Goal: Task Accomplishment & Management: Complete application form

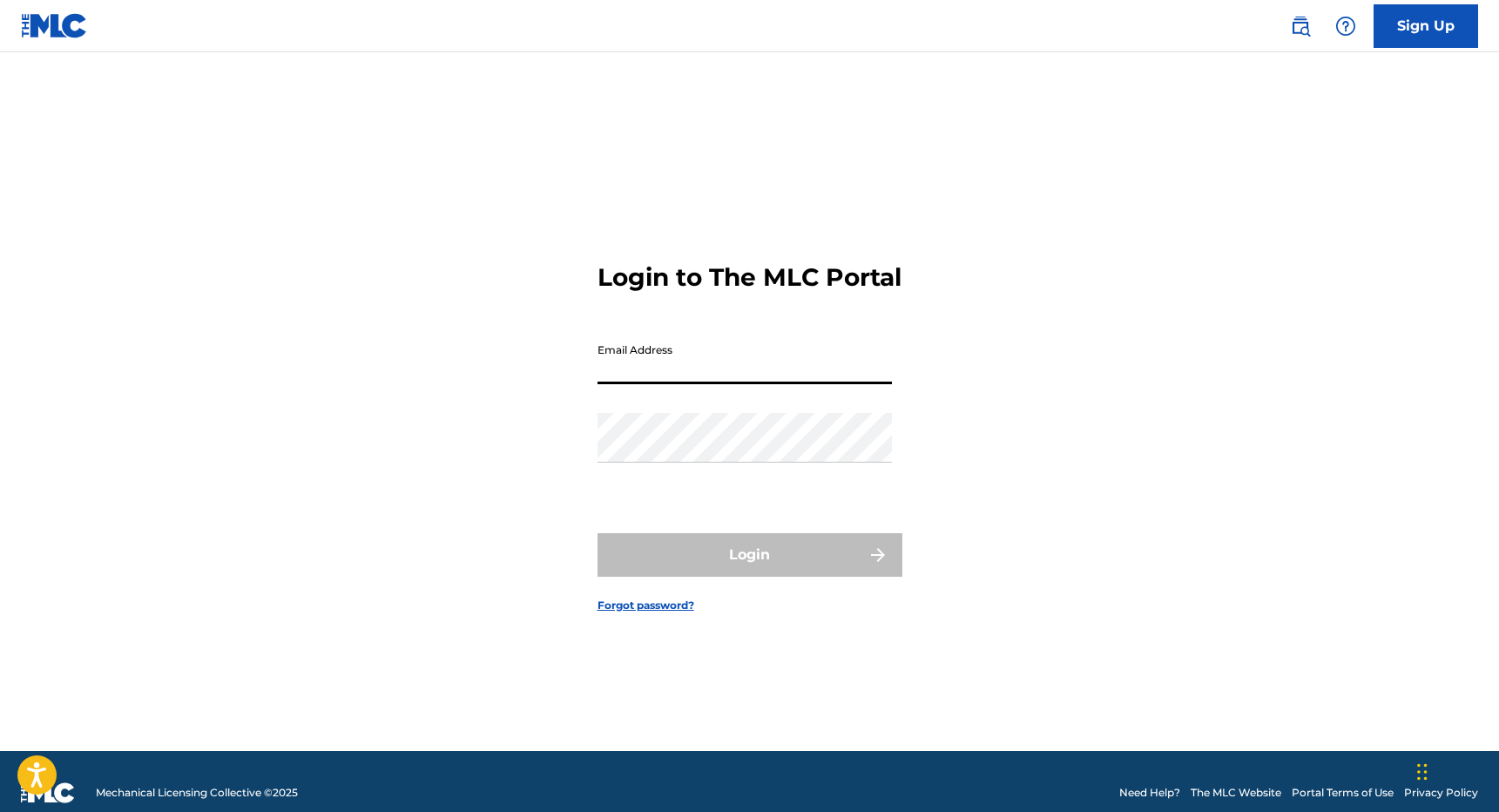
type input "[EMAIL_ADDRESS][DOMAIN_NAME]"
click at [749, 570] on button "Login" at bounding box center [750, 554] width 305 height 43
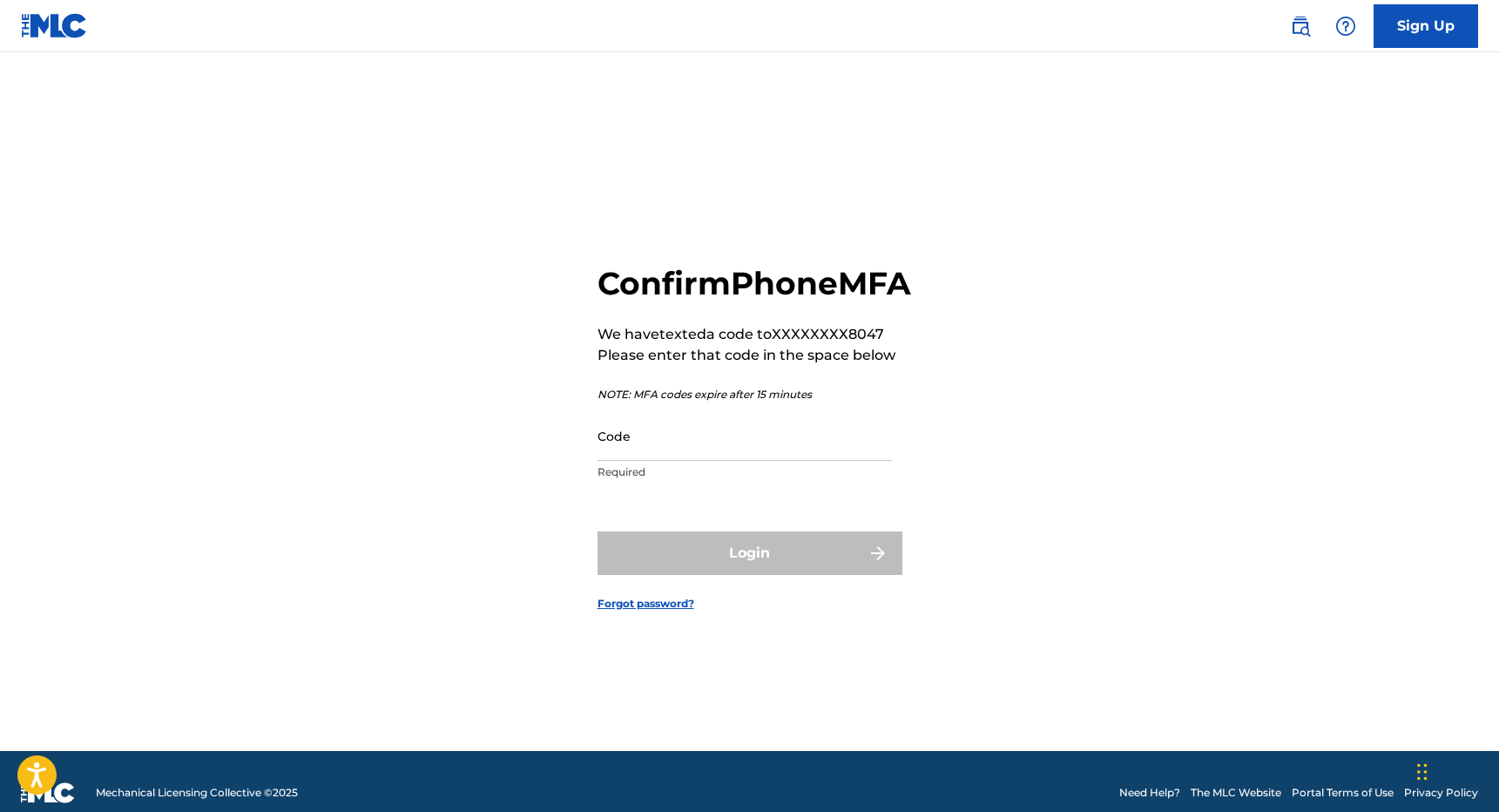
click at [705, 461] on input "Code" at bounding box center [744, 436] width 295 height 50
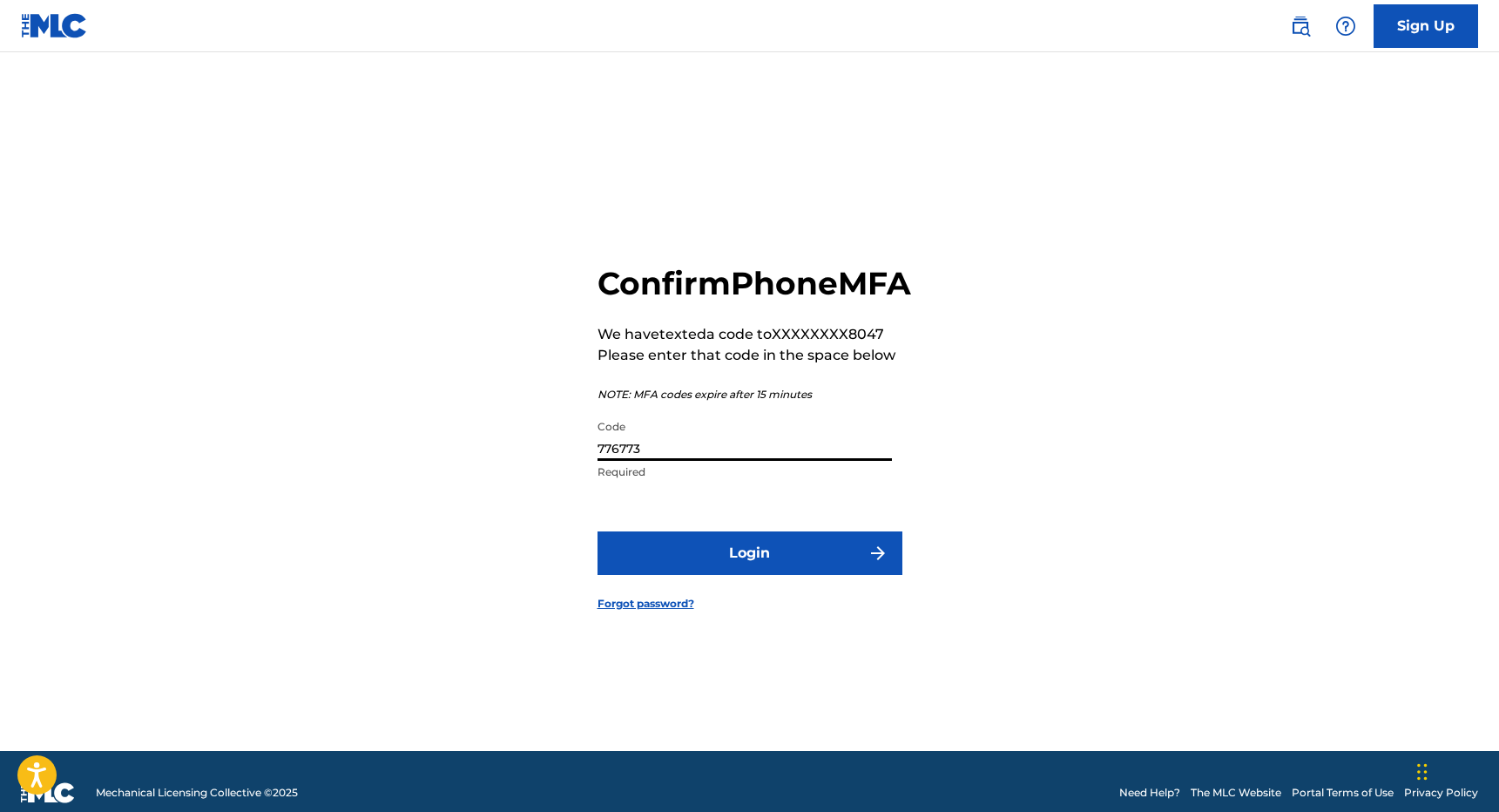
type input "776773"
click at [749, 573] on button "Login" at bounding box center [750, 552] width 305 height 43
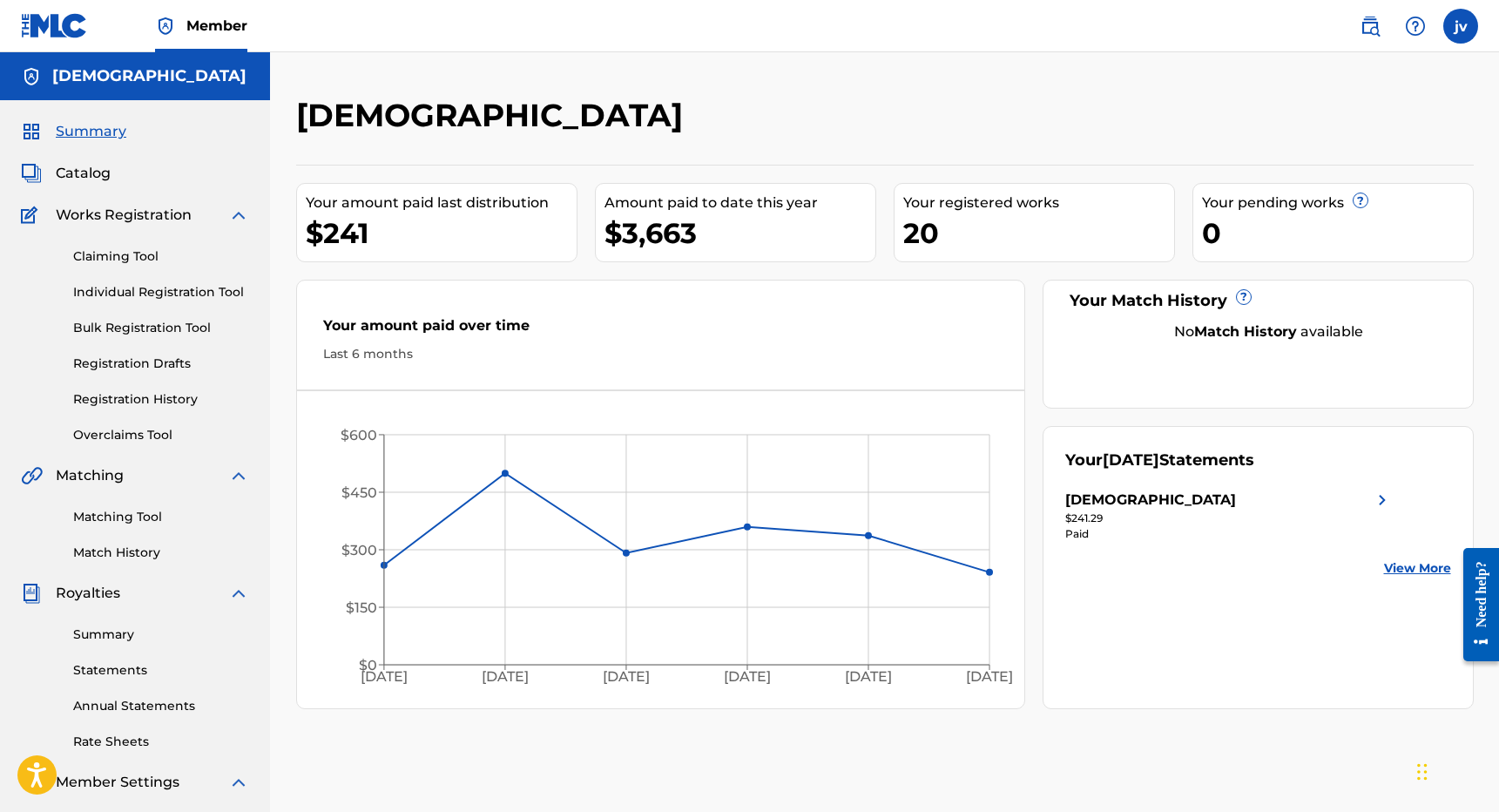
click at [141, 434] on link "Overclaims Tool" at bounding box center [162, 435] width 176 height 18
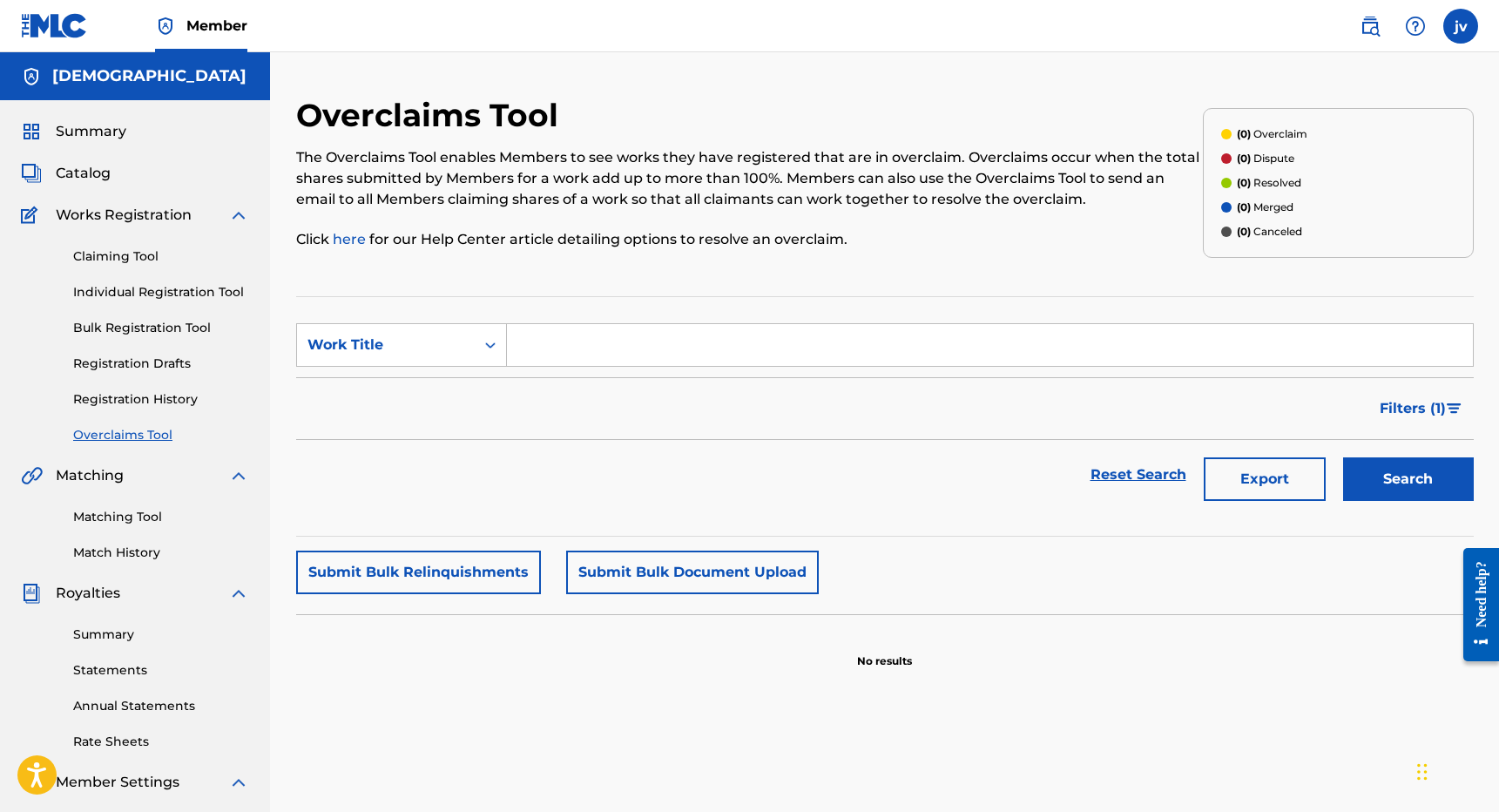
click at [81, 172] on span "Catalog" at bounding box center [84, 172] width 55 height 21
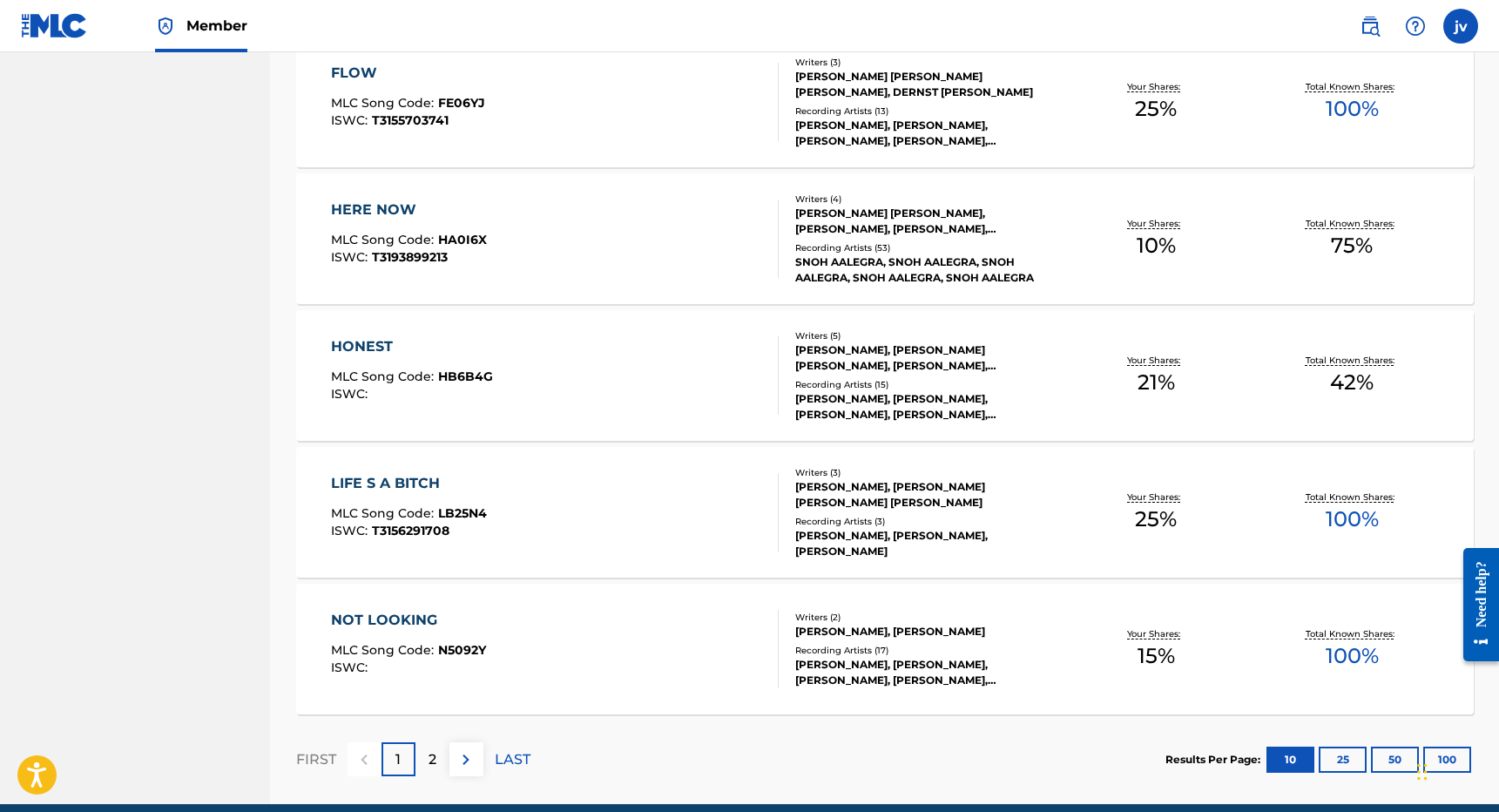
scroll to position [1107, 0]
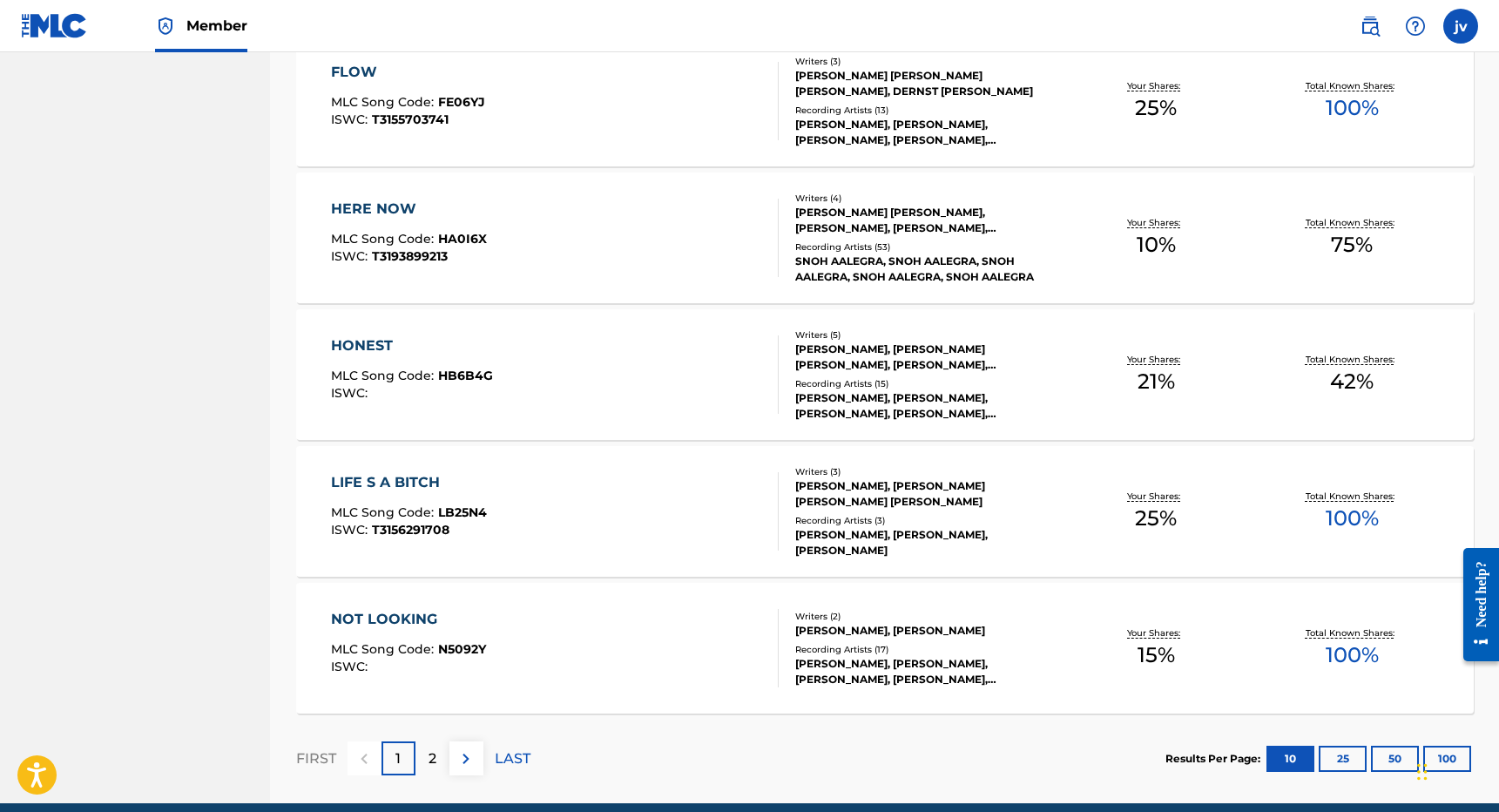
click at [435, 751] on p "2" at bounding box center [432, 758] width 8 height 21
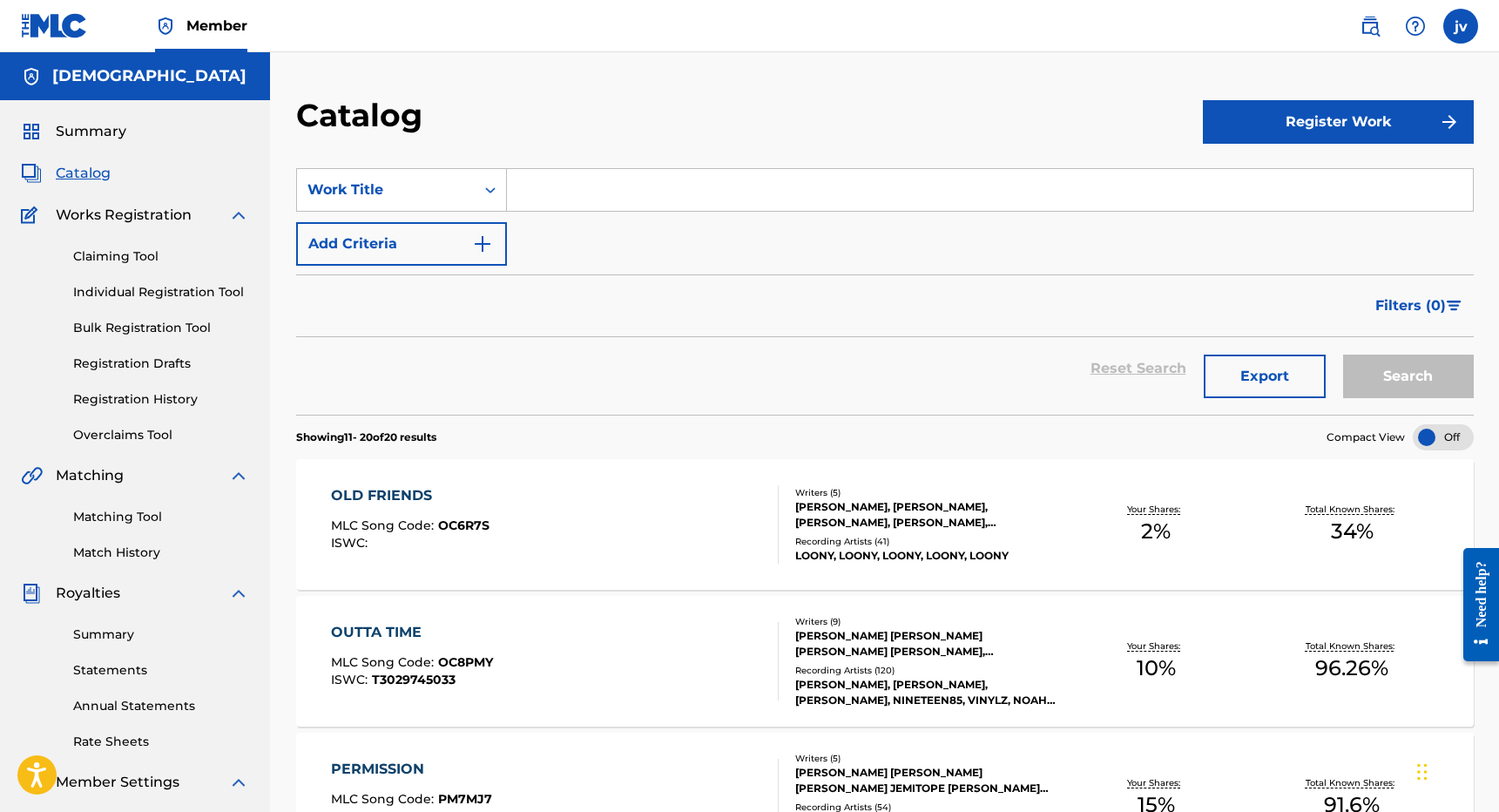
scroll to position [0, 0]
click at [125, 284] on link "Individual Registration Tool" at bounding box center [162, 292] width 176 height 18
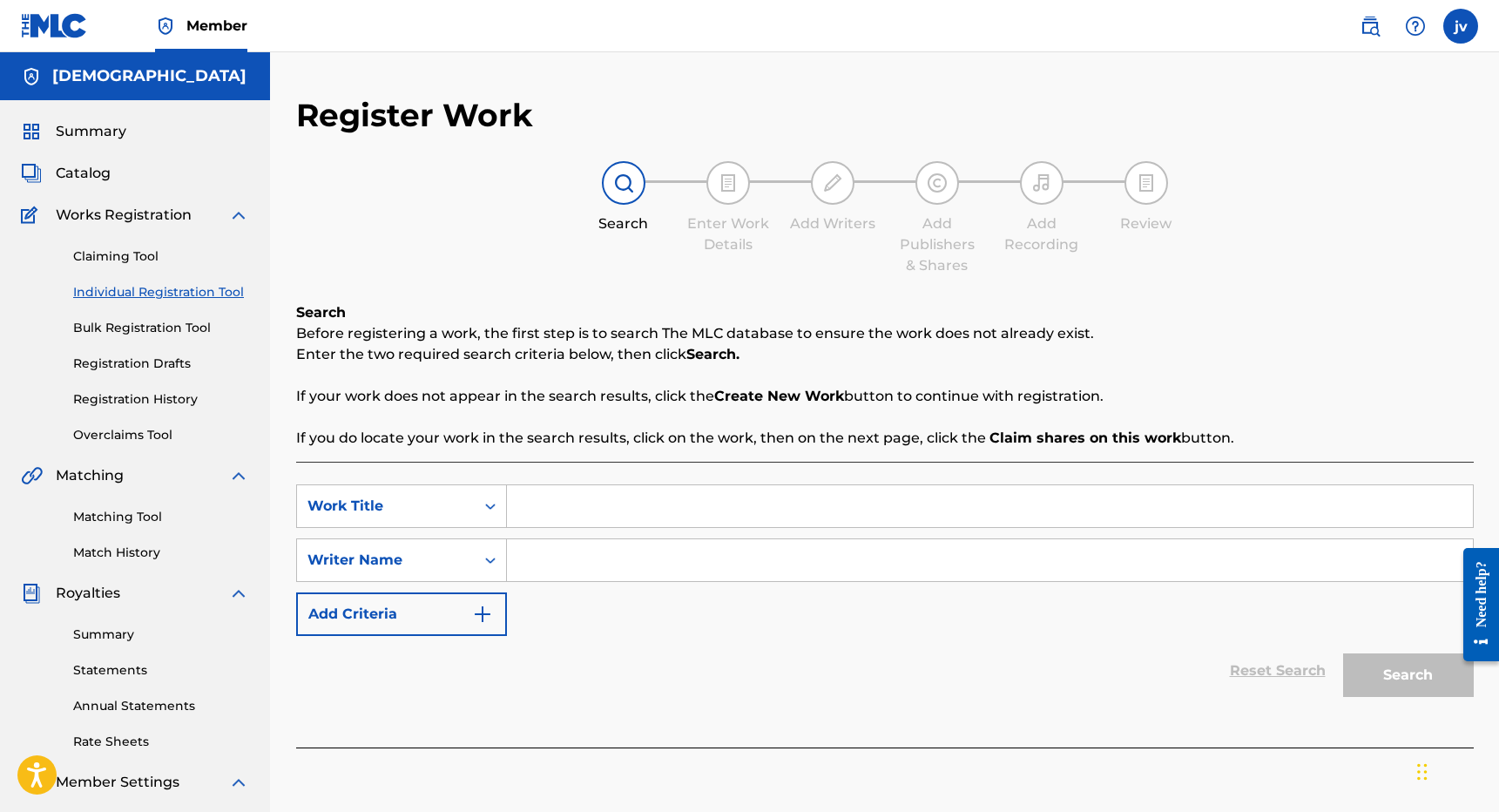
click at [608, 491] on input "Search Form" at bounding box center [990, 506] width 967 height 42
type input "be okay"
click at [644, 556] on input "Search Form" at bounding box center [990, 560] width 967 height 42
type input "Joshua valle"
click at [1408, 675] on button "Search" at bounding box center [1408, 674] width 130 height 43
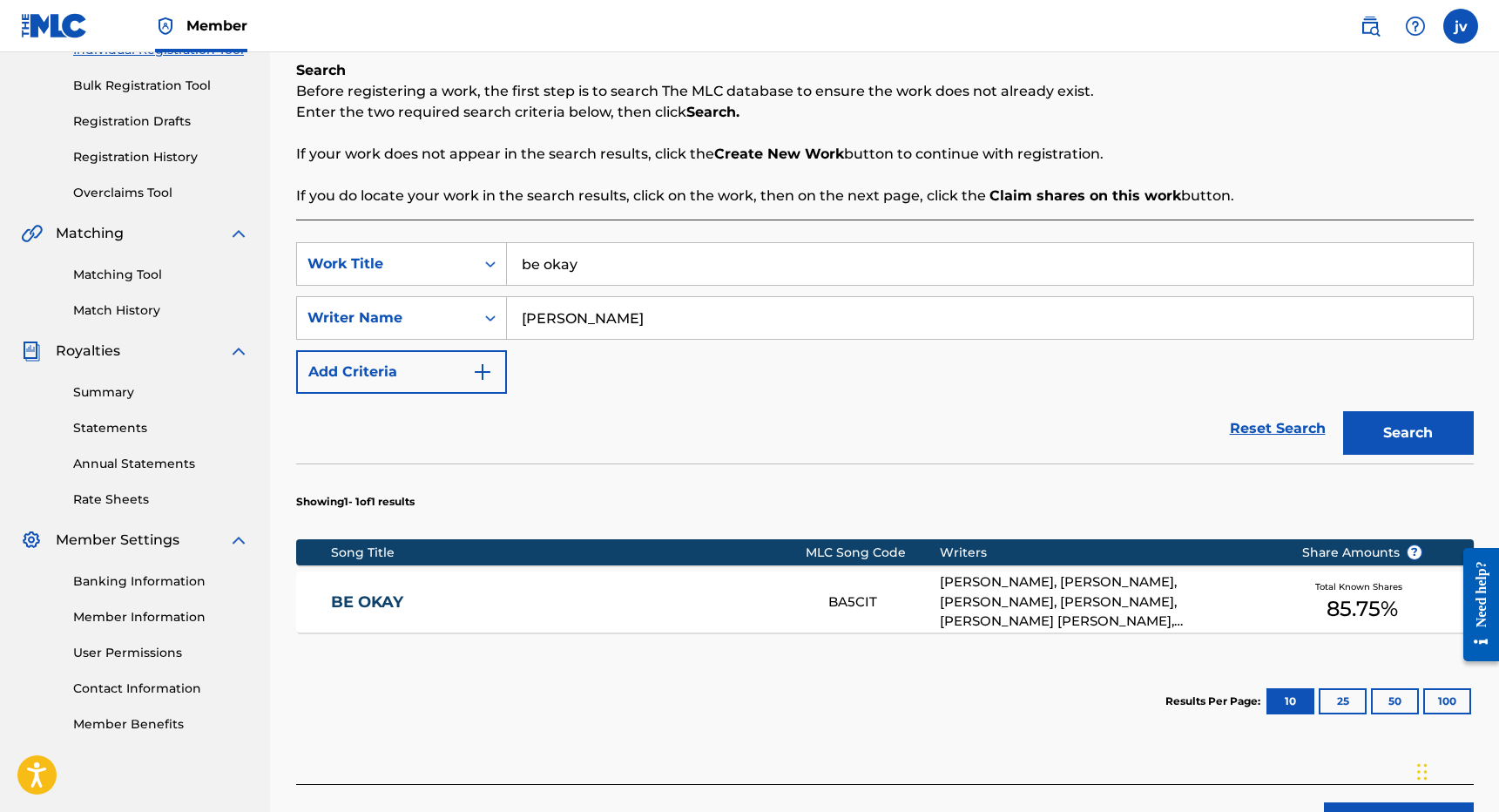
scroll to position [249, 0]
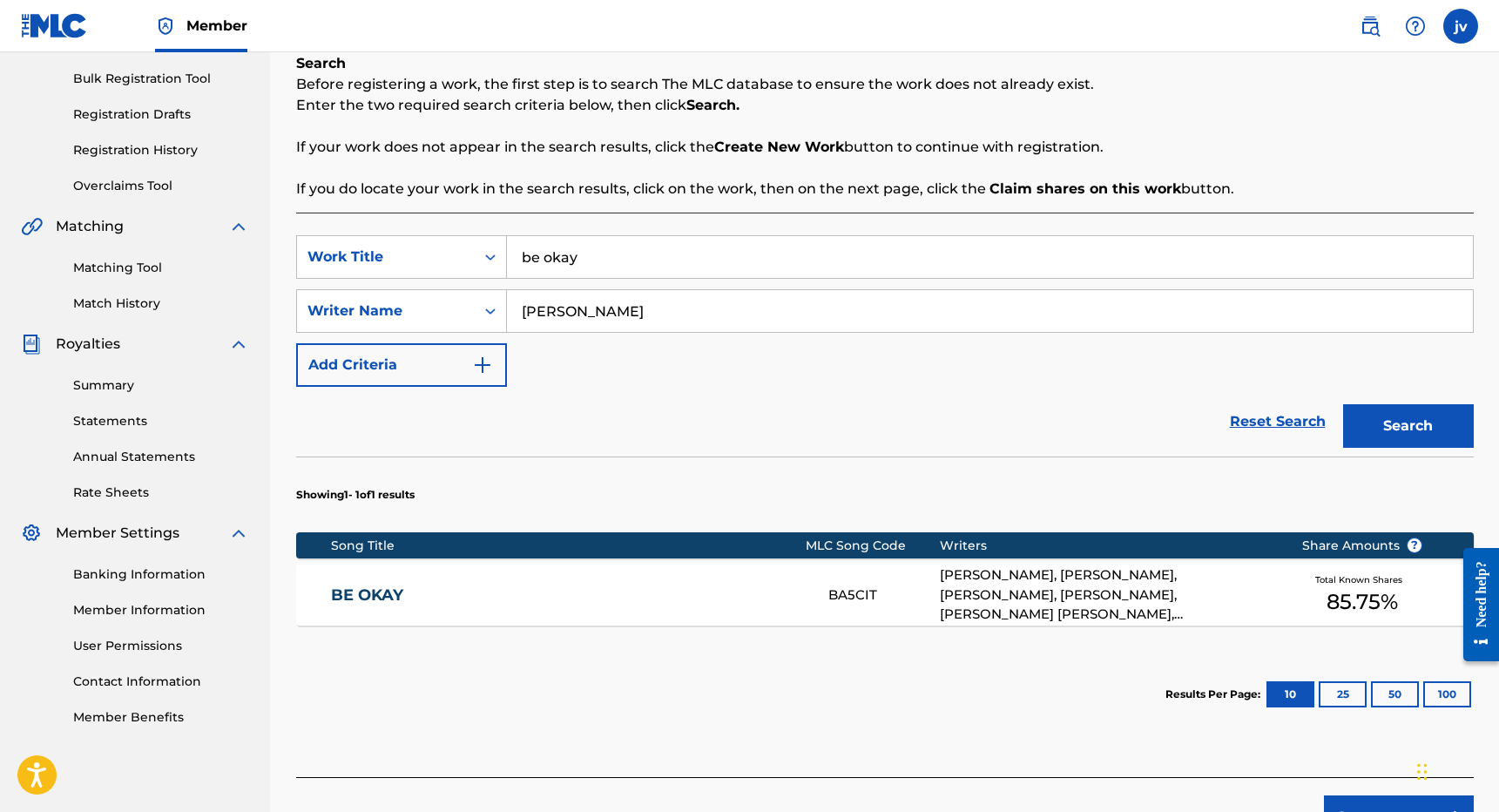
click at [1350, 599] on span "85.75 %" at bounding box center [1362, 602] width 72 height 31
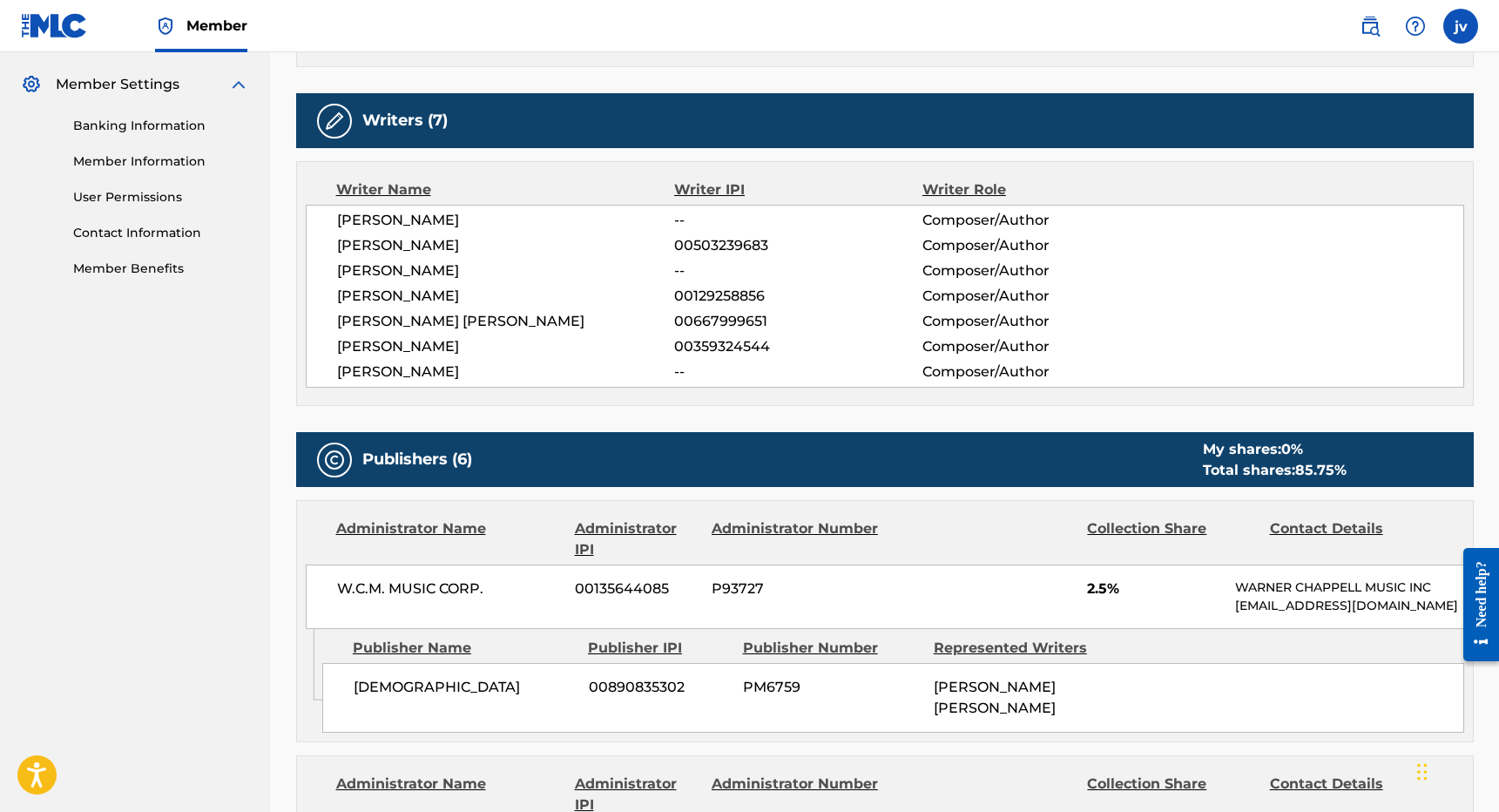
scroll to position [691, 0]
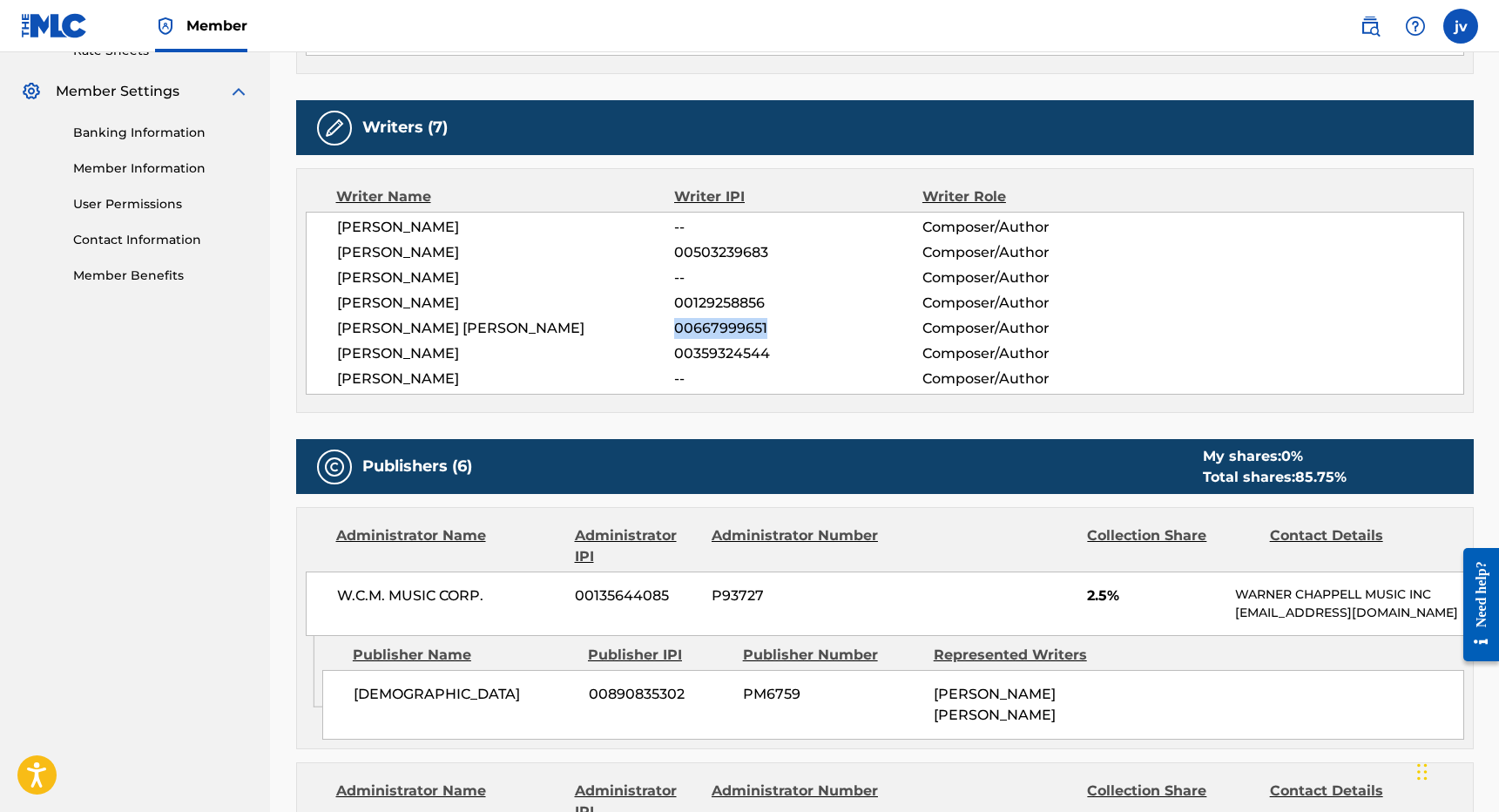
drag, startPoint x: 676, startPoint y: 329, endPoint x: 783, endPoint y: 327, distance: 107.0
click at [783, 327] on span "00667999651" at bounding box center [799, 328] width 248 height 21
copy span "00667999651"
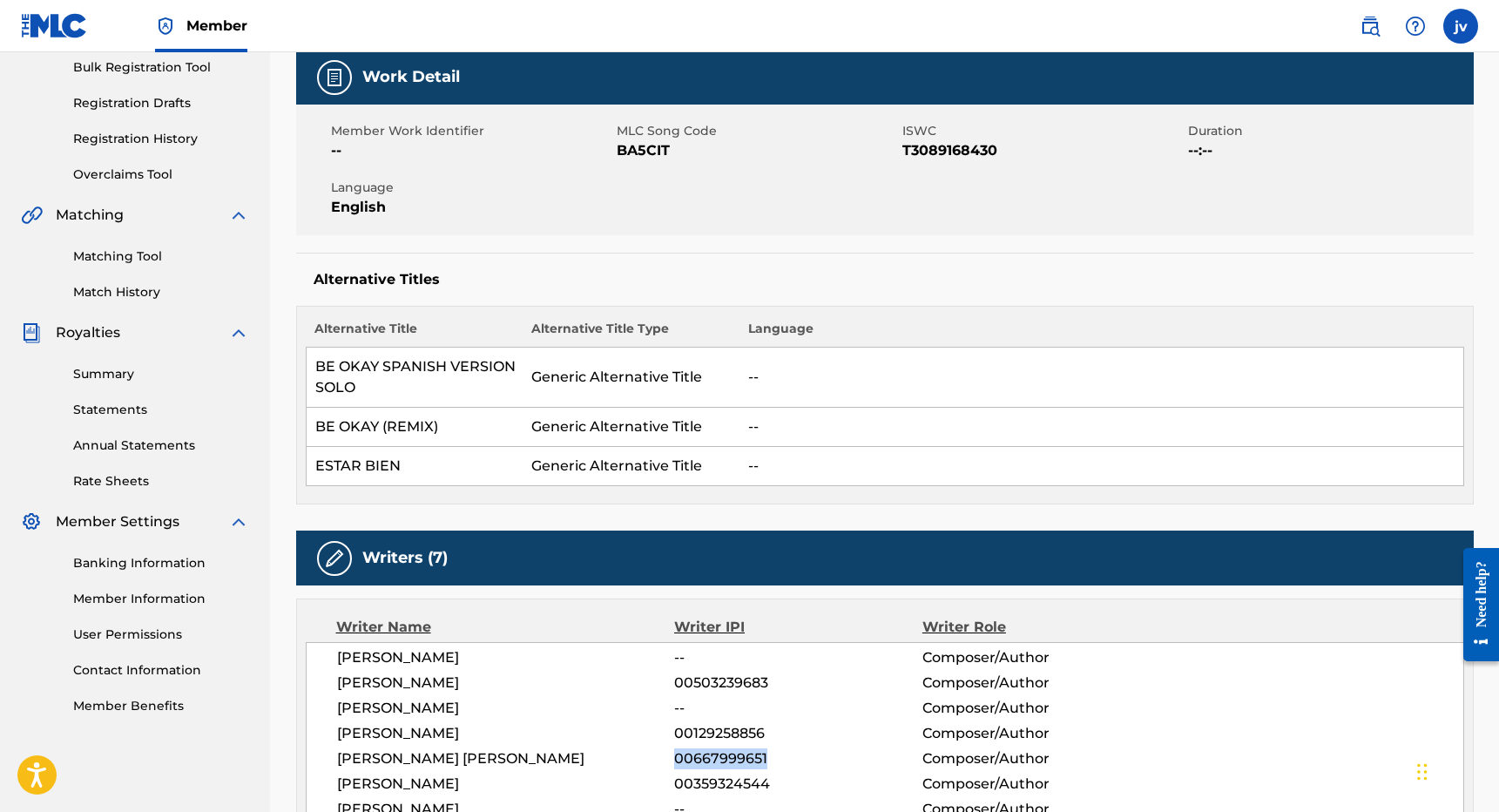
scroll to position [299, 0]
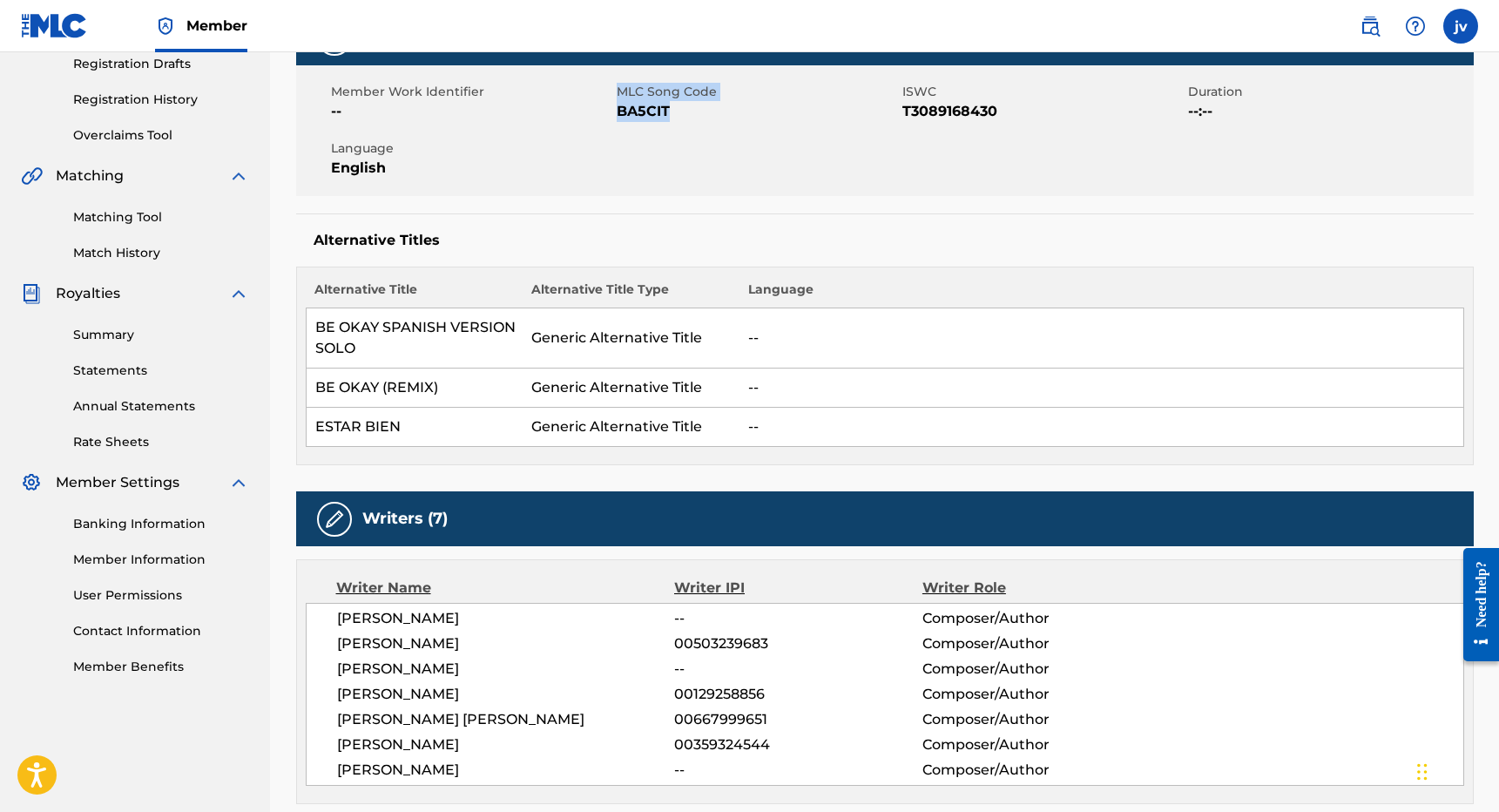
drag, startPoint x: 614, startPoint y: 111, endPoint x: 671, endPoint y: 111, distance: 57.0
click at [671, 111] on div "Member Work Identifier -- MLC Song Code BA5CIT ISWC T3089168430 Duration --:-- …" at bounding box center [885, 130] width 1178 height 130
click at [671, 111] on span "BA5CIT" at bounding box center [757, 111] width 282 height 21
drag, startPoint x: 671, startPoint y: 111, endPoint x: 618, endPoint y: 111, distance: 53.0
click at [618, 111] on span "BA5CIT" at bounding box center [757, 111] width 282 height 21
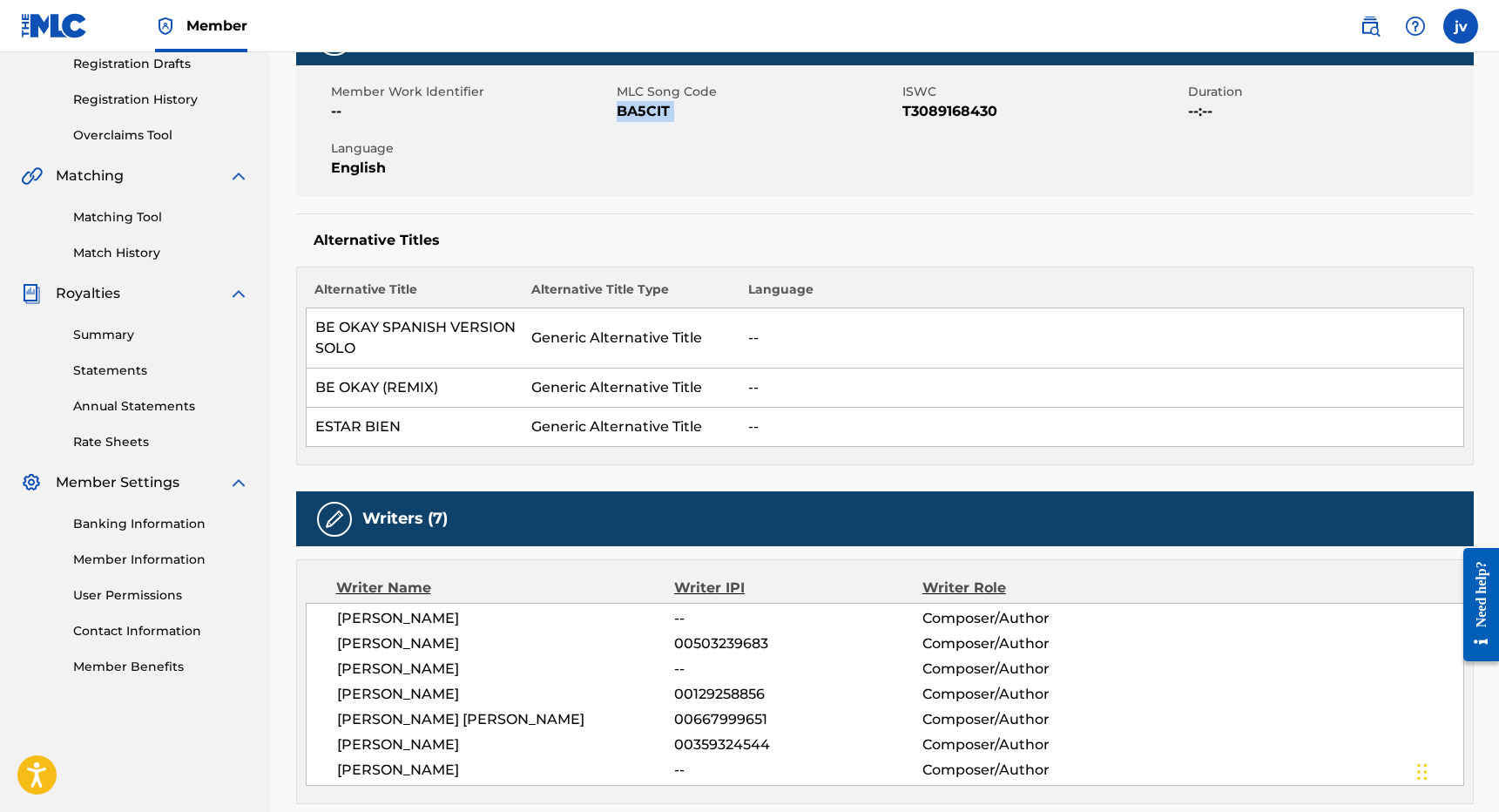
click at [105, 329] on link "Summary" at bounding box center [162, 335] width 176 height 18
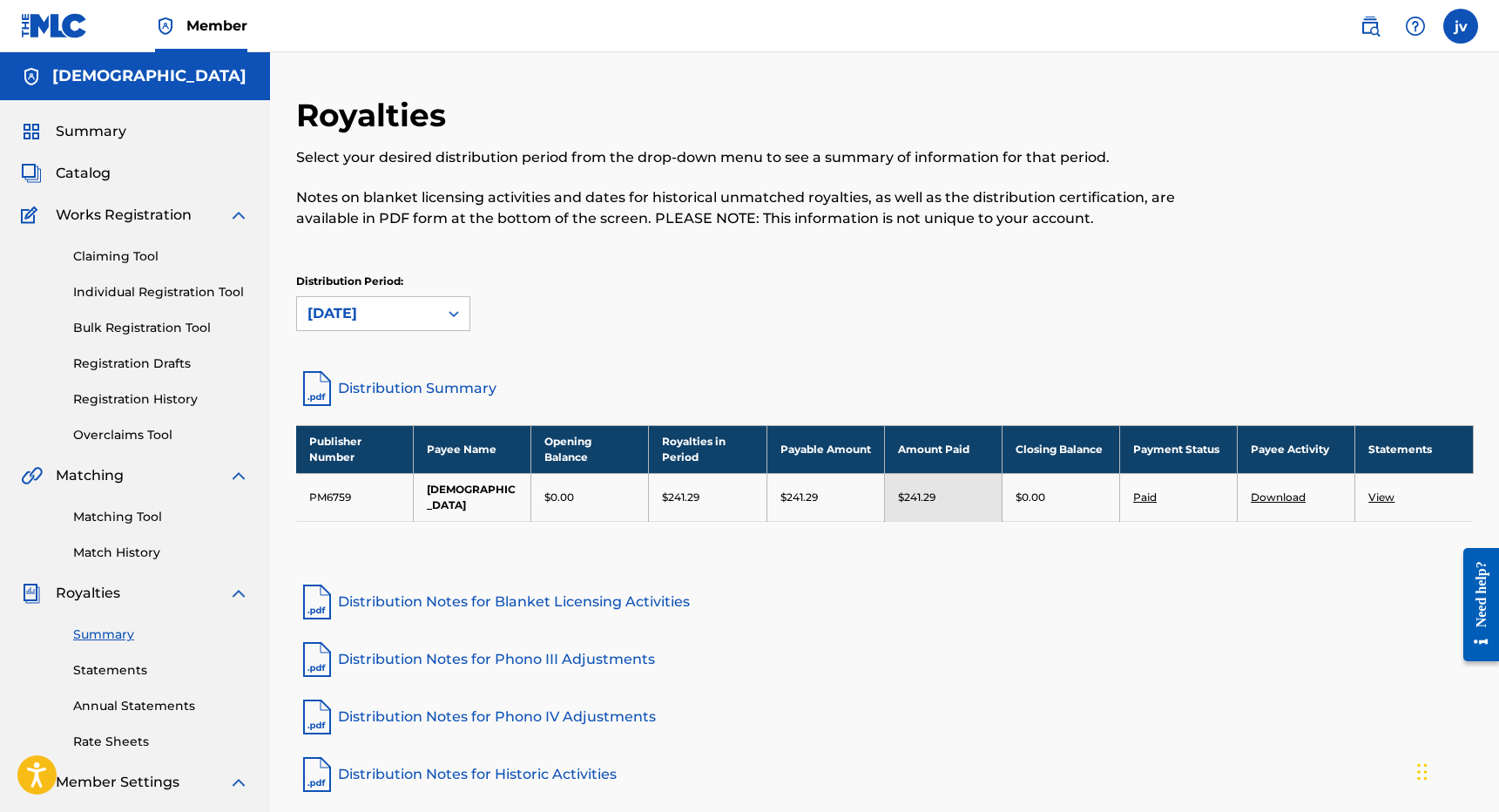
click at [1388, 490] on link "View" at bounding box center [1382, 496] width 26 height 13
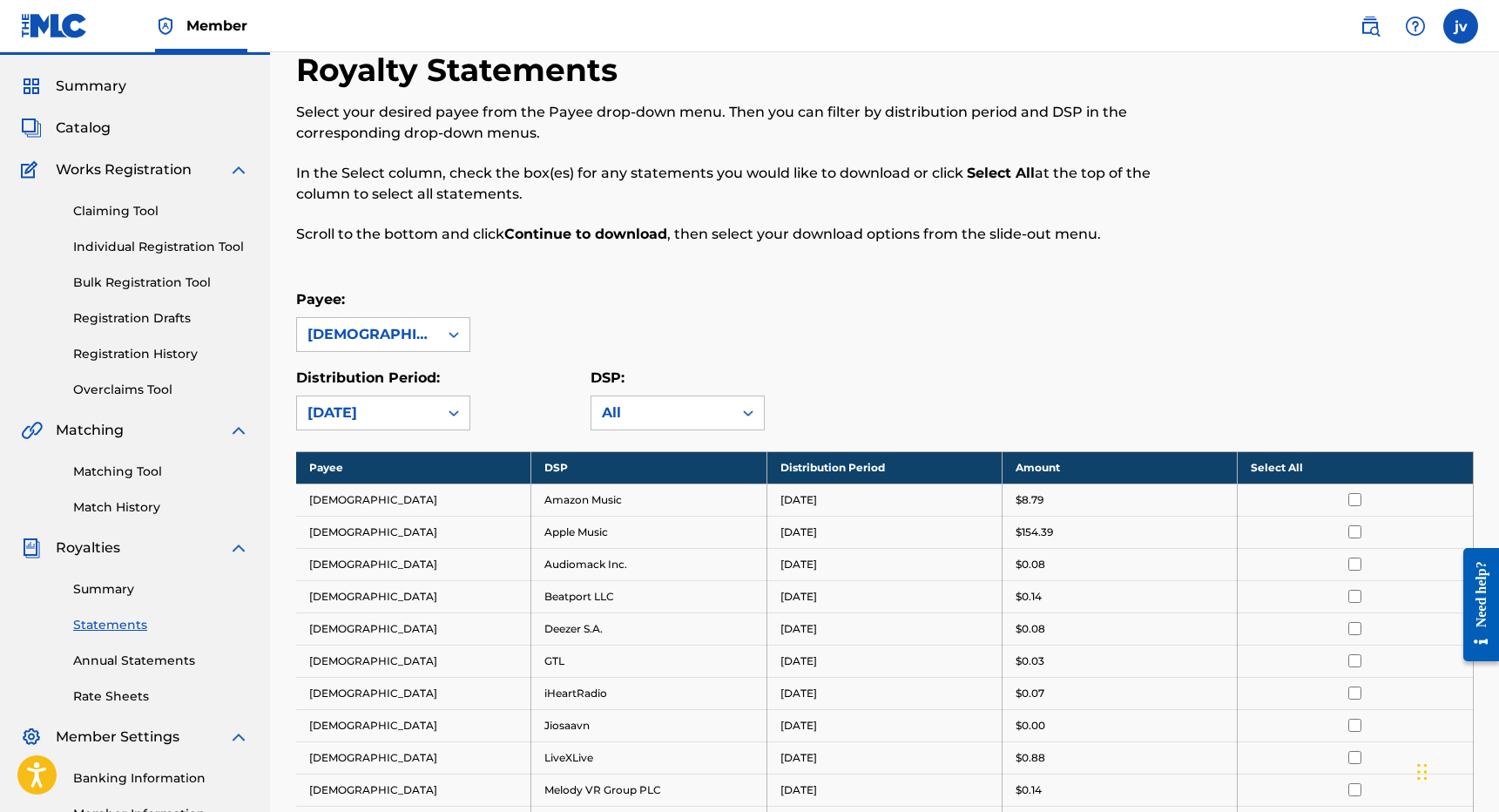
scroll to position [16, 0]
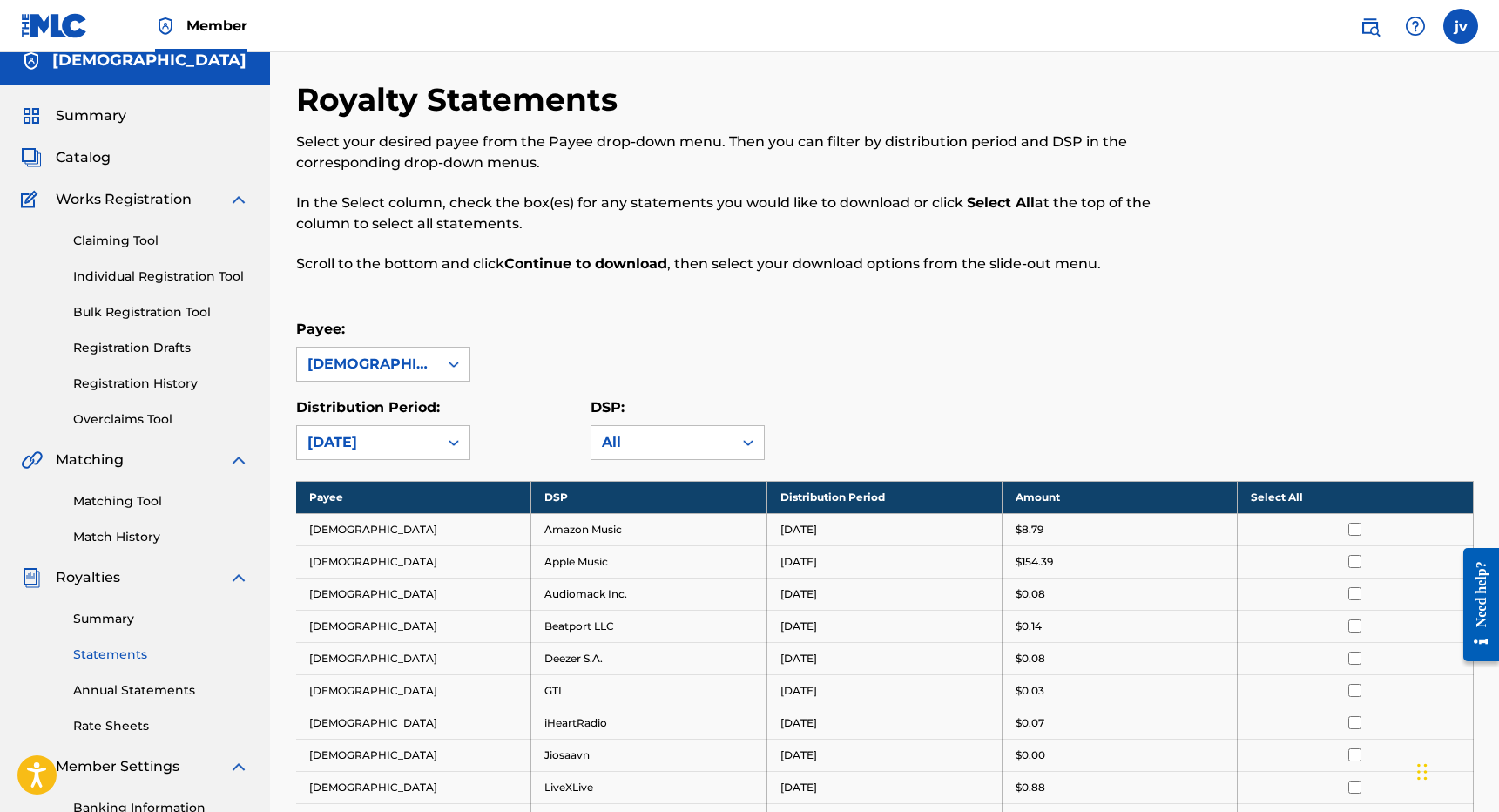
click at [142, 236] on link "Claiming Tool" at bounding box center [162, 240] width 176 height 18
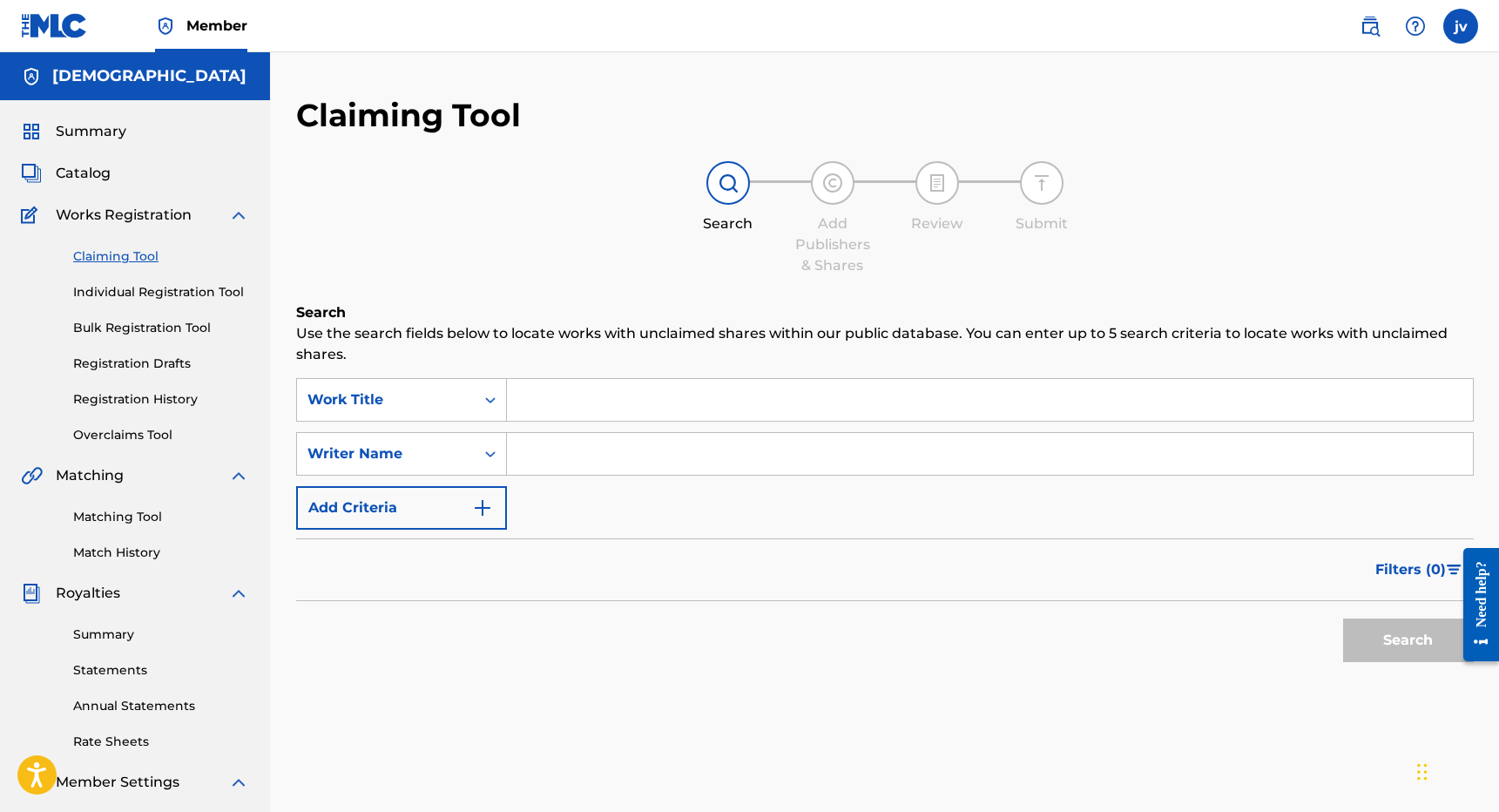
click at [94, 174] on span "Catalog" at bounding box center [84, 172] width 55 height 21
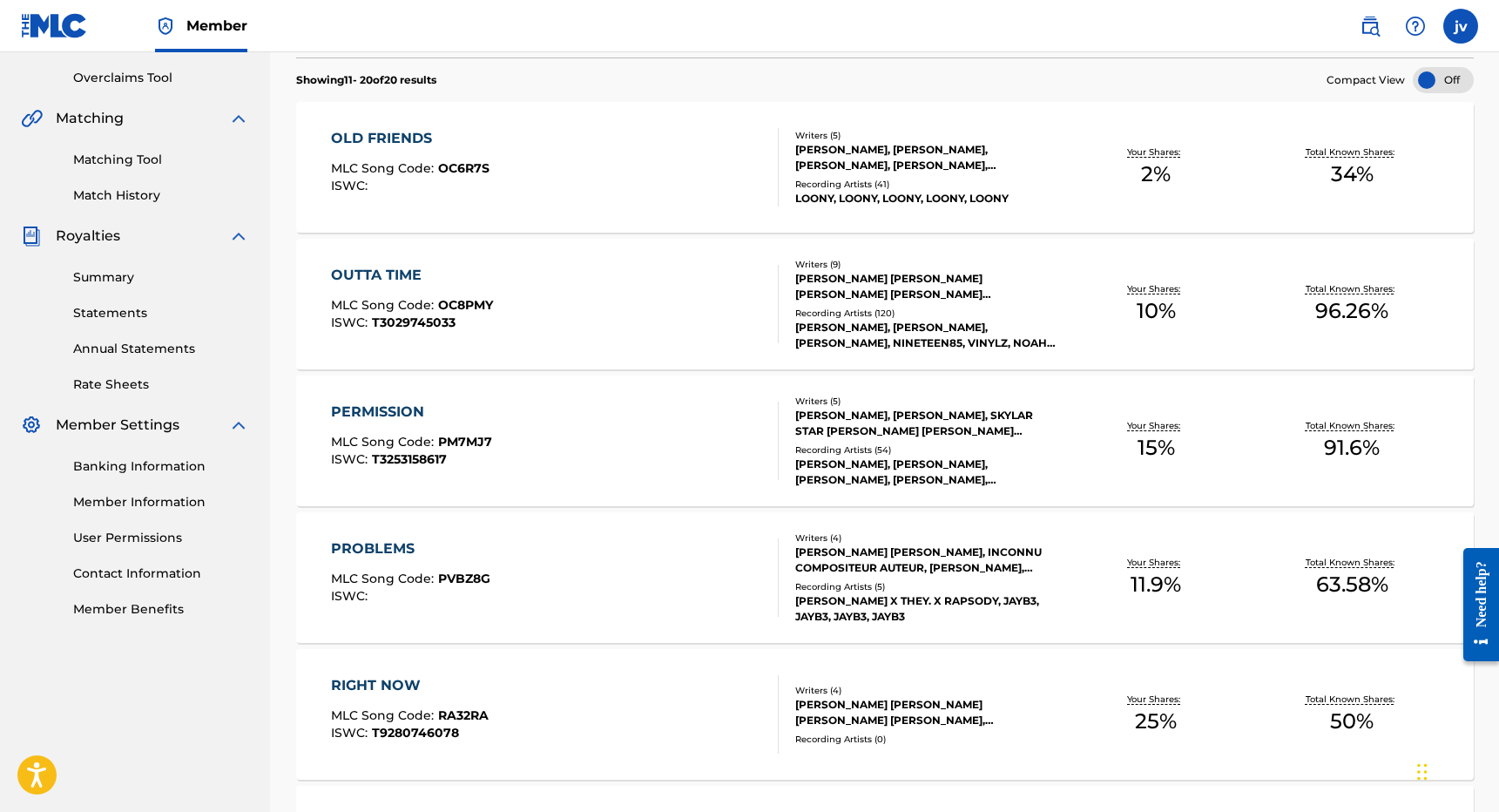
scroll to position [371, 0]
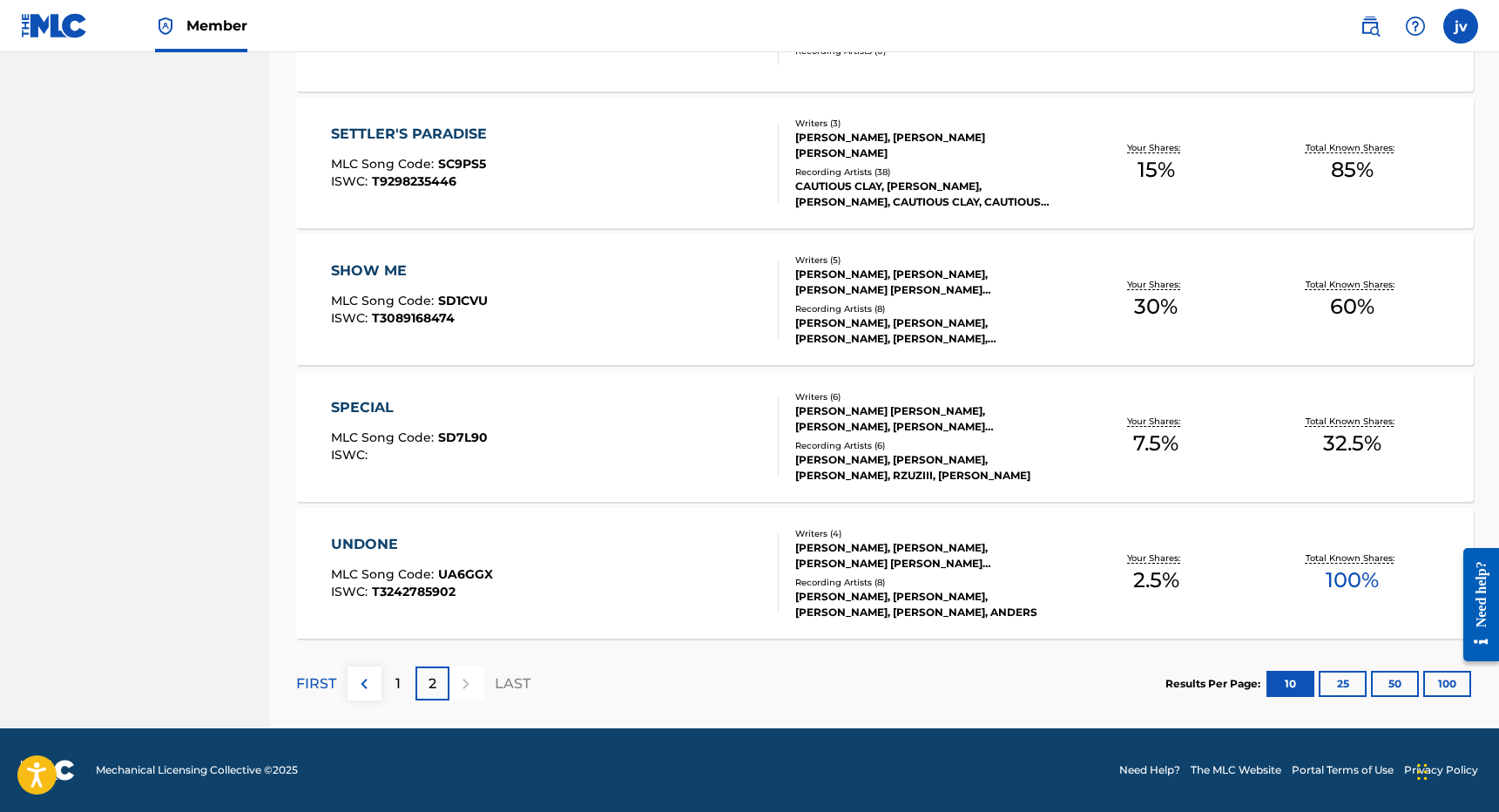
click at [396, 675] on p "1" at bounding box center [398, 684] width 6 height 21
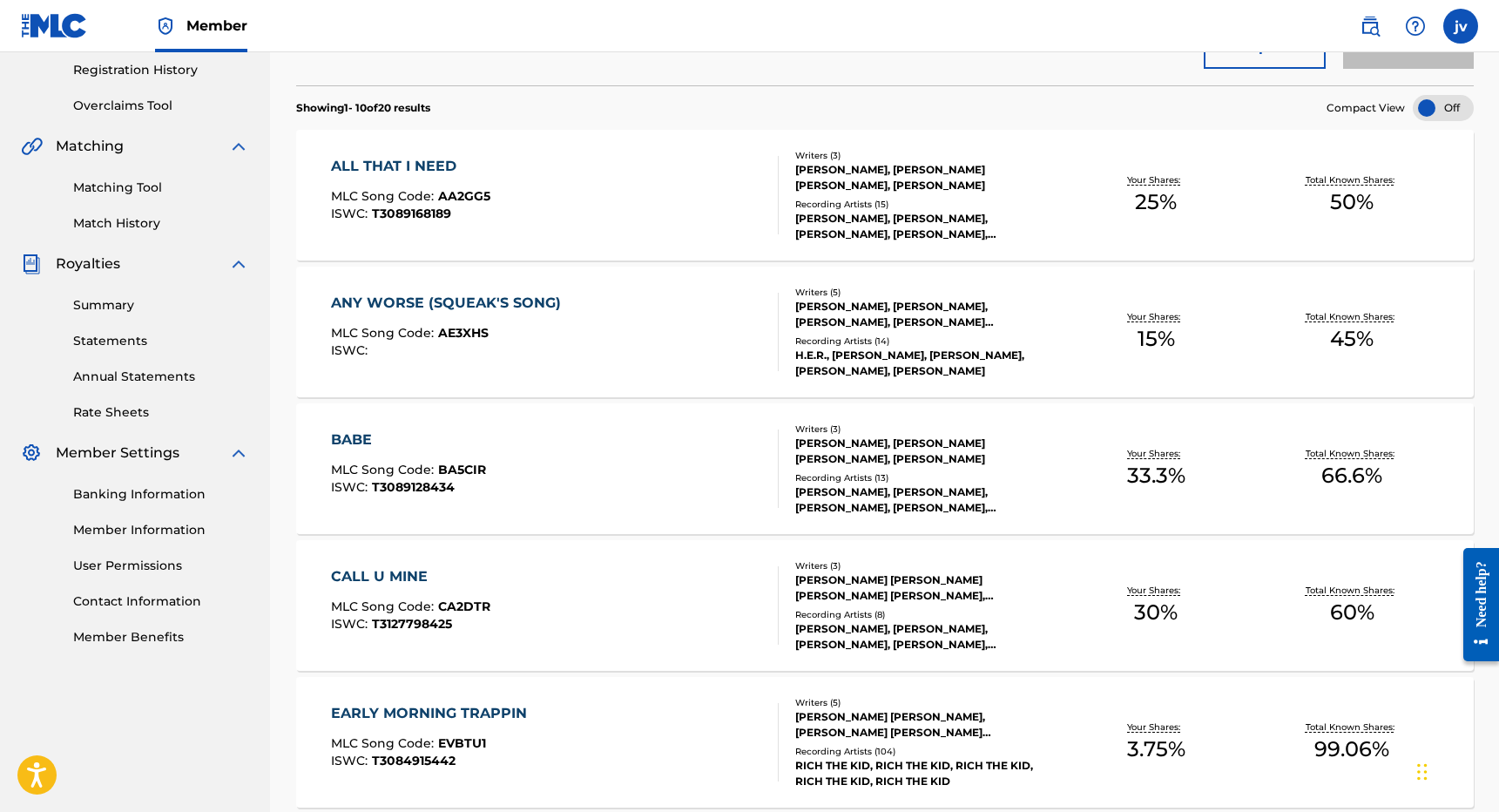
scroll to position [337, 0]
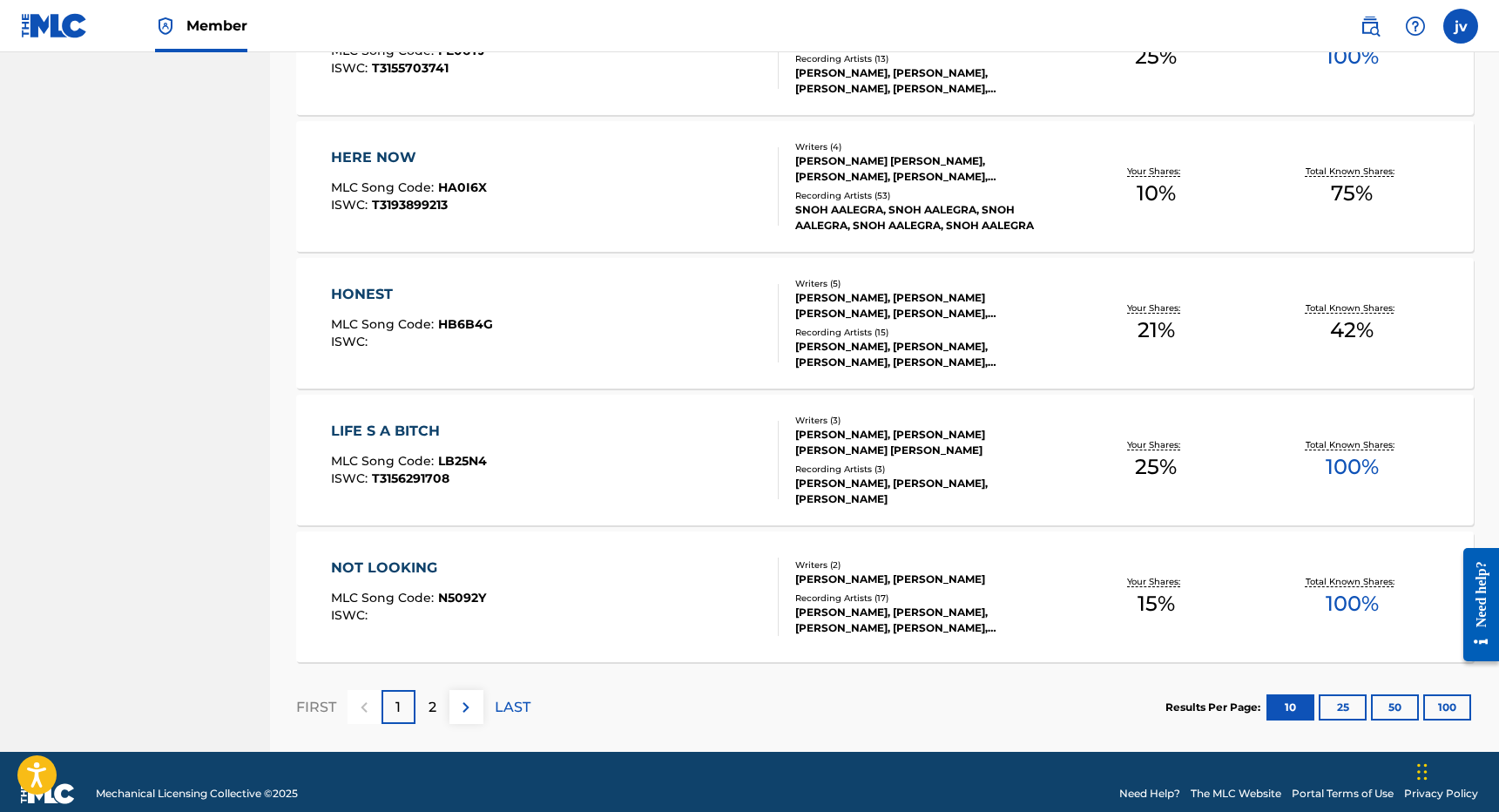
click at [424, 705] on div "2" at bounding box center [432, 706] width 34 height 34
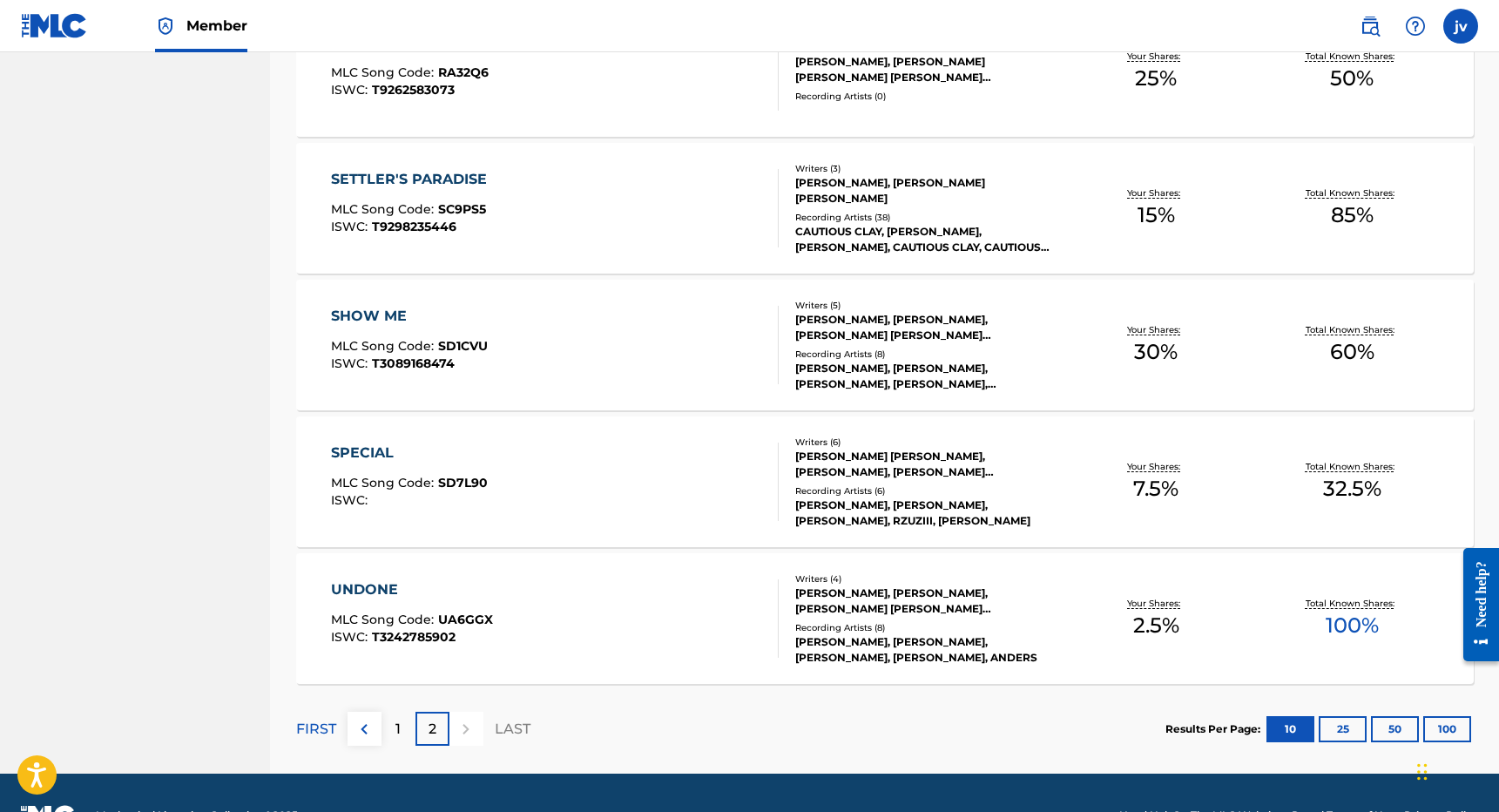
scroll to position [1137, 0]
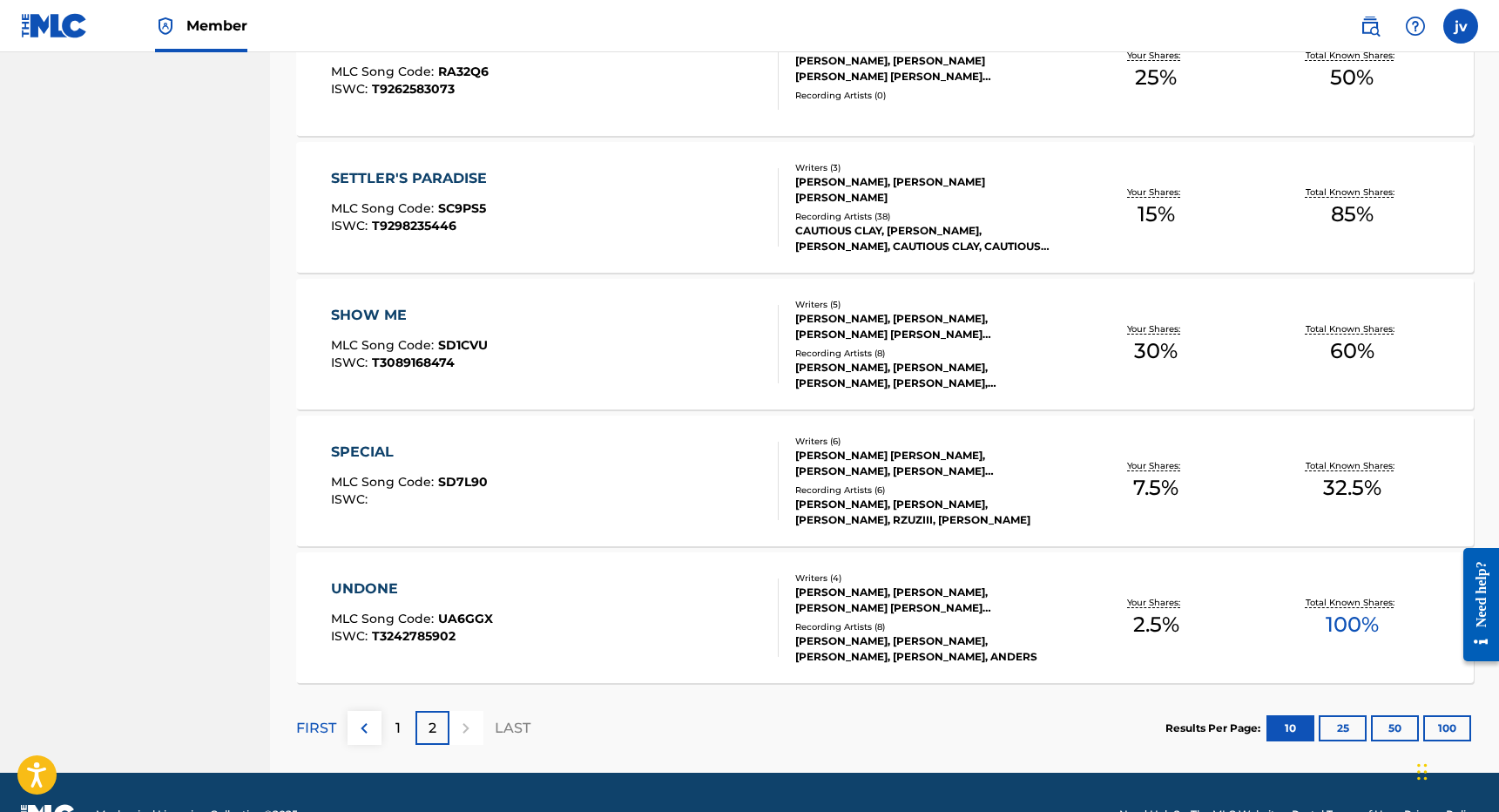
click at [396, 733] on p "1" at bounding box center [398, 728] width 6 height 21
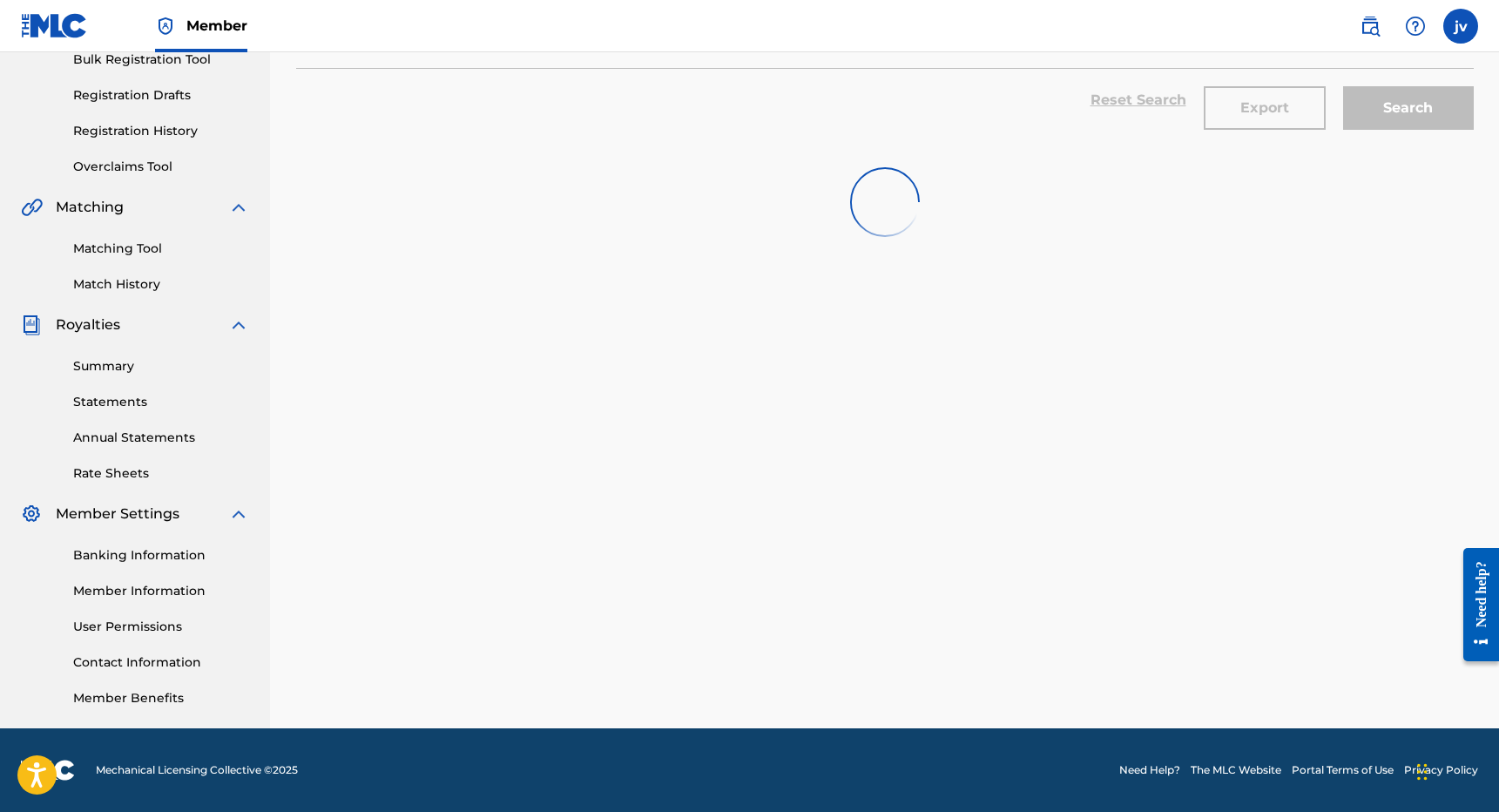
scroll to position [268, 0]
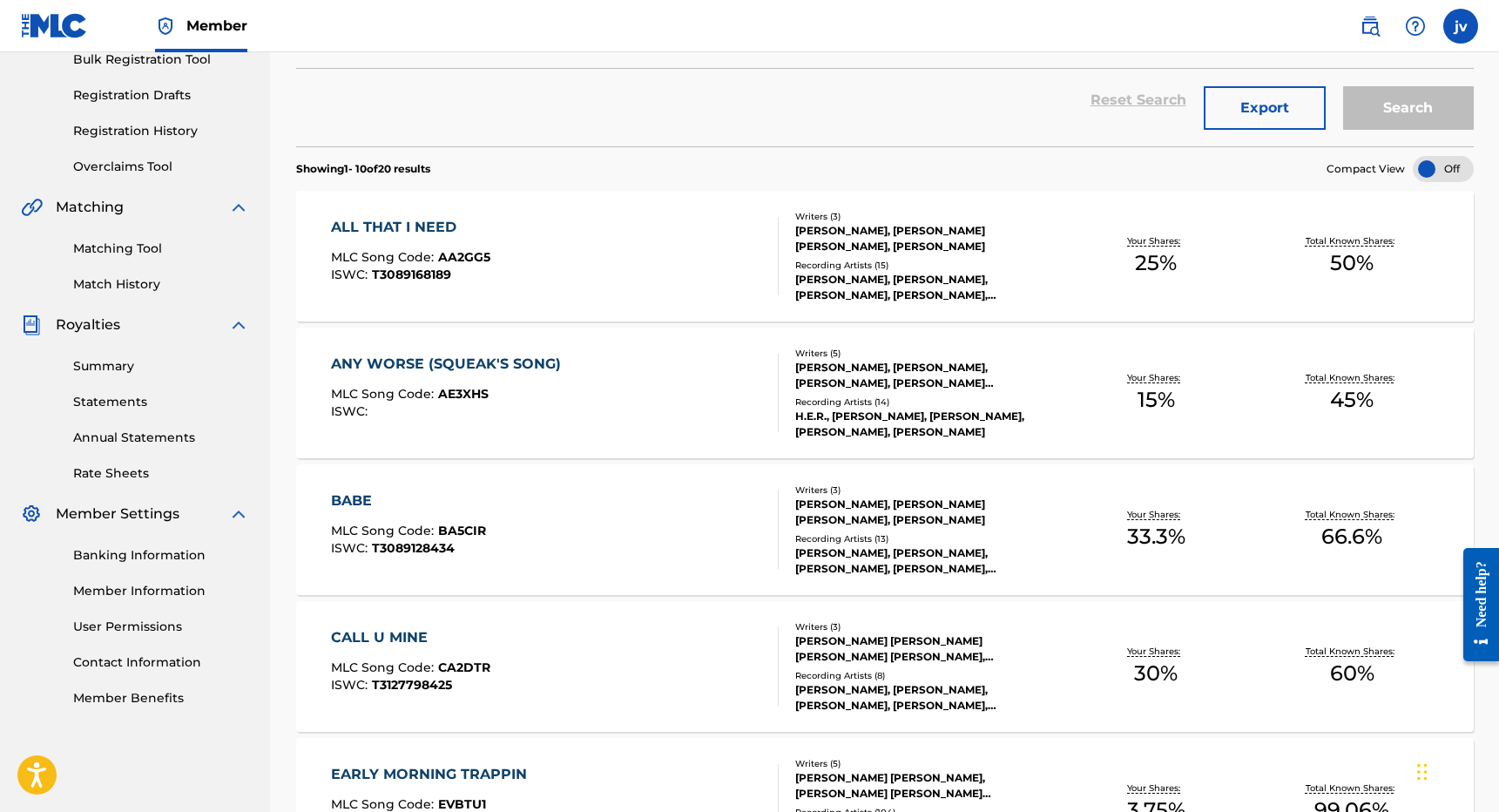
click at [652, 398] on div "ANY WORSE (SQUEAK'S SONG) MLC Song Code : AE3XHS ISWC :" at bounding box center [555, 392] width 448 height 78
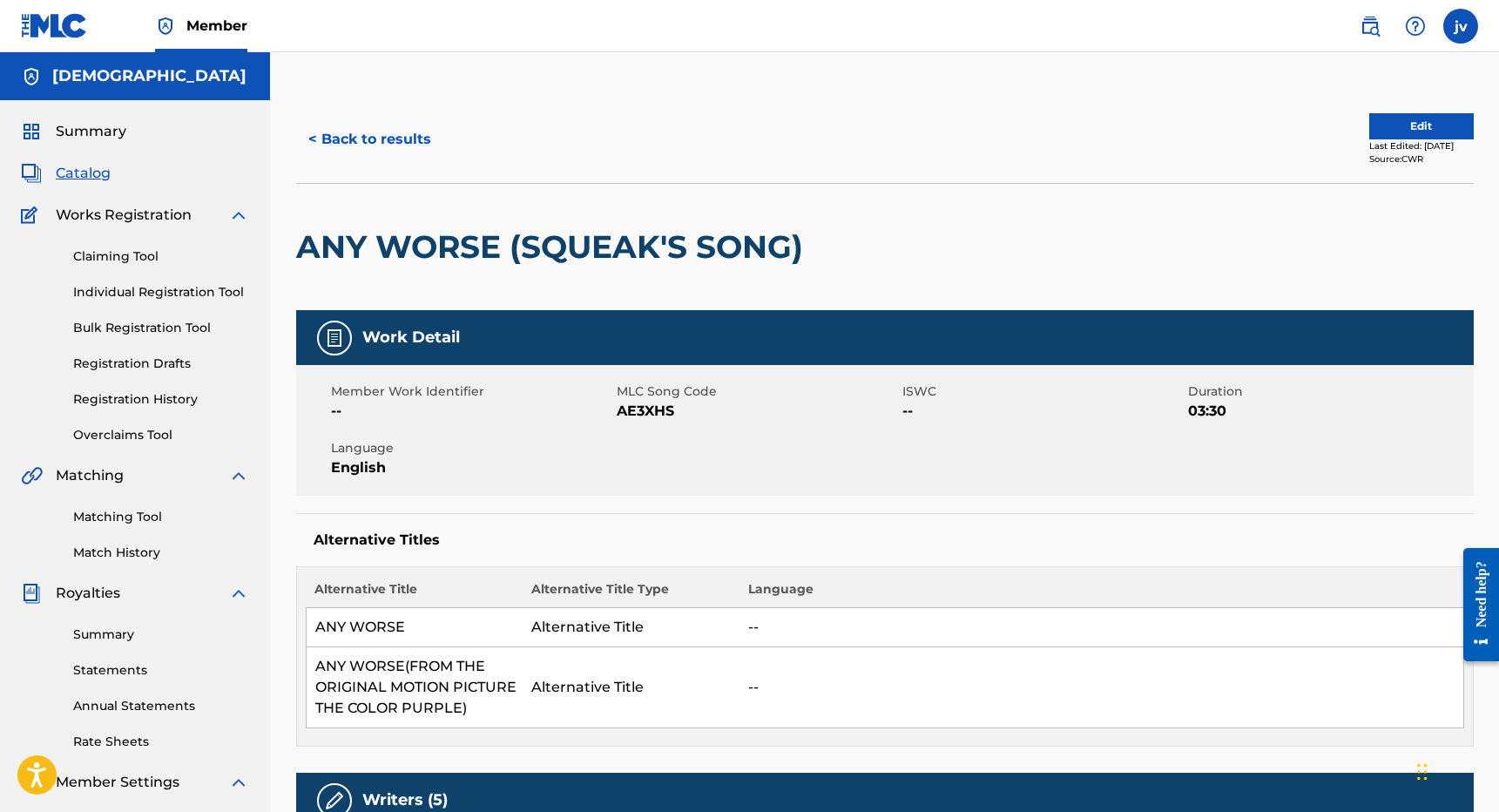
click at [114, 672] on link "Statements" at bounding box center [162, 670] width 176 height 18
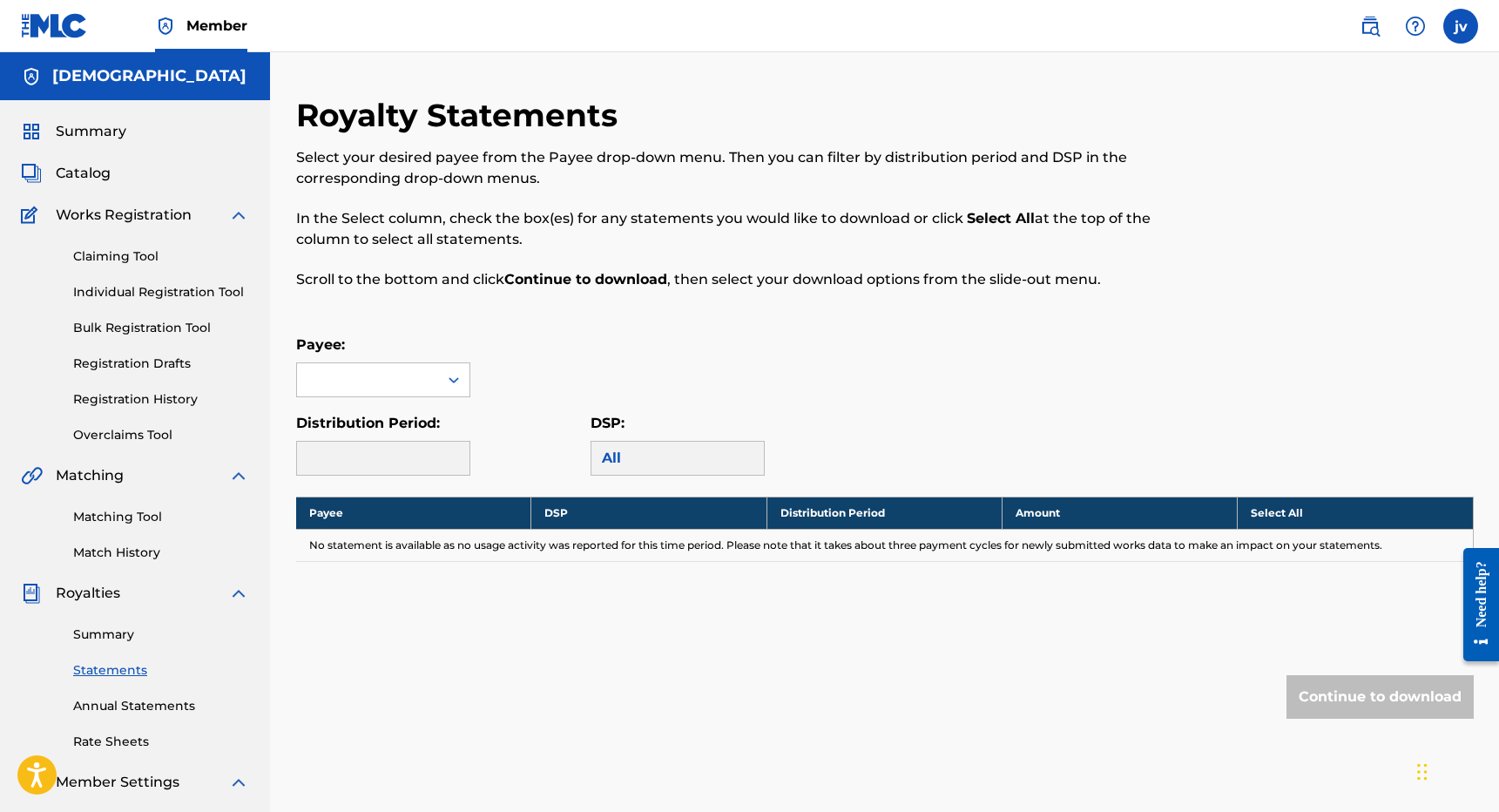
click at [120, 740] on link "Rate Sheets" at bounding box center [162, 741] width 176 height 18
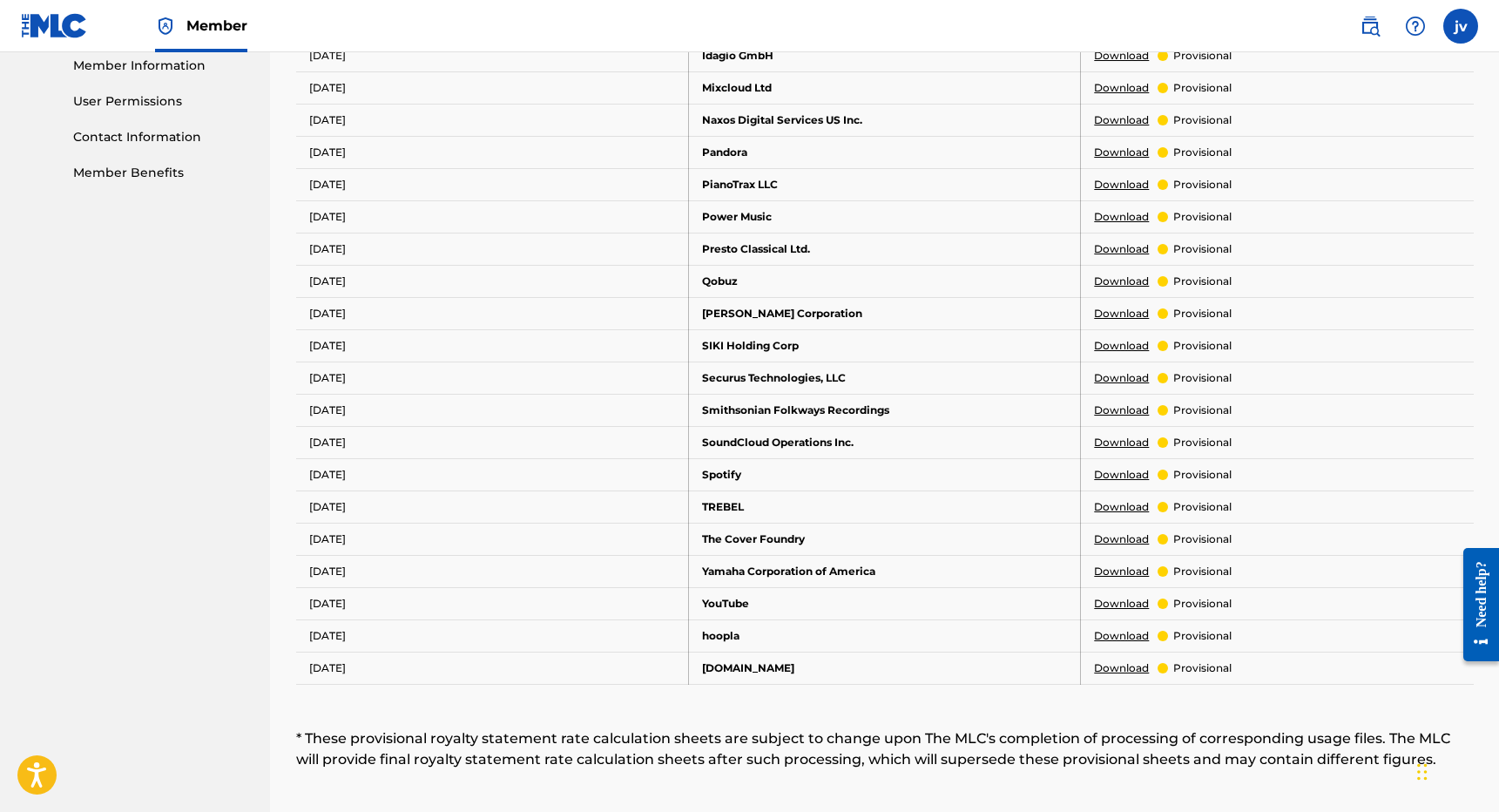
scroll to position [818, 0]
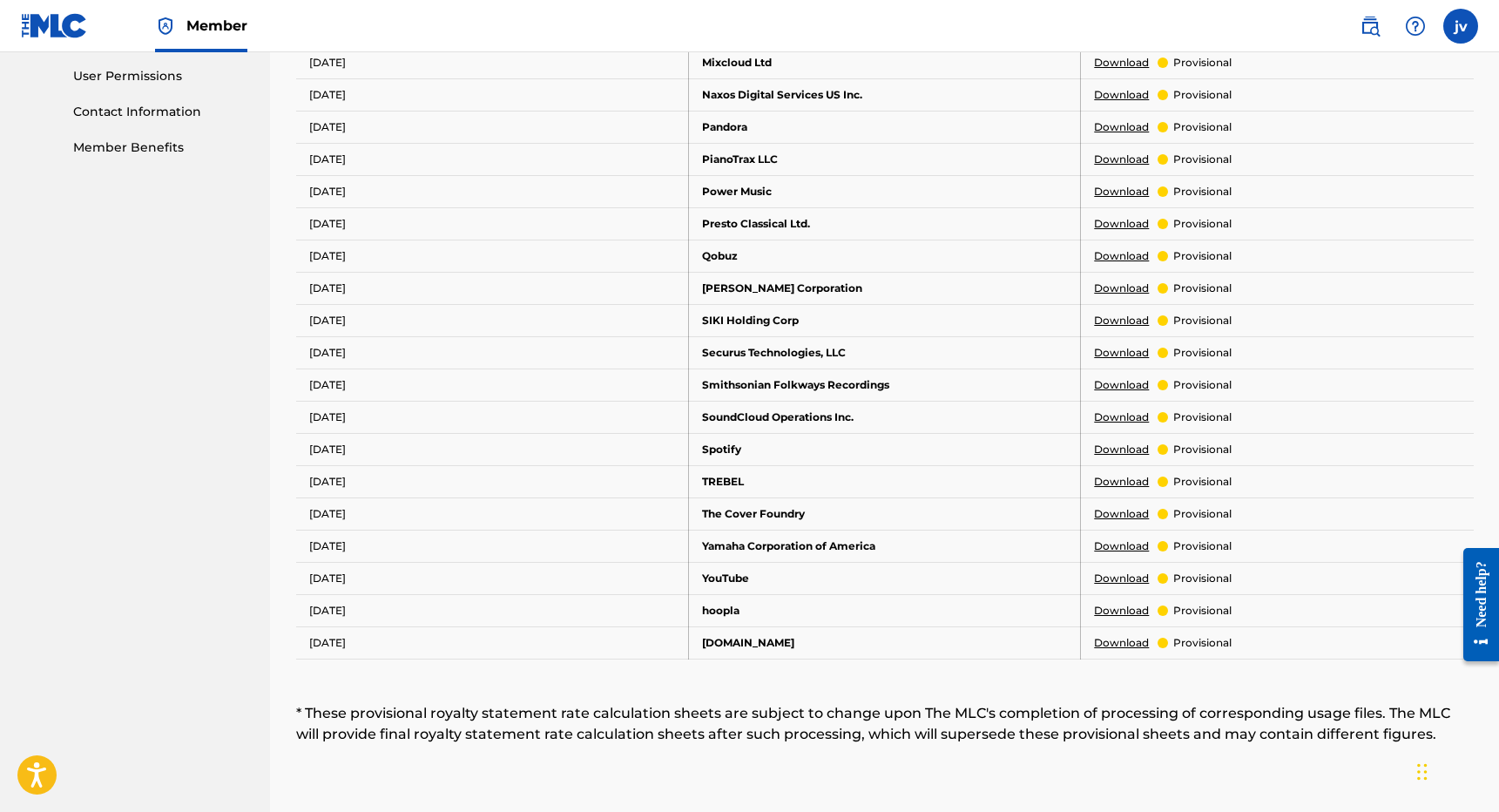
click at [1124, 446] on link "Download" at bounding box center [1122, 449] width 55 height 16
click at [985, 750] on div "DSP Rate Sheets Rate sheets illustrate how a digital service provider (DSP) cal…" at bounding box center [885, 54] width 1178 height 1554
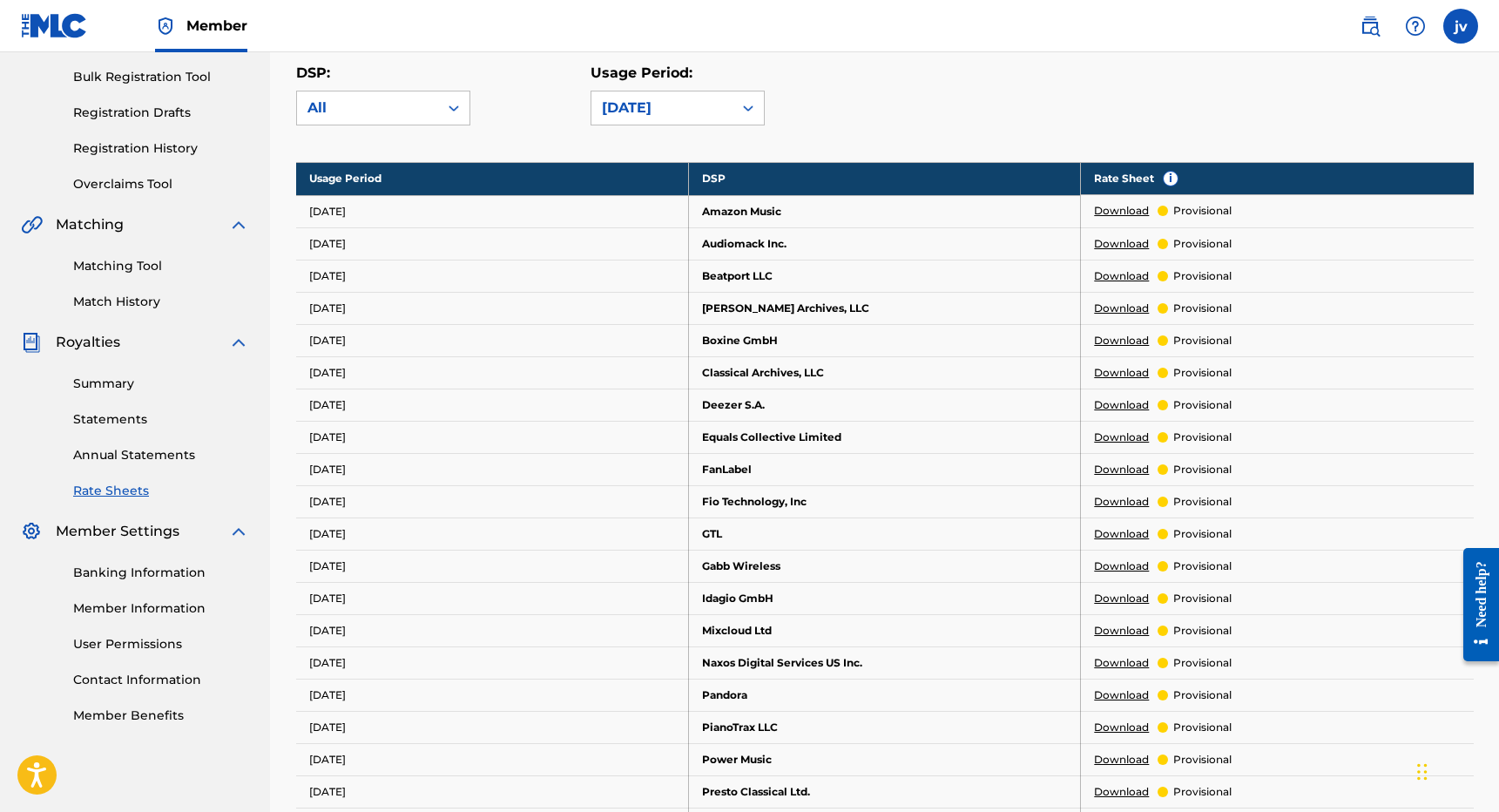
scroll to position [250, 0]
click at [122, 297] on link "Match History" at bounding box center [162, 302] width 176 height 18
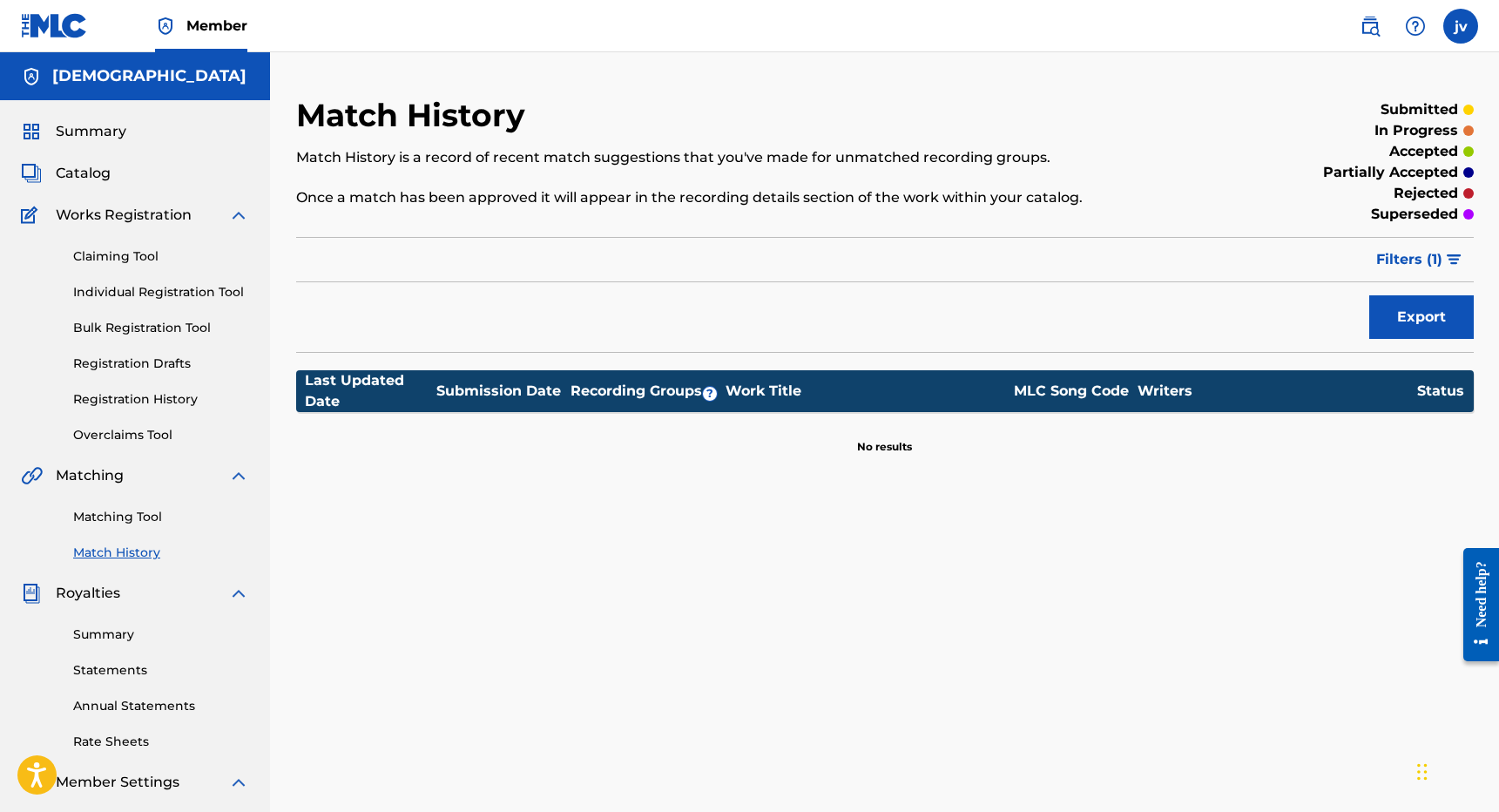
click at [122, 508] on link "Matching Tool" at bounding box center [162, 517] width 176 height 18
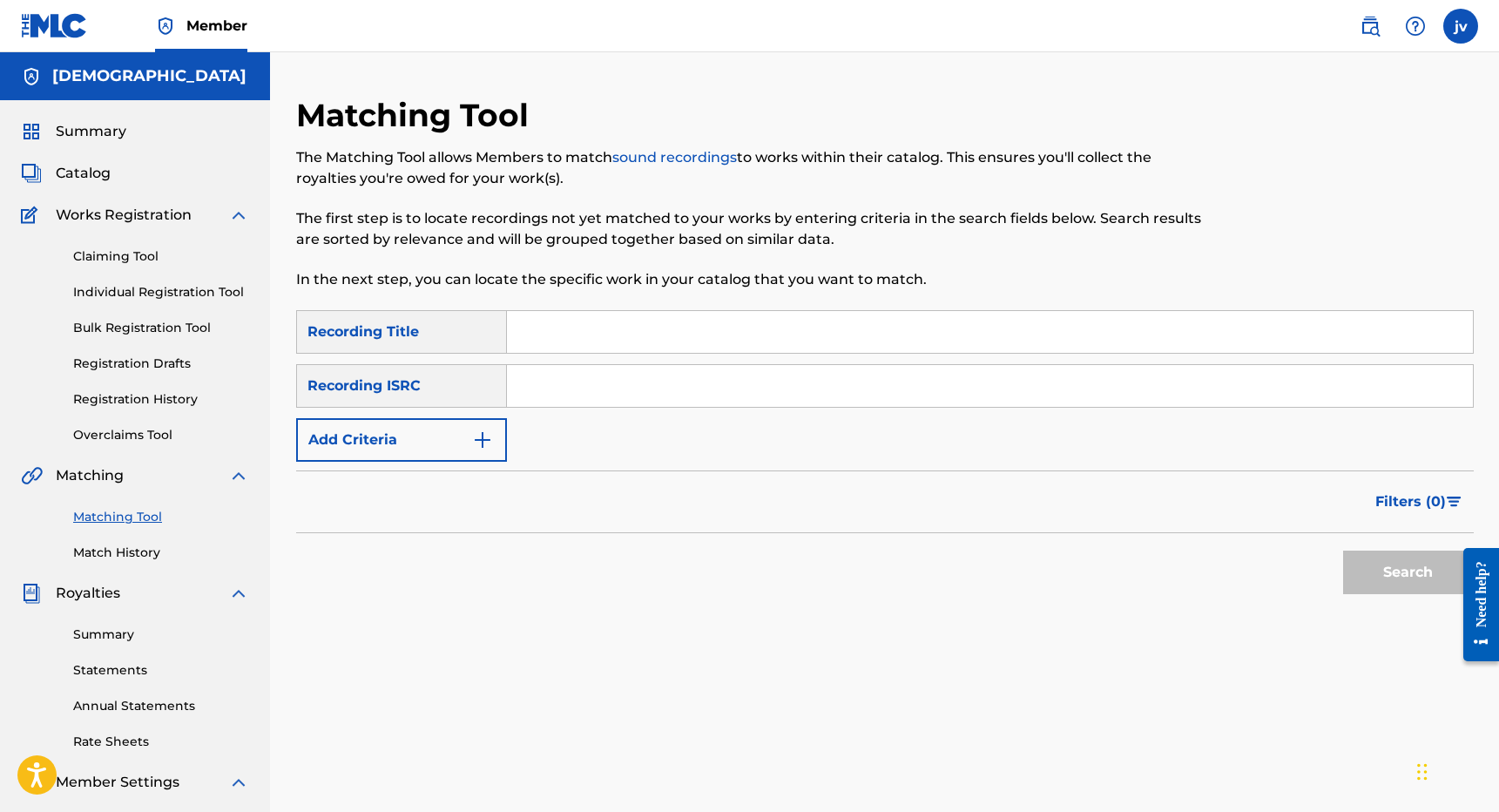
click at [608, 306] on div "Matching Tool The Matching Tool allows Members to match sound recordings to wor…" at bounding box center [750, 202] width 907 height 214
click at [608, 333] on input "Search Form" at bounding box center [990, 332] width 967 height 42
type input "refuge psalm 91"
click at [1408, 573] on button "Search" at bounding box center [1408, 572] width 130 height 43
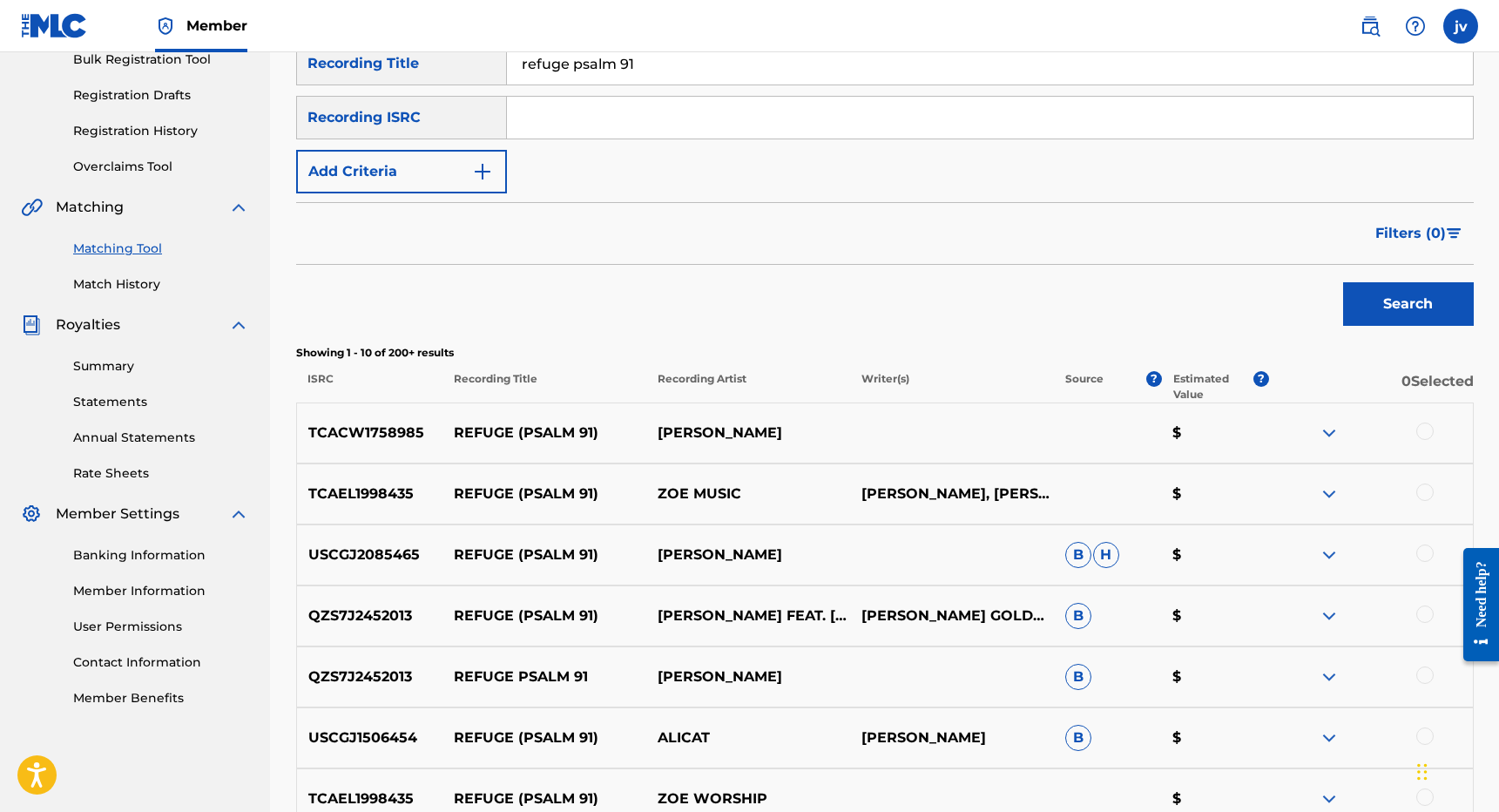
scroll to position [270, 0]
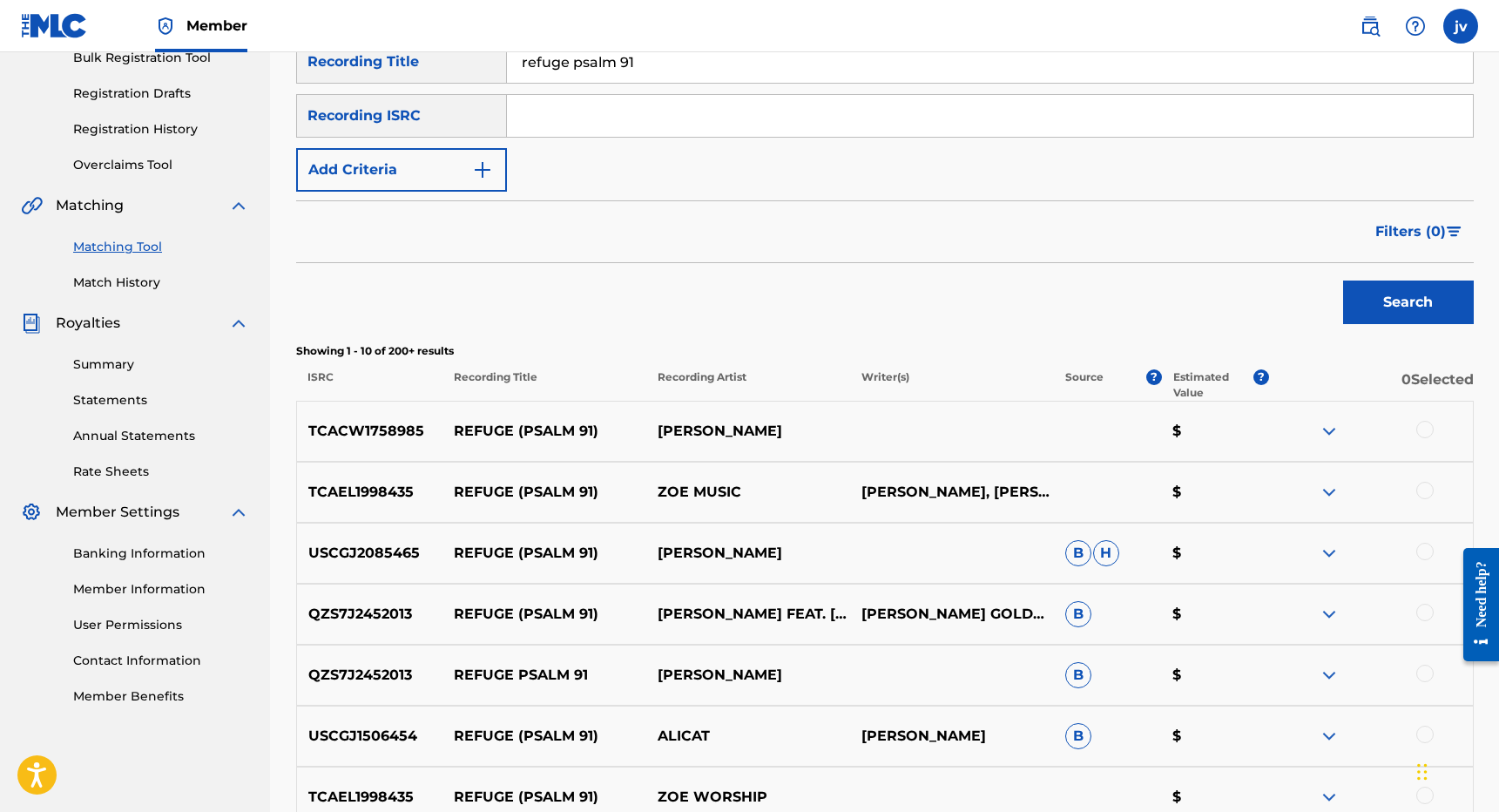
click at [1327, 491] on img at bounding box center [1329, 492] width 21 height 21
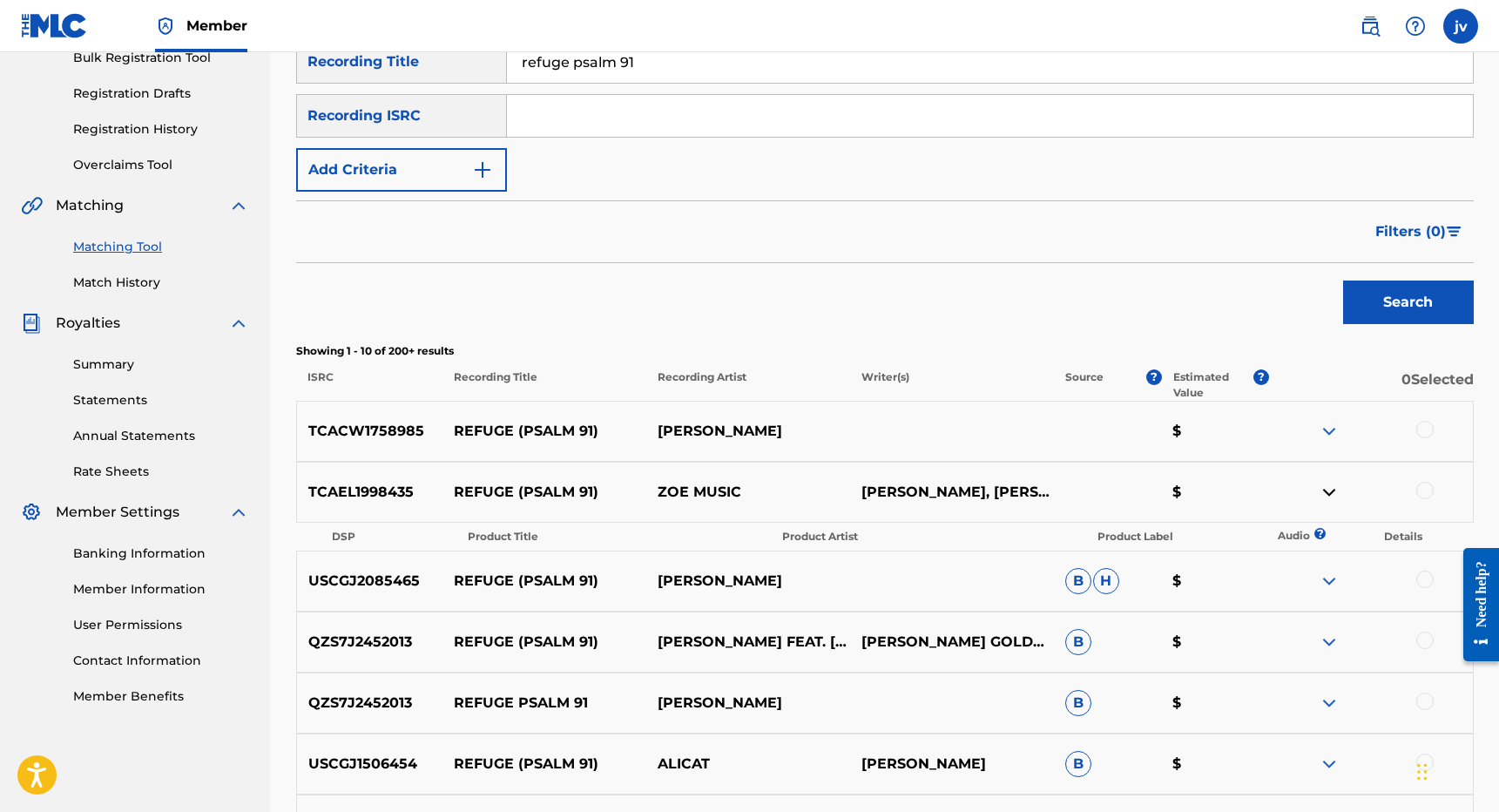
click at [1327, 491] on img at bounding box center [1329, 492] width 21 height 21
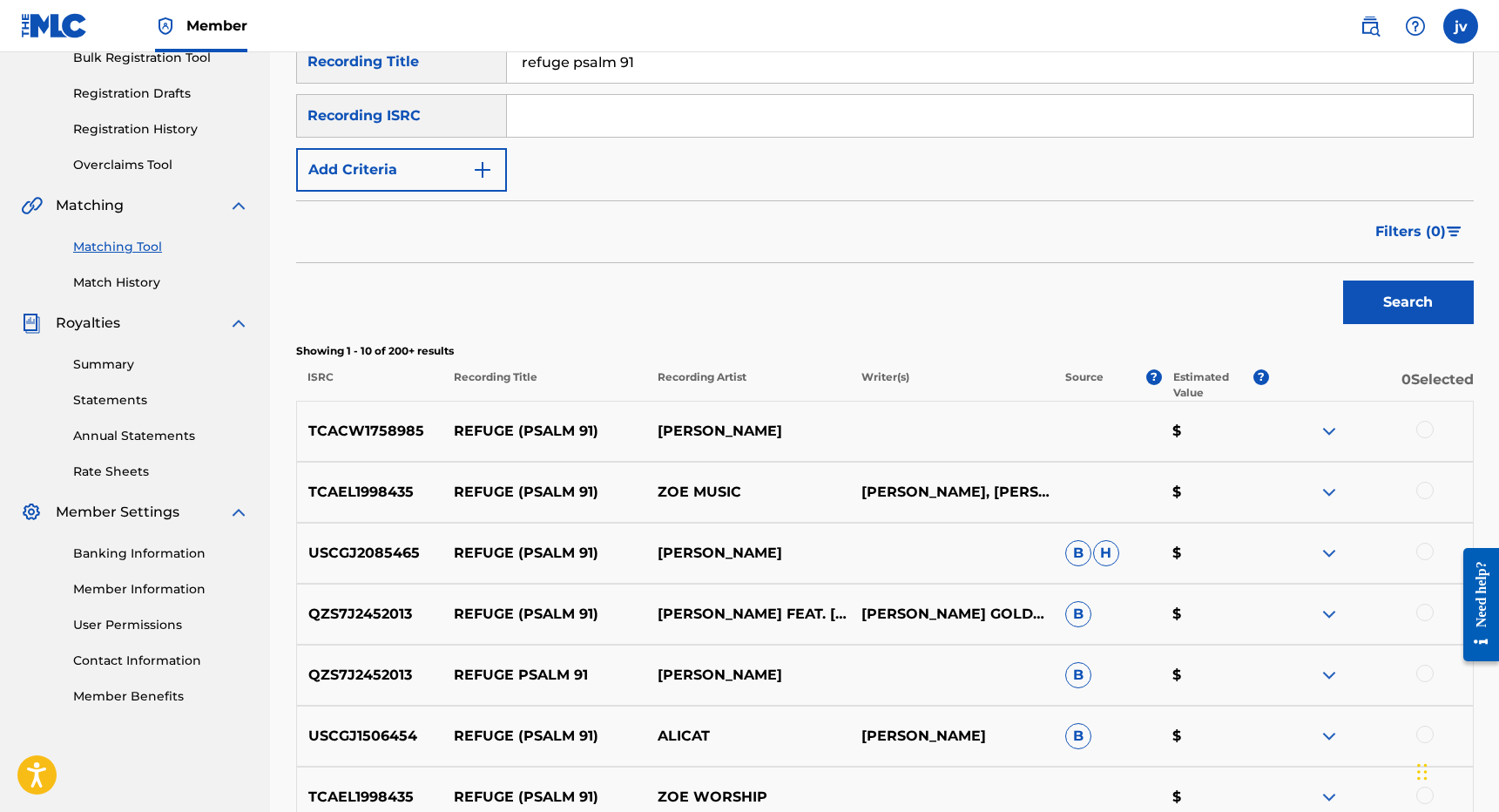
click at [1327, 491] on img at bounding box center [1329, 492] width 21 height 21
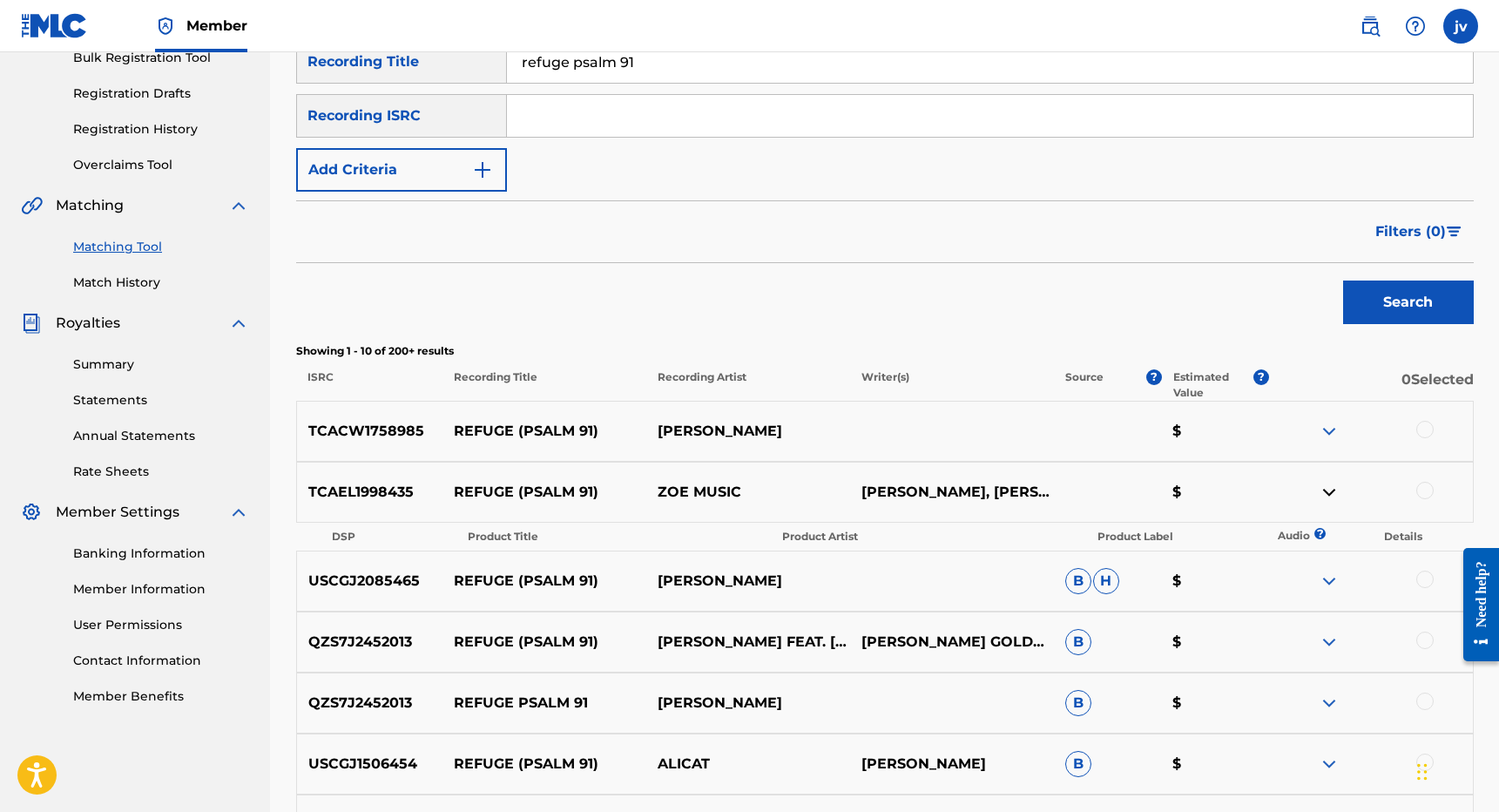
click at [1327, 491] on img at bounding box center [1329, 492] width 21 height 21
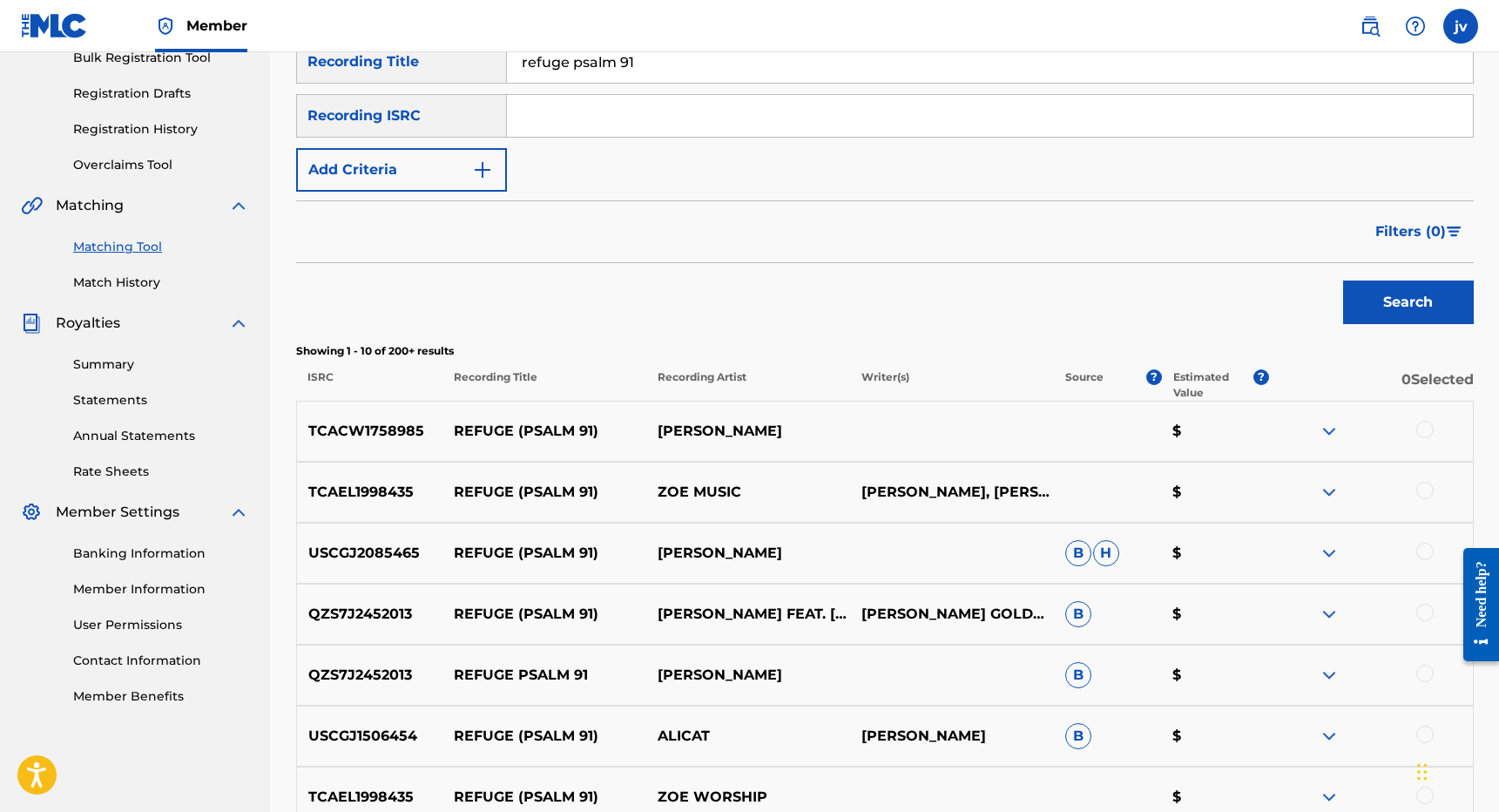
click at [1434, 493] on div at bounding box center [1371, 492] width 204 height 21
click at [1427, 493] on div at bounding box center [1425, 490] width 17 height 17
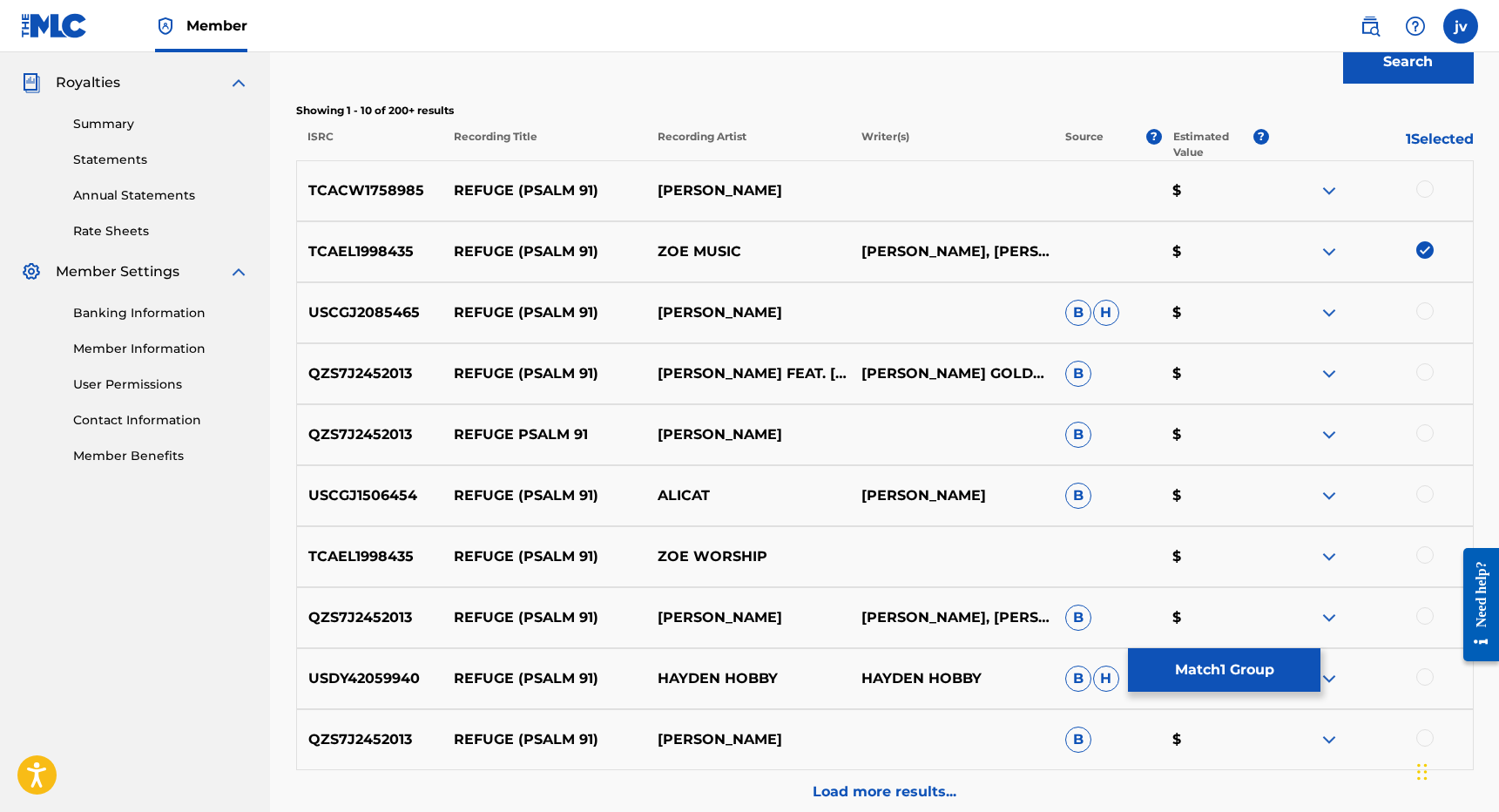
scroll to position [522, 0]
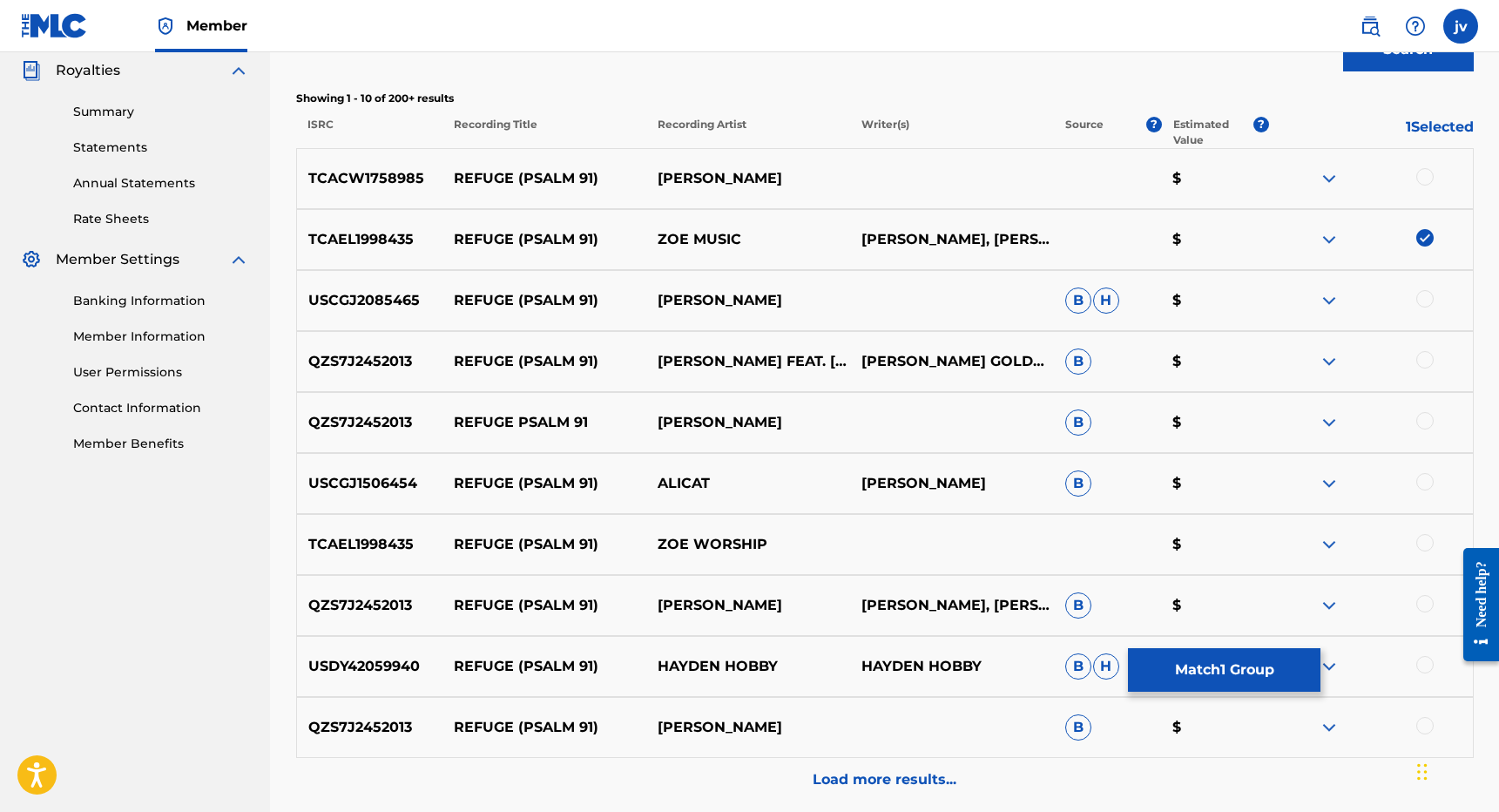
click at [1420, 539] on div at bounding box center [1425, 542] width 17 height 17
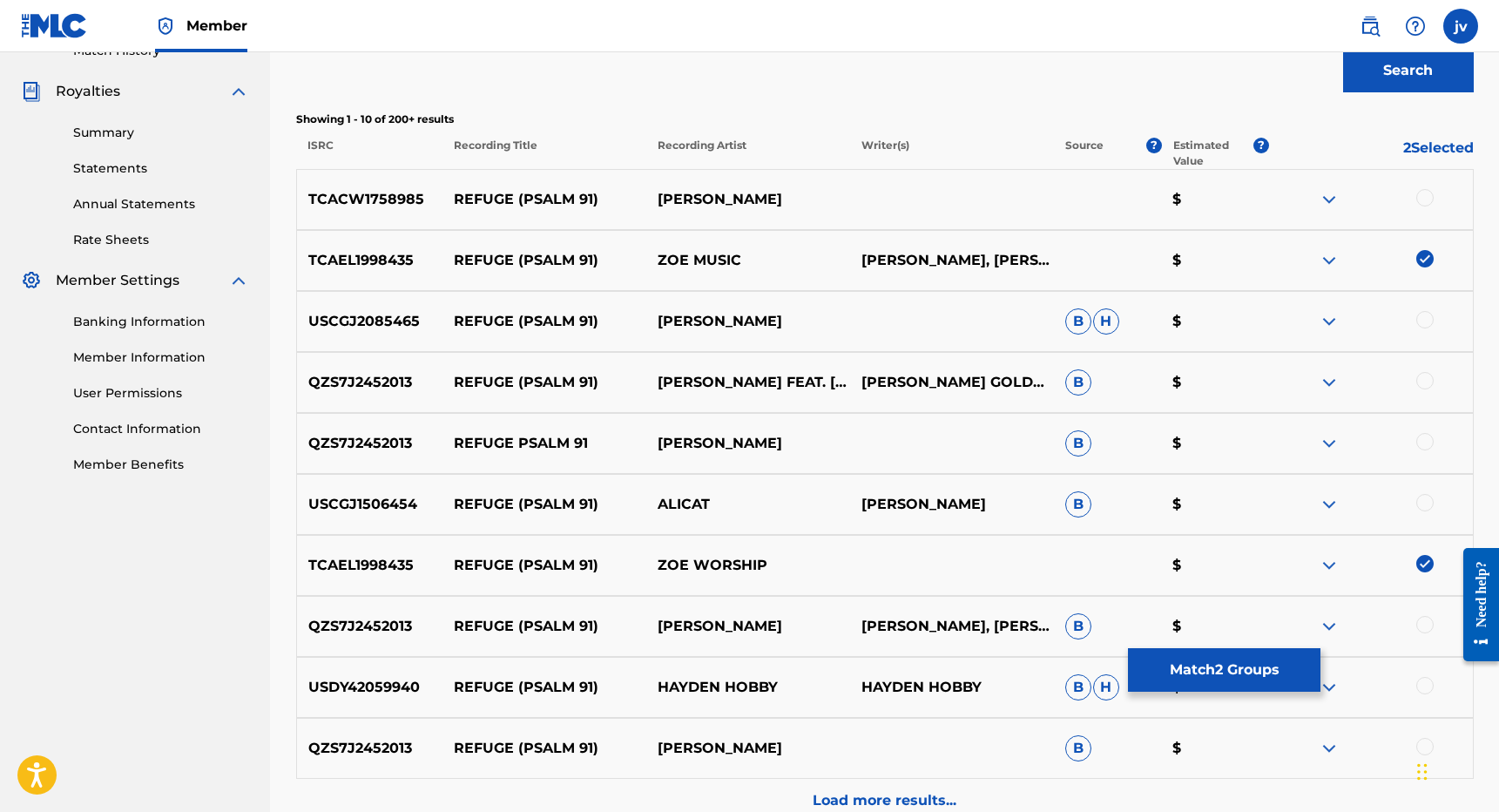
click at [1428, 88] on button "Search" at bounding box center [1408, 70] width 130 height 43
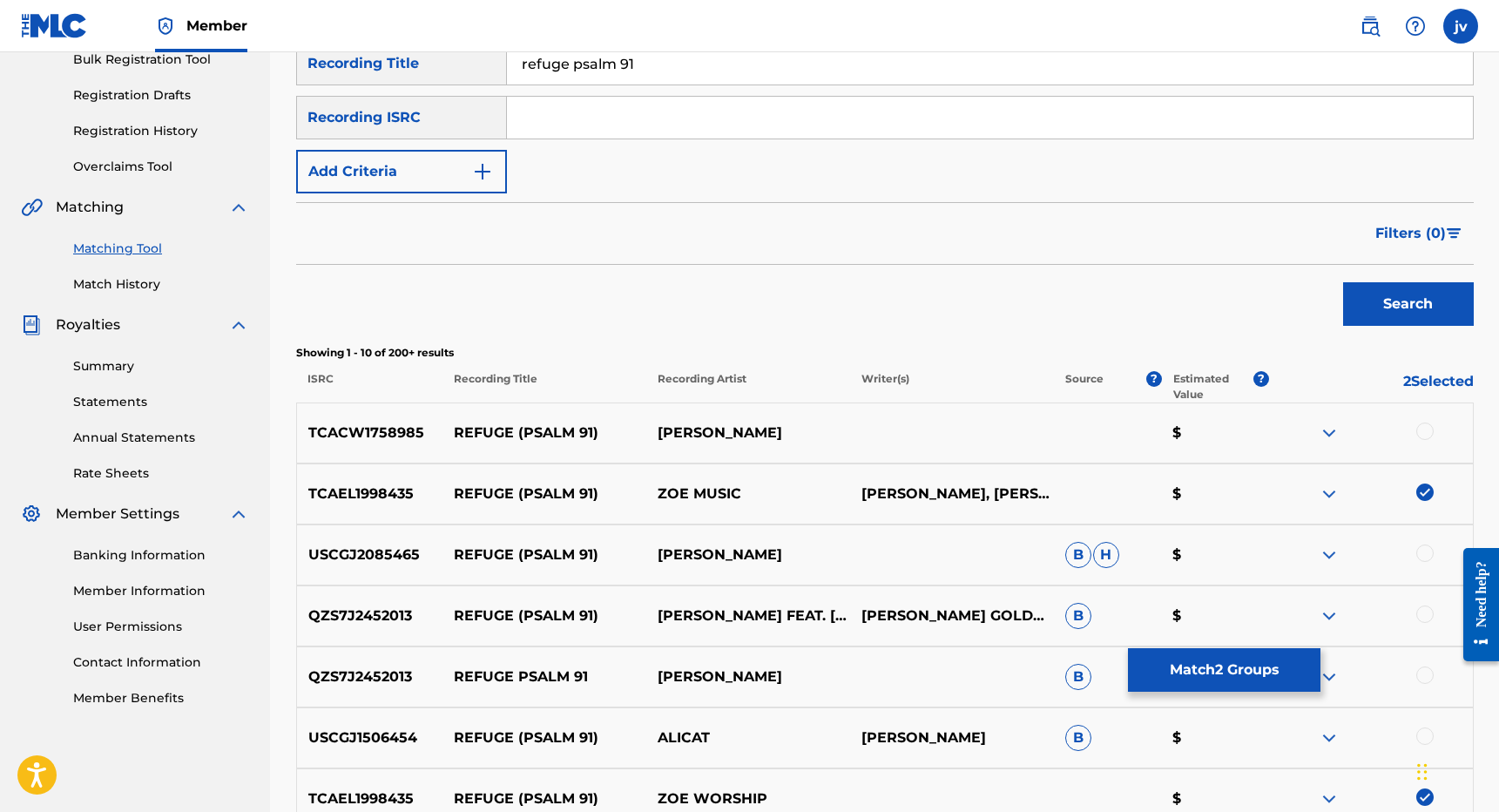
click at [1260, 660] on button "Match 2 Groups" at bounding box center [1225, 669] width 193 height 43
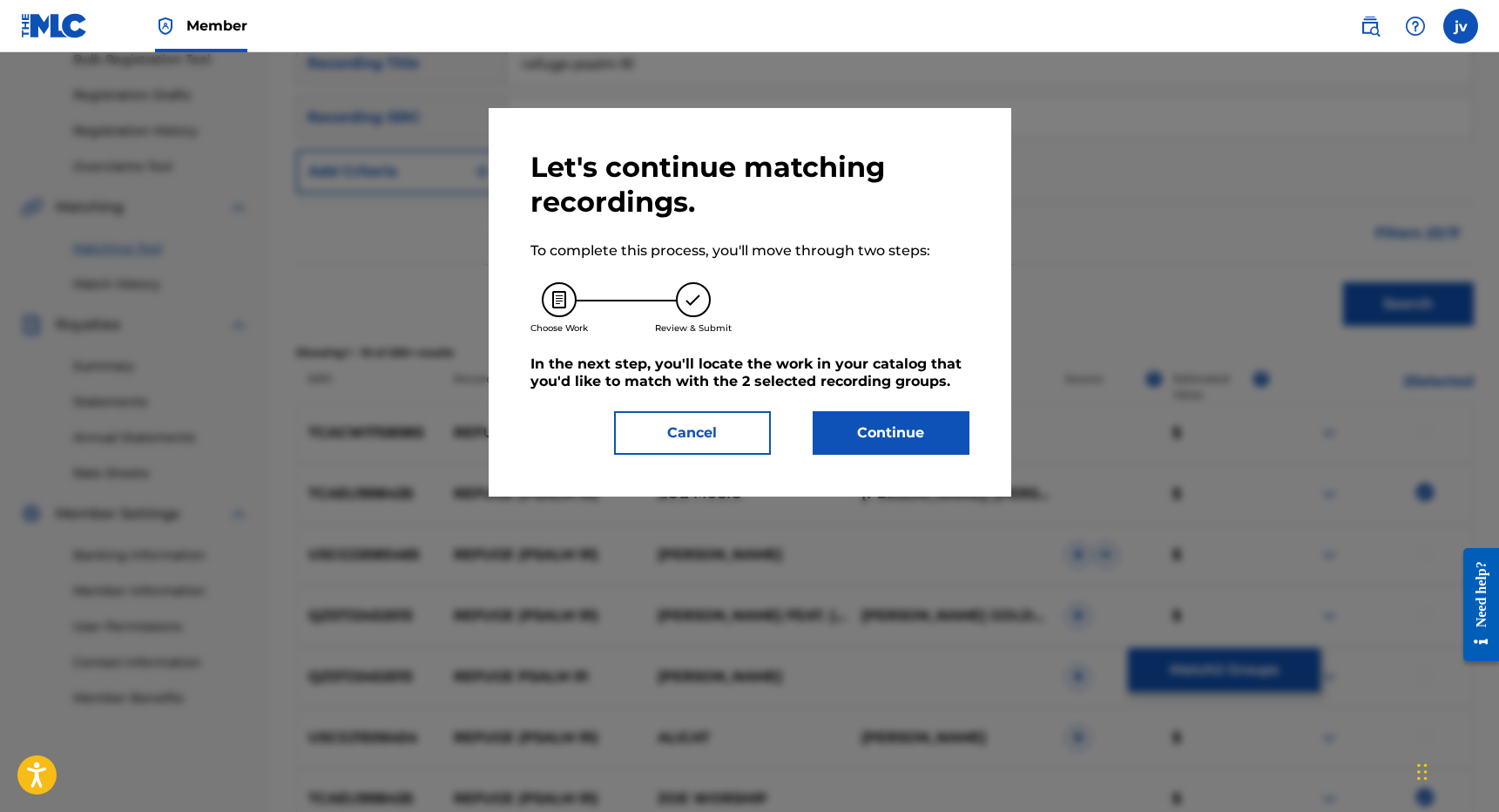
click at [735, 429] on button "Cancel" at bounding box center [692, 432] width 157 height 43
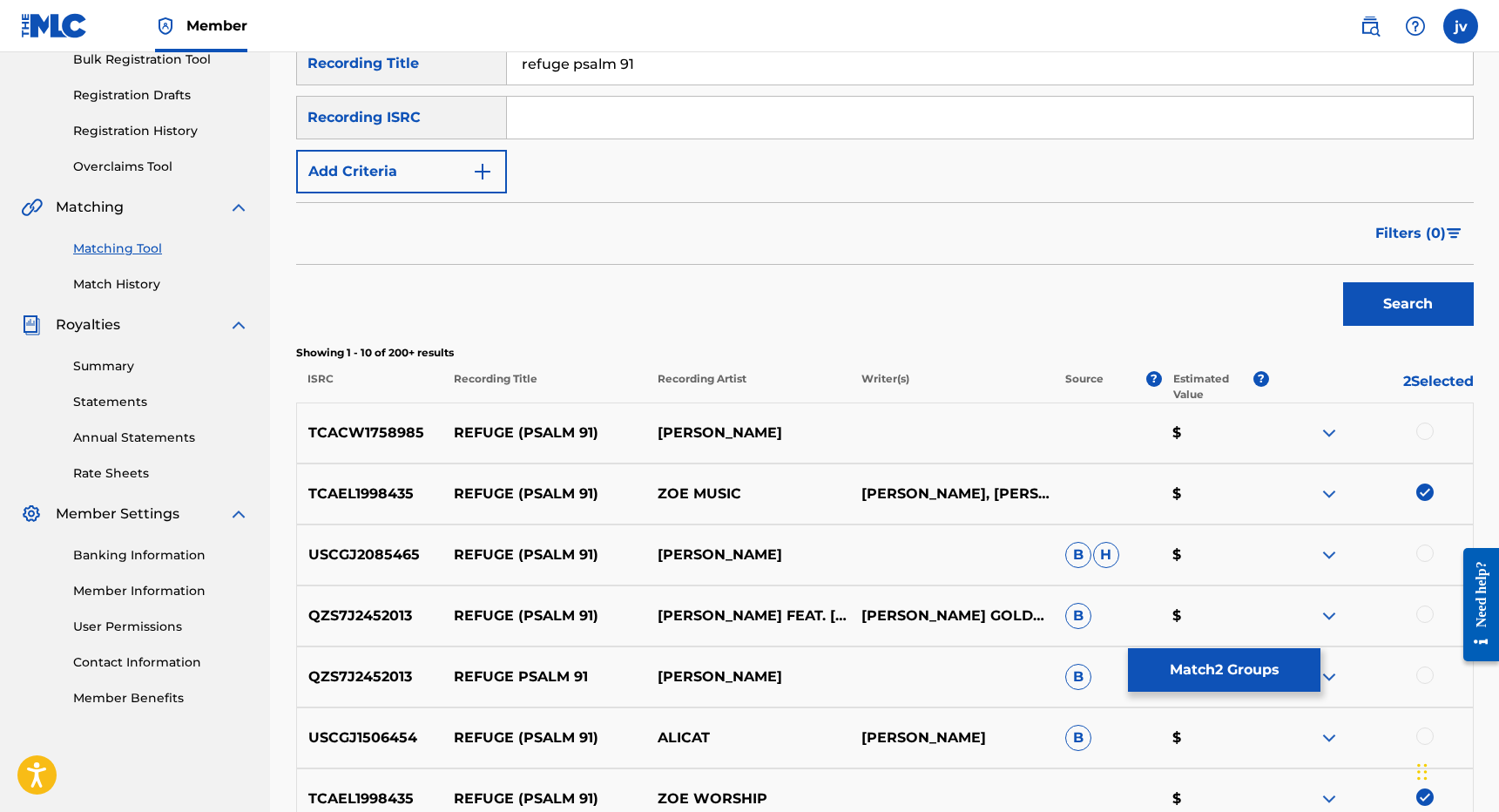
click at [755, 484] on p "ZOE MUSIC" at bounding box center [748, 494] width 204 height 21
click at [716, 498] on p "ZOE MUSIC" at bounding box center [748, 494] width 204 height 21
click at [685, 232] on div "Filters ( 0 )" at bounding box center [885, 233] width 1178 height 62
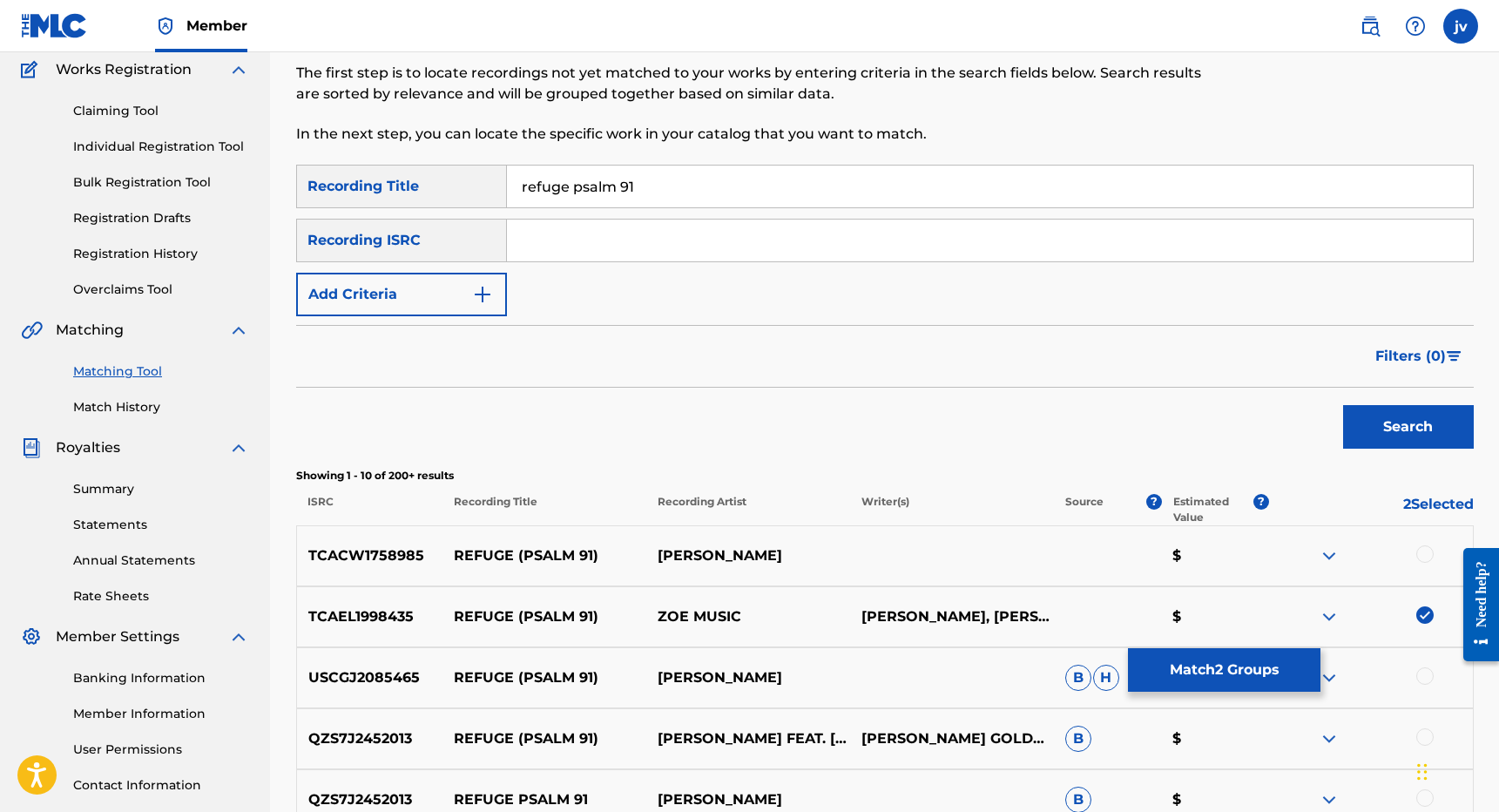
scroll to position [117, 0]
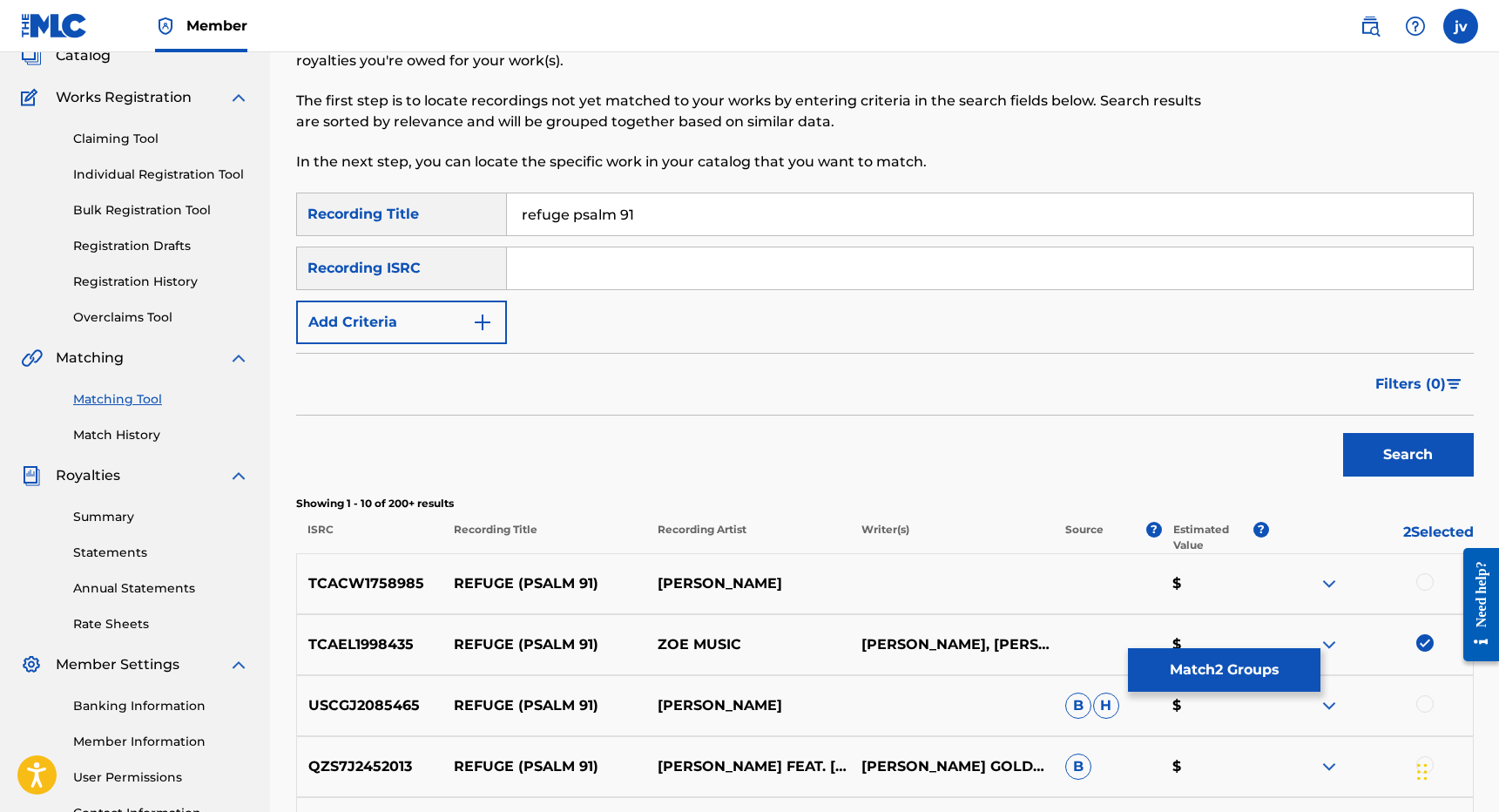
click at [143, 167] on link "Individual Registration Tool" at bounding box center [162, 174] width 176 height 18
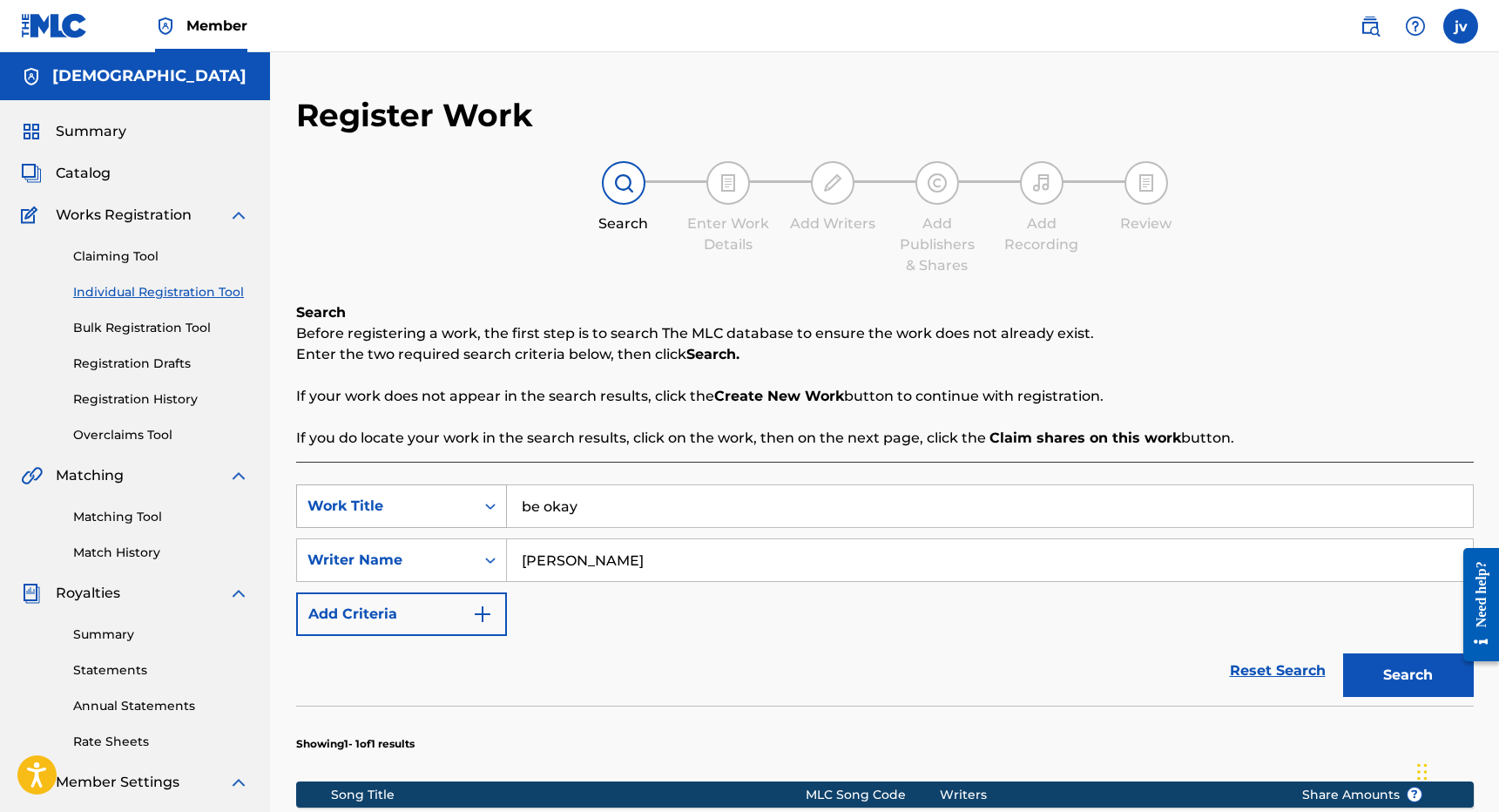
drag, startPoint x: 621, startPoint y: 505, endPoint x: 472, endPoint y: 501, distance: 149.1
click at [472, 501] on div "SearchWithCriteriac0ef395a-1c1e-4fb7-b2fb-3a8a78450a60 Work Title be okay" at bounding box center [885, 506] width 1178 height 43
type input "refuge psalm 91"
click at [1408, 675] on button "Search" at bounding box center [1408, 674] width 130 height 43
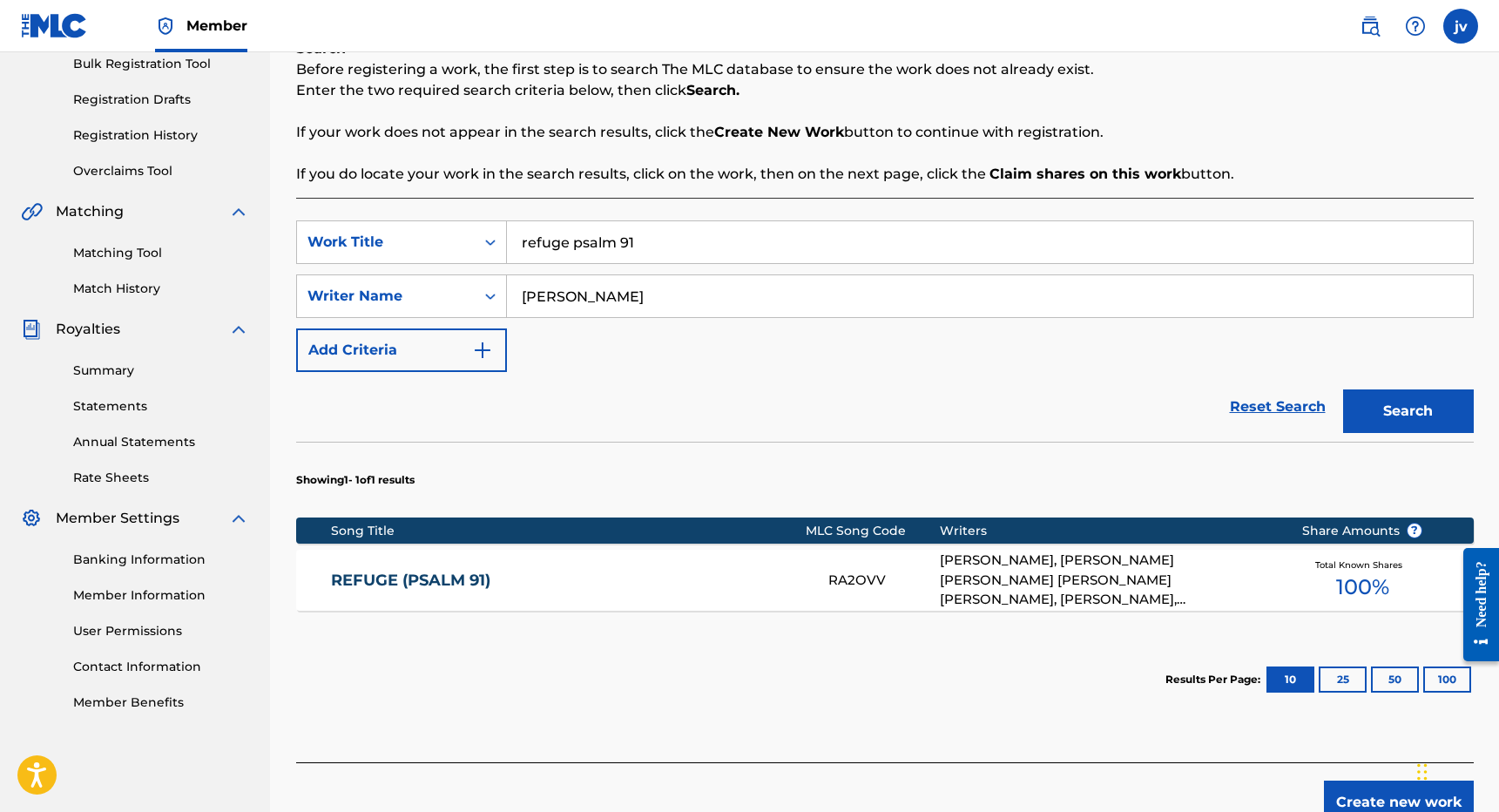
scroll to position [265, 0]
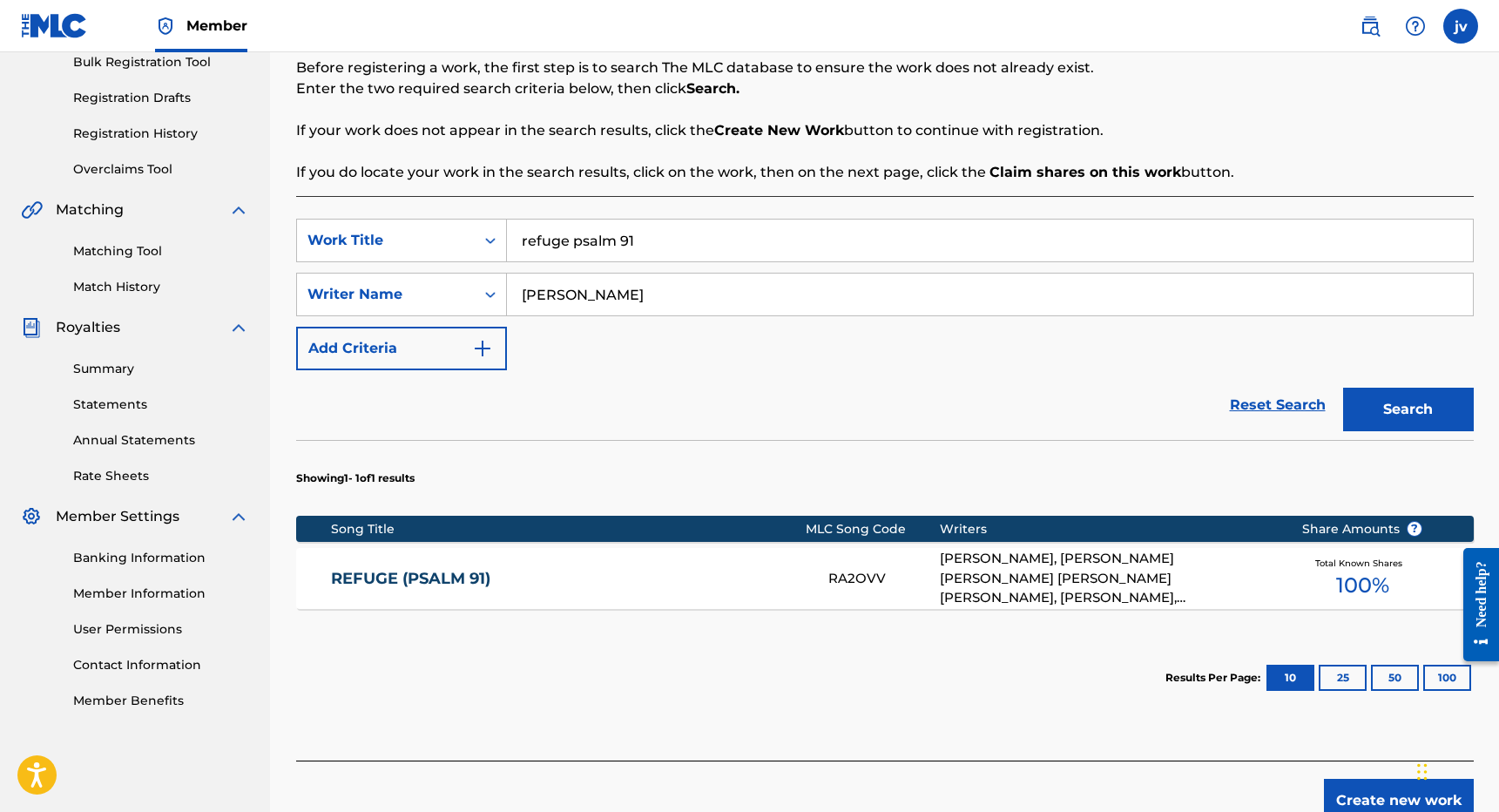
click at [501, 573] on link "REFUGE (PSALM 91)" at bounding box center [568, 579] width 474 height 20
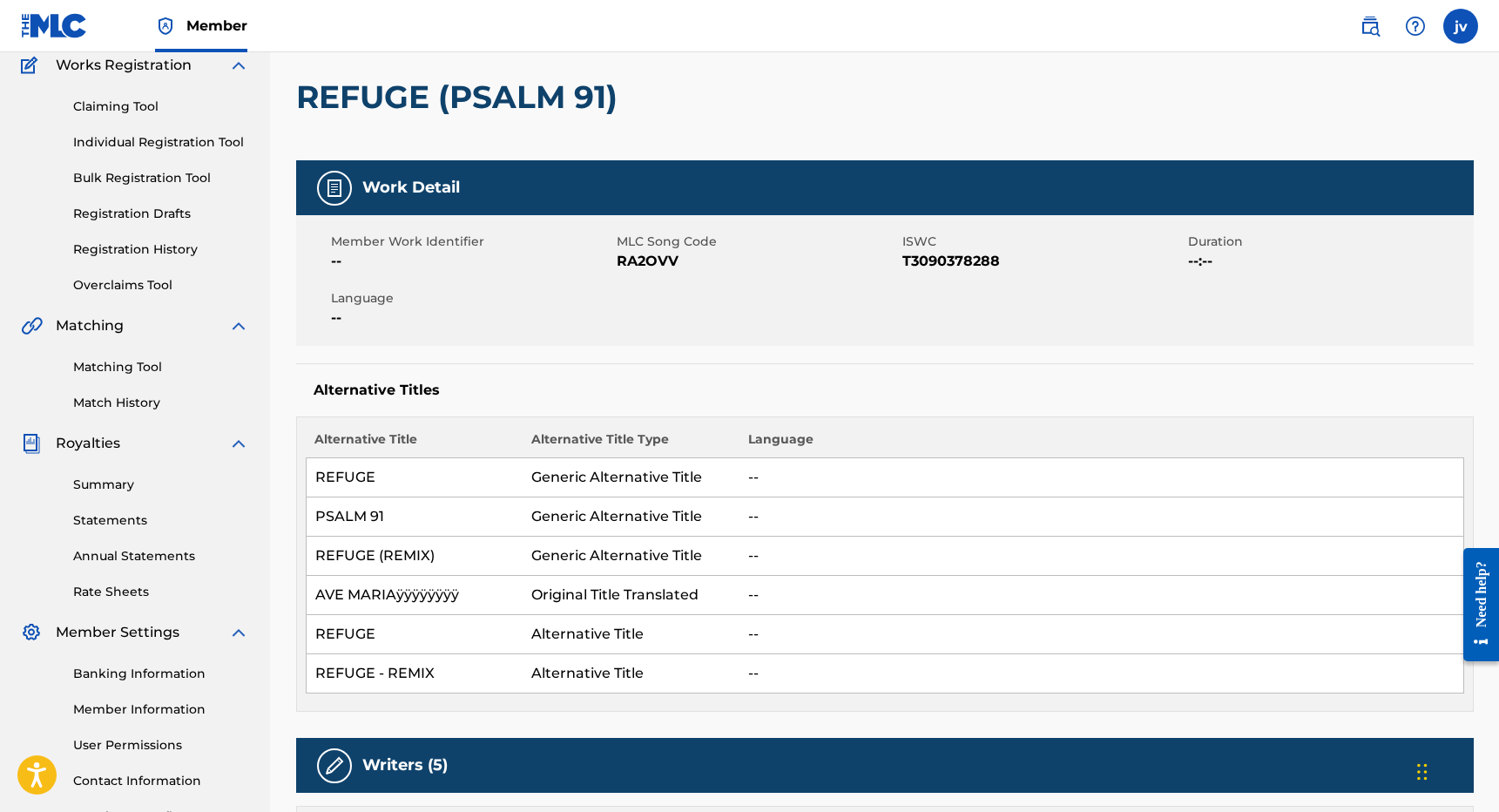
scroll to position [140, 0]
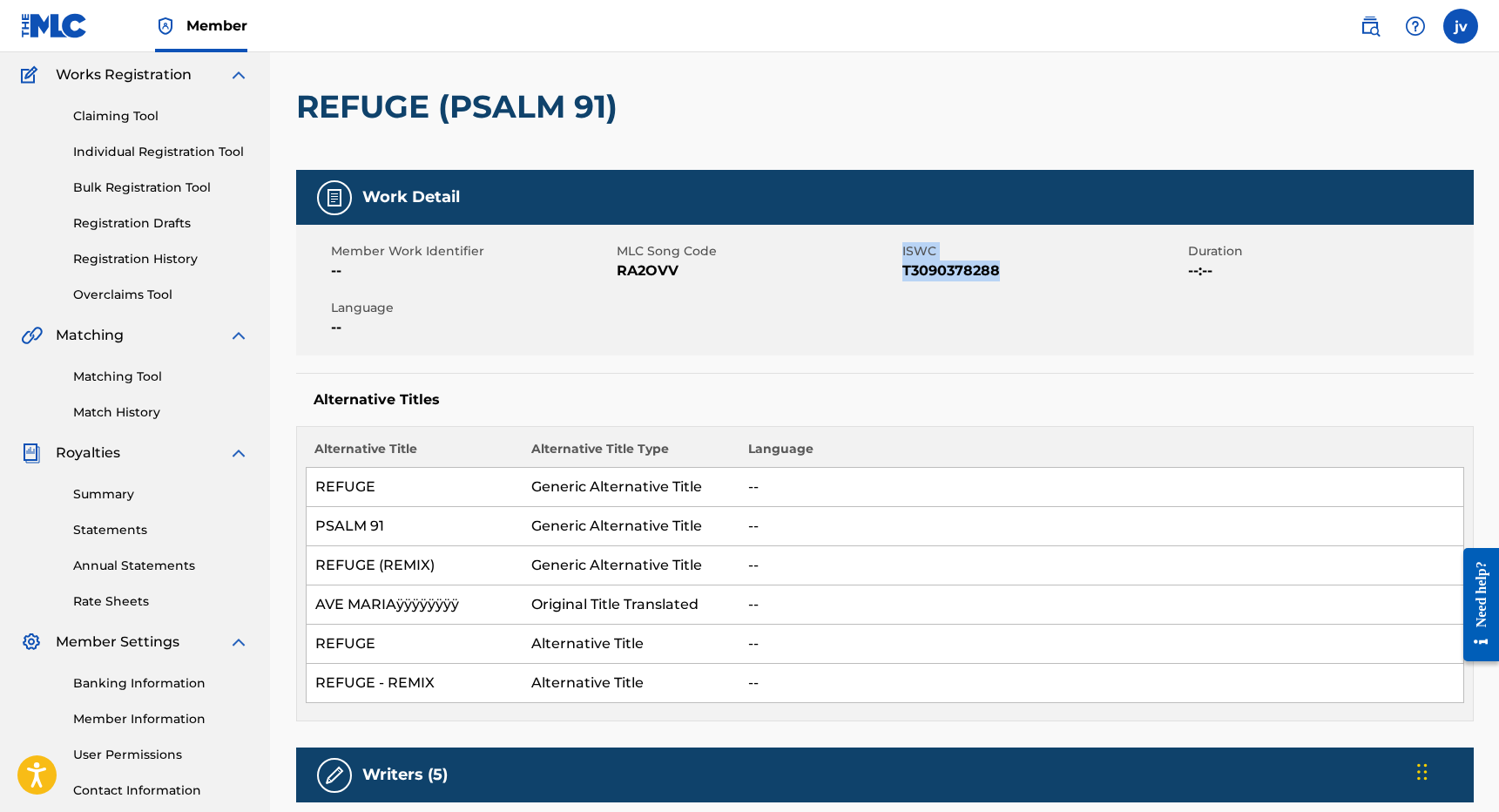
drag, startPoint x: 901, startPoint y: 270, endPoint x: 1006, endPoint y: 274, distance: 105.1
click at [1006, 274] on div "Member Work Identifier -- MLC Song Code RA2OVV ISWC T3090378288 Duration --:-- …" at bounding box center [885, 290] width 1178 height 130
click at [1006, 274] on span "T3090378288" at bounding box center [1043, 271] width 282 height 21
drag, startPoint x: 1004, startPoint y: 272, endPoint x: 901, endPoint y: 273, distance: 103.0
click at [902, 273] on span "T3090378288" at bounding box center [1043, 271] width 282 height 21
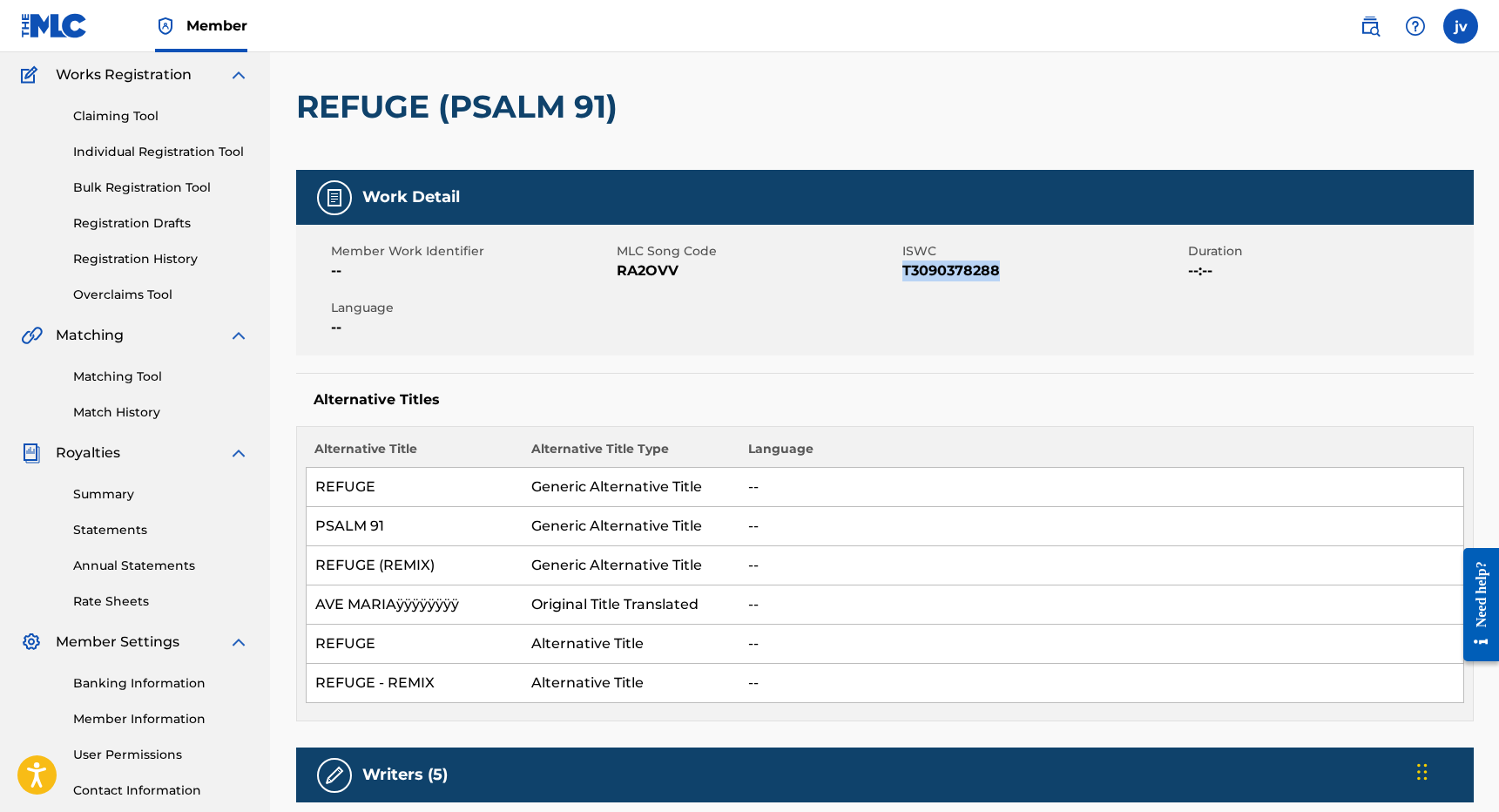
copy span "T3090378288"
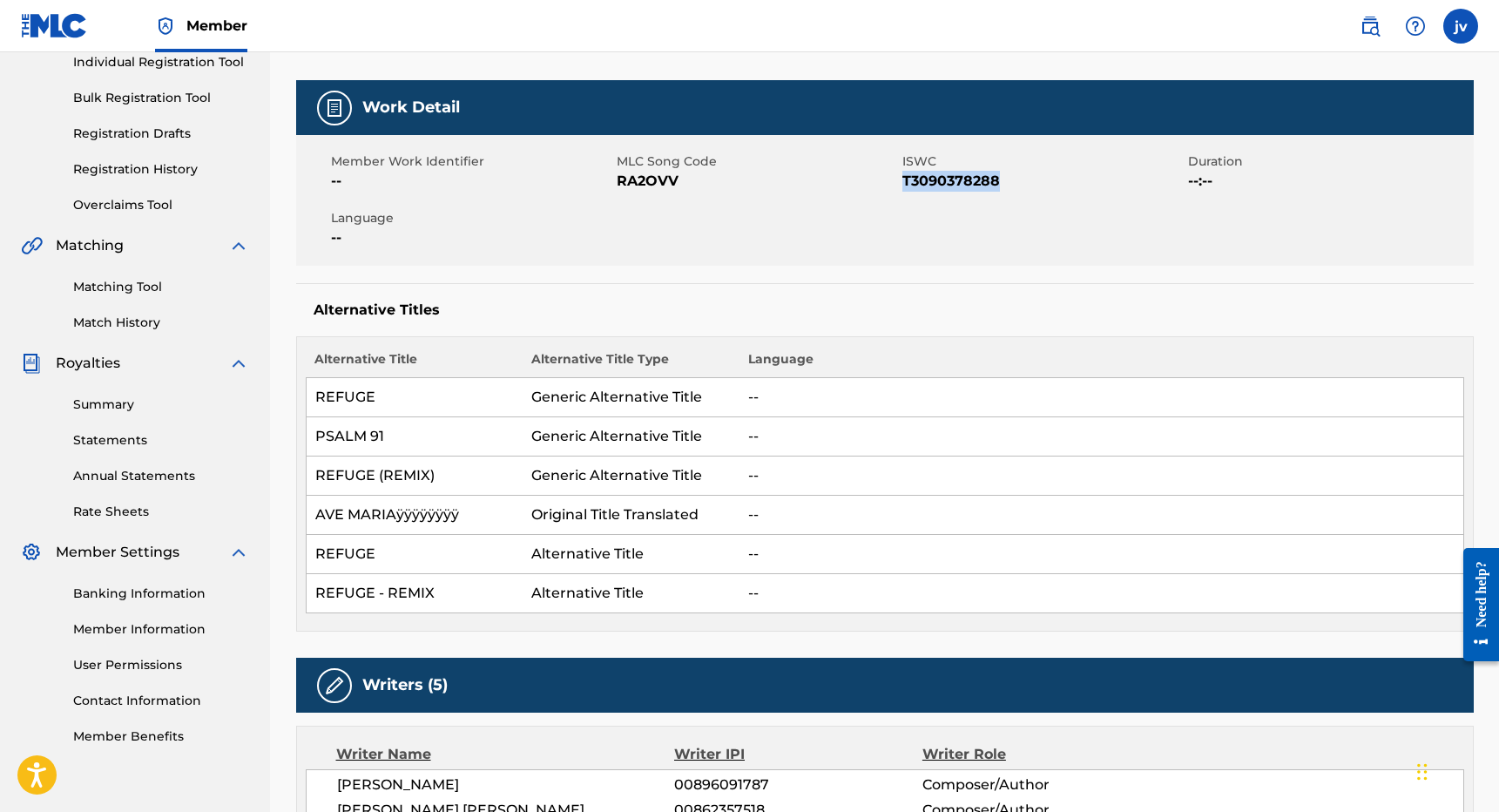
scroll to position [201, 0]
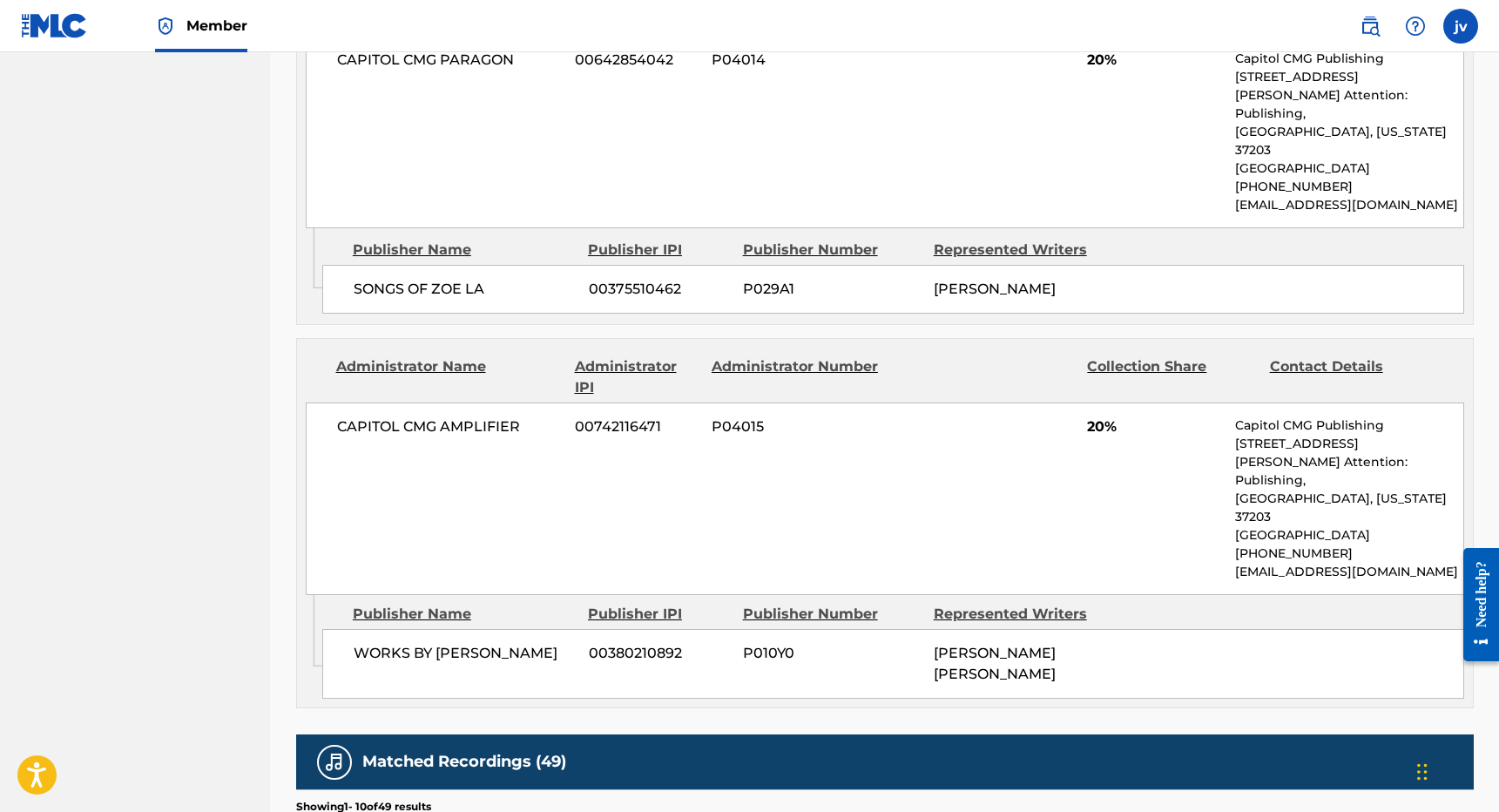
scroll to position [2003, 0]
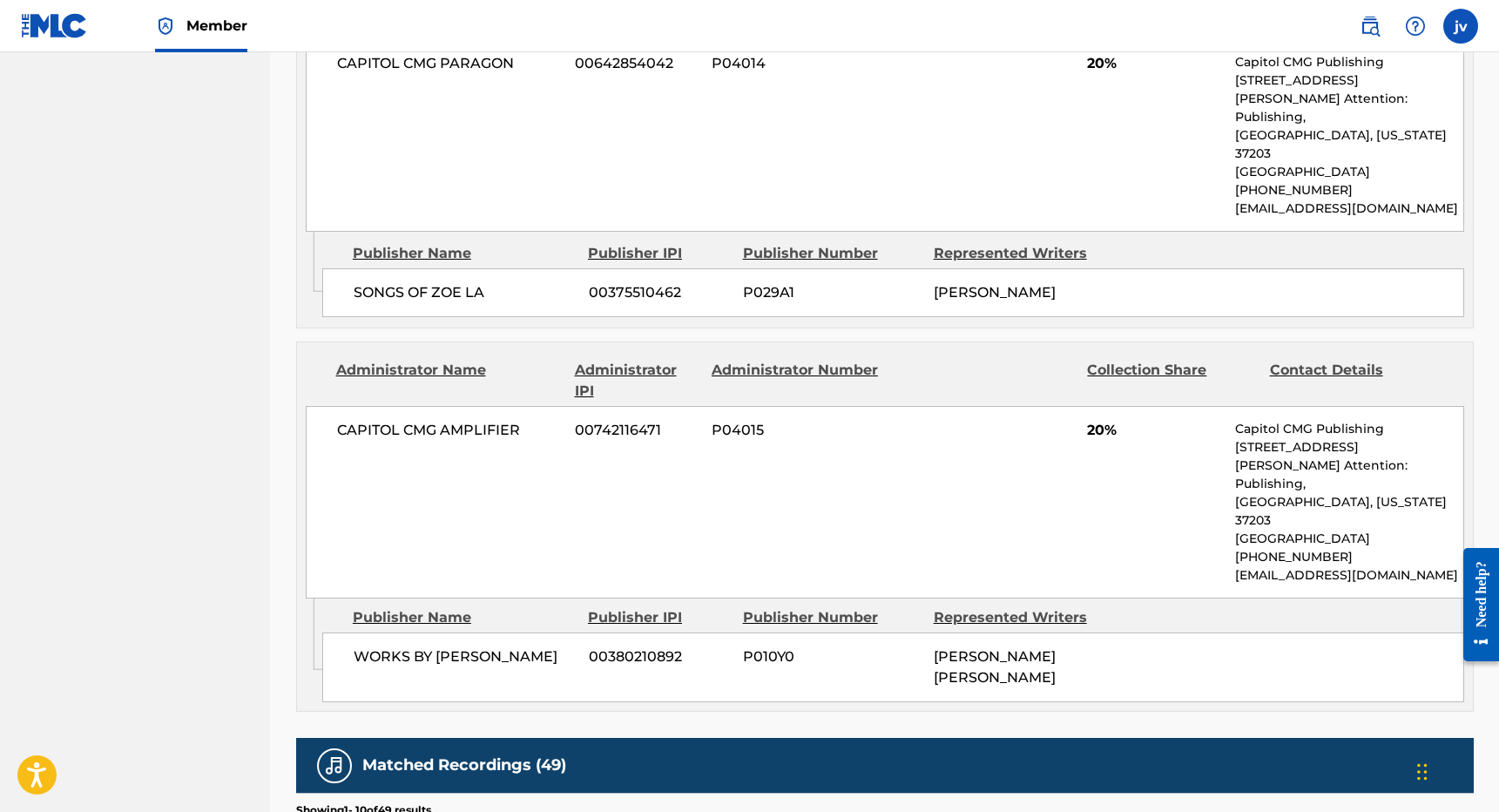
drag, startPoint x: 1236, startPoint y: 473, endPoint x: 1248, endPoint y: 489, distance: 20.0
click at [1248, 566] on p "CapitolCMGCopyrights@umusic.com" at bounding box center [1349, 575] width 228 height 18
copy p "CapitolCMGCopyrights@umusic.com"
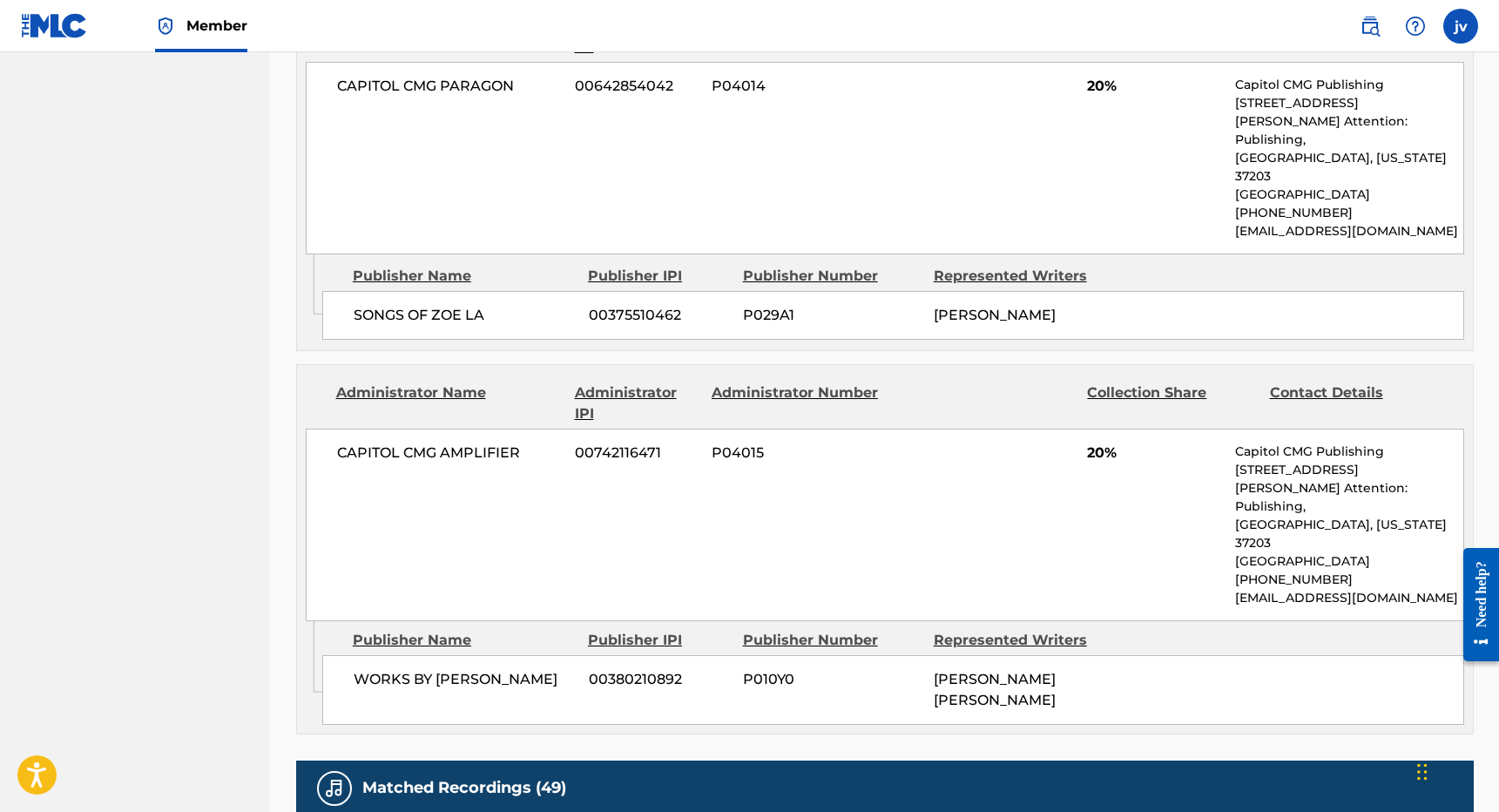
scroll to position [1980, 0]
copy p "CapitolCMGCopyrights@umusic.com"
click at [1069, 472] on div "CAPITOL CMG AMPLIFIER 00742116471 P04015 20% Capitol CMG Publishing 1234 Martin…" at bounding box center [885, 525] width 1158 height 193
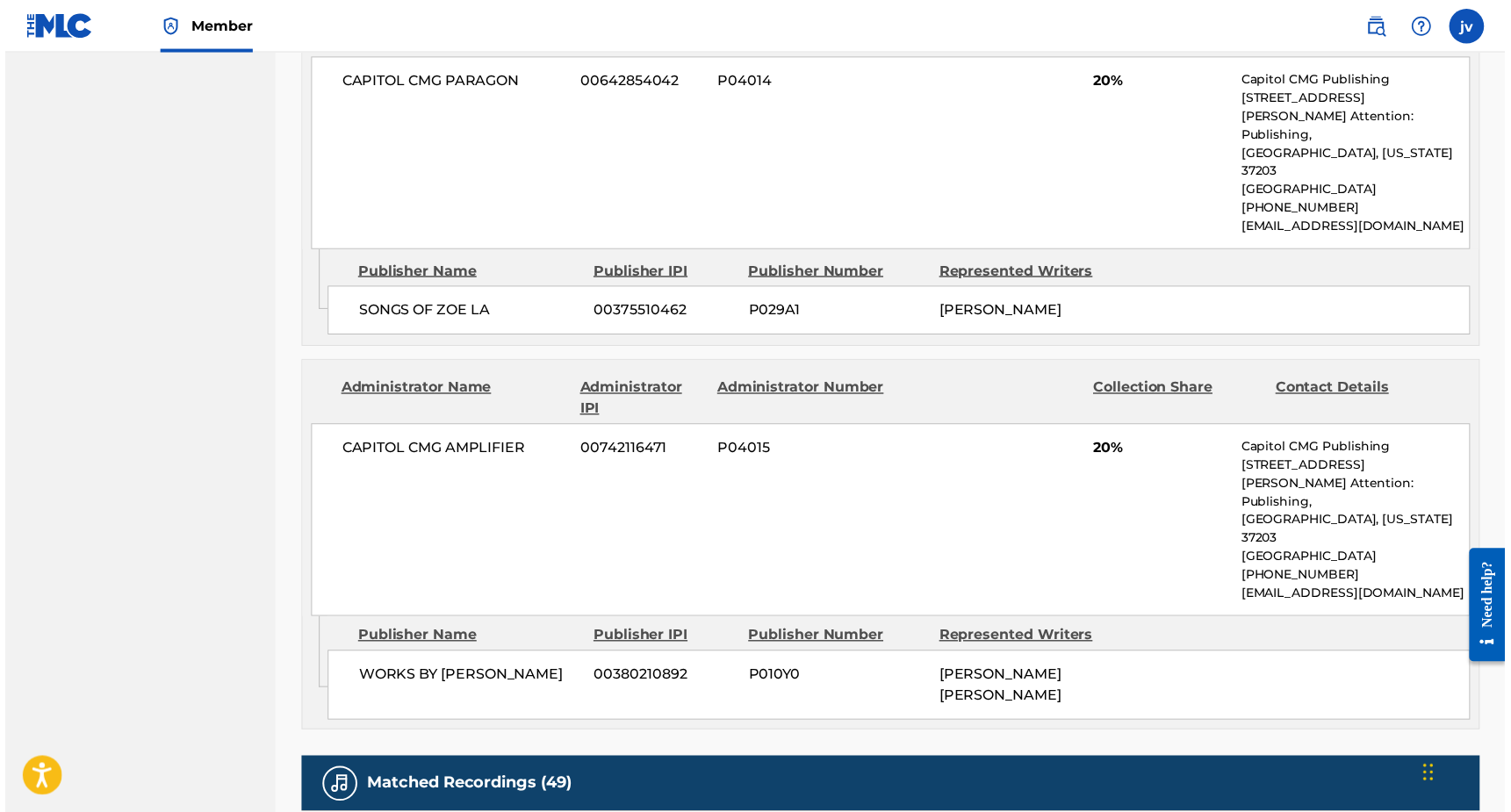
scroll to position [1716, 0]
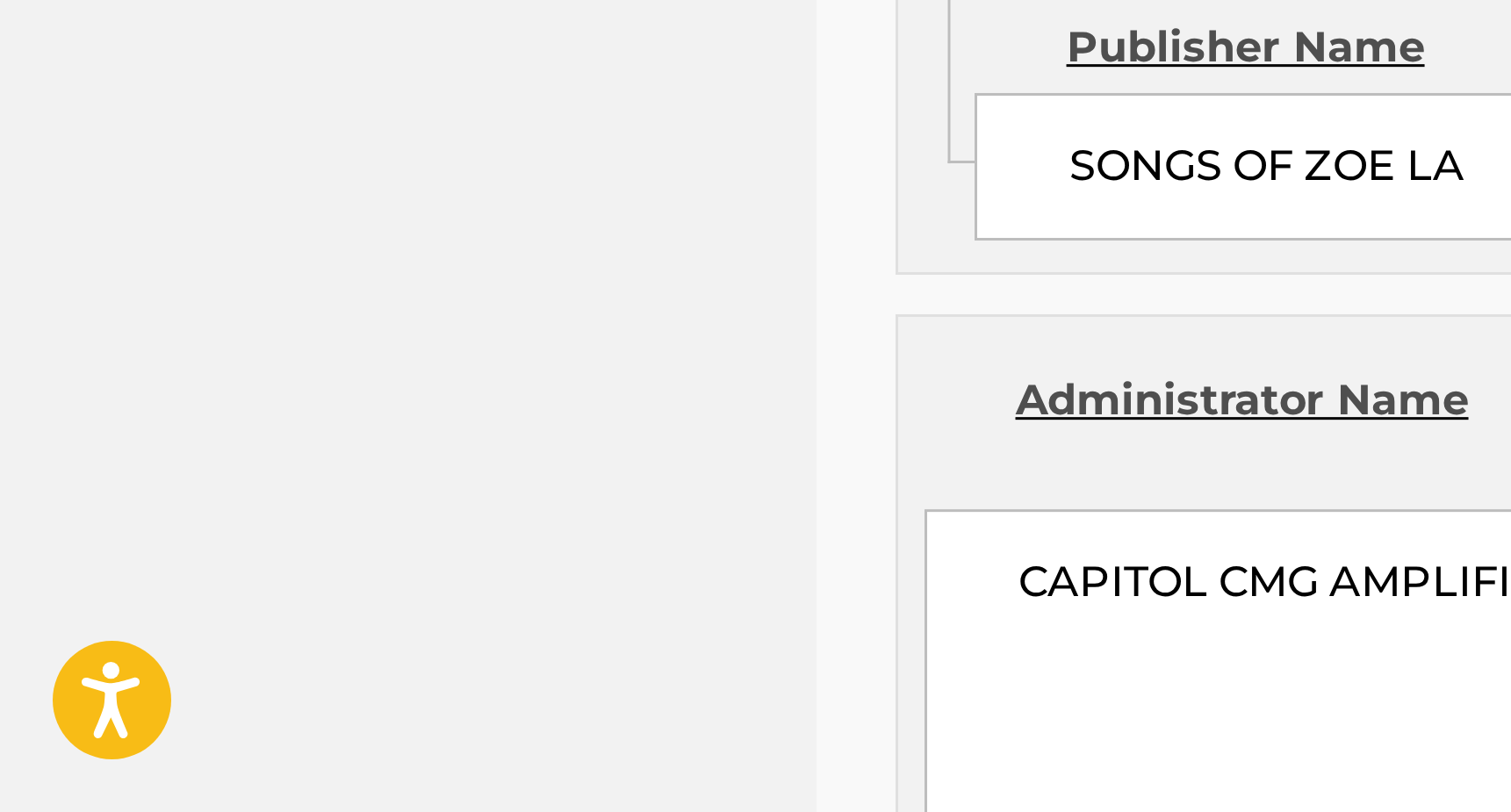
click at [77, 107] on nav "VAIYEH Summary Catalog Works Registration Claiming Tool Individual Registration…" at bounding box center [136, 40] width 272 height 3408
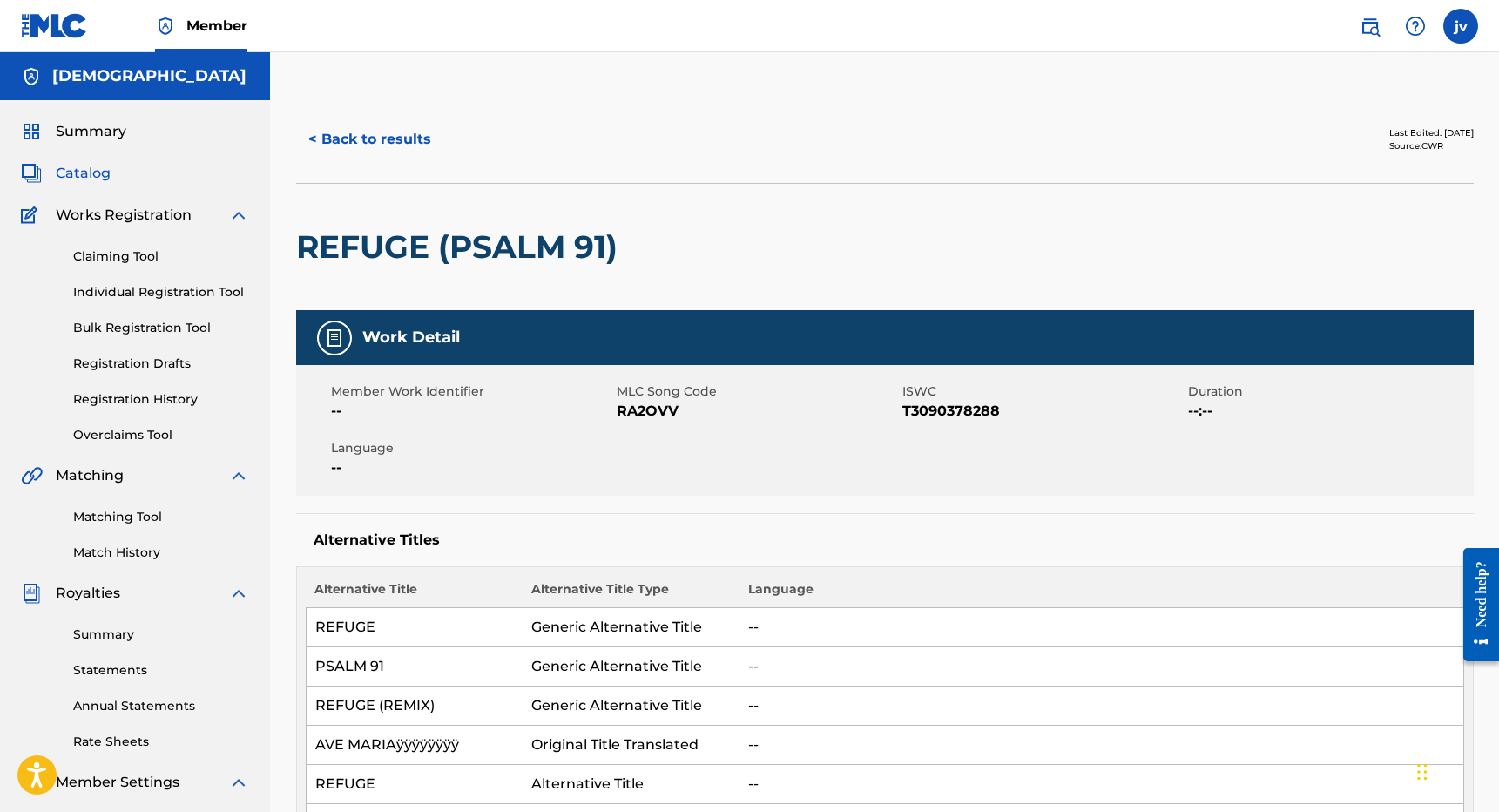
scroll to position [0, 0]
click at [87, 173] on span "Catalog" at bounding box center [84, 172] width 55 height 21
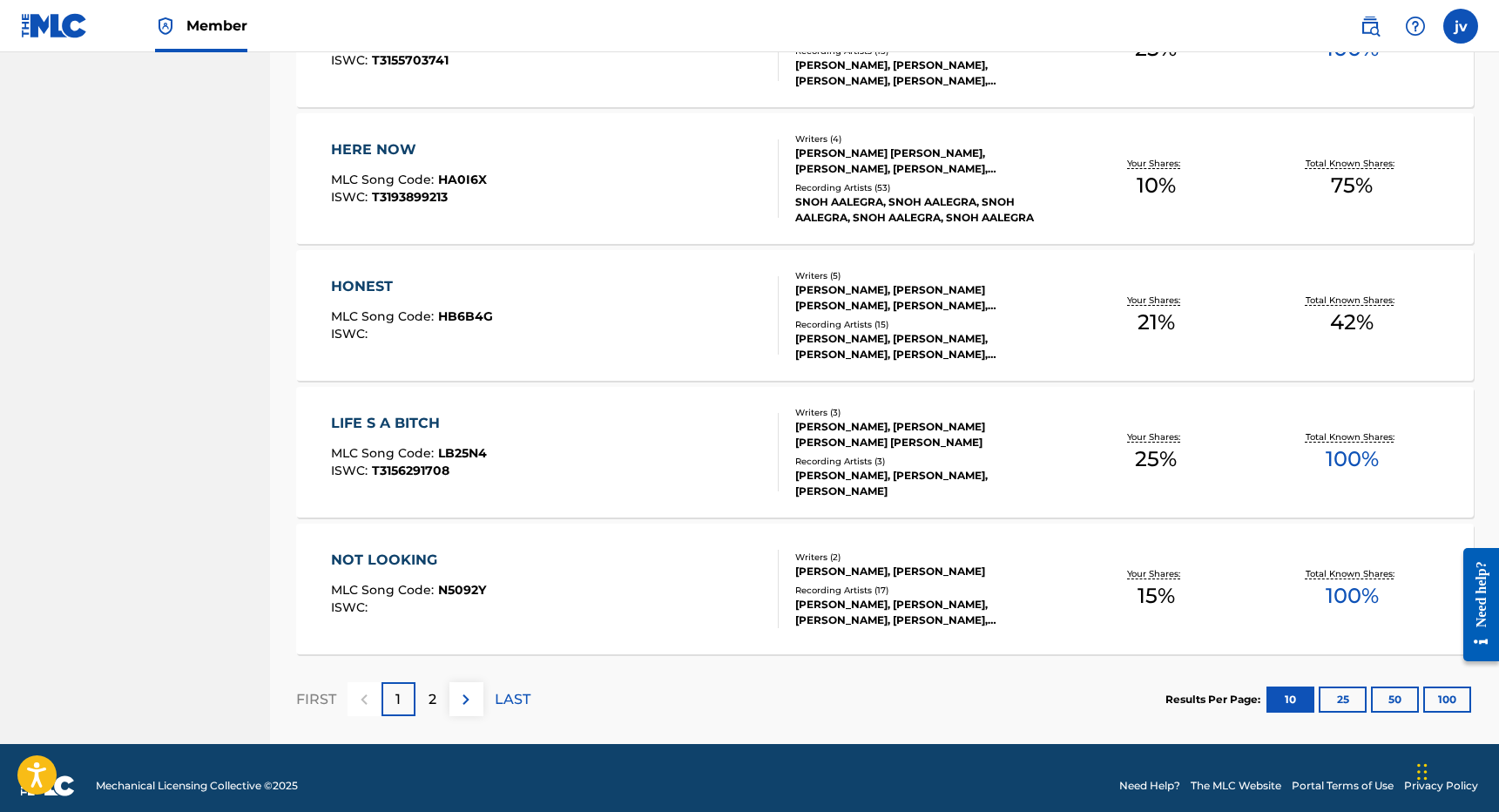
scroll to position [1172, 1]
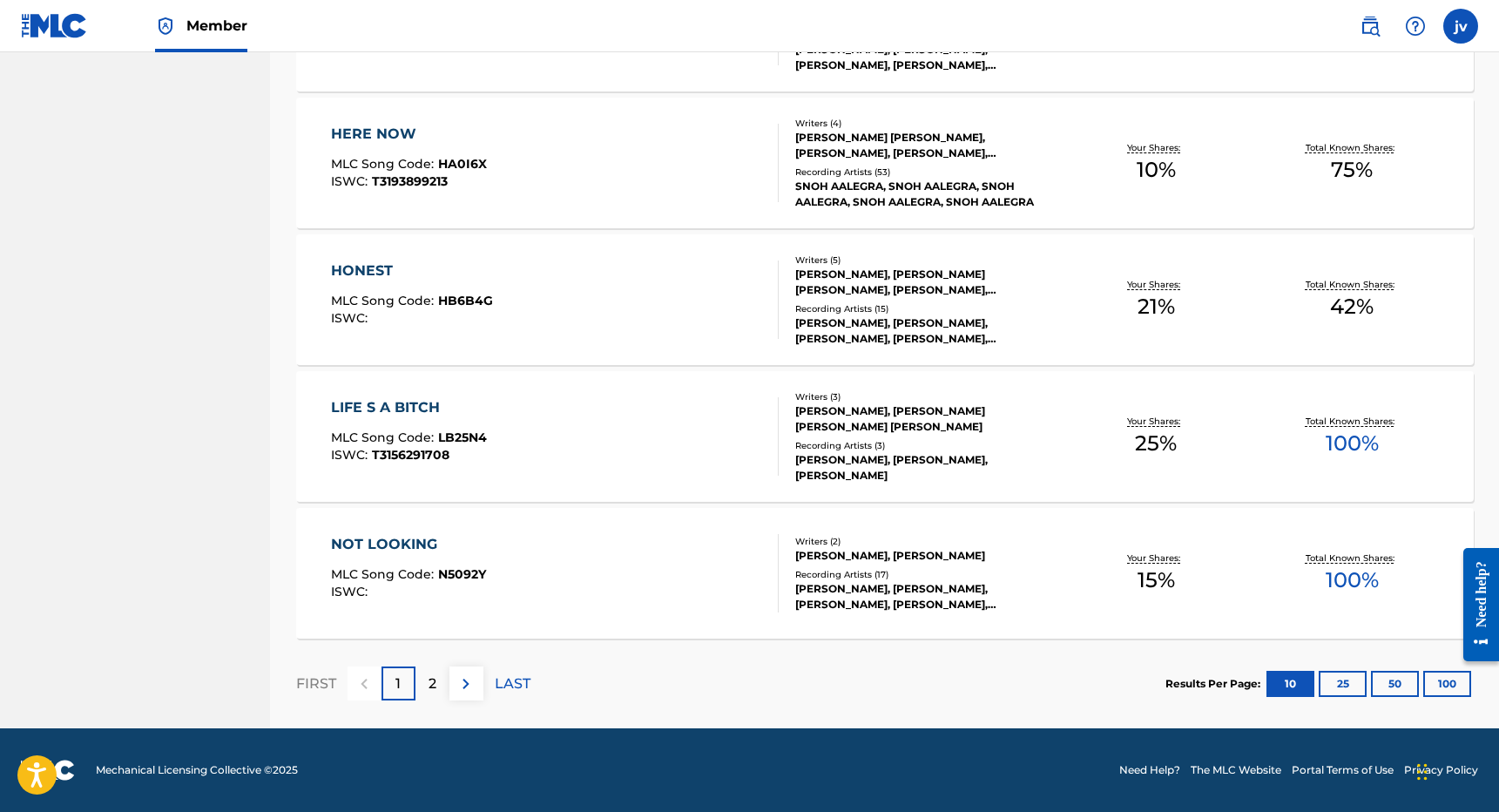
click at [427, 678] on div "2" at bounding box center [432, 683] width 34 height 34
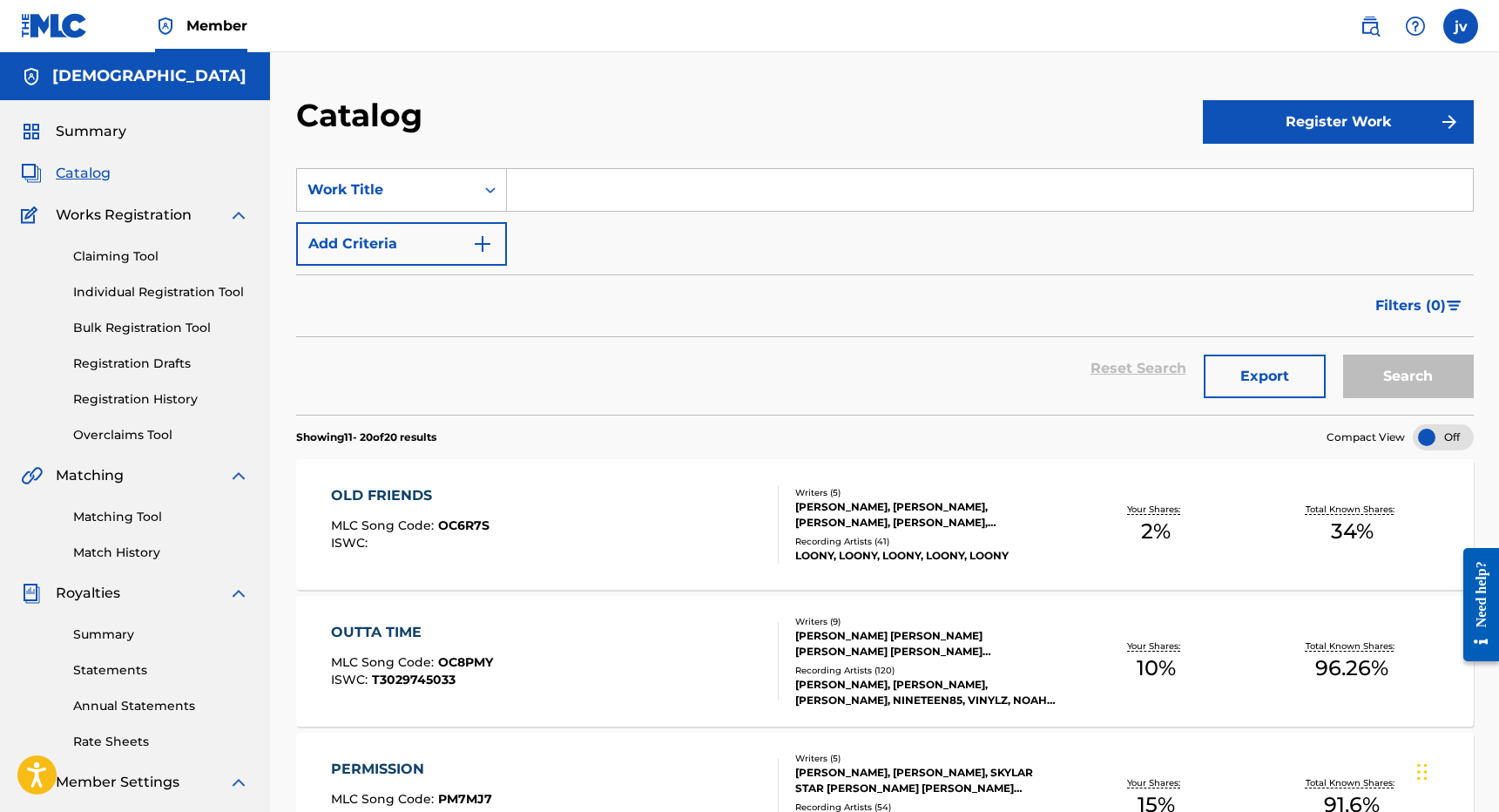
scroll to position [0, 0]
click at [105, 270] on div "Claiming Tool Individual Registration Tool Bulk Registration Tool Registration …" at bounding box center [135, 335] width 229 height 218
click at [120, 284] on link "Individual Registration Tool" at bounding box center [162, 292] width 176 height 18
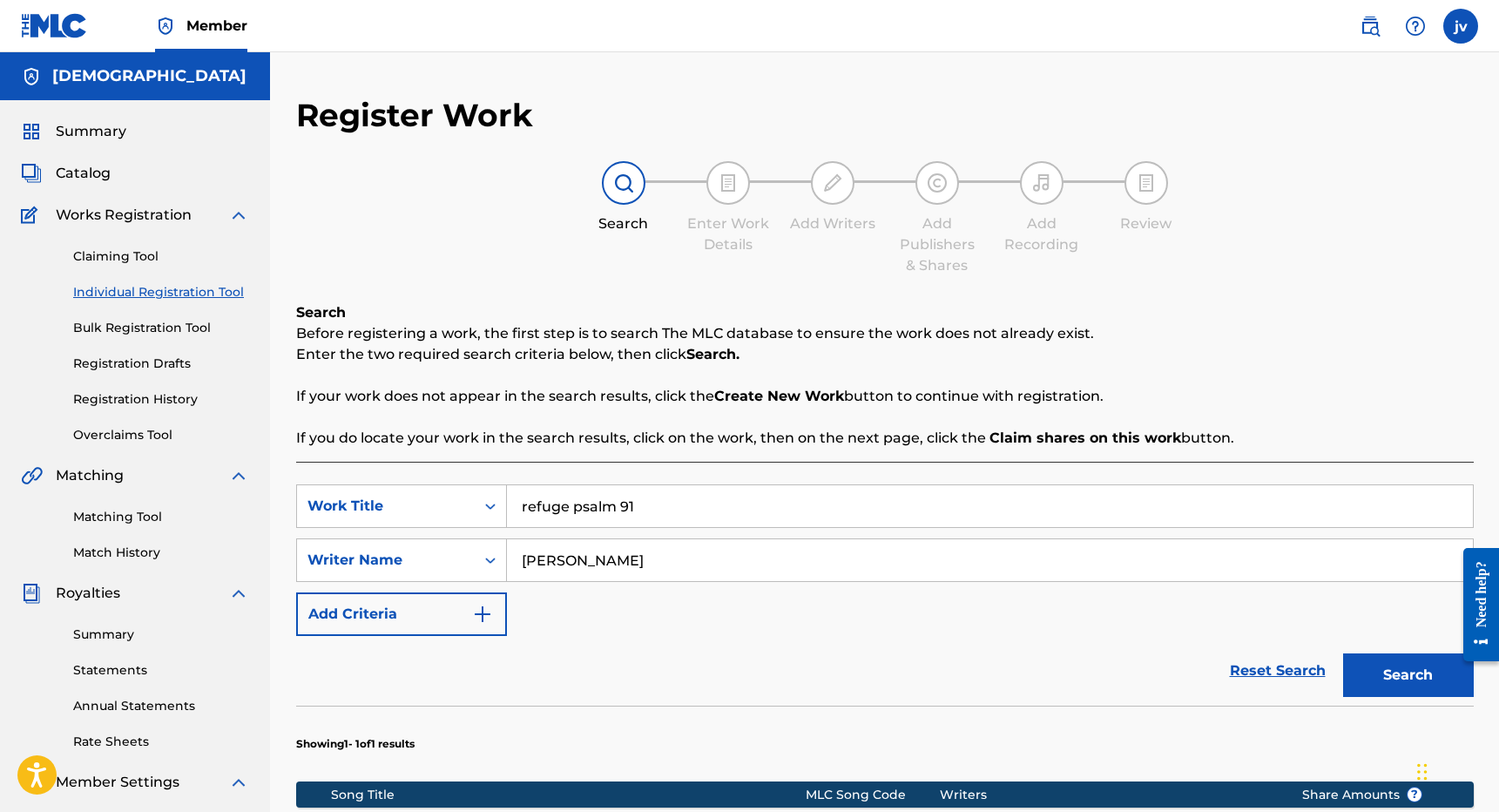
click at [661, 507] on input "refuge psalm 91" at bounding box center [990, 506] width 967 height 42
type input "shy girl"
click at [1408, 675] on button "Search" at bounding box center [1408, 674] width 130 height 43
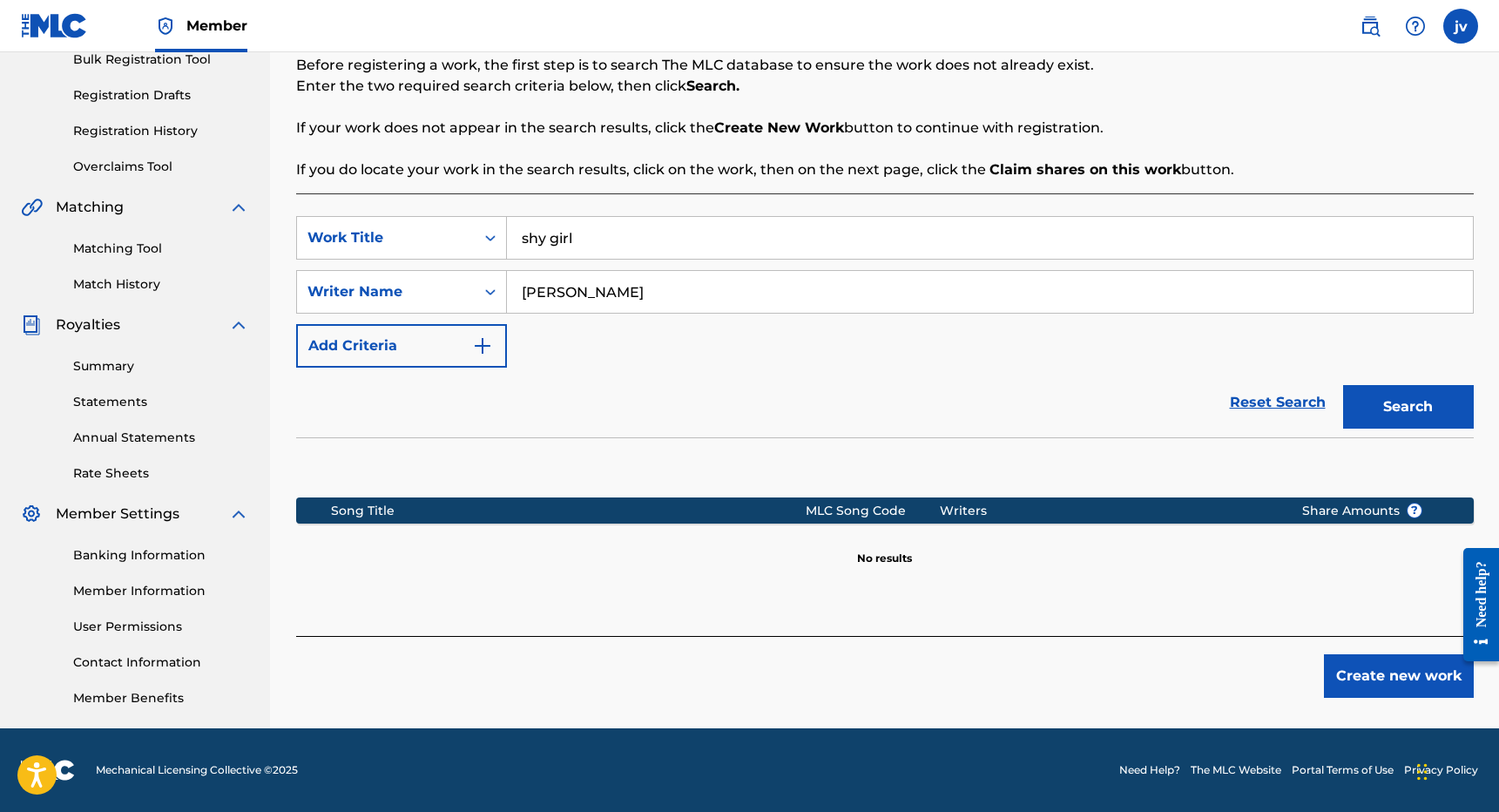
scroll to position [268, 0]
click at [572, 293] on input "[PERSON_NAME]" at bounding box center [990, 292] width 967 height 42
type input "Josh valle"
click at [1408, 406] on button "Search" at bounding box center [1408, 406] width 130 height 43
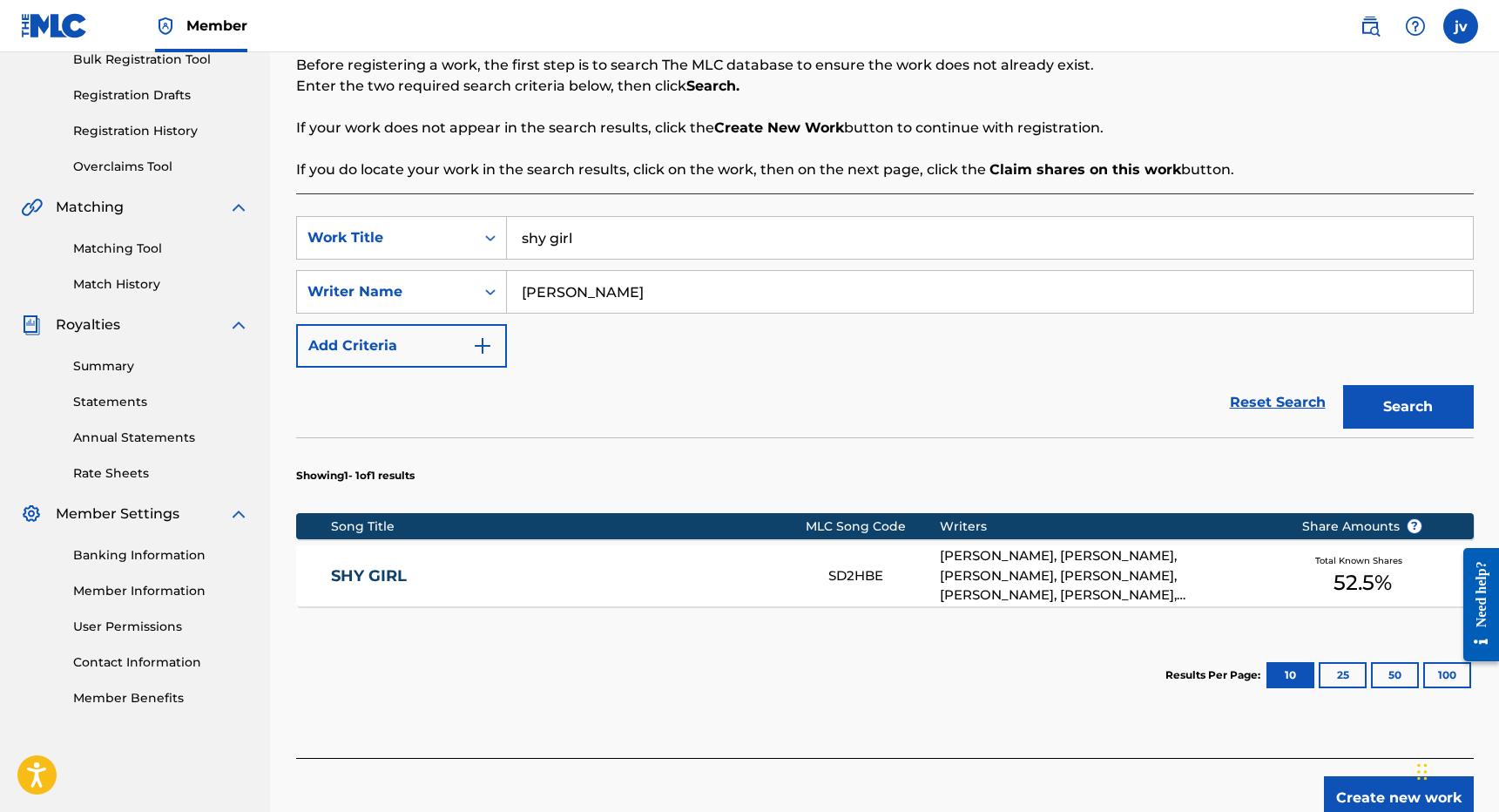
click at [729, 582] on link "SHY GIRL" at bounding box center [568, 576] width 474 height 20
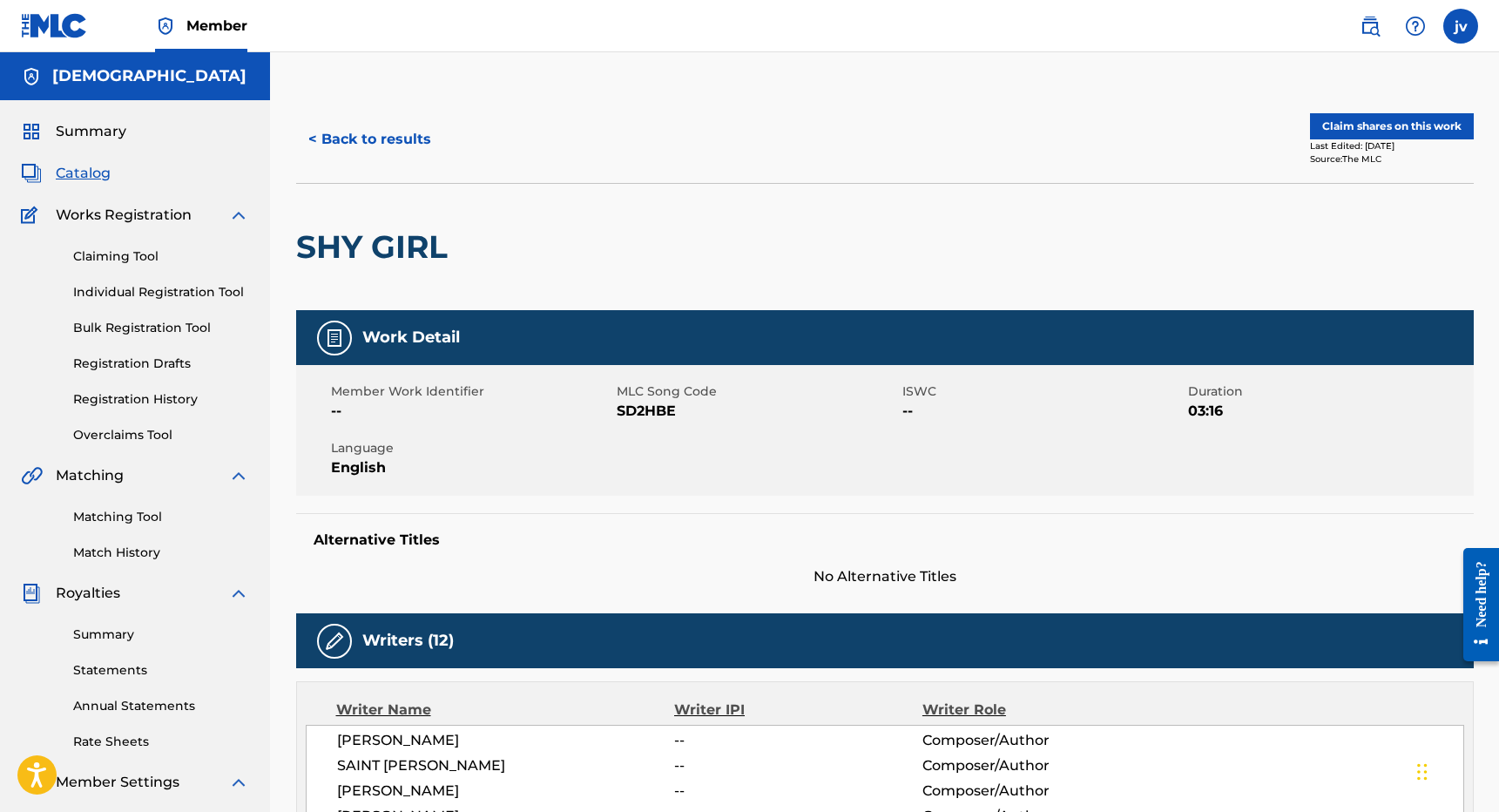
click at [1390, 122] on button "Claim shares on this work" at bounding box center [1392, 126] width 163 height 26
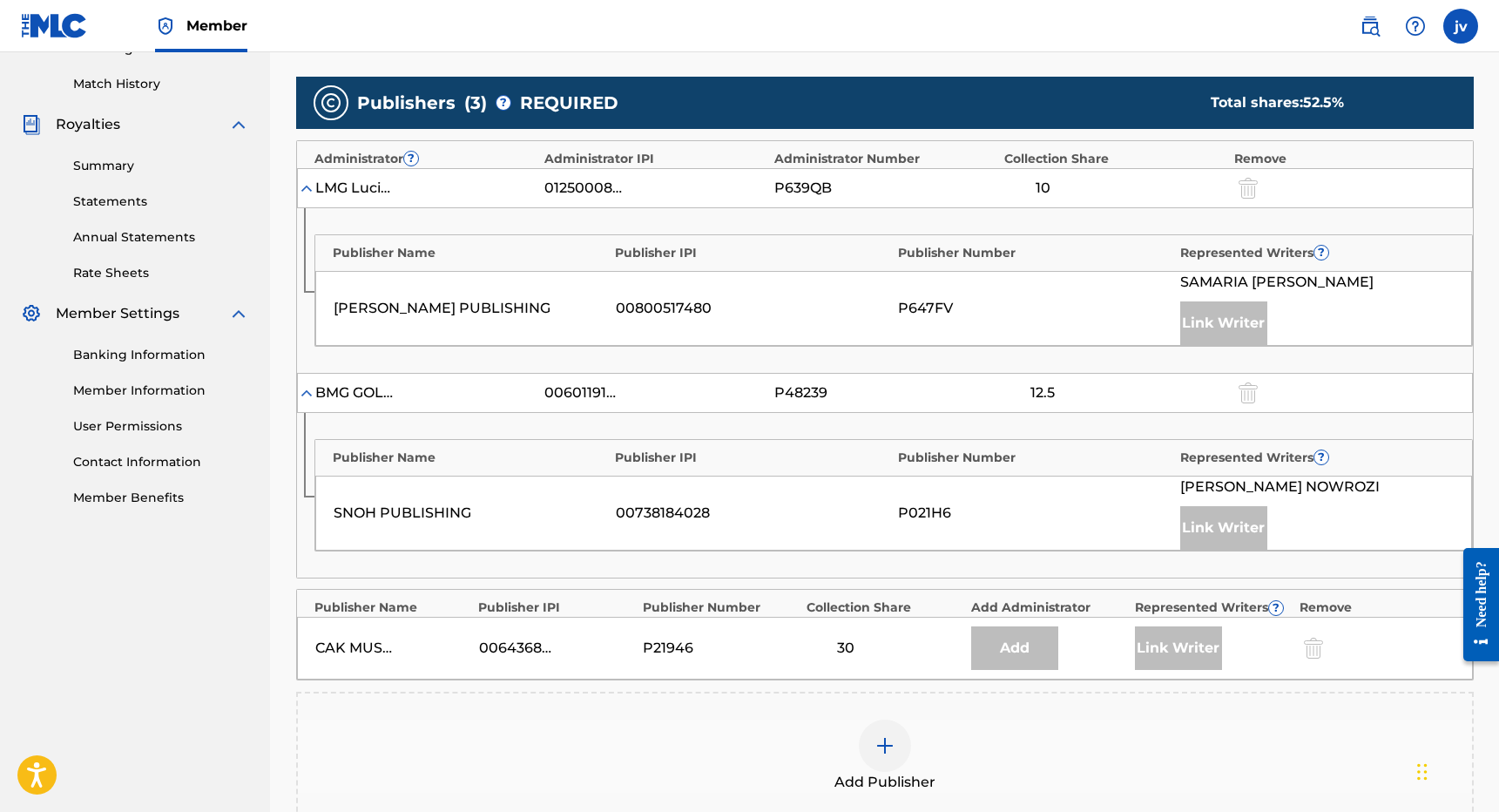
scroll to position [566, 0]
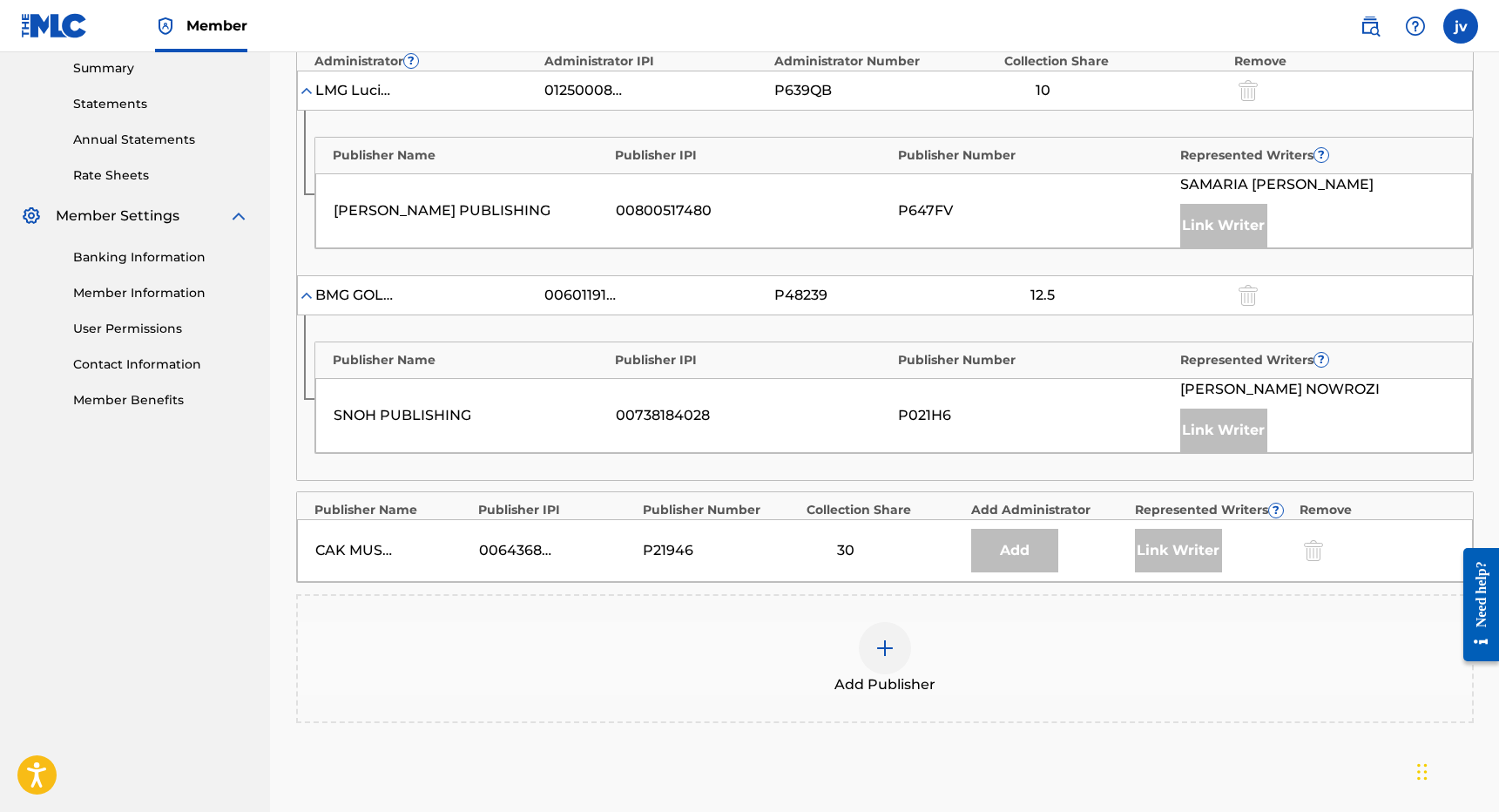
click at [888, 642] on img at bounding box center [885, 648] width 21 height 21
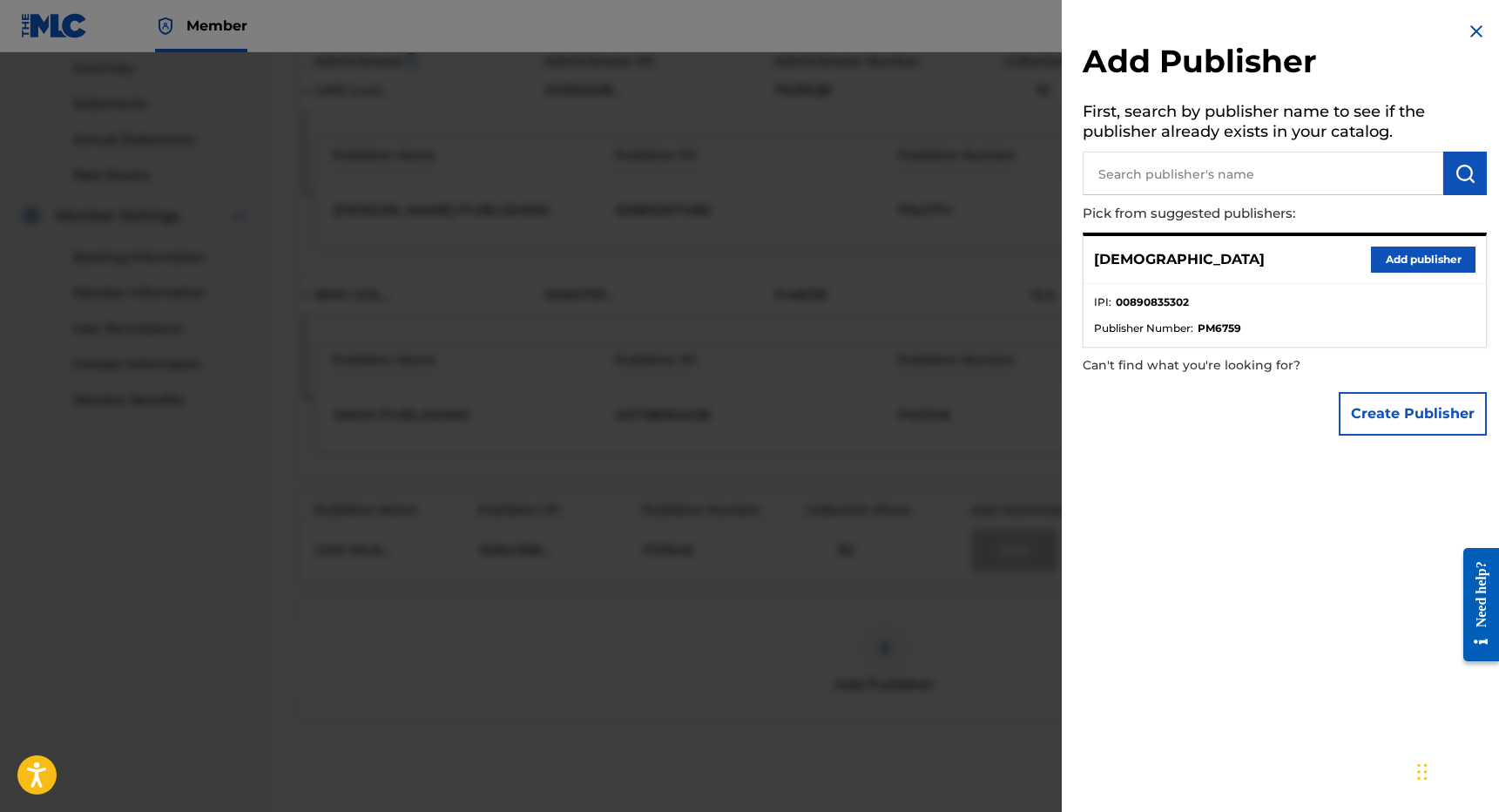
click at [1252, 178] on input "text" at bounding box center [1263, 172] width 361 height 43
type input "valle publishing"
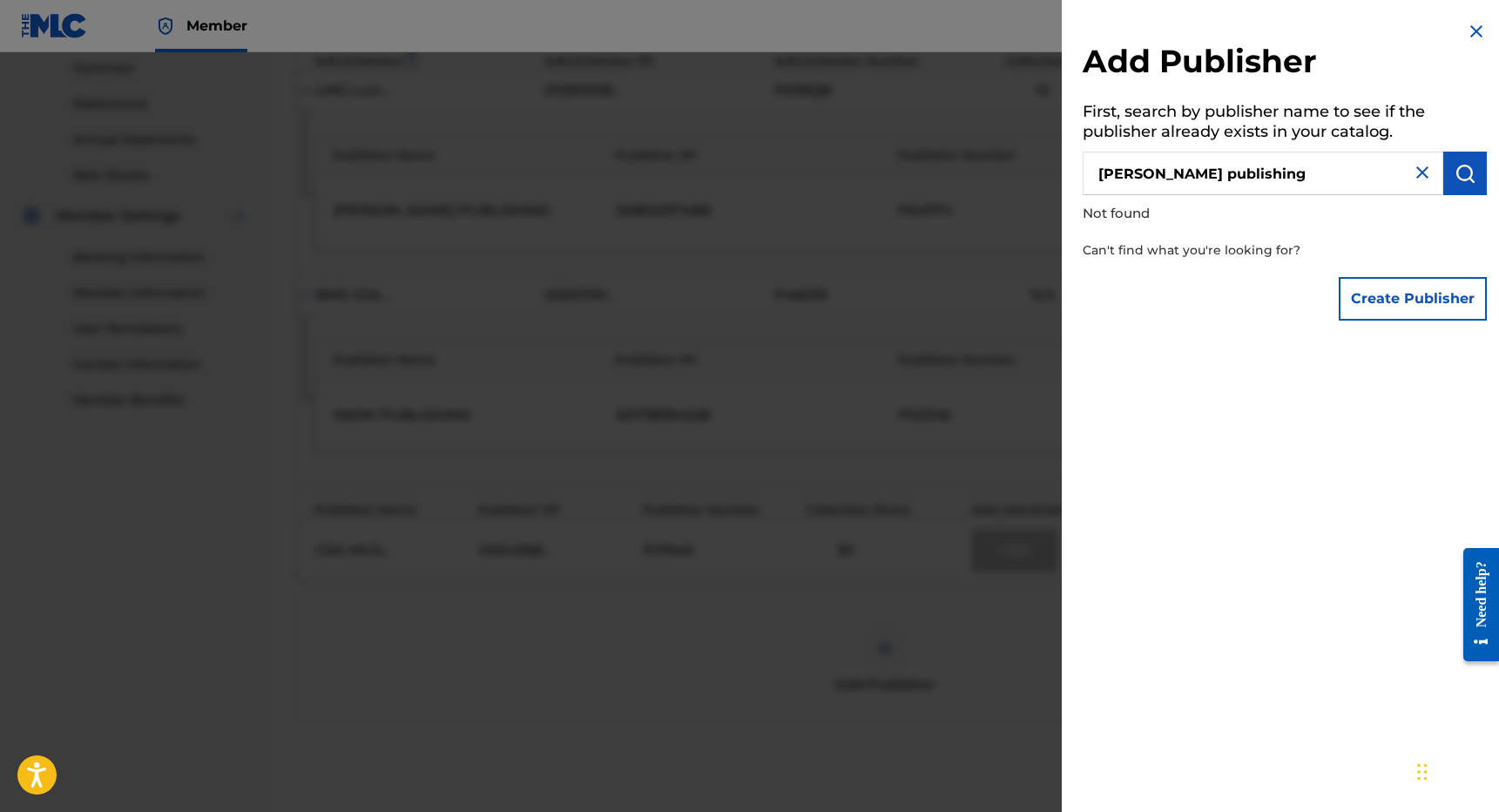
click at [1369, 301] on button "Create Publisher" at bounding box center [1413, 298] width 148 height 43
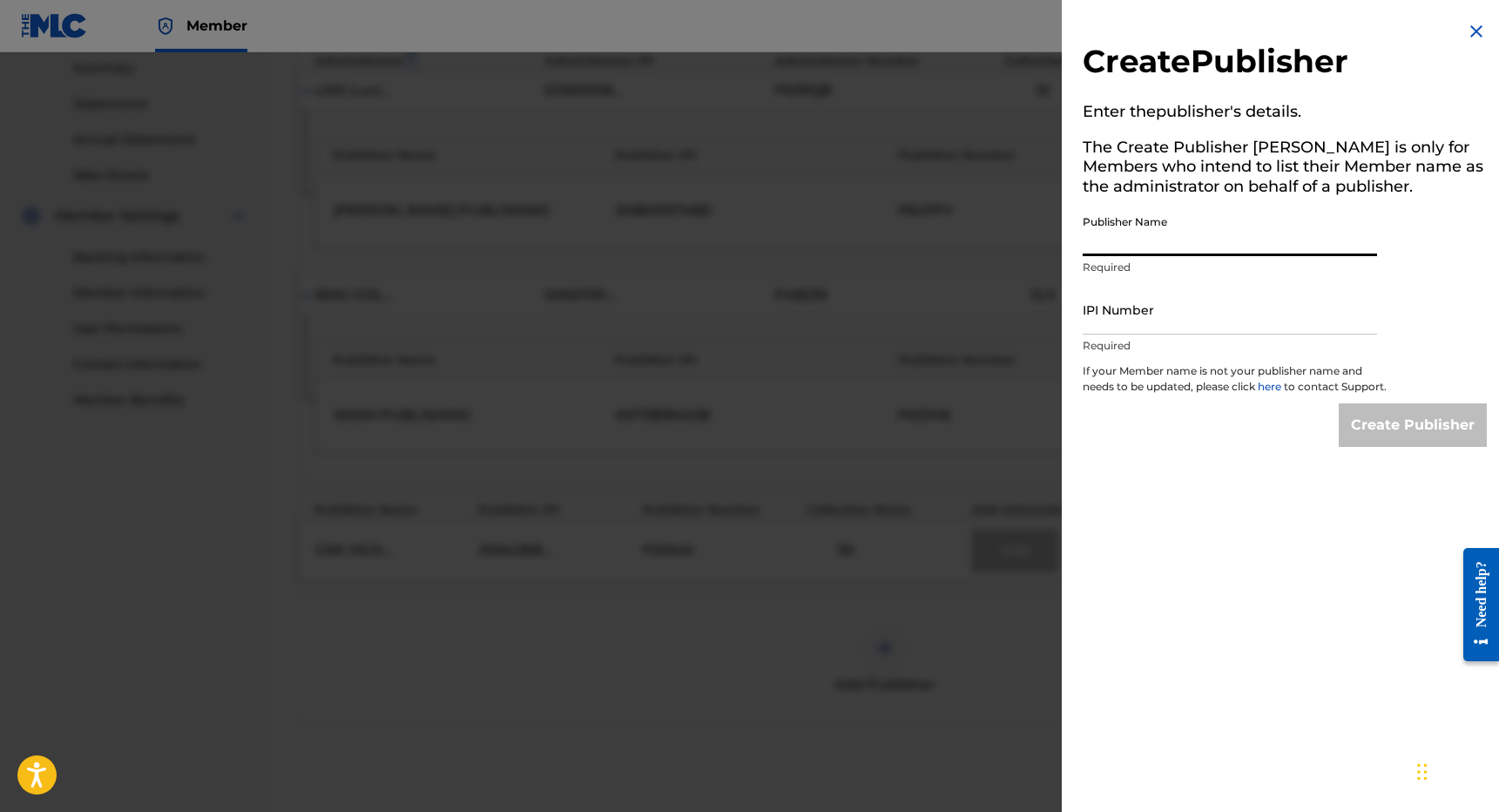
click at [1255, 241] on input "Publisher Name" at bounding box center [1230, 231] width 295 height 50
type input "VALLE PUBLISHING"
click at [1235, 325] on input "IPI Number" at bounding box center [1230, 309] width 295 height 50
paste input "00732611664"
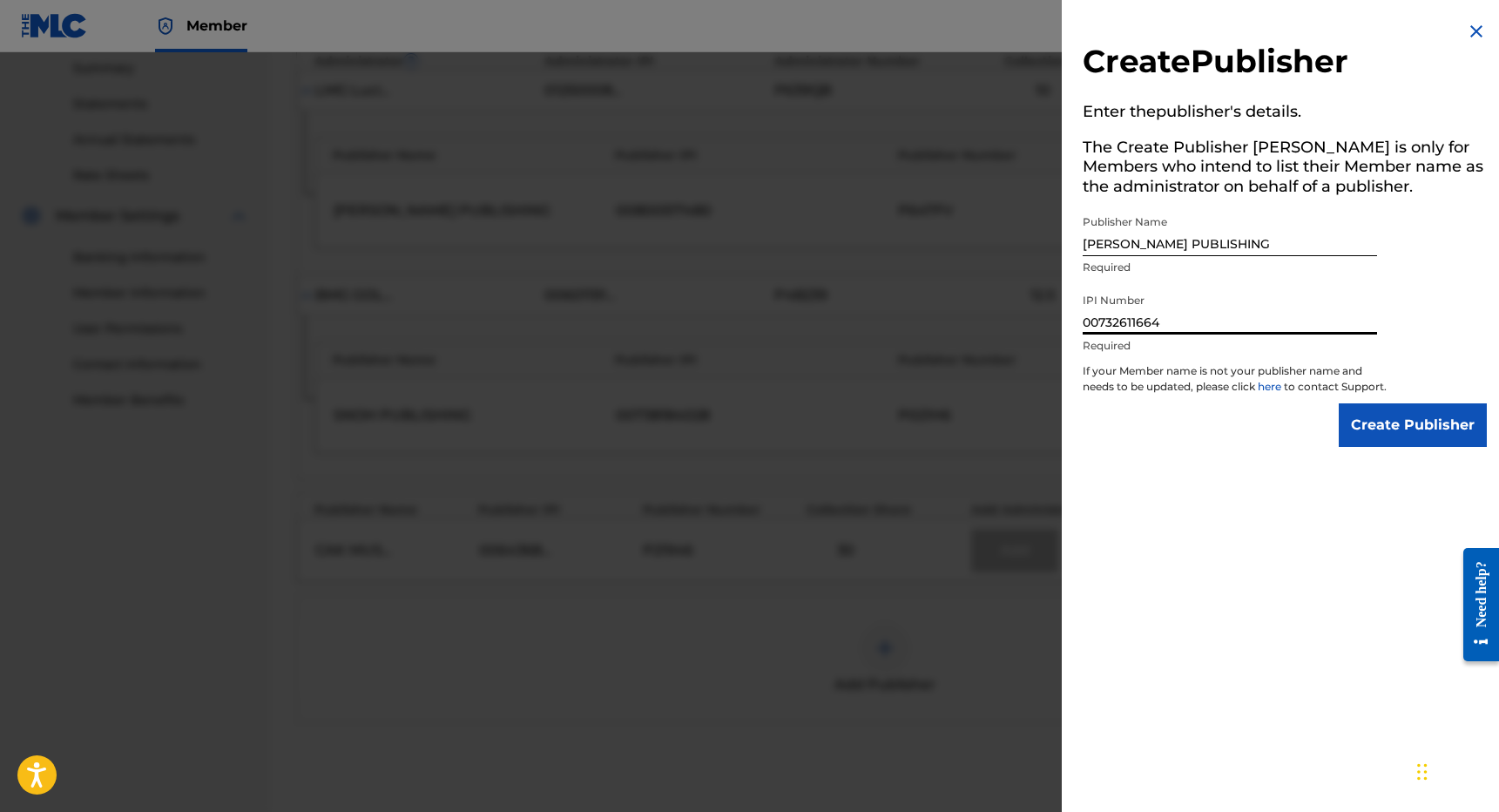
type input "00732611664"
click at [1376, 437] on input "Create Publisher" at bounding box center [1413, 424] width 148 height 43
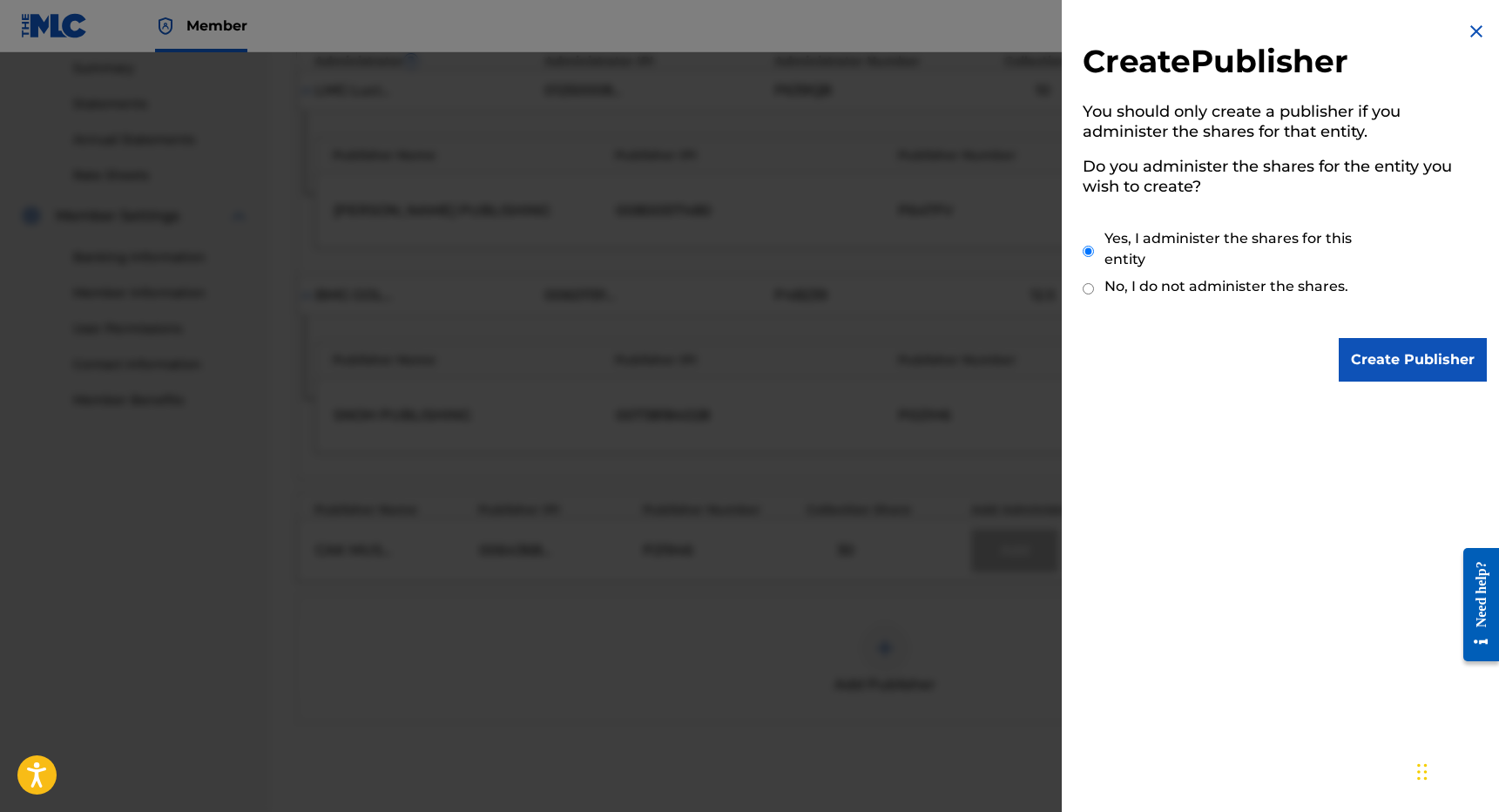
click at [1088, 285] on input "No, I do not administer the shares." at bounding box center [1089, 289] width 11 height 17
radio input "true"
click at [1410, 351] on input "Create Publisher" at bounding box center [1413, 359] width 148 height 43
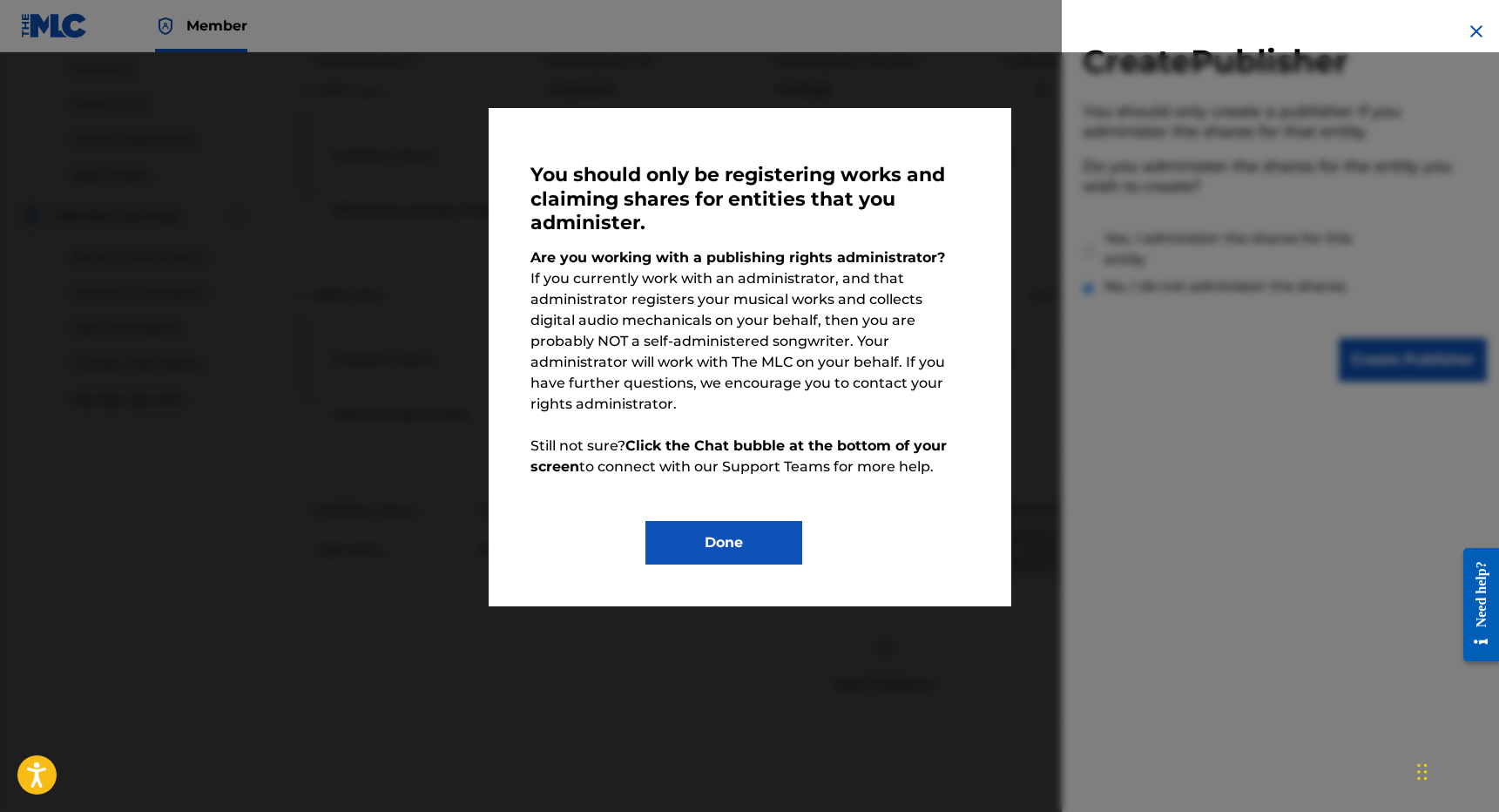
click at [738, 521] on button "Done" at bounding box center [723, 542] width 157 height 43
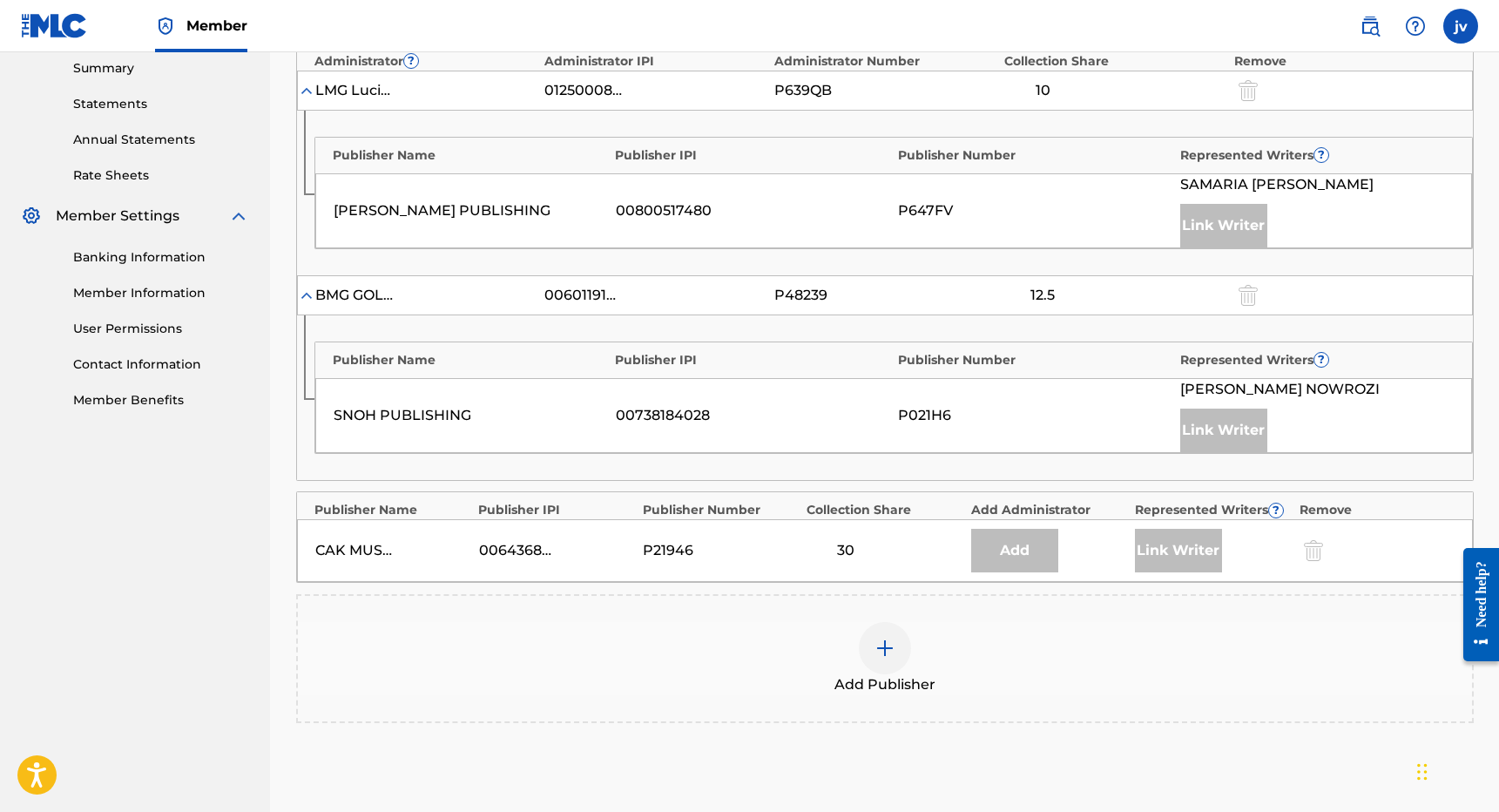
click at [1481, 590] on div "Need help?" at bounding box center [1482, 593] width 24 height 66
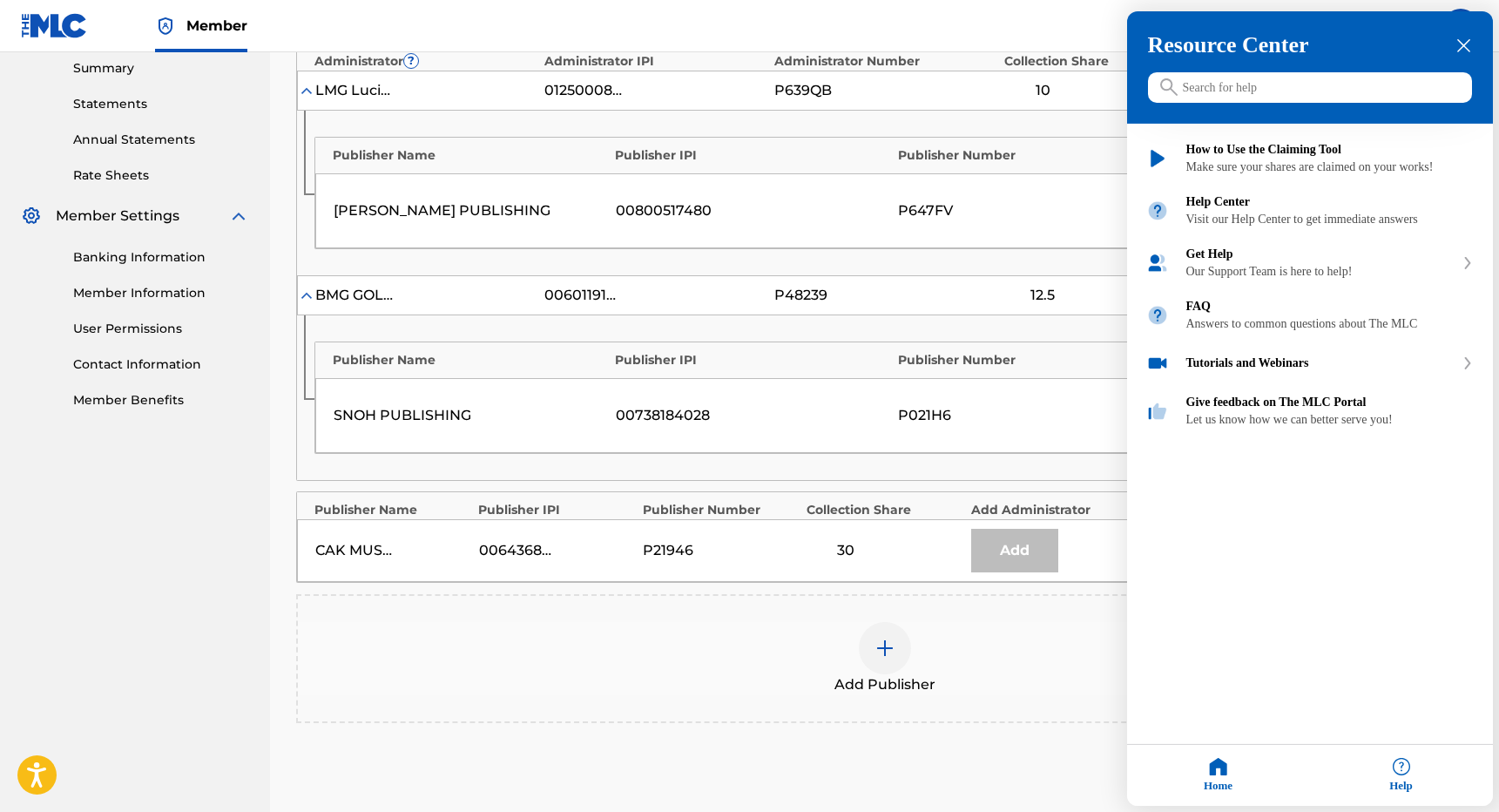
click at [1467, 50] on icon "close resource center" at bounding box center [1464, 46] width 13 height 13
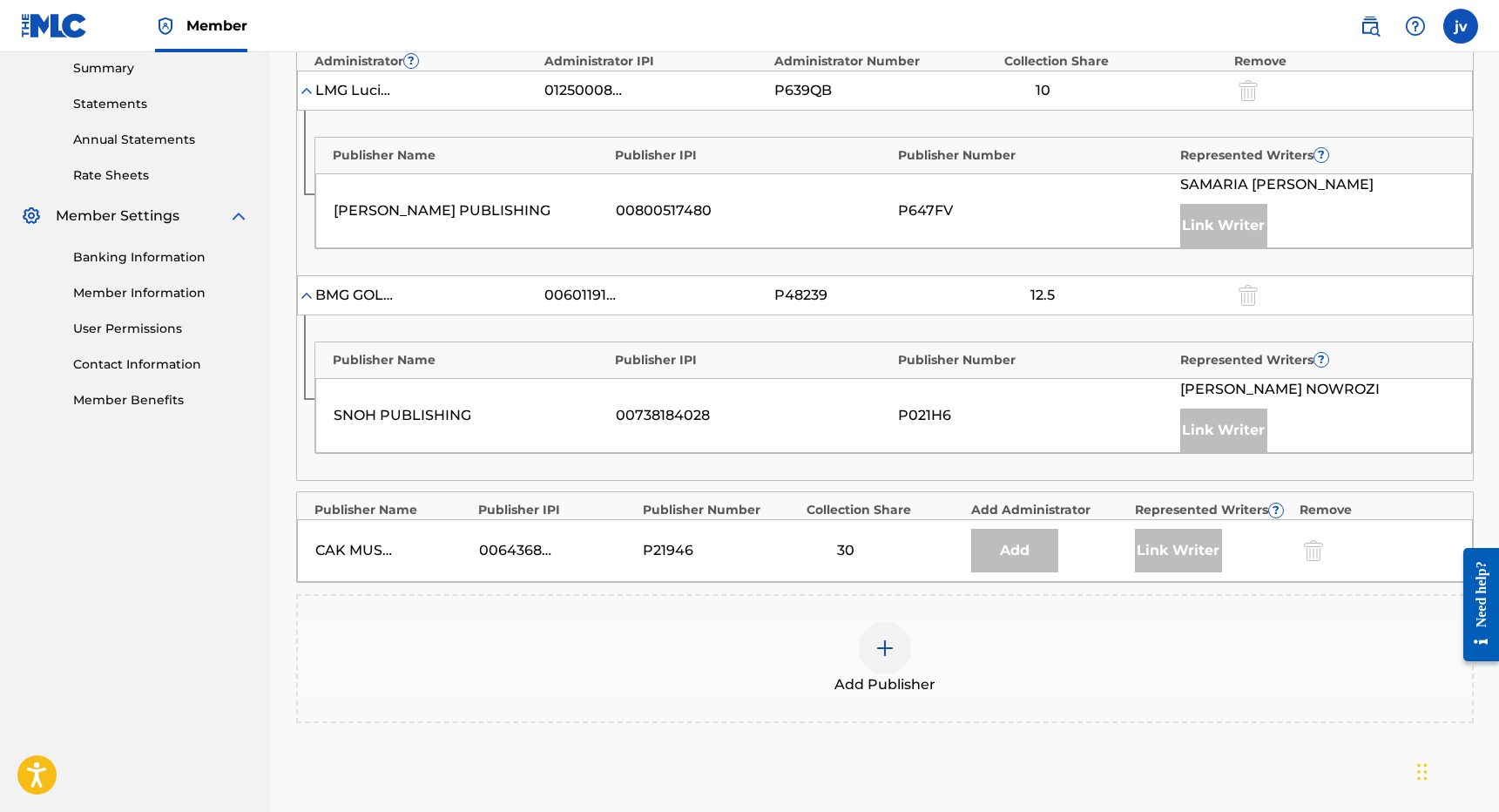
click at [901, 652] on div at bounding box center [885, 648] width 52 height 52
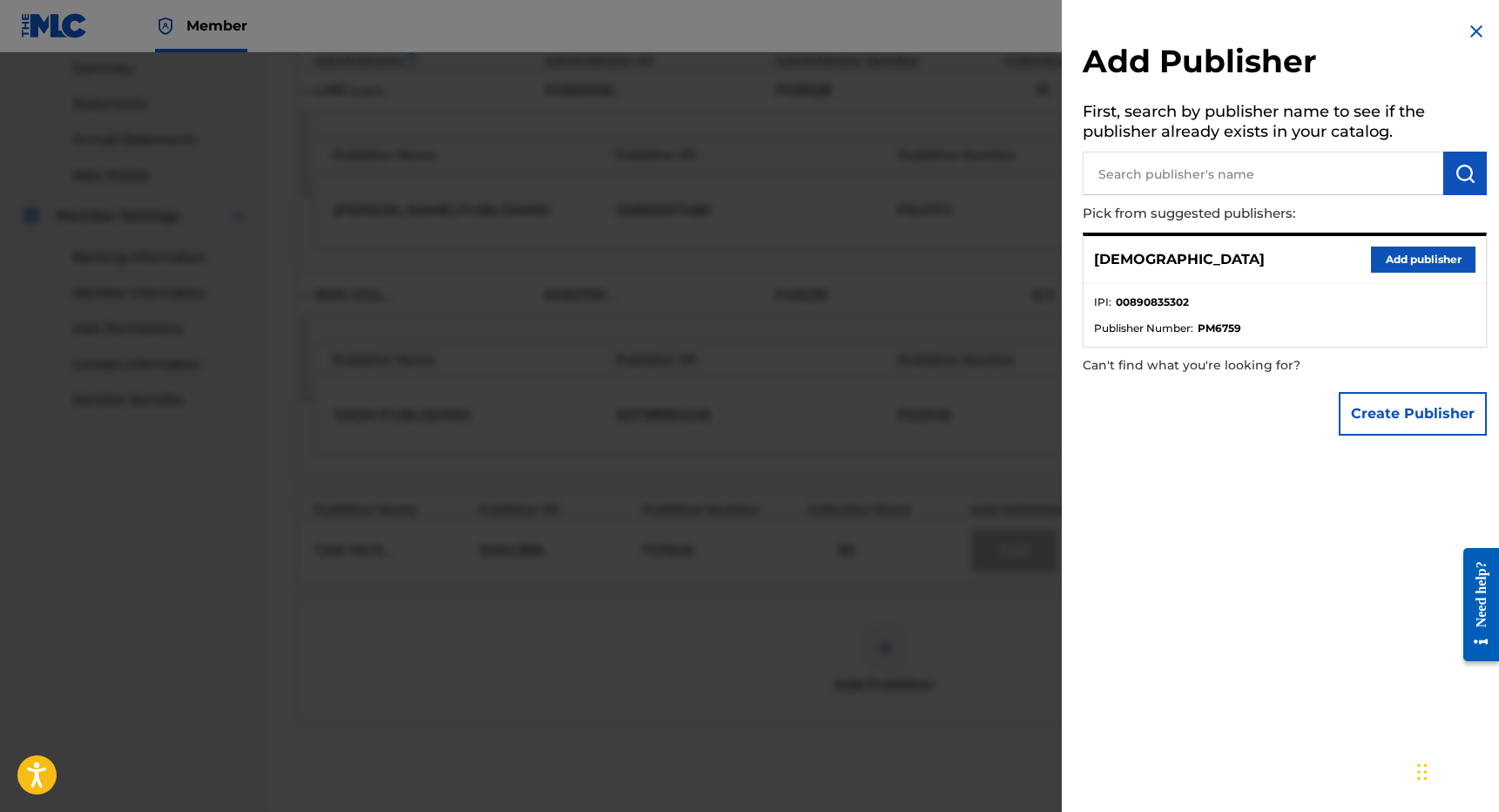
click at [1368, 177] on input "text" at bounding box center [1263, 172] width 361 height 43
type input "valle publishing"
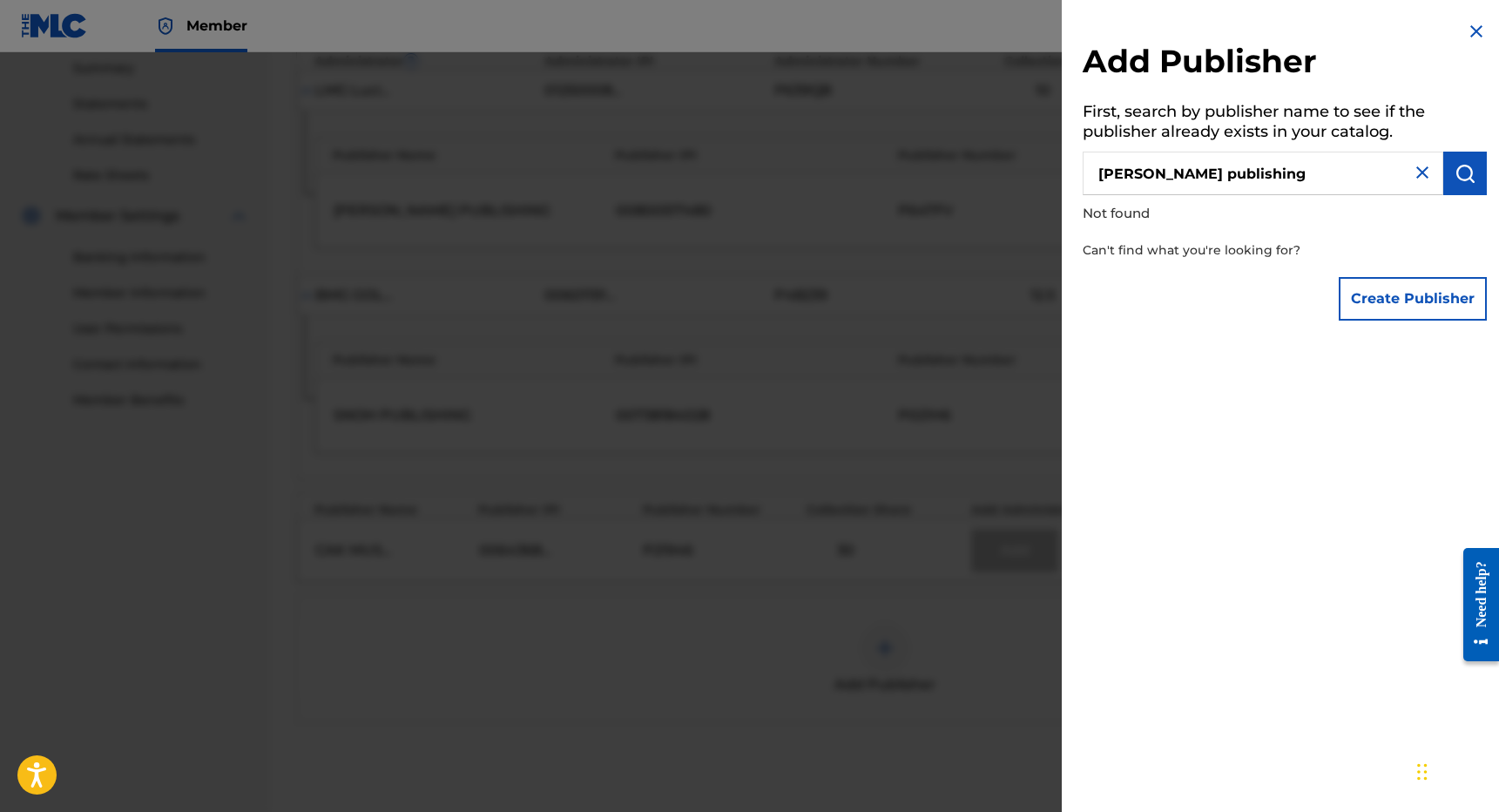
click at [1408, 283] on button "Create Publisher" at bounding box center [1413, 298] width 148 height 43
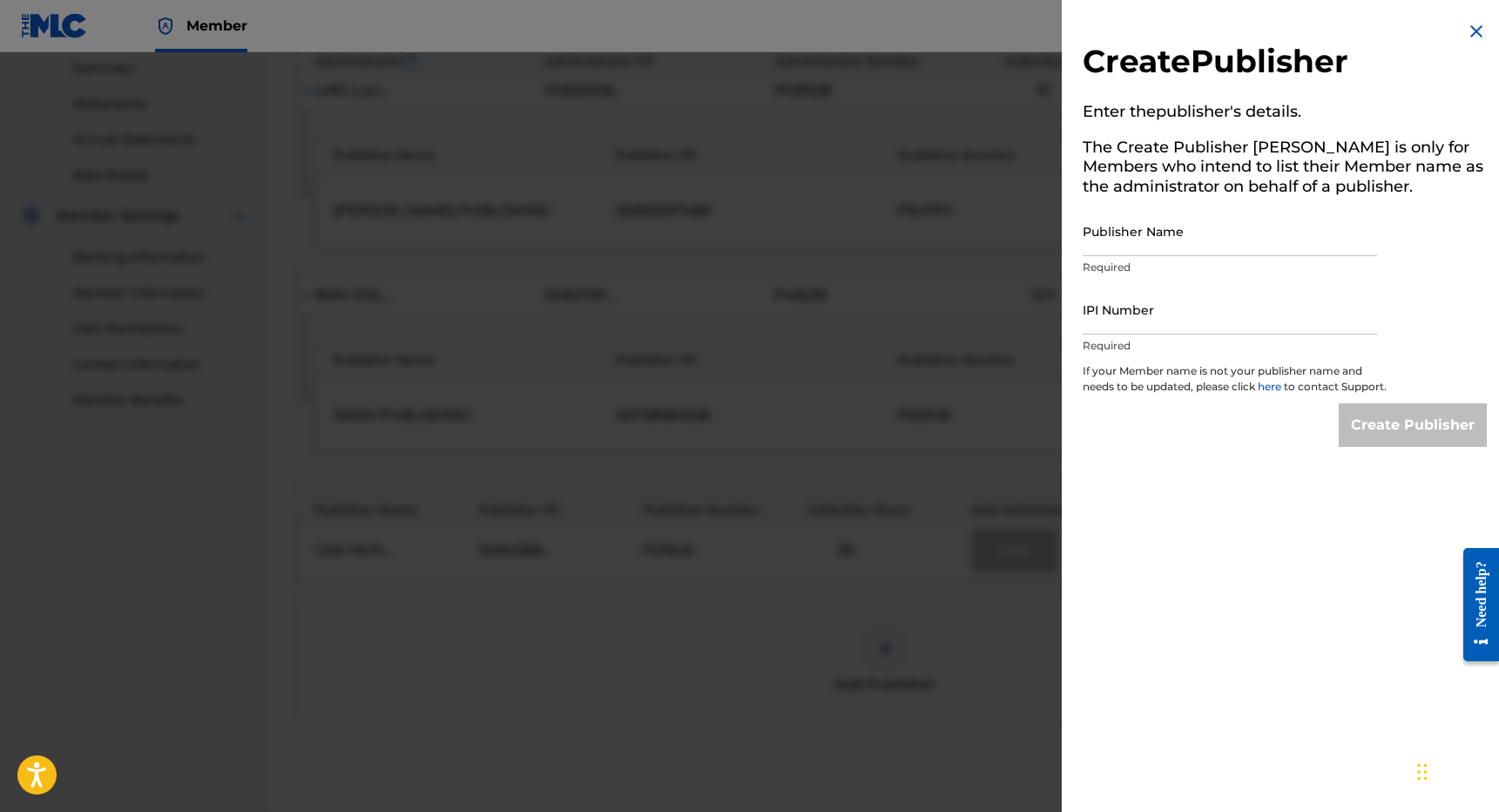
click at [1186, 317] on input "IPI Number" at bounding box center [1230, 309] width 295 height 50
paste input "00732611664"
type input "00732611664"
click at [1169, 238] on input "Publisher Name" at bounding box center [1230, 231] width 295 height 50
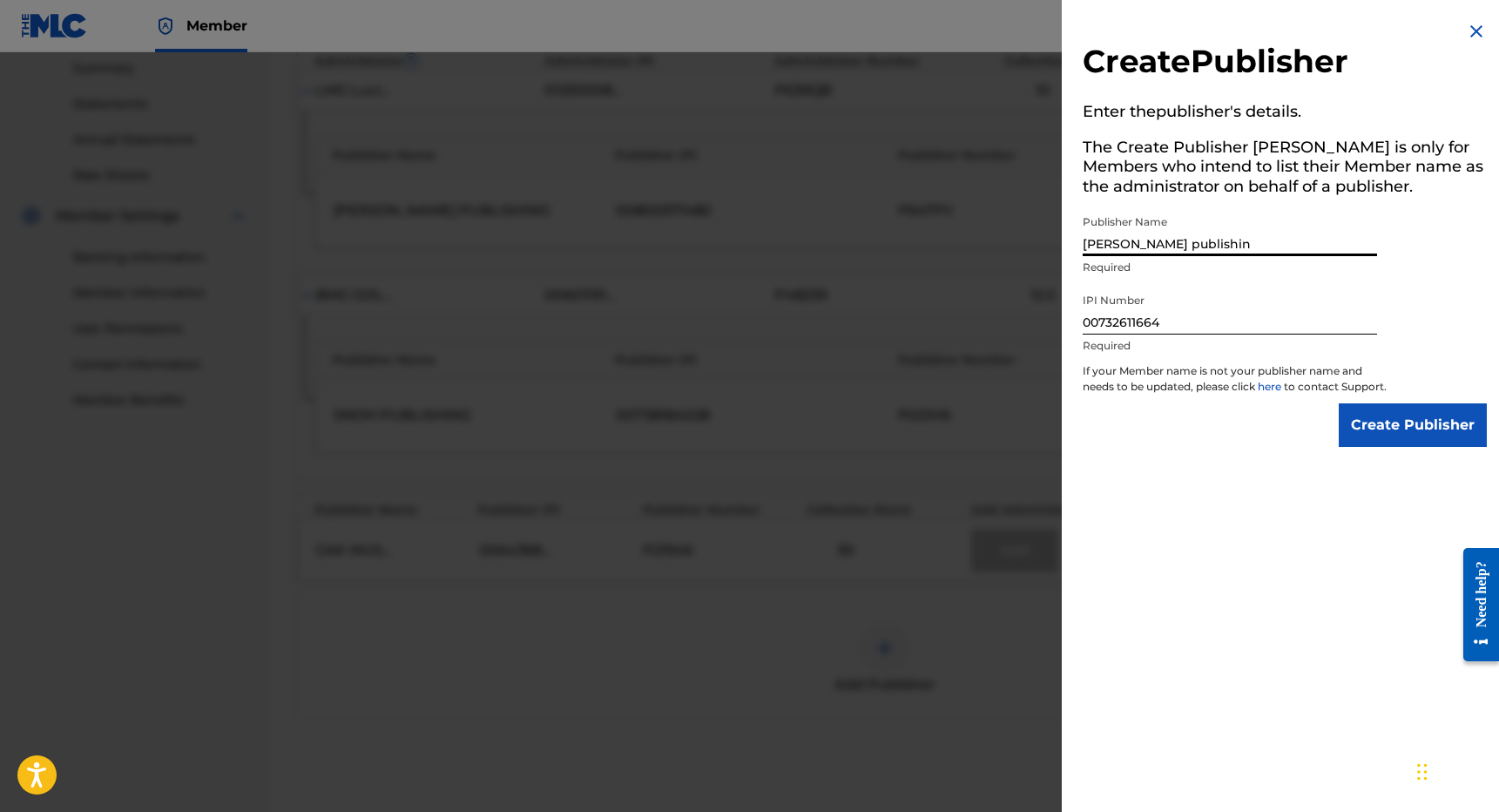
type input "valle publishing"
click at [1408, 439] on input "Create Publisher" at bounding box center [1413, 424] width 148 height 43
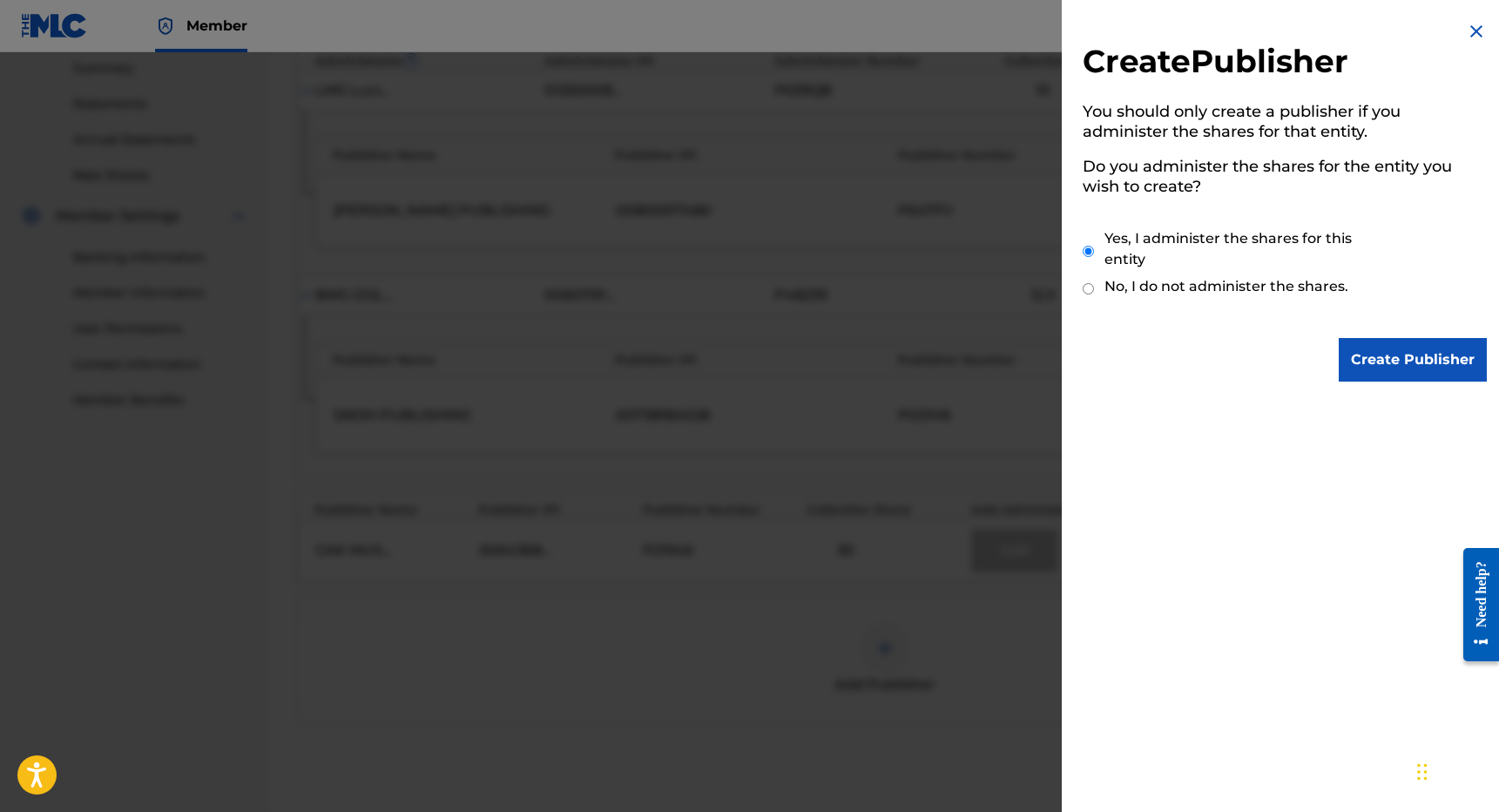
click at [1370, 350] on input "Create Publisher" at bounding box center [1413, 359] width 148 height 43
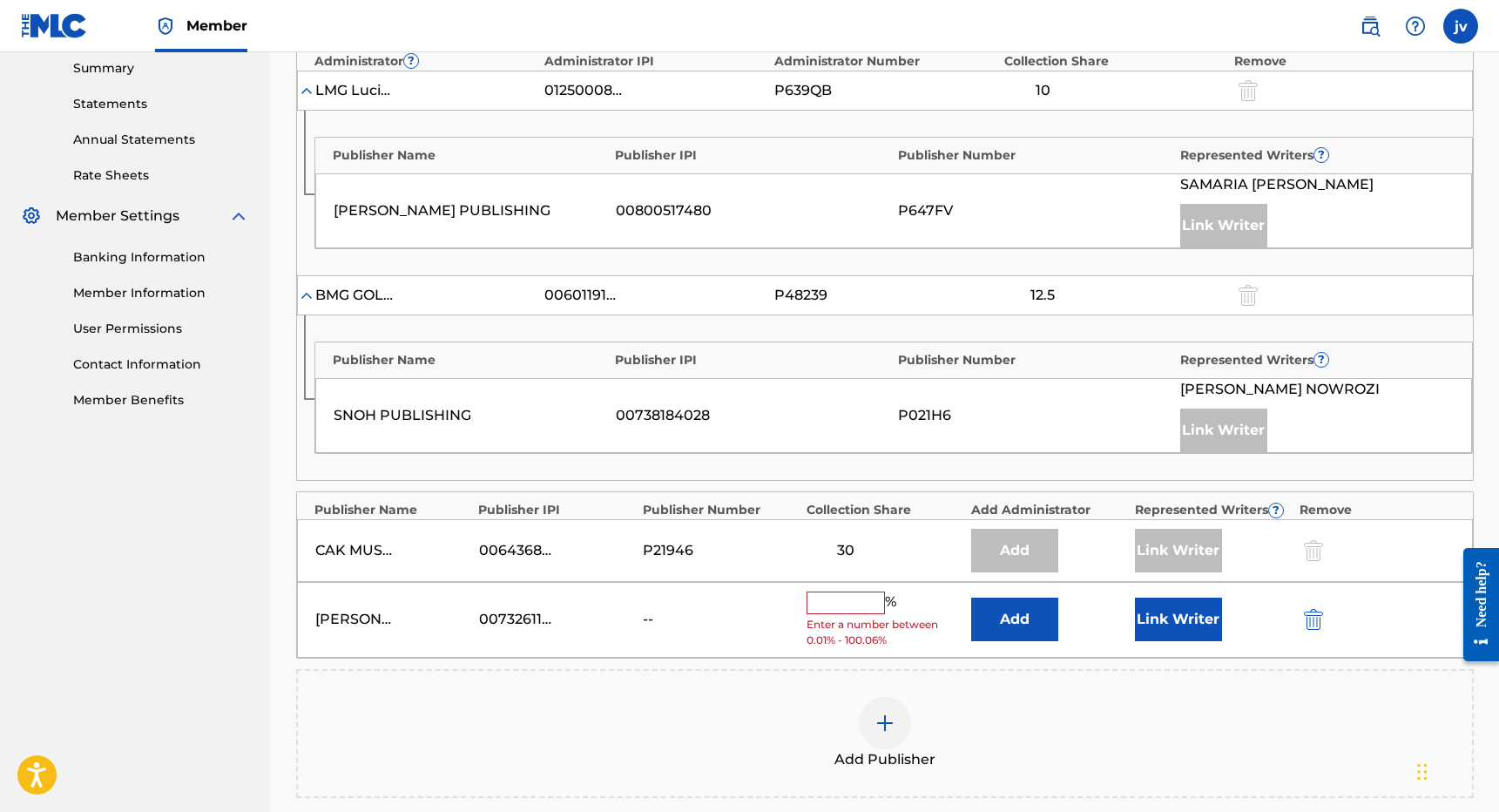
click at [850, 595] on input "text" at bounding box center [845, 602] width 78 height 23
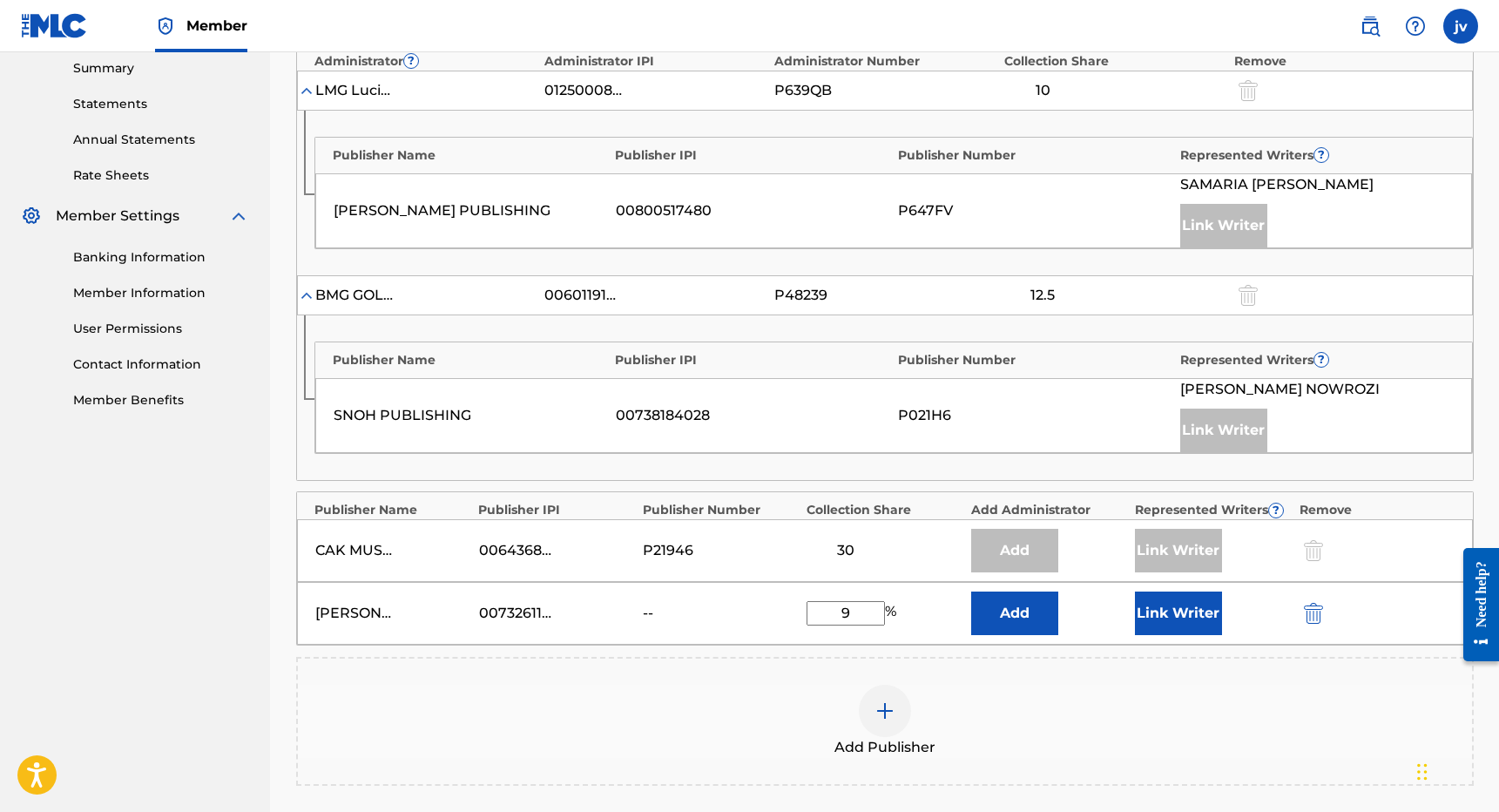
type input "9"
click at [1160, 613] on button "Link Writer" at bounding box center [1179, 612] width 87 height 43
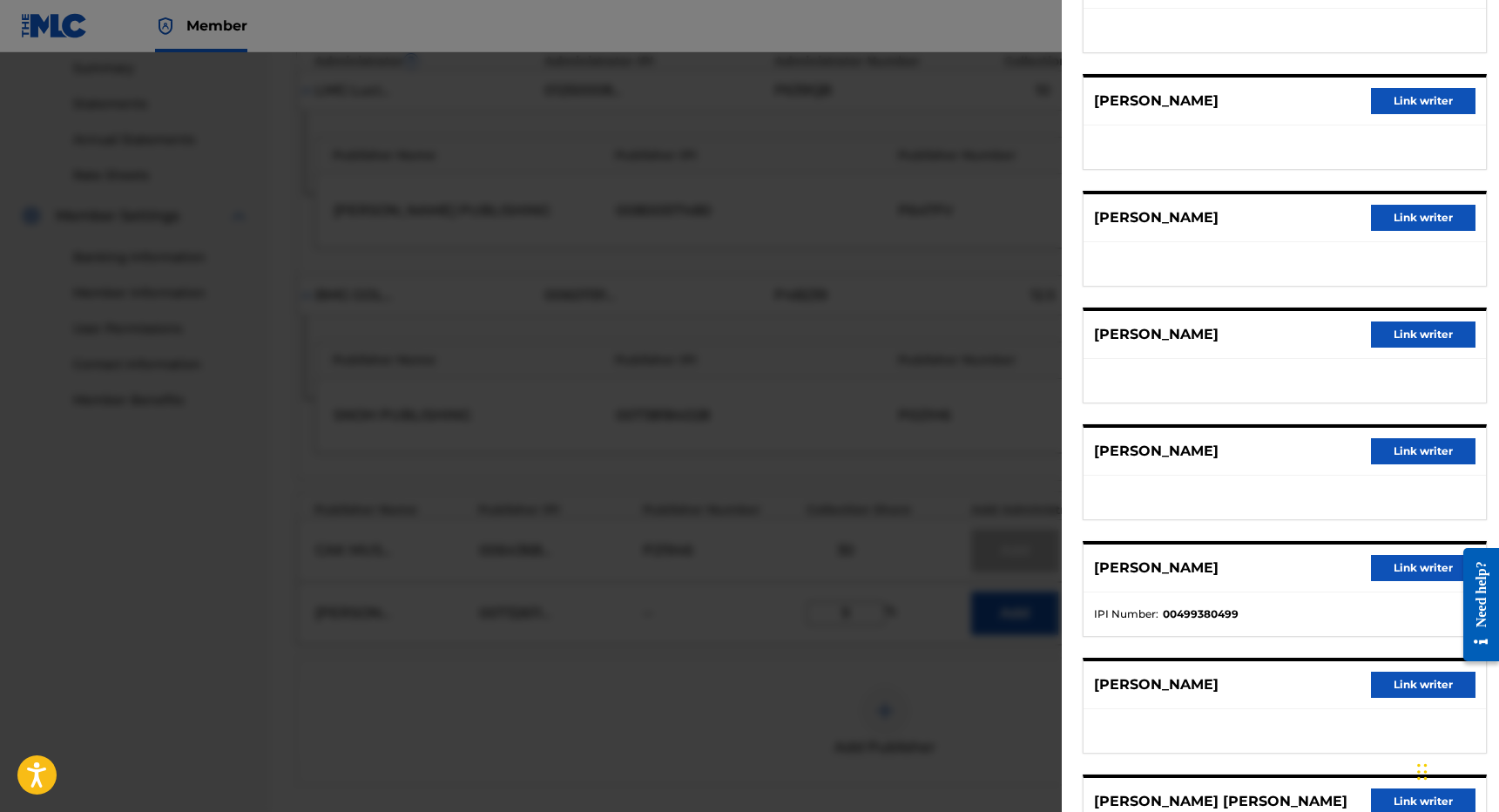
scroll to position [321, 0]
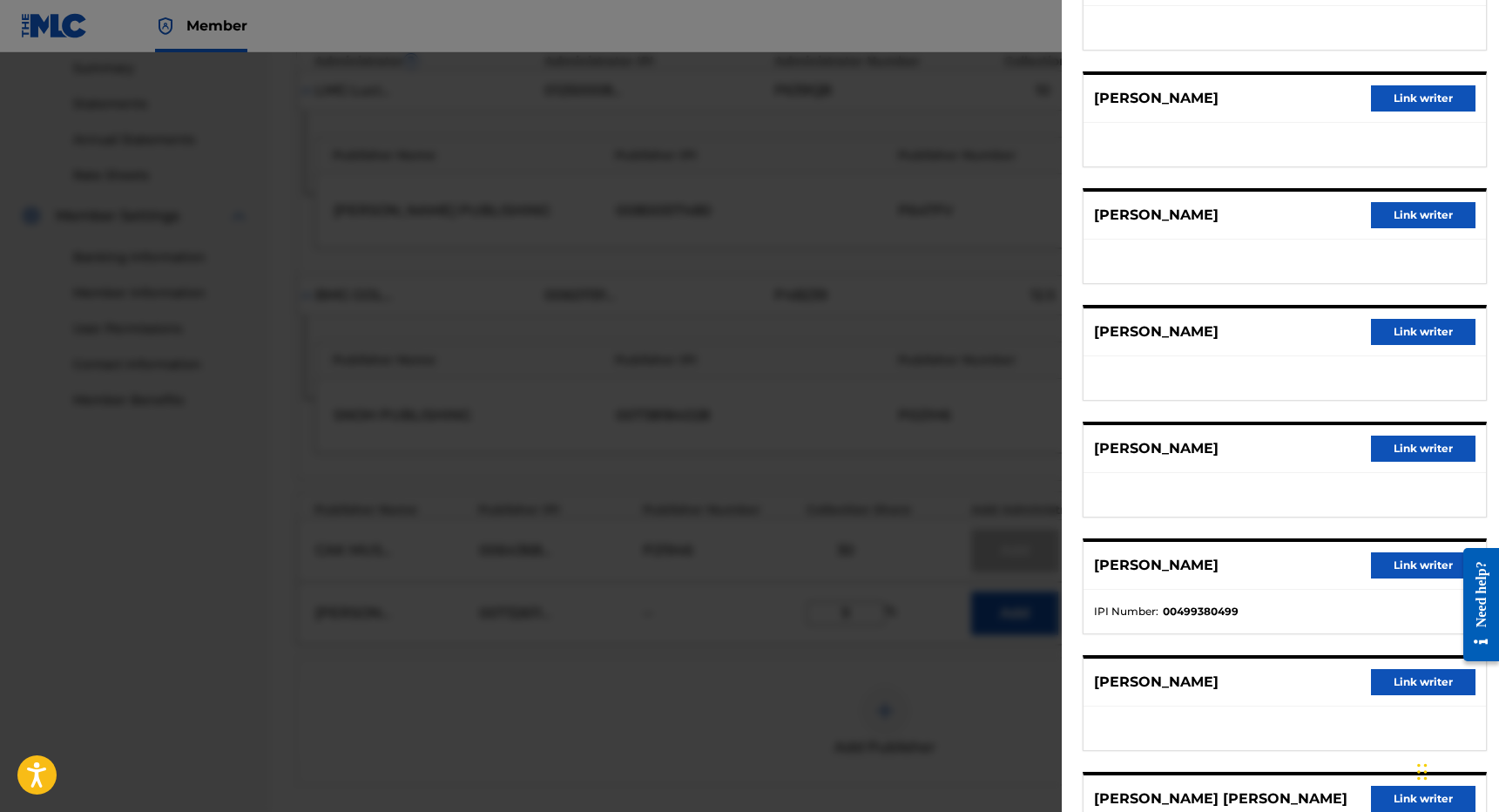
click at [1415, 330] on button "Link writer" at bounding box center [1424, 331] width 105 height 26
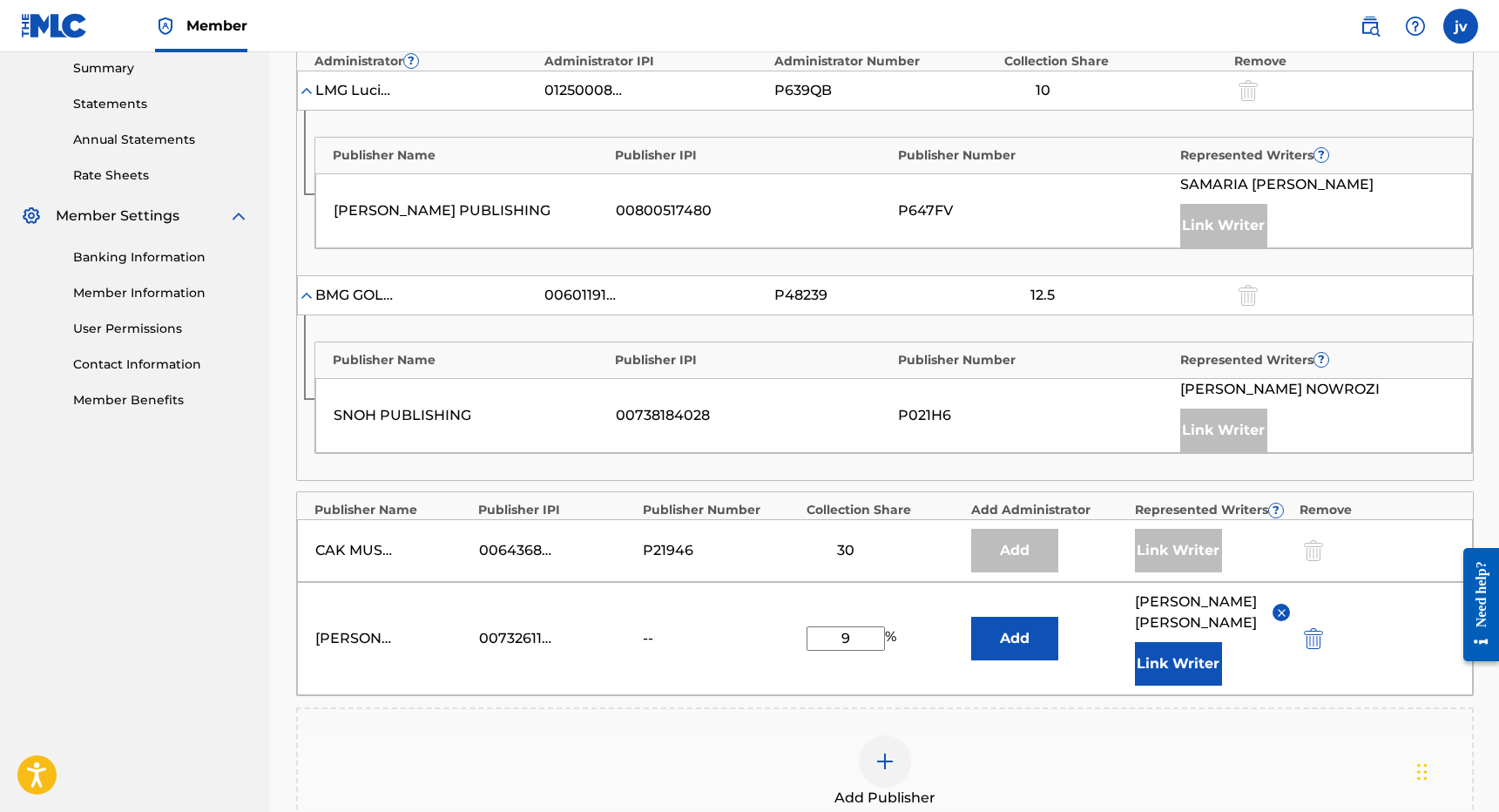
click at [1007, 633] on button "Add" at bounding box center [1014, 638] width 87 height 43
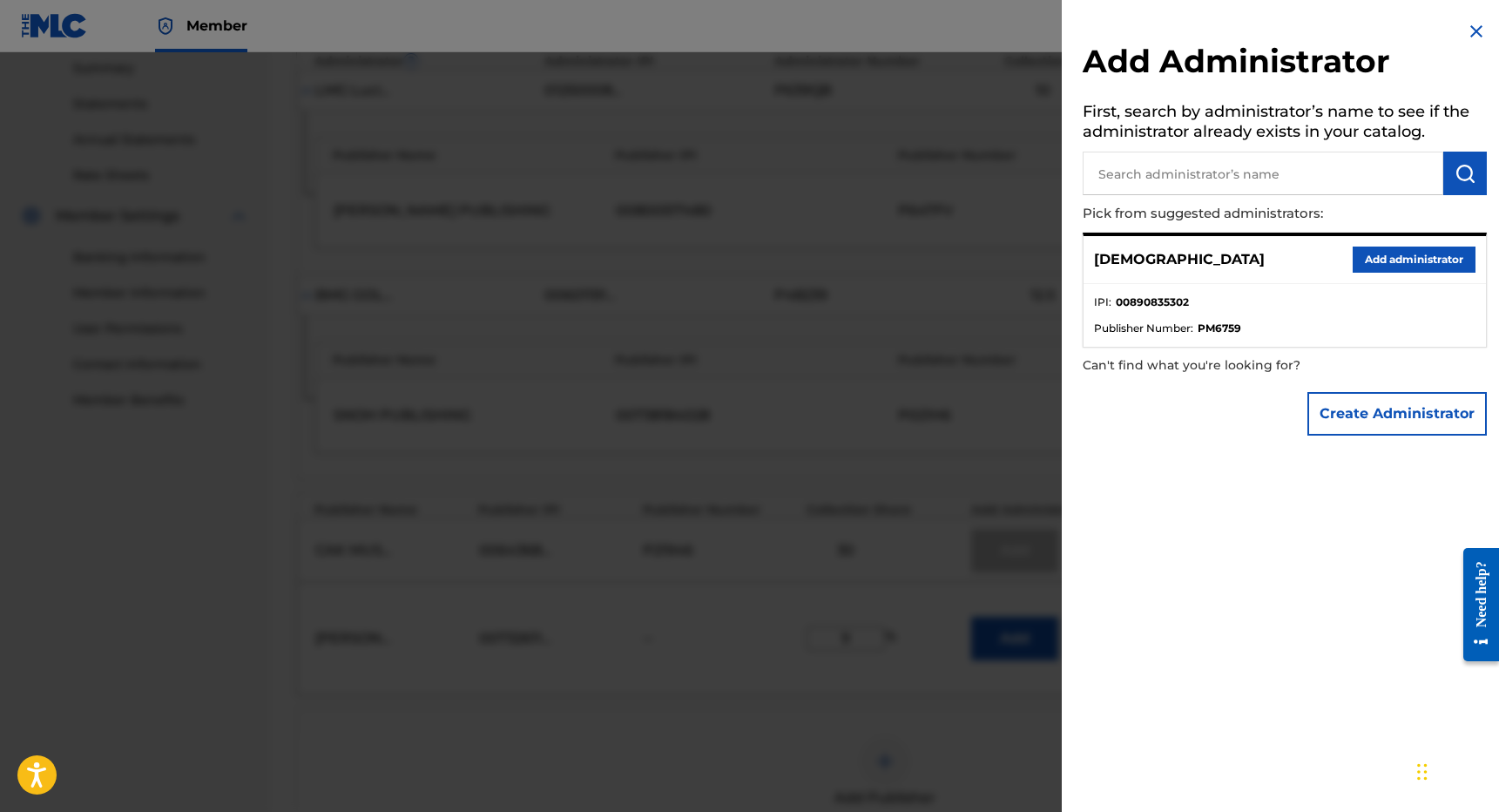
click at [1419, 259] on button "Add administrator" at bounding box center [1415, 260] width 123 height 26
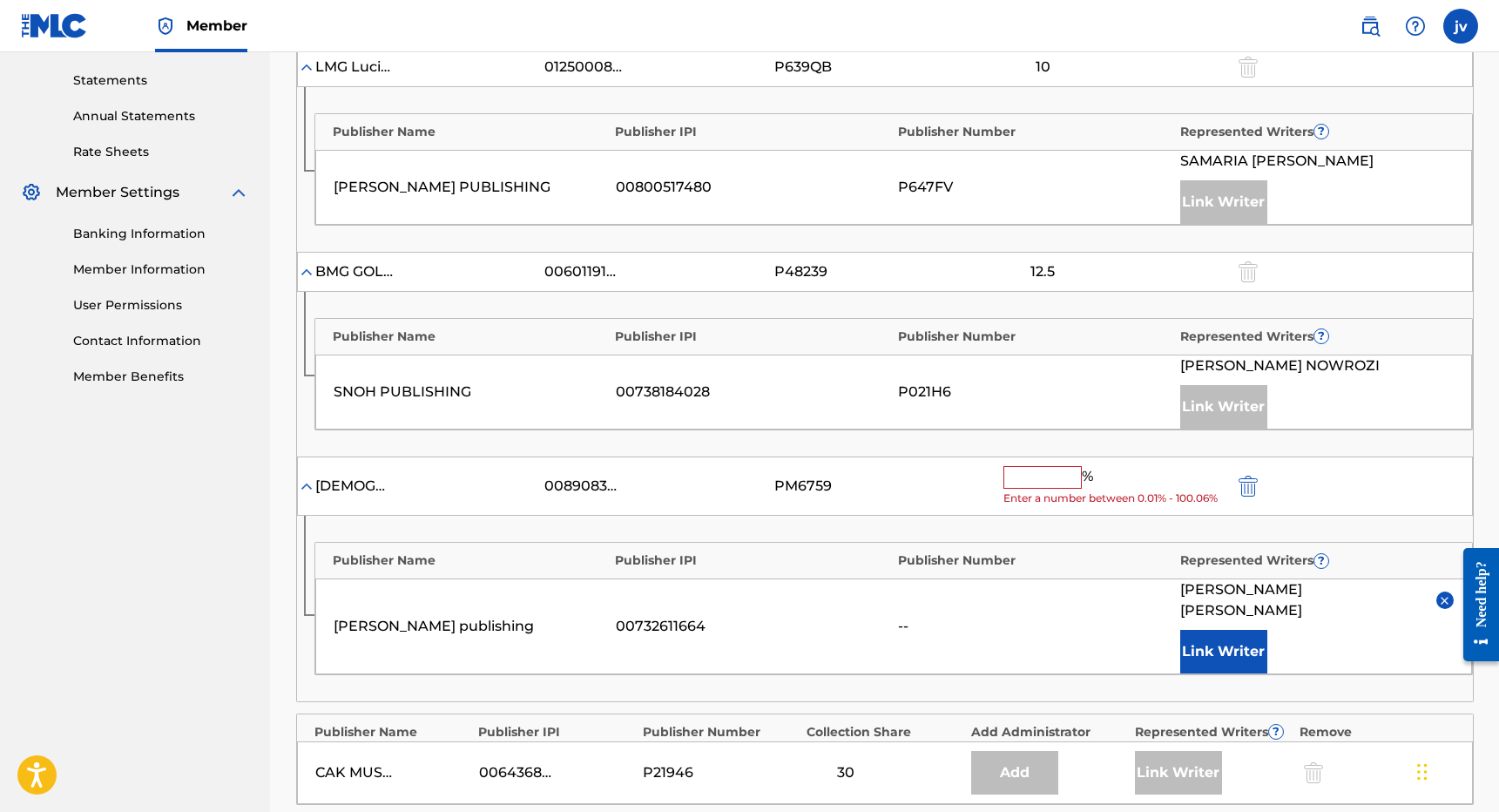
scroll to position [591, 0]
click at [1034, 474] on input "text" at bounding box center [1042, 475] width 78 height 23
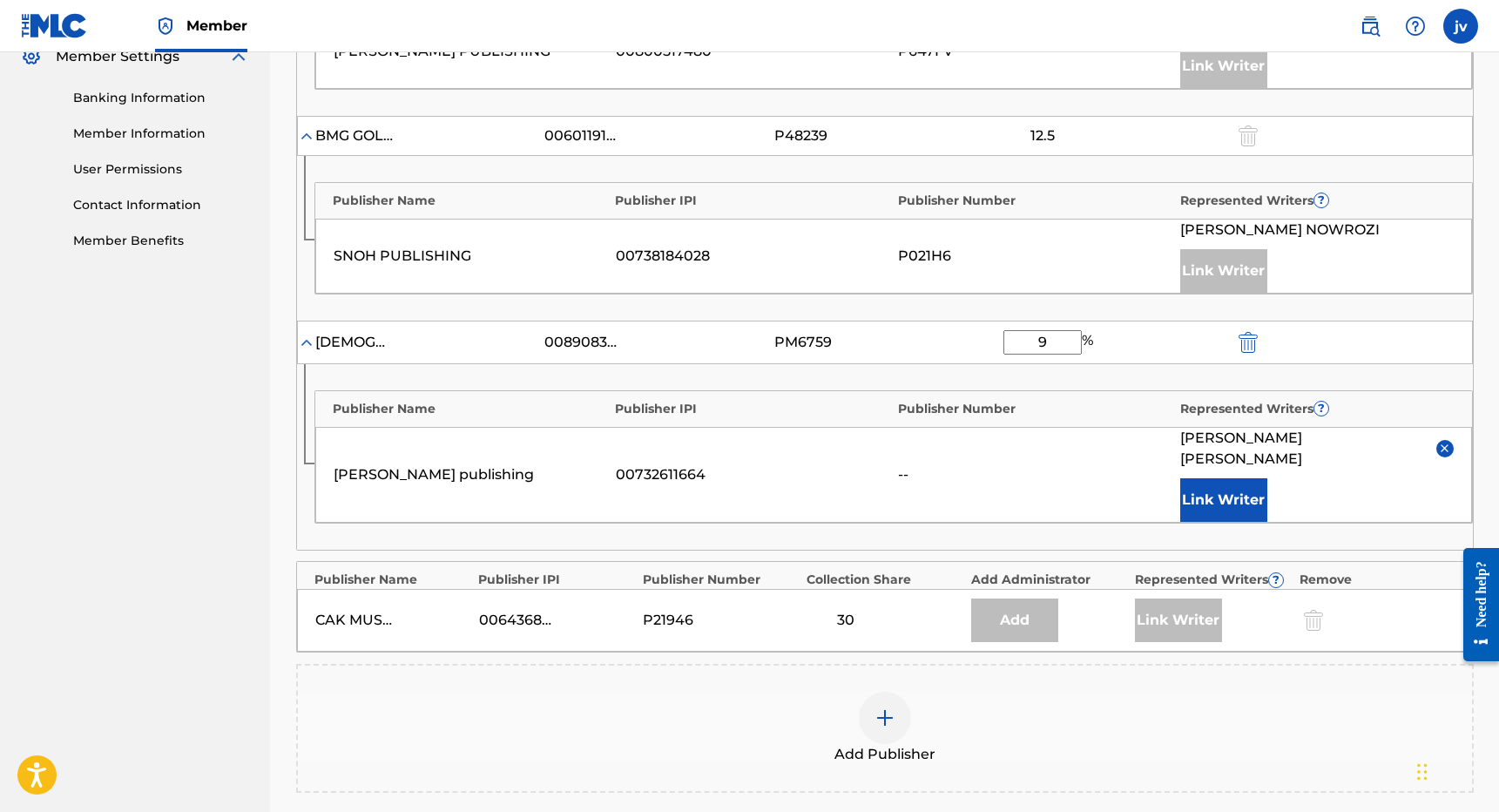
scroll to position [727, 0]
type input "9"
click at [1189, 476] on button "Link Writer" at bounding box center [1224, 497] width 87 height 43
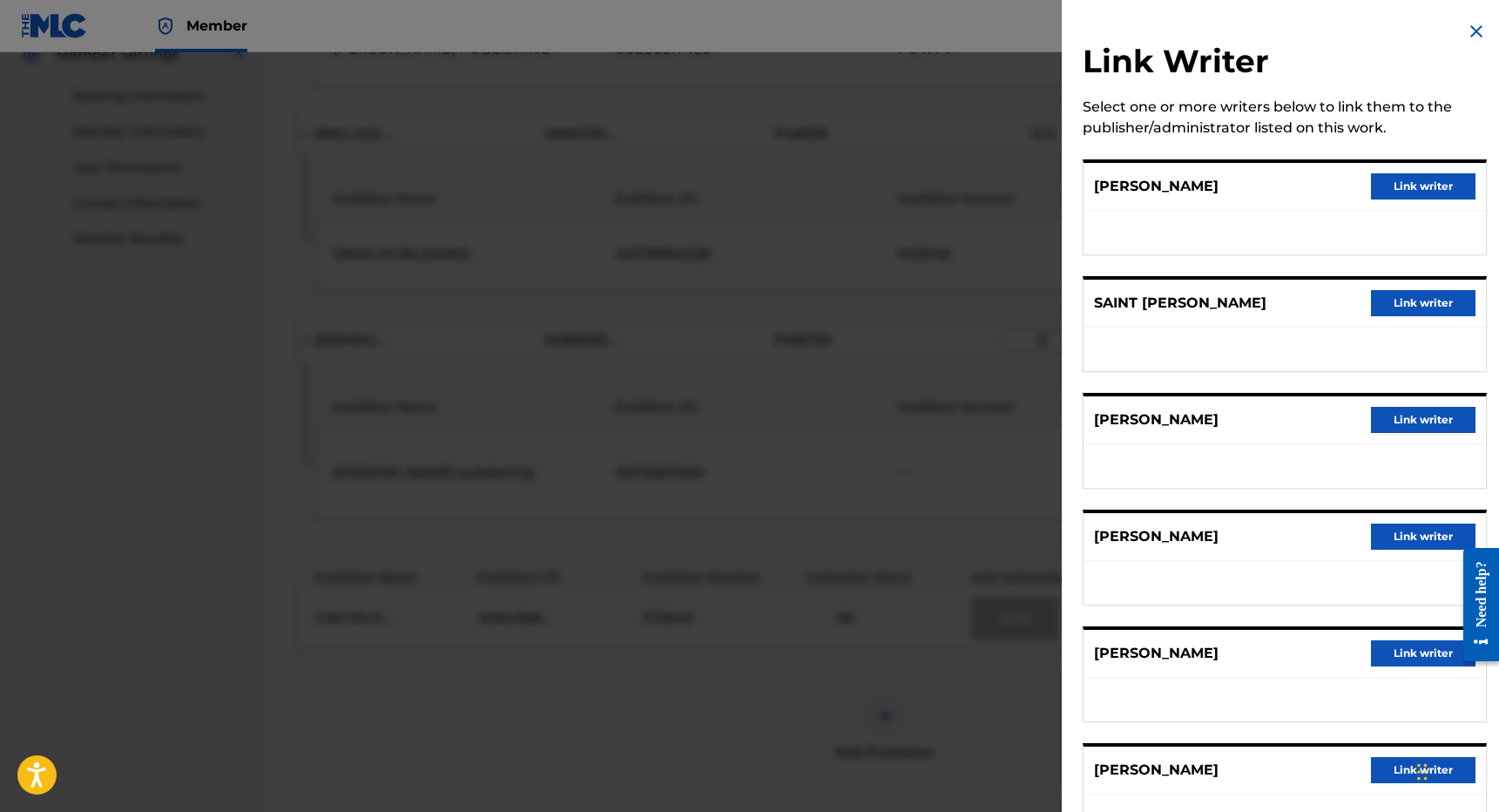
scroll to position [0, 0]
click at [989, 465] on div at bounding box center [749, 458] width 1499 height 812
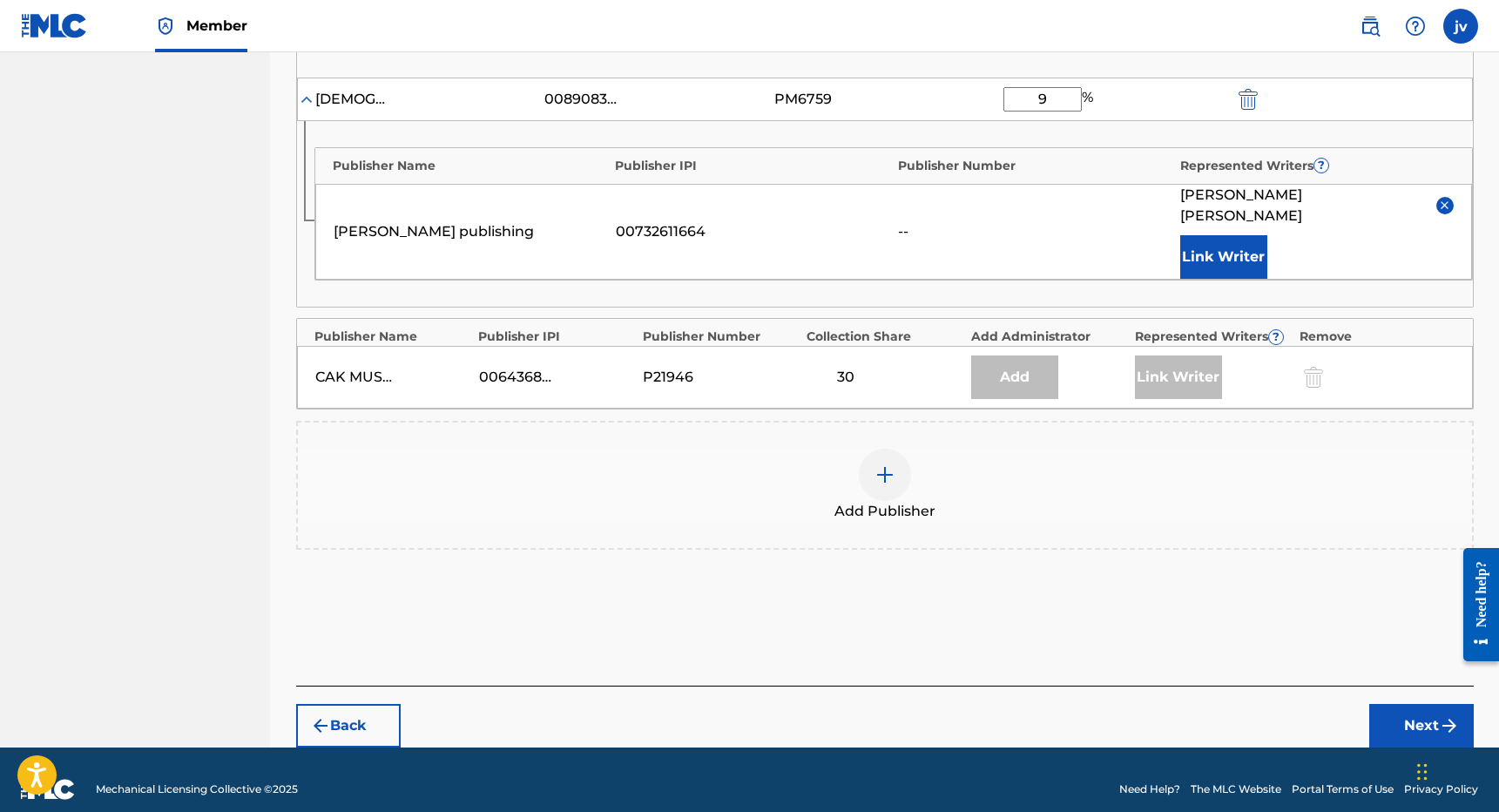
scroll to position [949, 0]
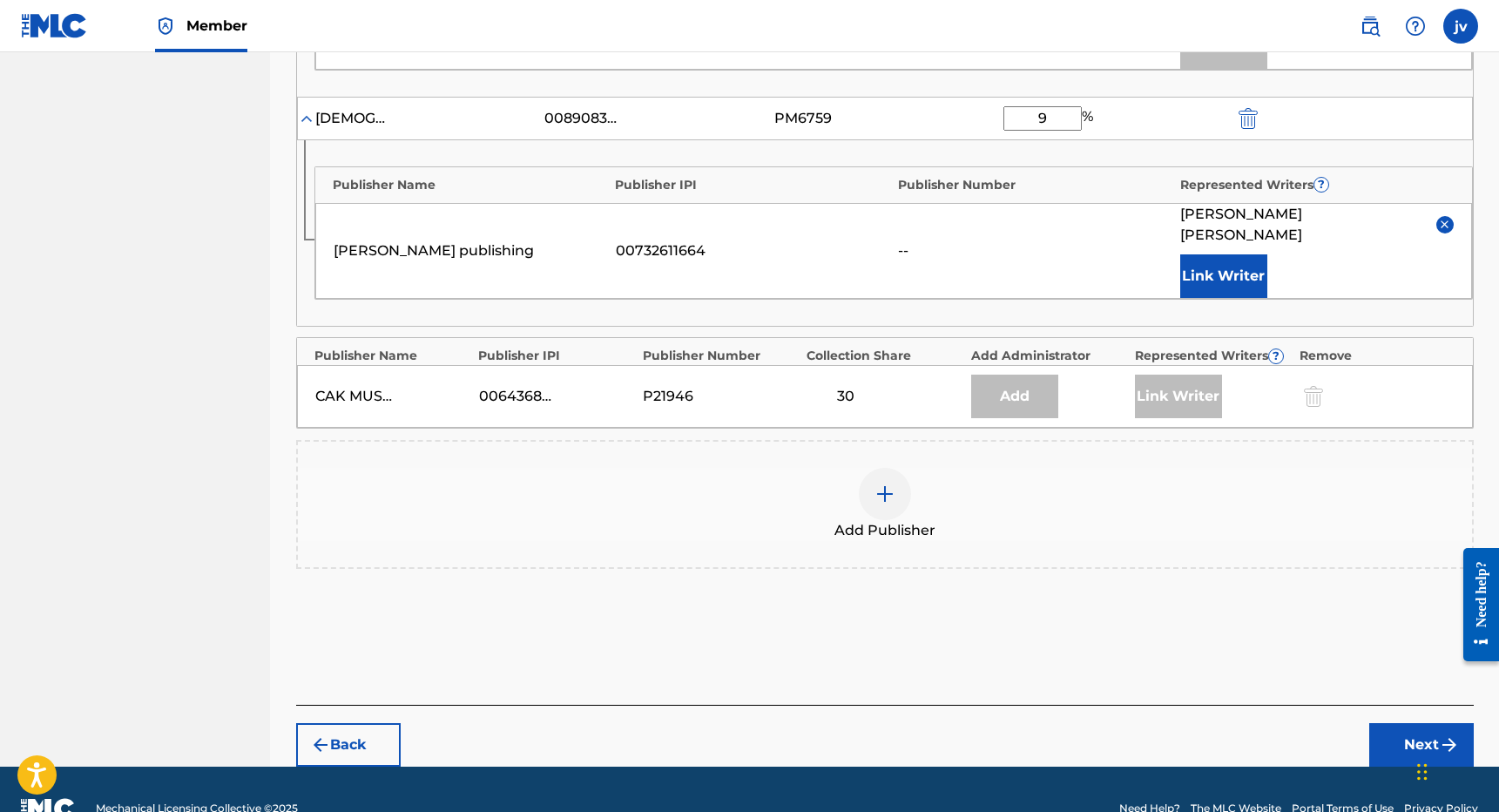
click at [1414, 723] on button "Next" at bounding box center [1422, 744] width 105 height 43
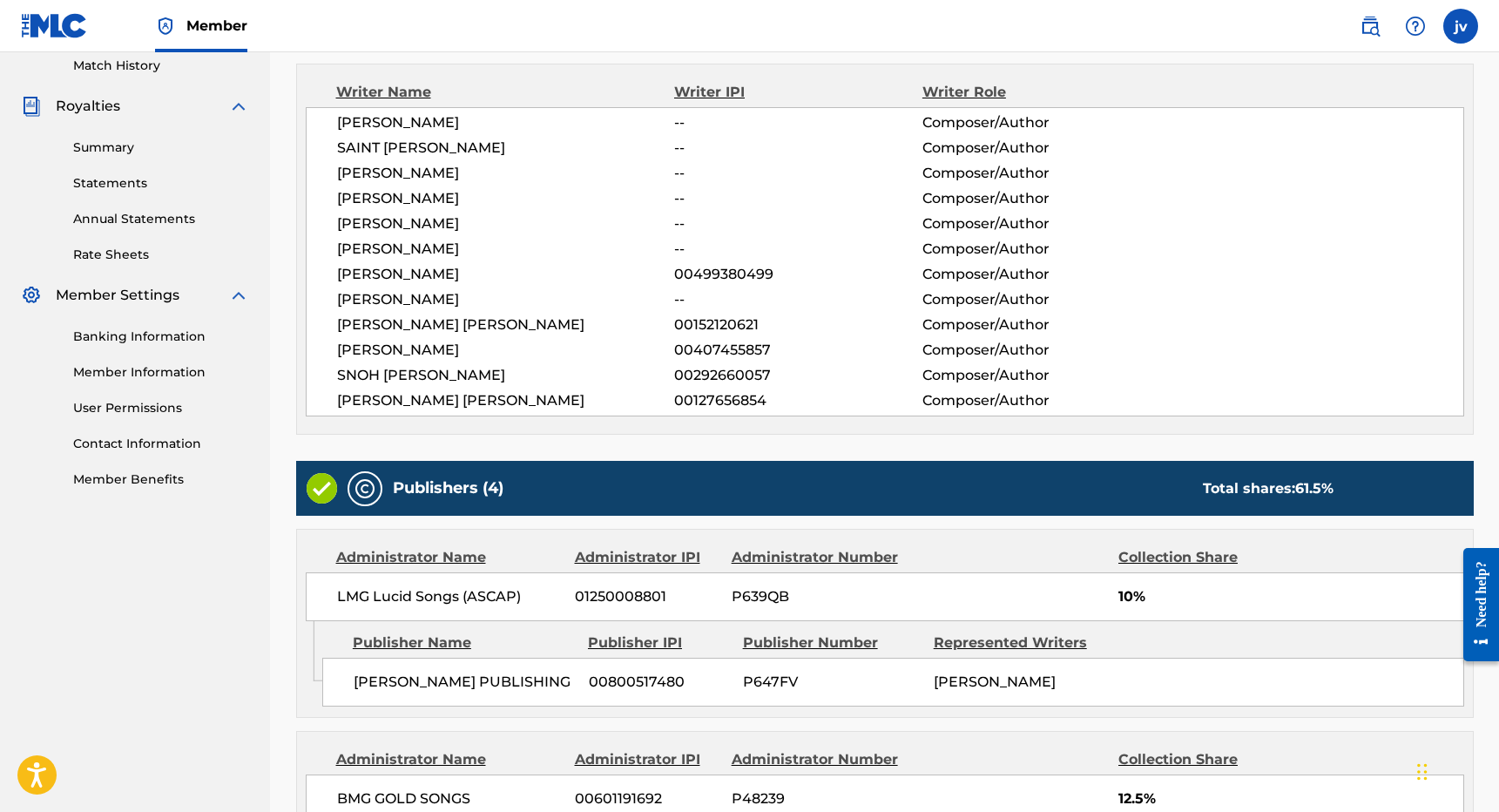
scroll to position [726, 0]
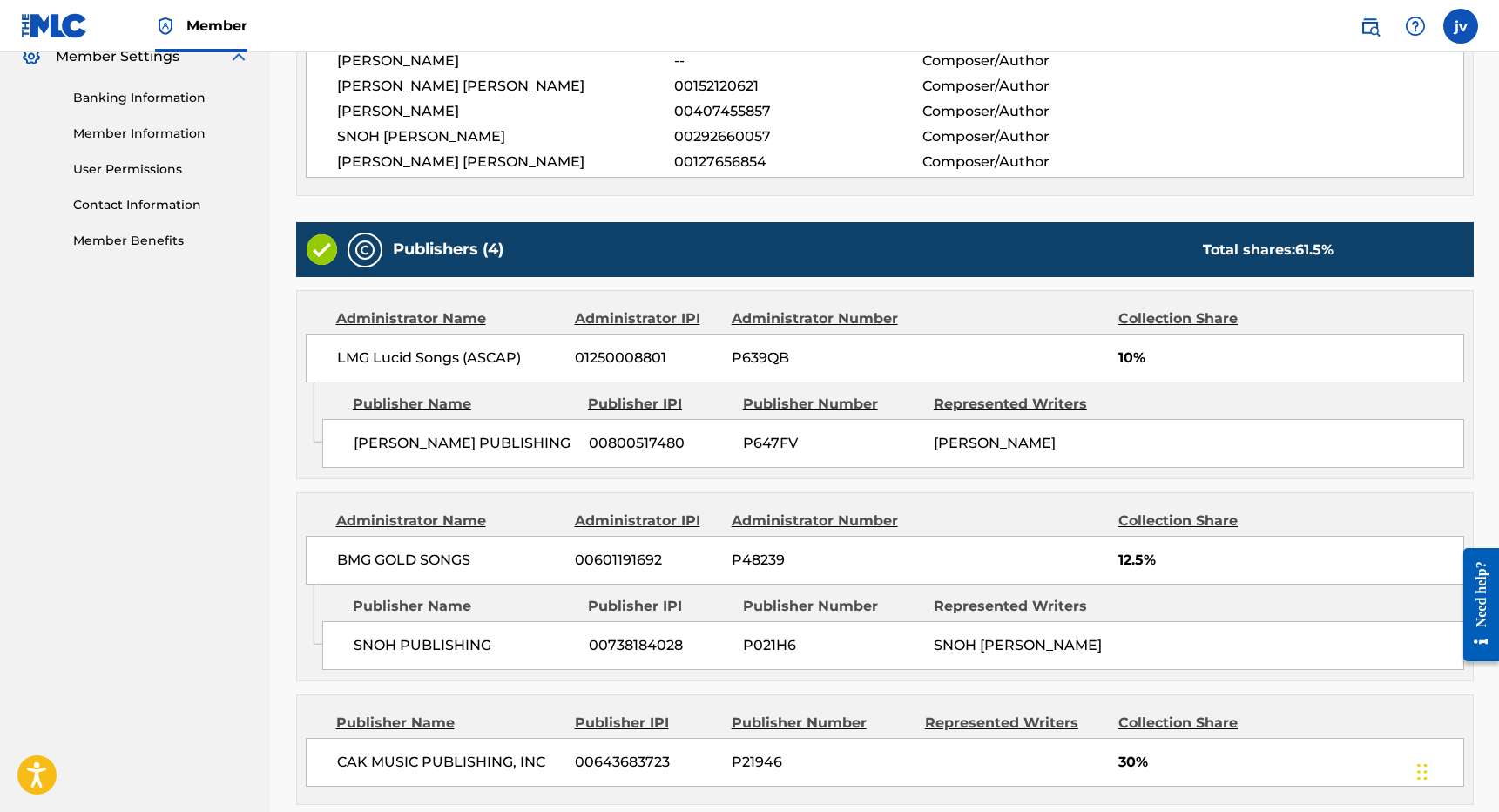
click at [108, 445] on nav "VAIYEH Summary Catalog Works Registration Claiming Tool Individual Registration…" at bounding box center [135, 210] width 270 height 1768
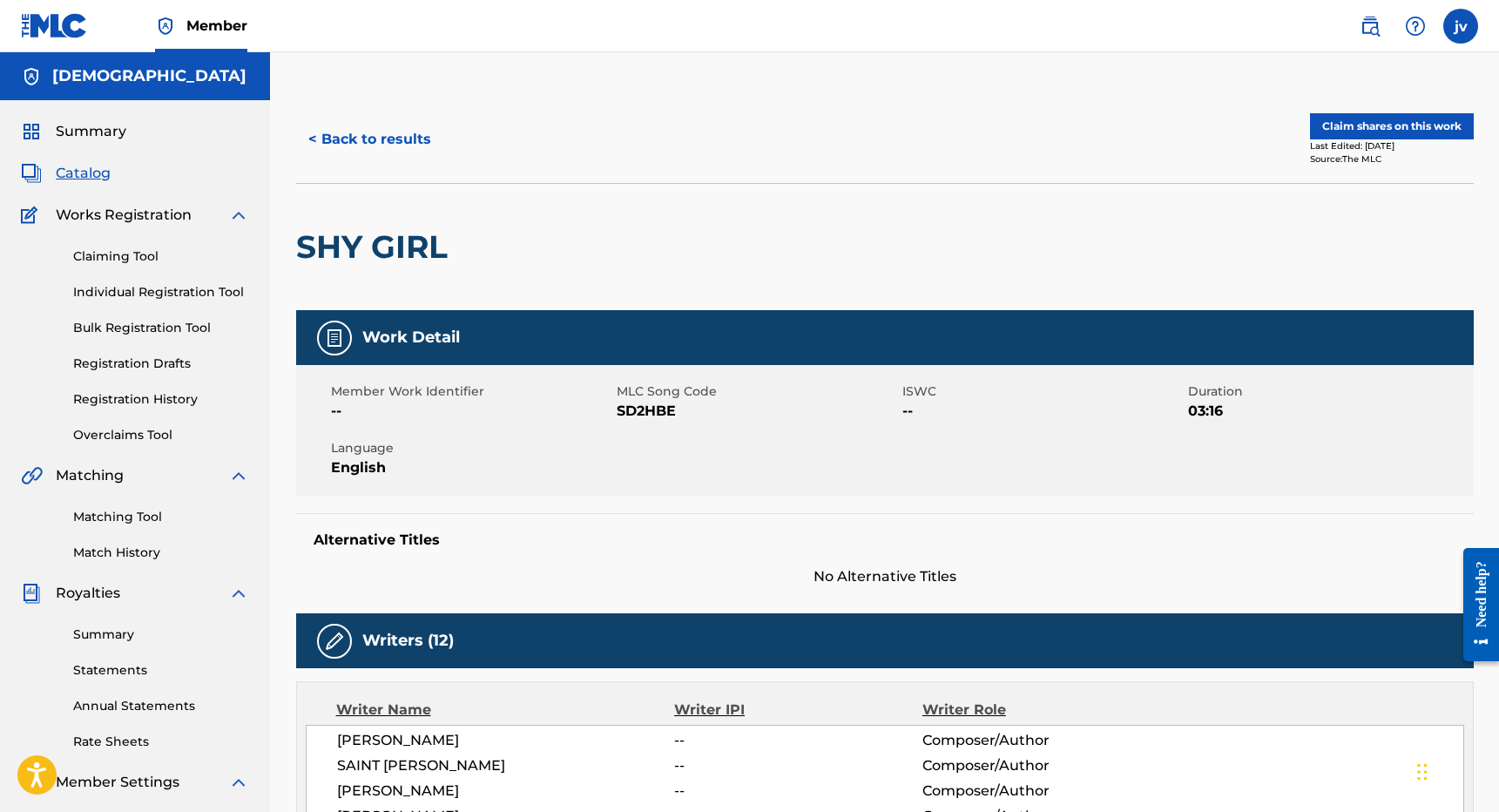
click at [143, 253] on link "Claiming Tool" at bounding box center [162, 257] width 176 height 18
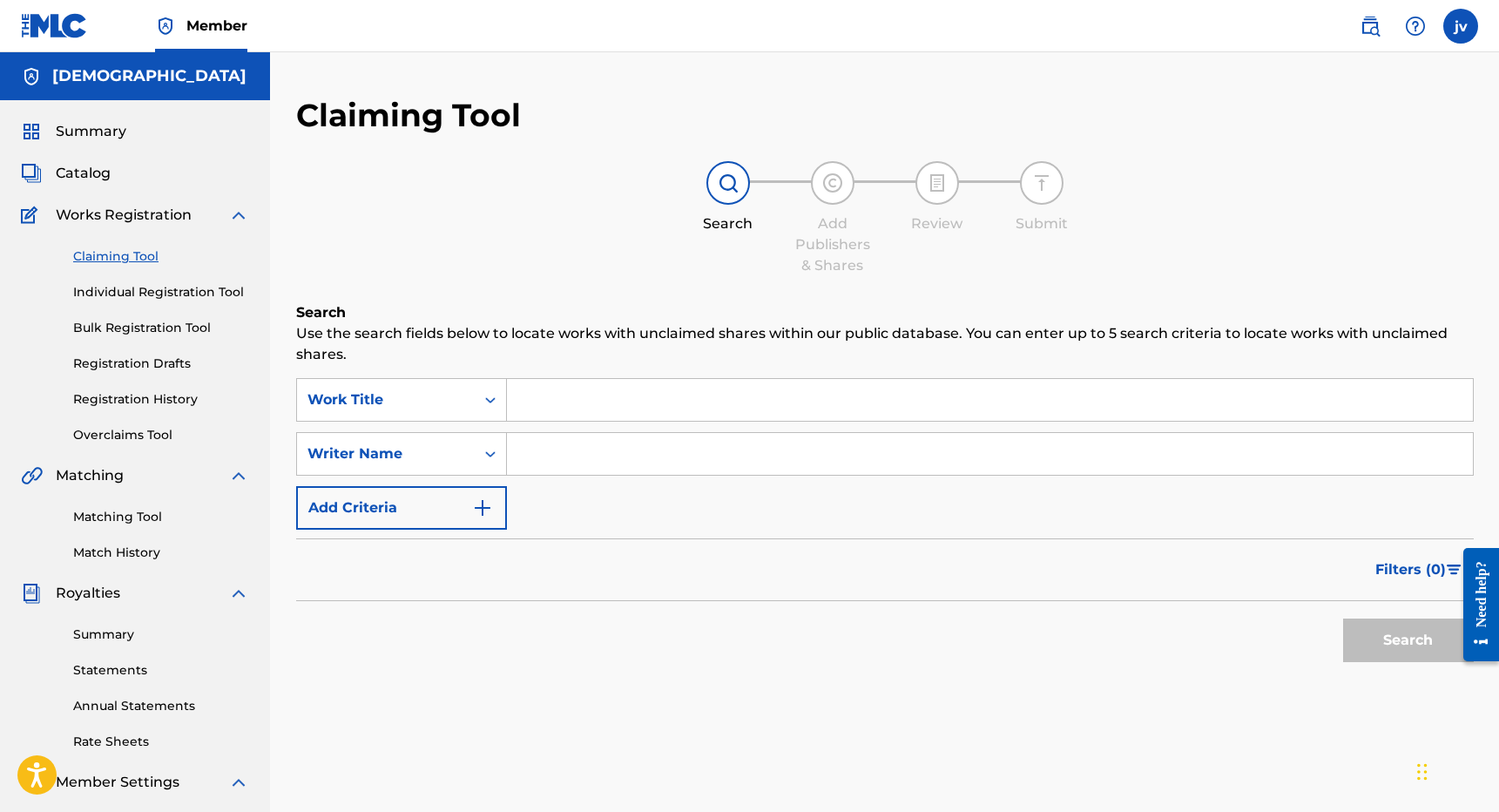
click at [614, 413] on input "Search Form" at bounding box center [990, 400] width 967 height 42
type input "refuge"
click at [631, 457] on input "Search Form" at bounding box center [990, 454] width 967 height 42
type input "[PERSON_NAME]"
click at [1408, 640] on button "Search" at bounding box center [1408, 640] width 130 height 43
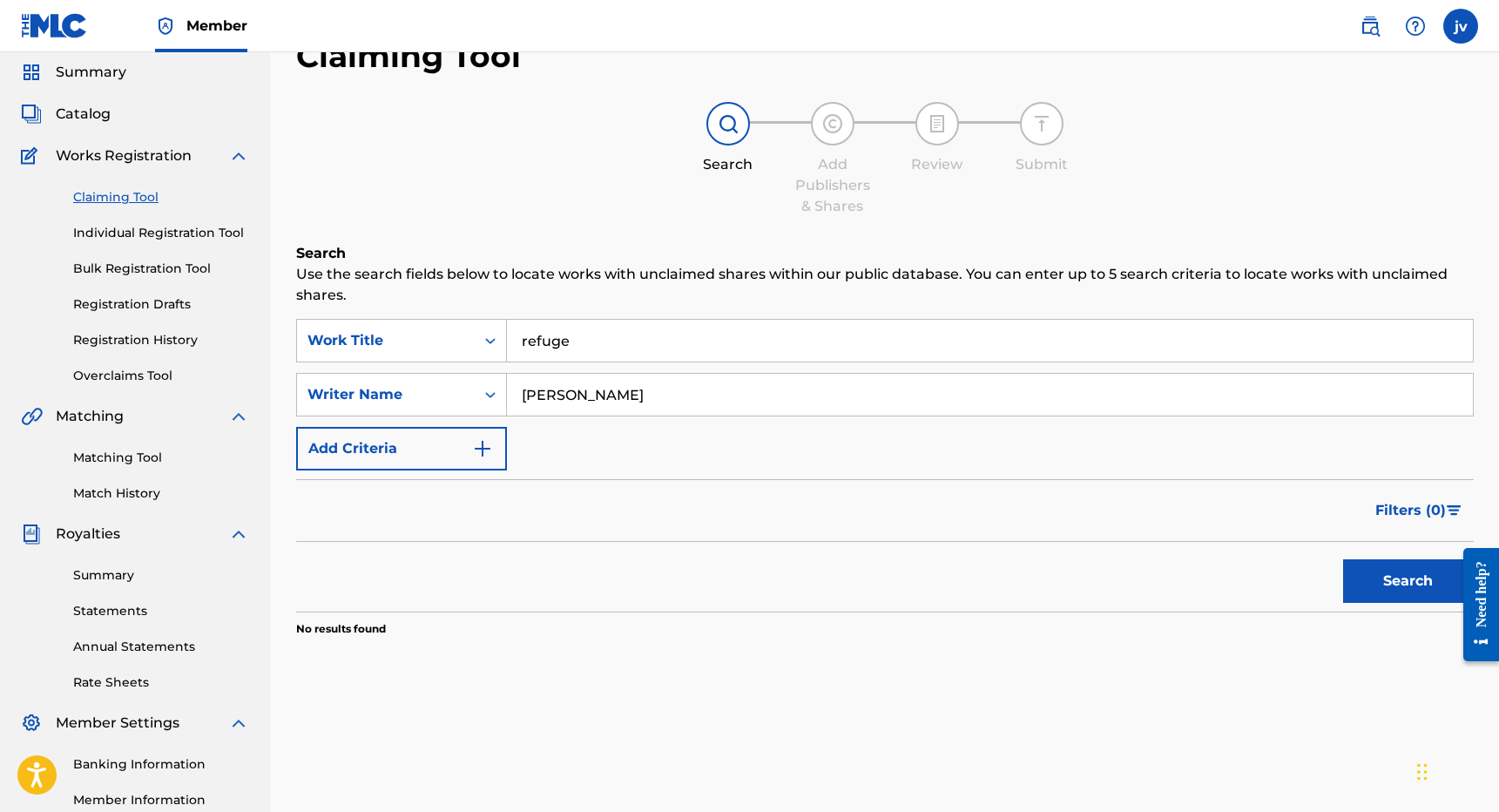
scroll to position [64, 0]
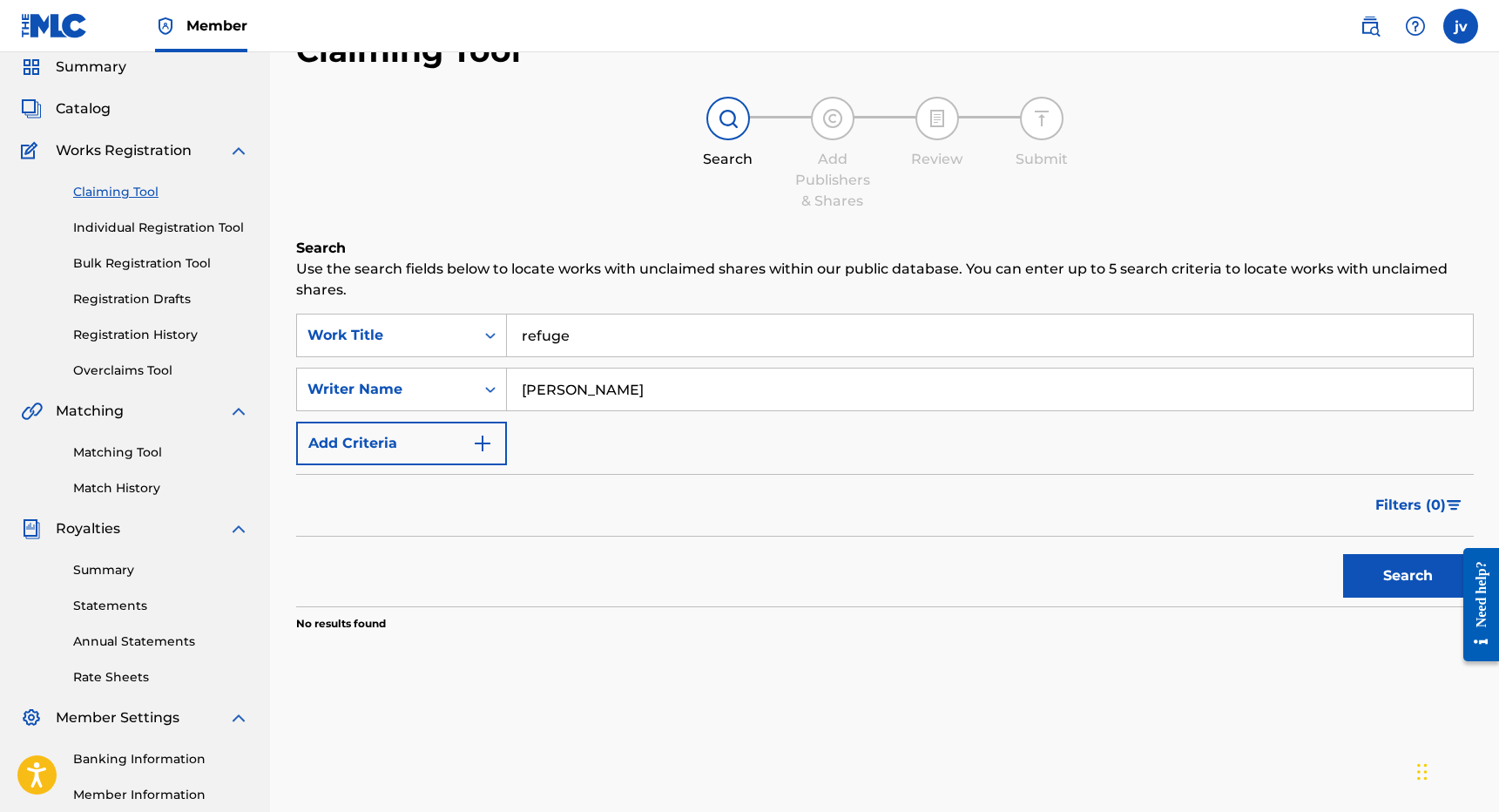
click at [632, 394] on input "[PERSON_NAME]" at bounding box center [990, 389] width 967 height 42
click at [611, 342] on input "refuge" at bounding box center [990, 336] width 967 height 42
click at [1408, 575] on button "Search" at bounding box center [1408, 575] width 130 height 43
click at [590, 335] on input "refuge pslam 91" at bounding box center [990, 336] width 967 height 42
click at [1408, 575] on button "Search" at bounding box center [1408, 575] width 130 height 43
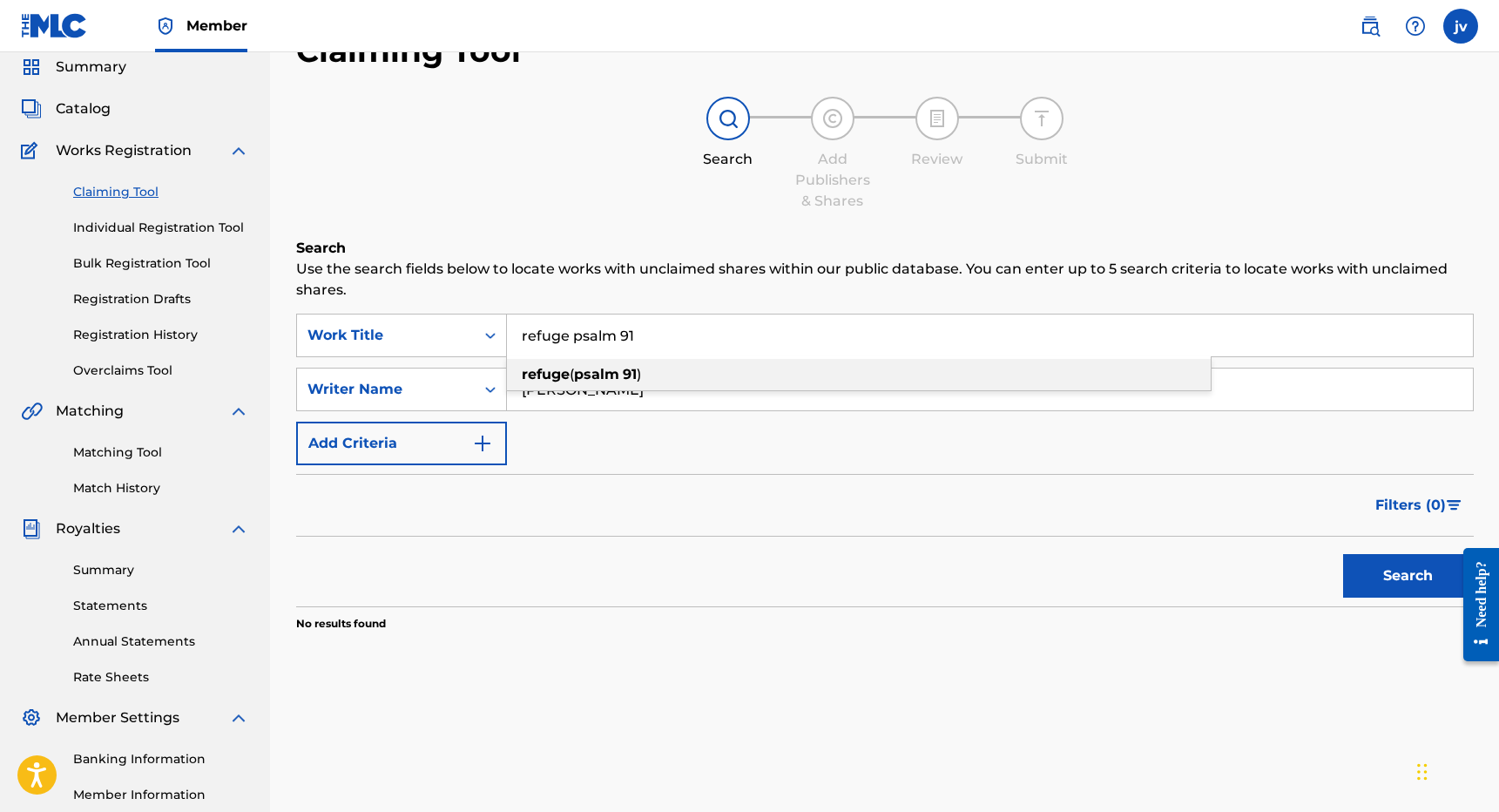
click at [607, 368] on strong "psalm" at bounding box center [596, 374] width 45 height 17
type input "refuge (psalm 91)"
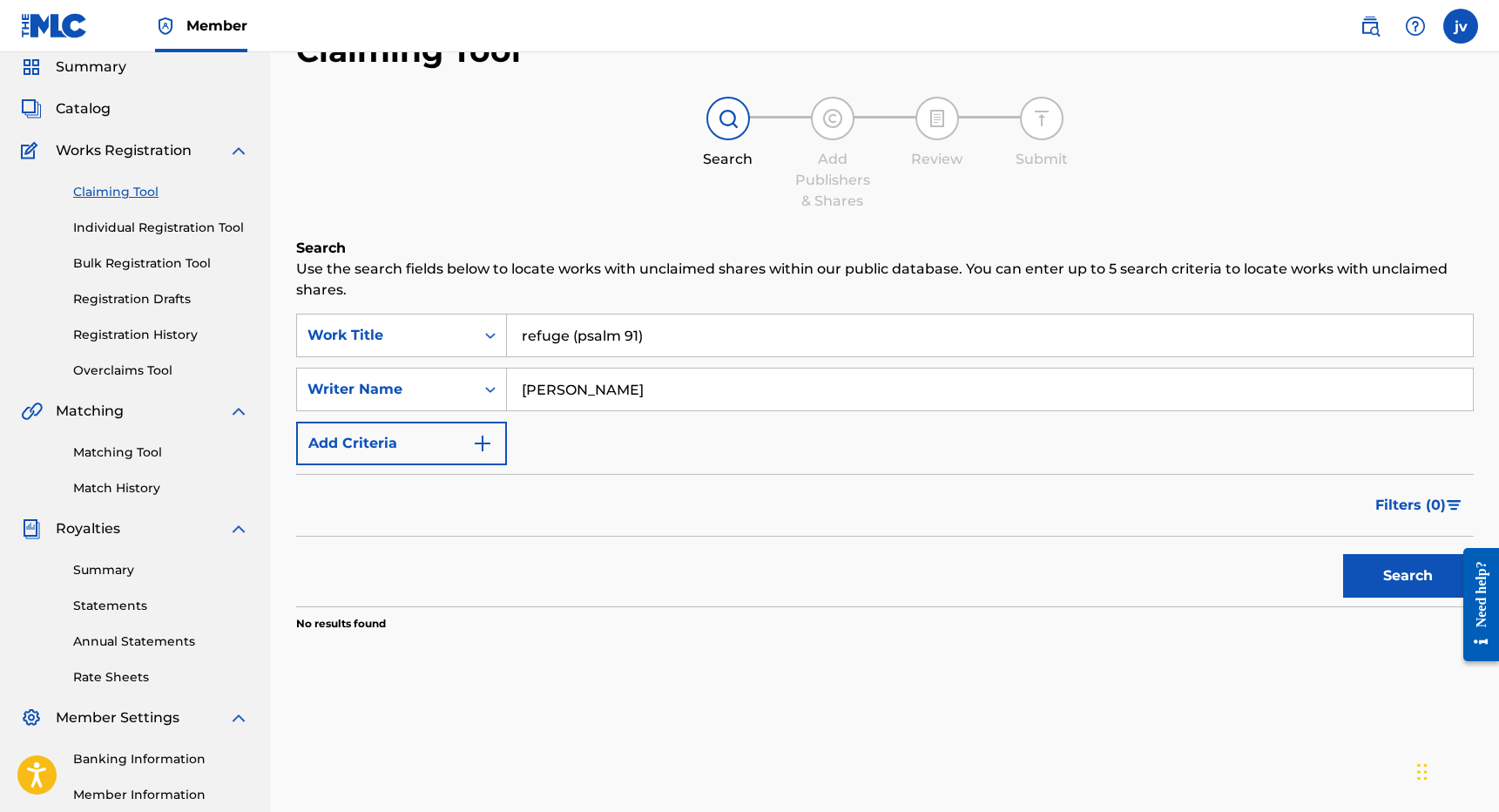
click at [624, 386] on input "[PERSON_NAME]" at bounding box center [990, 389] width 967 height 42
click at [1408, 575] on button "Search" at bounding box center [1408, 575] width 130 height 43
drag, startPoint x: 624, startPoint y: 386, endPoint x: 484, endPoint y: 386, distance: 140.0
click at [484, 386] on div "SearchWithCriteriab56c066f-009d-4629-a040-b96a746c43ca Writer Name Joshua valle" at bounding box center [885, 389] width 1178 height 43
click at [1408, 575] on button "Search" at bounding box center [1408, 575] width 130 height 43
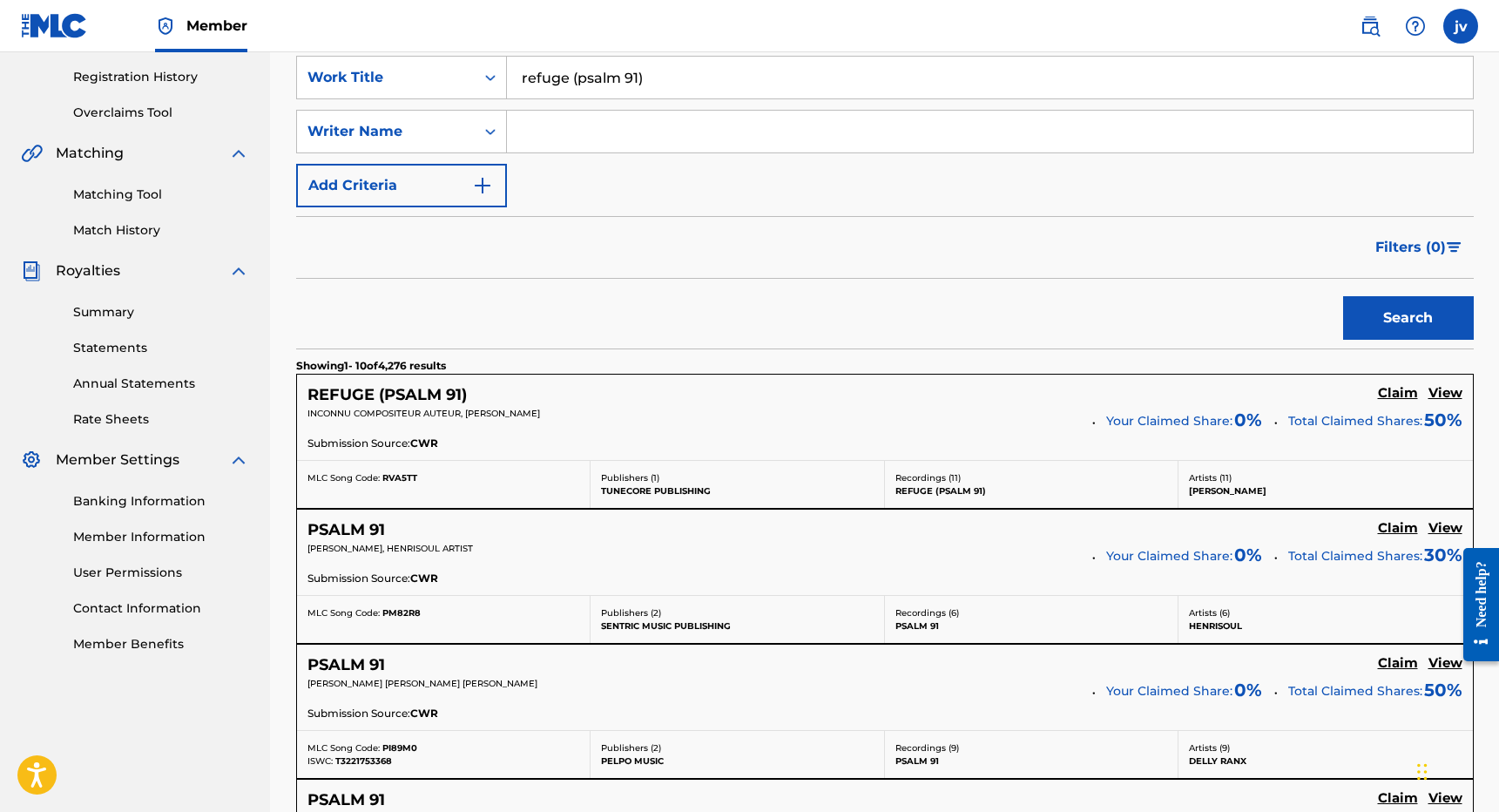
scroll to position [322, 0]
click at [418, 400] on h5 "REFUGE (PSALM 91)" at bounding box center [387, 395] width 160 height 20
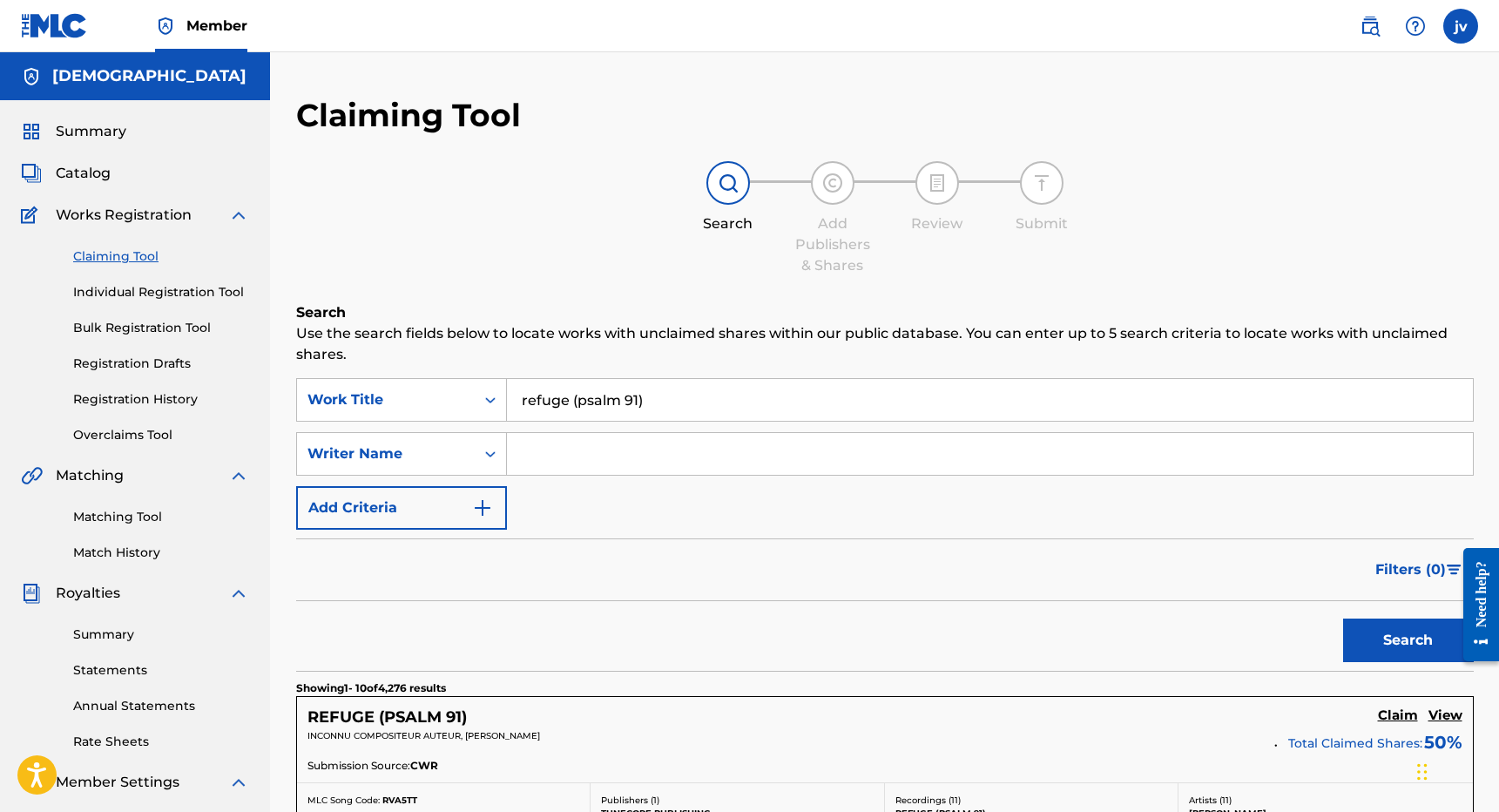
click at [576, 401] on input "refuge (psalm 91)" at bounding box center [990, 400] width 967 height 42
click at [649, 401] on input "refuge psalm 91)" at bounding box center [990, 400] width 967 height 42
click at [1408, 640] on button "Search" at bounding box center [1408, 640] width 130 height 43
drag, startPoint x: 571, startPoint y: 401, endPoint x: 693, endPoint y: 405, distance: 122.1
click at [693, 405] on input "refuge psalm 91" at bounding box center [990, 400] width 967 height 42
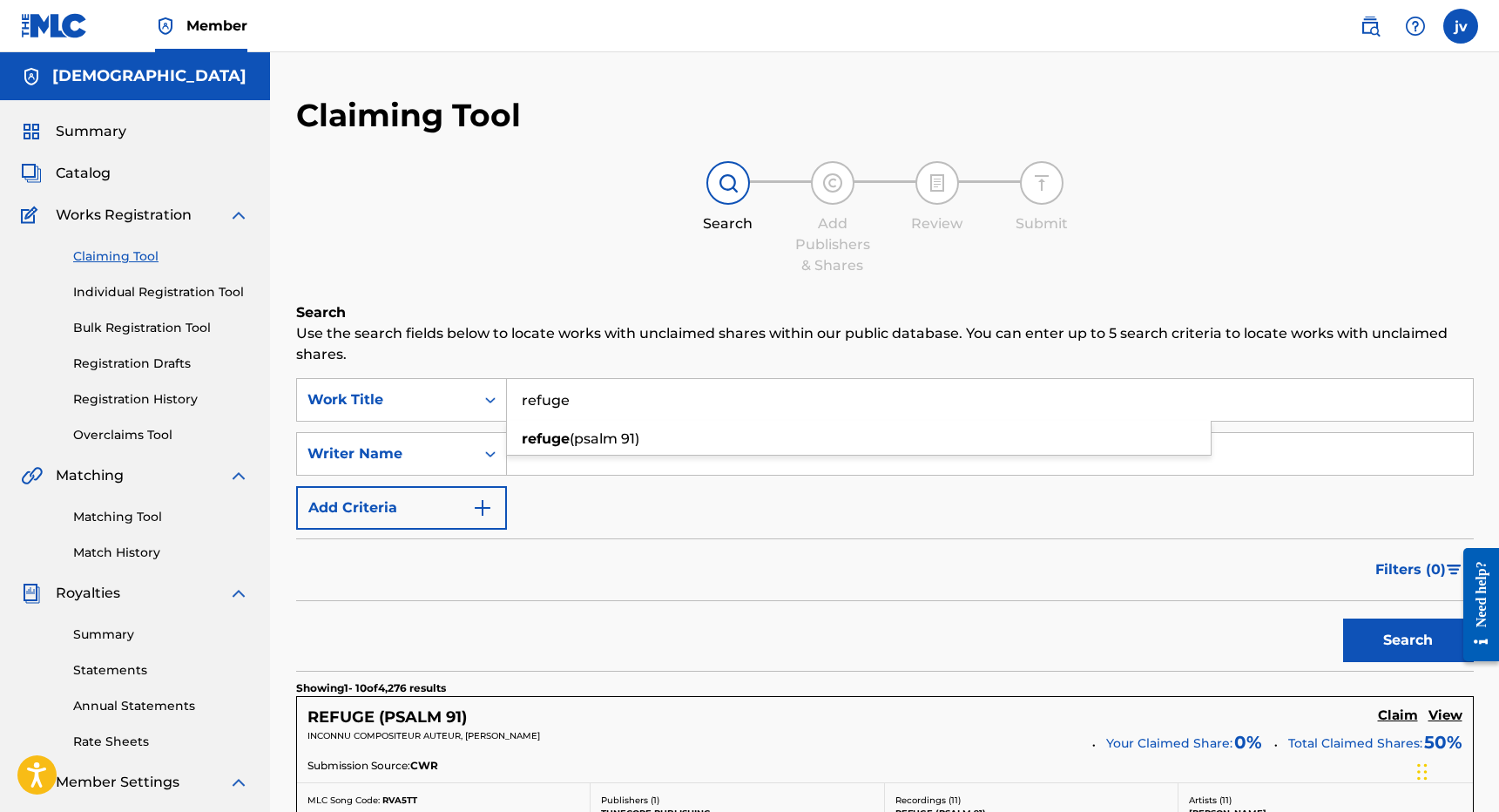
type input "refuge"
click at [1408, 640] on button "Search" at bounding box center [1408, 640] width 130 height 43
click at [445, 599] on div "Filters ( 0 )" at bounding box center [885, 570] width 1178 height 62
click at [91, 175] on span "Catalog" at bounding box center [84, 172] width 55 height 21
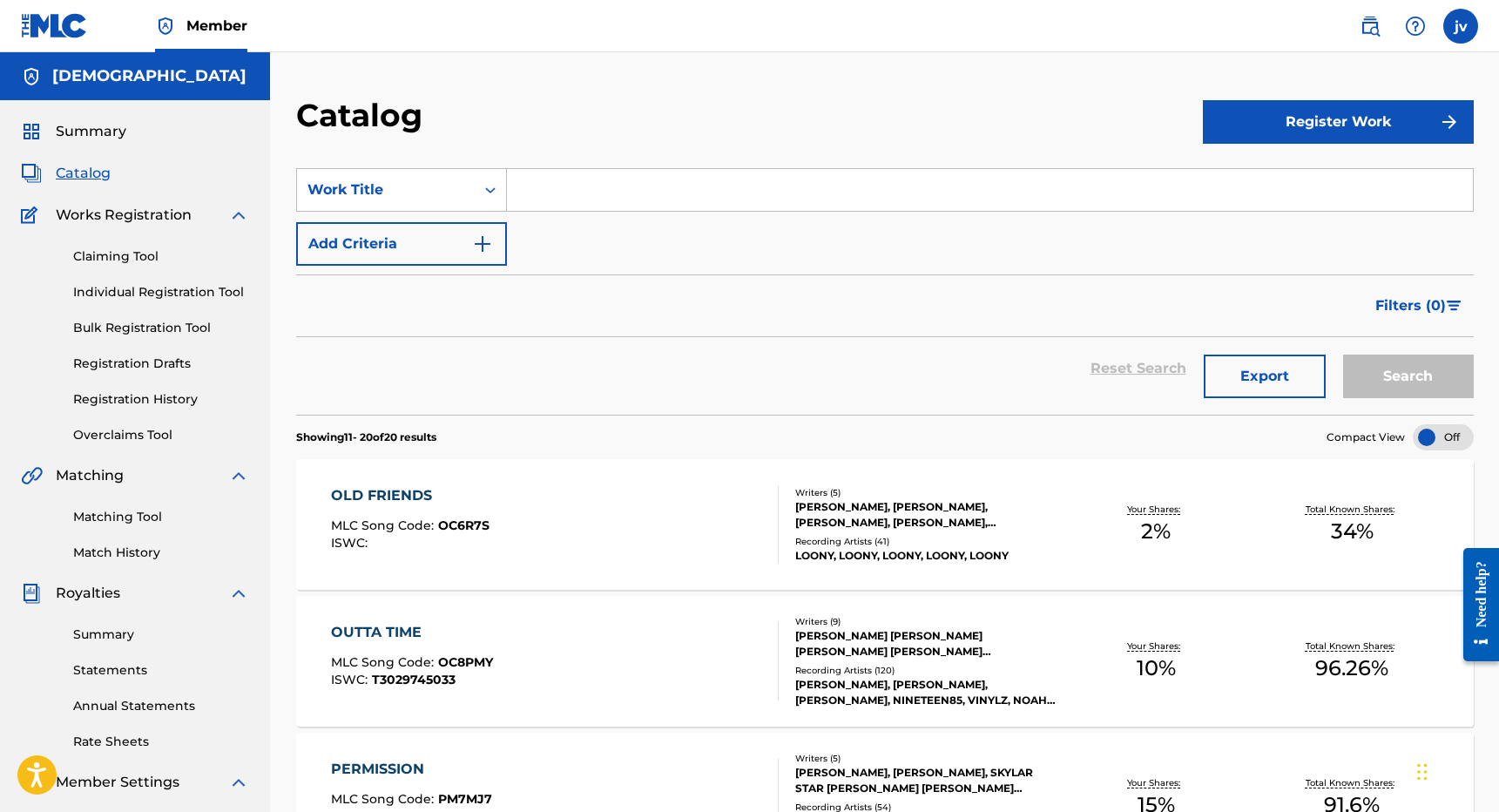
click at [124, 254] on link "Claiming Tool" at bounding box center [162, 257] width 176 height 18
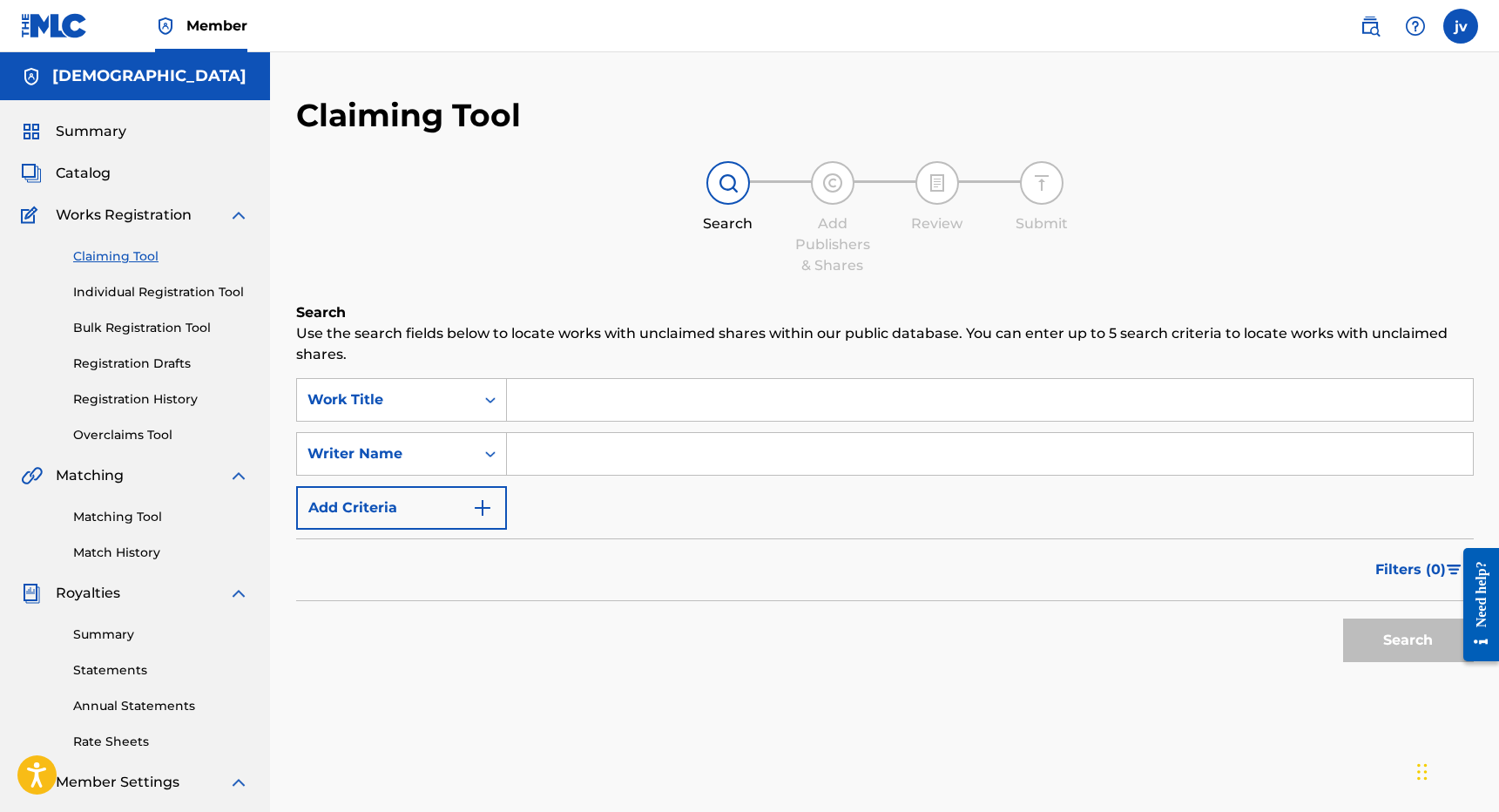
click at [677, 406] on input "Search Form" at bounding box center [990, 400] width 967 height 42
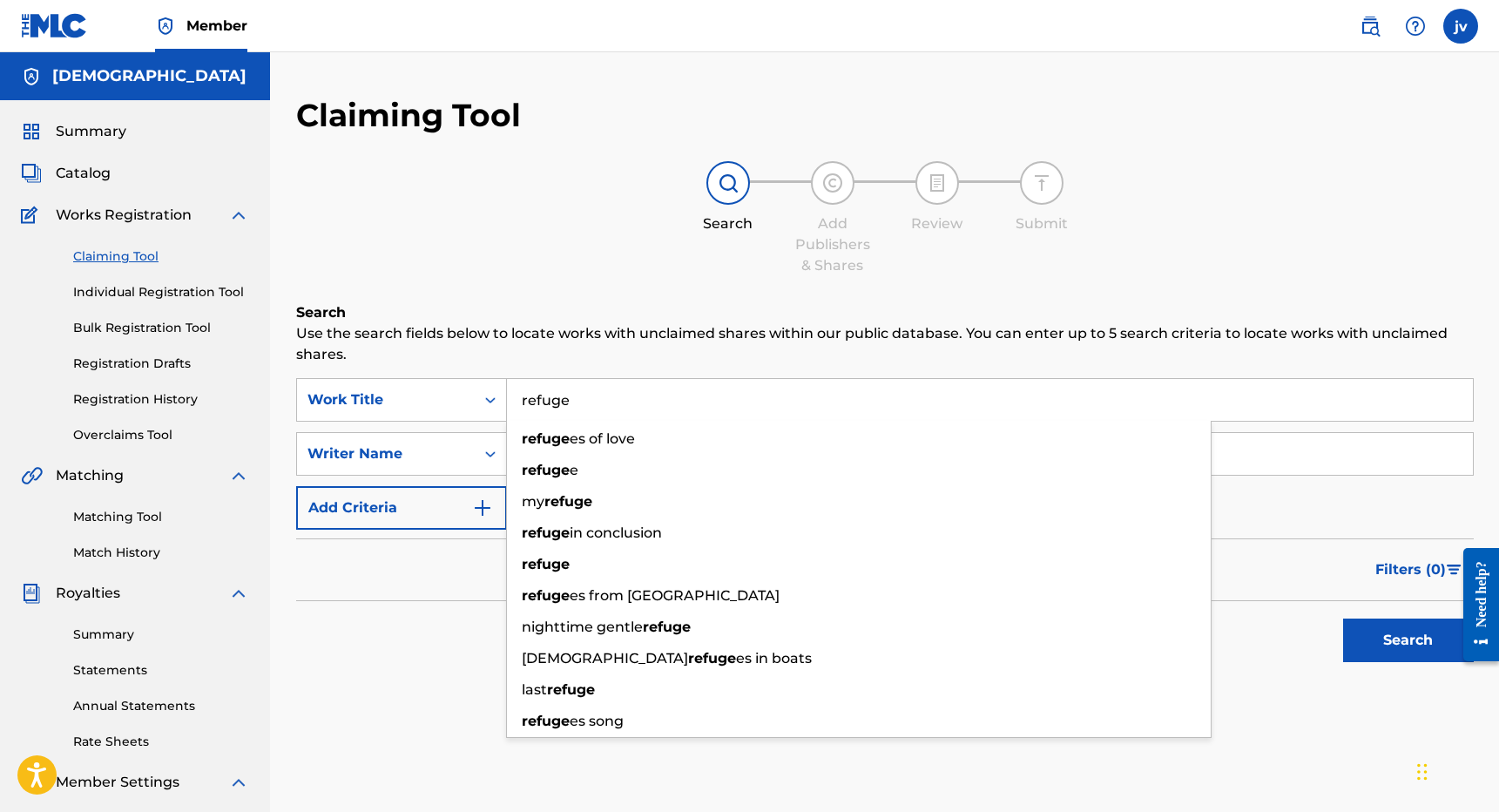
type input "refuge"
click at [1408, 640] on button "Search" at bounding box center [1408, 640] width 130 height 43
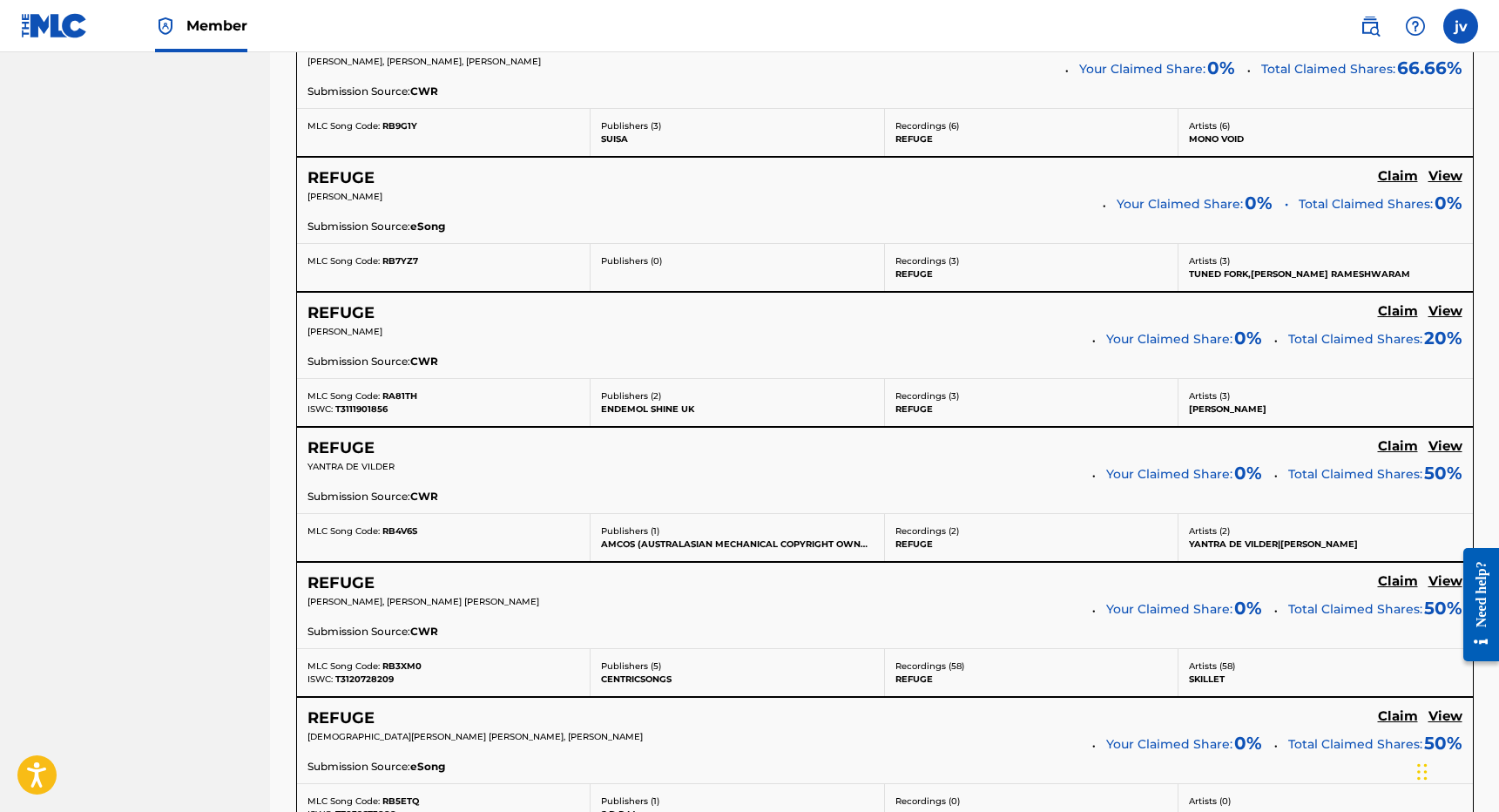
scroll to position [949, 0]
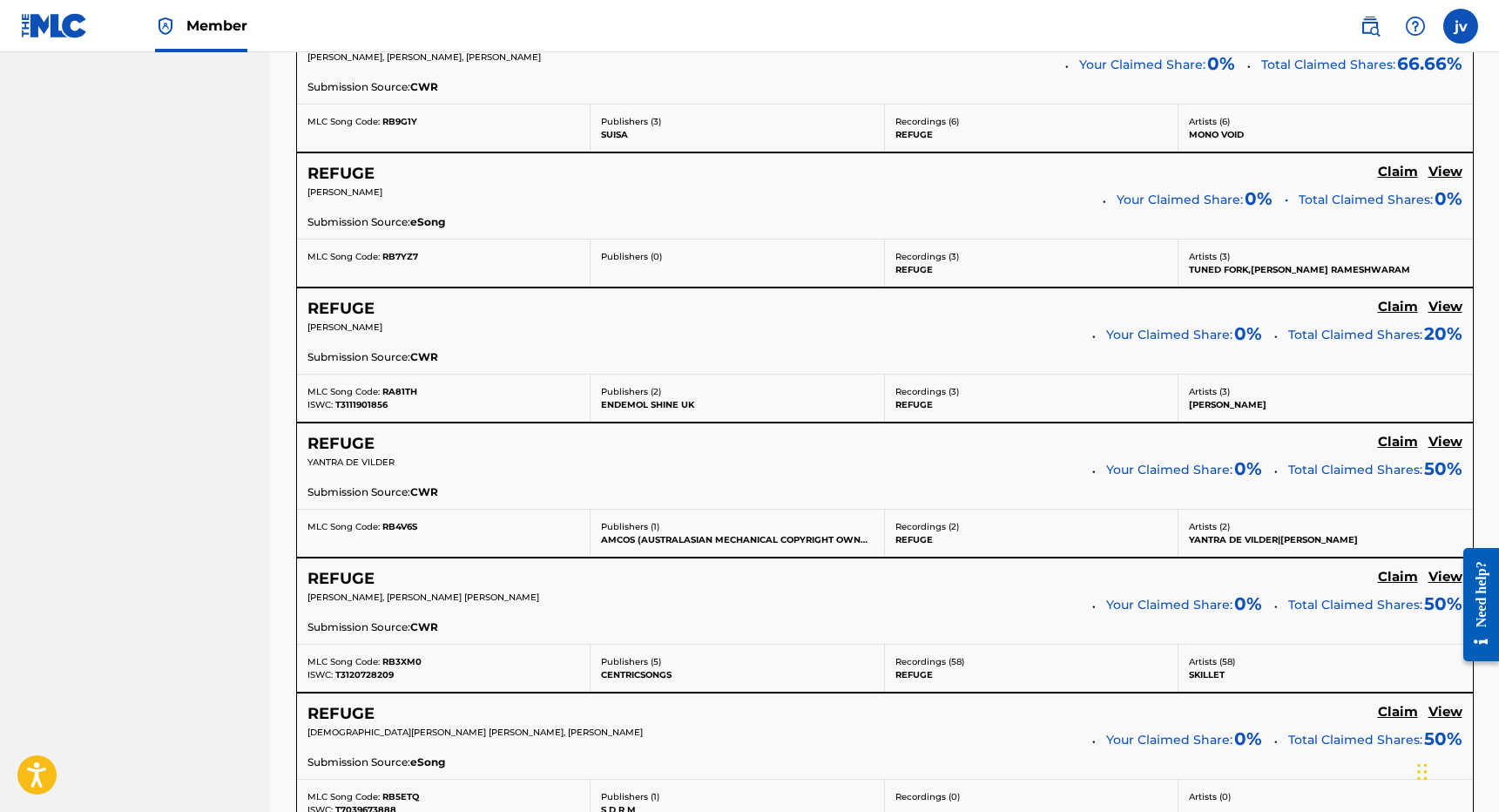
click at [1477, 587] on div "Need help?" at bounding box center [1482, 593] width 24 height 66
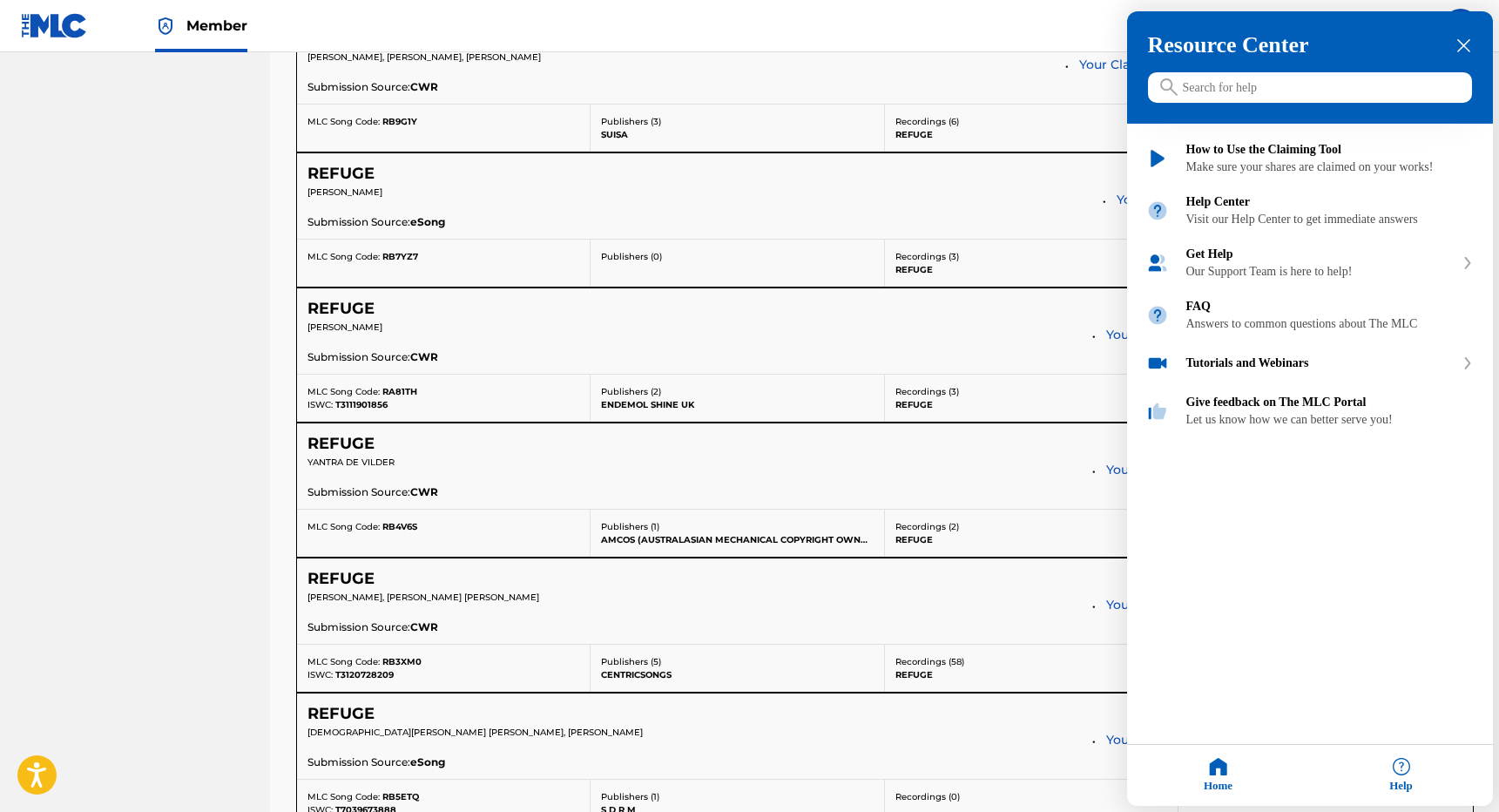
click at [1411, 776] on div "Help" at bounding box center [1401, 774] width 183 height 61
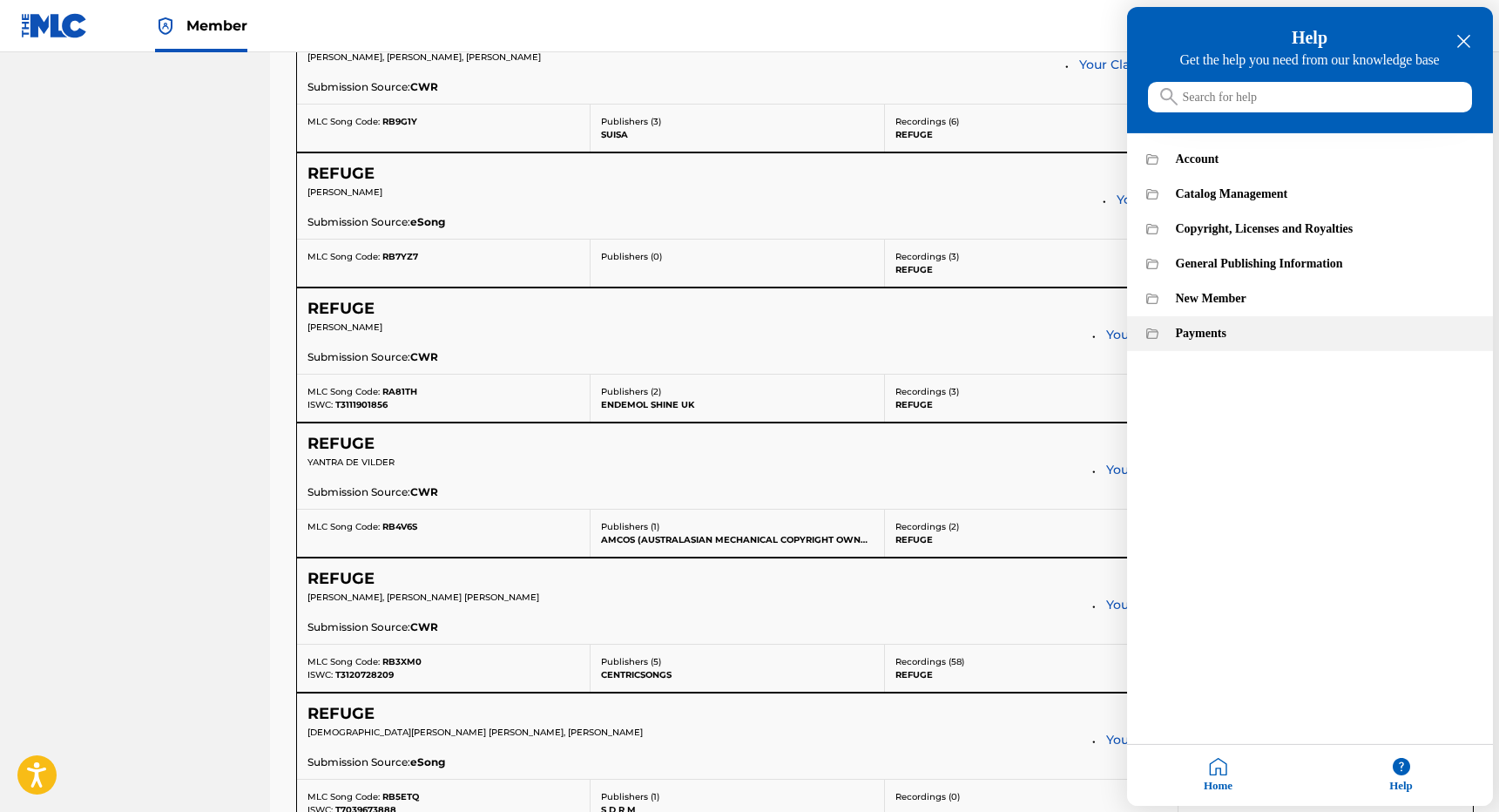
click at [1205, 340] on div "Payments" at bounding box center [1325, 333] width 298 height 14
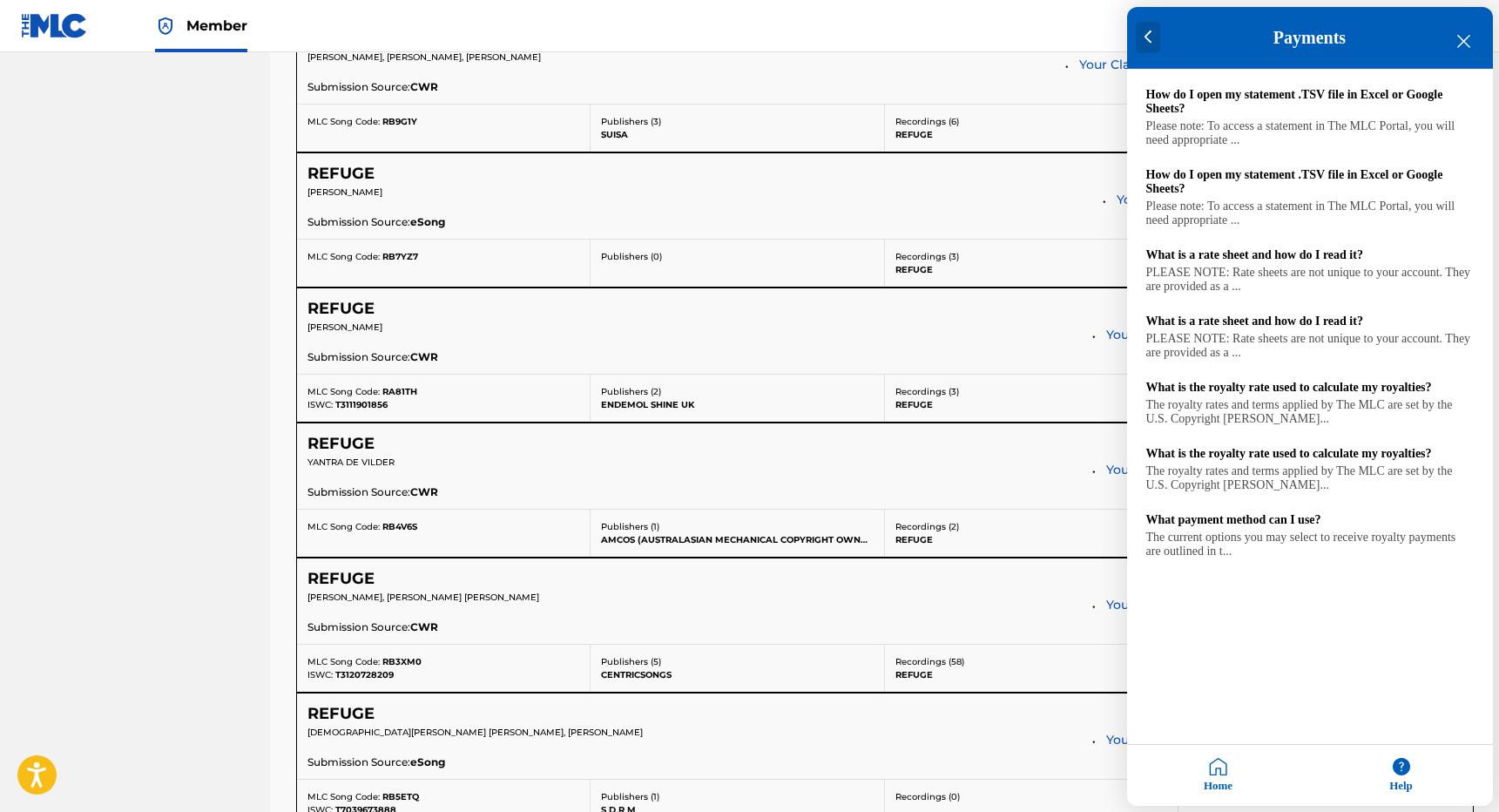
click at [1153, 28] on div at bounding box center [1149, 38] width 26 height 31
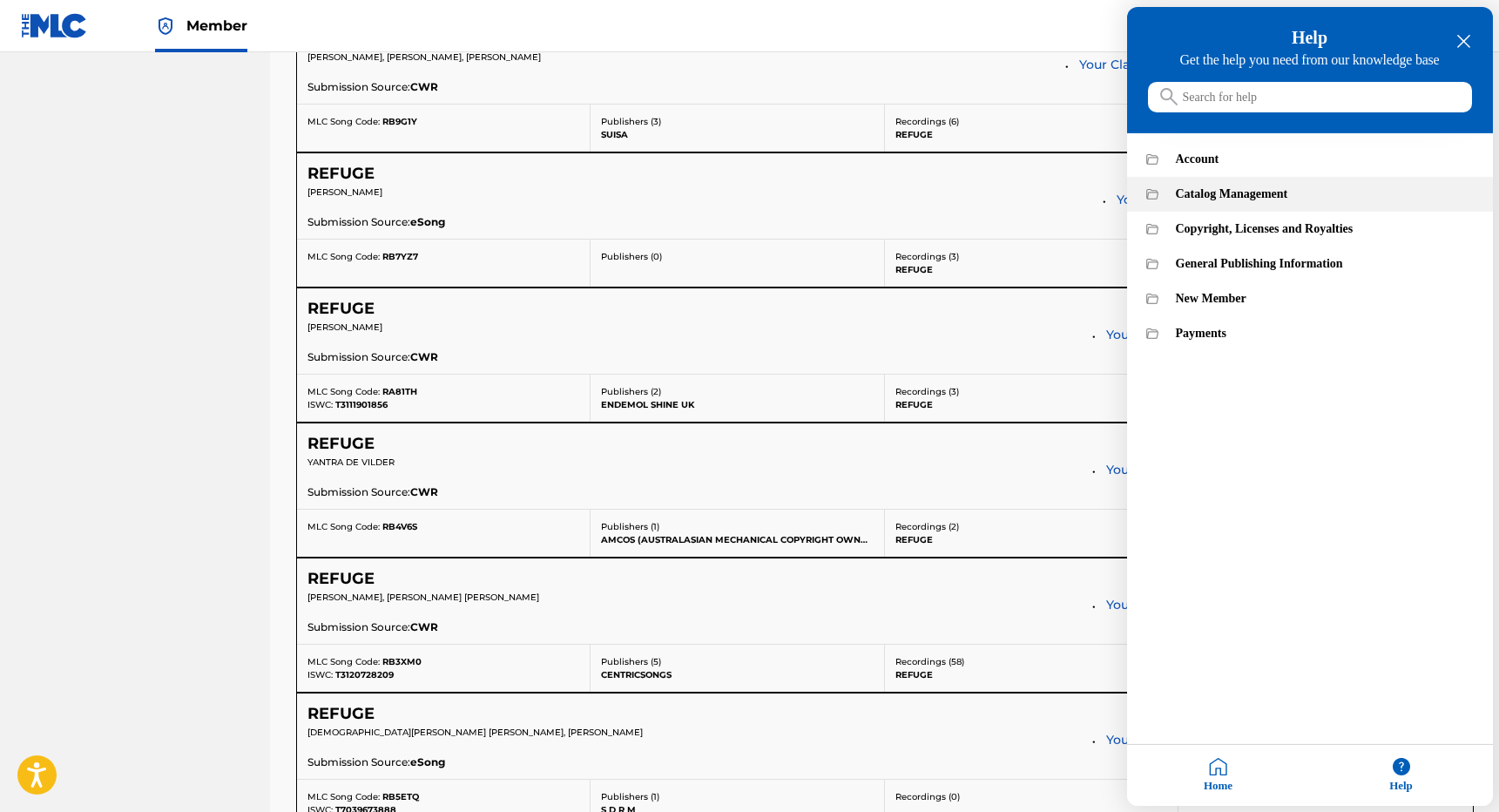
click at [1193, 201] on div "Catalog Management" at bounding box center [1325, 194] width 298 height 14
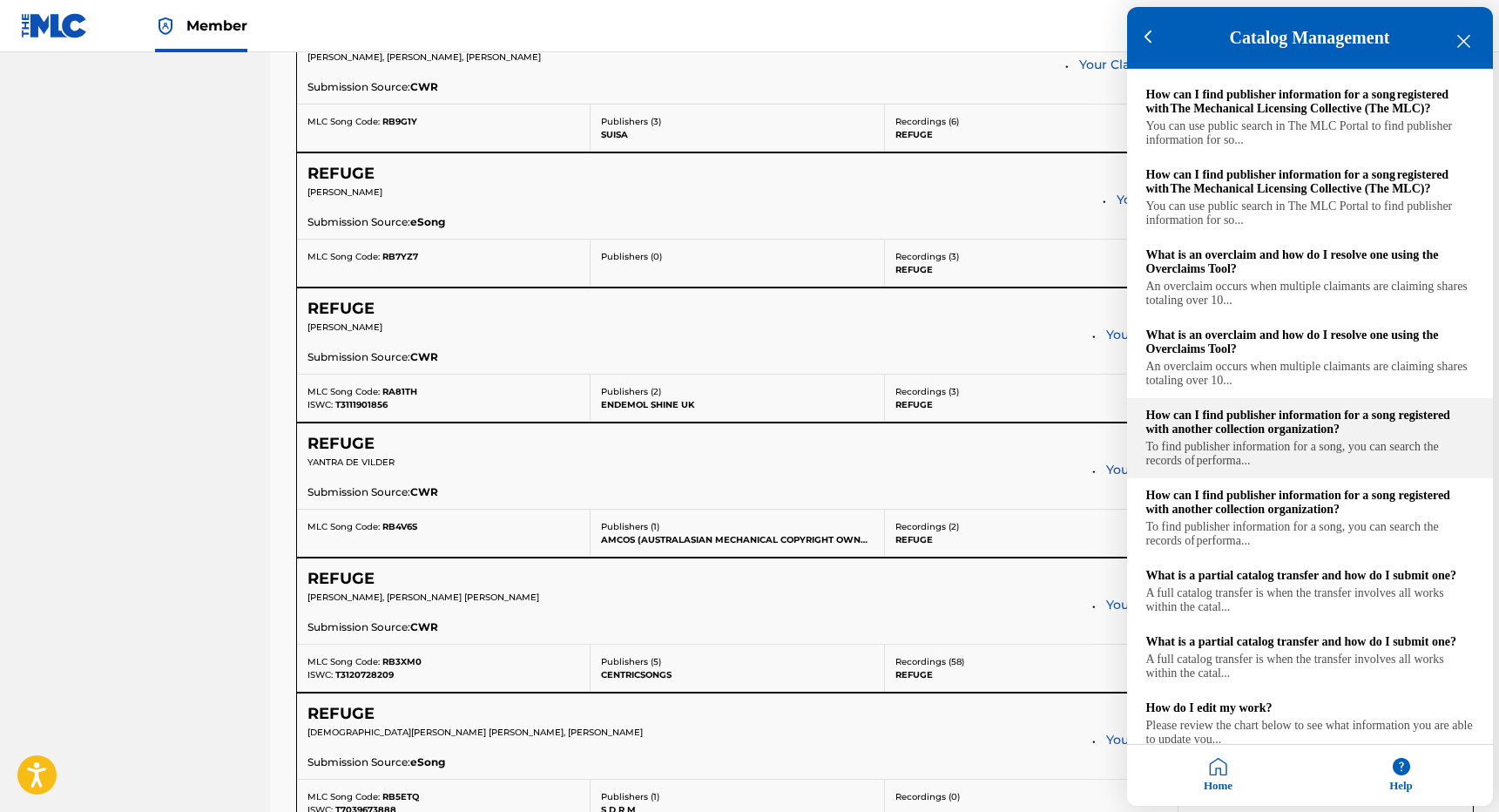
scroll to position [1125, 0]
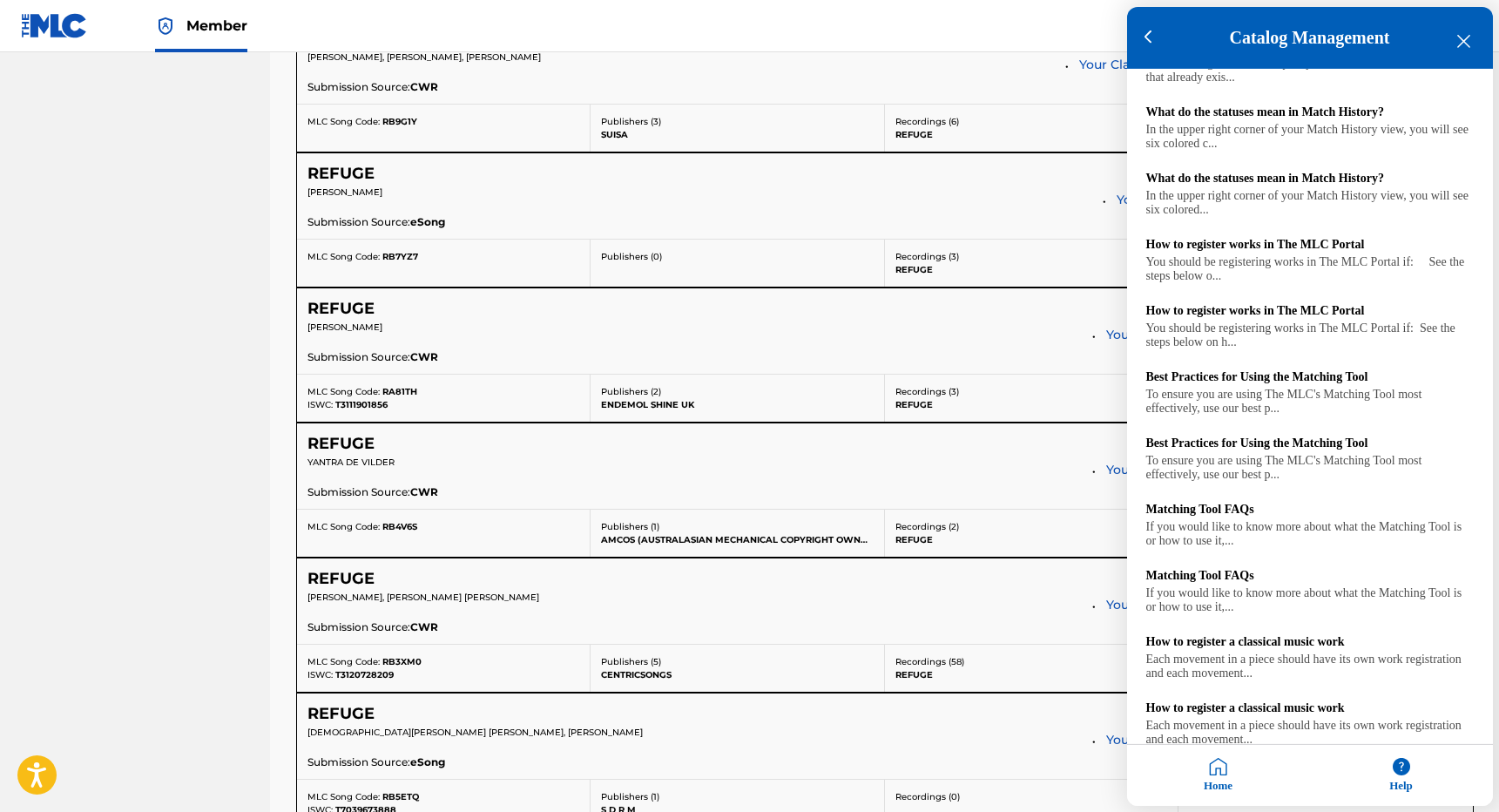
click at [1462, 39] on icon "close resource center" at bounding box center [1464, 41] width 13 height 13
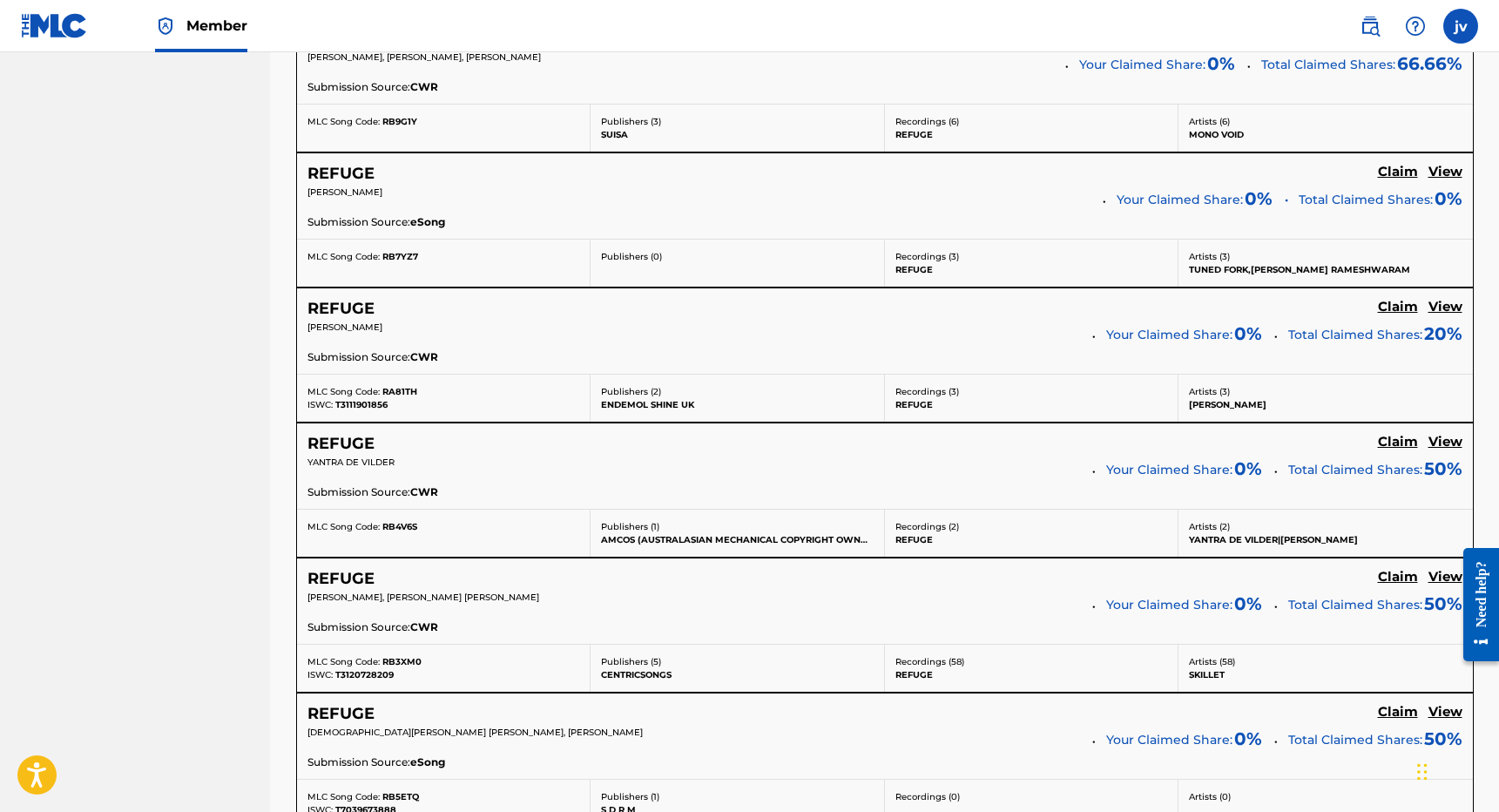
scroll to position [0, 0]
click at [1483, 108] on div "Claiming Tool Search Add Publishers & Shares Review Submit Search Use the searc…" at bounding box center [885, 201] width 1220 height 2108
click at [1066, 582] on div "REFUGE Claim View" at bounding box center [885, 579] width 1155 height 20
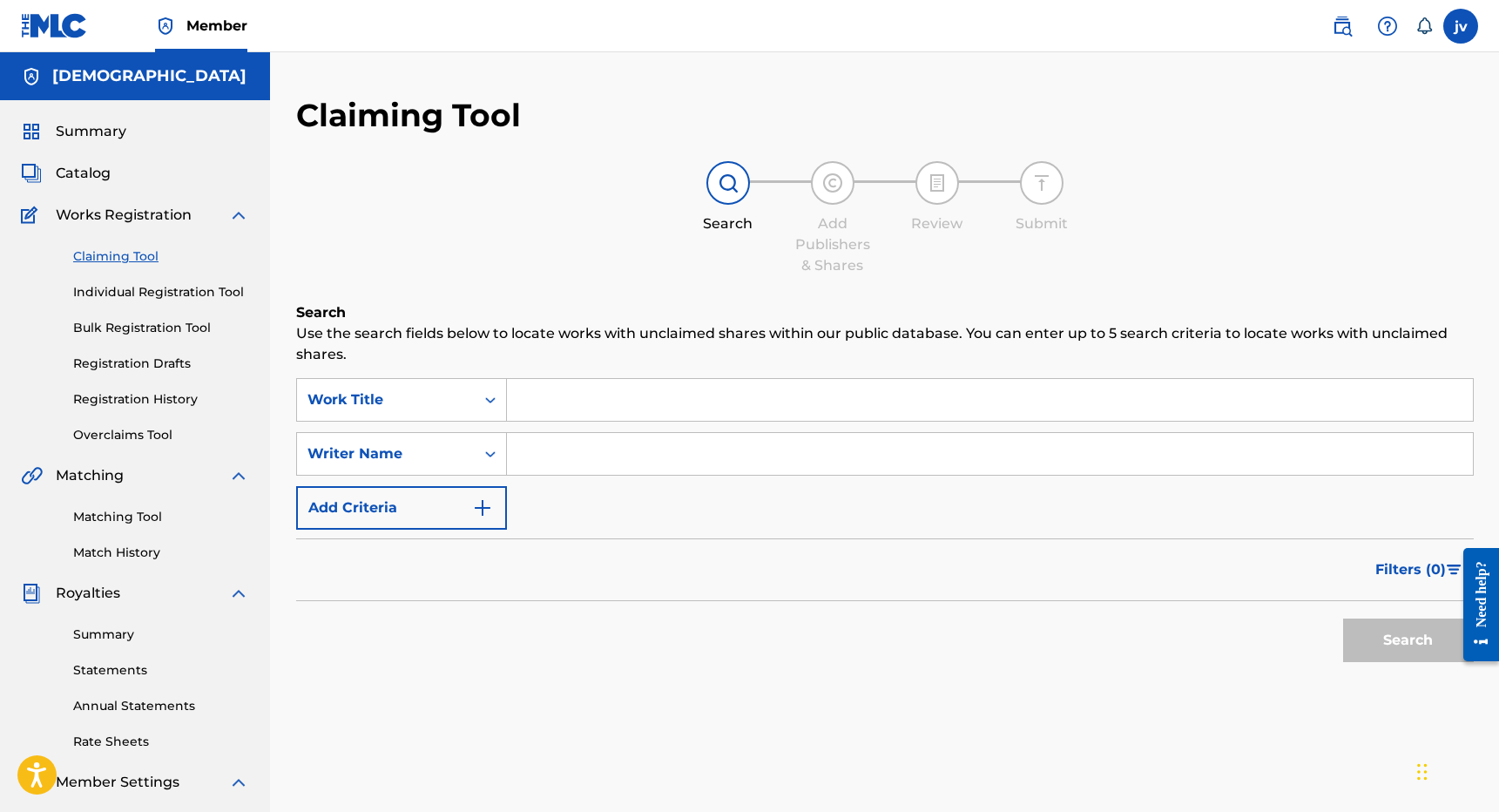
click at [720, 453] on input "Search Form" at bounding box center [990, 454] width 967 height 42
type input "[PERSON_NAME] [PERSON_NAME]"
click at [1408, 640] on button "Search" at bounding box center [1408, 640] width 130 height 43
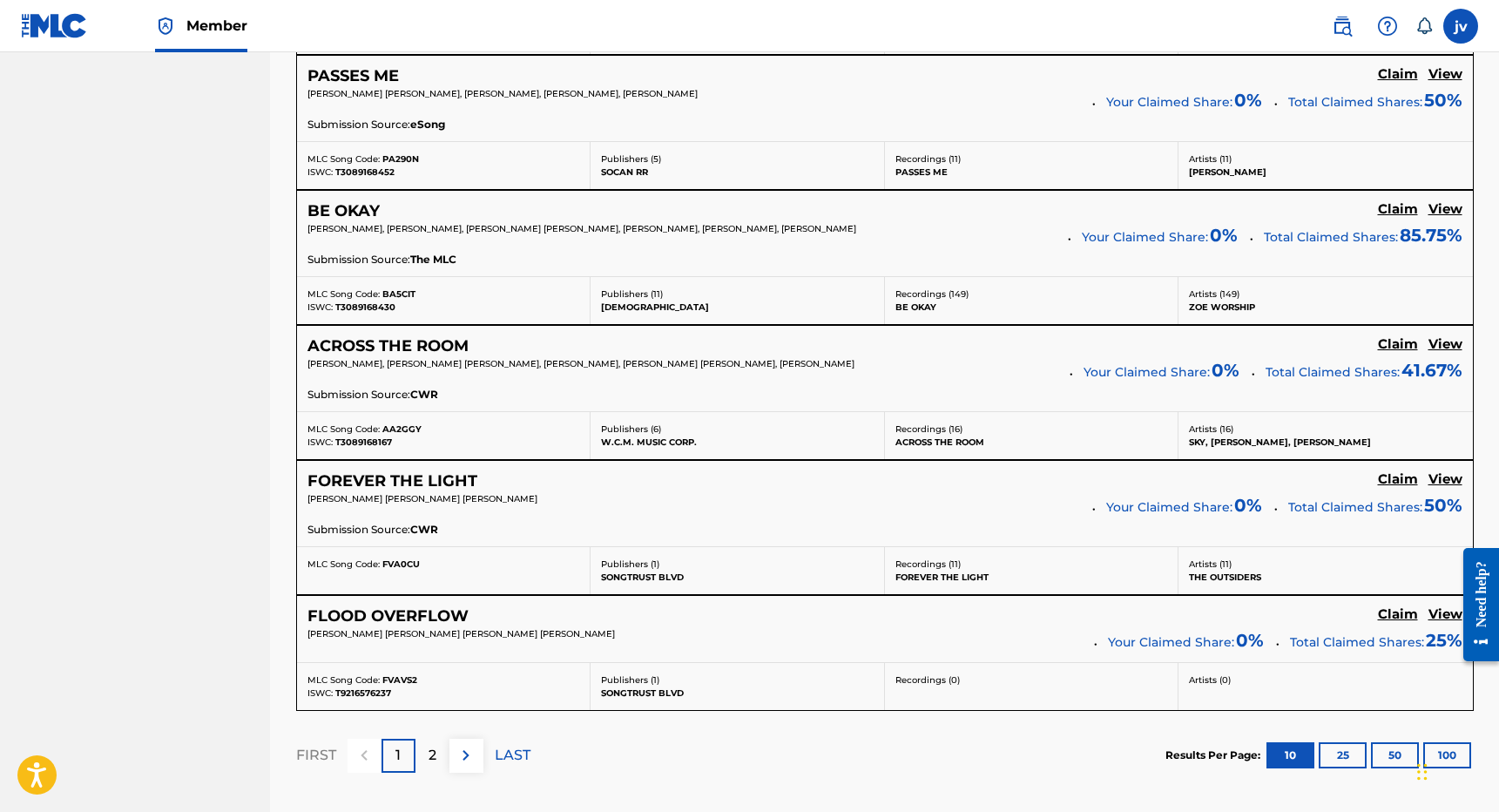
scroll to position [1334, 0]
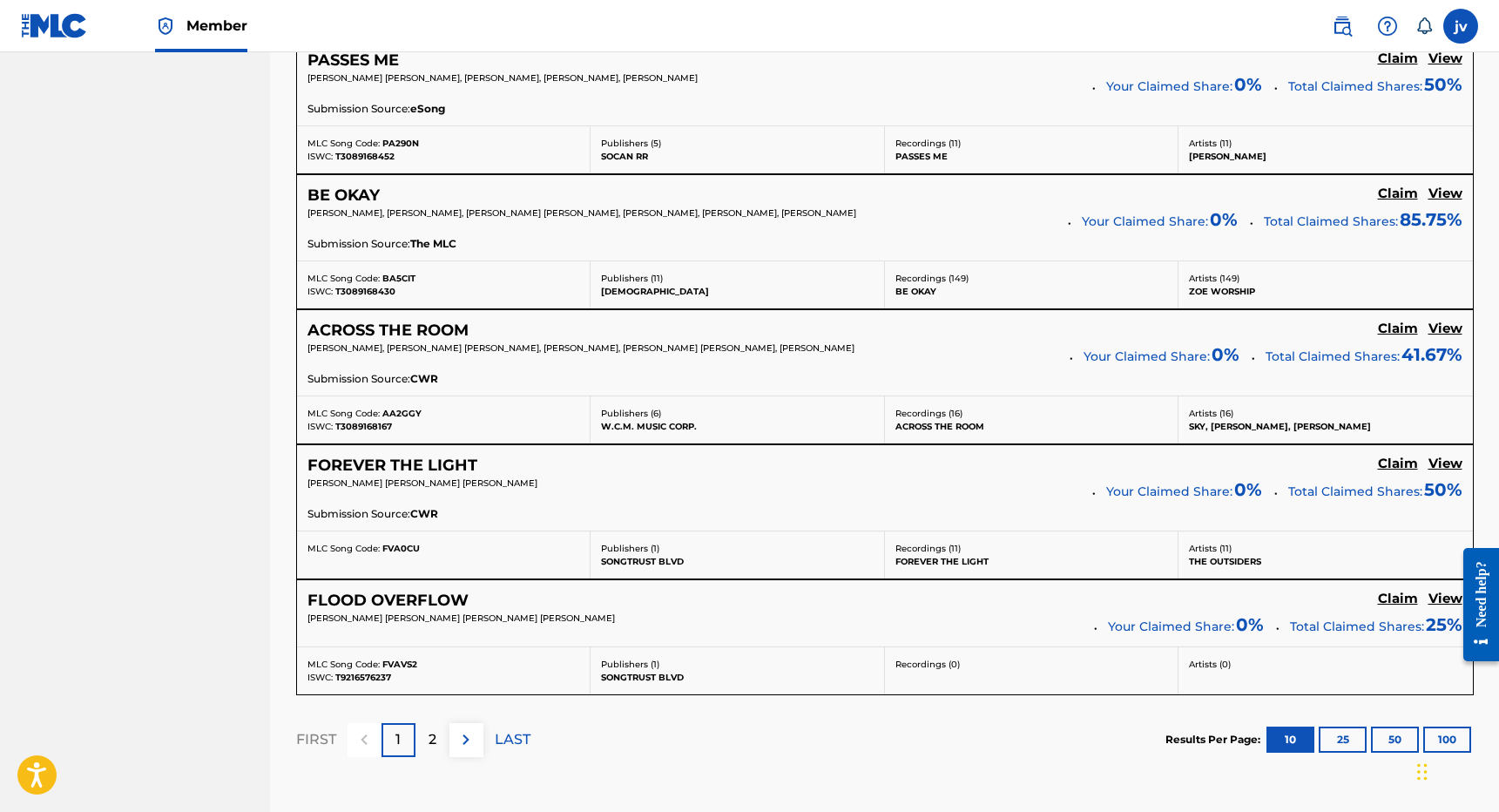
click at [436, 728] on div "2" at bounding box center [432, 740] width 34 height 34
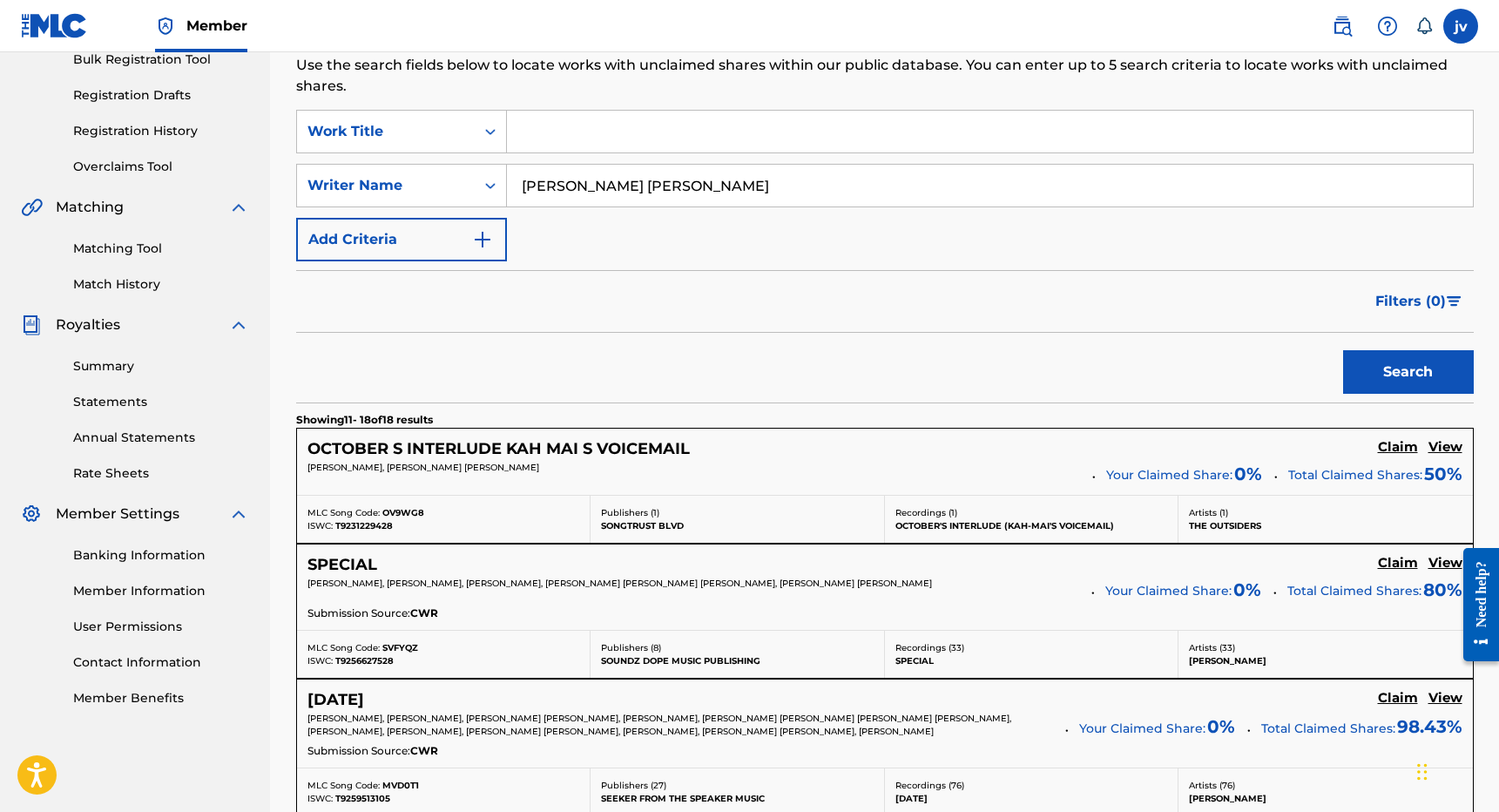
scroll to position [436, 0]
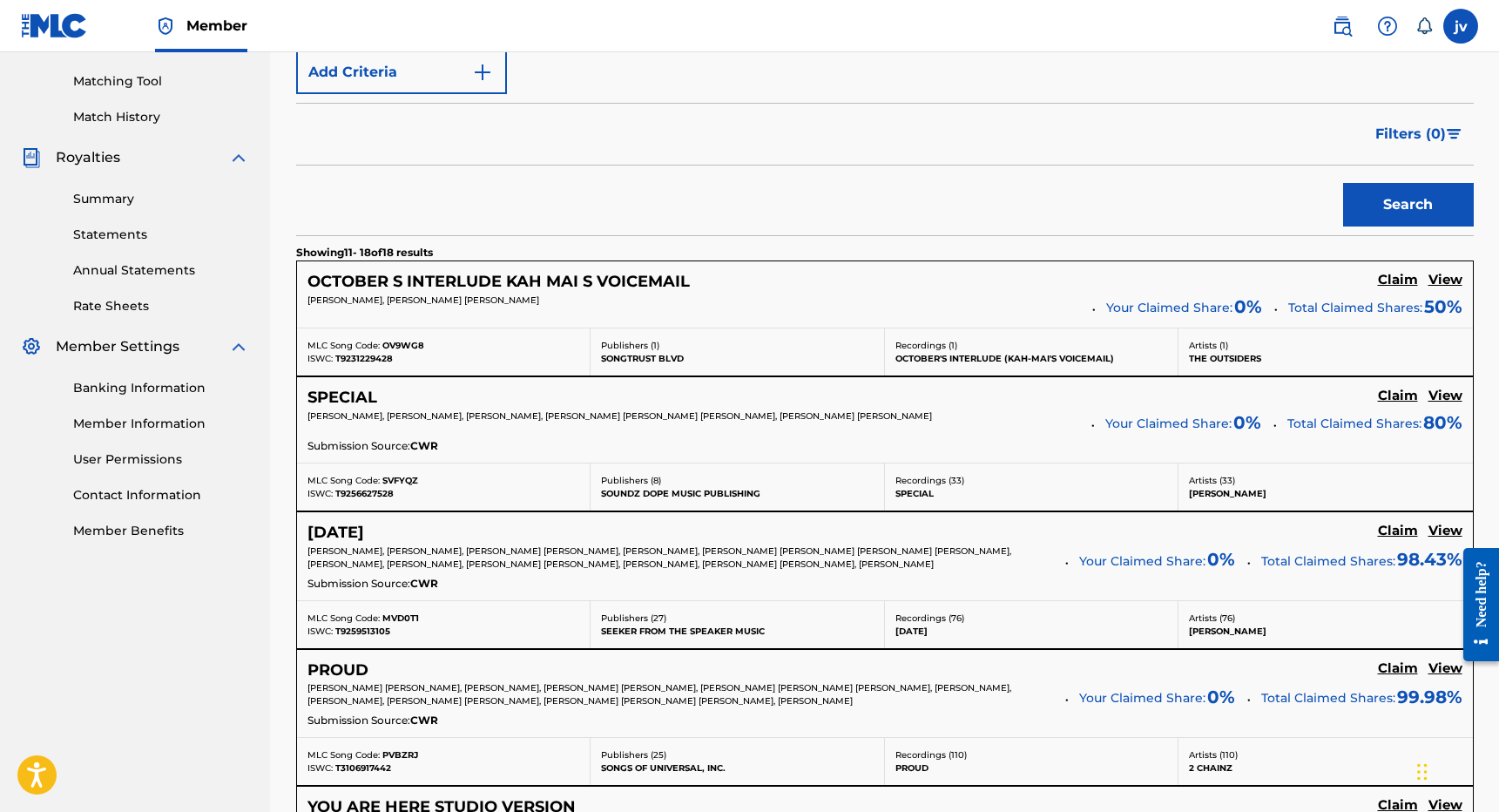
click at [1392, 388] on h5 "Claim" at bounding box center [1398, 395] width 40 height 17
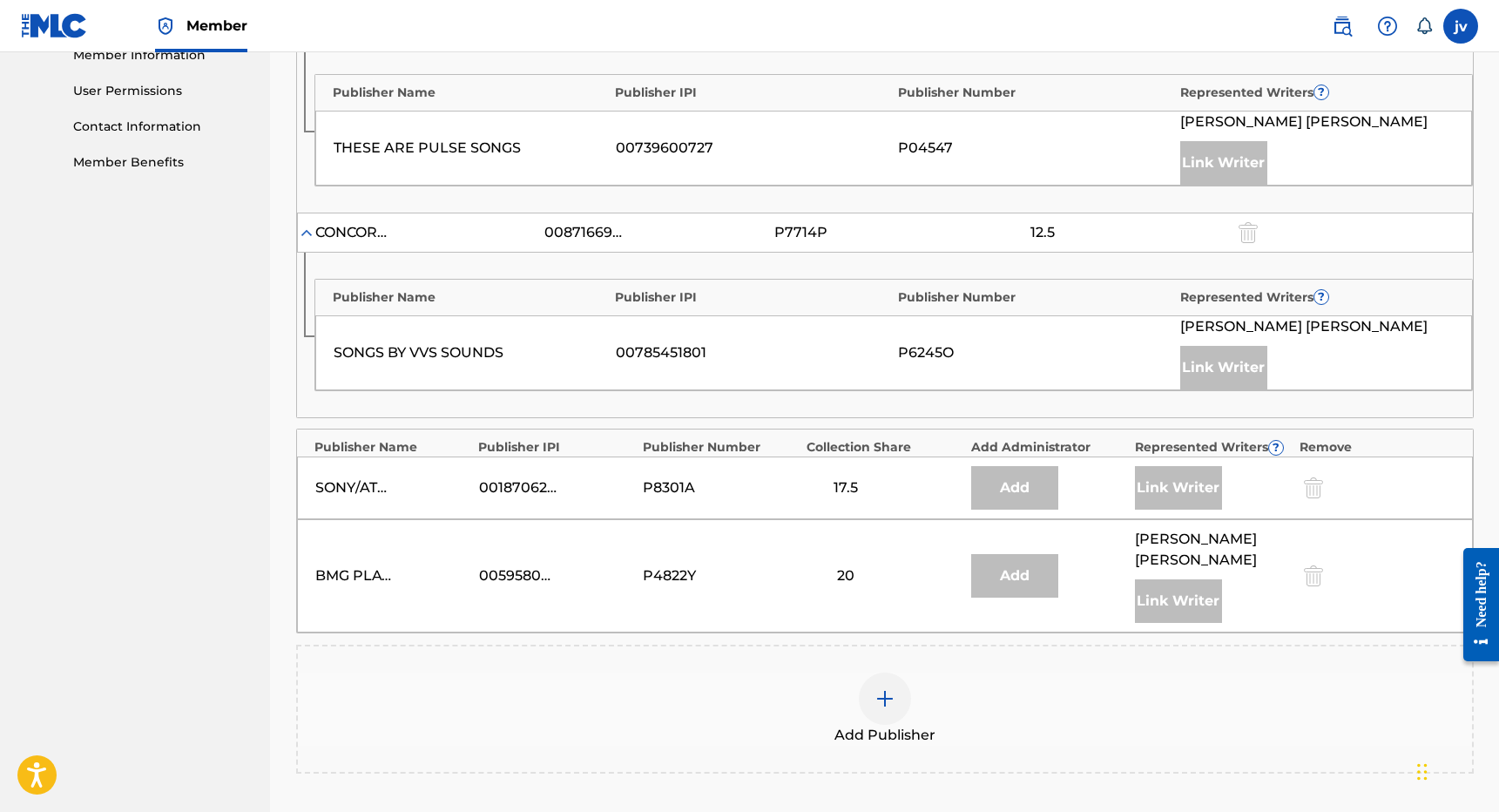
scroll to position [849, 0]
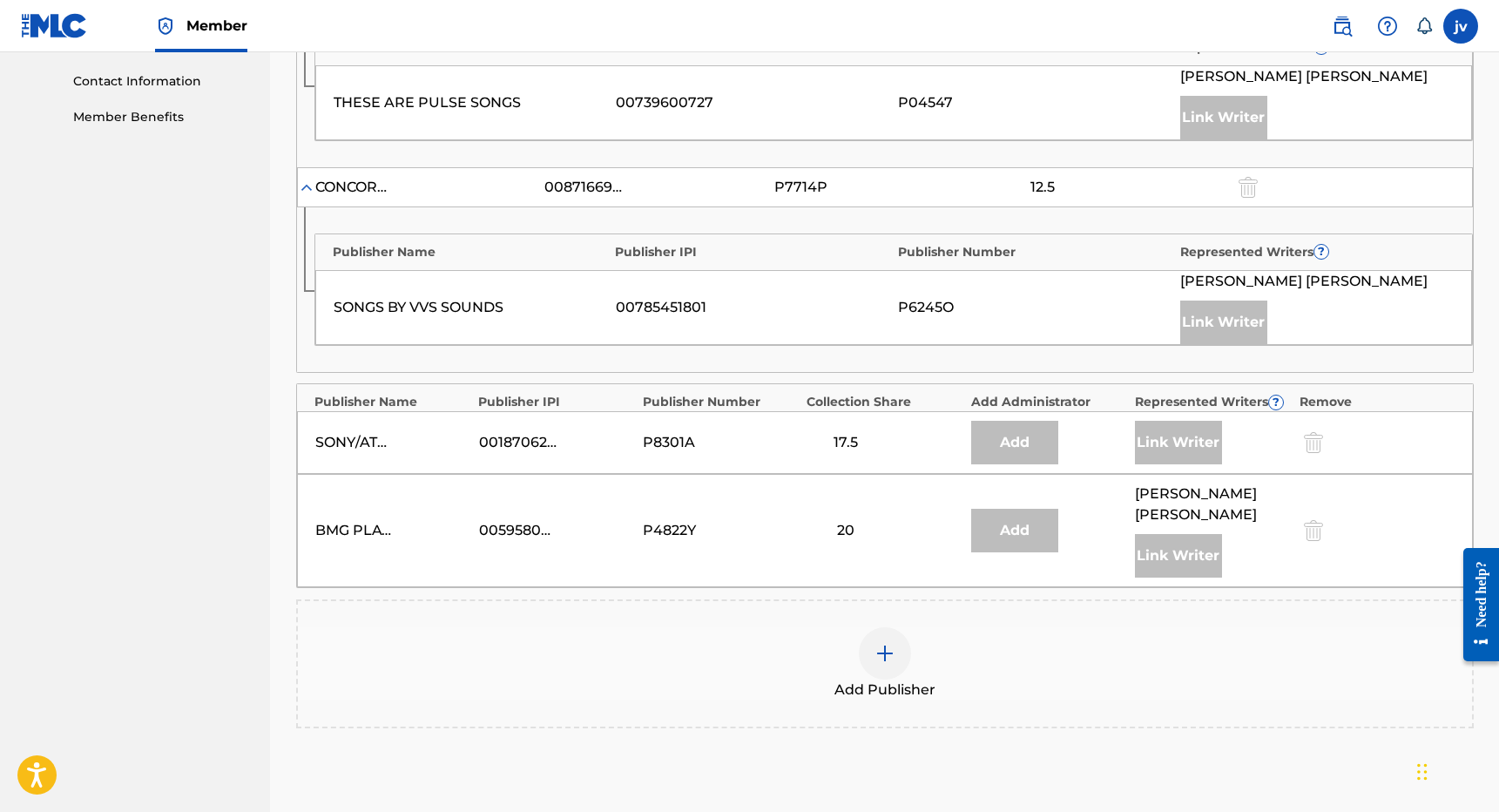
click at [892, 643] on img at bounding box center [885, 652] width 21 height 21
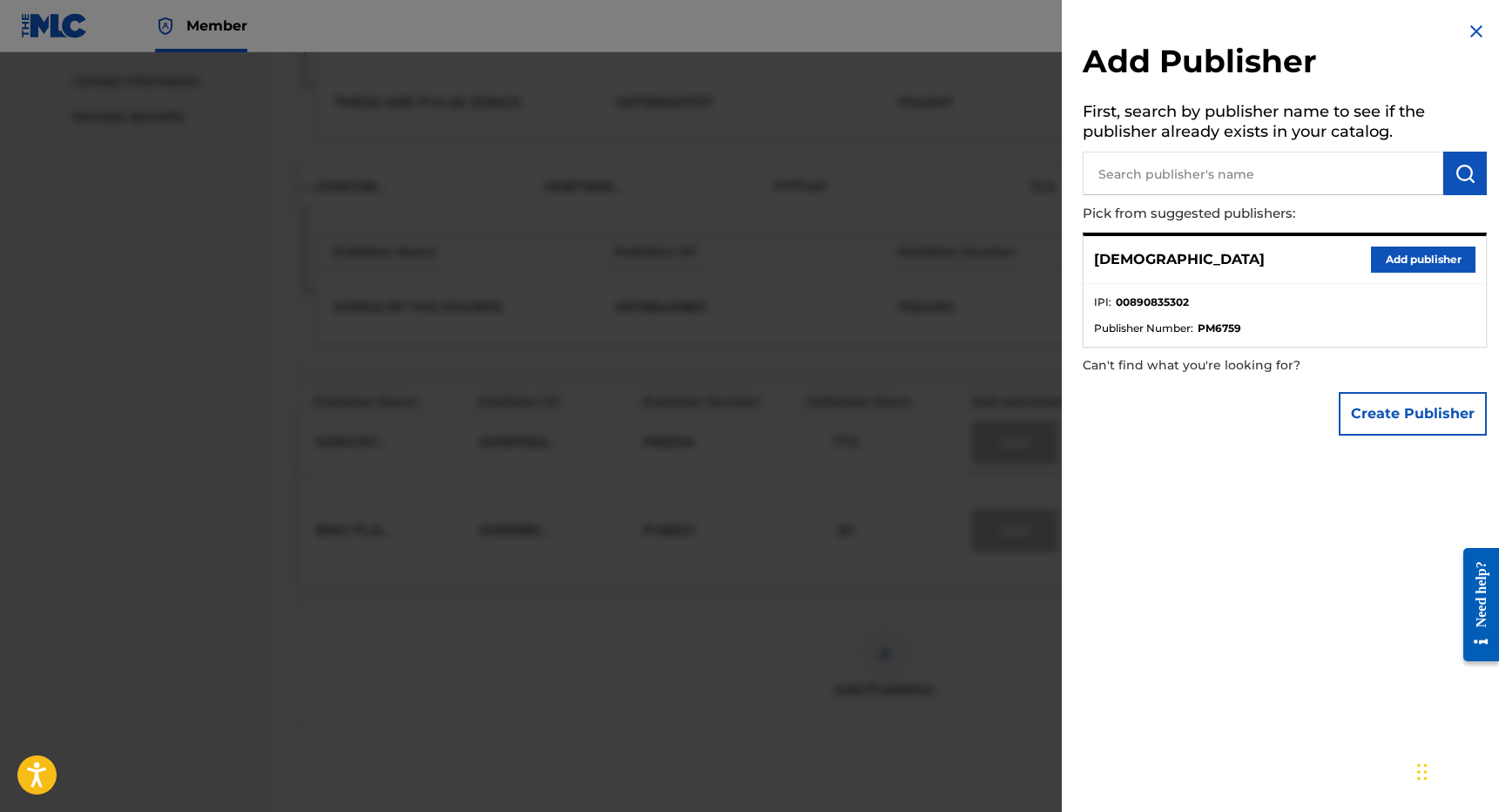
click at [1377, 259] on button "Add publisher" at bounding box center [1424, 260] width 105 height 26
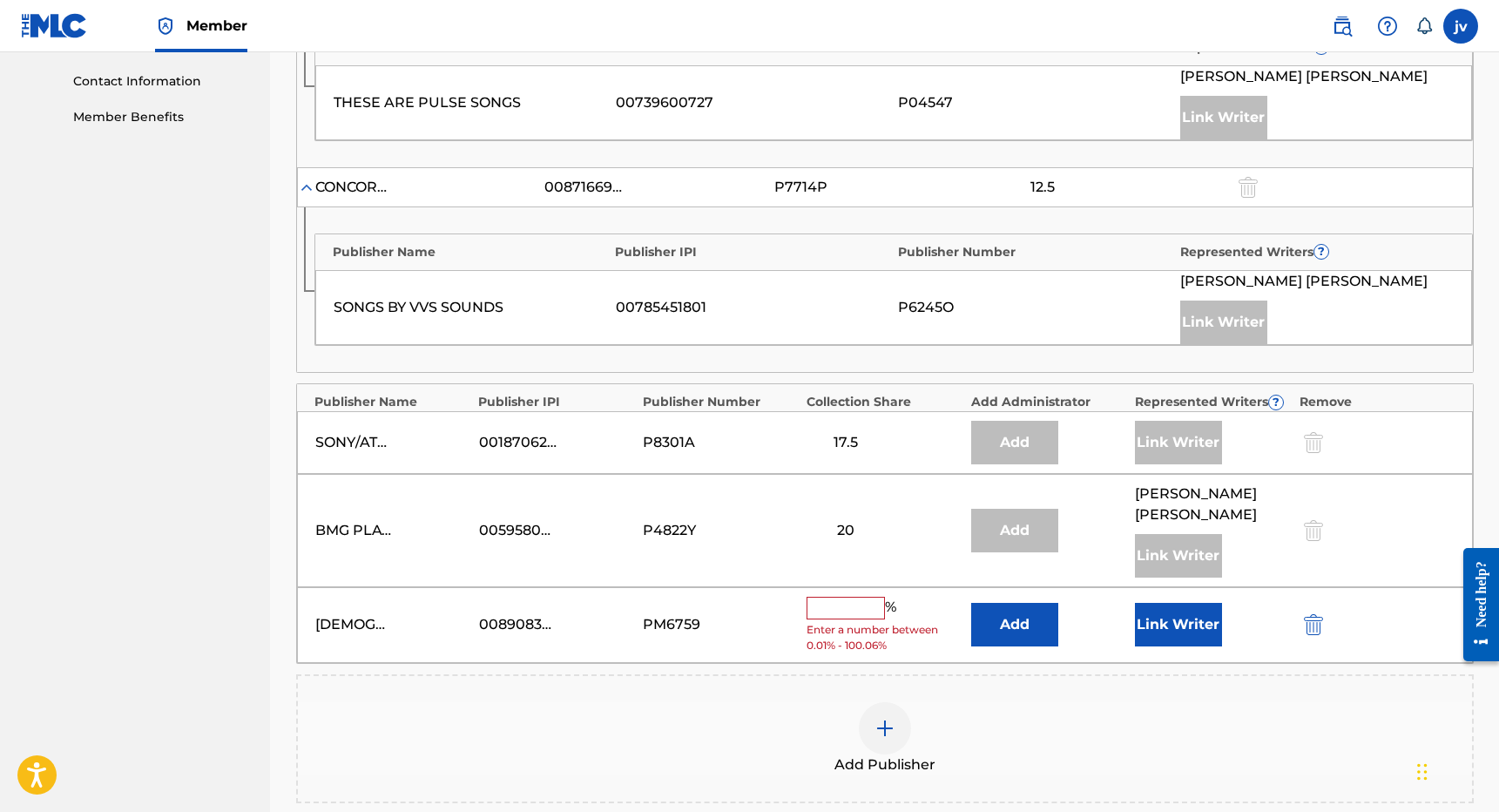
click at [848, 605] on input "text" at bounding box center [845, 607] width 78 height 23
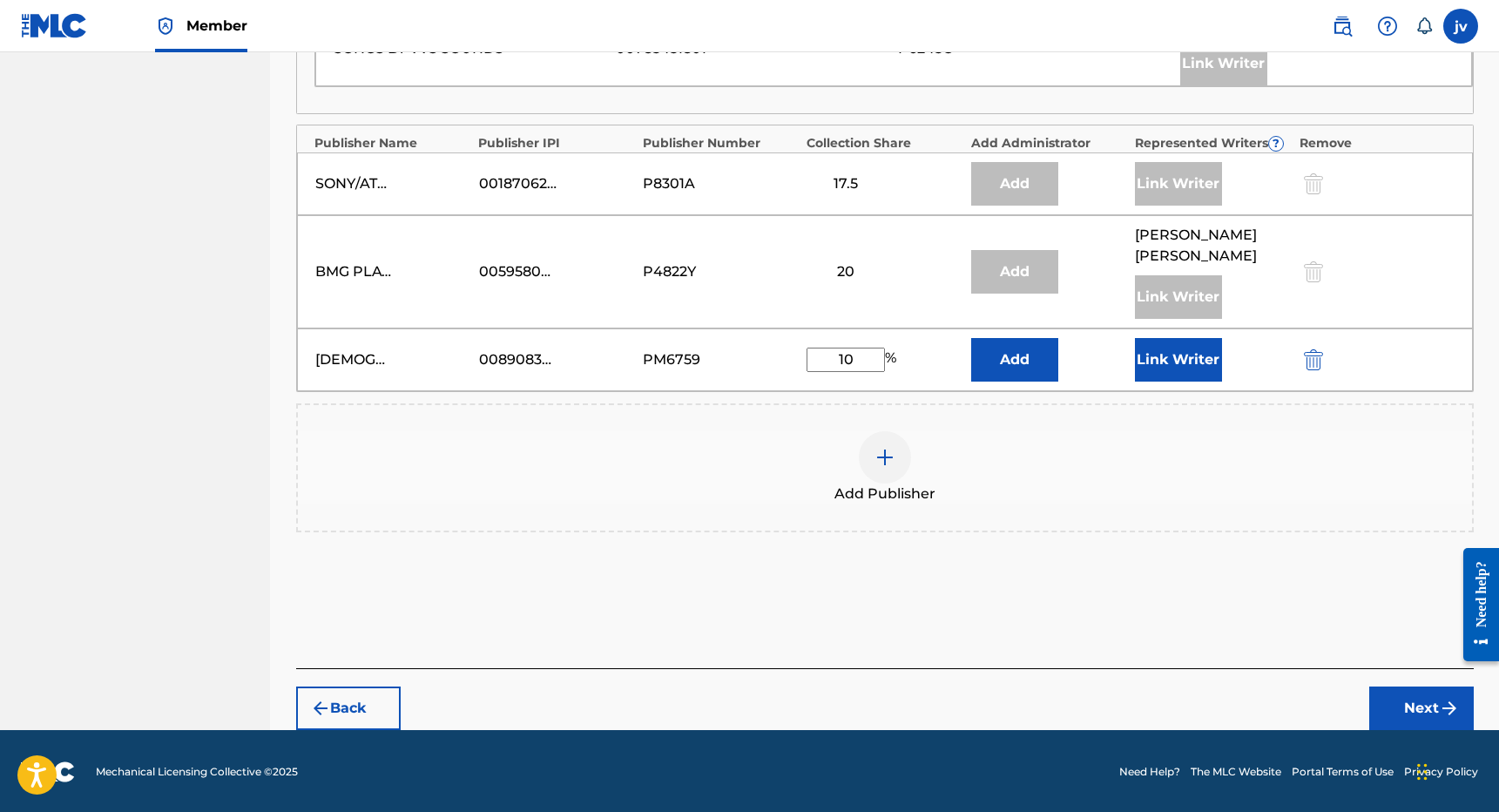
scroll to position [1107, 0]
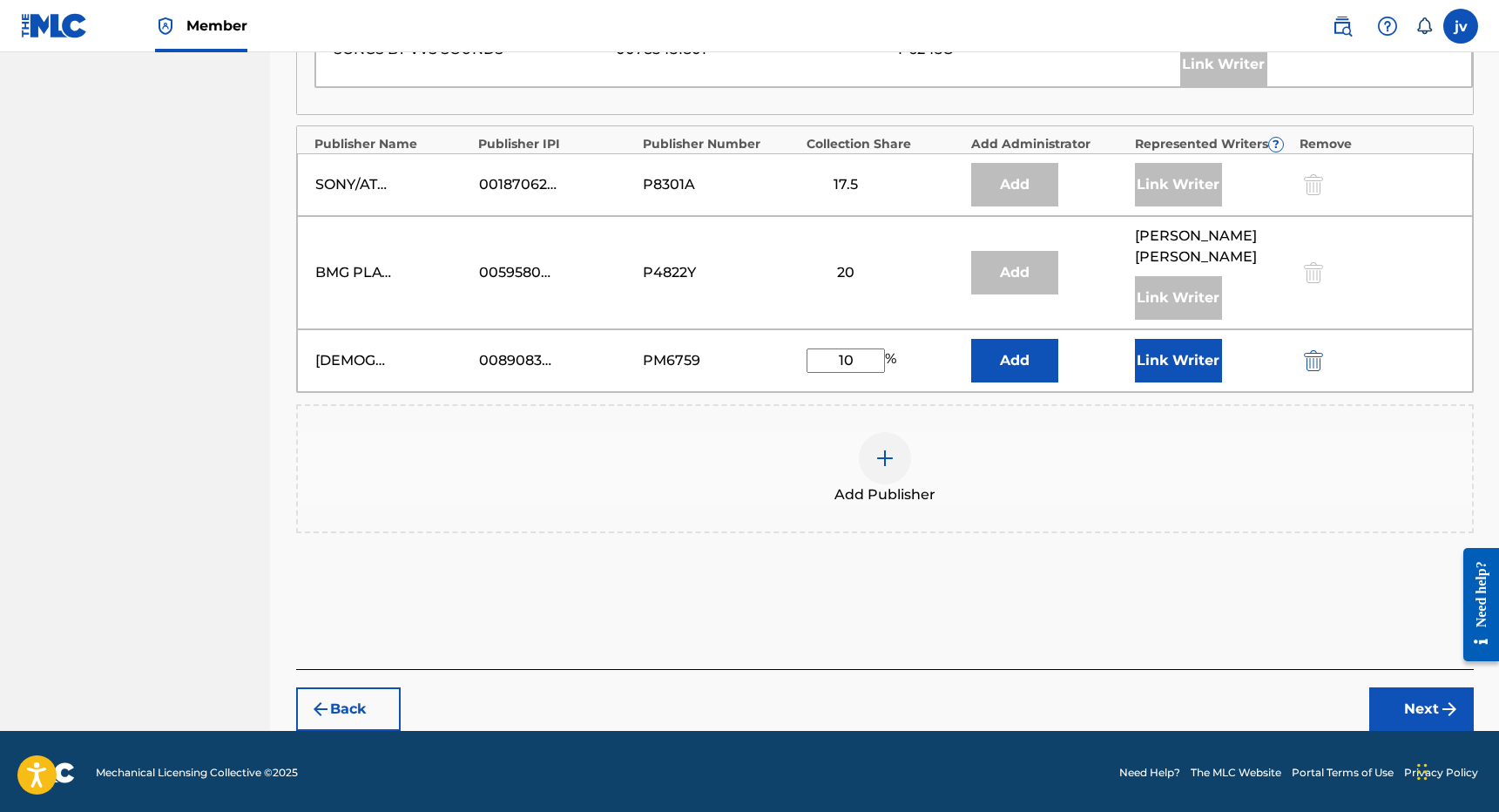
type input "10"
click at [1182, 358] on button "Link Writer" at bounding box center [1179, 360] width 87 height 43
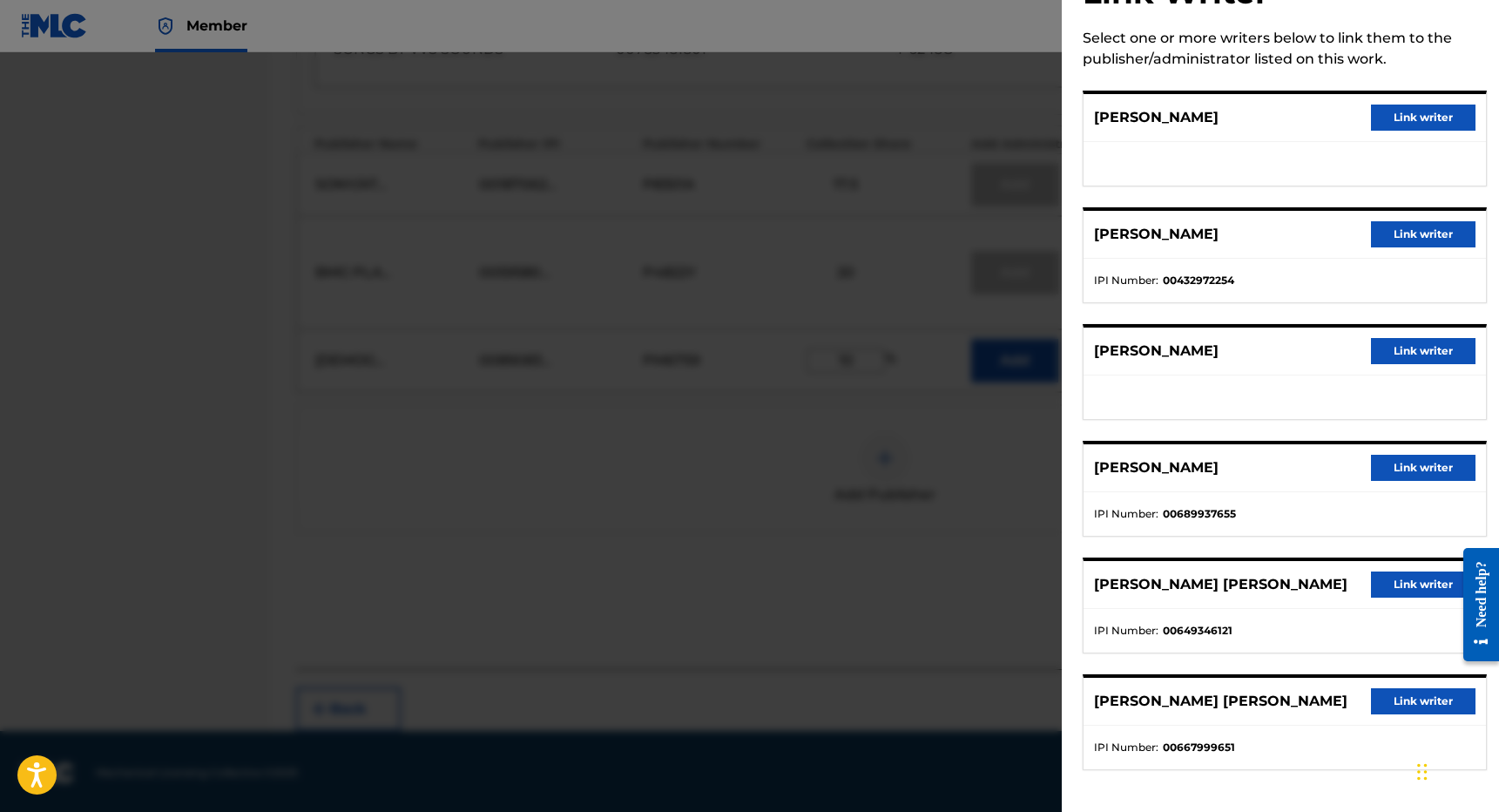
scroll to position [69, 0]
click at [1420, 702] on button "Link writer" at bounding box center [1424, 701] width 105 height 26
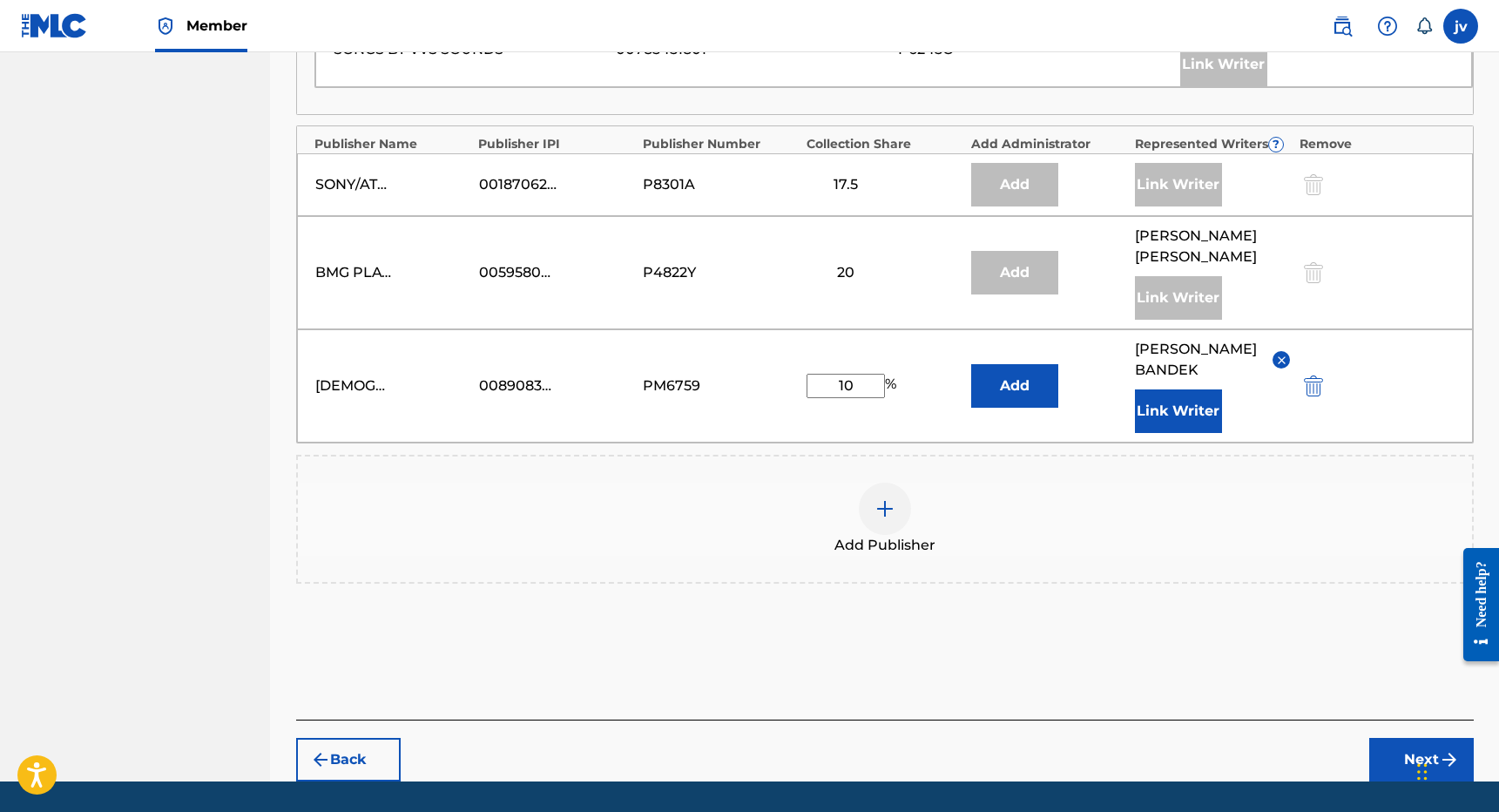
click at [1383, 778] on button "Next" at bounding box center [1422, 759] width 105 height 43
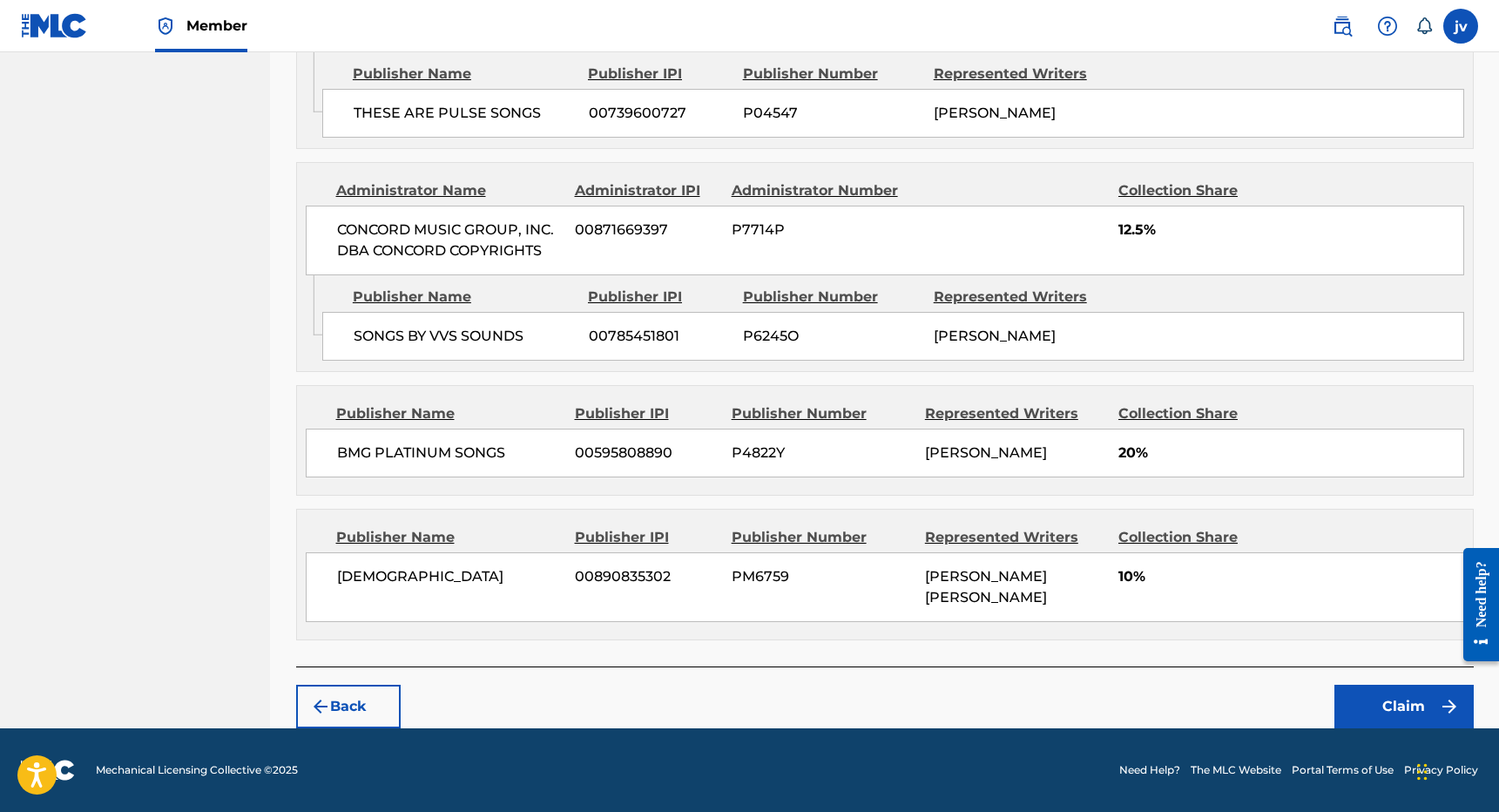
scroll to position [1312, 0]
click at [1363, 695] on button "Claim" at bounding box center [1404, 706] width 140 height 43
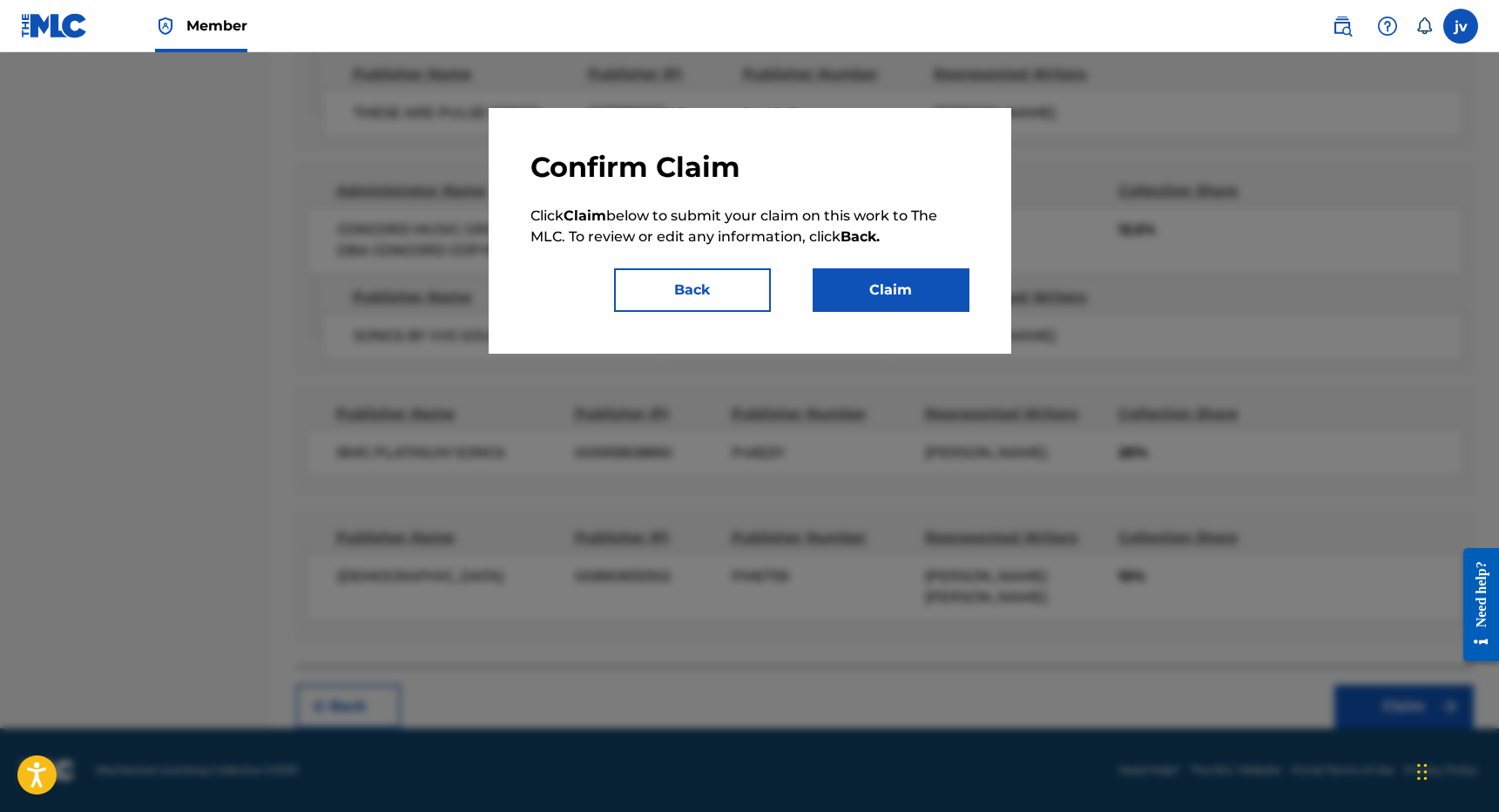
click at [900, 298] on button "Claim" at bounding box center [890, 289] width 157 height 43
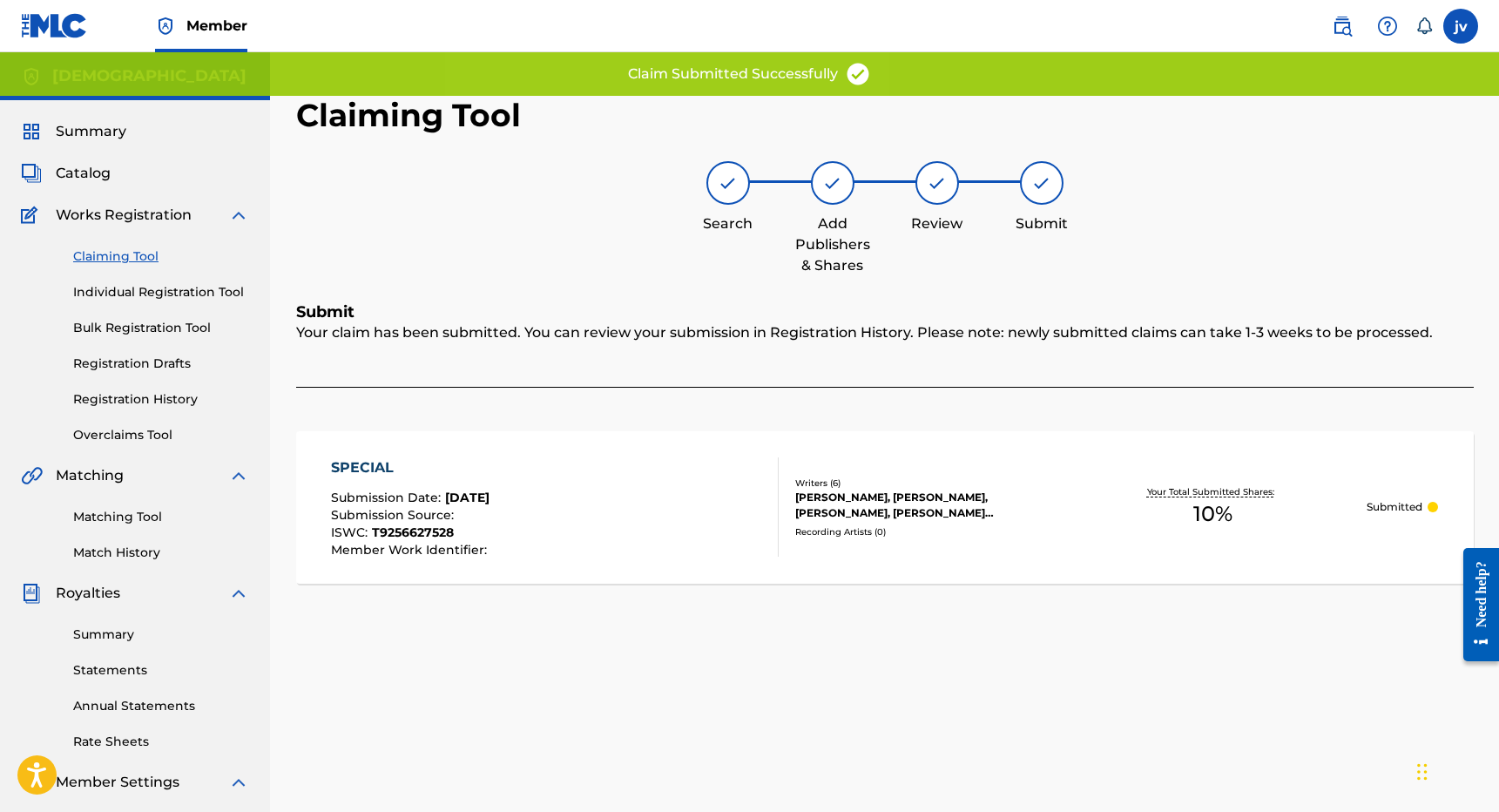
scroll to position [0, 0]
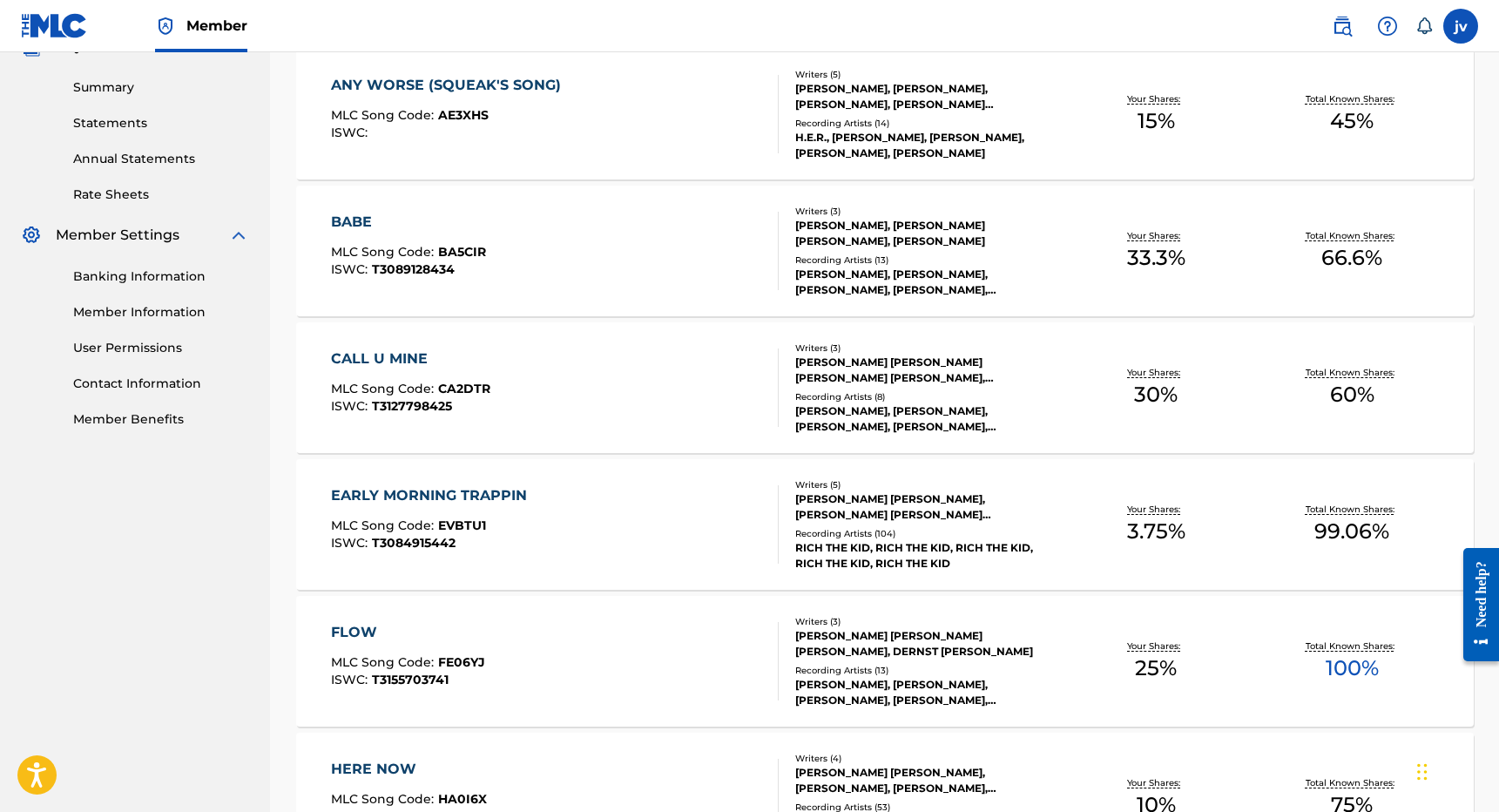
scroll to position [556, 0]
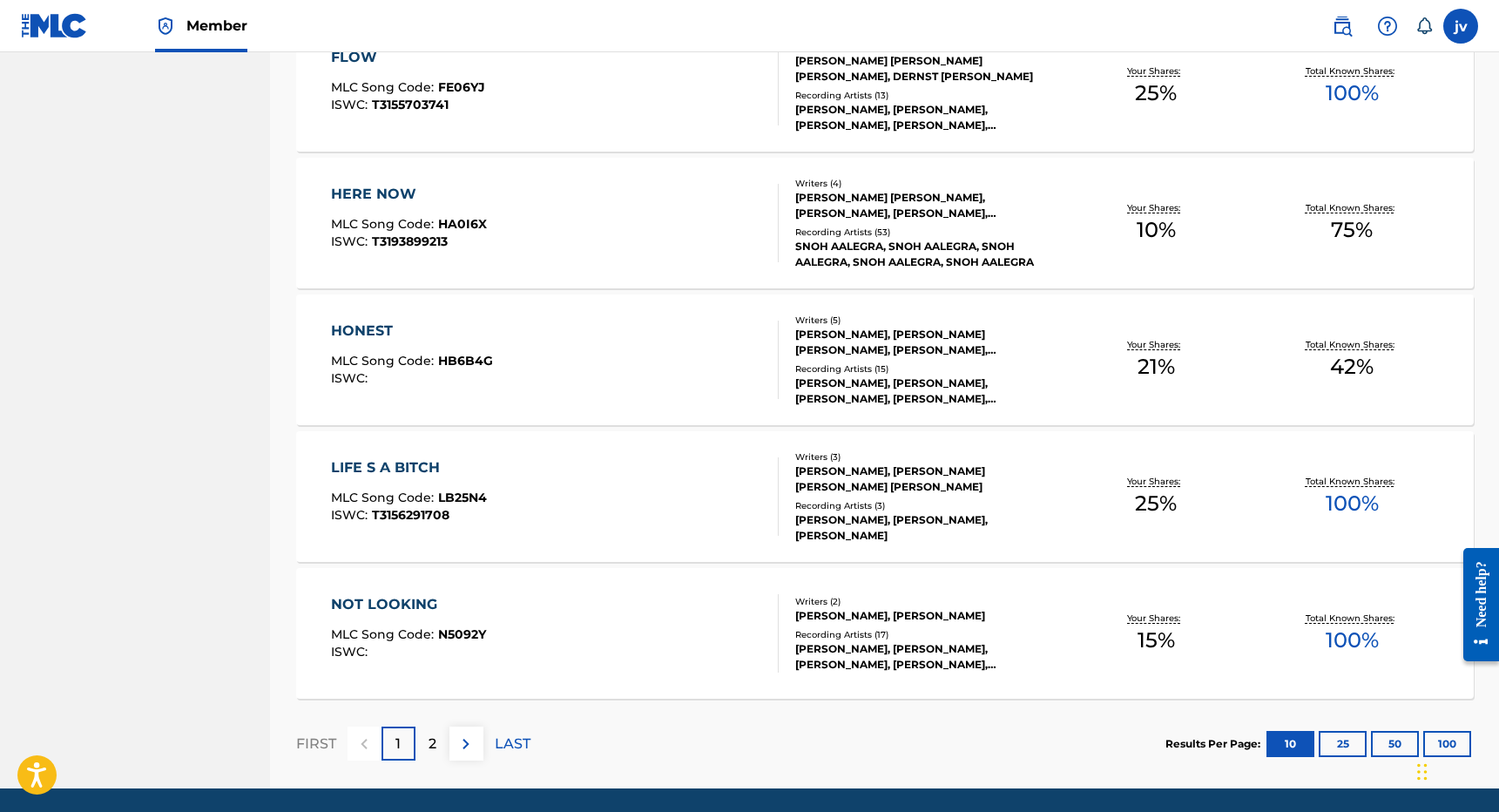
click at [429, 738] on p "2" at bounding box center [432, 743] width 8 height 21
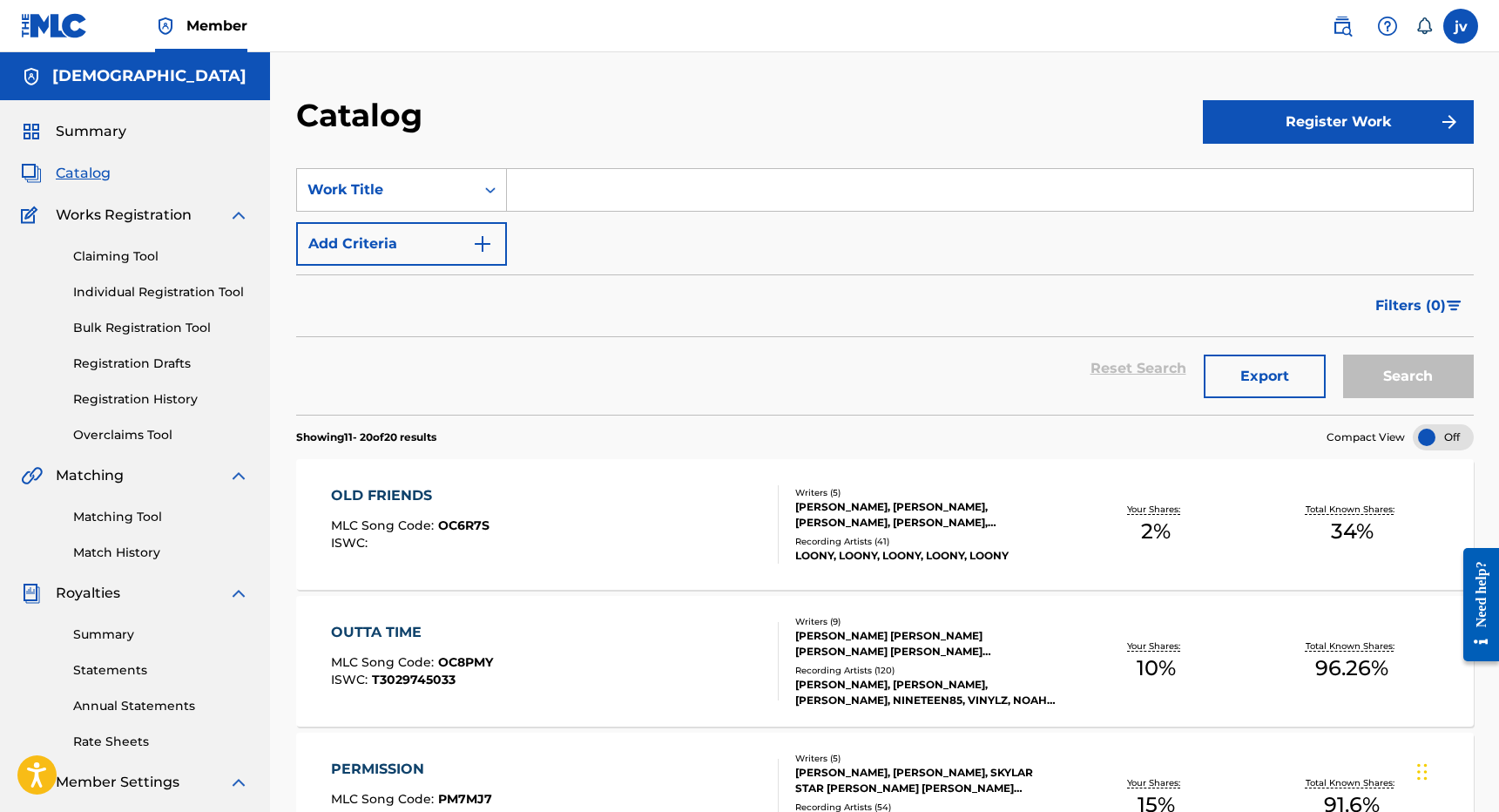
scroll to position [0, 0]
click at [140, 250] on link "Claiming Tool" at bounding box center [162, 257] width 176 height 18
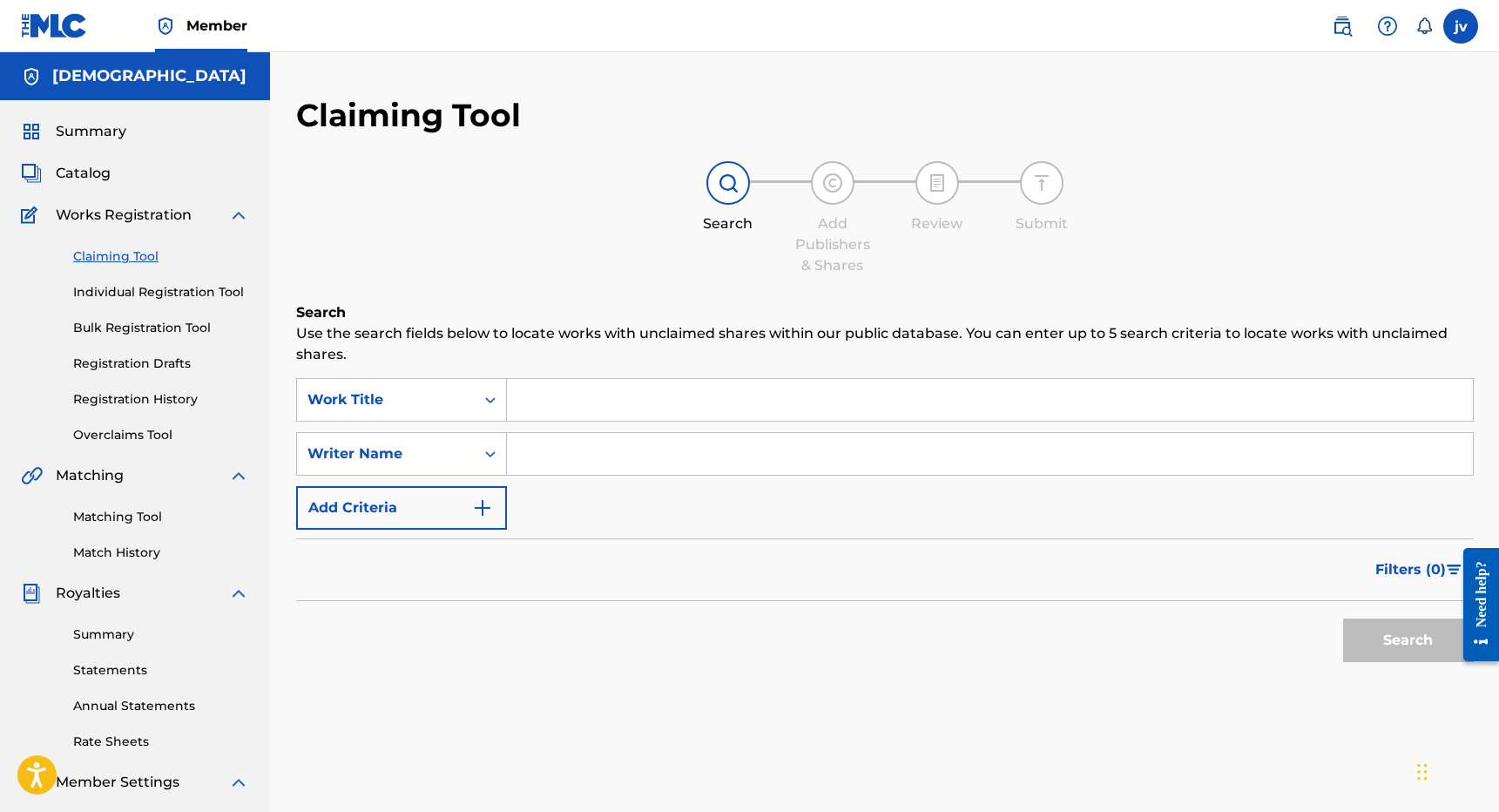
click at [727, 442] on input "Search Form" at bounding box center [990, 454] width 967 height 42
click at [576, 452] on input "[PERSON_NAME]" at bounding box center [990, 454] width 967 height 42
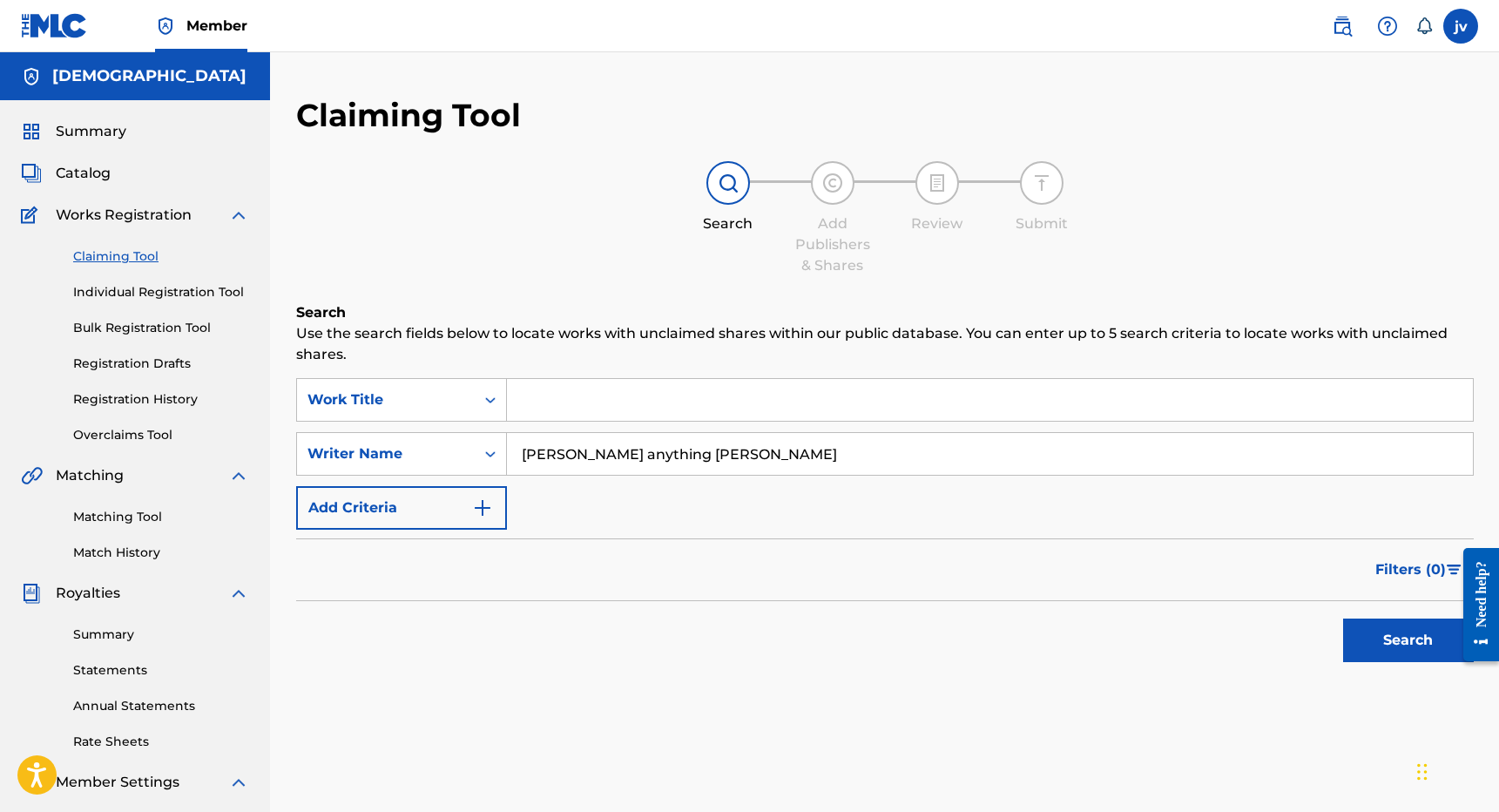
click at [613, 454] on input "[PERSON_NAME] anything [PERSON_NAME]" at bounding box center [990, 454] width 967 height 42
click at [759, 456] on input "[PERSON_NAME]" at bounding box center [990, 454] width 967 height 42
type input "[PERSON_NAME] [PERSON_NAME]"
click at [1408, 640] on button "Search" at bounding box center [1408, 640] width 130 height 43
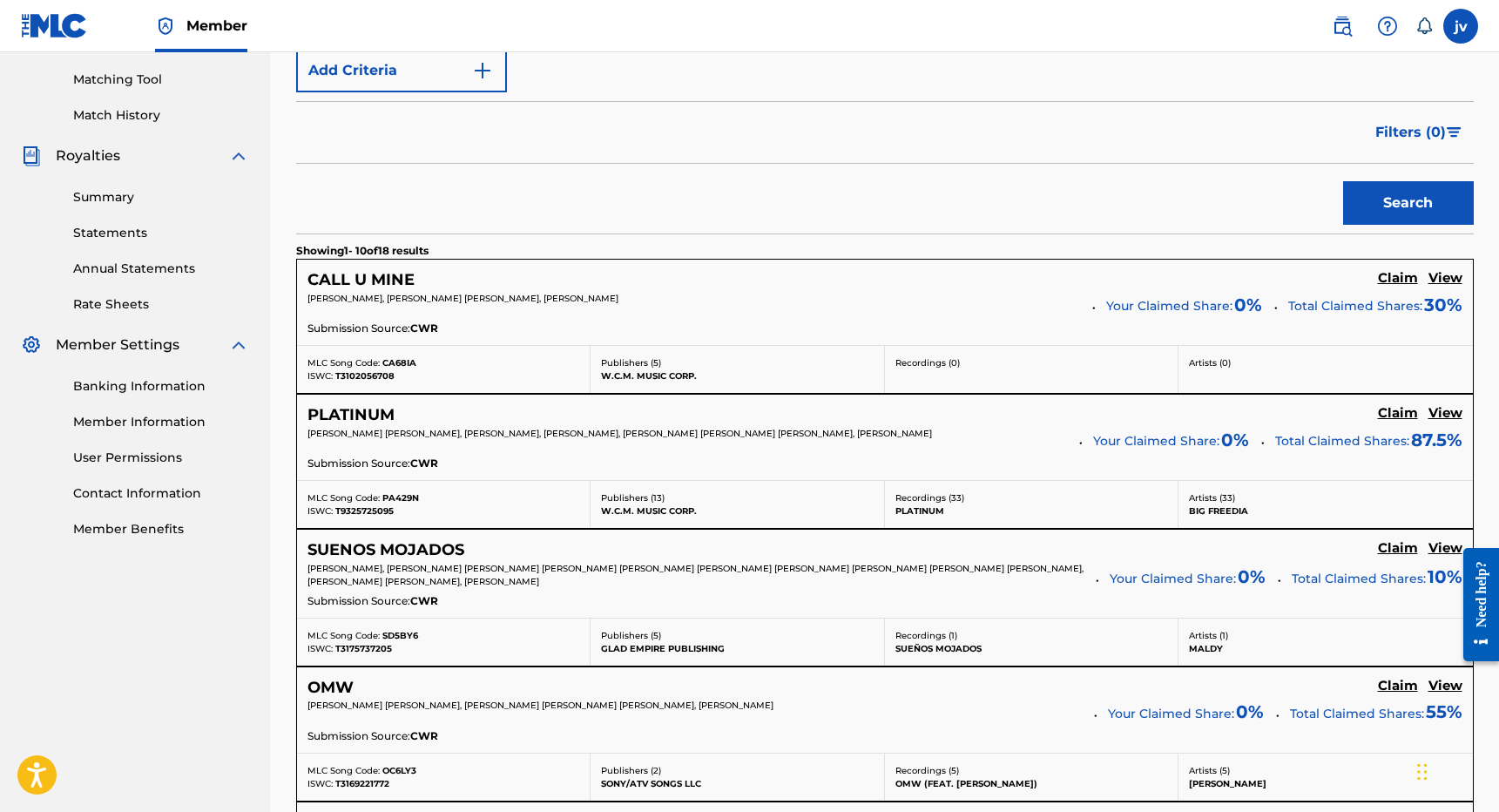
scroll to position [443, 0]
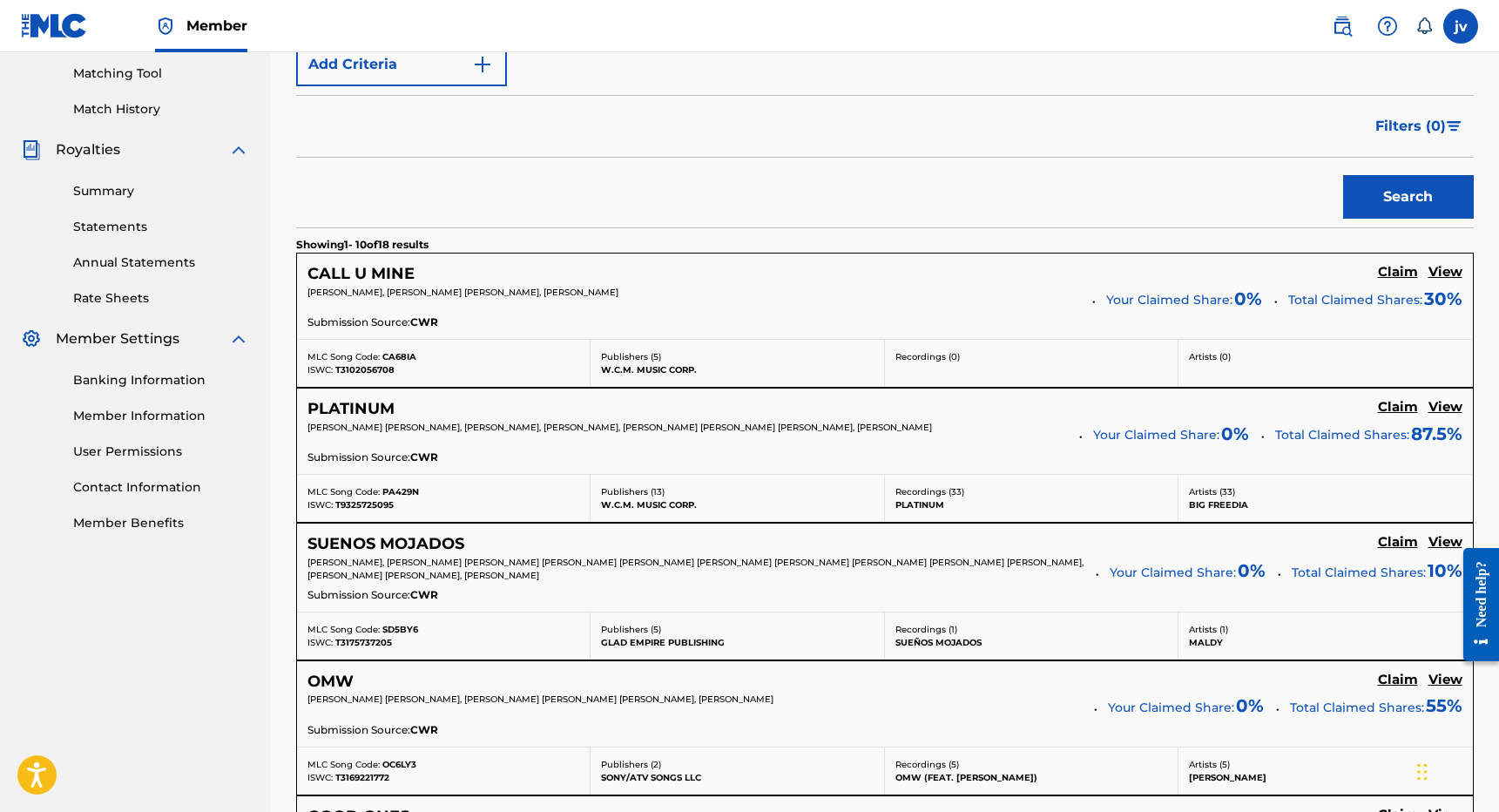
click at [1404, 410] on h5 "Claim" at bounding box center [1398, 407] width 40 height 17
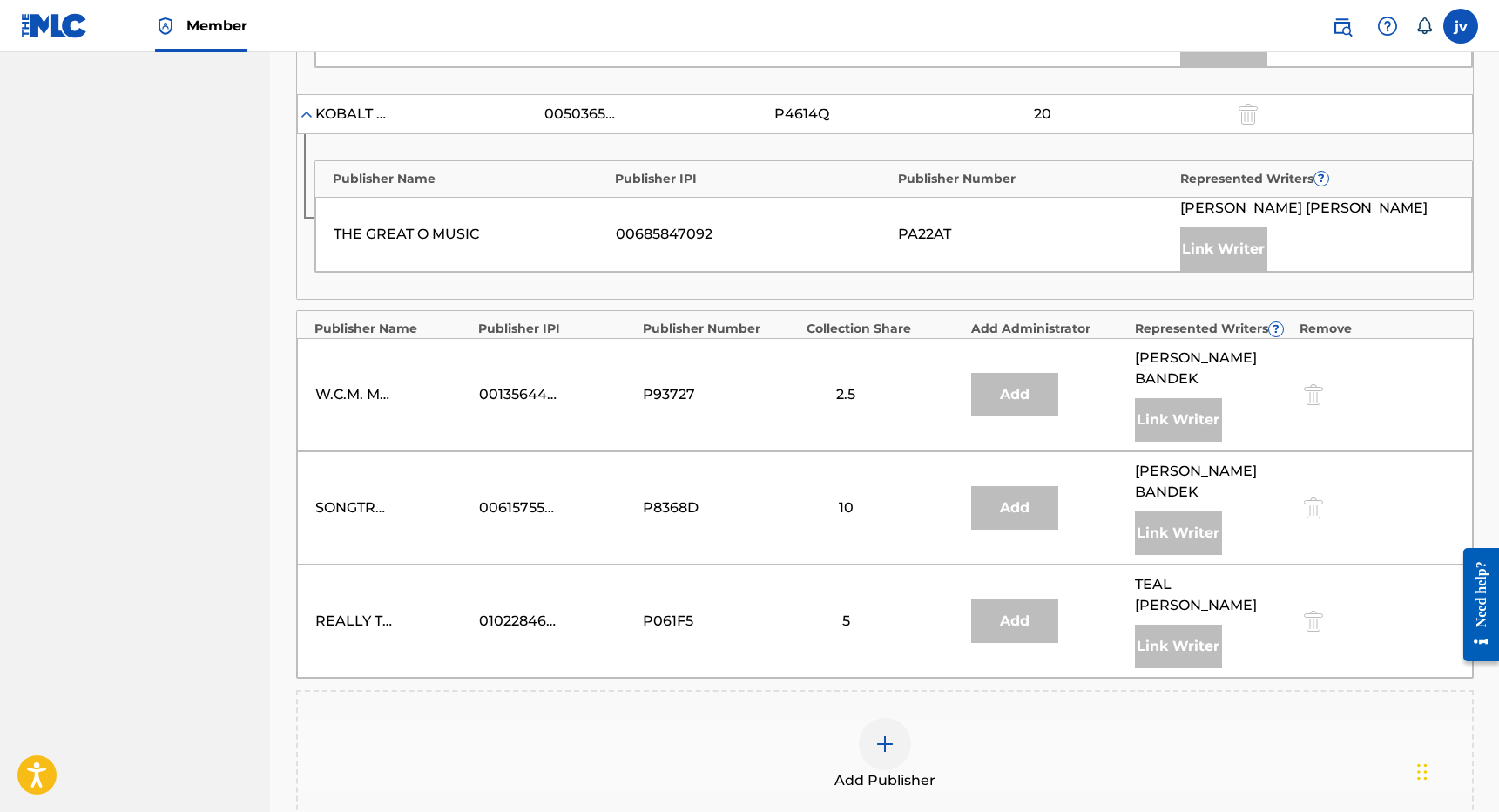
scroll to position [1389, 0]
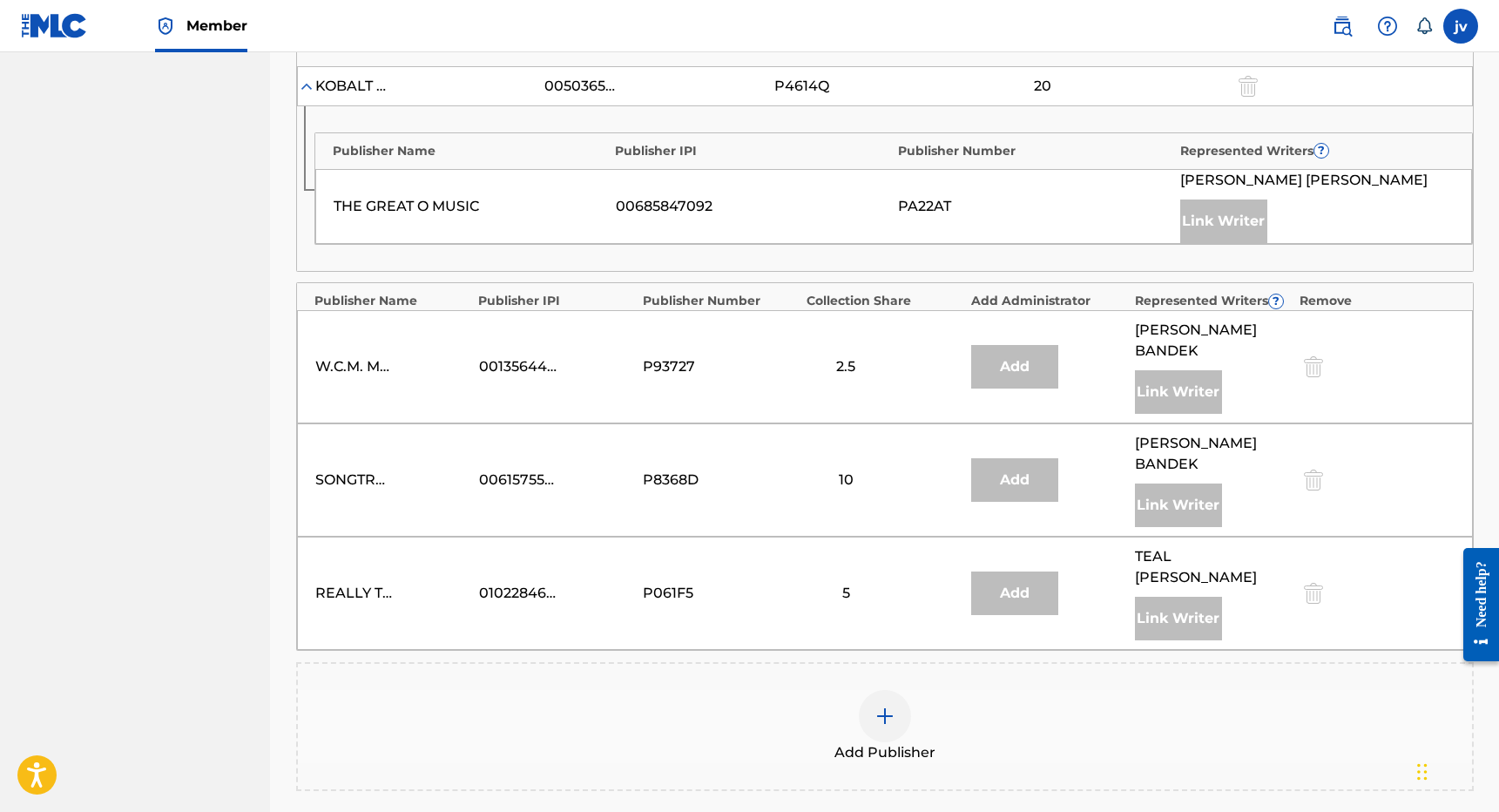
click at [1146, 403] on div "Link Writer" at bounding box center [1179, 391] width 87 height 43
click at [1206, 380] on div "Link Writer" at bounding box center [1179, 391] width 87 height 43
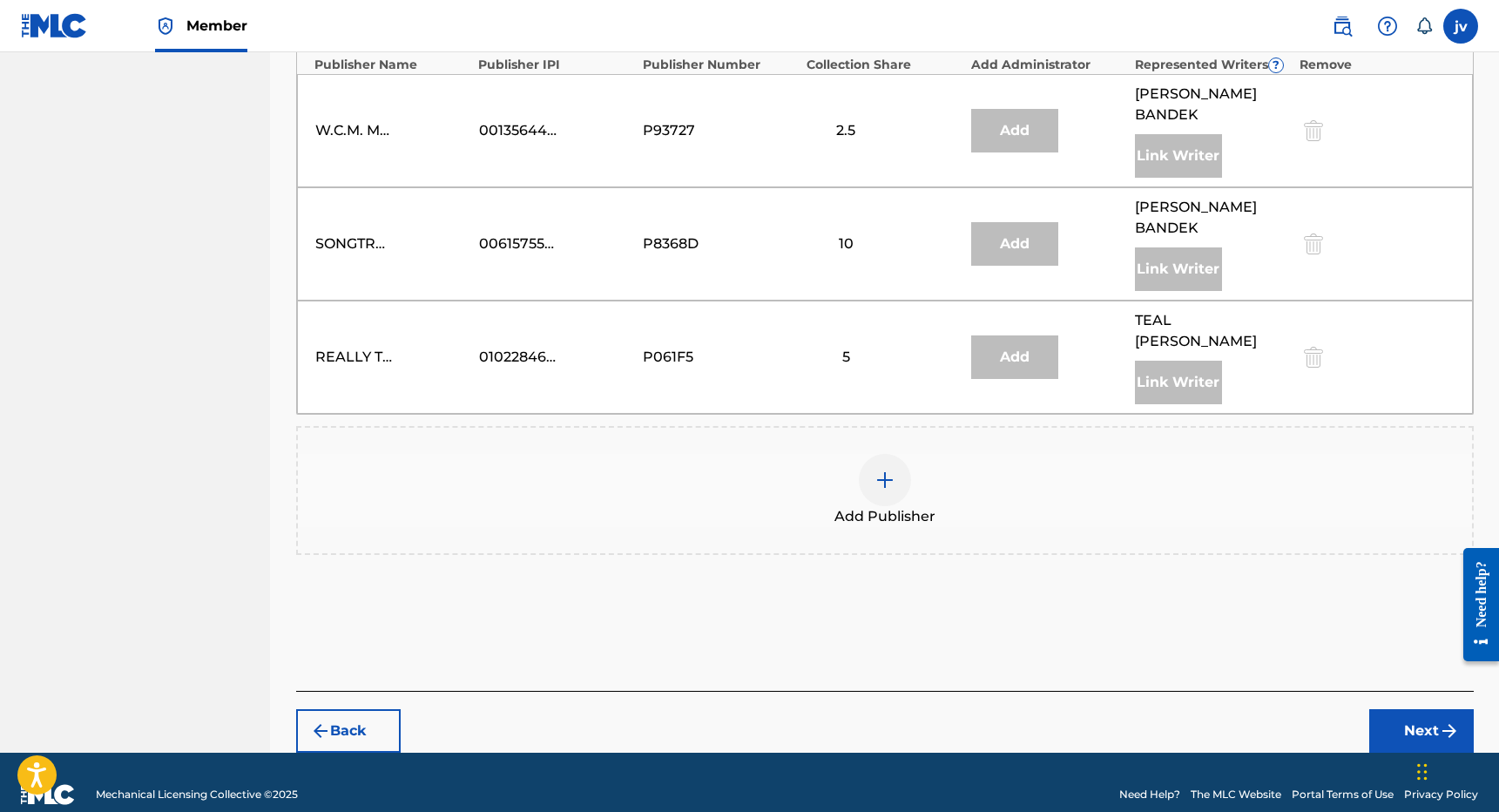
scroll to position [1624, 0]
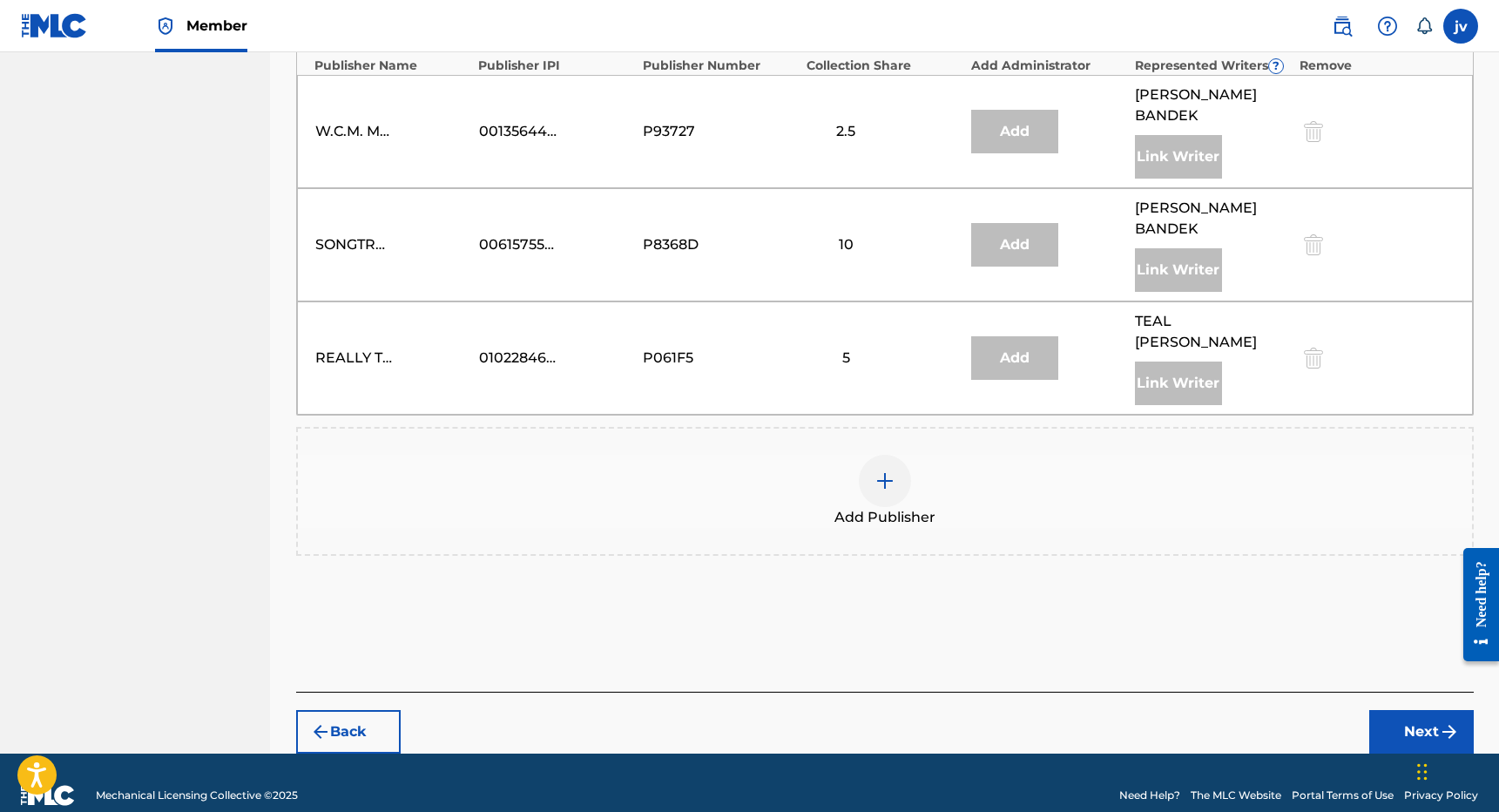
click at [886, 471] on div at bounding box center [885, 480] width 52 height 52
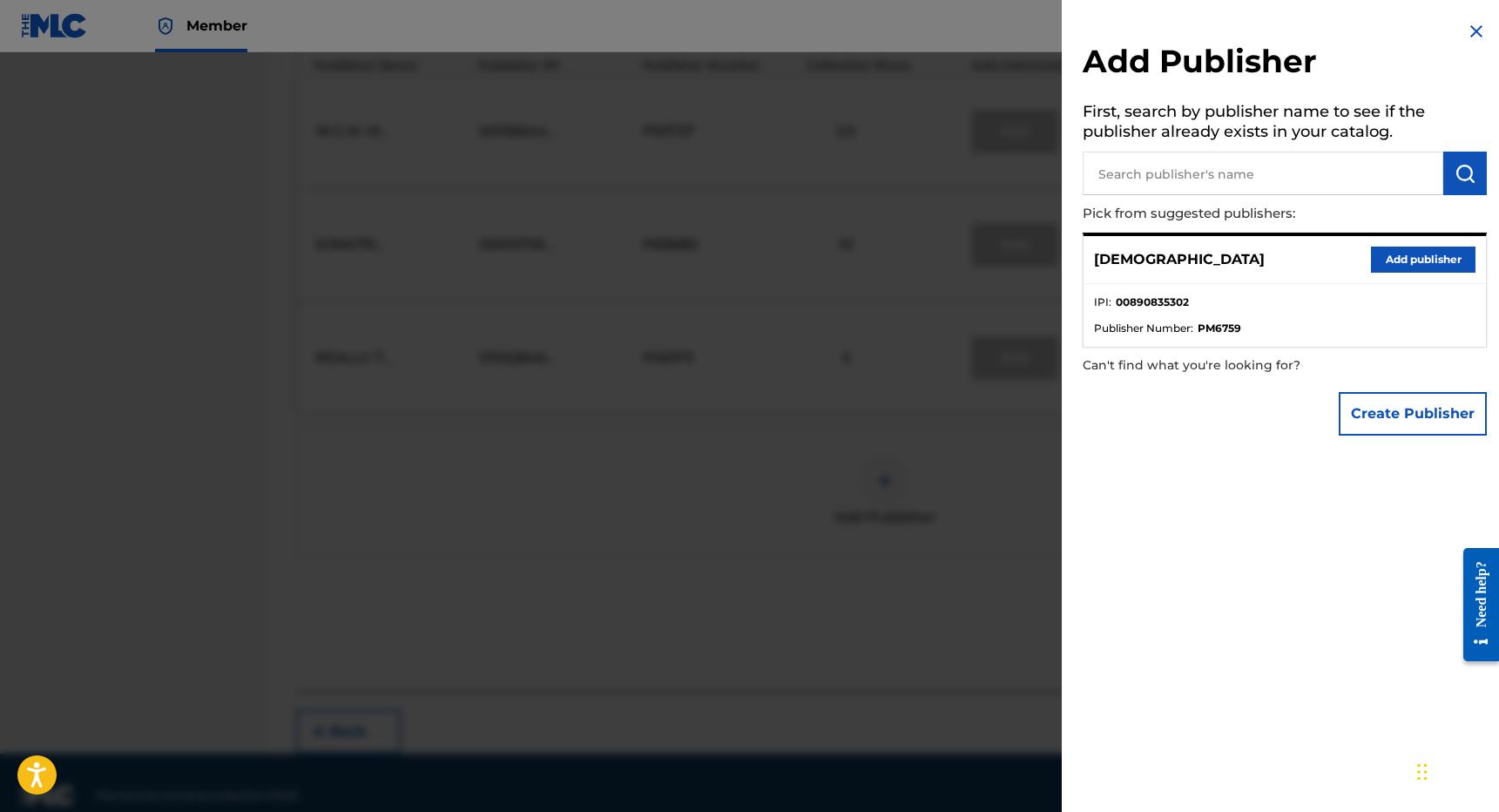
click at [1434, 260] on button "Add publisher" at bounding box center [1424, 260] width 105 height 26
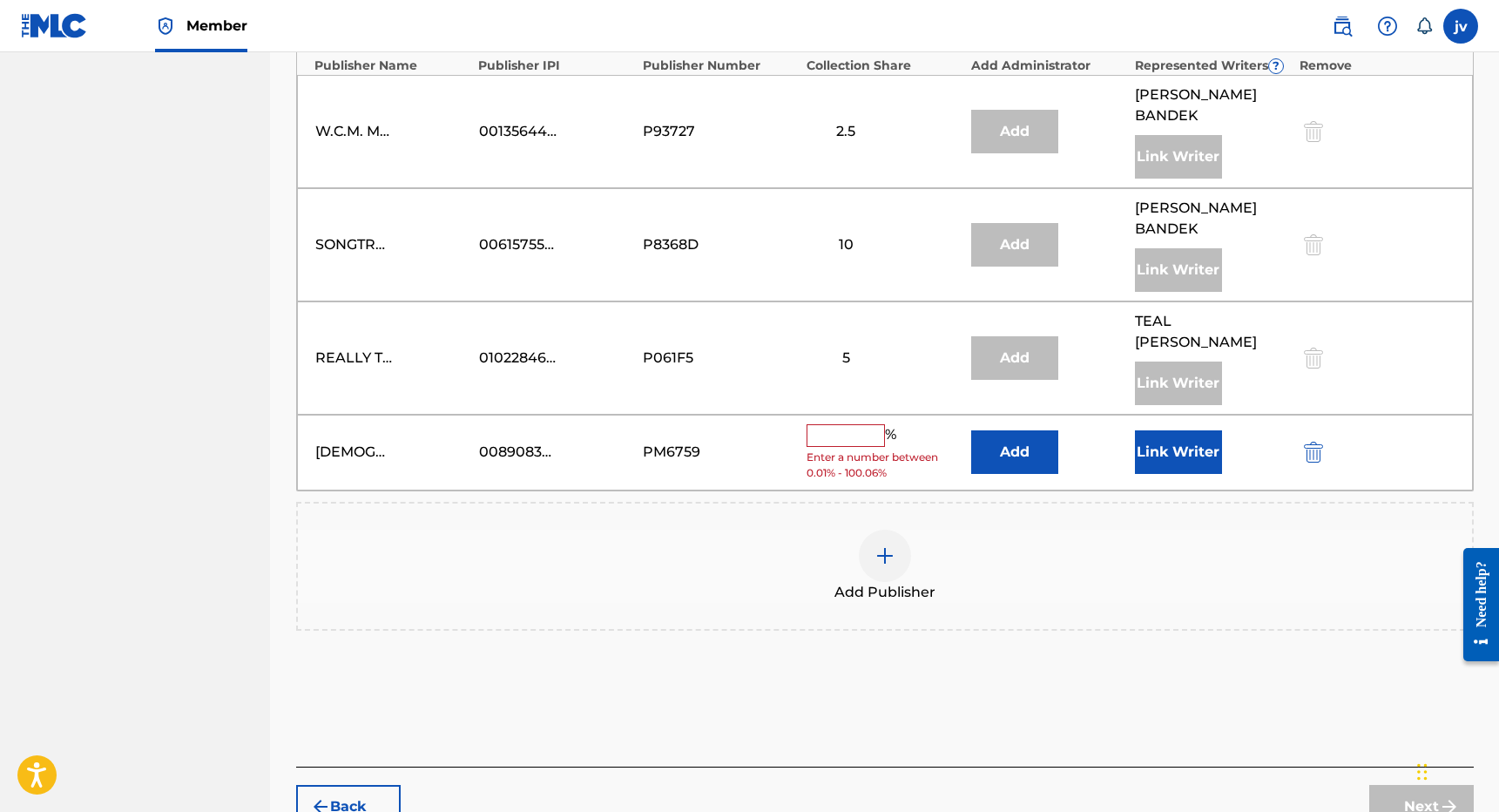
click at [853, 424] on input "text" at bounding box center [845, 435] width 78 height 23
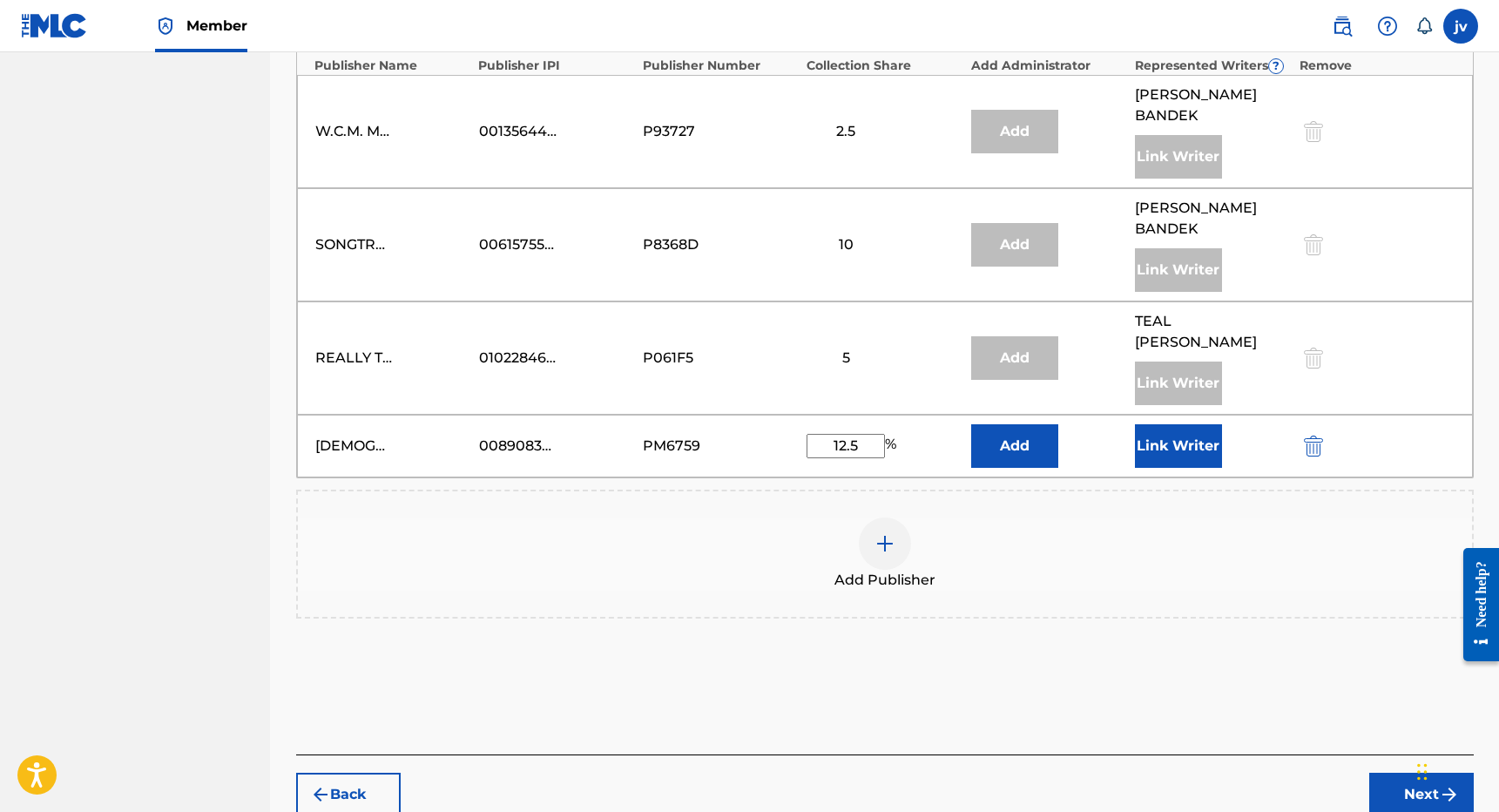
type input "12.5"
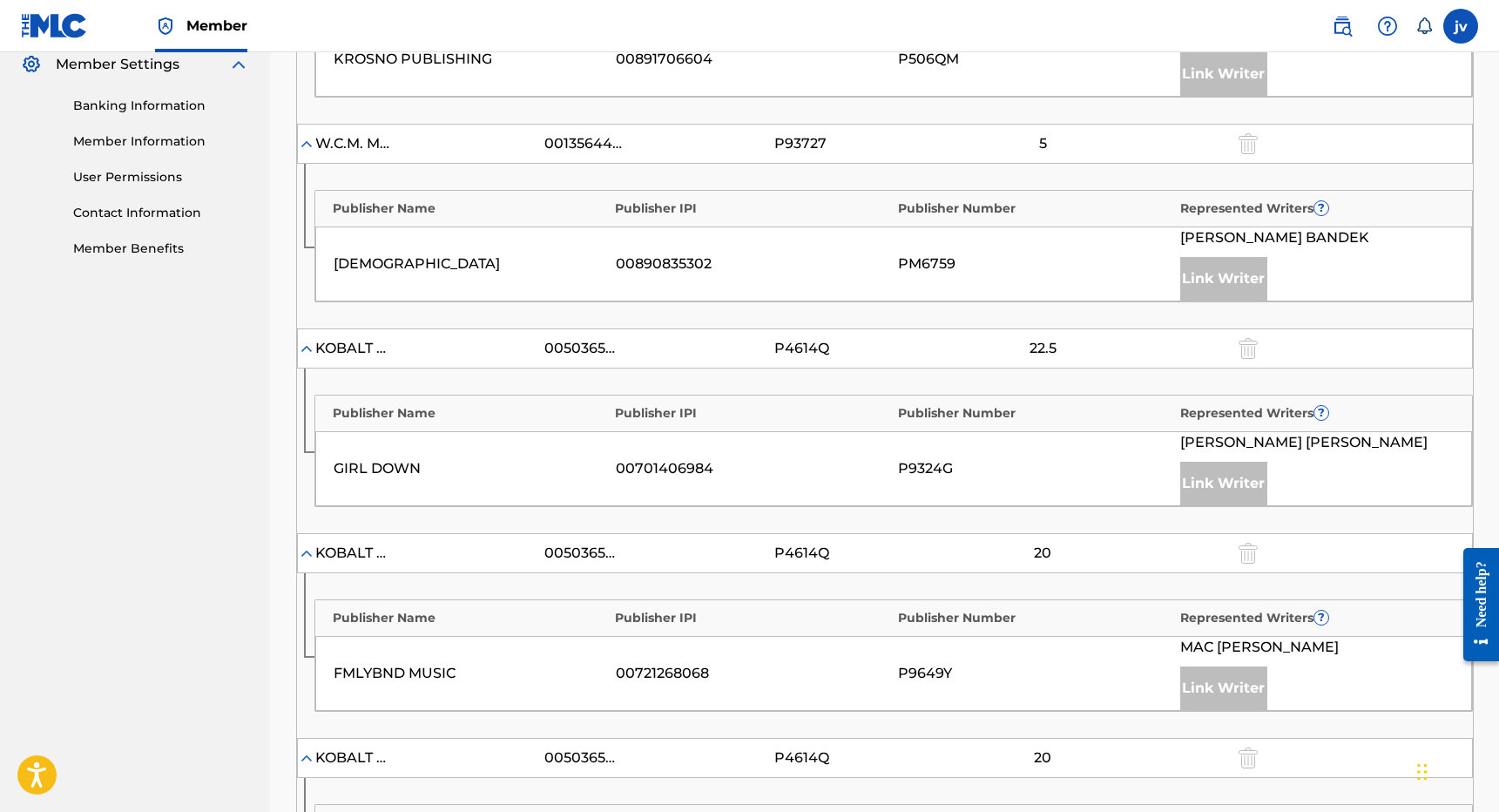
scroll to position [723, 0]
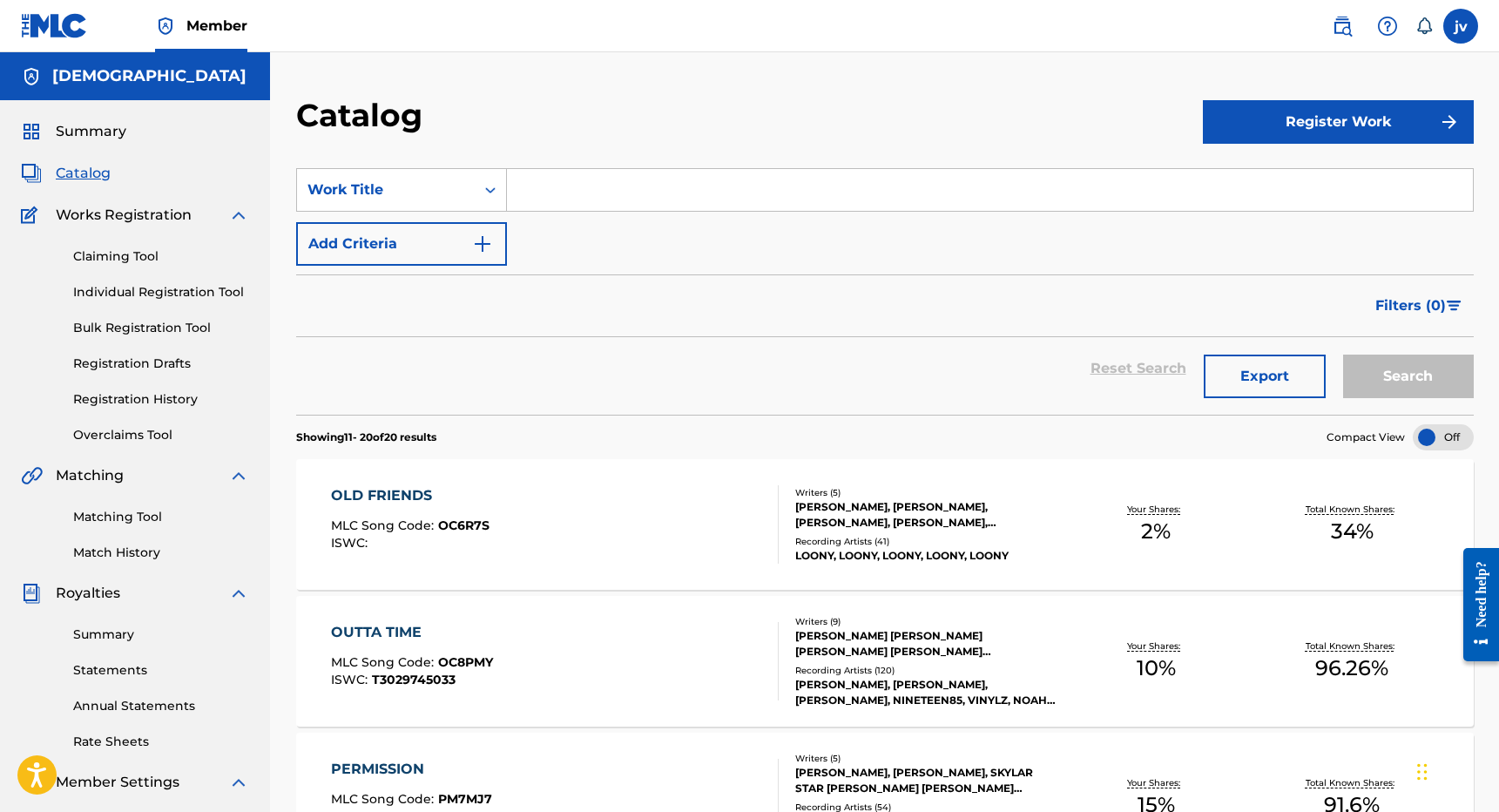
click at [140, 258] on link "Claiming Tool" at bounding box center [162, 257] width 176 height 18
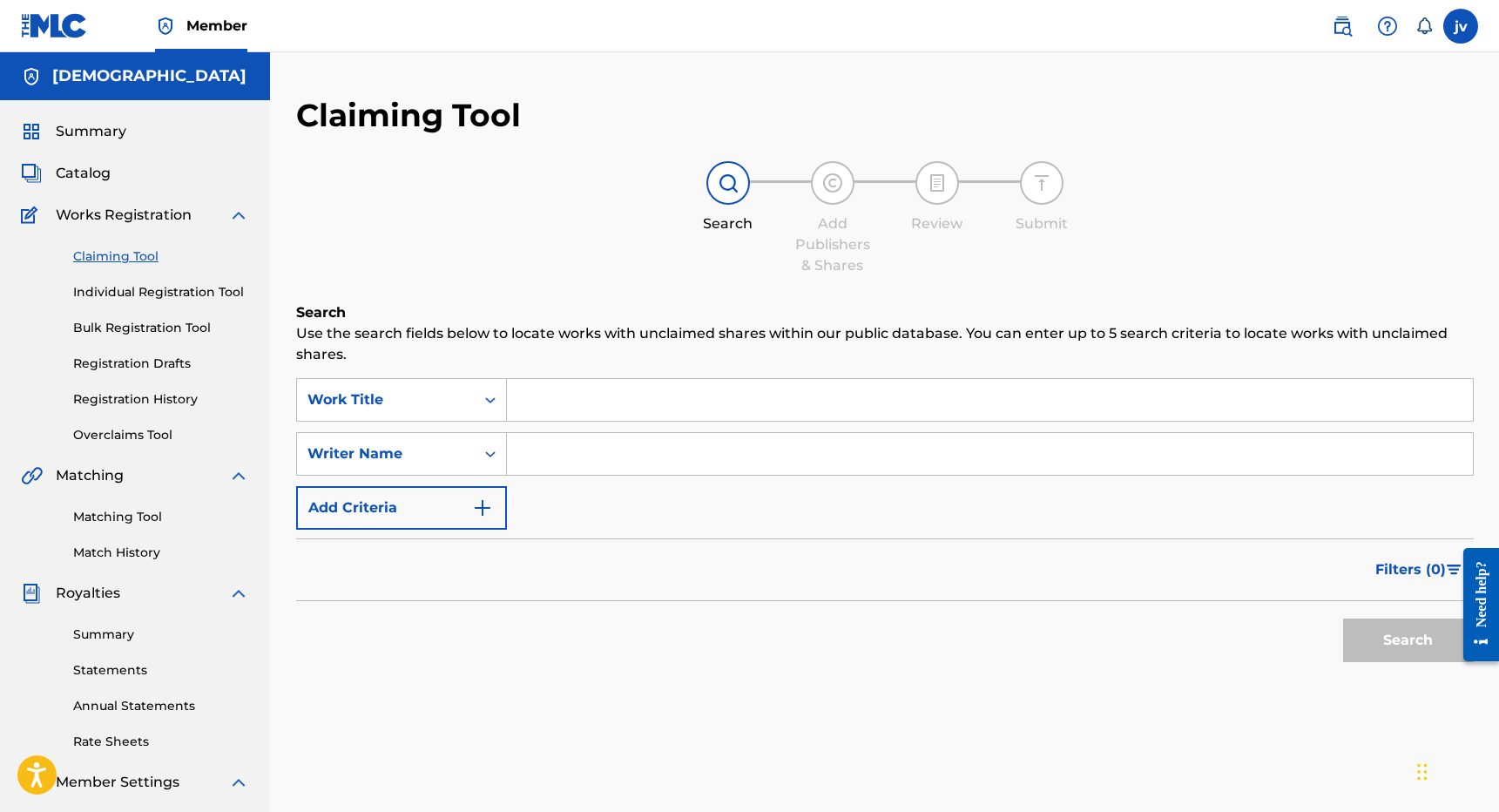
click at [712, 448] on input "Search Form" at bounding box center [990, 454] width 967 height 42
type input "[PERSON_NAME] [PERSON_NAME]"
click at [1408, 640] on button "Search" at bounding box center [1408, 640] width 130 height 43
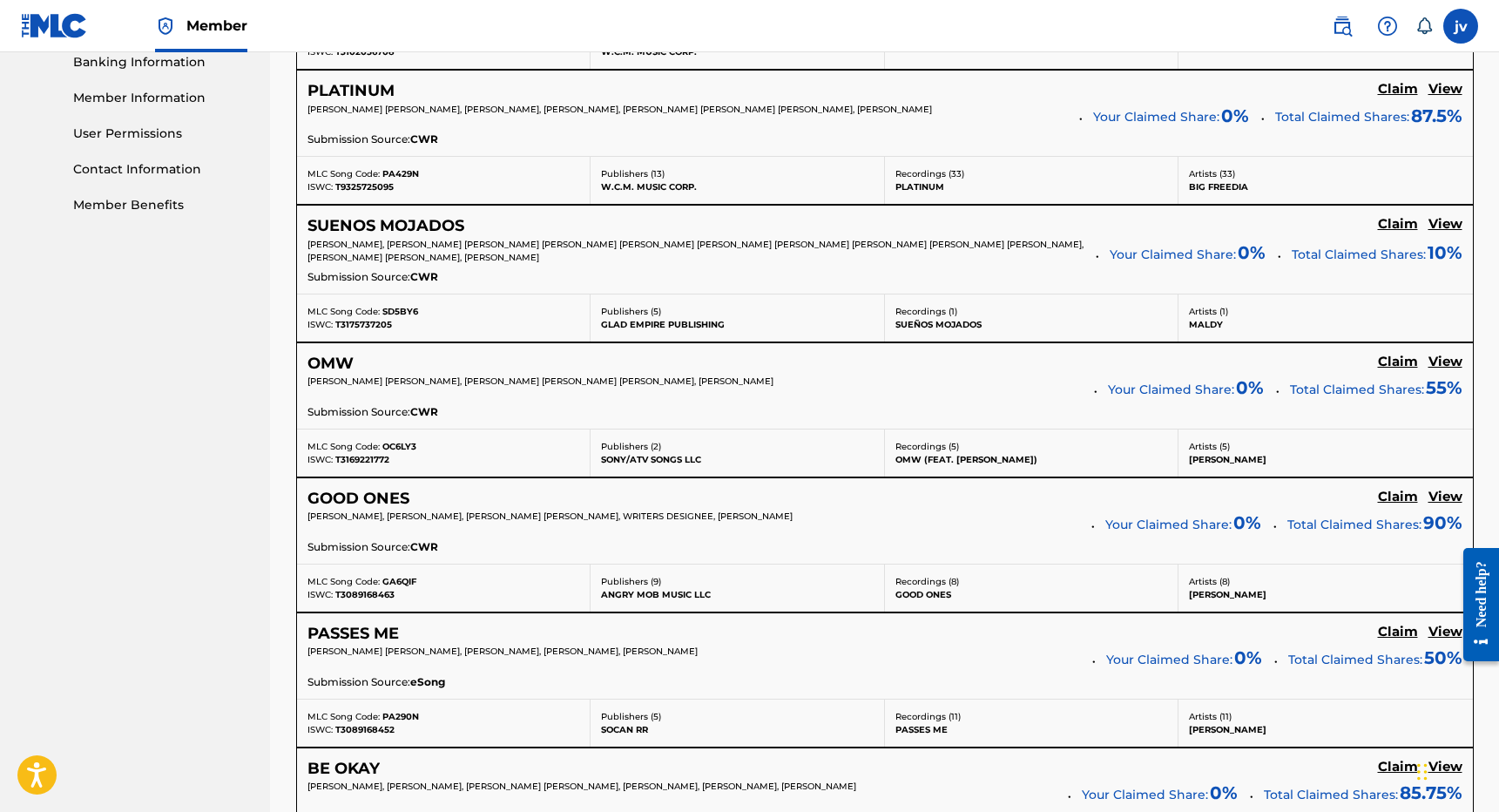
scroll to position [763, 0]
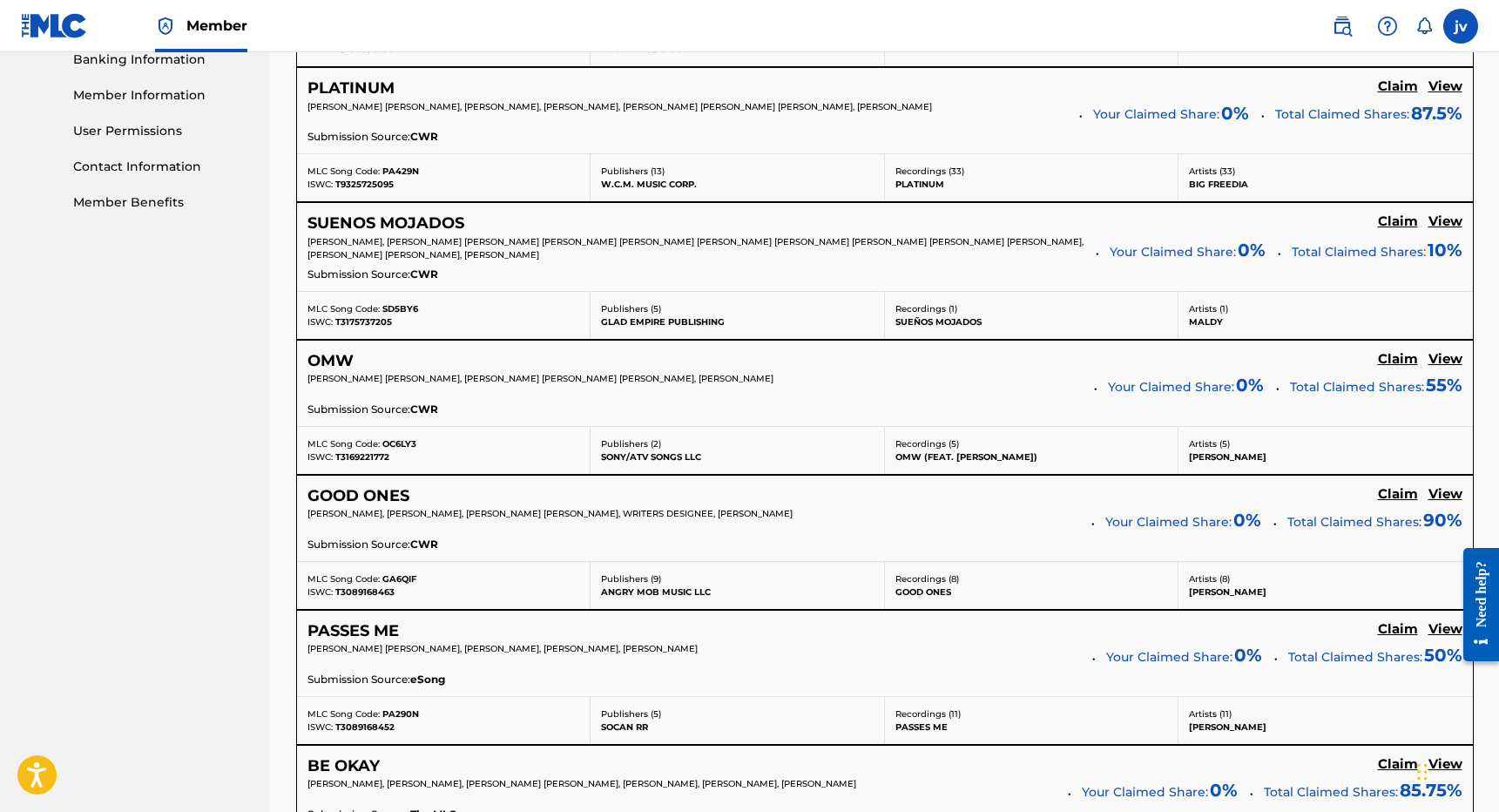
click at [1404, 355] on h5 "Claim" at bounding box center [1398, 359] width 40 height 17
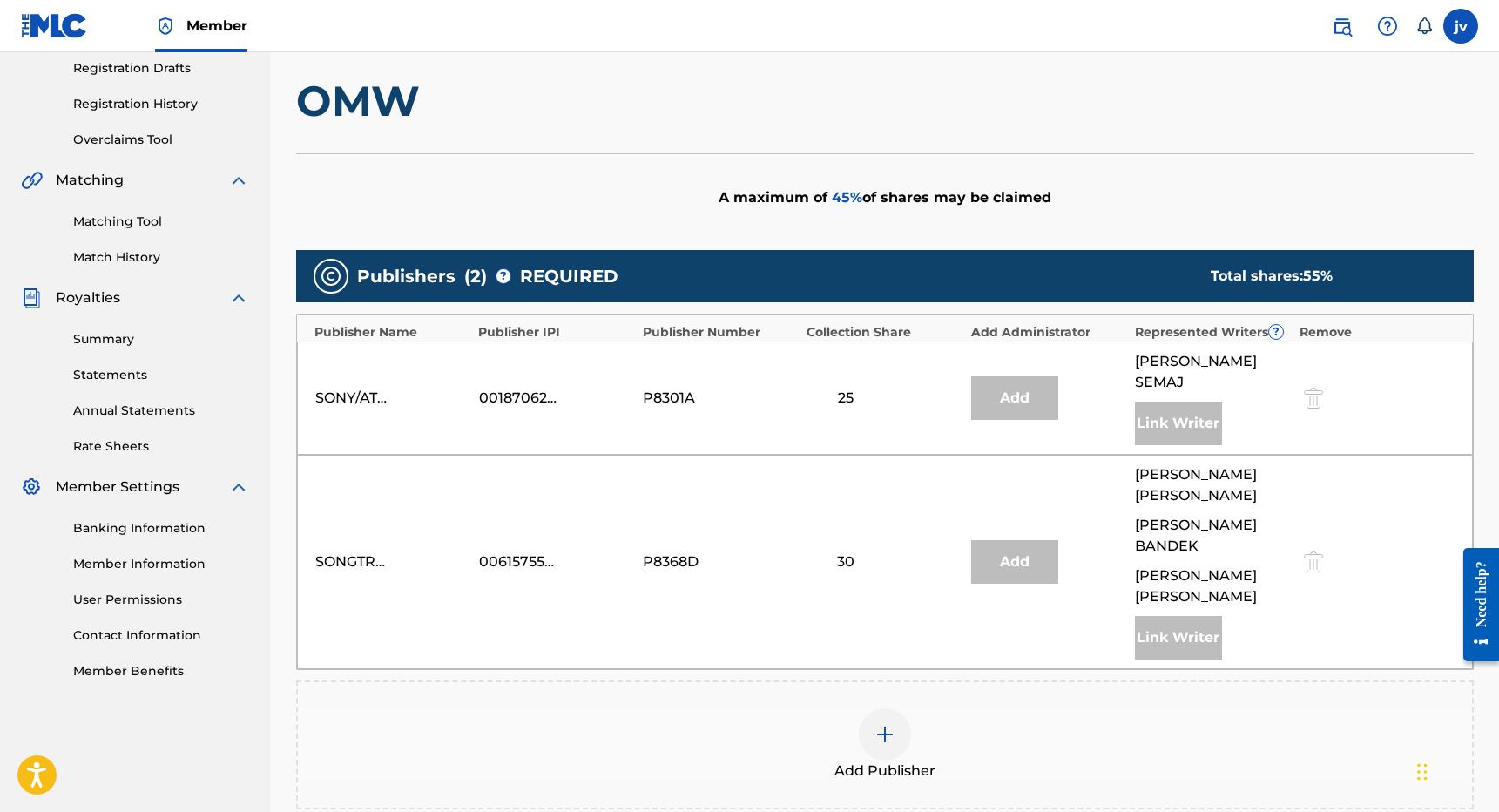
scroll to position [312, 0]
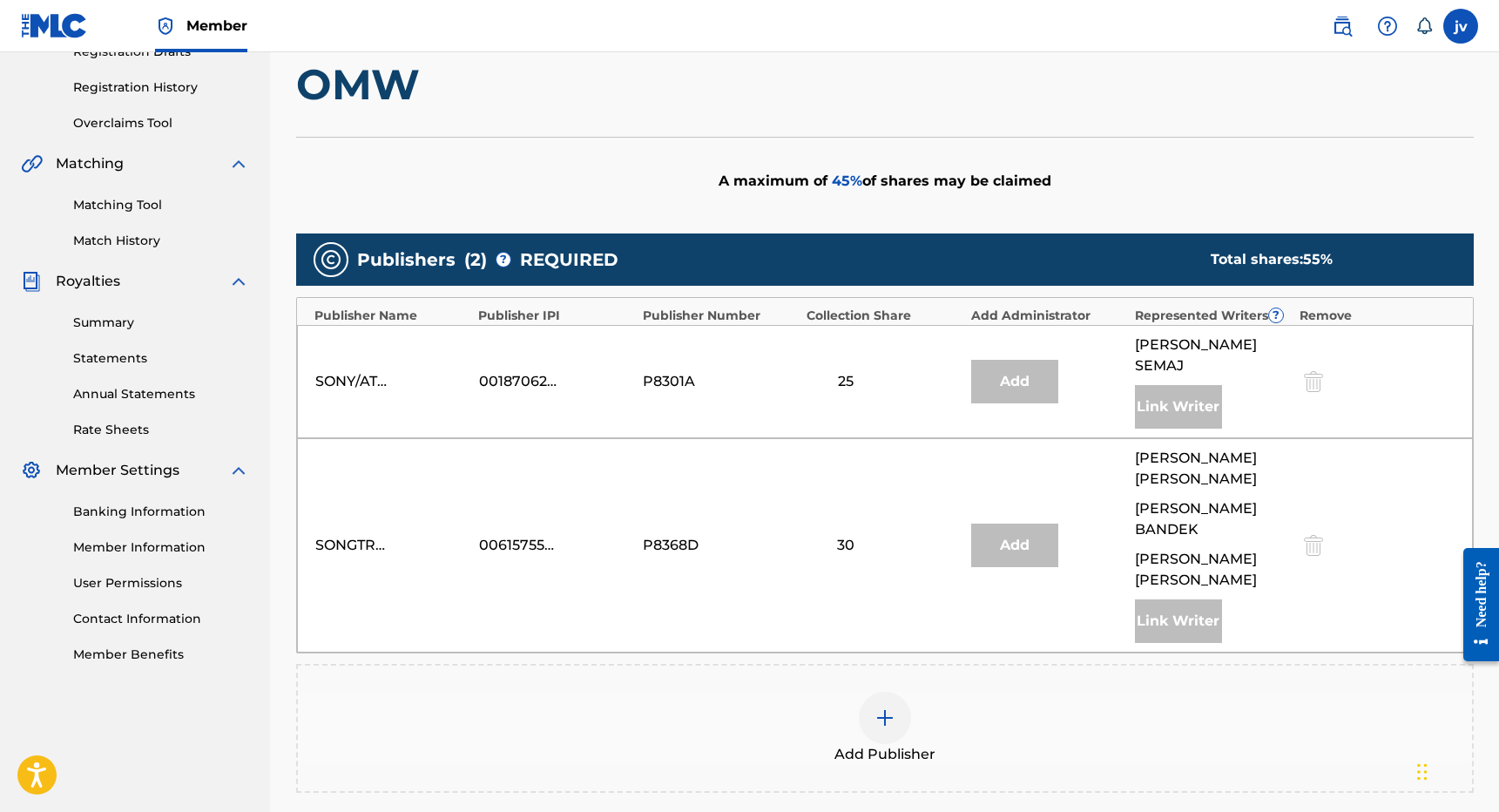
click at [880, 707] on img at bounding box center [885, 717] width 21 height 21
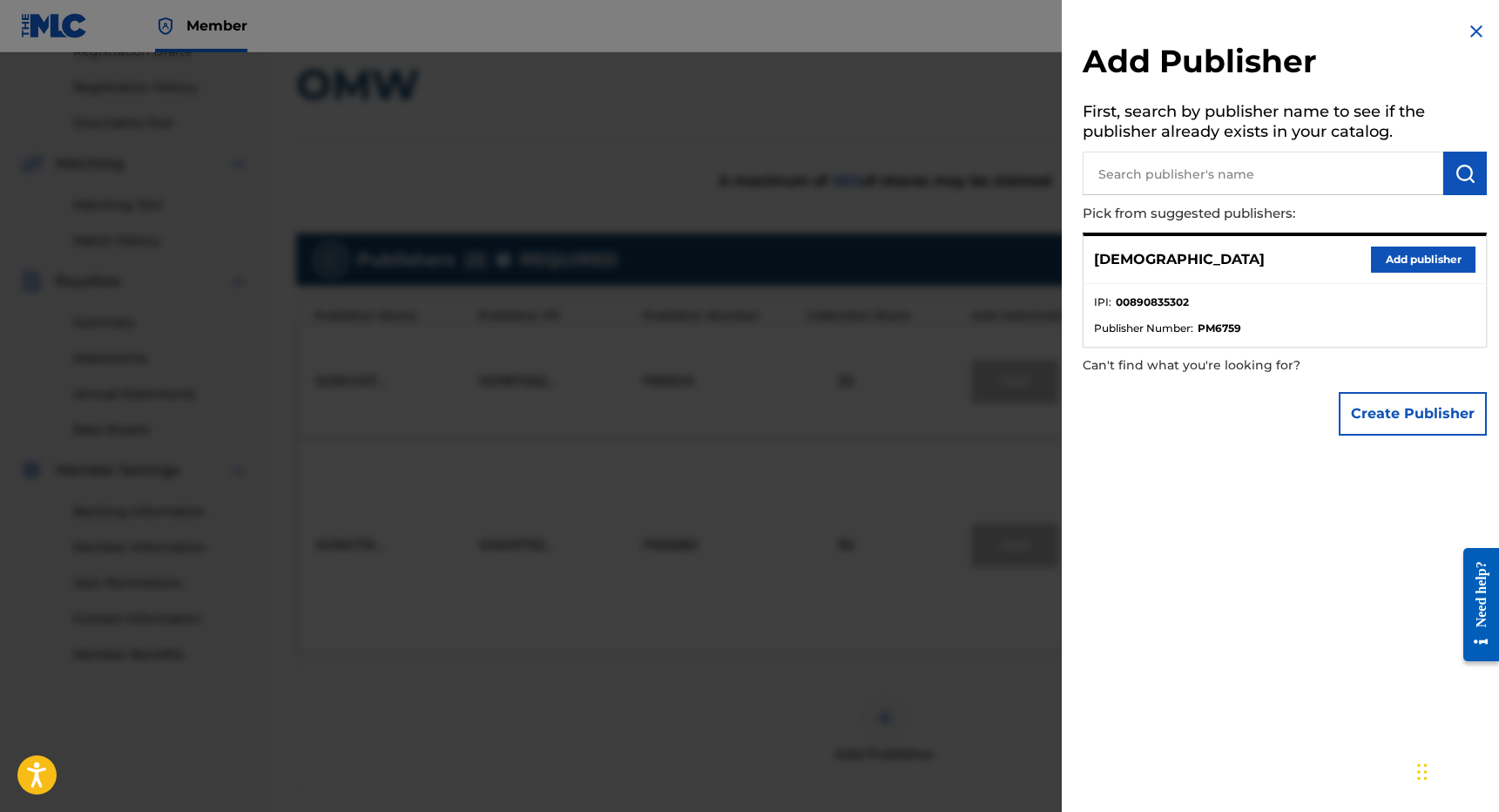
click at [759, 641] on div at bounding box center [749, 458] width 1499 height 812
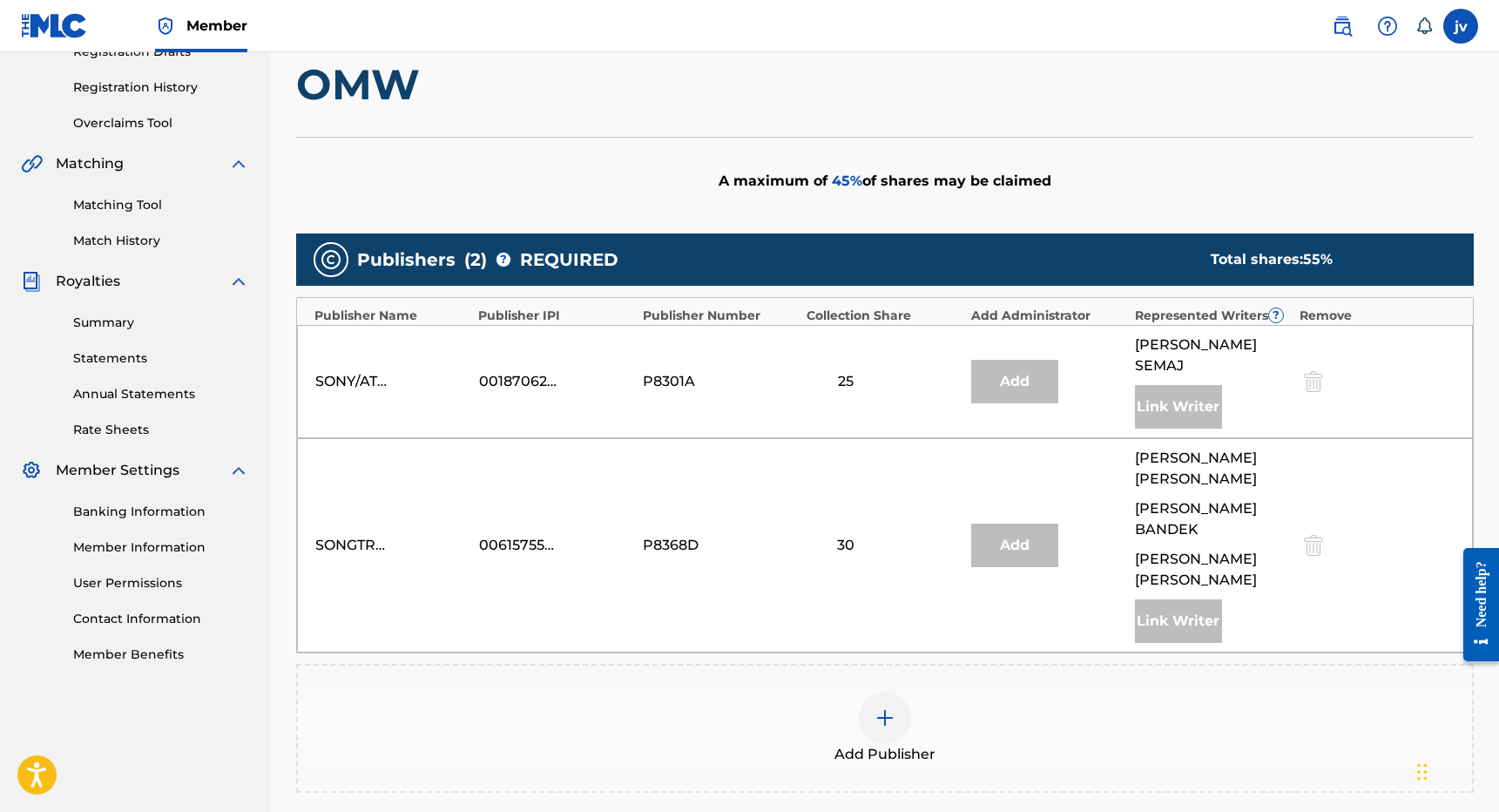
click at [363, 535] on div "SONGTRUST BLVD" at bounding box center [354, 545] width 78 height 21
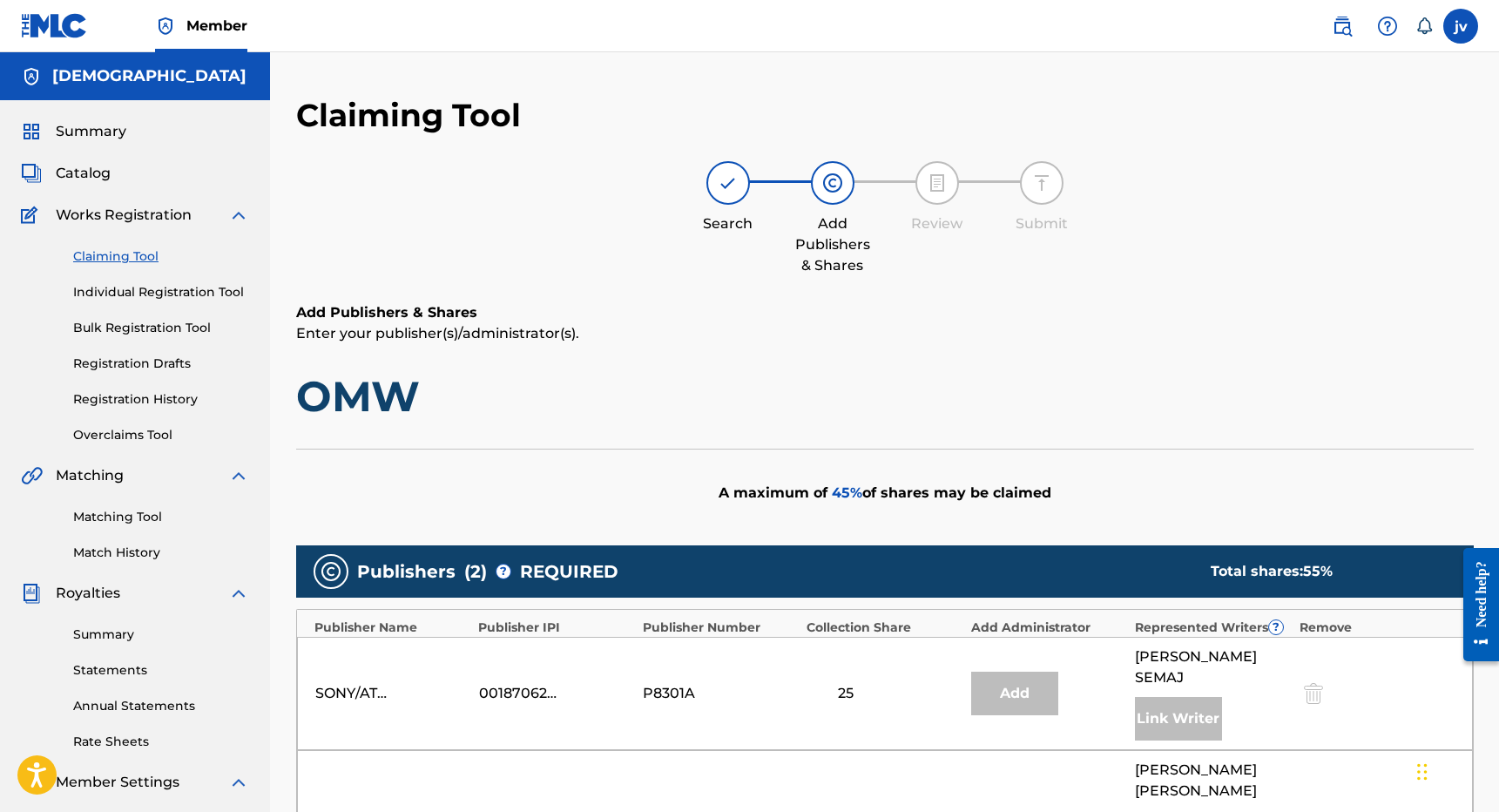
scroll to position [0, 0]
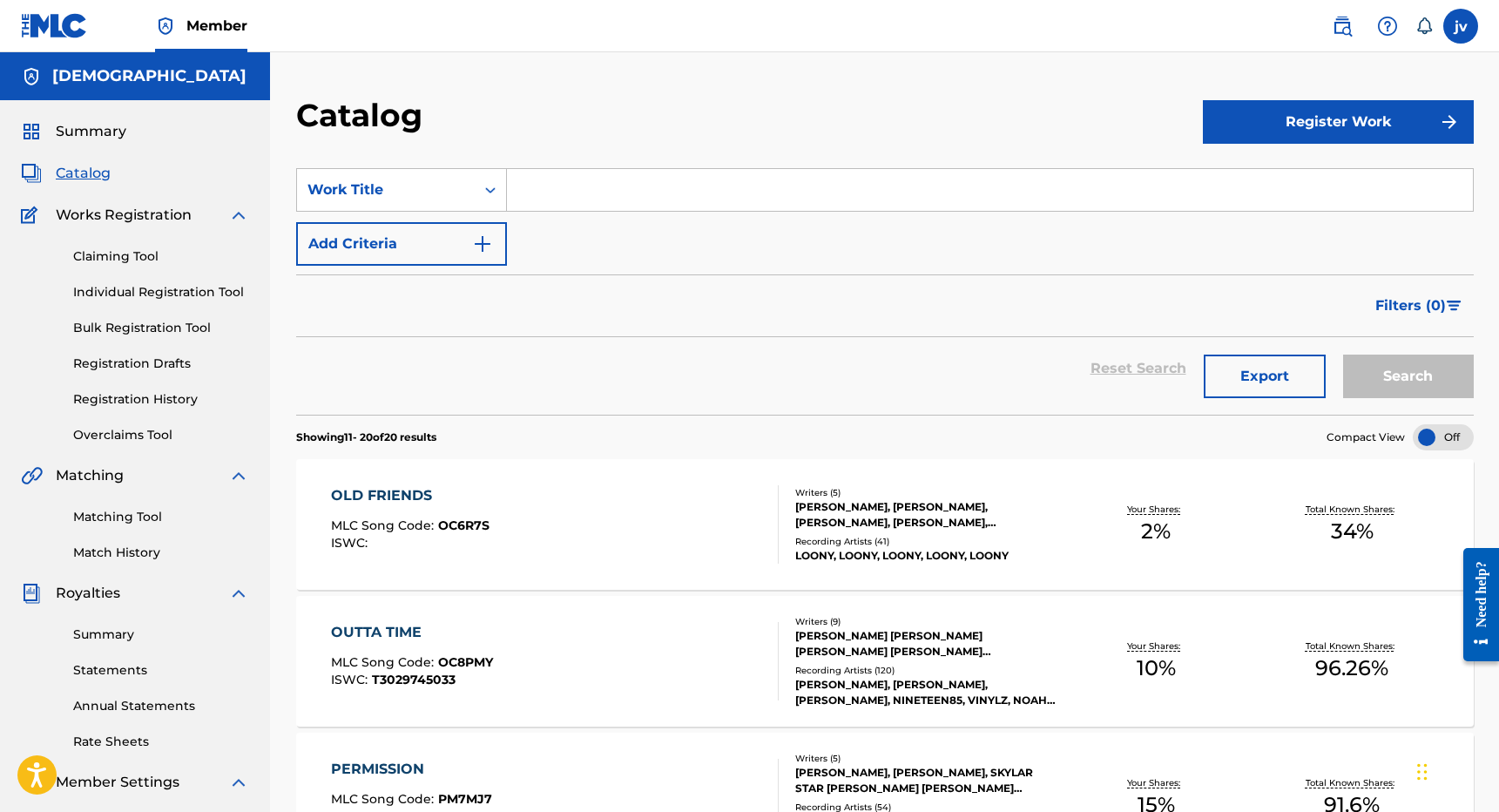
click at [155, 247] on div "Claiming Tool Individual Registration Tool Bulk Registration Tool Registration …" at bounding box center [135, 335] width 229 height 218
click at [145, 254] on link "Claiming Tool" at bounding box center [162, 257] width 176 height 18
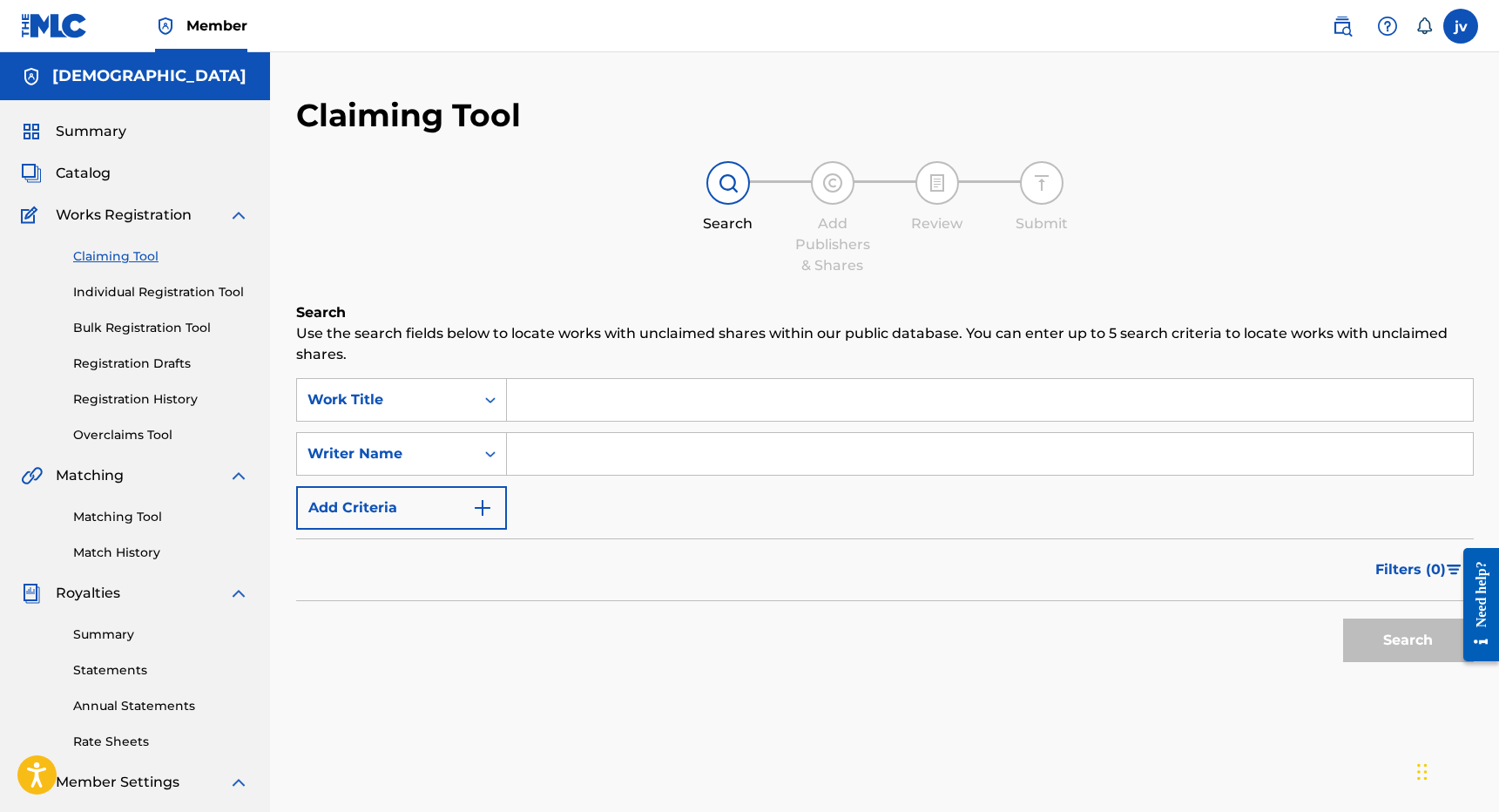
click at [584, 450] on input "Search Form" at bounding box center [990, 454] width 967 height 42
drag, startPoint x: 610, startPoint y: 455, endPoint x: 577, endPoint y: 455, distance: 33.0
click at [577, 455] on input "[PERSON_NAME] [PERSON_NAME]" at bounding box center [990, 454] width 967 height 42
click at [659, 456] on input "[PERSON_NAME]" at bounding box center [990, 454] width 967 height 42
type input "[PERSON_NAME] [PERSON_NAME]"
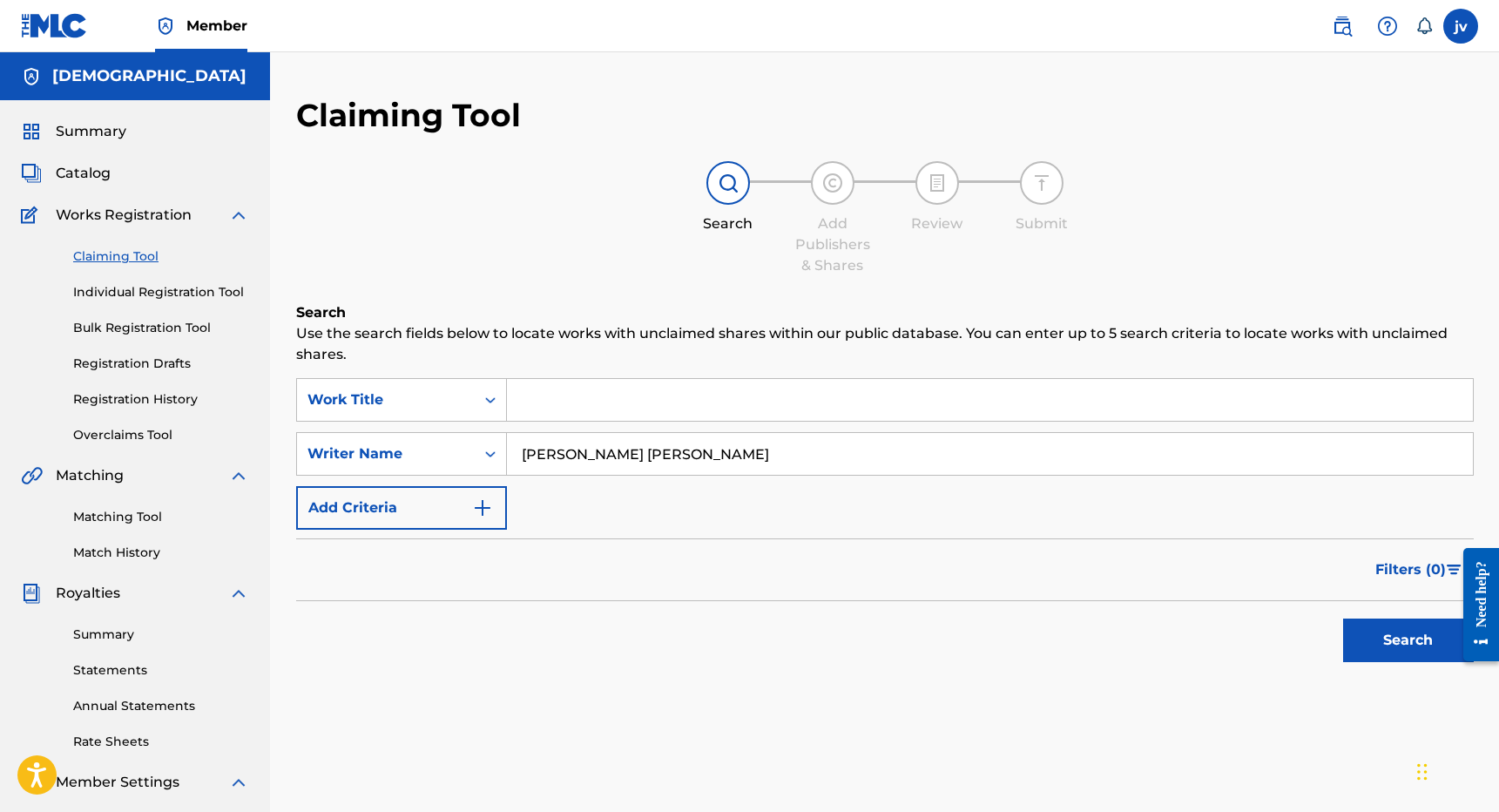
click at [1408, 640] on button "Search" at bounding box center [1408, 640] width 130 height 43
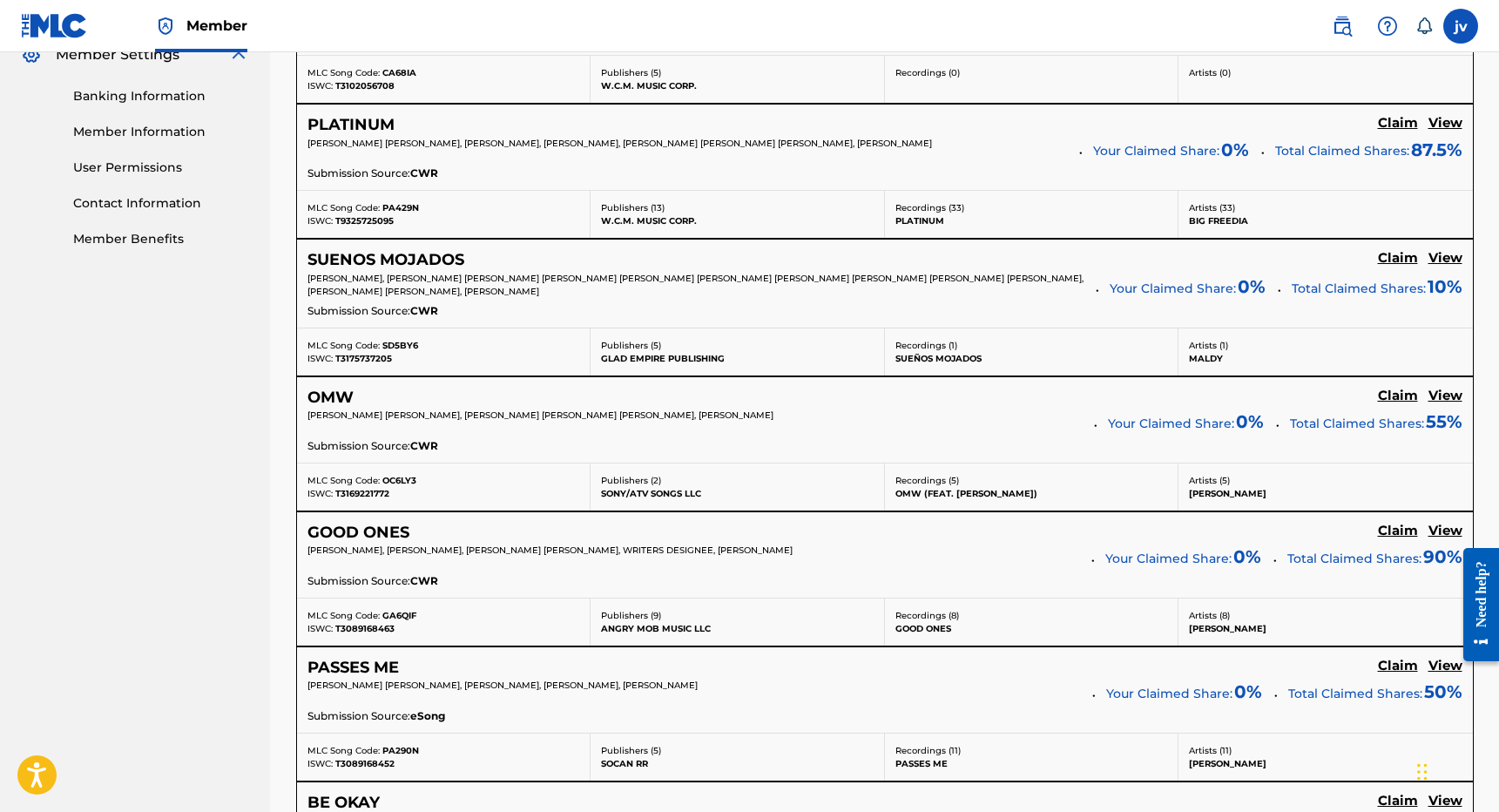
scroll to position [739, 0]
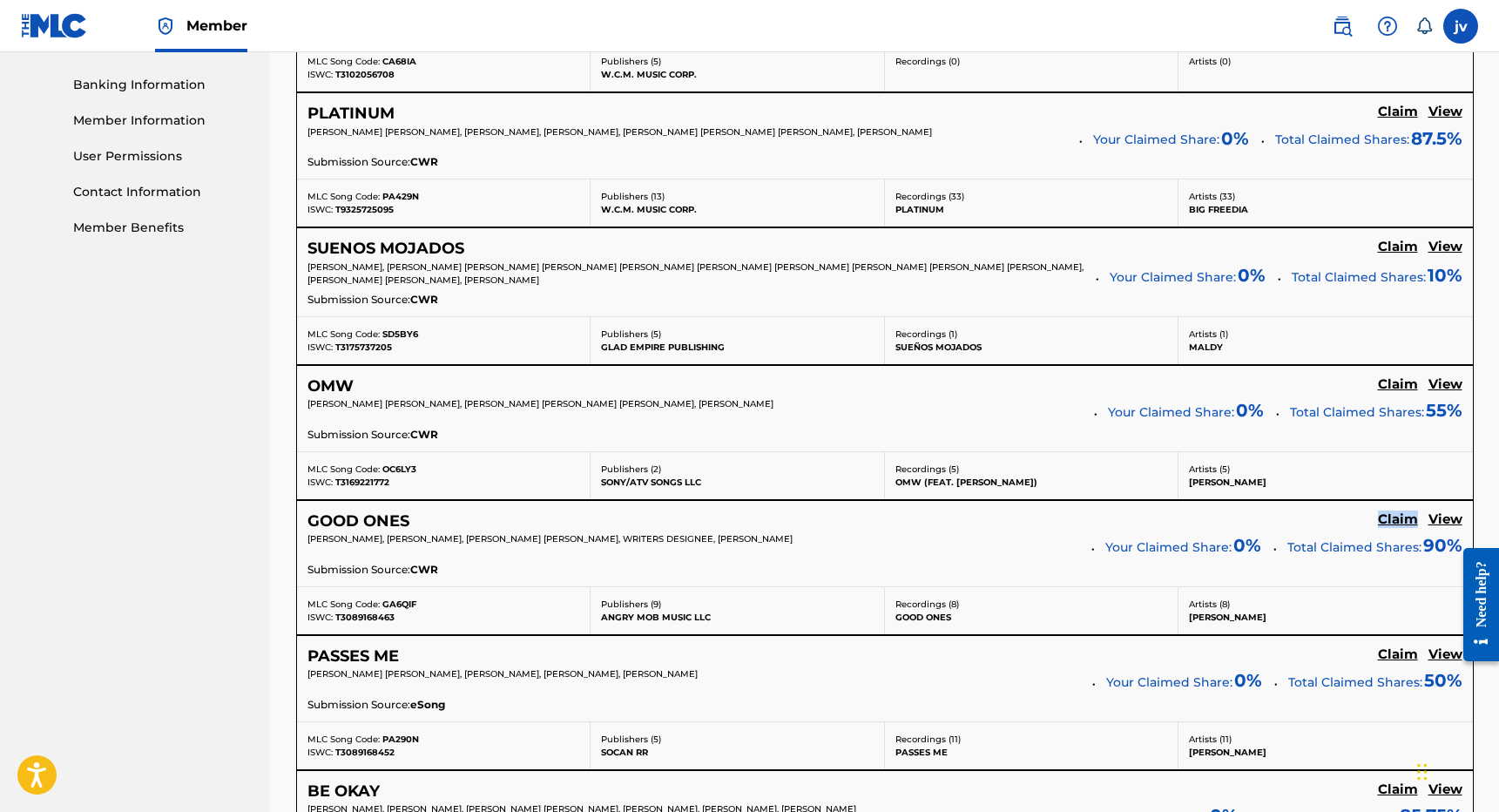
click at [1286, 527] on div "GOOD ONES Claim View" at bounding box center [885, 521] width 1155 height 20
click at [1450, 382] on h5 "View" at bounding box center [1445, 384] width 34 height 17
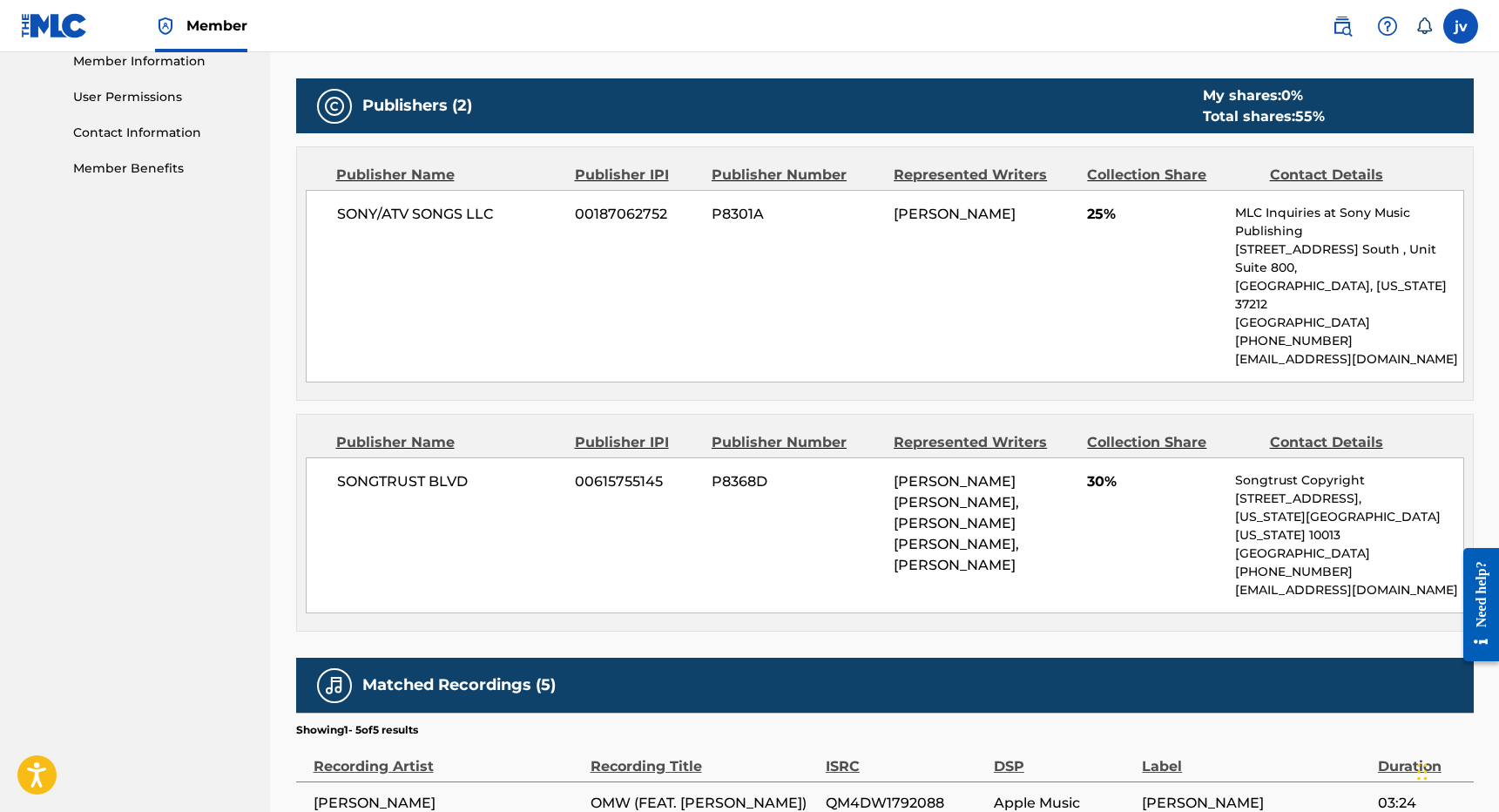
scroll to position [797, 0]
click at [1464, 26] on label at bounding box center [1461, 26] width 35 height 35
click at [1461, 26] on input "[PERSON_NAME] [PERSON_NAME] [EMAIL_ADDRESS][DOMAIN_NAME] Notification Preferenc…" at bounding box center [1461, 26] width 0 height 0
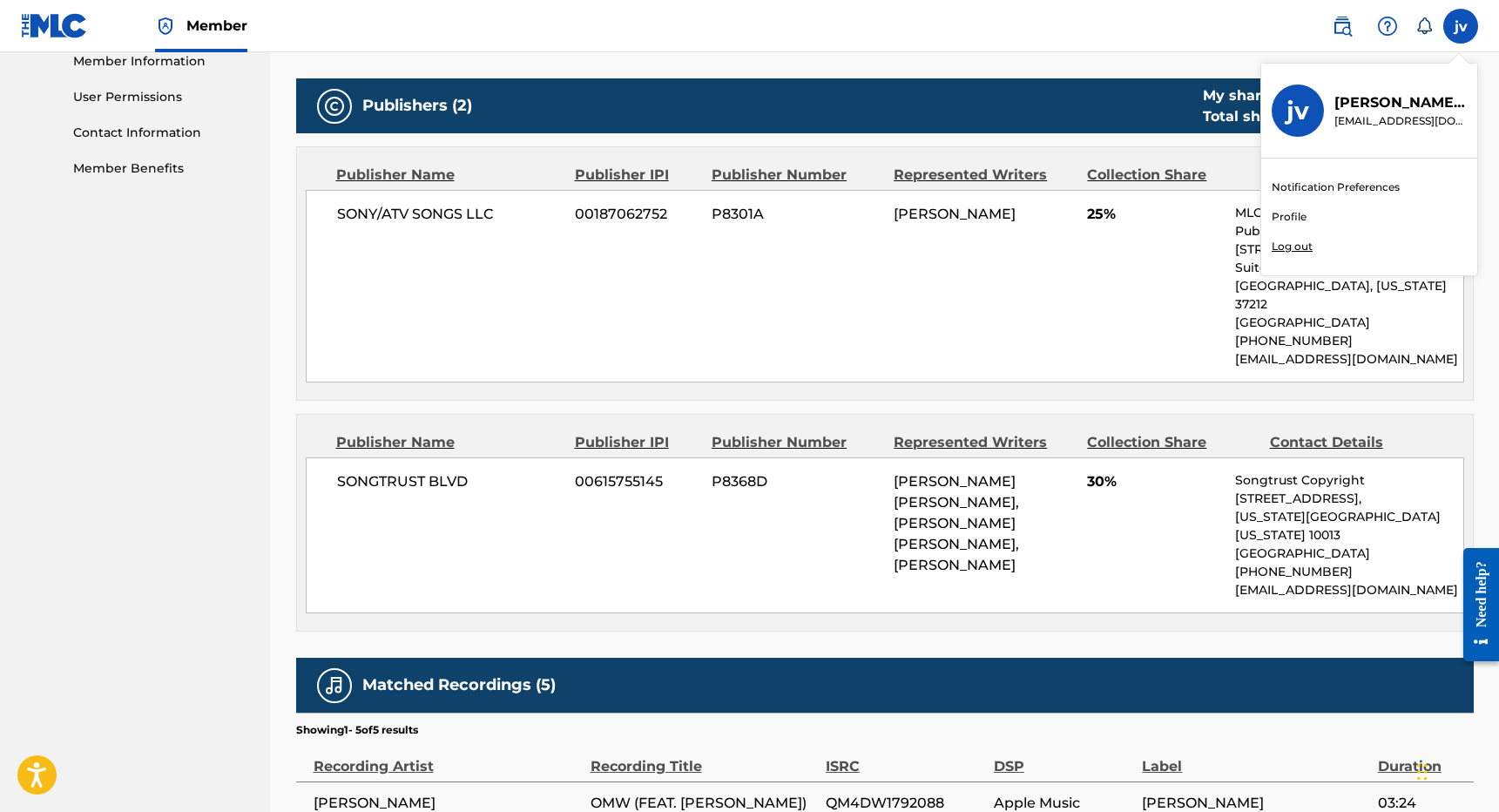
click at [1154, 247] on div "SONY/ATV SONGS LLC 00187062752 P8301A [PERSON_NAME] 25% MLC Inquiries at Sony M…" at bounding box center [885, 286] width 1158 height 193
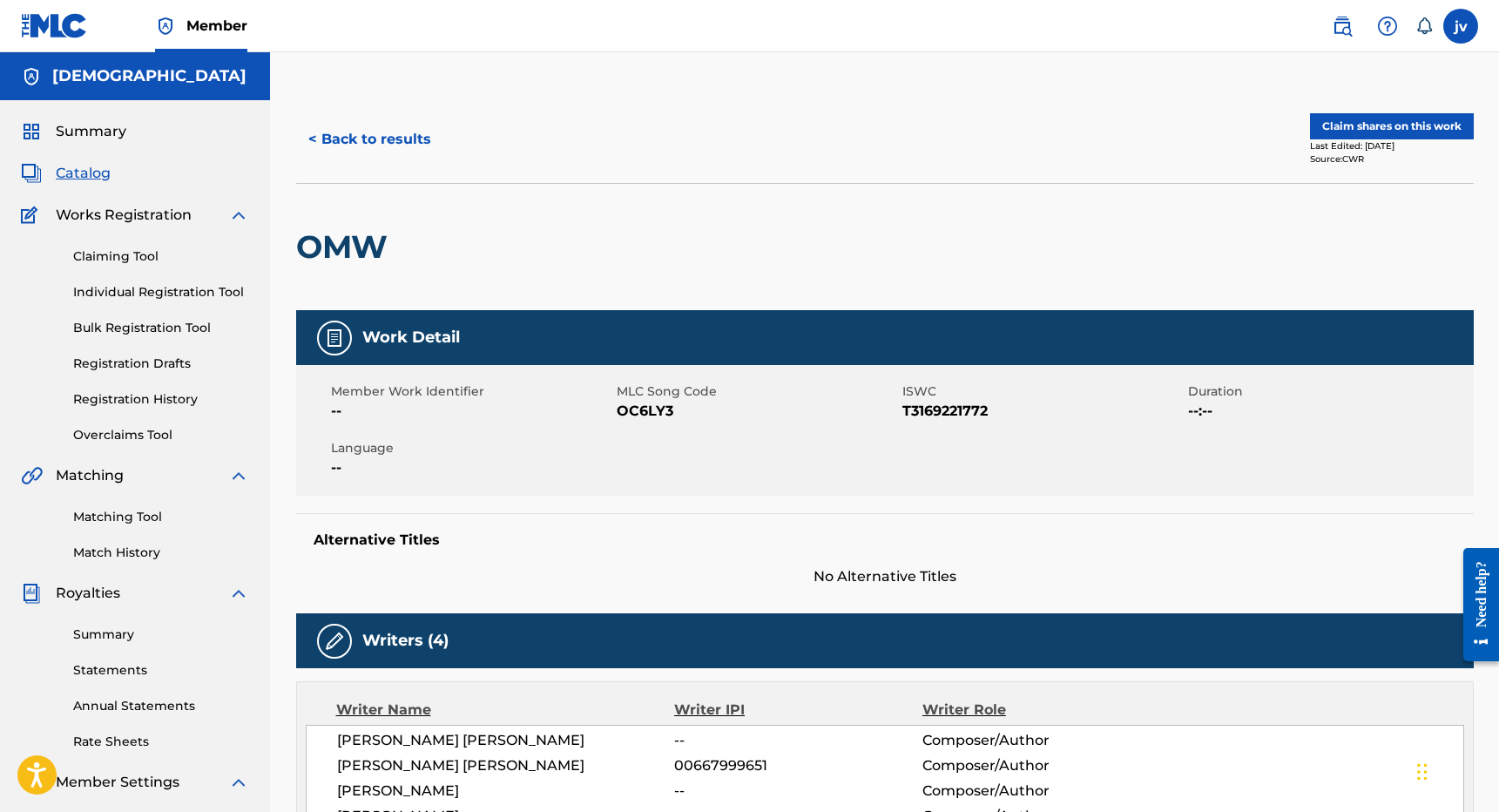
scroll to position [0, 0]
click at [1351, 139] on button "Claim shares on this work" at bounding box center [1392, 126] width 163 height 26
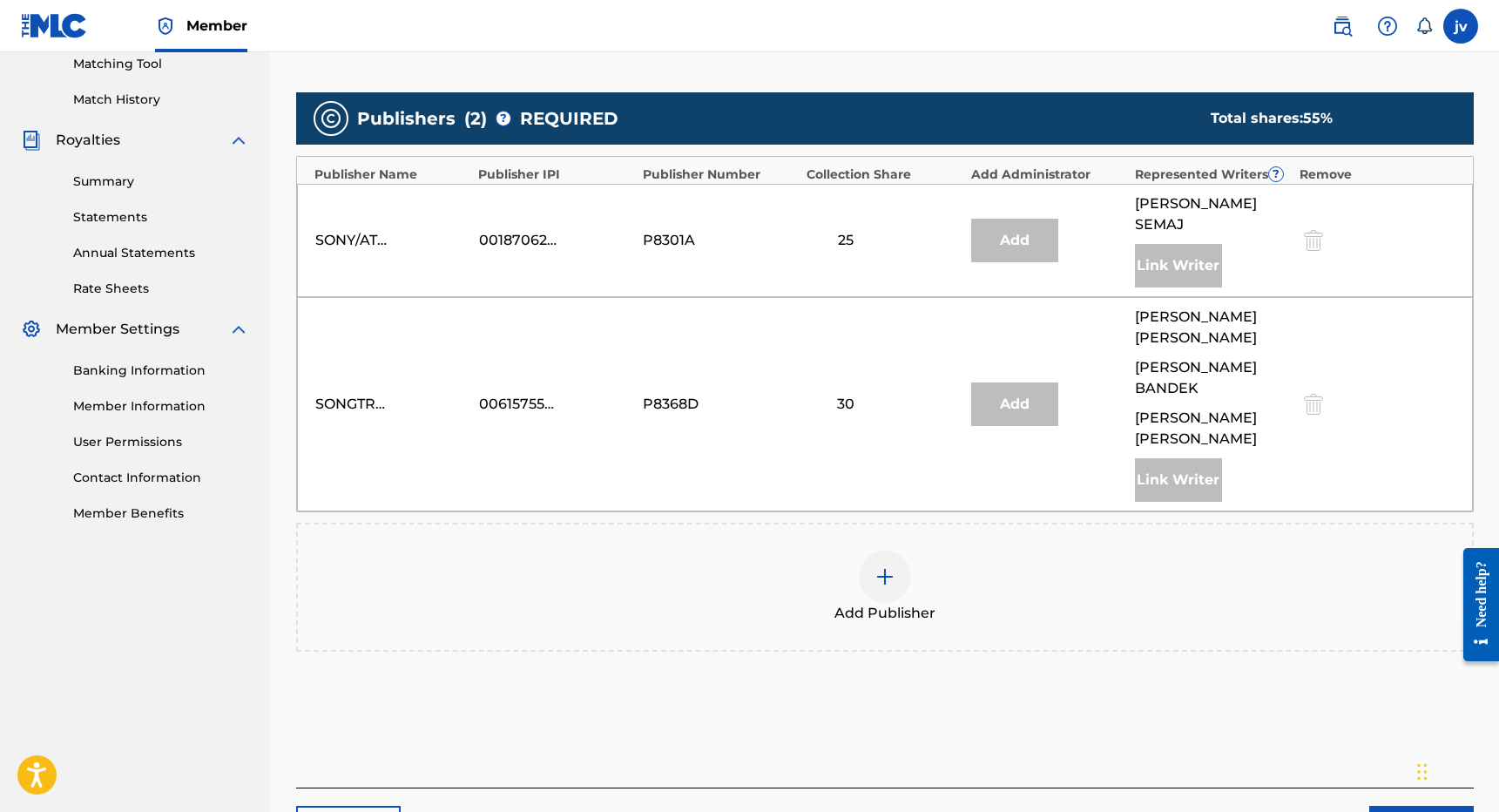
scroll to position [453, 0]
click at [1181, 457] on div "Link Writer" at bounding box center [1179, 478] width 87 height 43
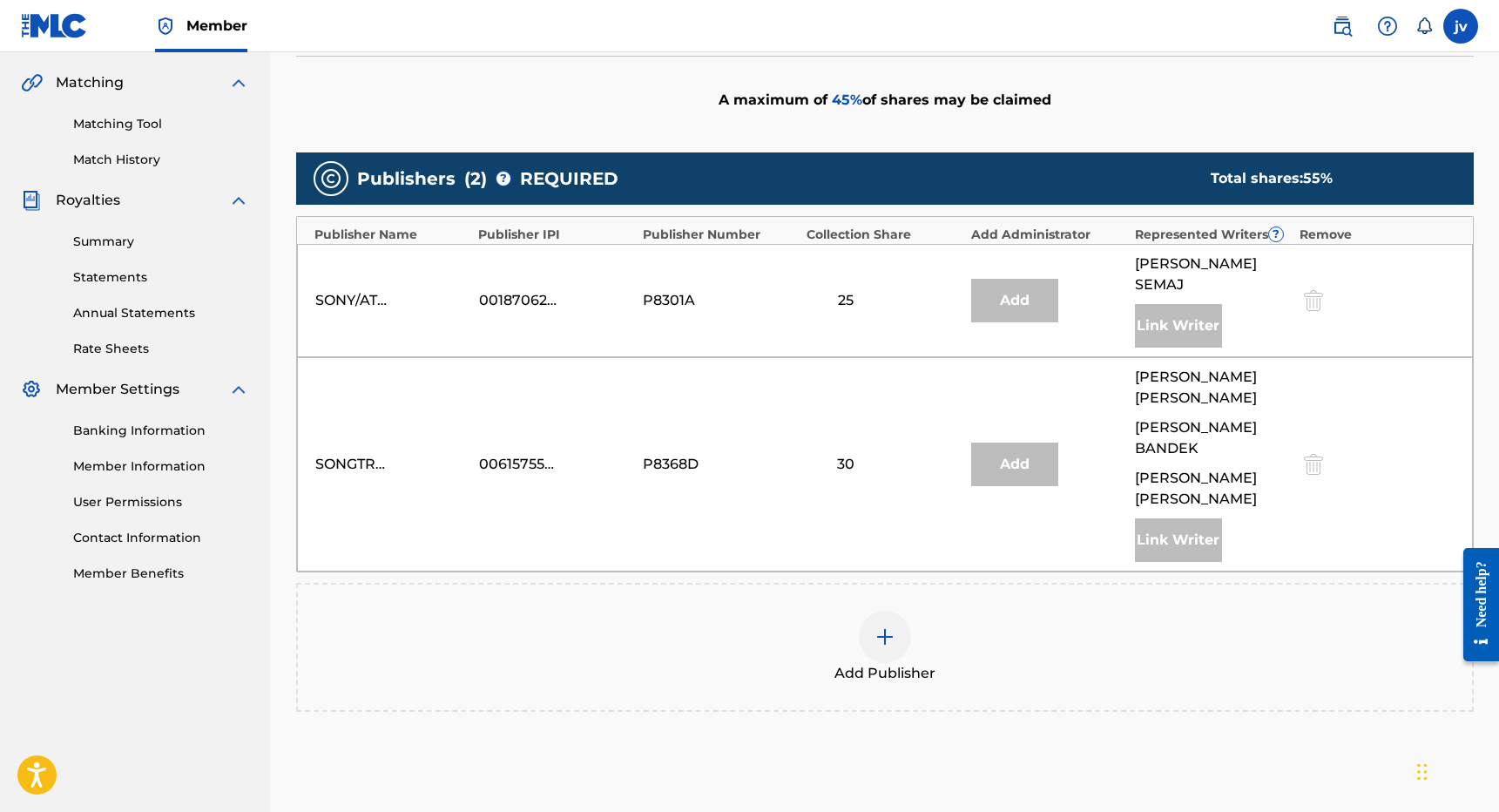
scroll to position [400, 0]
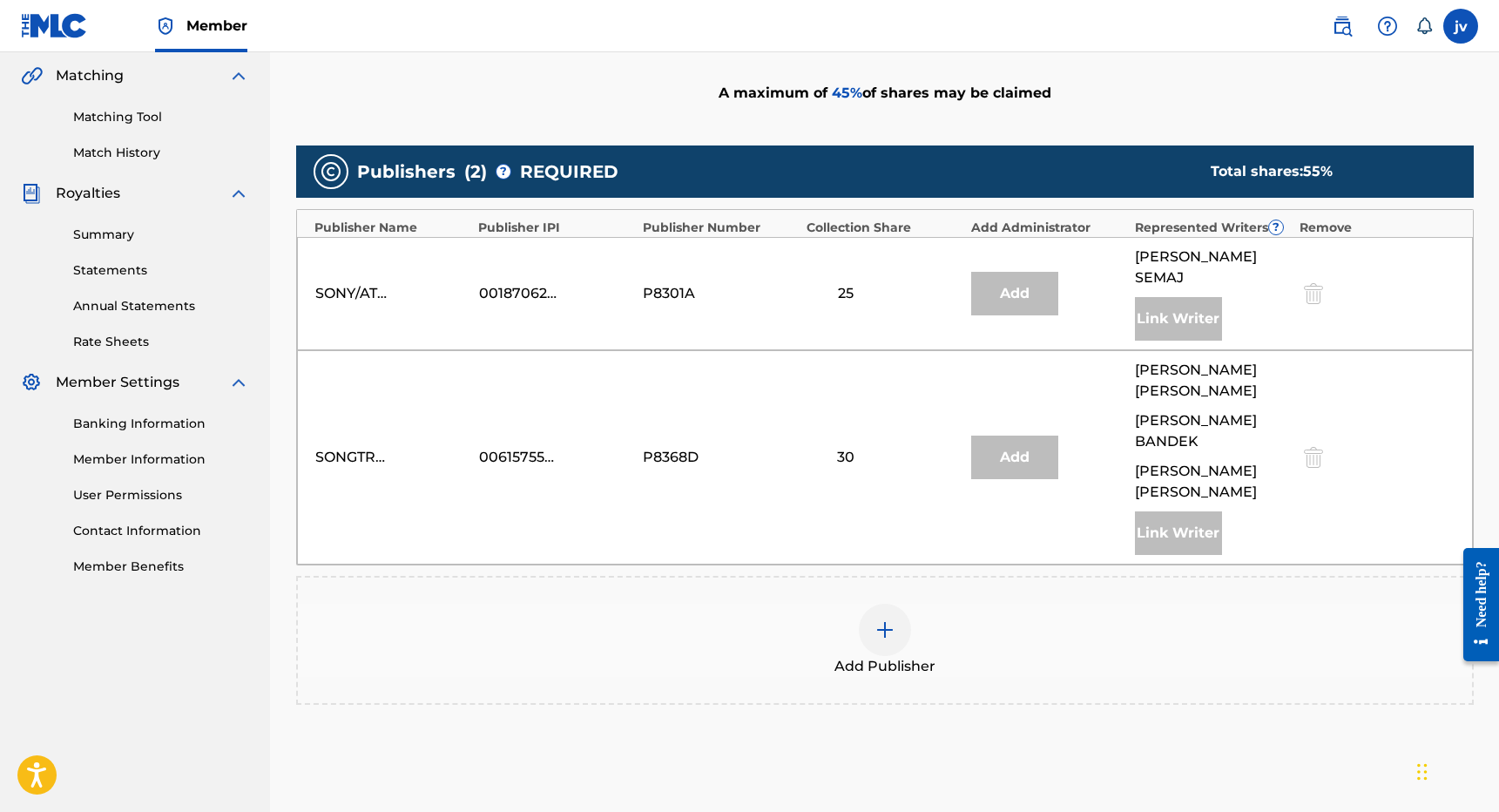
click at [886, 604] on div at bounding box center [885, 629] width 52 height 52
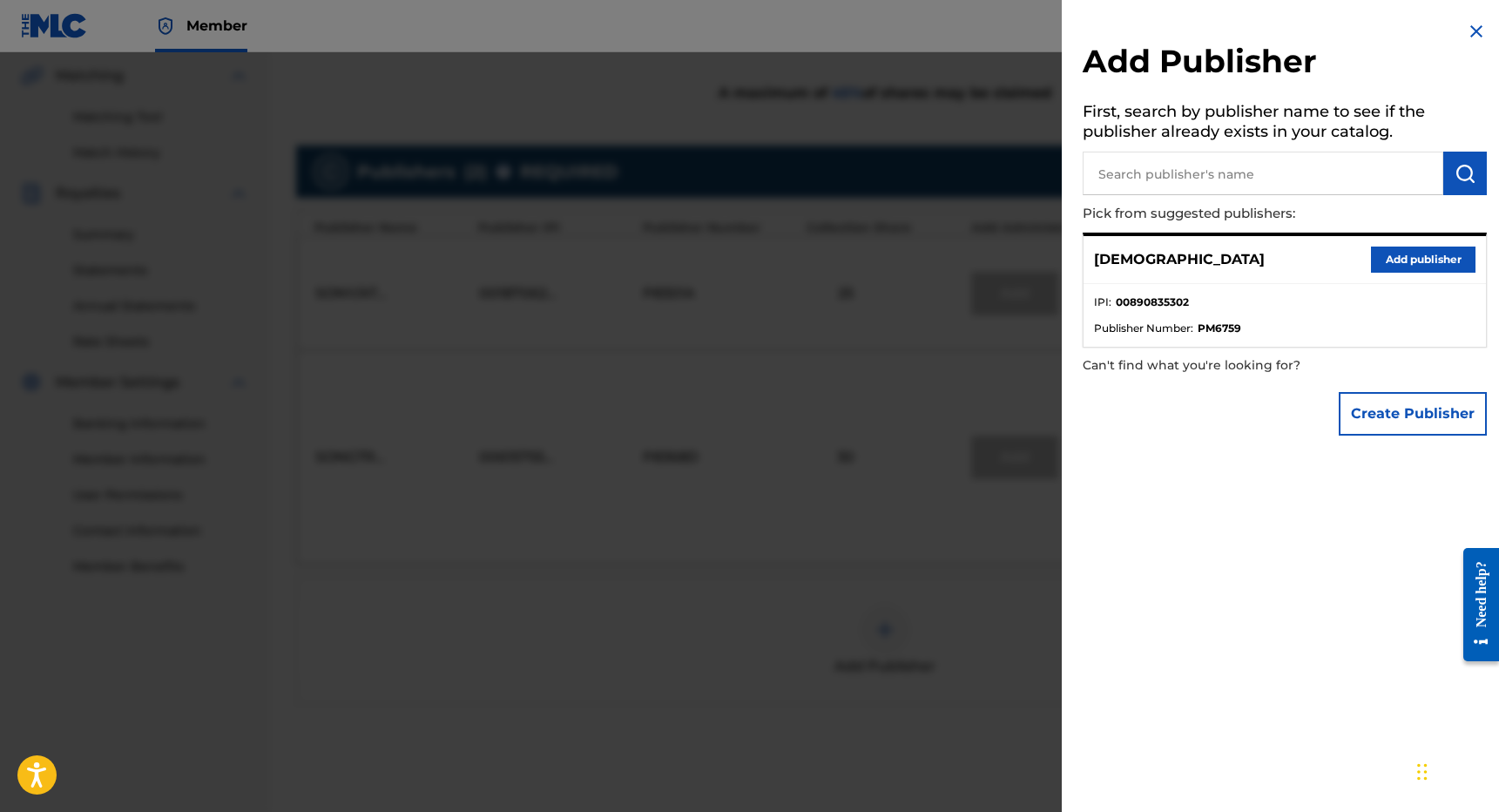
click at [1413, 265] on button "Add publisher" at bounding box center [1424, 260] width 105 height 26
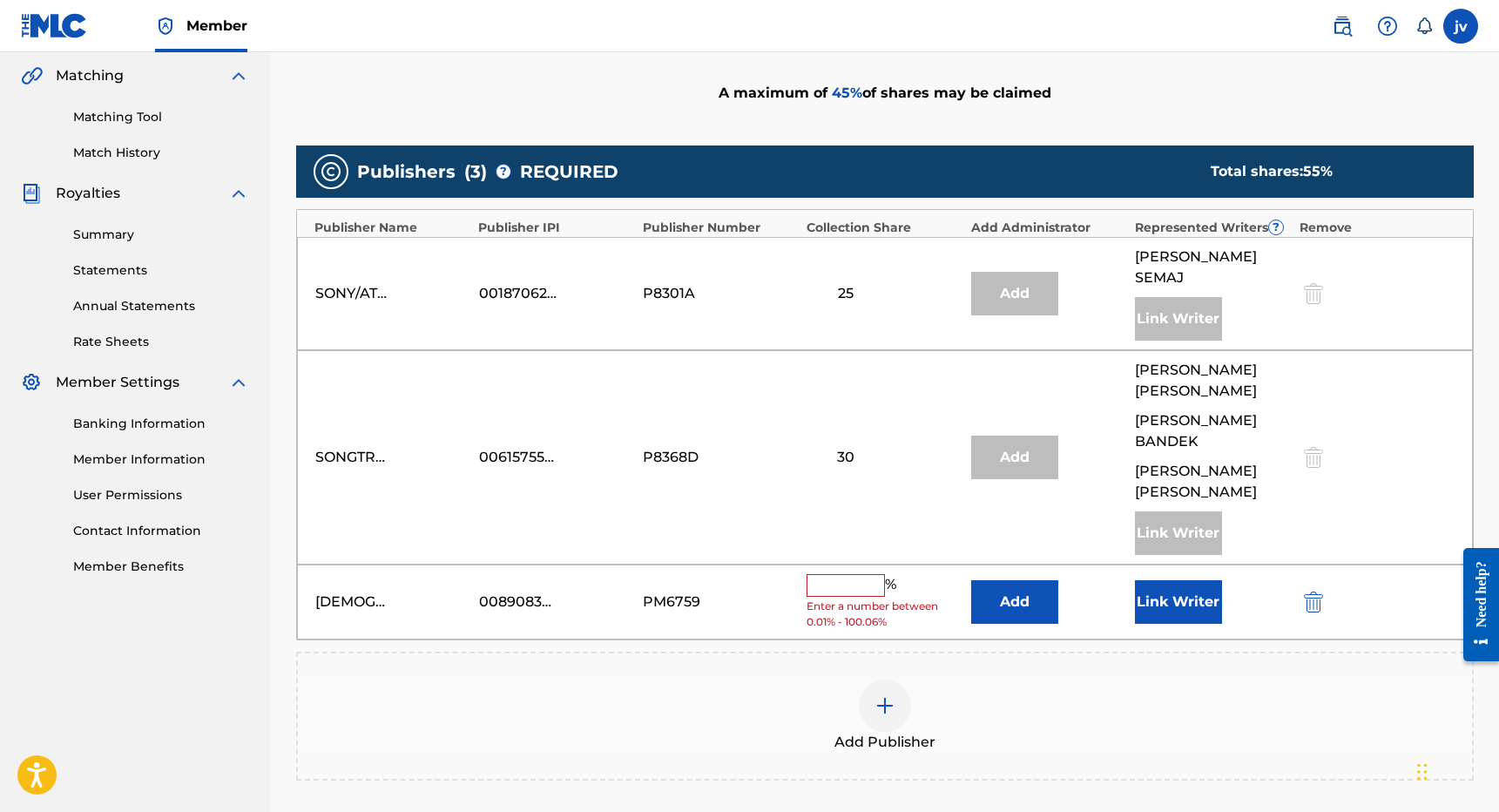
click at [861, 573] on input "text" at bounding box center [845, 584] width 78 height 23
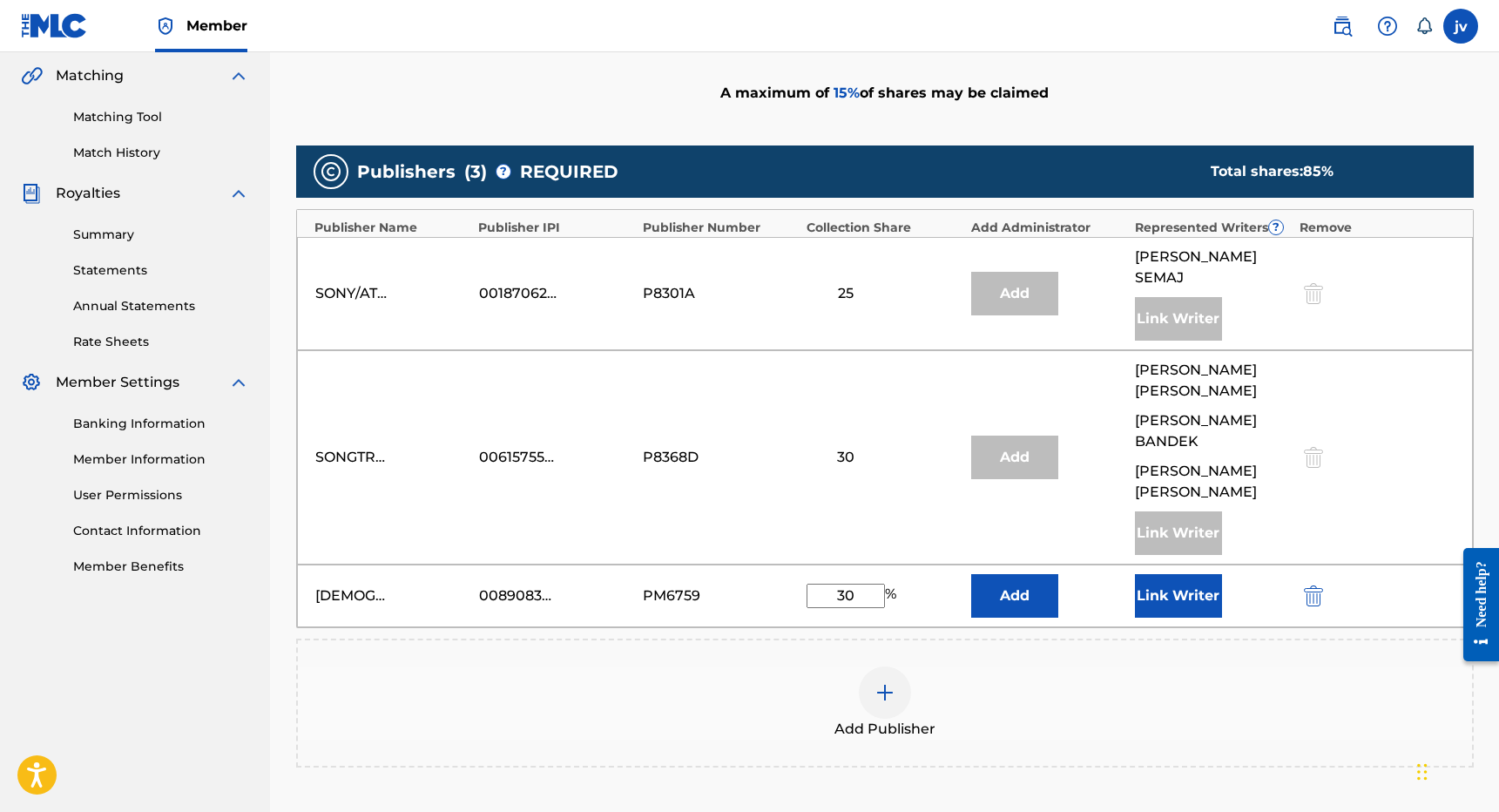
type input "30"
click at [1163, 573] on button "Link Writer" at bounding box center [1179, 595] width 87 height 43
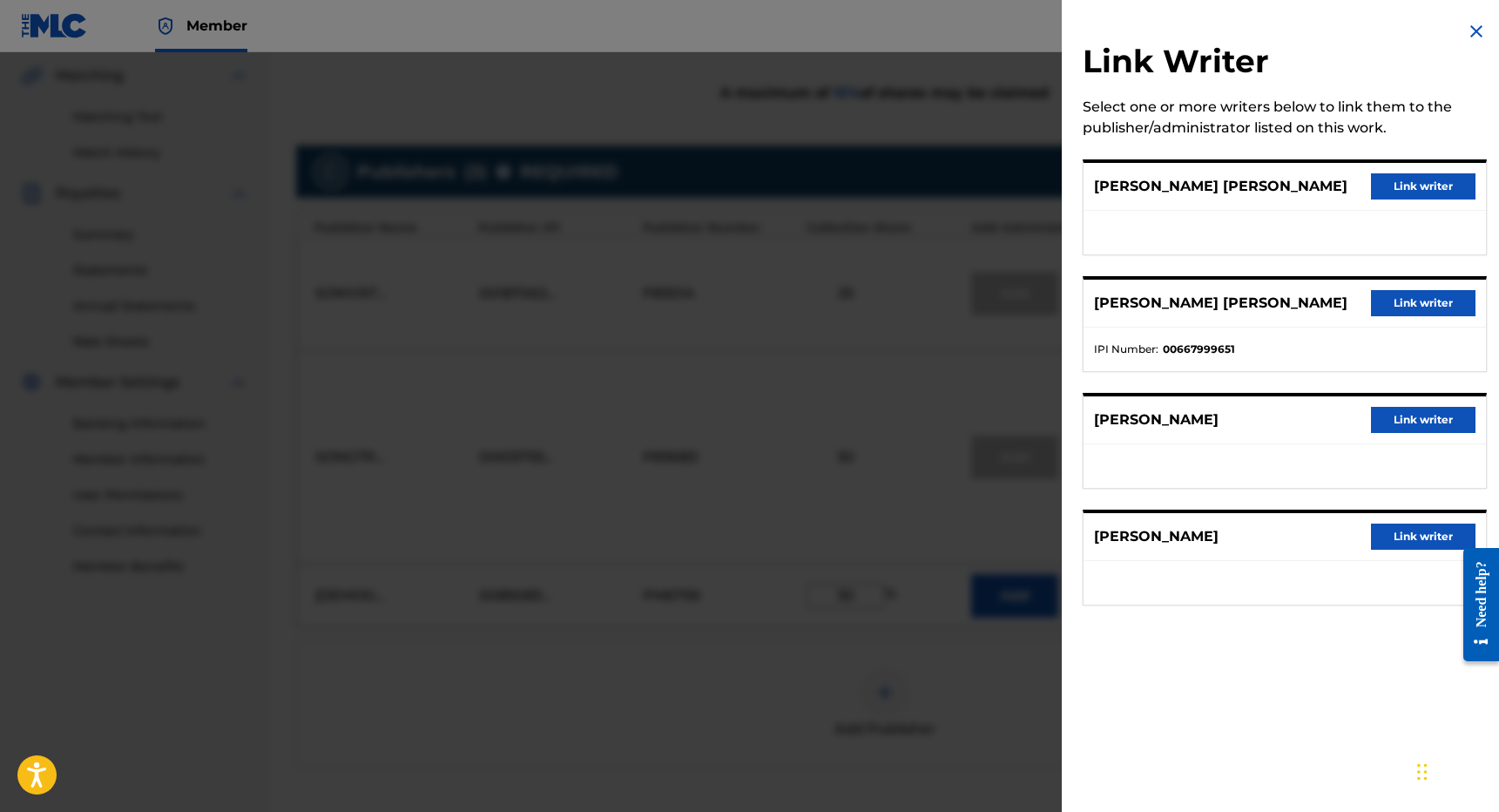
click at [1408, 306] on button "Link writer" at bounding box center [1424, 303] width 105 height 26
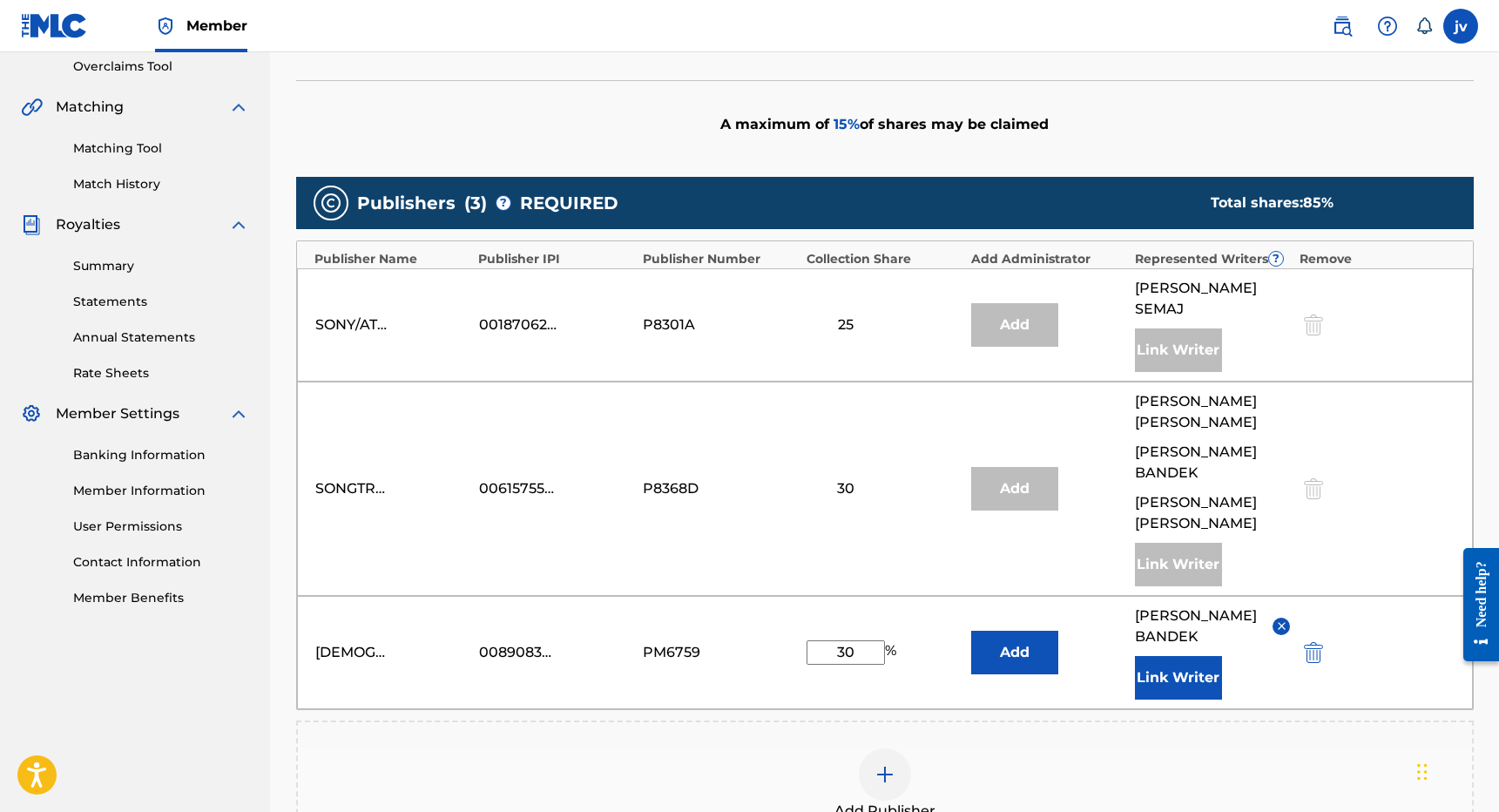
scroll to position [360, 1]
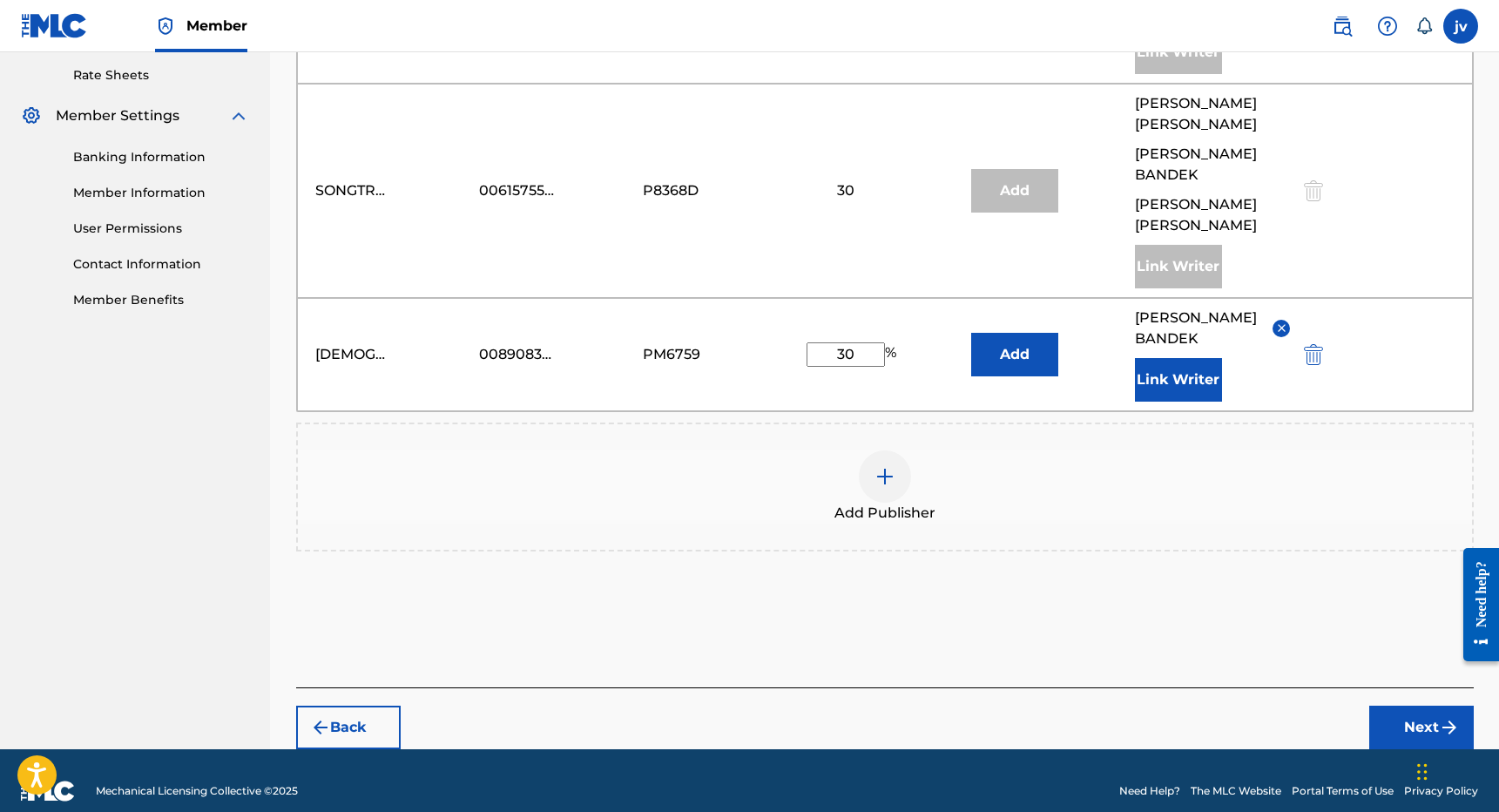
click at [1442, 717] on img "submit" at bounding box center [1449, 727] width 21 height 21
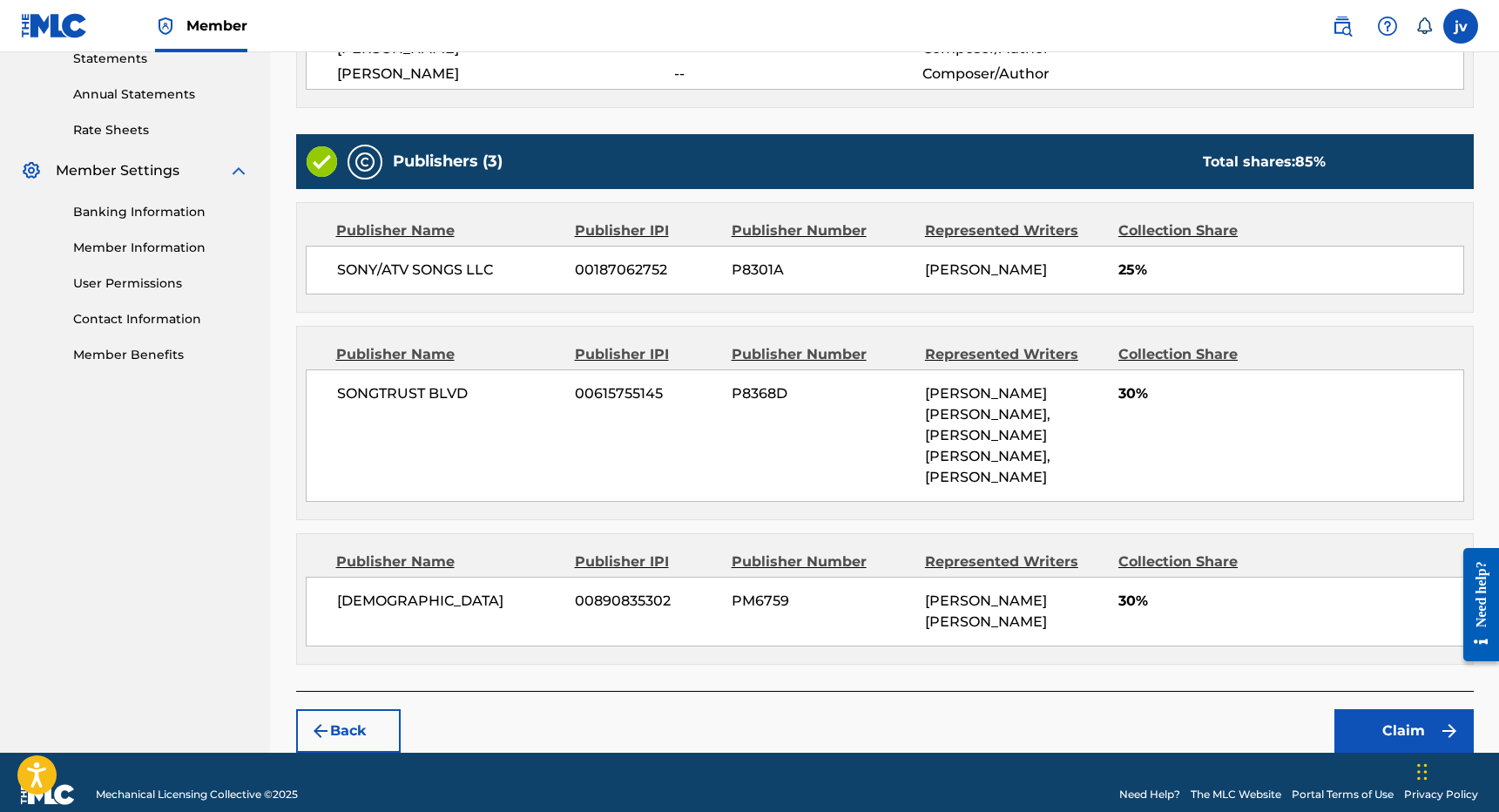
click at [1393, 709] on button "Claim" at bounding box center [1404, 730] width 140 height 43
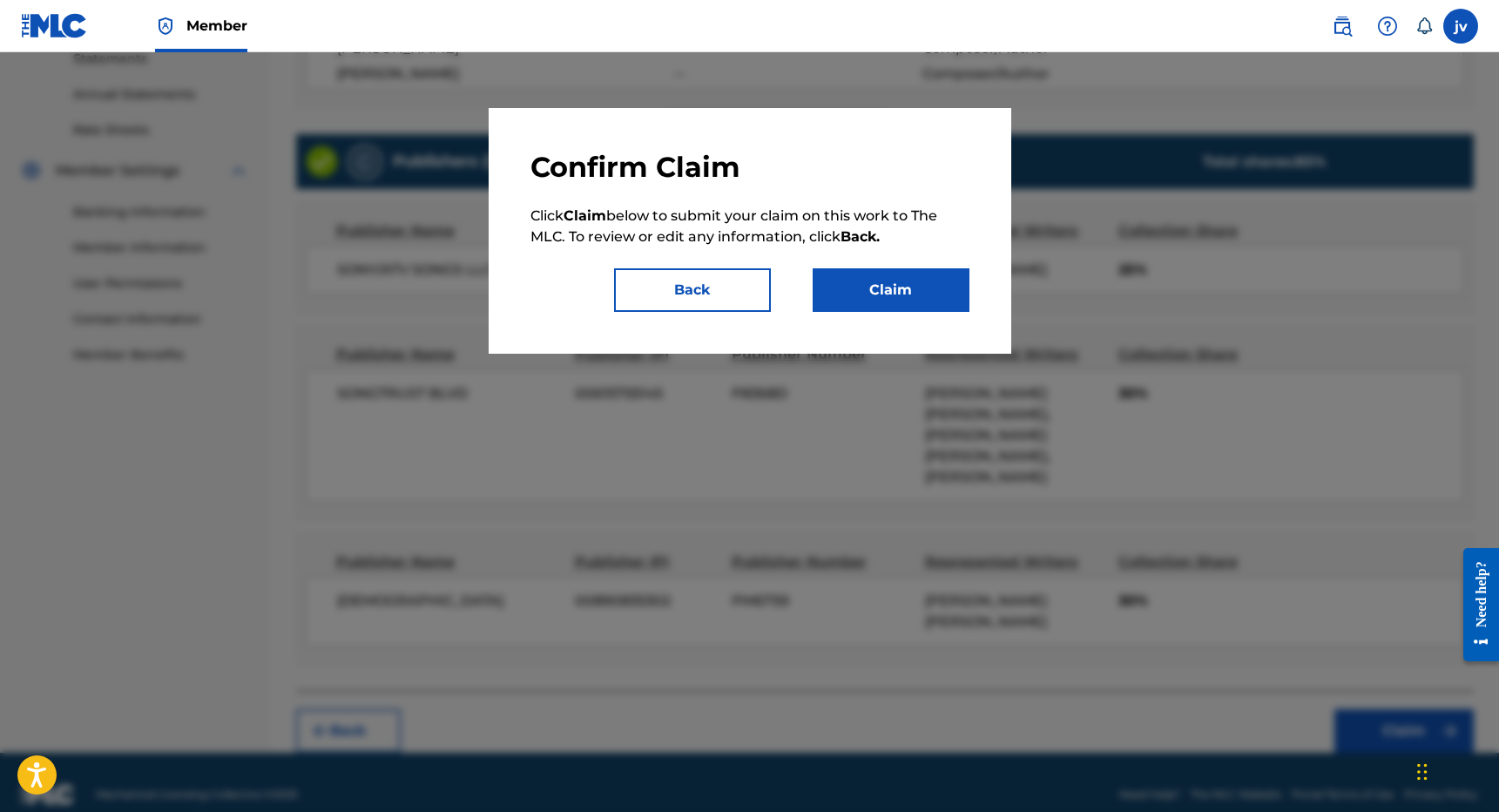
click at [923, 298] on button "Claim" at bounding box center [890, 289] width 157 height 43
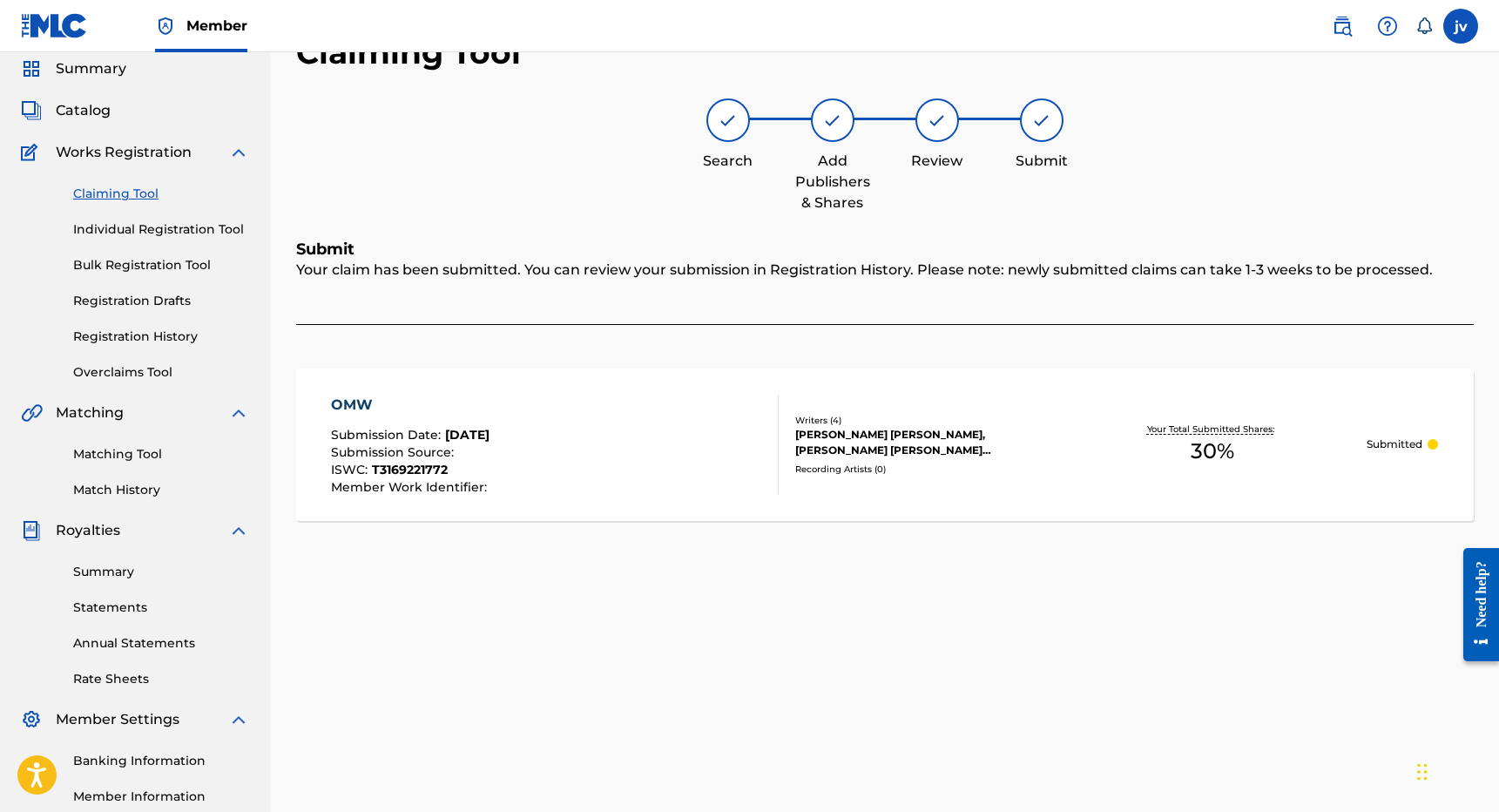
scroll to position [10, 0]
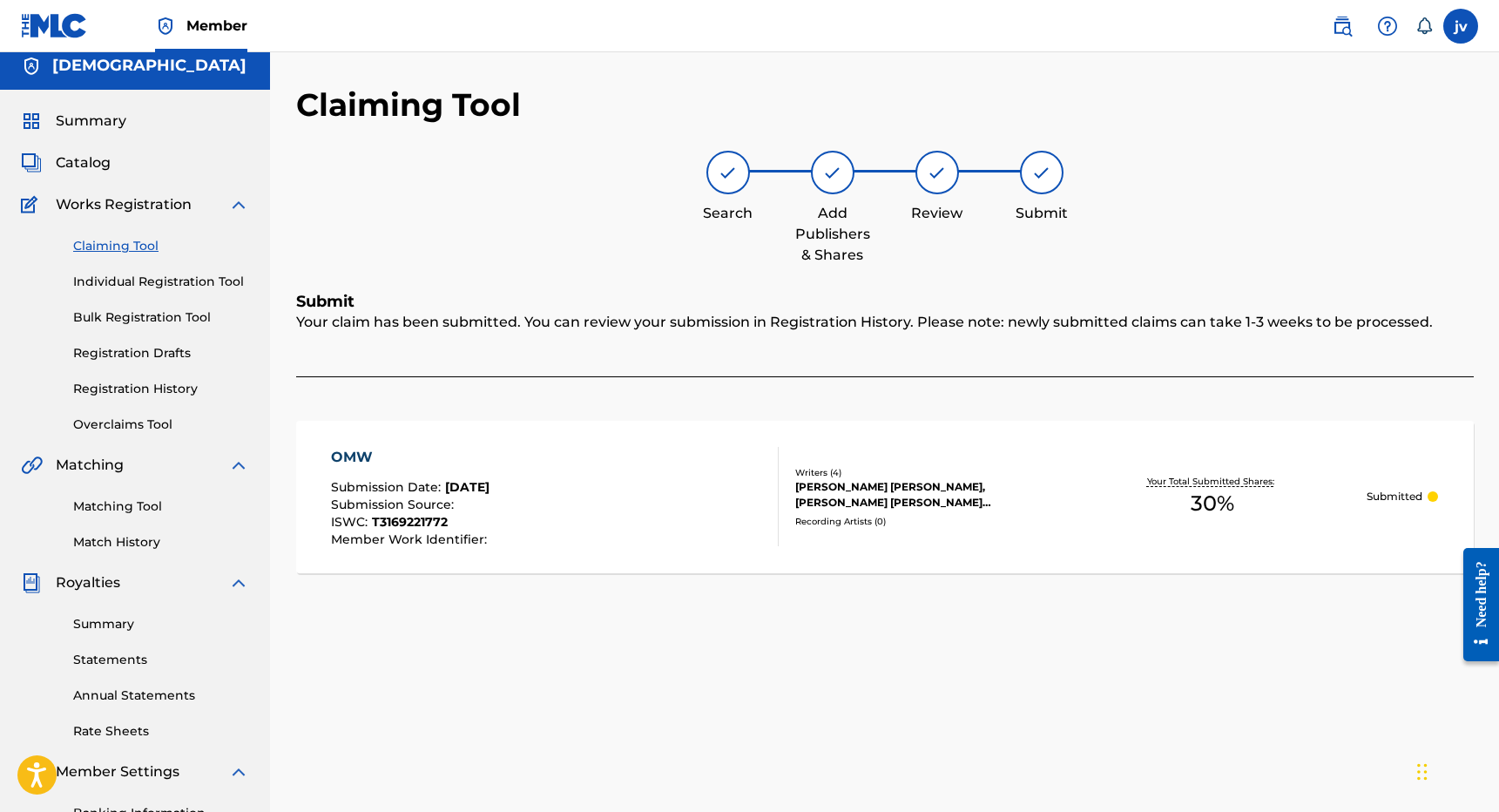
click at [130, 243] on link "Claiming Tool" at bounding box center [162, 246] width 176 height 18
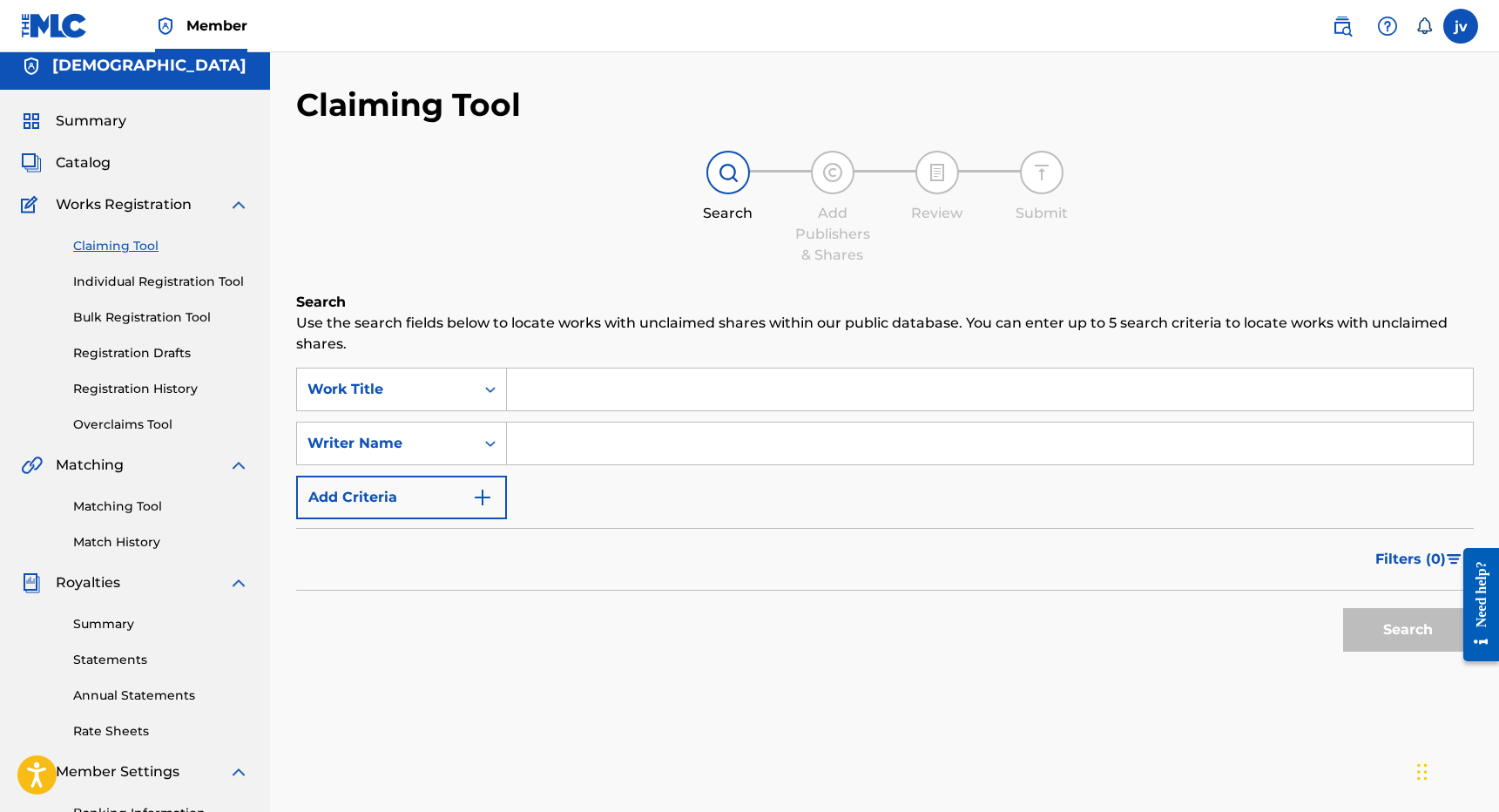
scroll to position [0, 0]
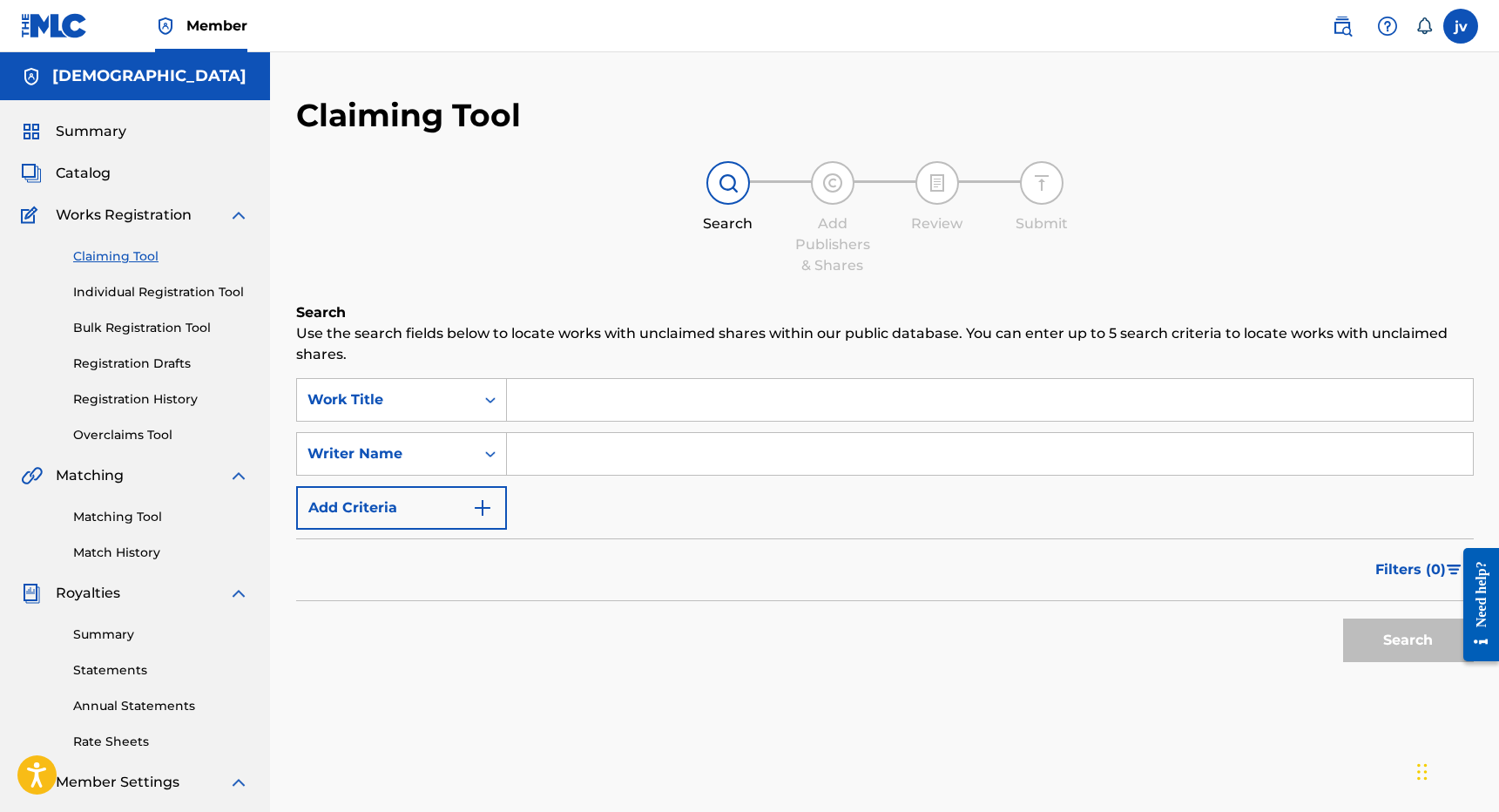
click at [632, 397] on input "Search Form" at bounding box center [990, 400] width 967 height 42
type input "STEADY ME"
click at [1408, 640] on button "Search" at bounding box center [1408, 640] width 130 height 43
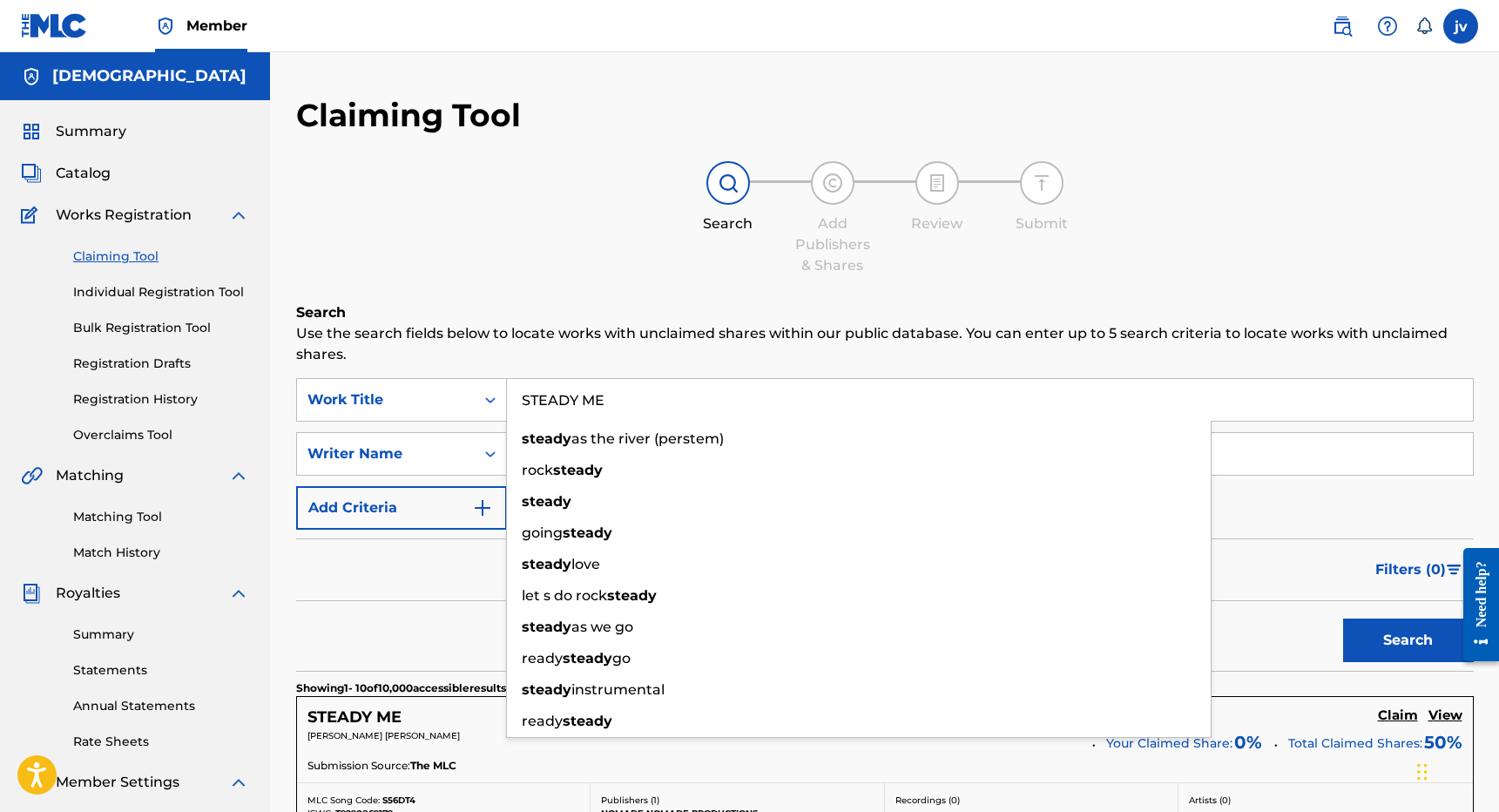
click at [393, 585] on div "Filters ( 0 )" at bounding box center [885, 570] width 1178 height 62
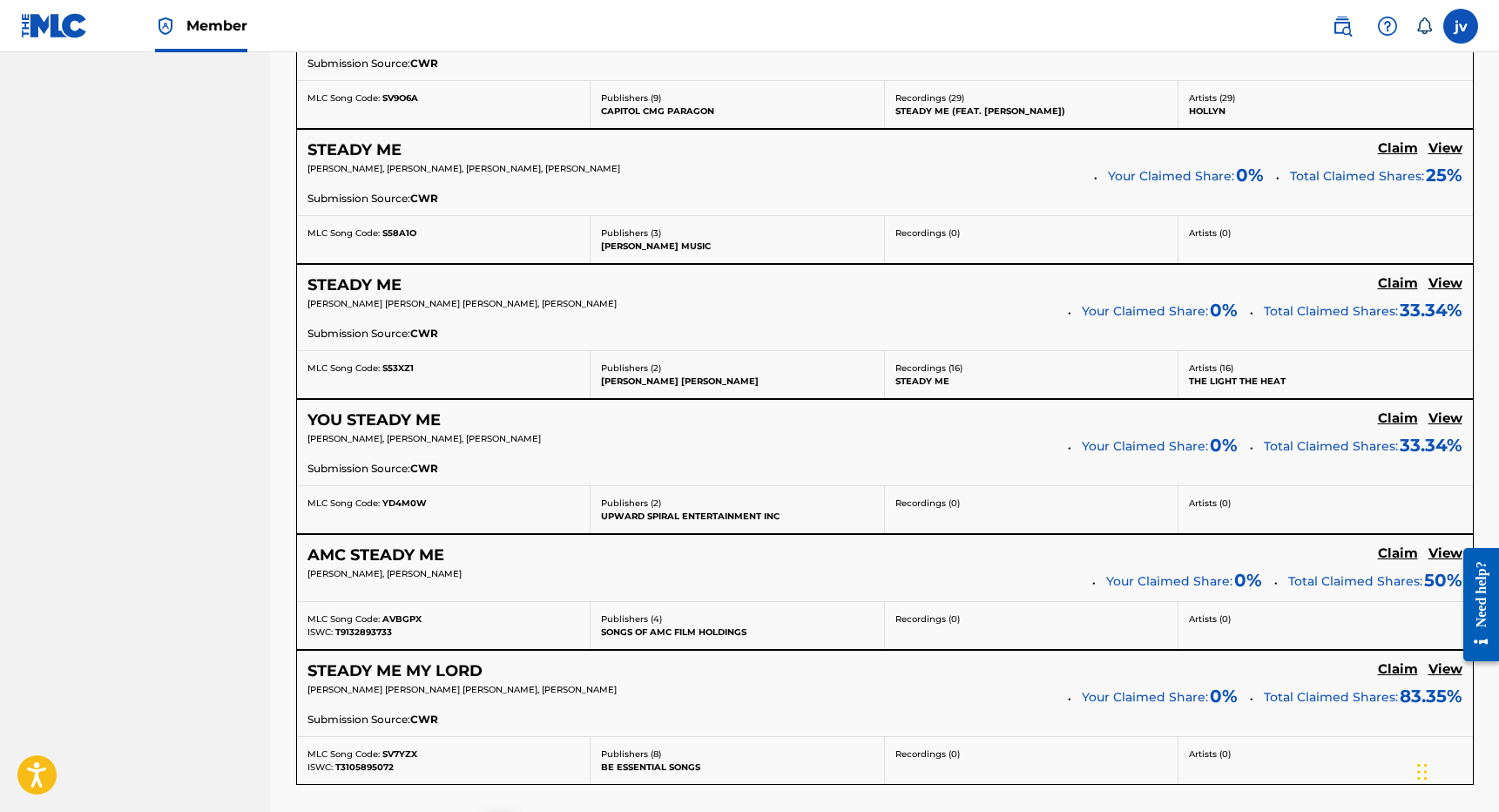
scroll to position [1225, 0]
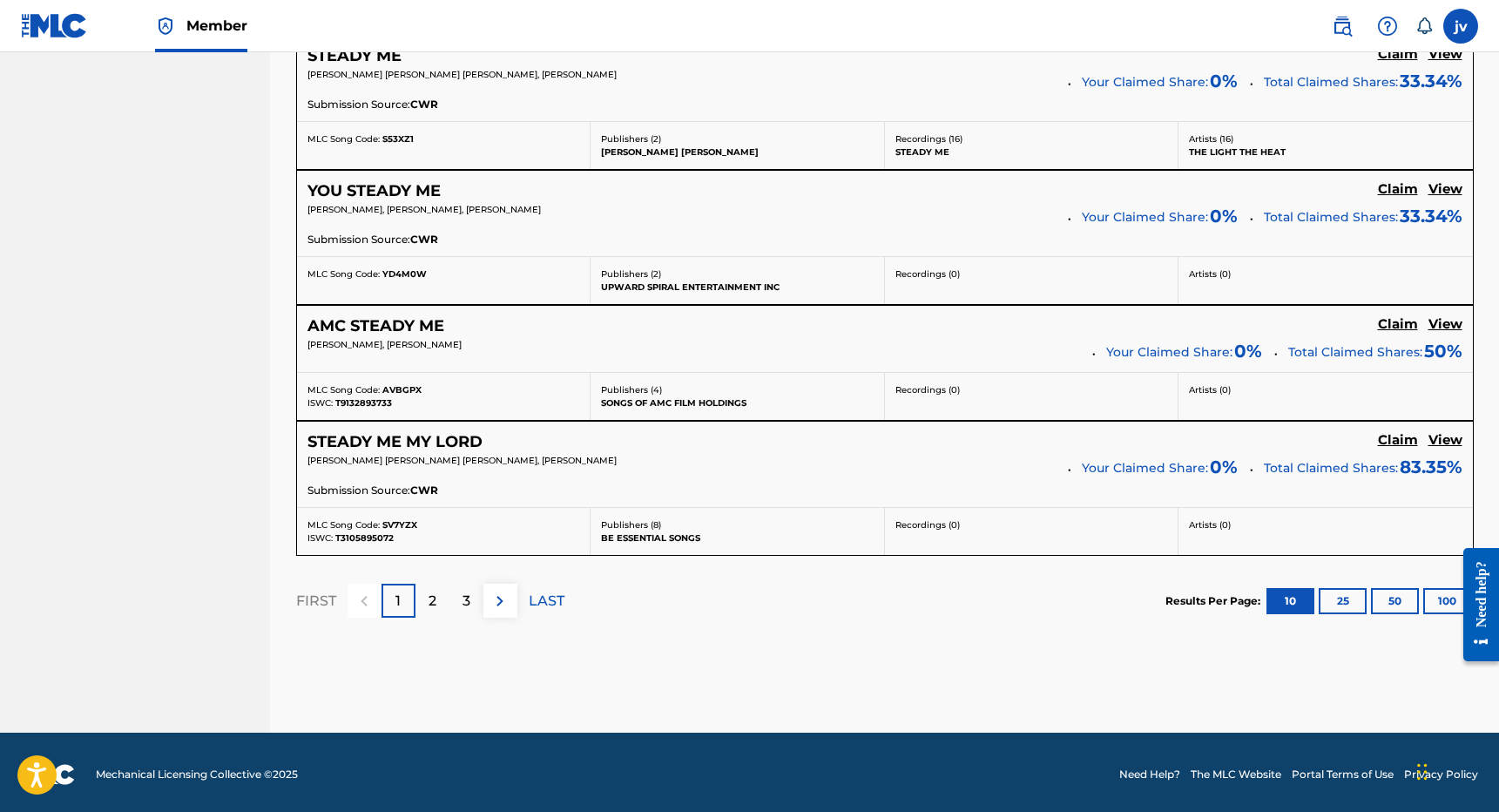
click at [441, 597] on div "2" at bounding box center [432, 600] width 34 height 34
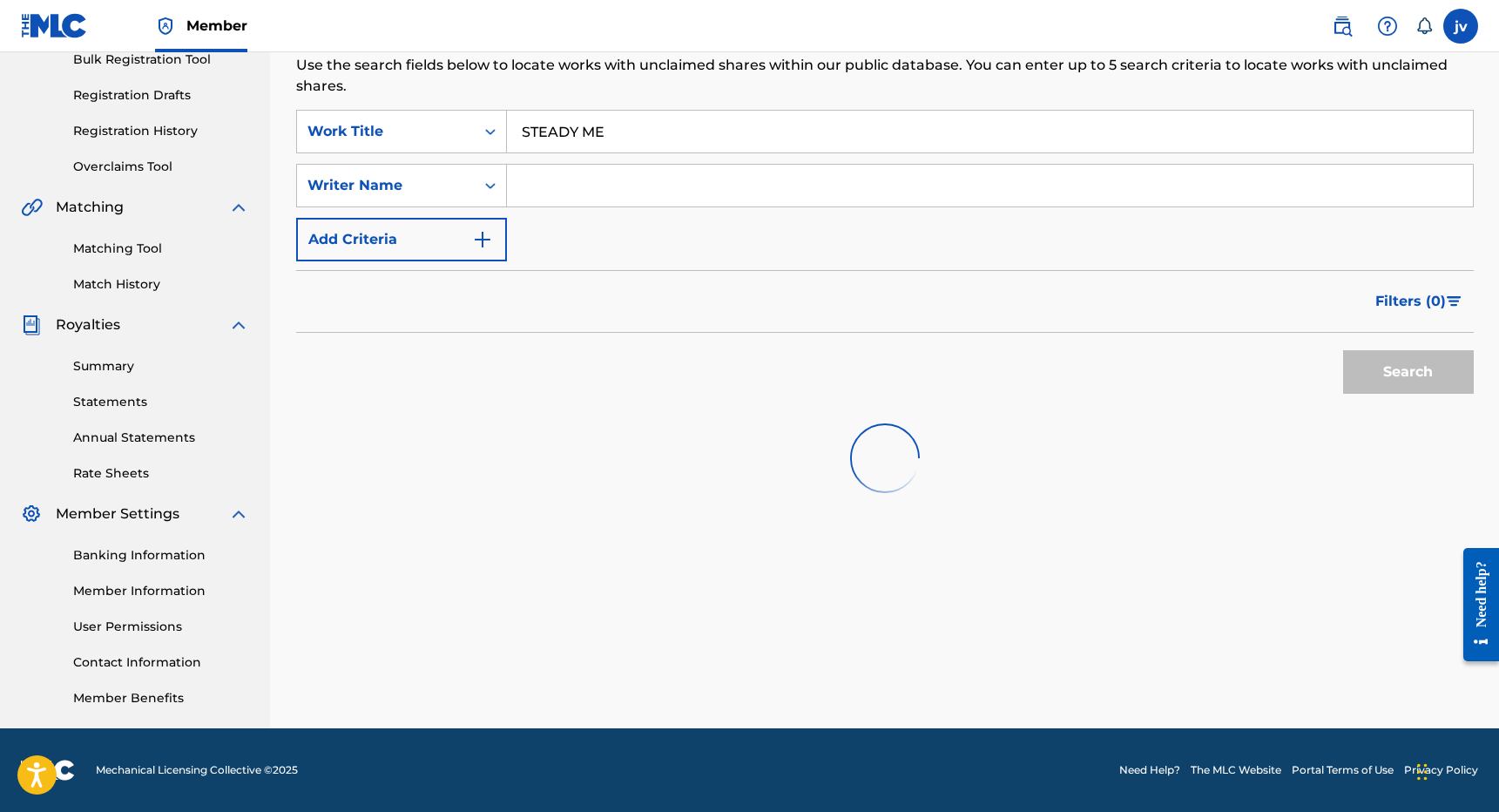
scroll to position [268, 0]
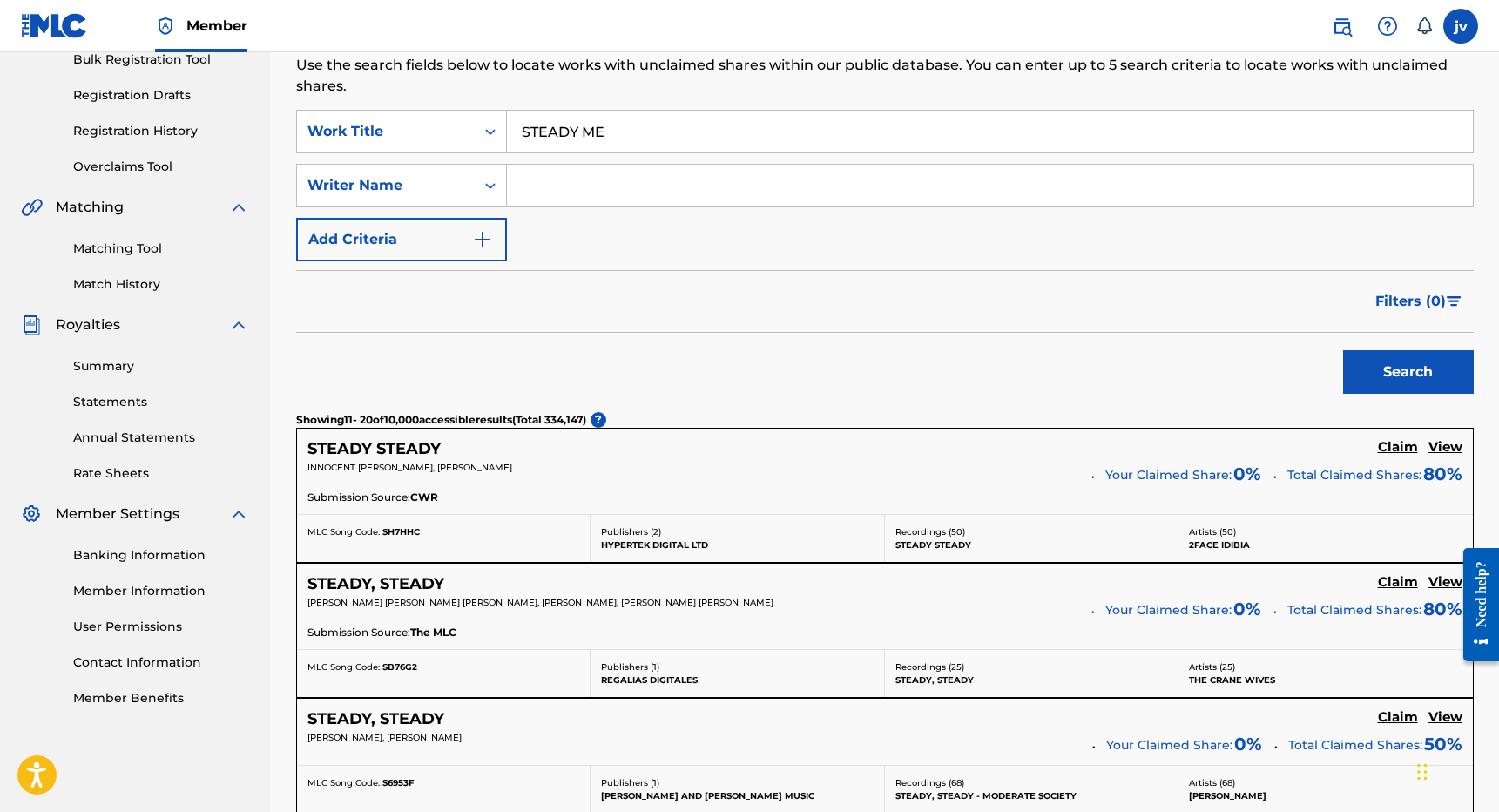
click at [629, 185] on input "Search Form" at bounding box center [990, 185] width 967 height 42
click at [1408, 372] on button "Search" at bounding box center [1408, 372] width 130 height 43
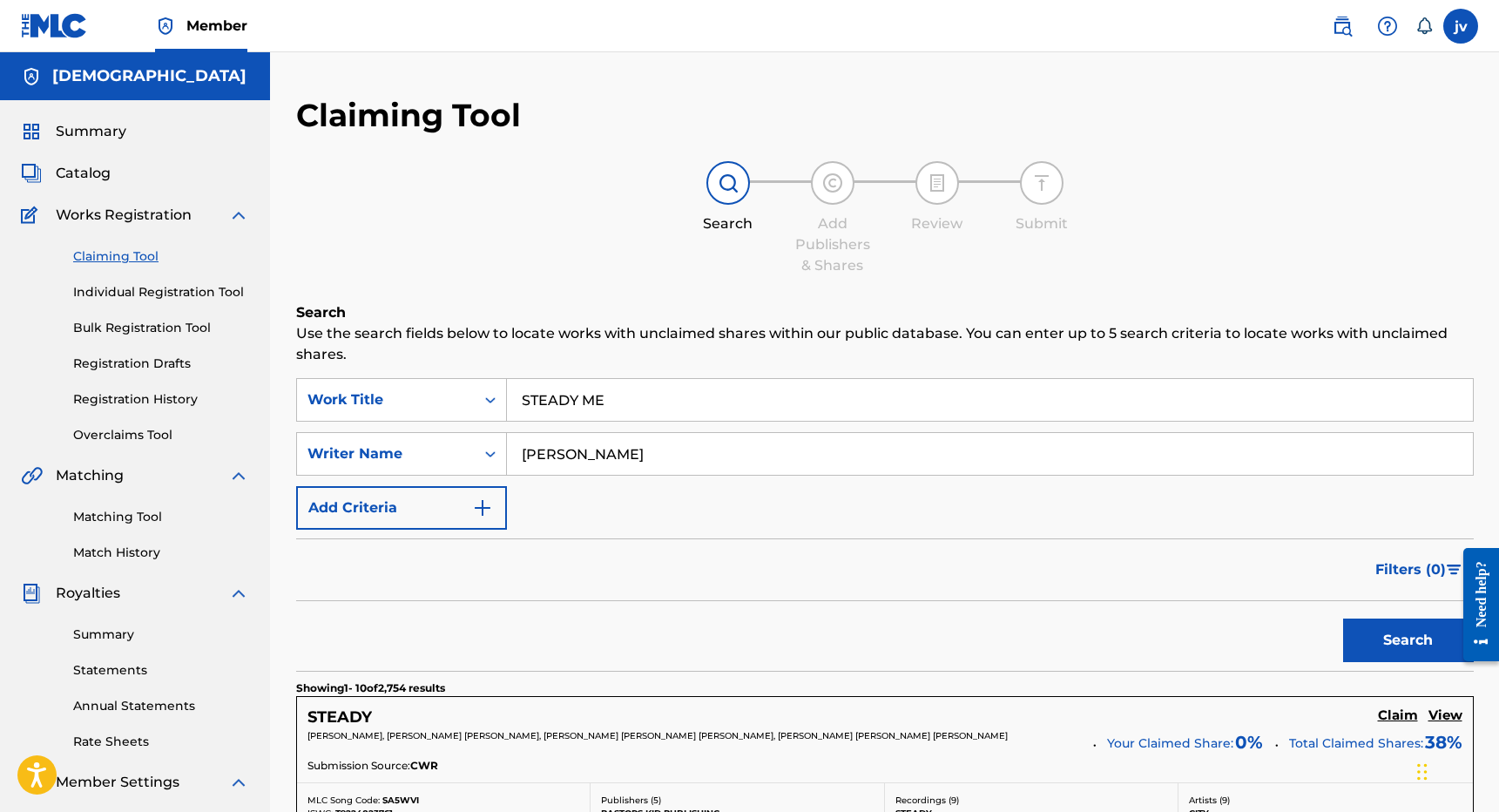
scroll to position [0, 0]
click at [605, 450] on input "[PERSON_NAME]" at bounding box center [990, 454] width 967 height 42
type input "[PERSON_NAME]"
click at [1408, 640] on button "Search" at bounding box center [1408, 640] width 130 height 43
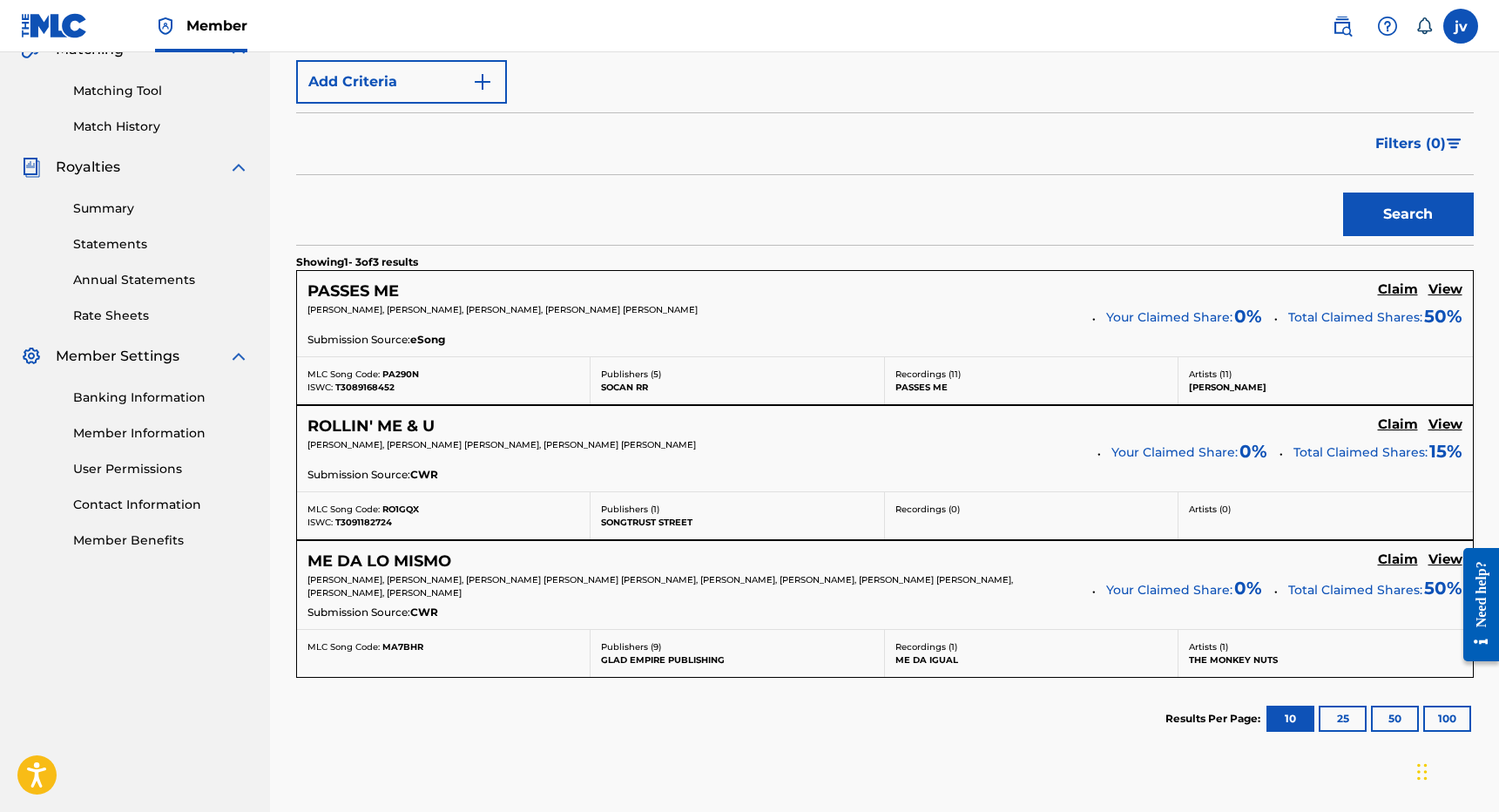
scroll to position [439, 0]
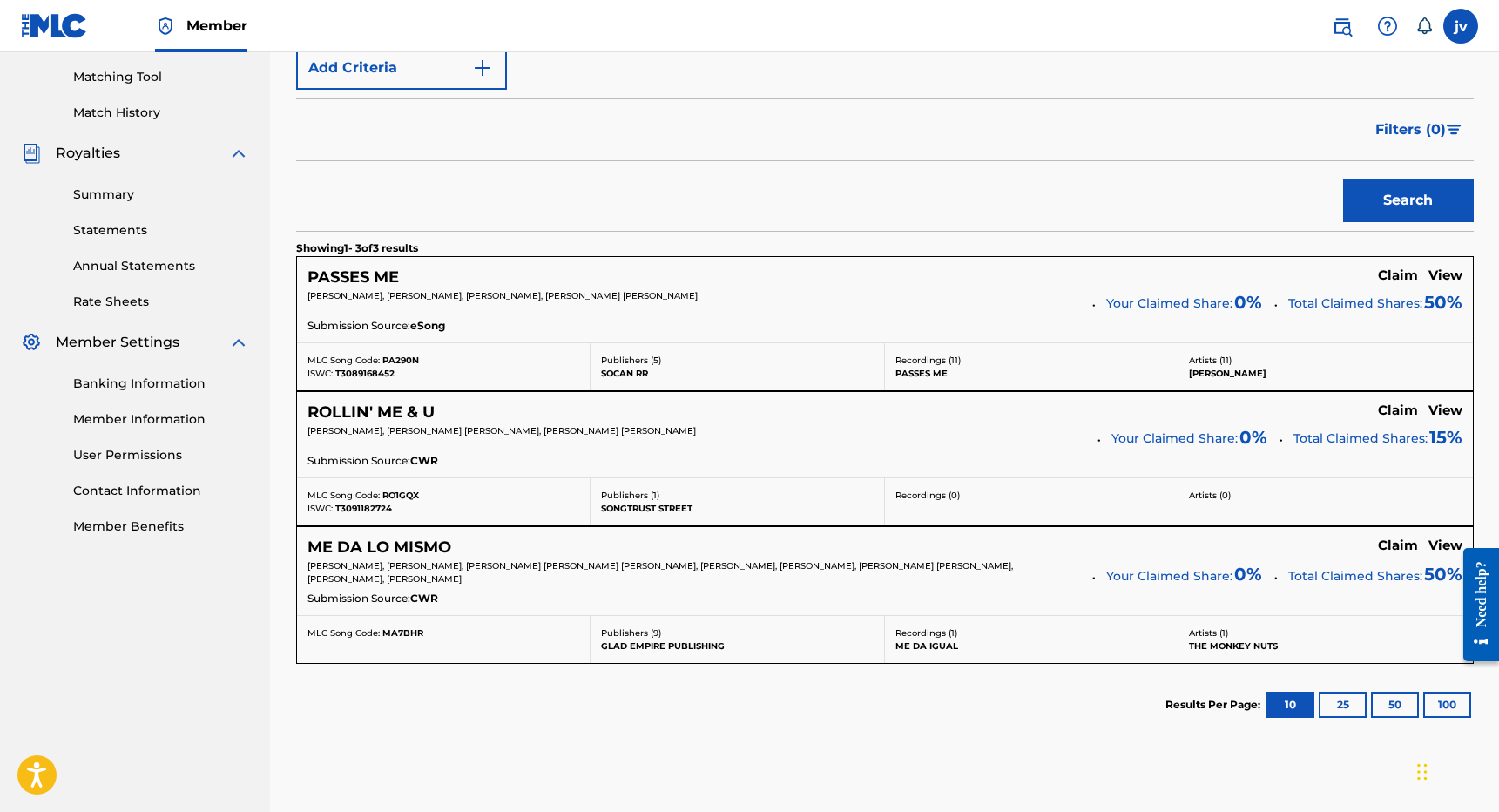
click at [1391, 409] on h5 "Claim" at bounding box center [1398, 410] width 40 height 17
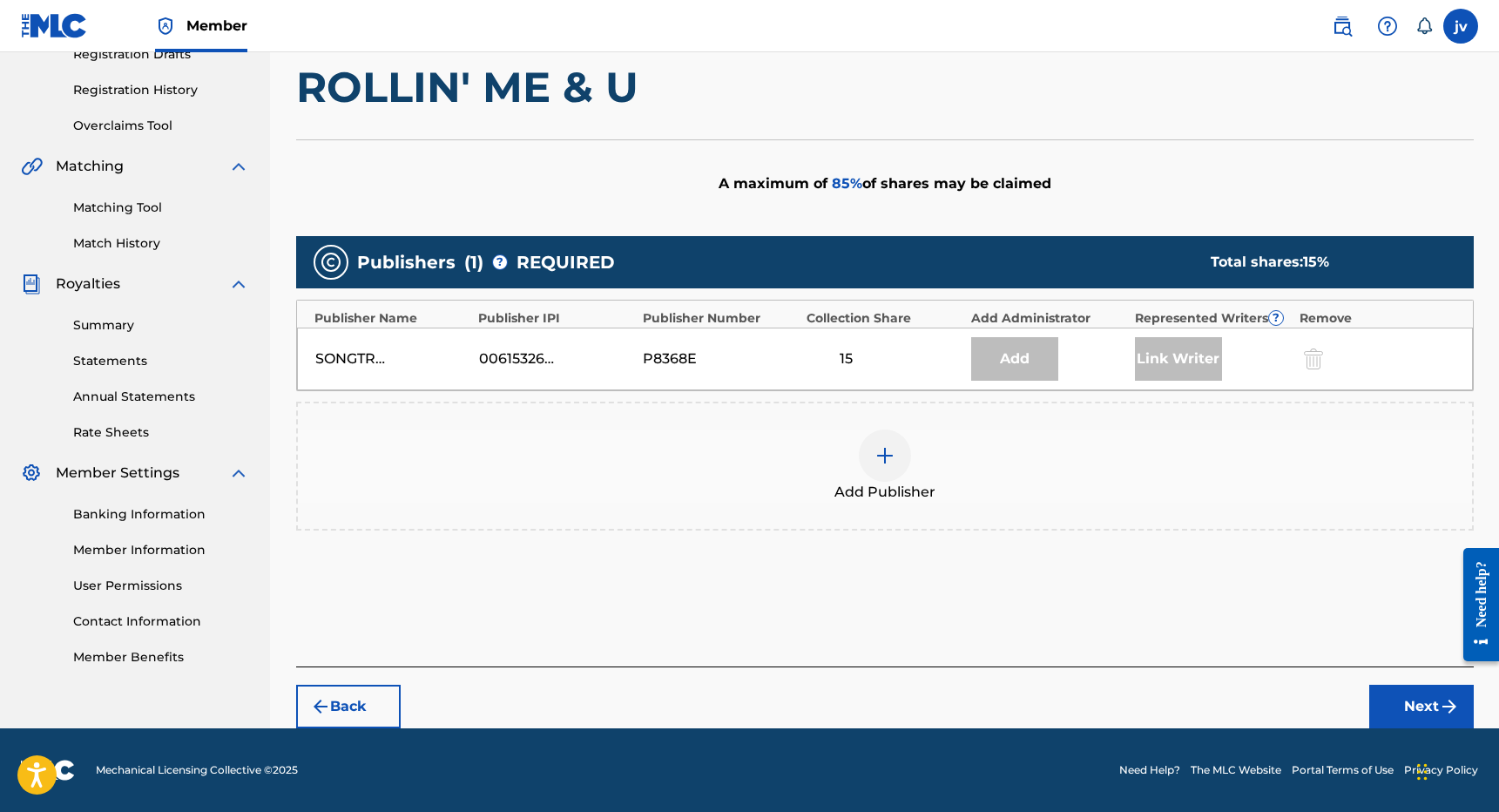
click at [883, 455] on img at bounding box center [885, 455] width 21 height 21
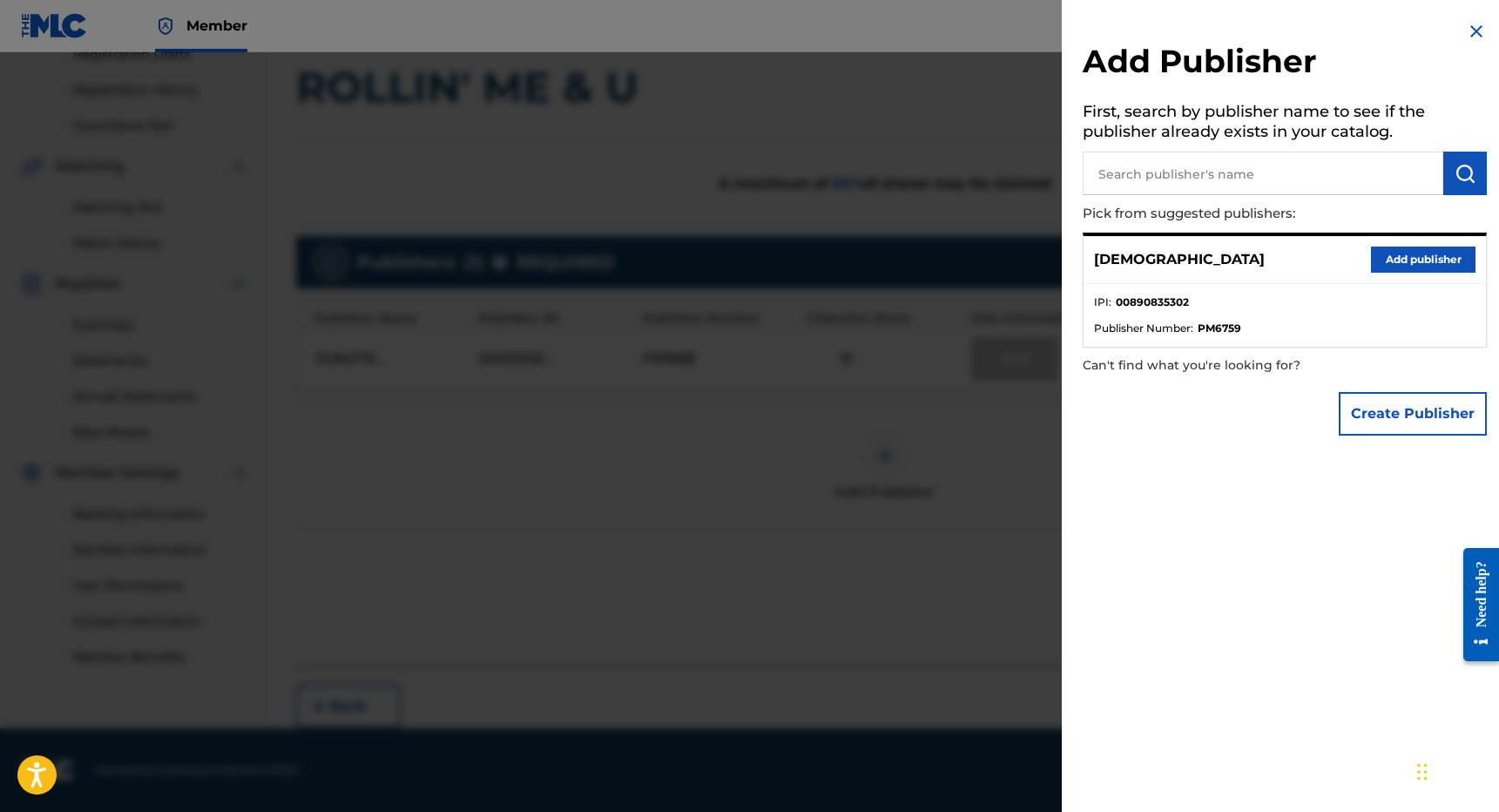
click at [1483, 30] on div "Add Publisher First, search by publisher name to see if the publisher already e…" at bounding box center [1285, 232] width 446 height 465
click at [1471, 28] on img at bounding box center [1476, 31] width 21 height 21
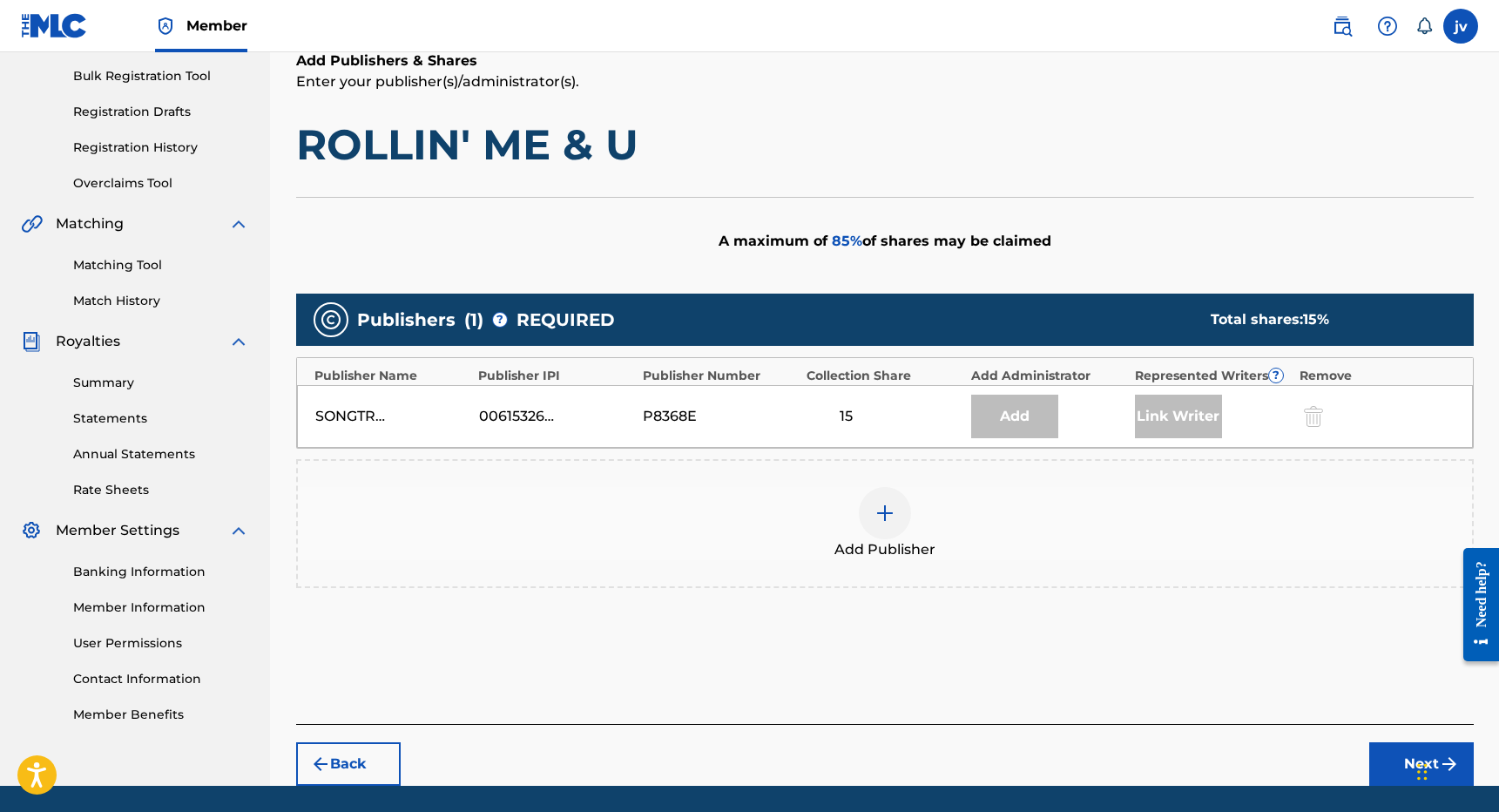
scroll to position [246, 0]
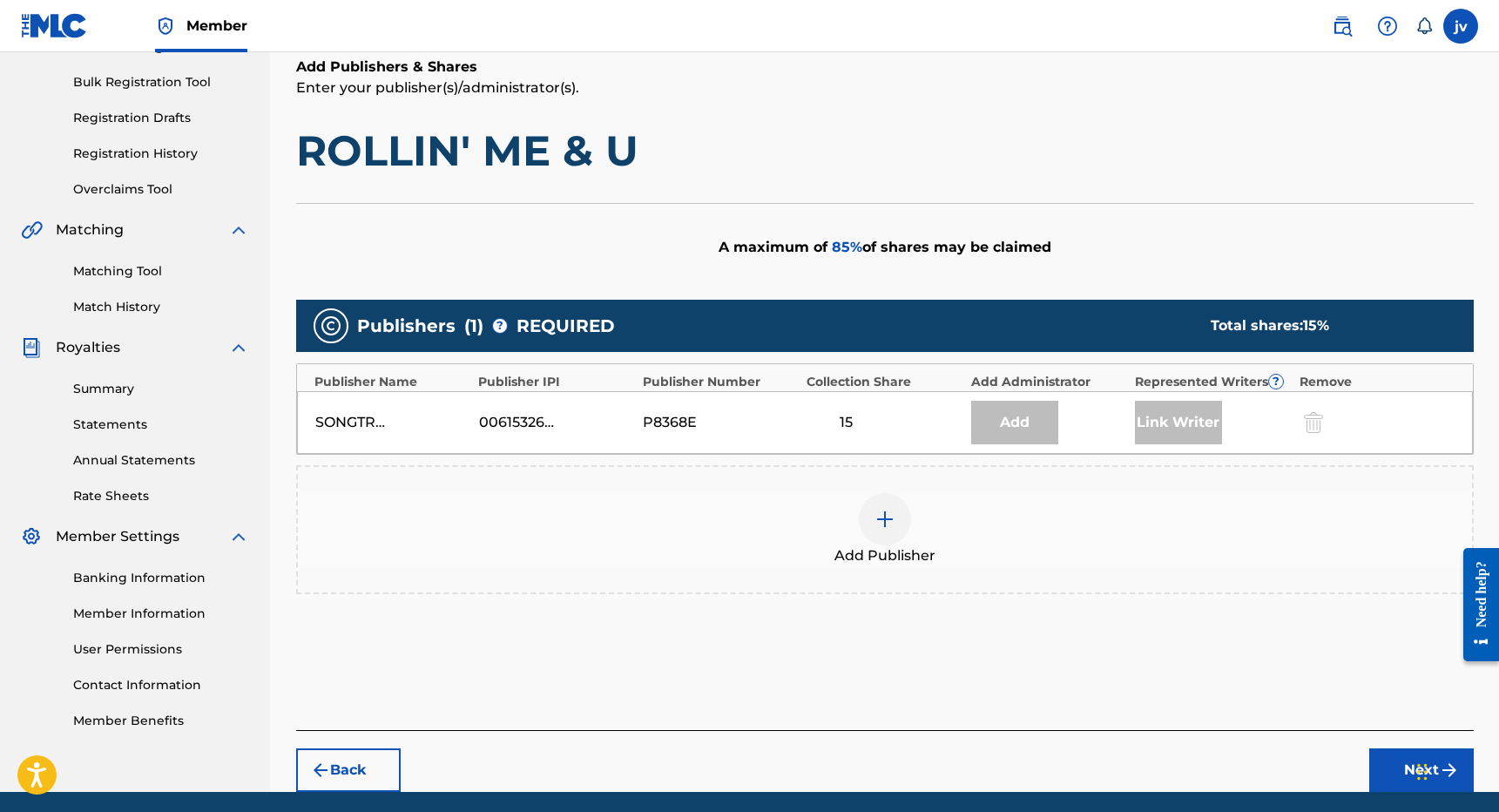
click at [881, 522] on img at bounding box center [885, 518] width 21 height 21
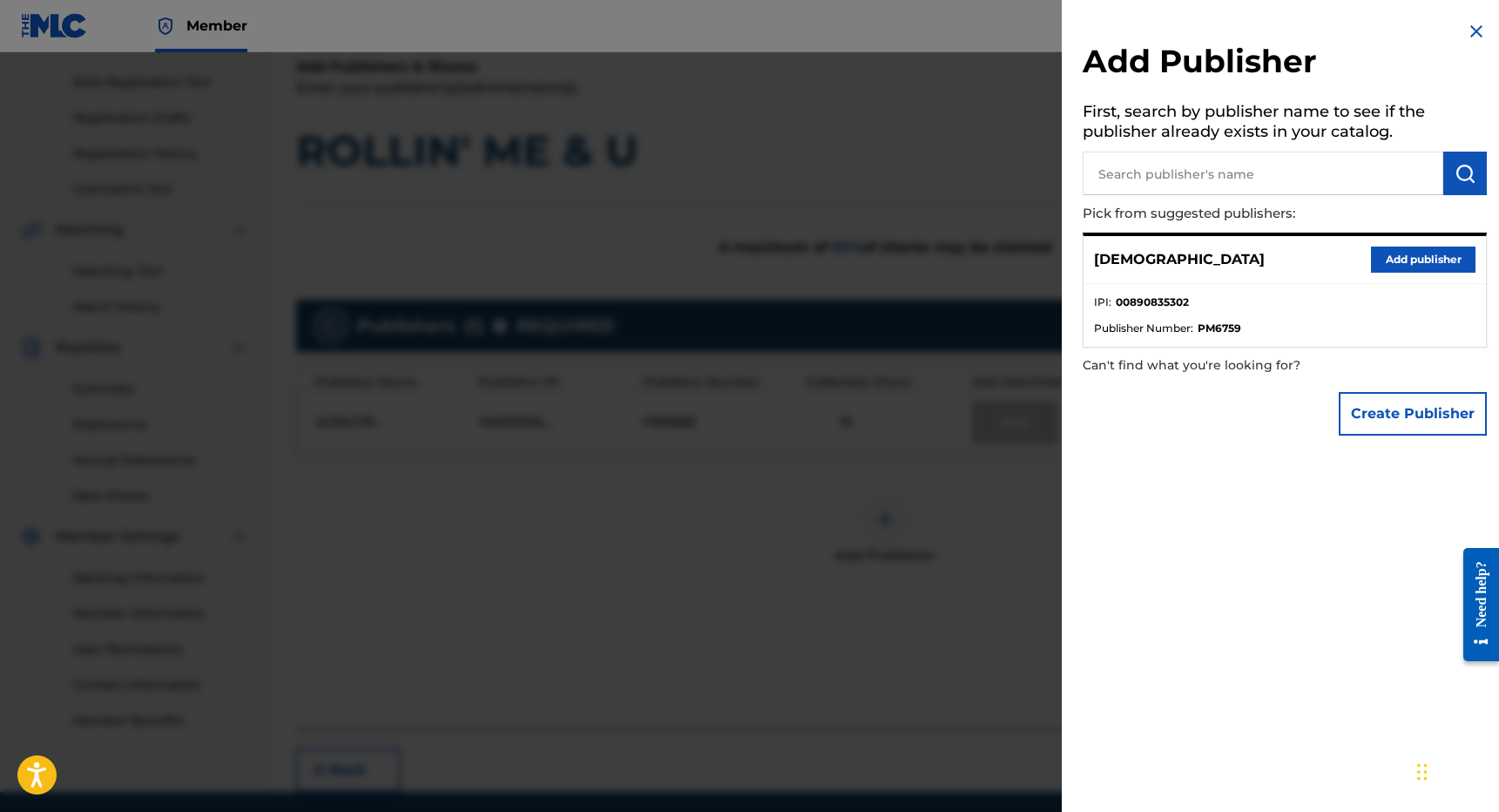
click at [1397, 250] on button "Add publisher" at bounding box center [1424, 260] width 105 height 26
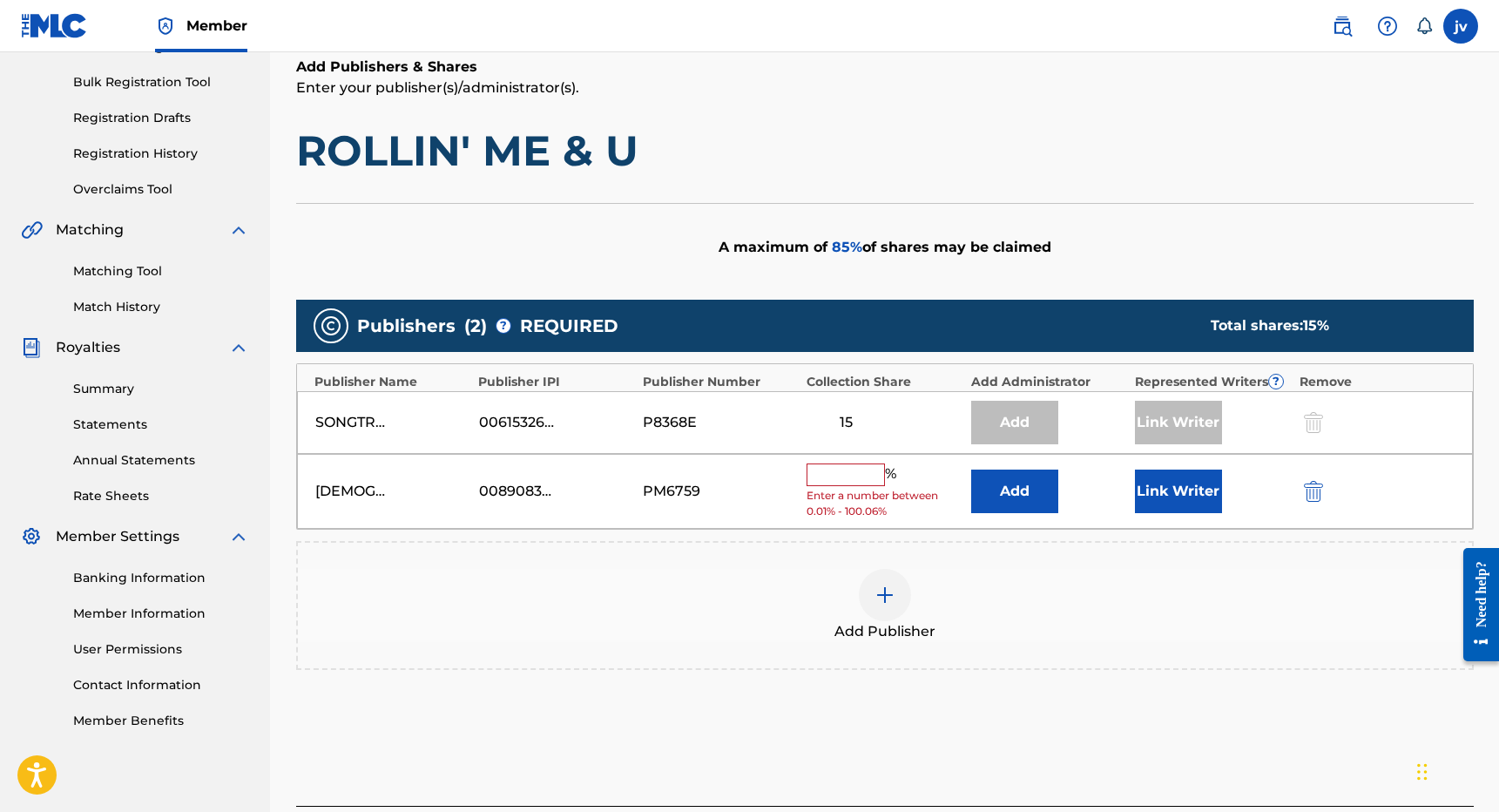
click at [867, 477] on input "text" at bounding box center [845, 474] width 78 height 23
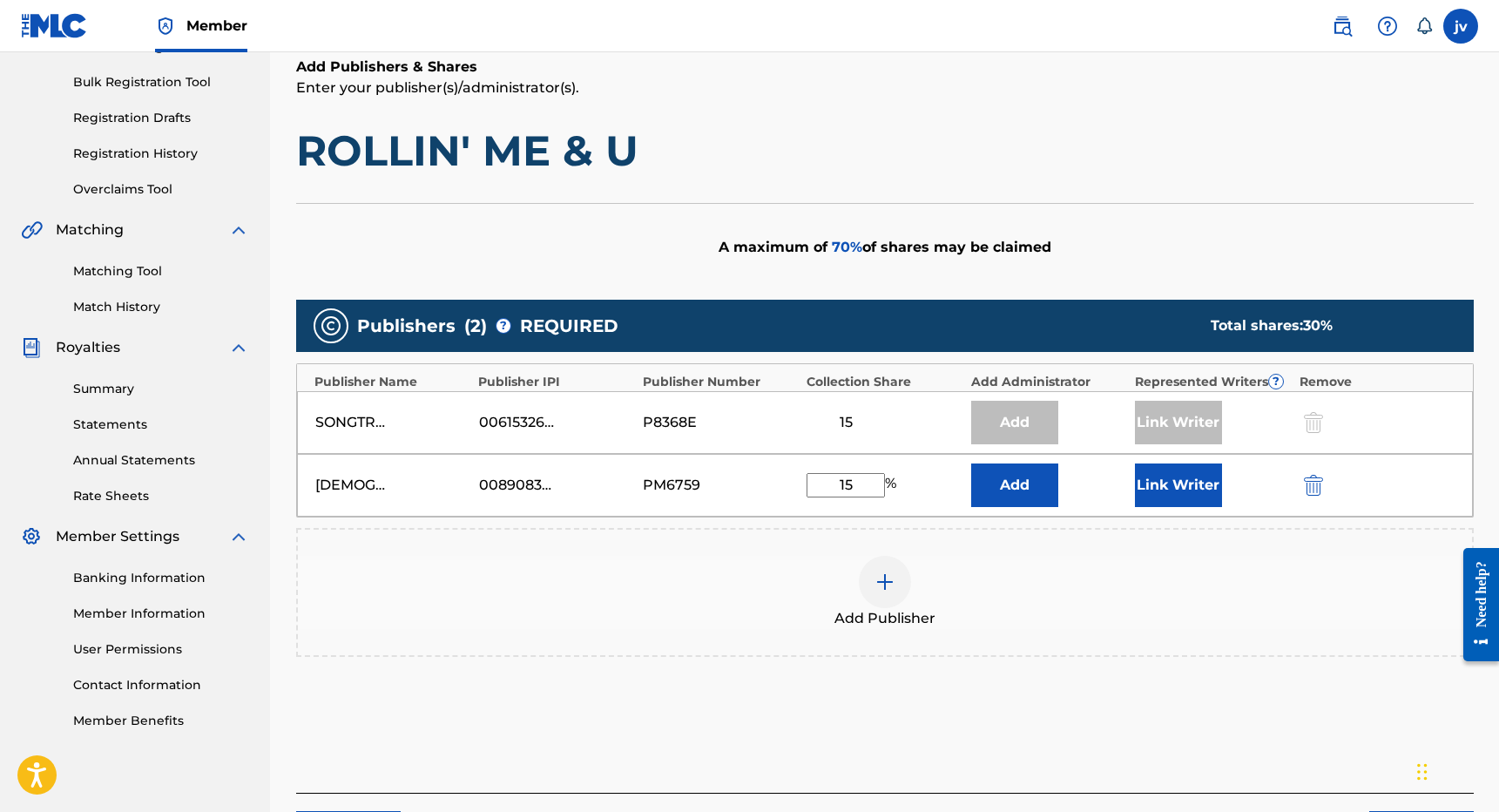
type input "15"
click at [1162, 472] on button "Link Writer" at bounding box center [1179, 484] width 87 height 43
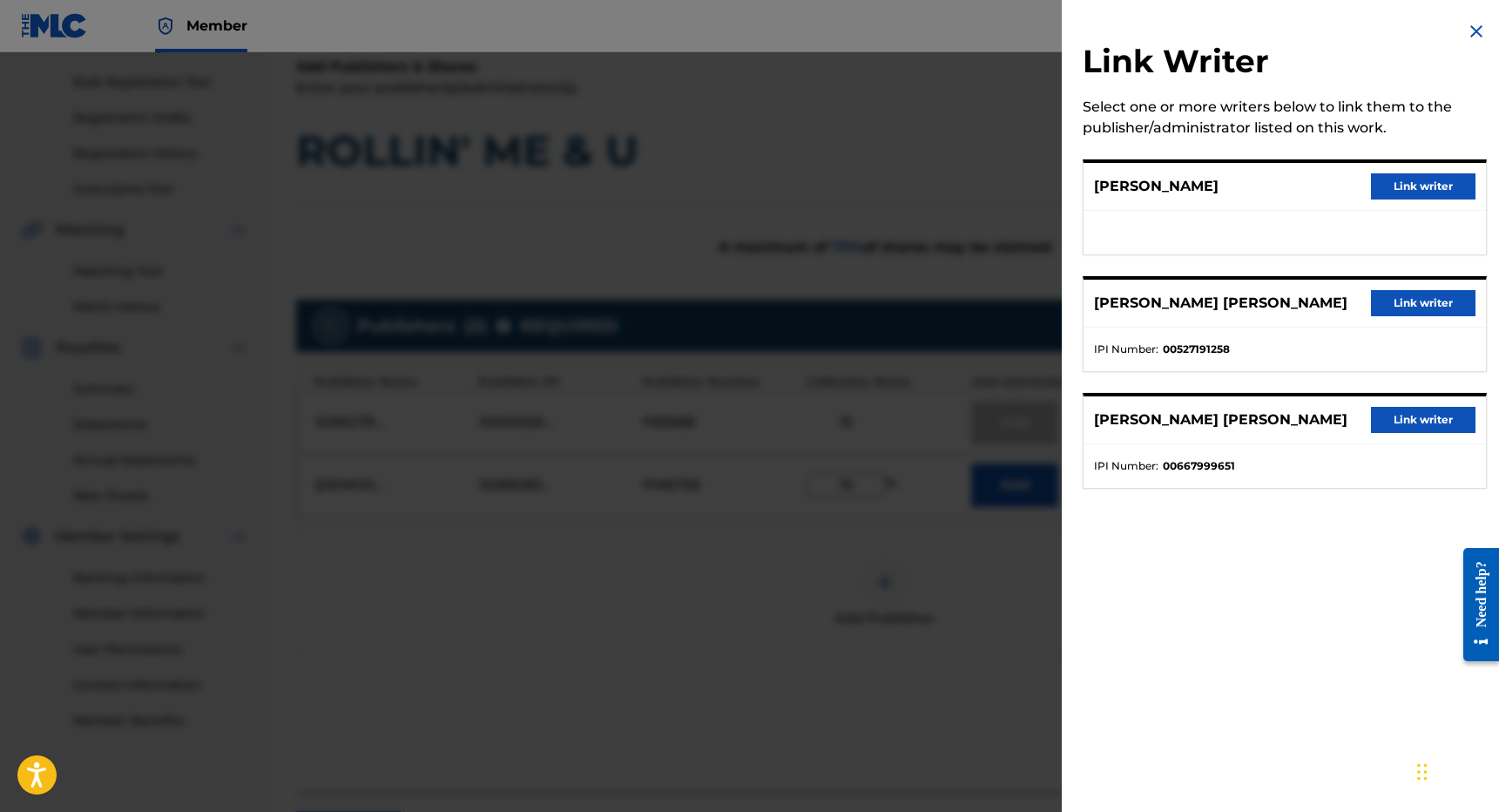
click at [1432, 428] on button "Link writer" at bounding box center [1424, 419] width 105 height 26
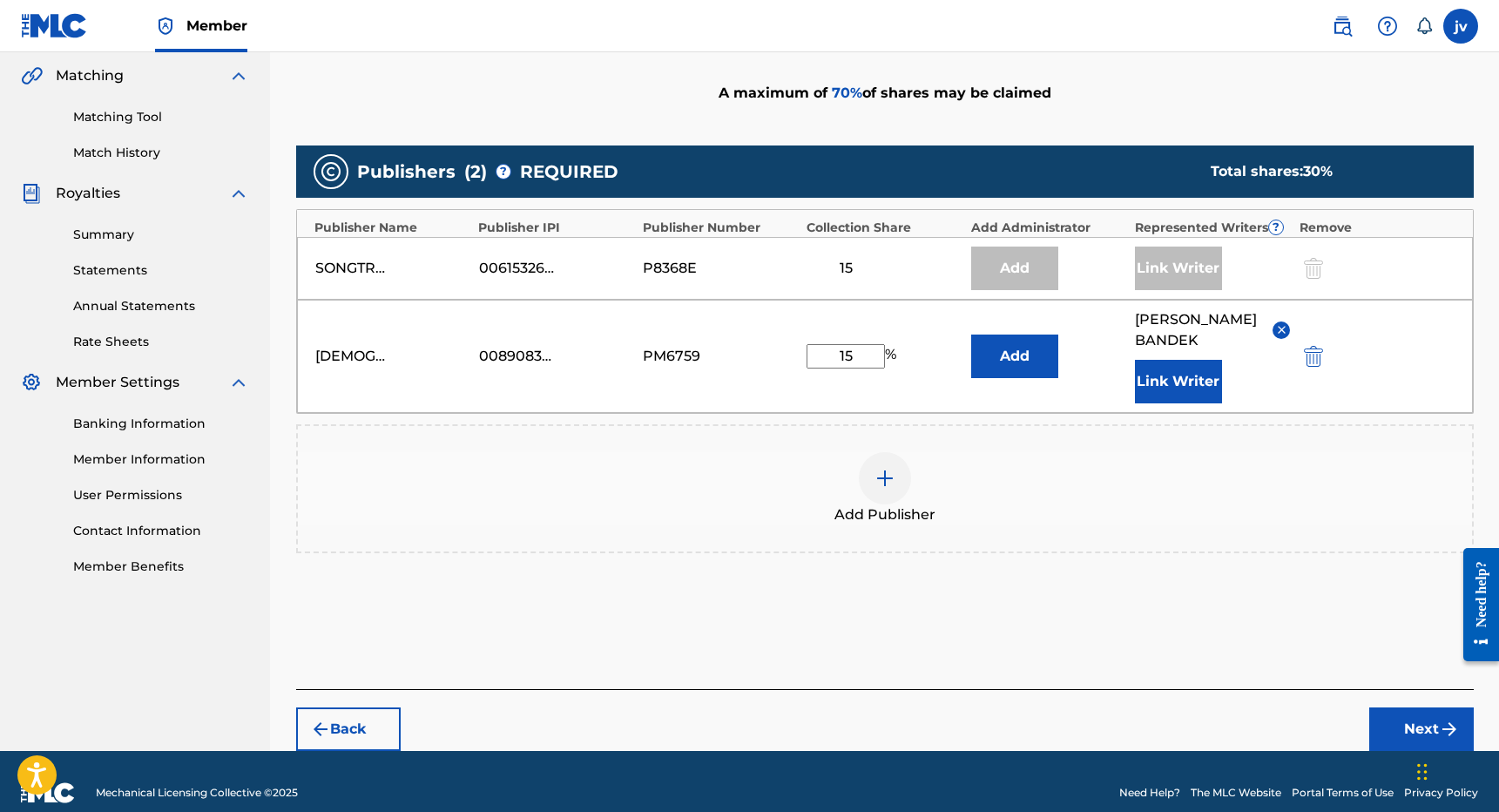
click at [1382, 740] on button "Next" at bounding box center [1422, 729] width 105 height 43
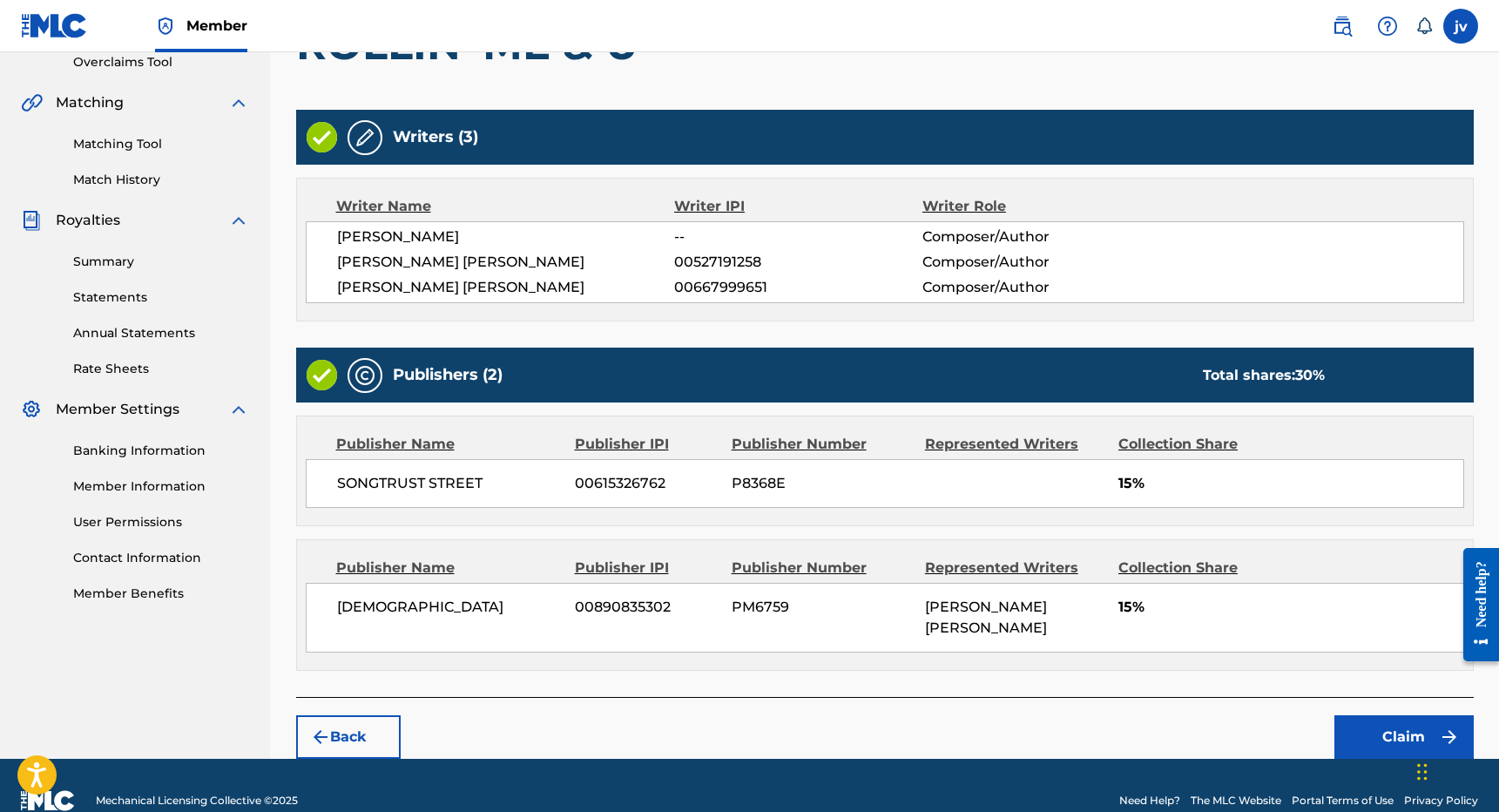
scroll to position [393, 0]
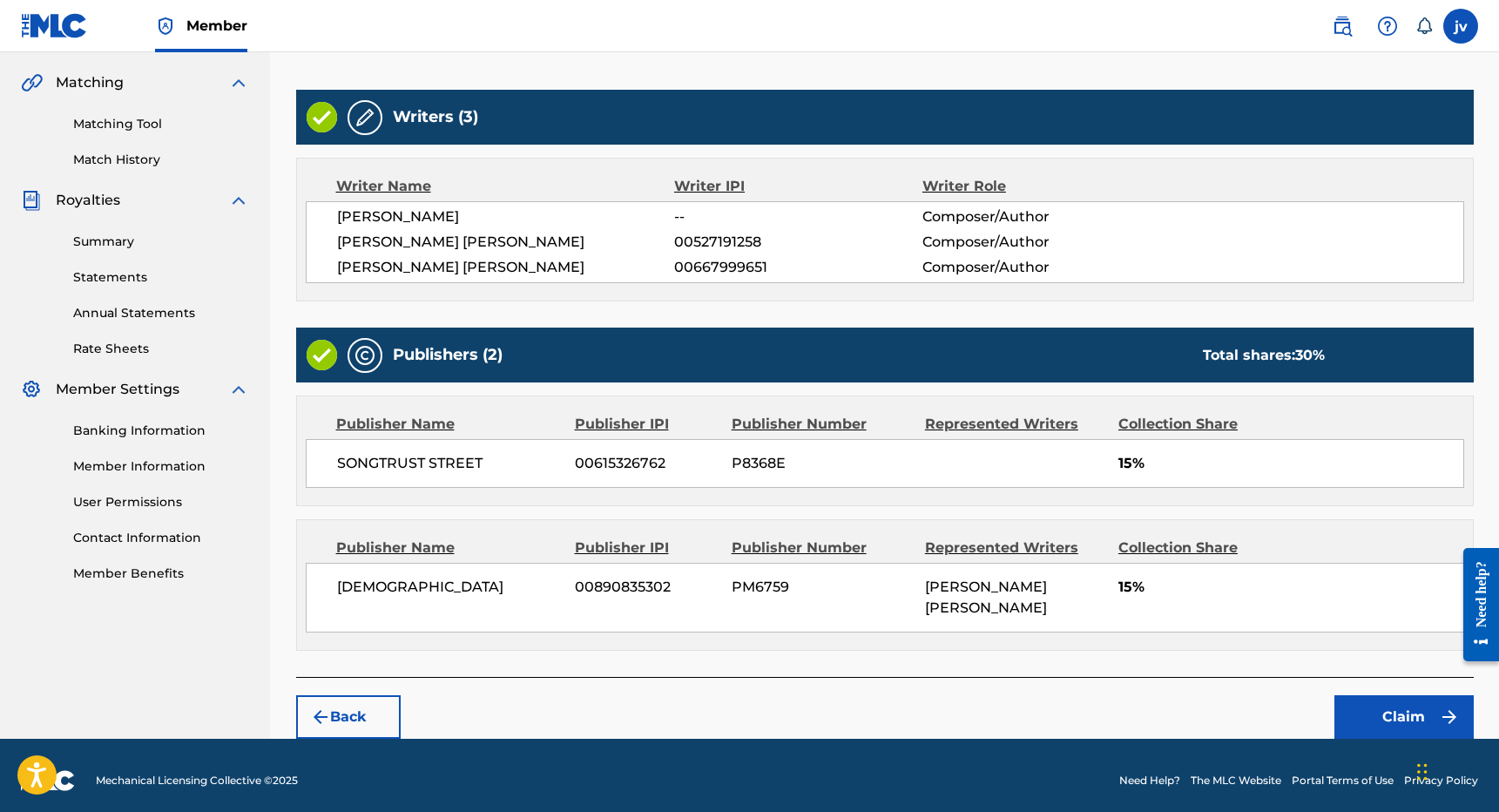
click at [1370, 720] on button "Claim" at bounding box center [1404, 716] width 140 height 43
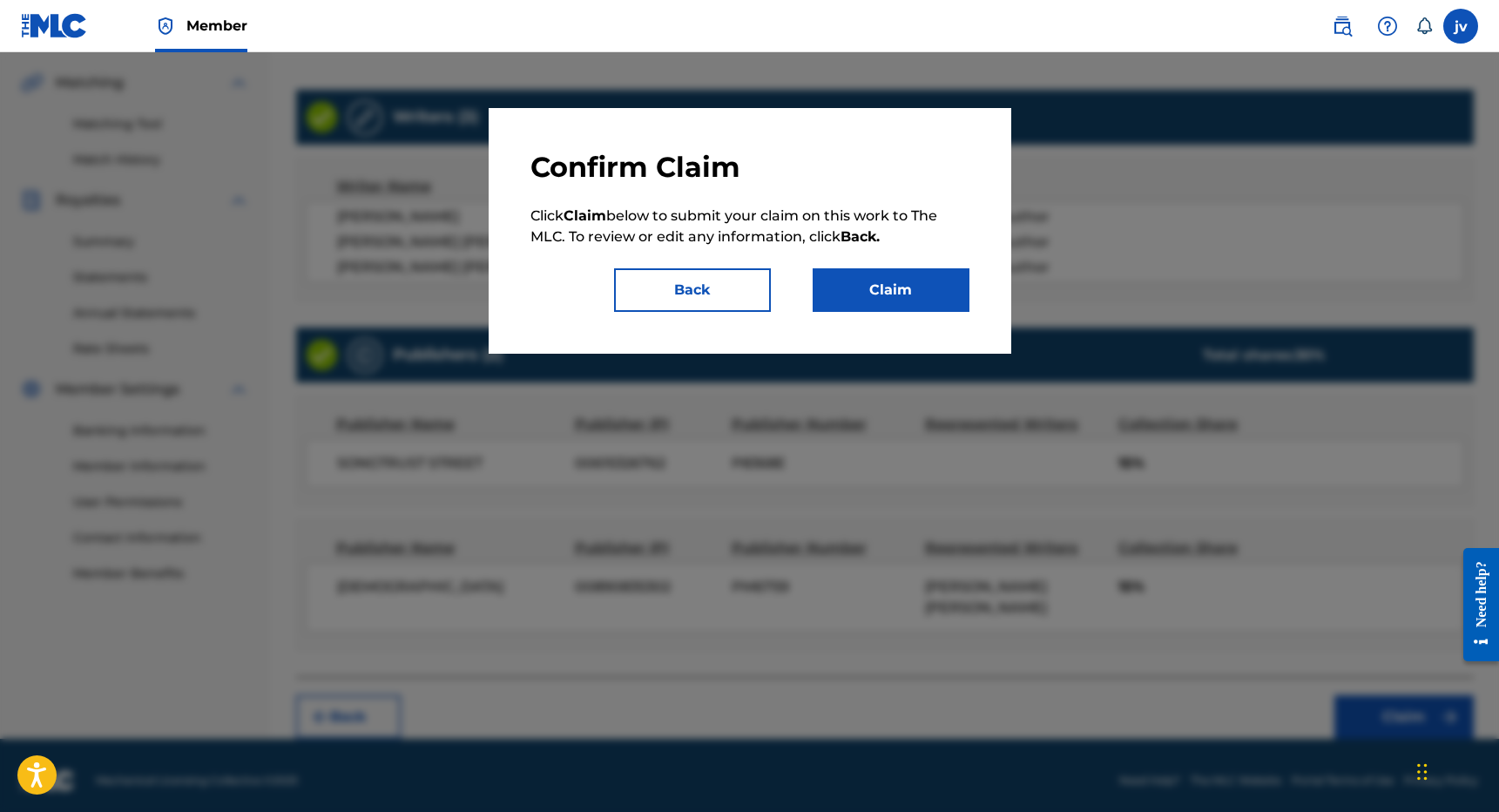
click at [931, 287] on button "Claim" at bounding box center [890, 289] width 157 height 43
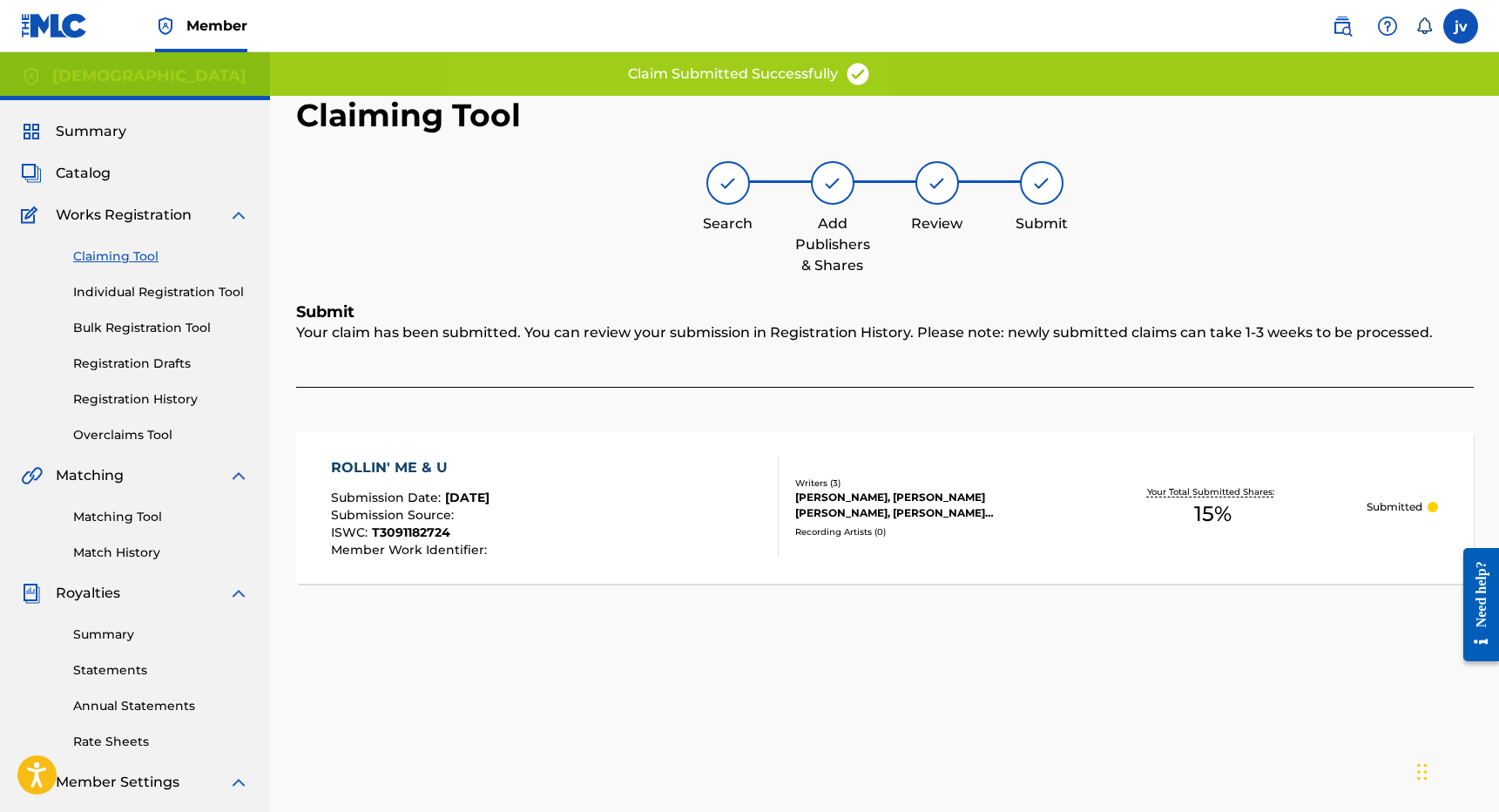
scroll to position [0, 0]
click at [130, 255] on link "Claiming Tool" at bounding box center [162, 257] width 176 height 18
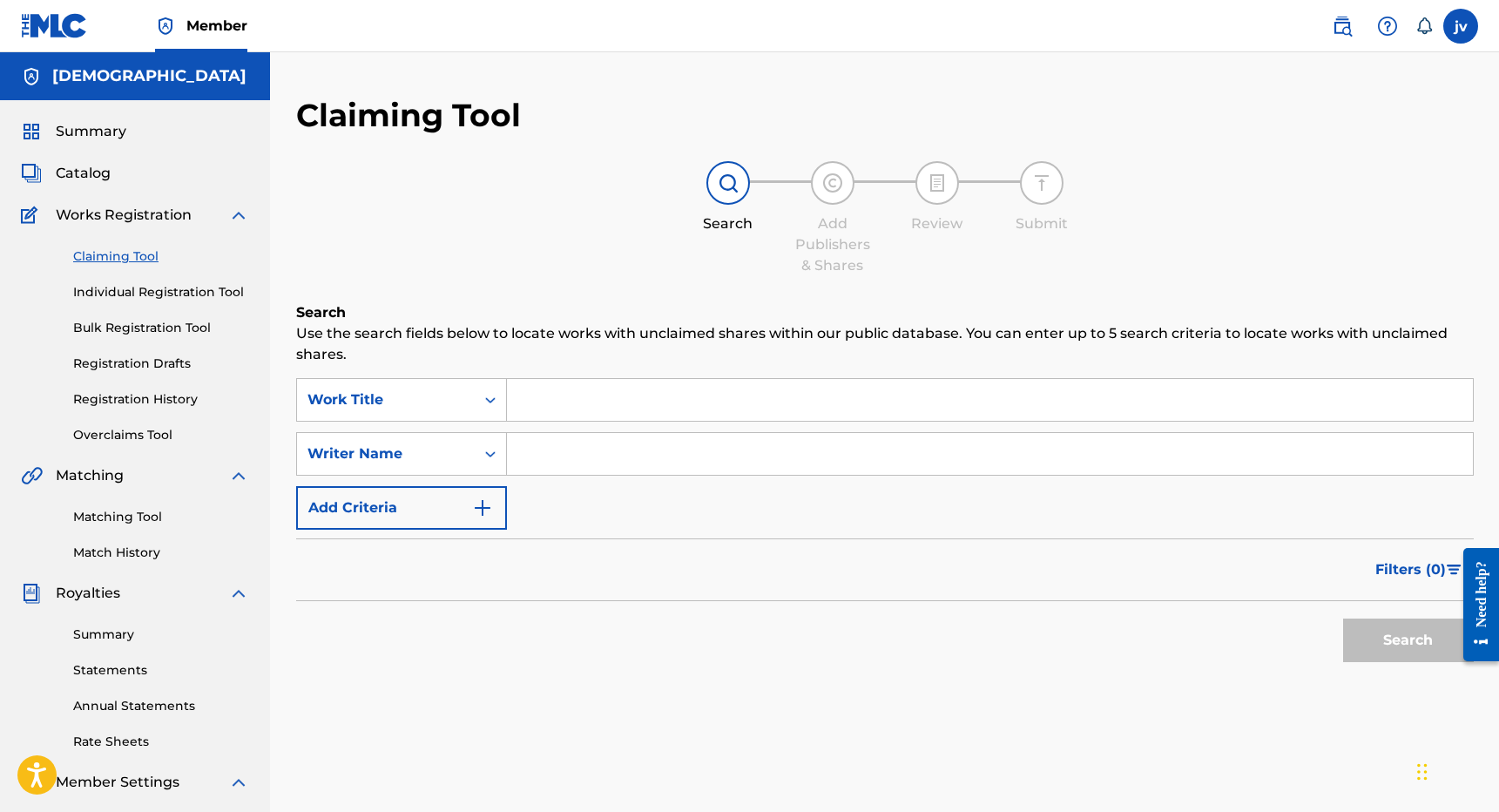
click at [595, 467] on input "Search Form" at bounding box center [990, 454] width 967 height 42
type input "[PERSON_NAME]"
click at [1408, 640] on button "Search" at bounding box center [1408, 640] width 130 height 43
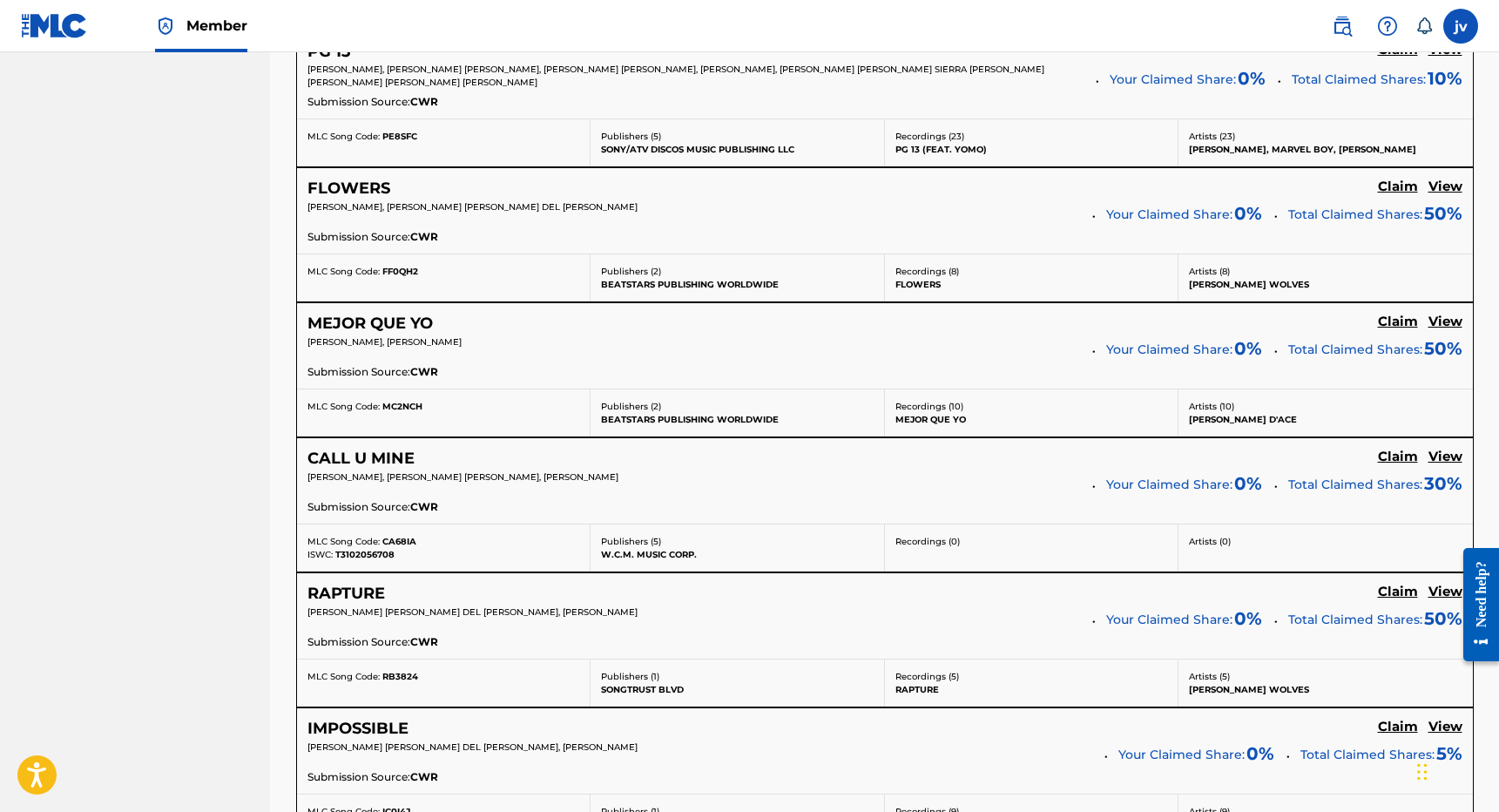
scroll to position [1083, 0]
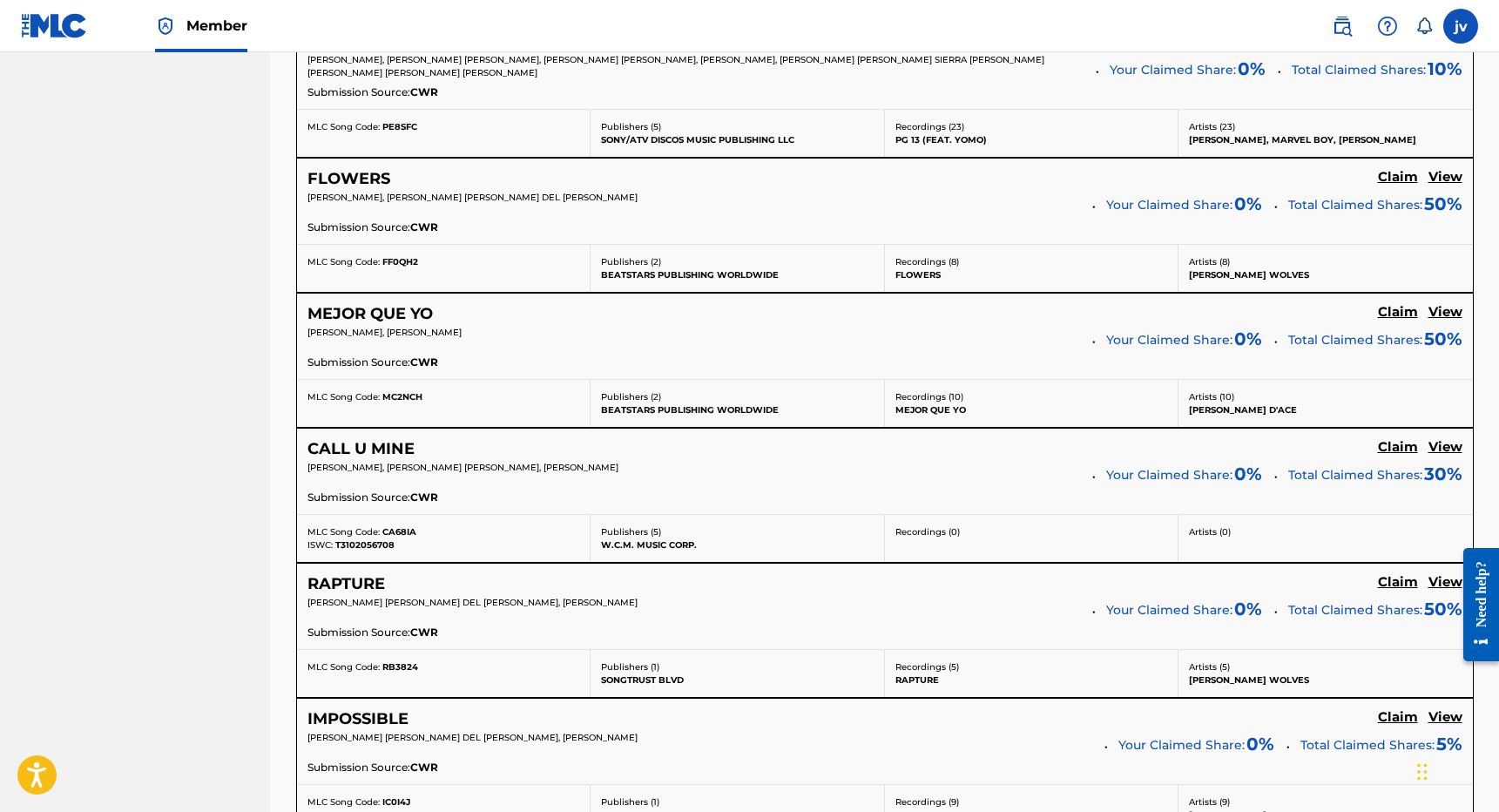
click at [1398, 439] on h5 "Claim" at bounding box center [1398, 447] width 40 height 17
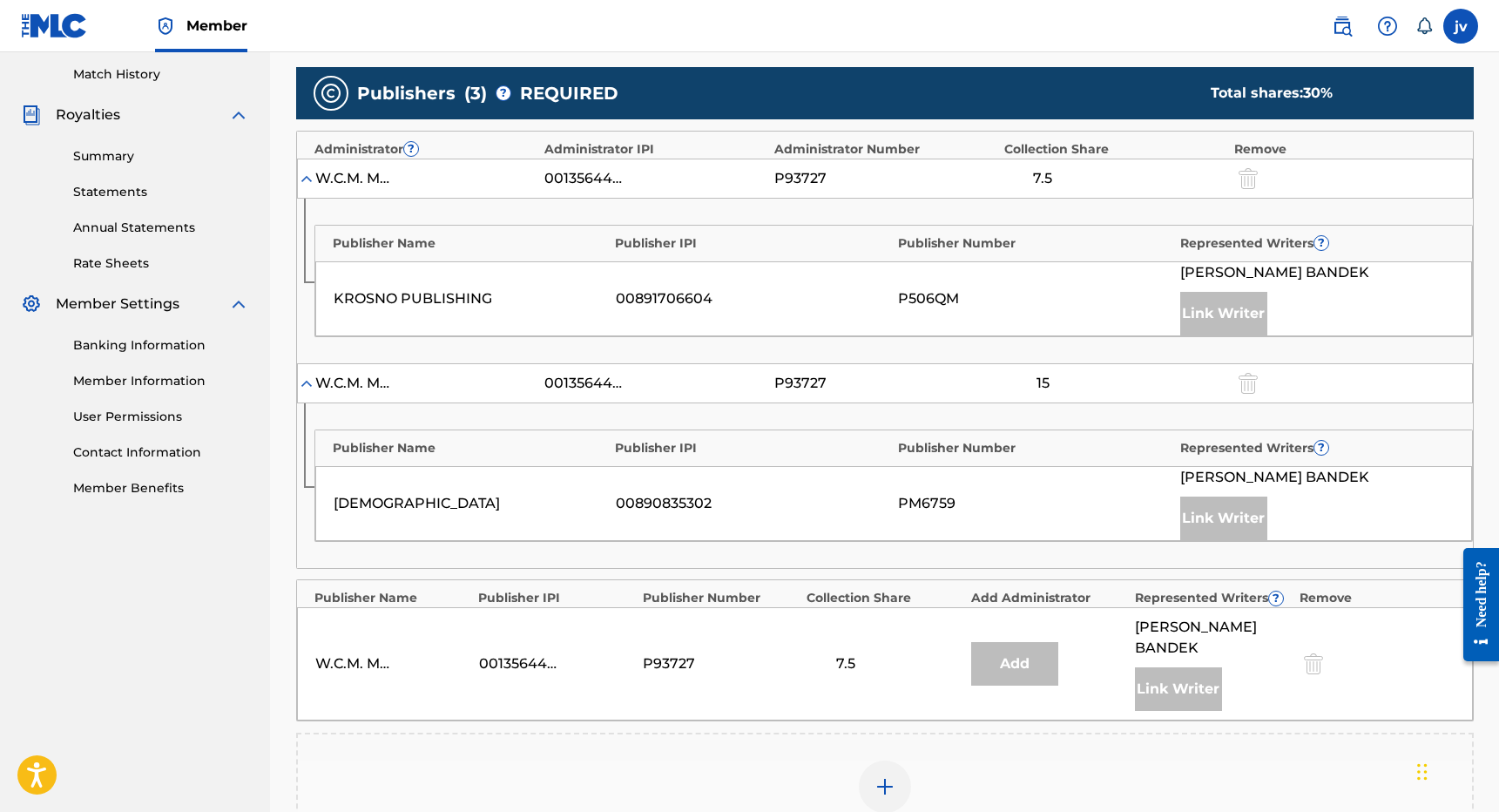
scroll to position [471, 0]
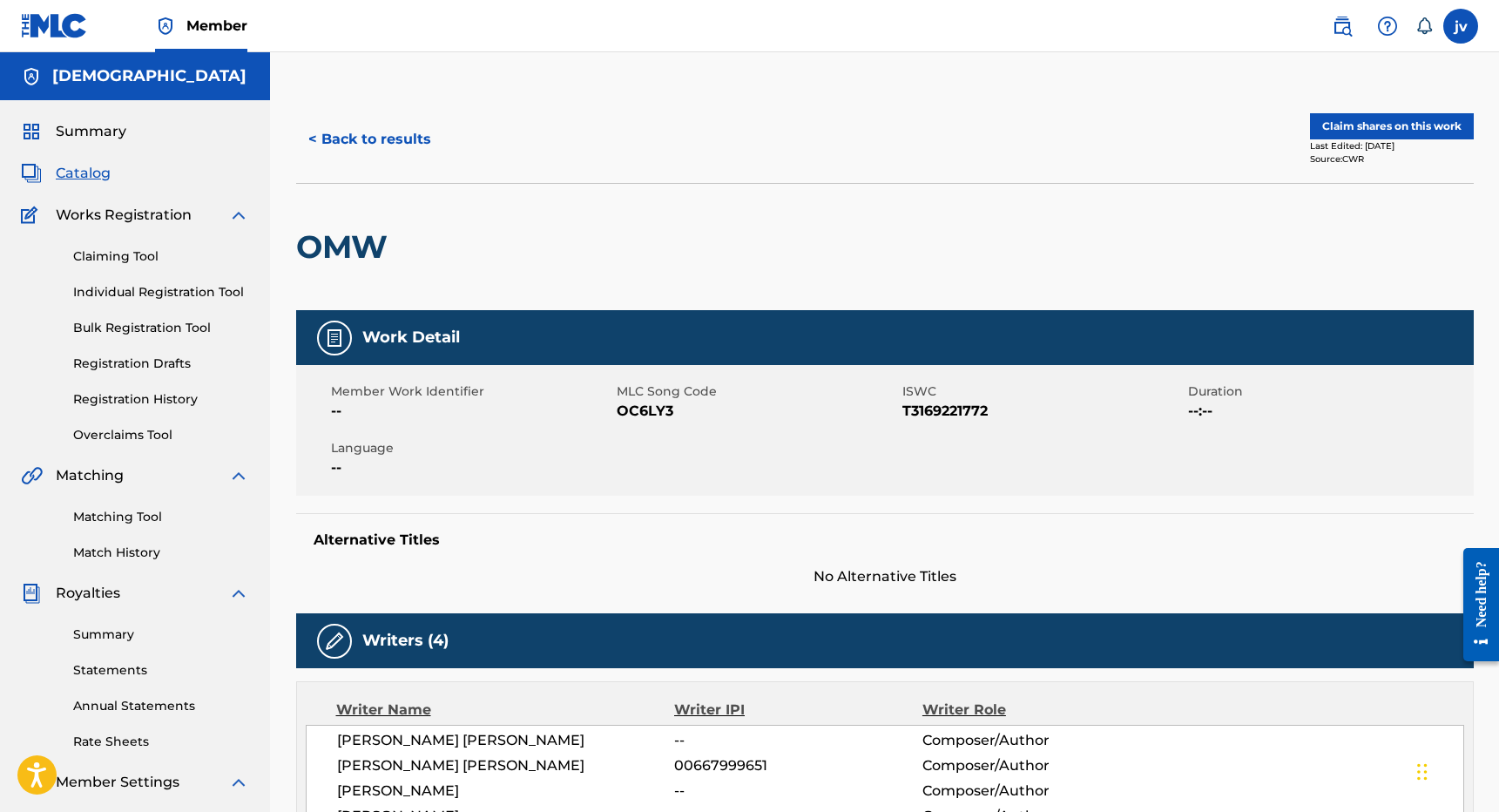
click at [363, 151] on button "< Back to results" at bounding box center [370, 139] width 147 height 43
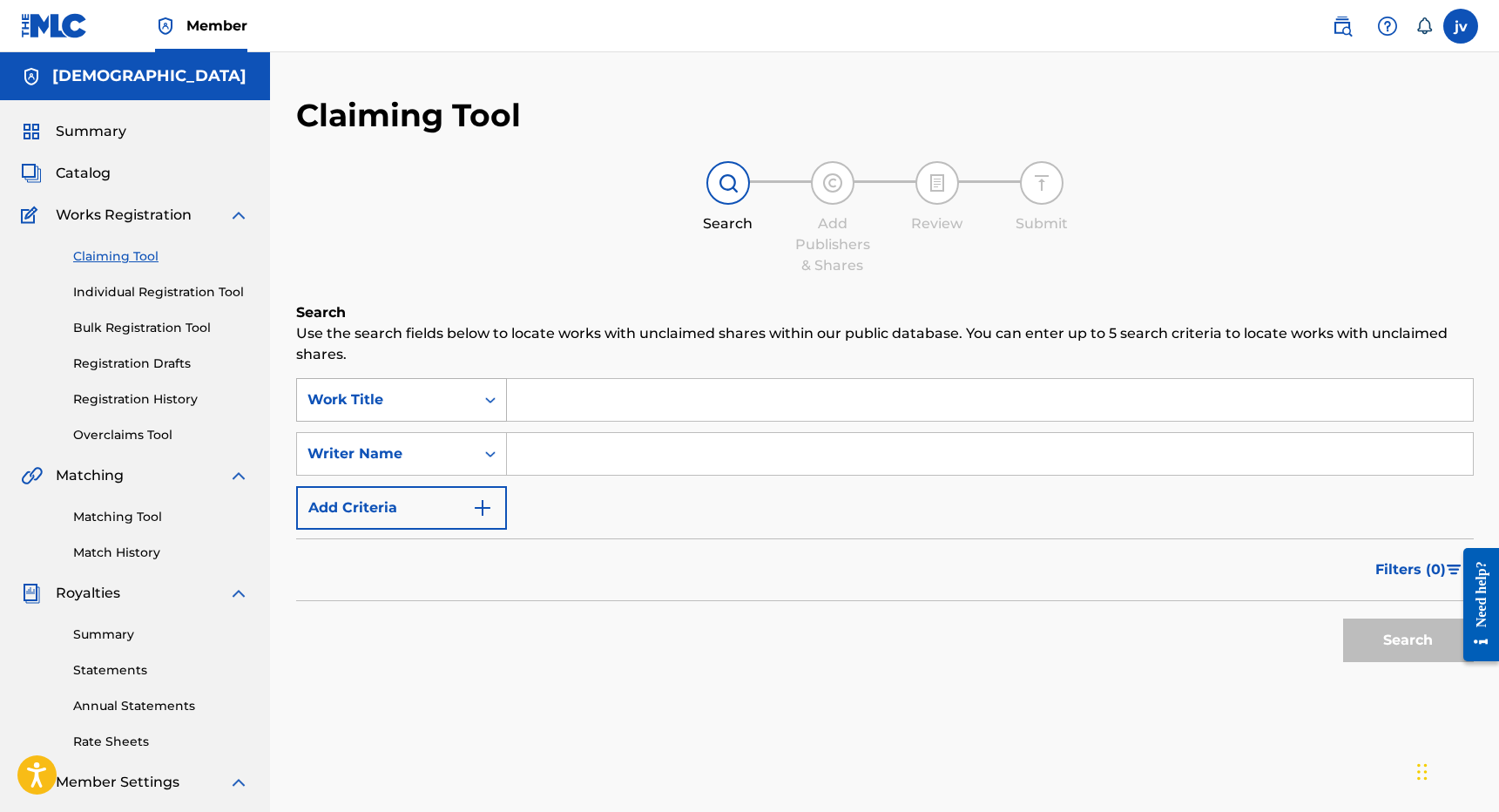
scroll to position [268, 0]
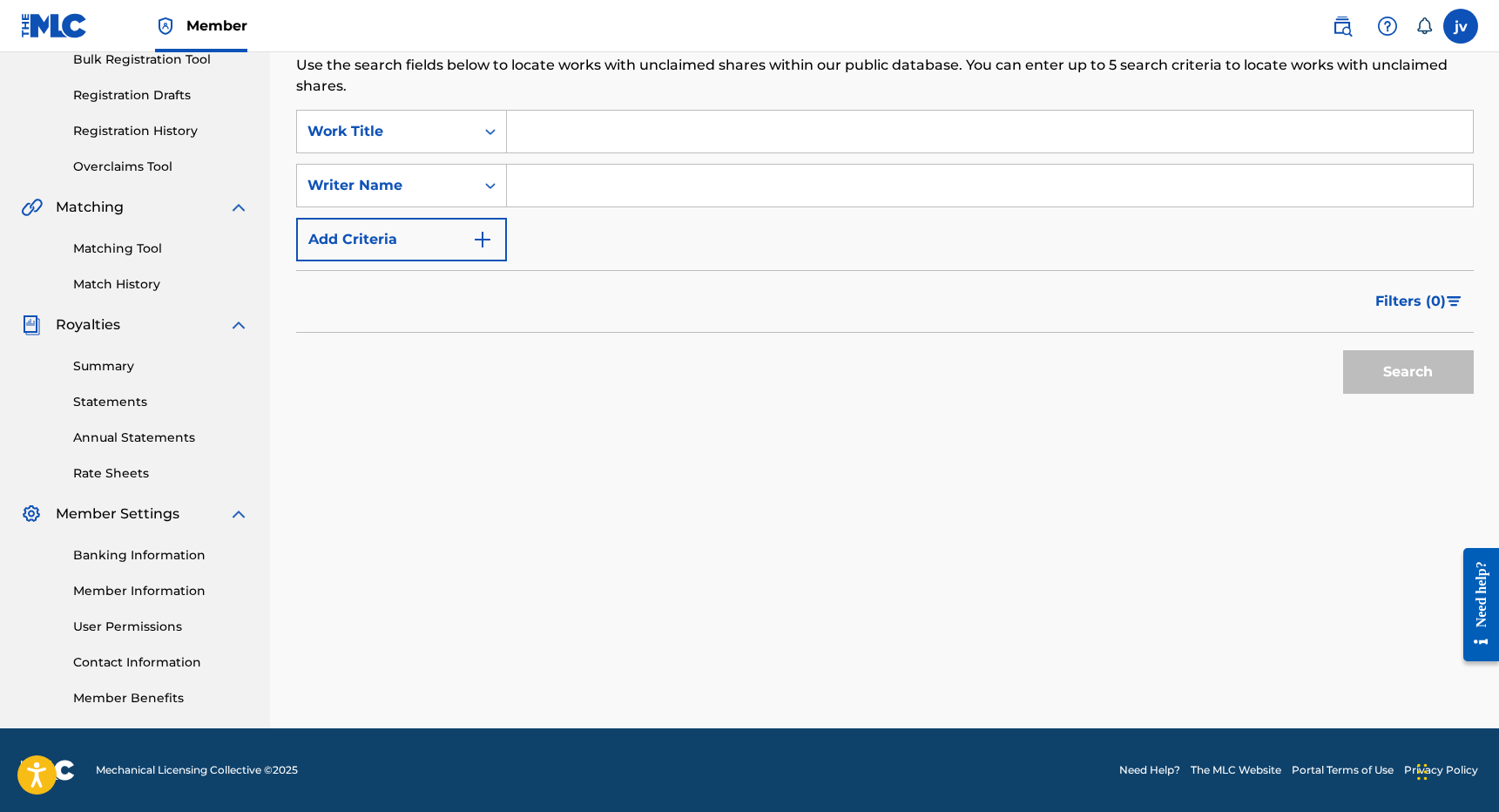
click at [653, 180] on input "Search Form" at bounding box center [990, 185] width 967 height 42
click at [1408, 372] on button "Search" at bounding box center [1408, 372] width 130 height 43
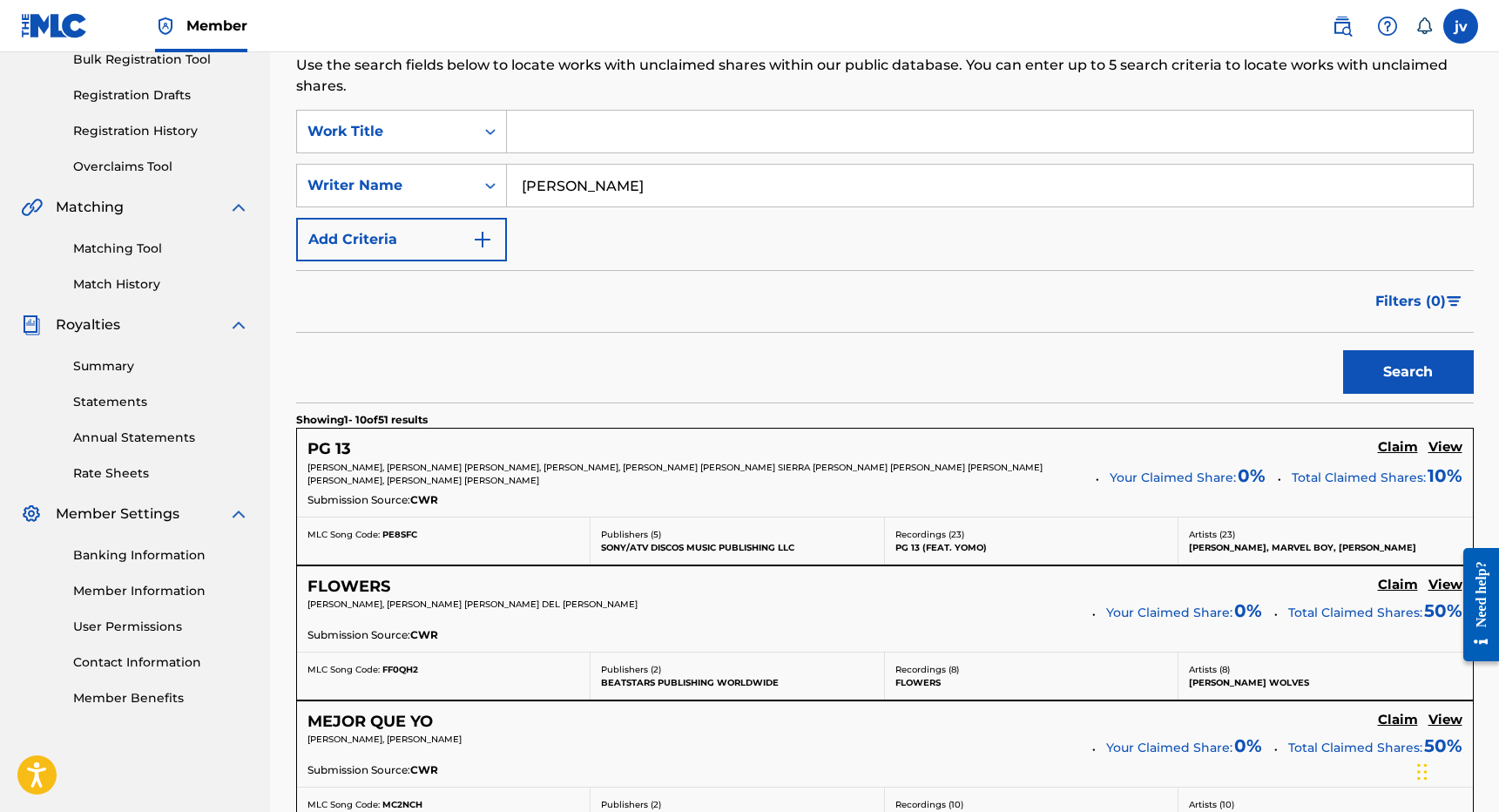
type input "[PERSON_NAME]"
click at [1408, 372] on button "Search" at bounding box center [1408, 372] width 130 height 43
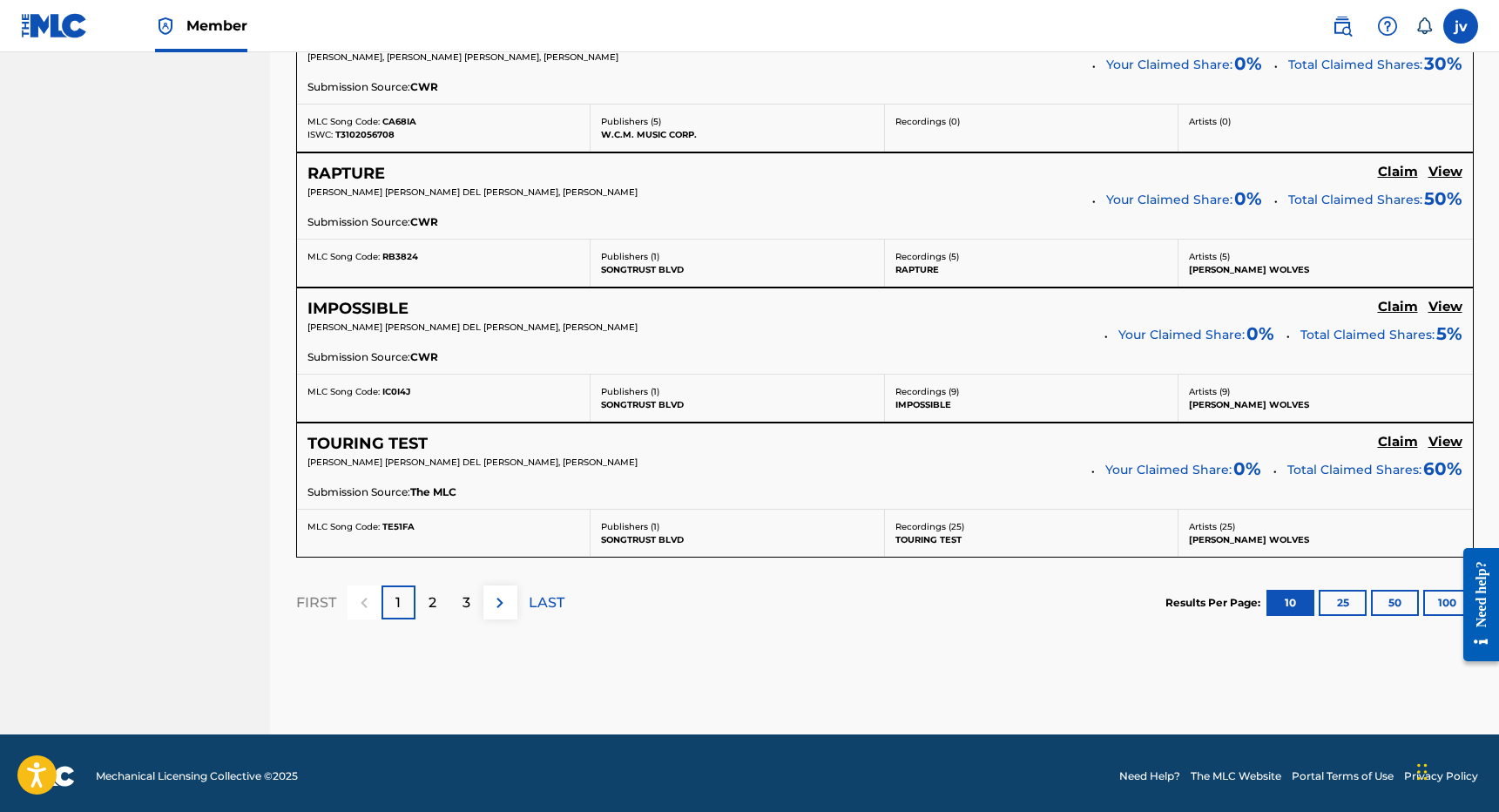
click at [435, 596] on p "2" at bounding box center [432, 602] width 8 height 21
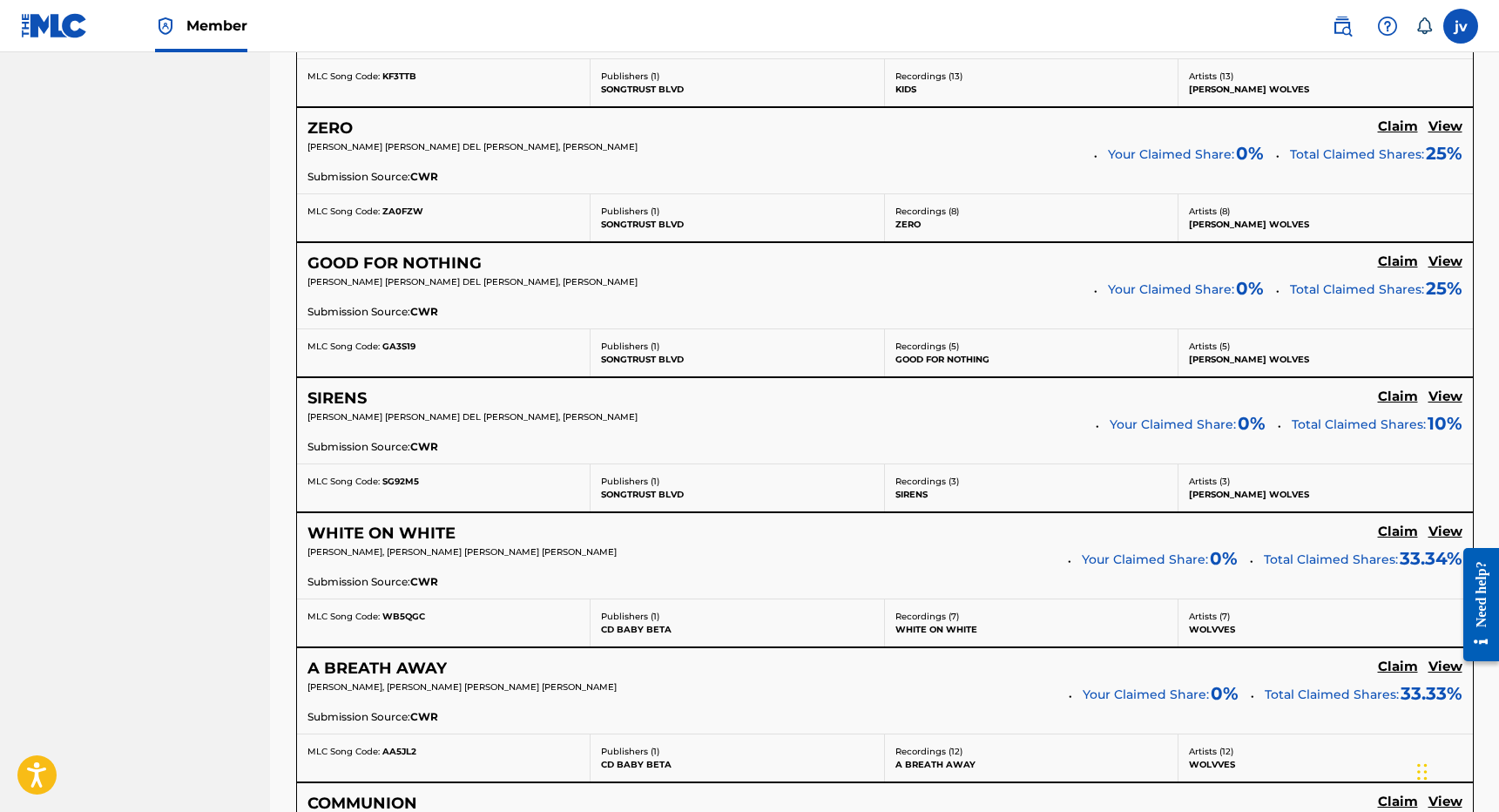
scroll to position [1031, 0]
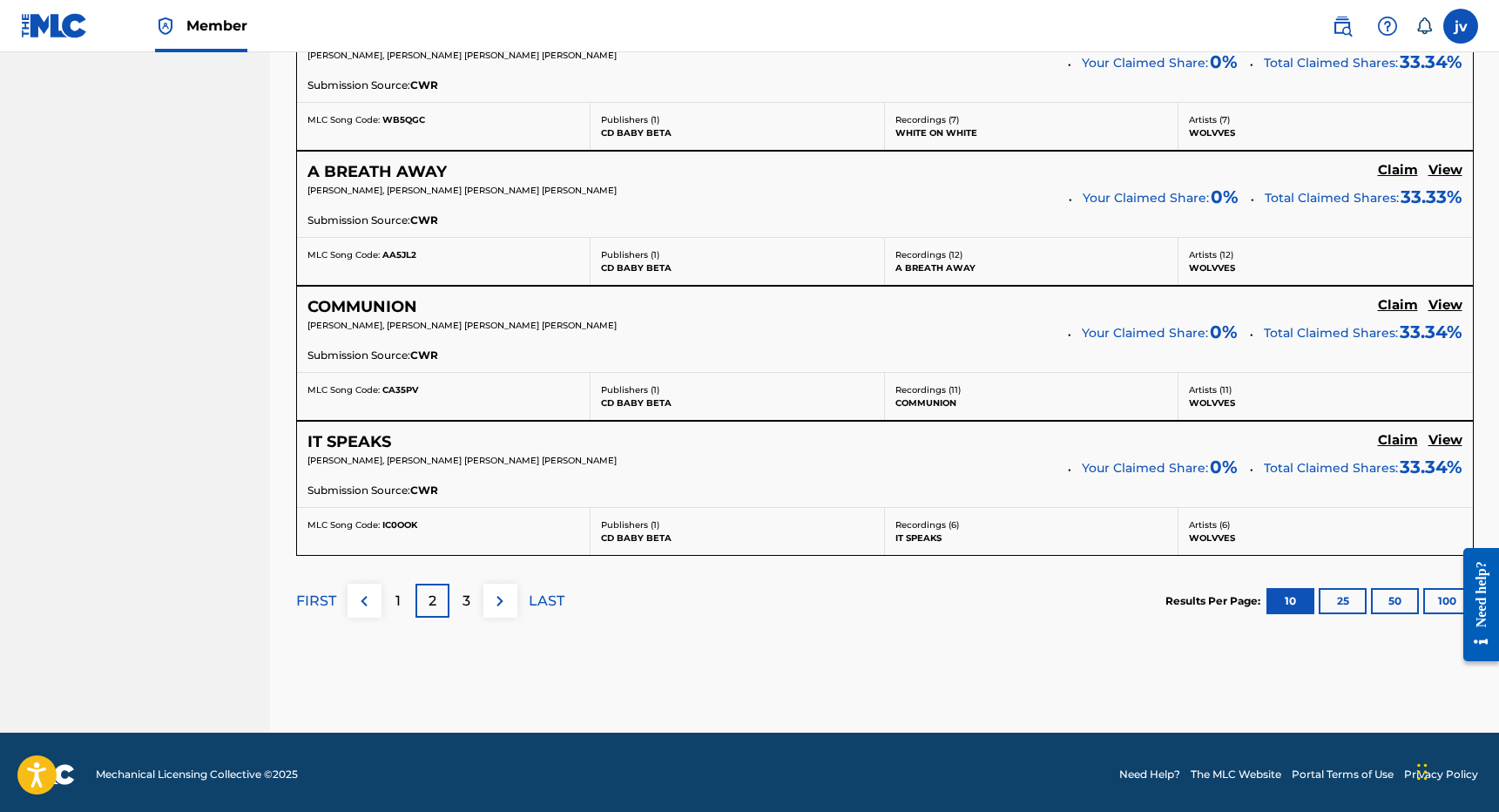
click at [463, 598] on p "3" at bounding box center [466, 600] width 8 height 21
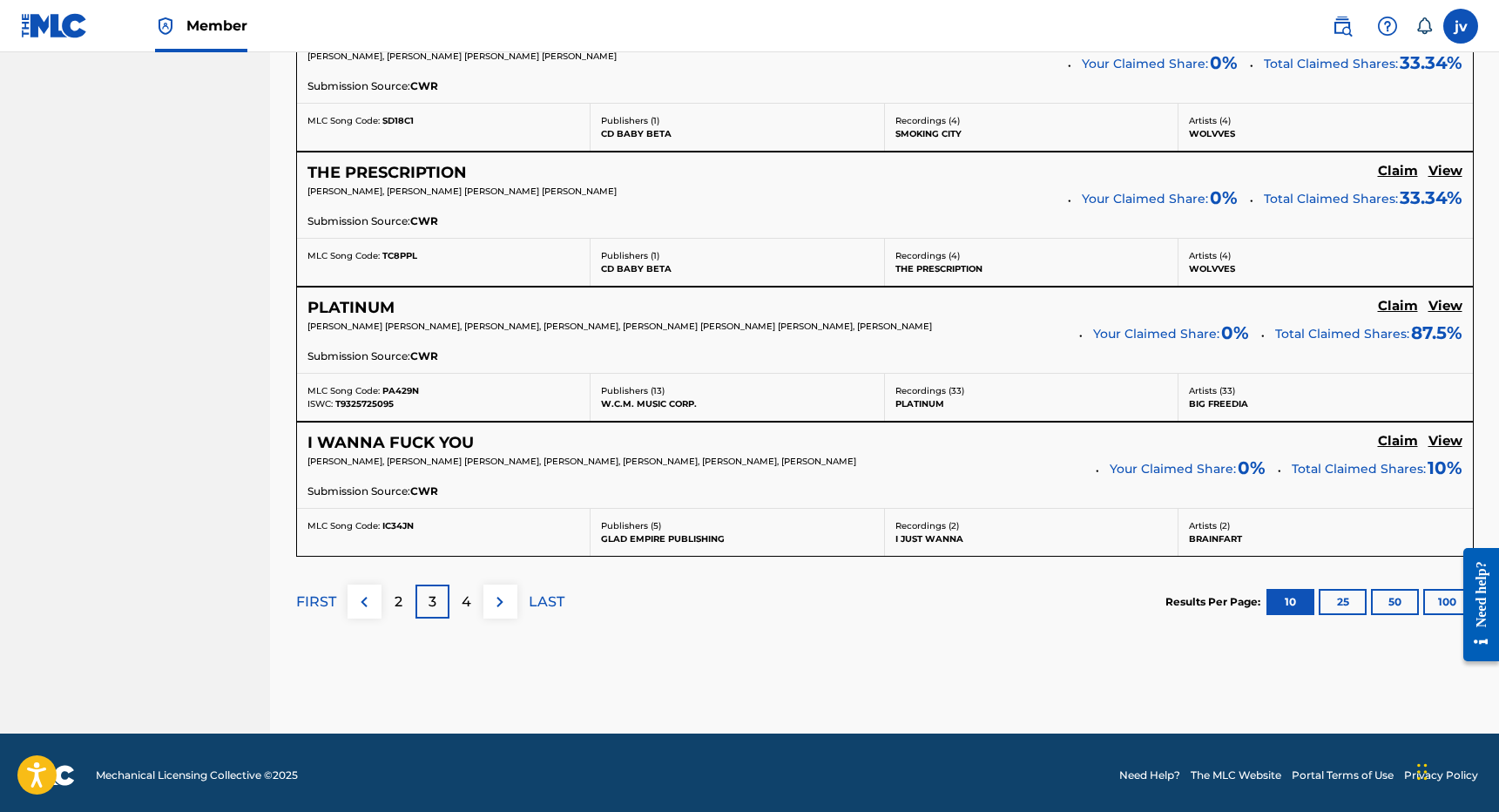
scroll to position [1490, 0]
click at [1398, 303] on h5 "Claim" at bounding box center [1398, 306] width 40 height 17
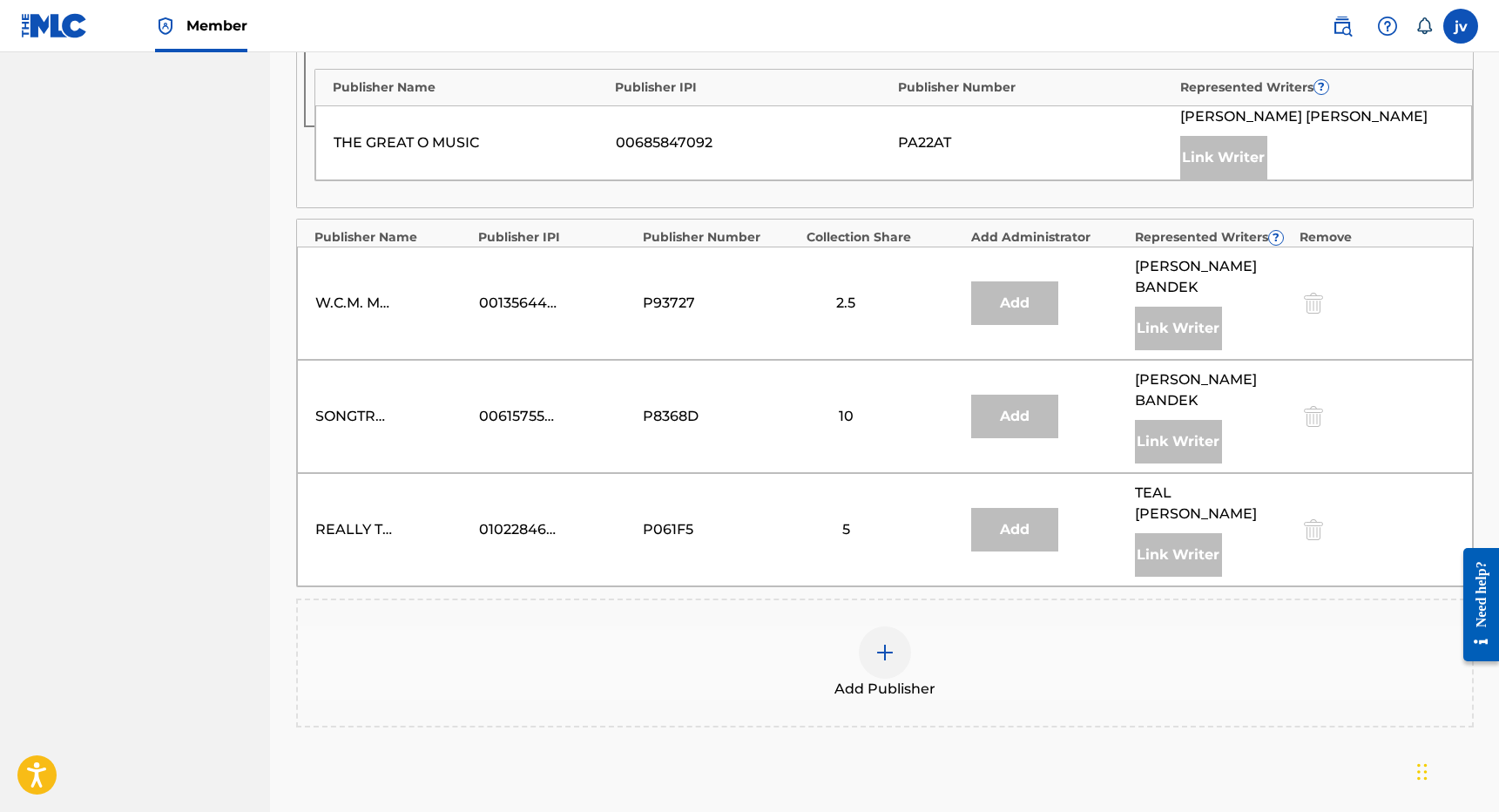
scroll to position [1485, 0]
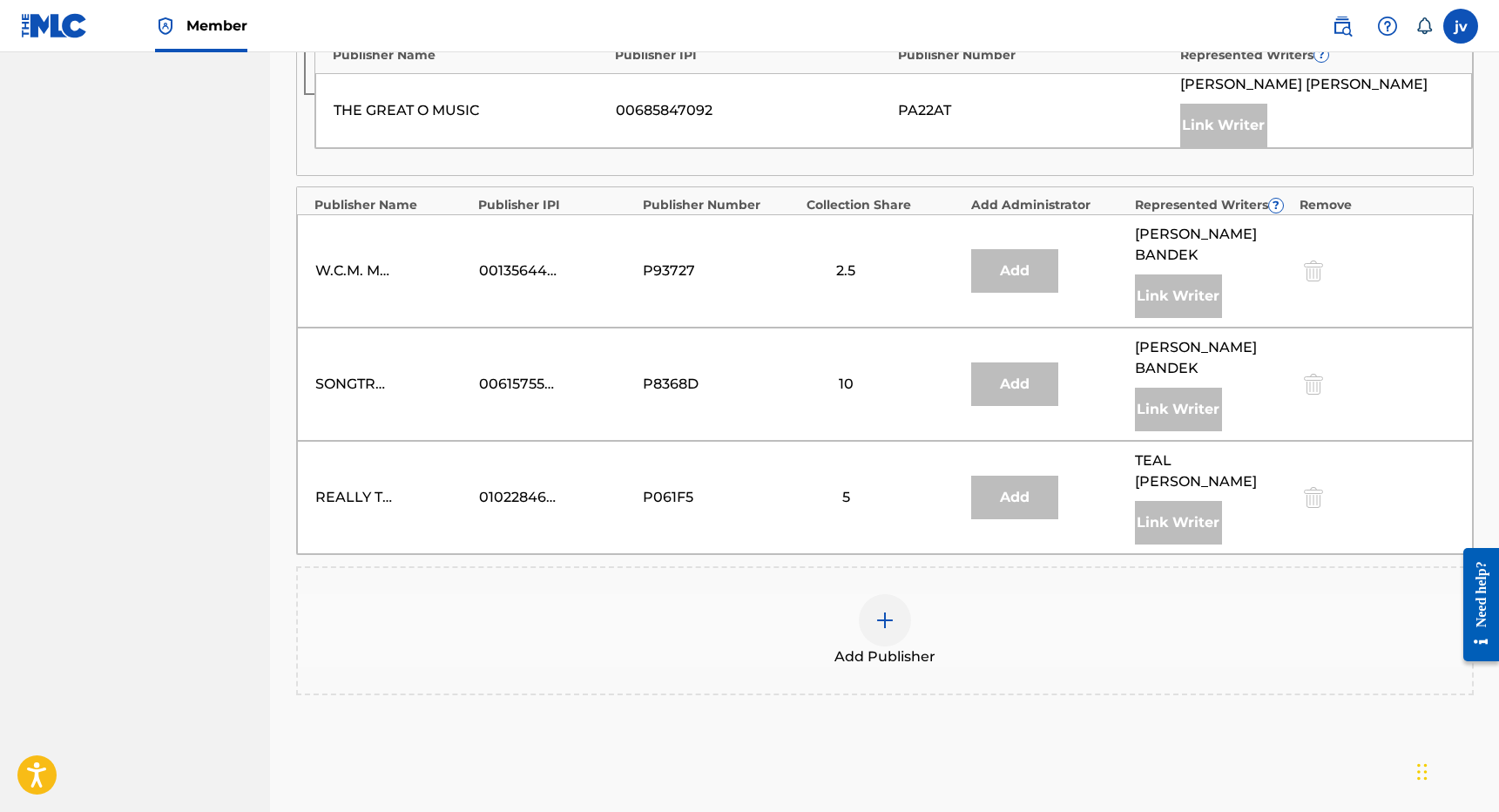
click at [887, 594] on div at bounding box center [885, 619] width 52 height 52
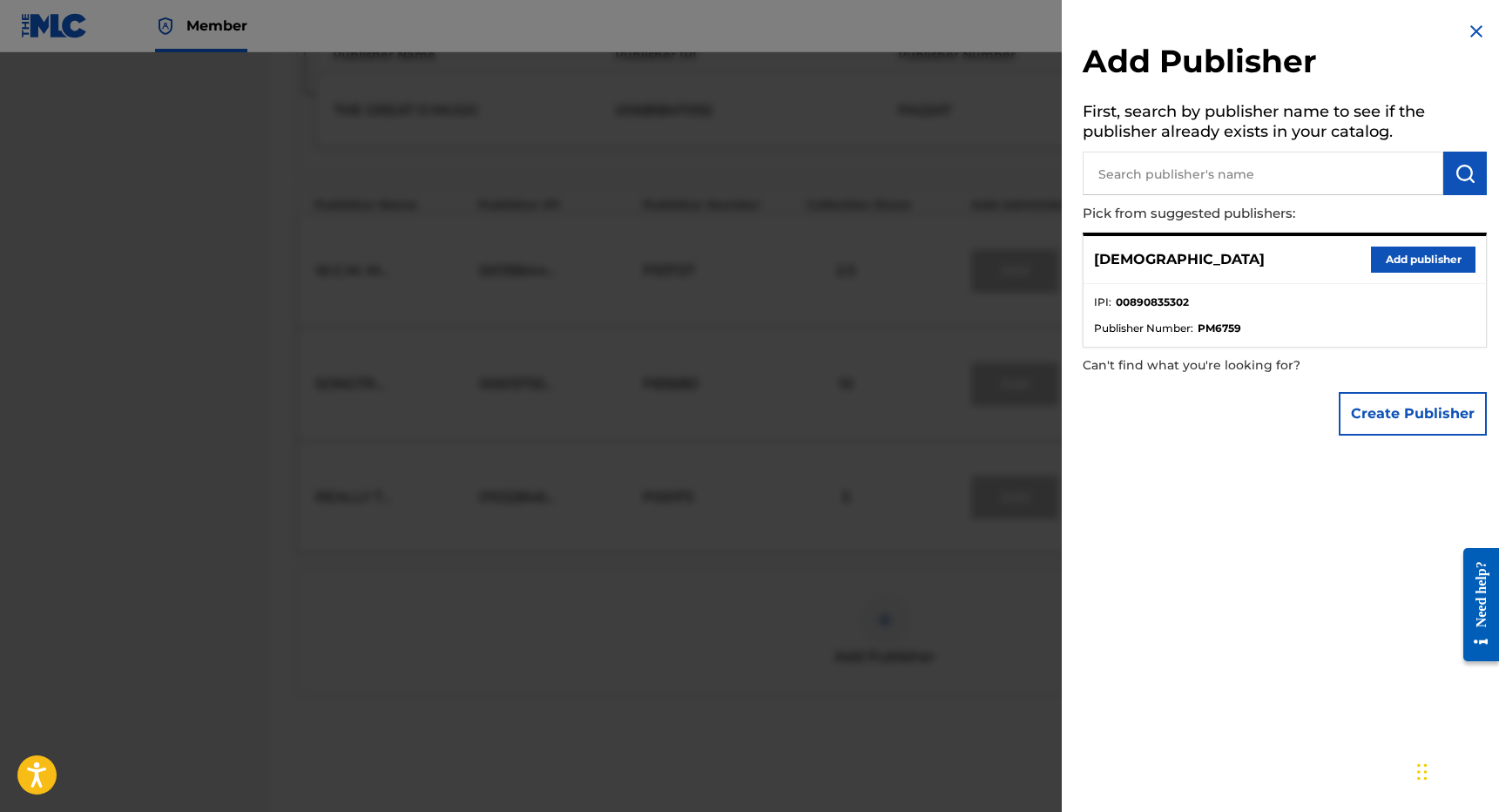
click at [1422, 262] on button "Add publisher" at bounding box center [1424, 260] width 105 height 26
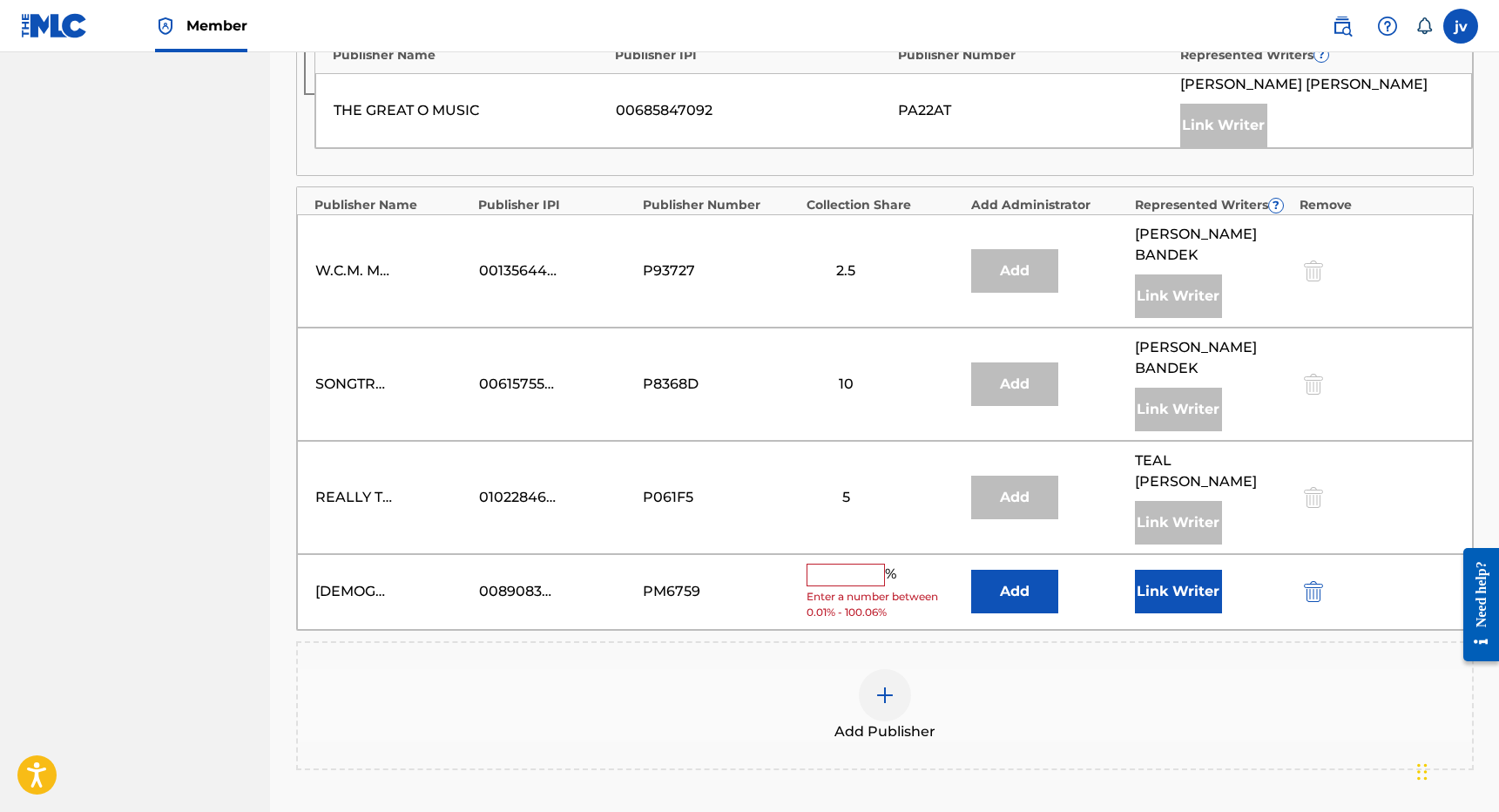
click at [843, 563] on input "text" at bounding box center [845, 574] width 78 height 23
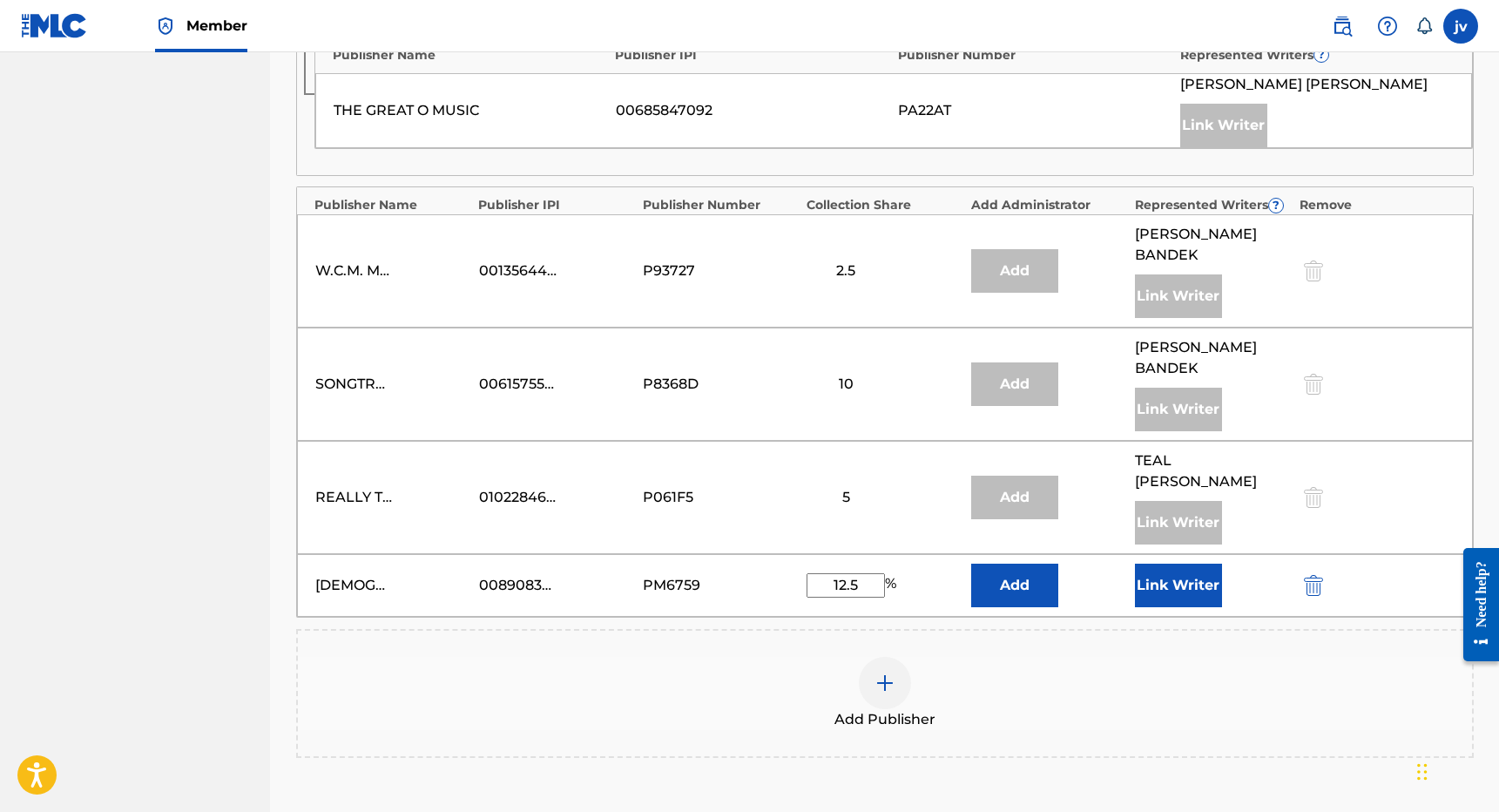
type input "12.5"
click at [1164, 563] on button "Link Writer" at bounding box center [1179, 584] width 87 height 43
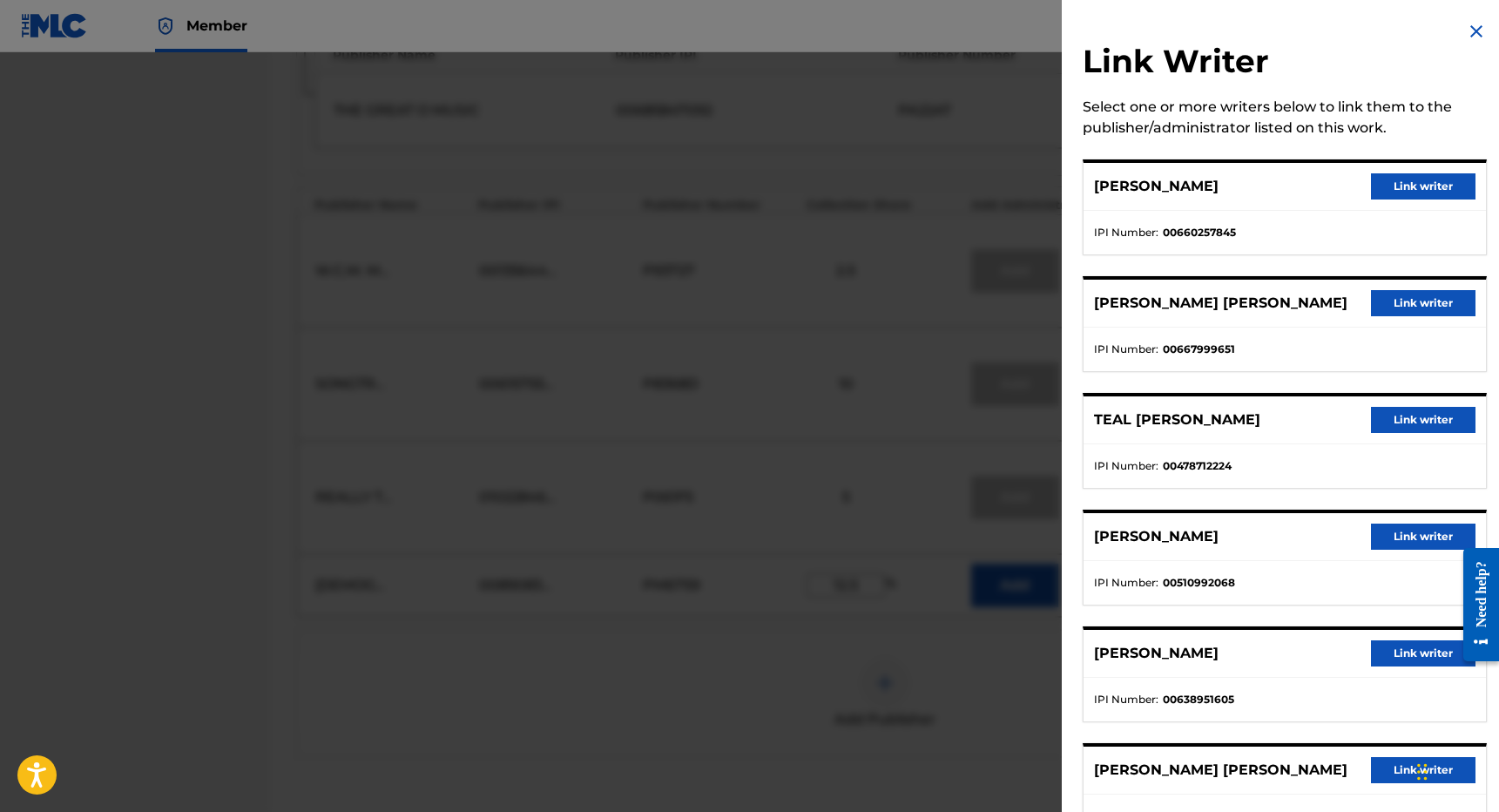
click at [1409, 306] on button "Link writer" at bounding box center [1424, 303] width 105 height 26
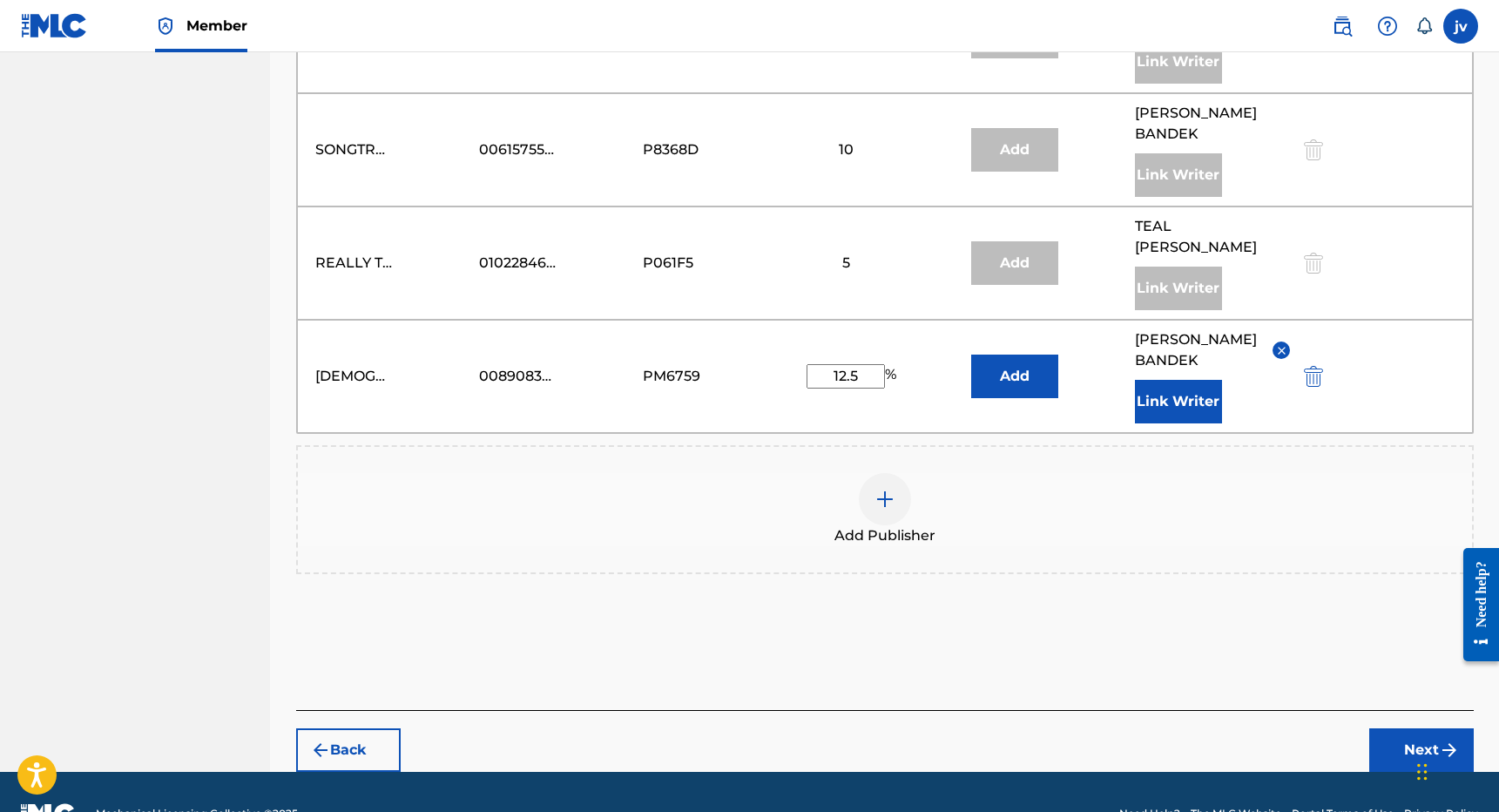
click at [1391, 748] on button "Next" at bounding box center [1422, 749] width 105 height 43
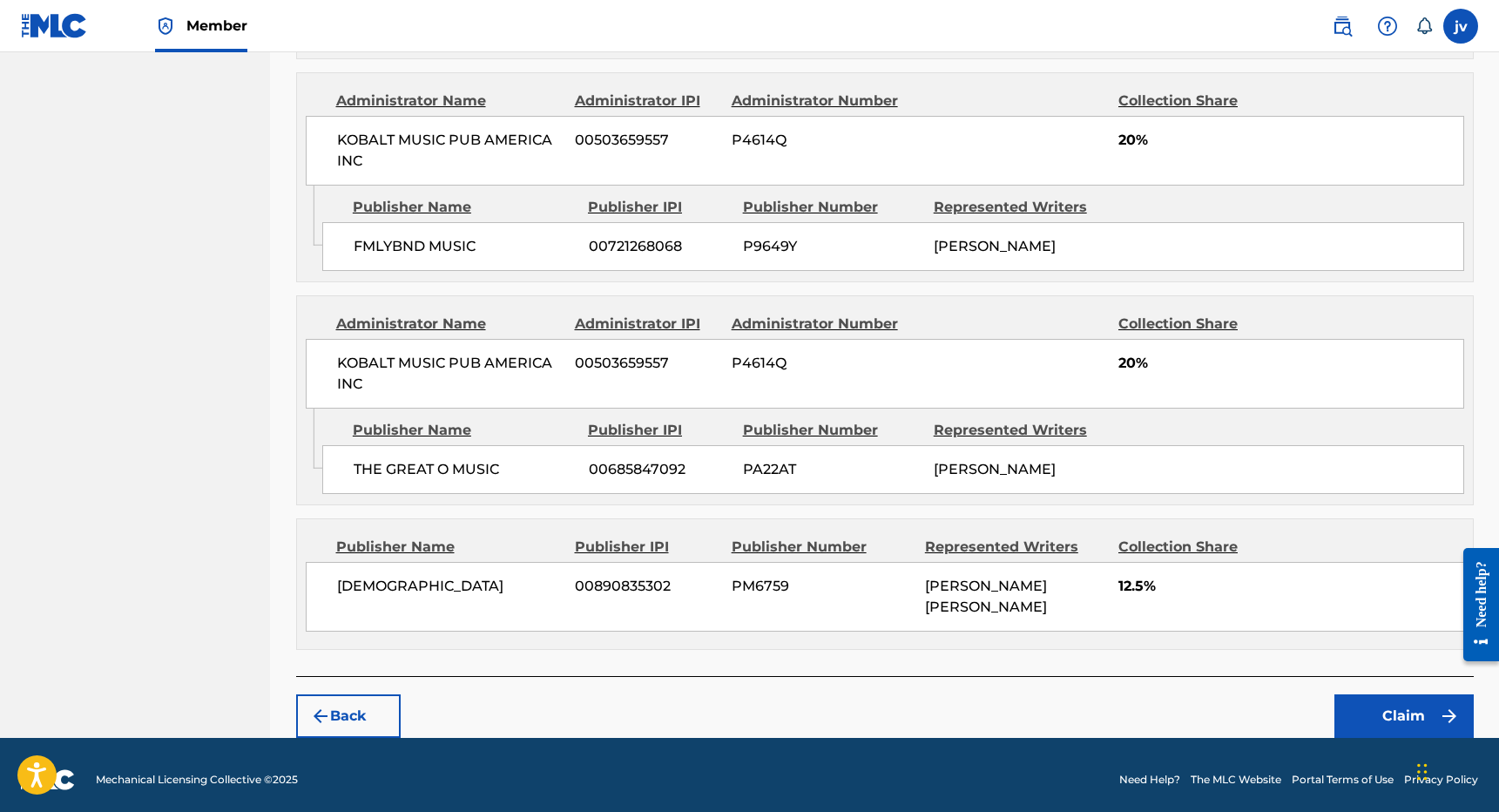
scroll to position [1863, 0]
click at [1347, 695] on button "Claim" at bounding box center [1404, 716] width 140 height 43
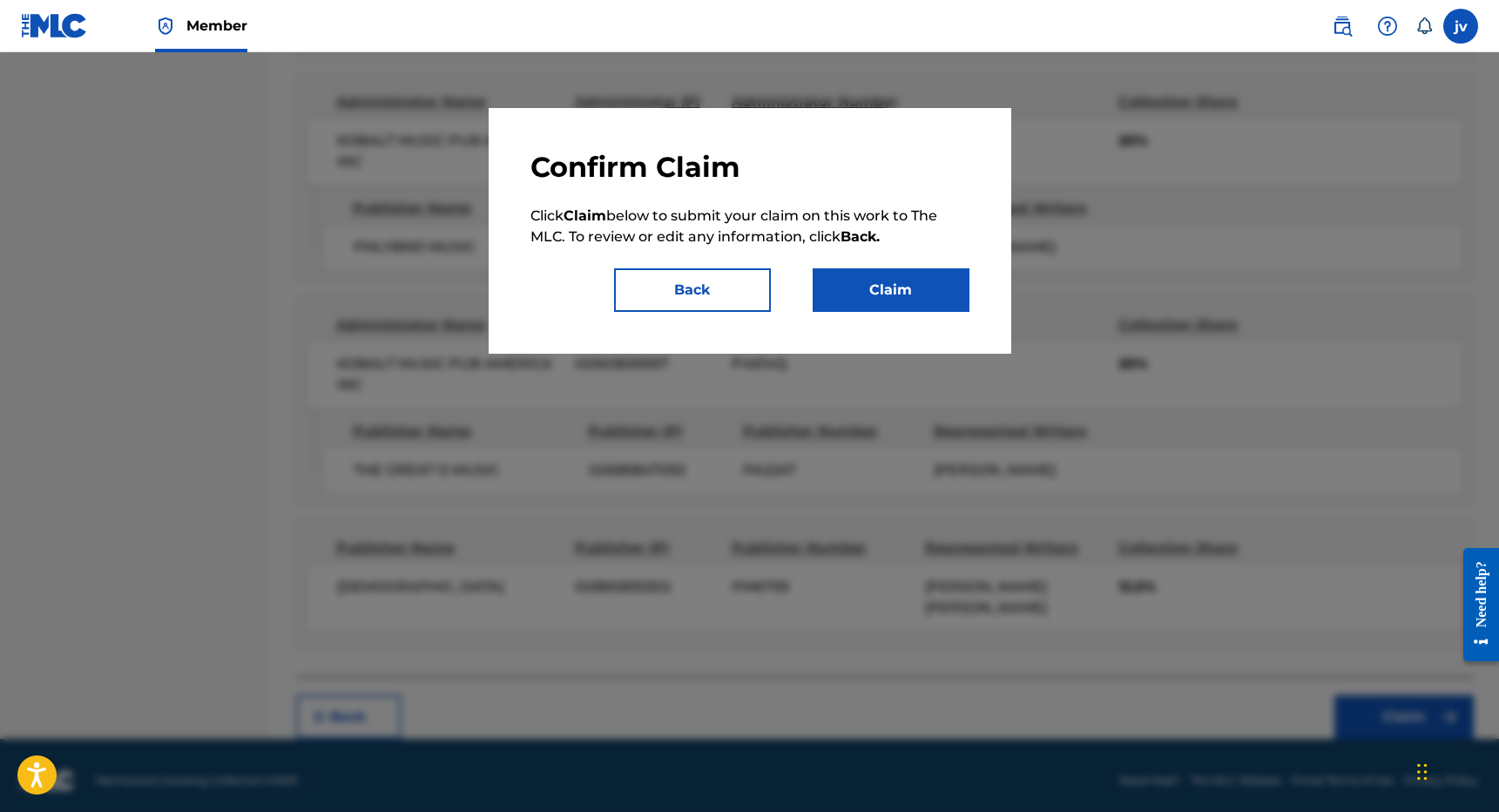
click at [919, 299] on button "Claim" at bounding box center [890, 289] width 157 height 43
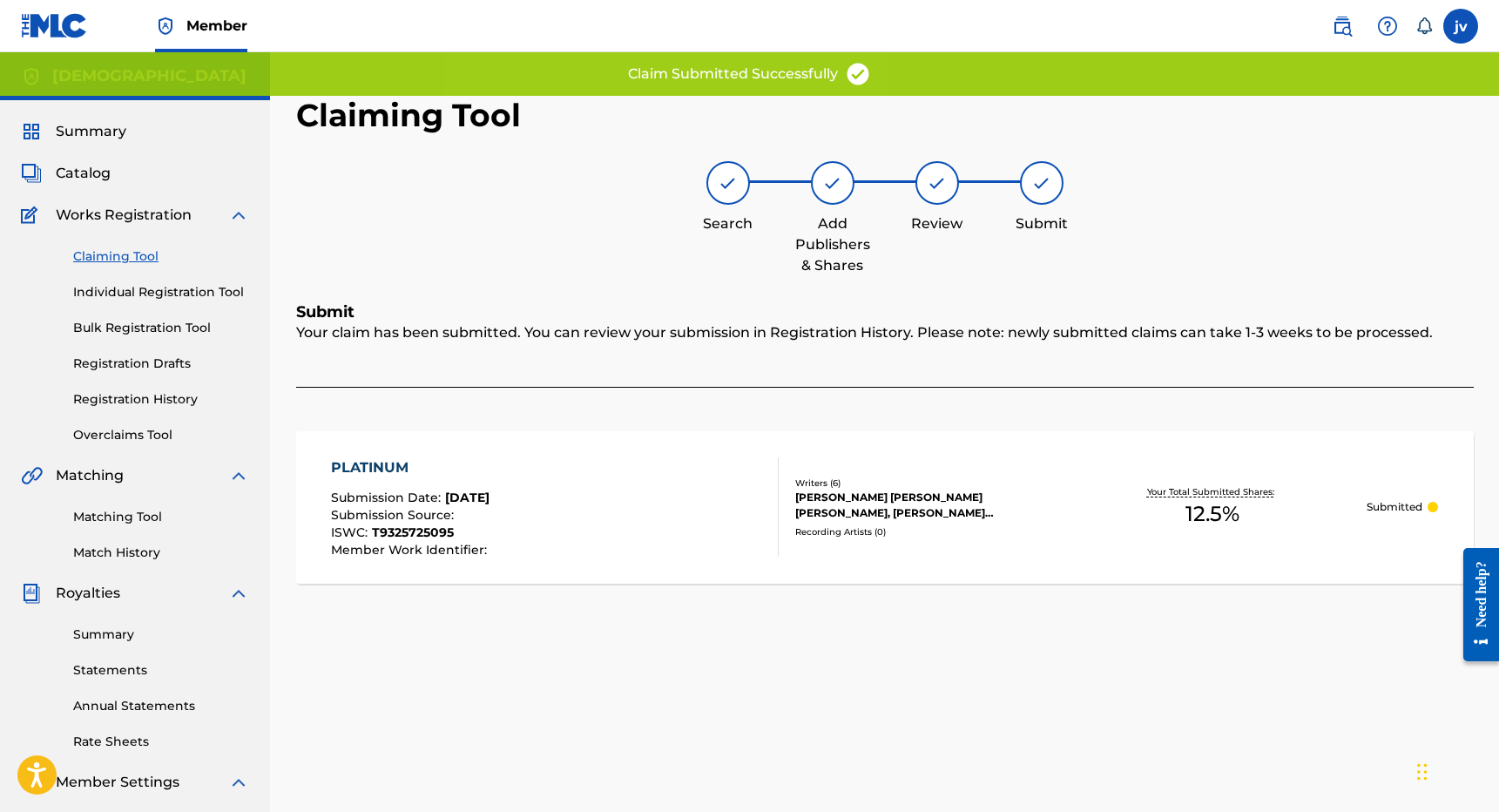
scroll to position [0, 0]
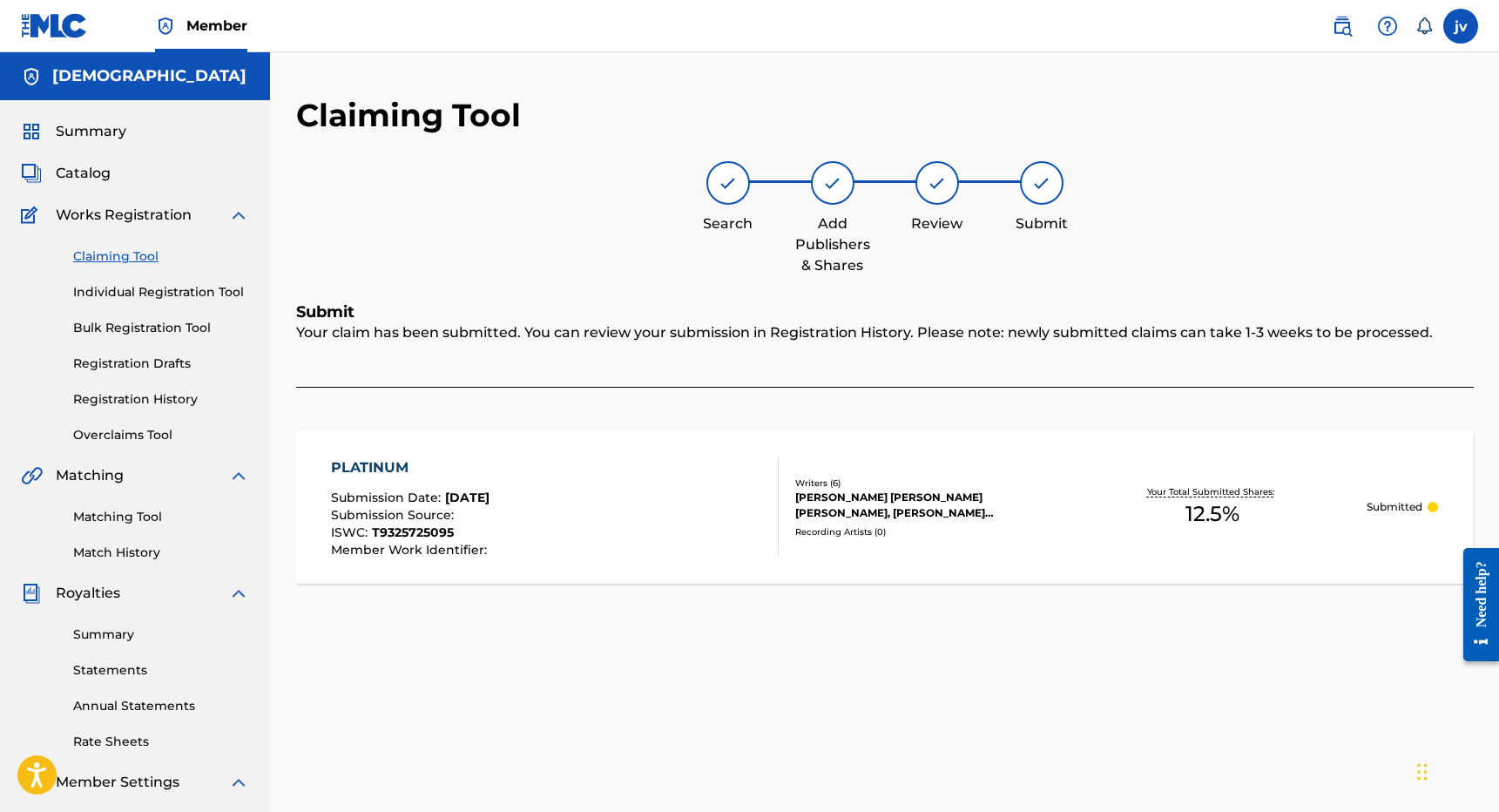
click at [122, 257] on link "Claiming Tool" at bounding box center [162, 257] width 176 height 18
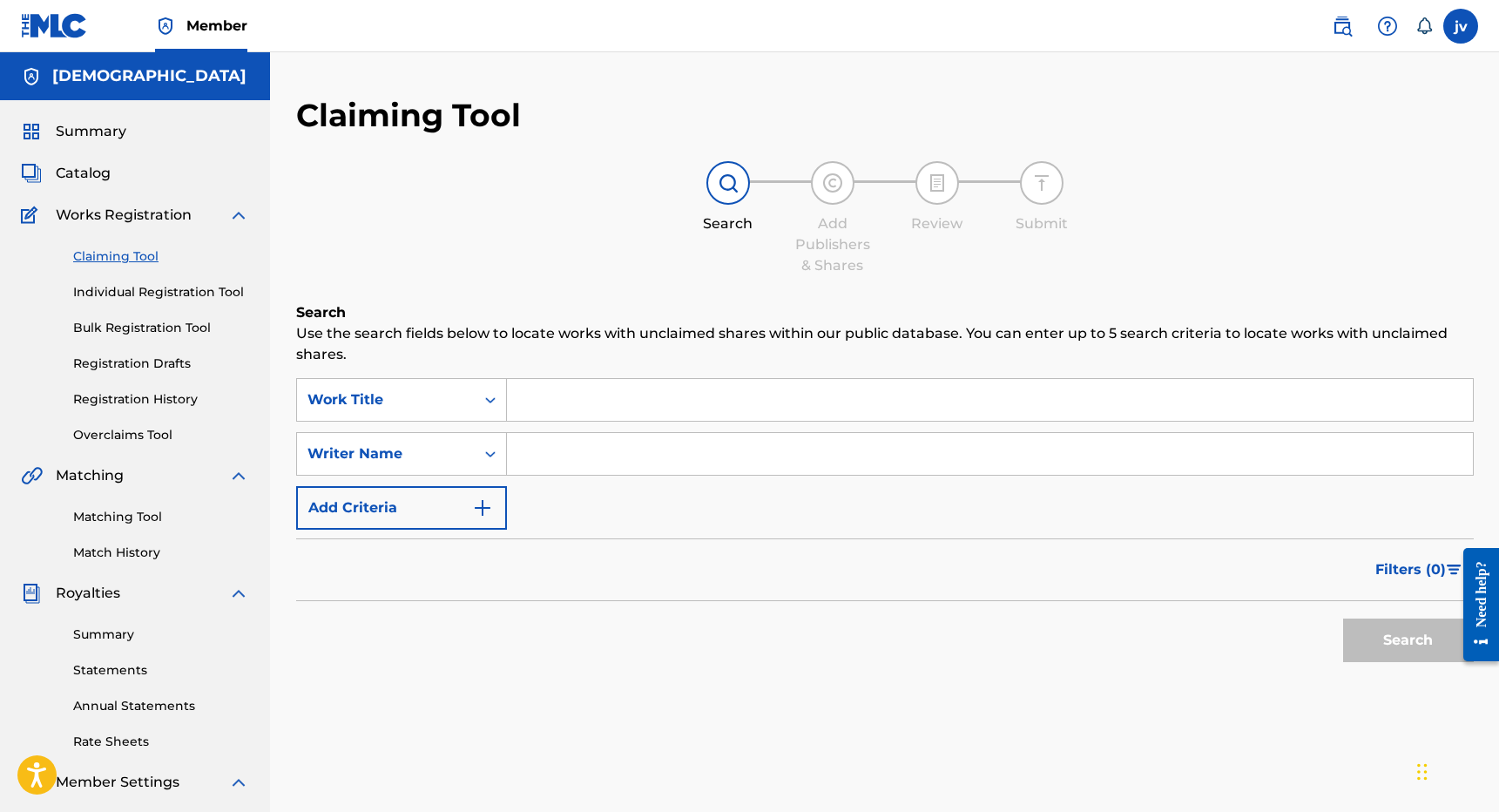
click at [632, 442] on input "Search Form" at bounding box center [990, 454] width 967 height 42
type input "[PERSON_NAME]"
click at [1408, 640] on button "Search" at bounding box center [1408, 640] width 130 height 43
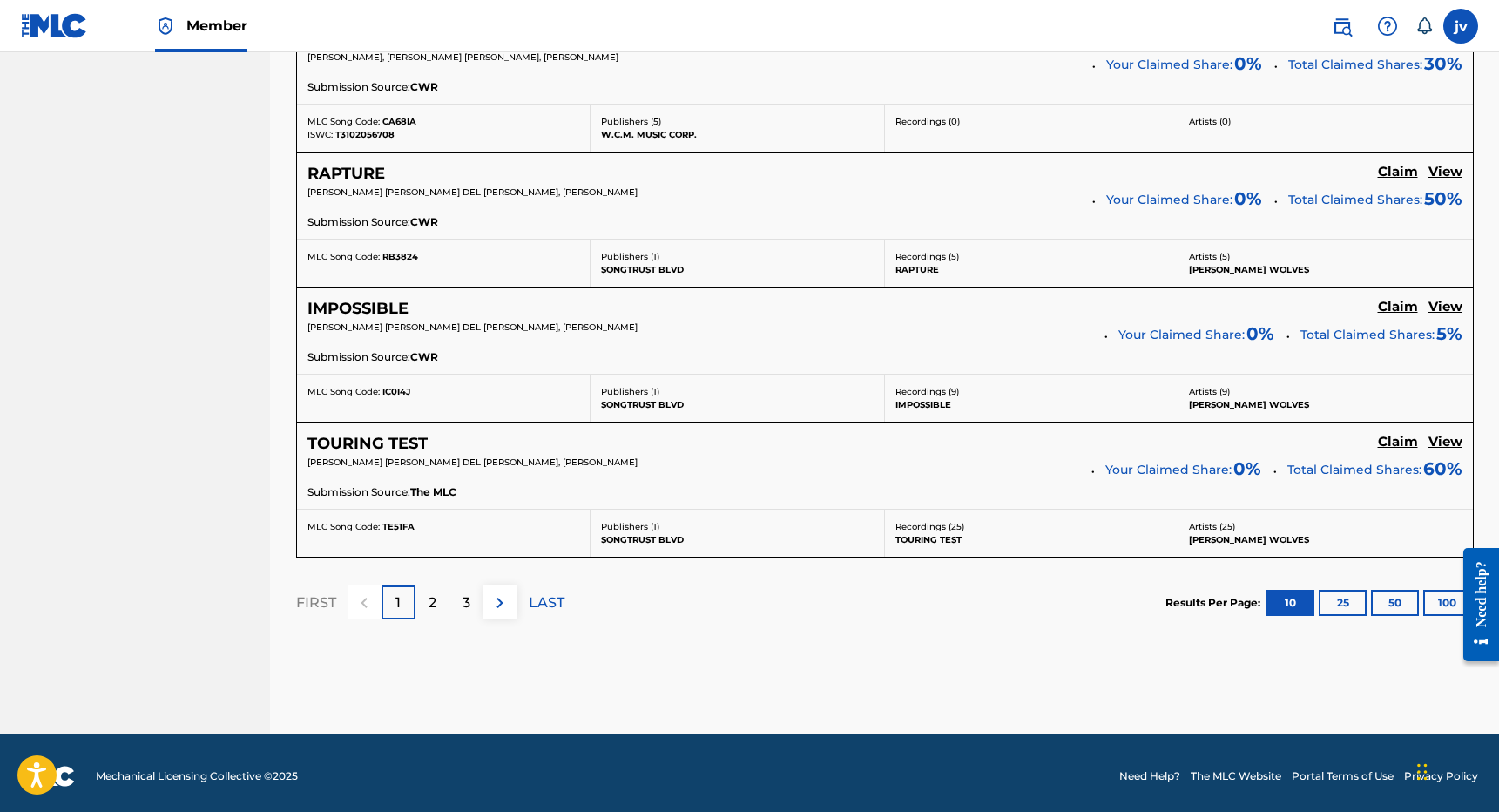
click at [465, 597] on p "3" at bounding box center [466, 602] width 8 height 21
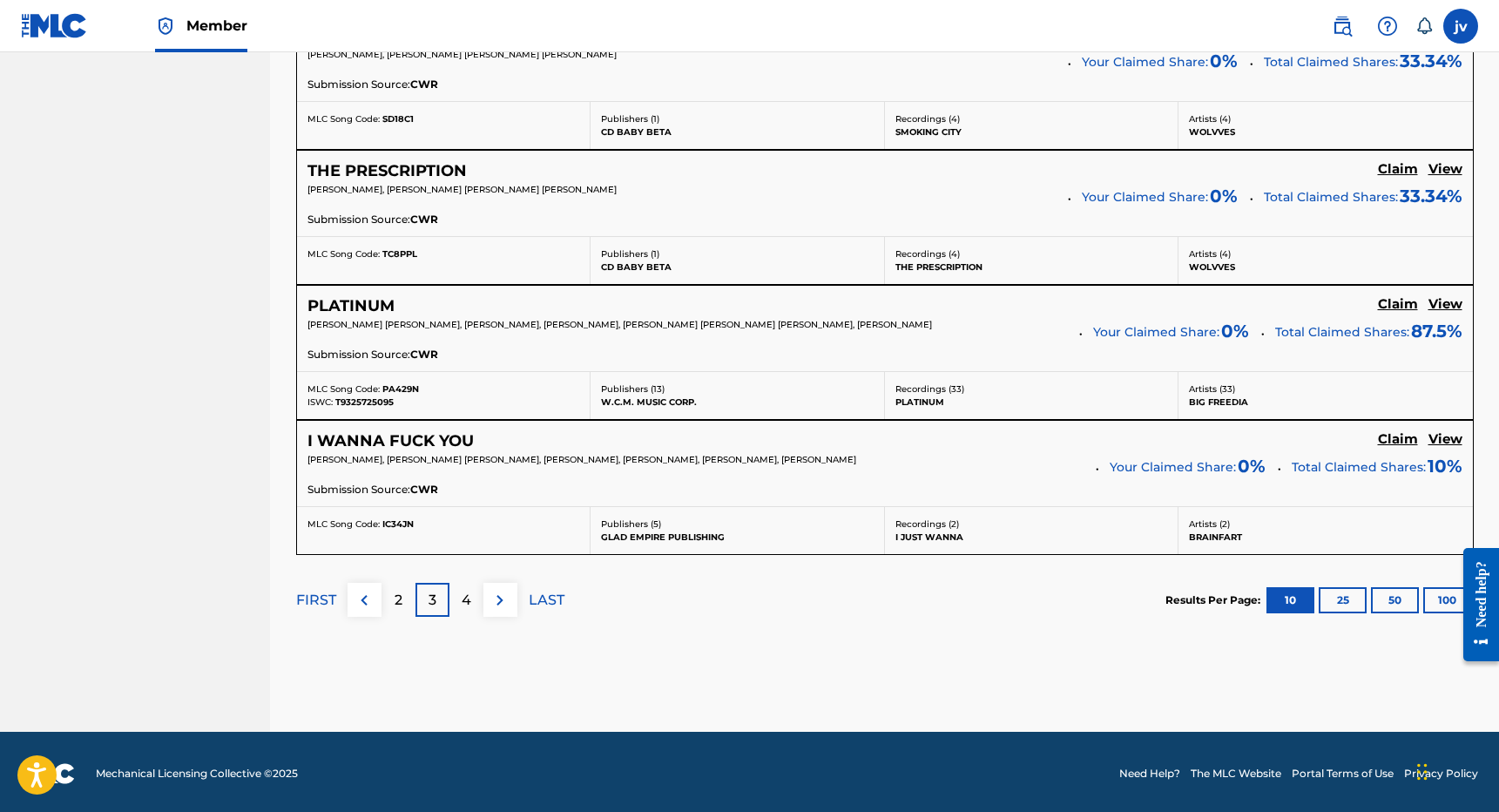
scroll to position [1490, 0]
click at [466, 600] on p "4" at bounding box center [466, 600] width 9 height 21
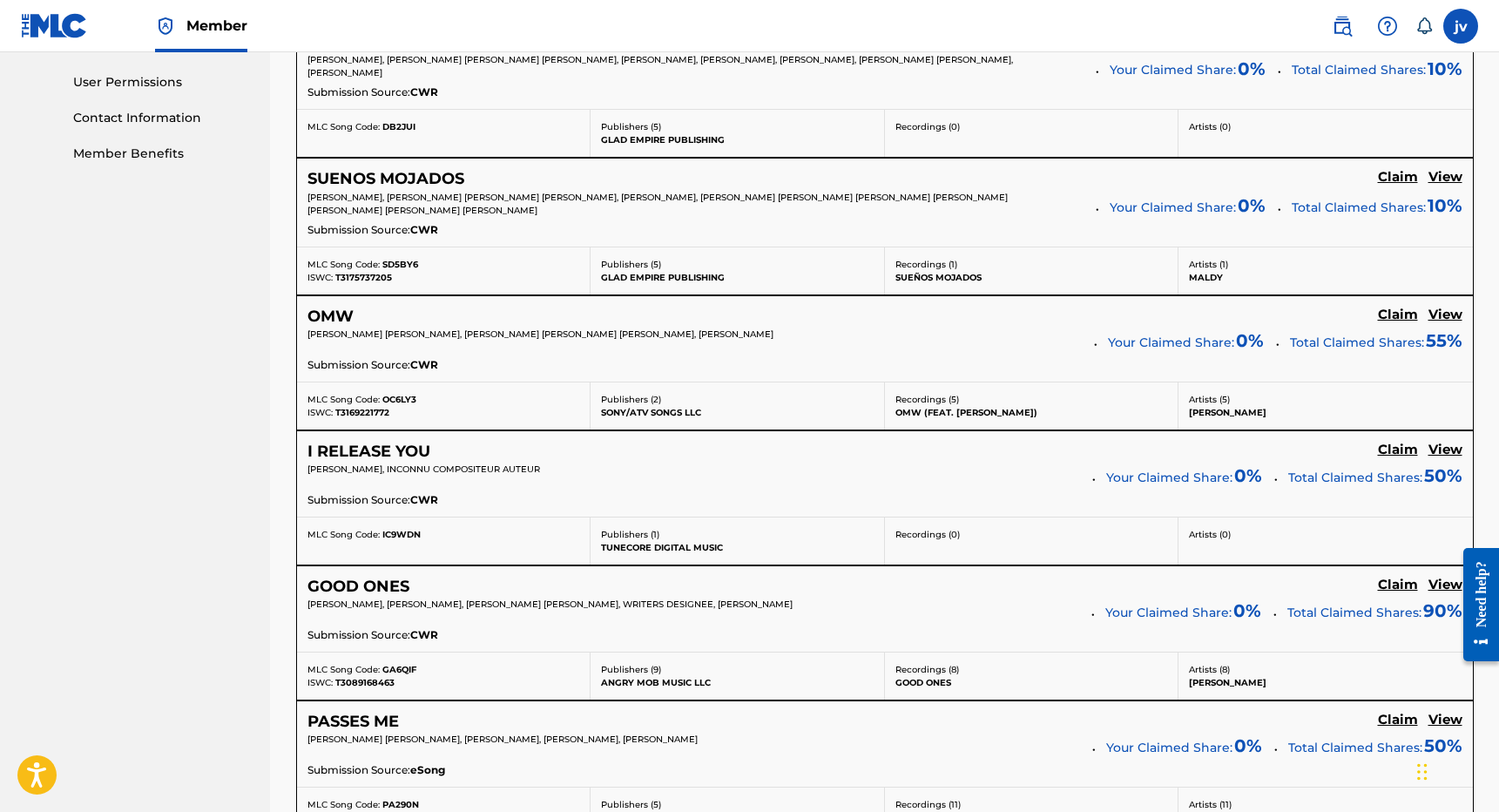
scroll to position [824, 0]
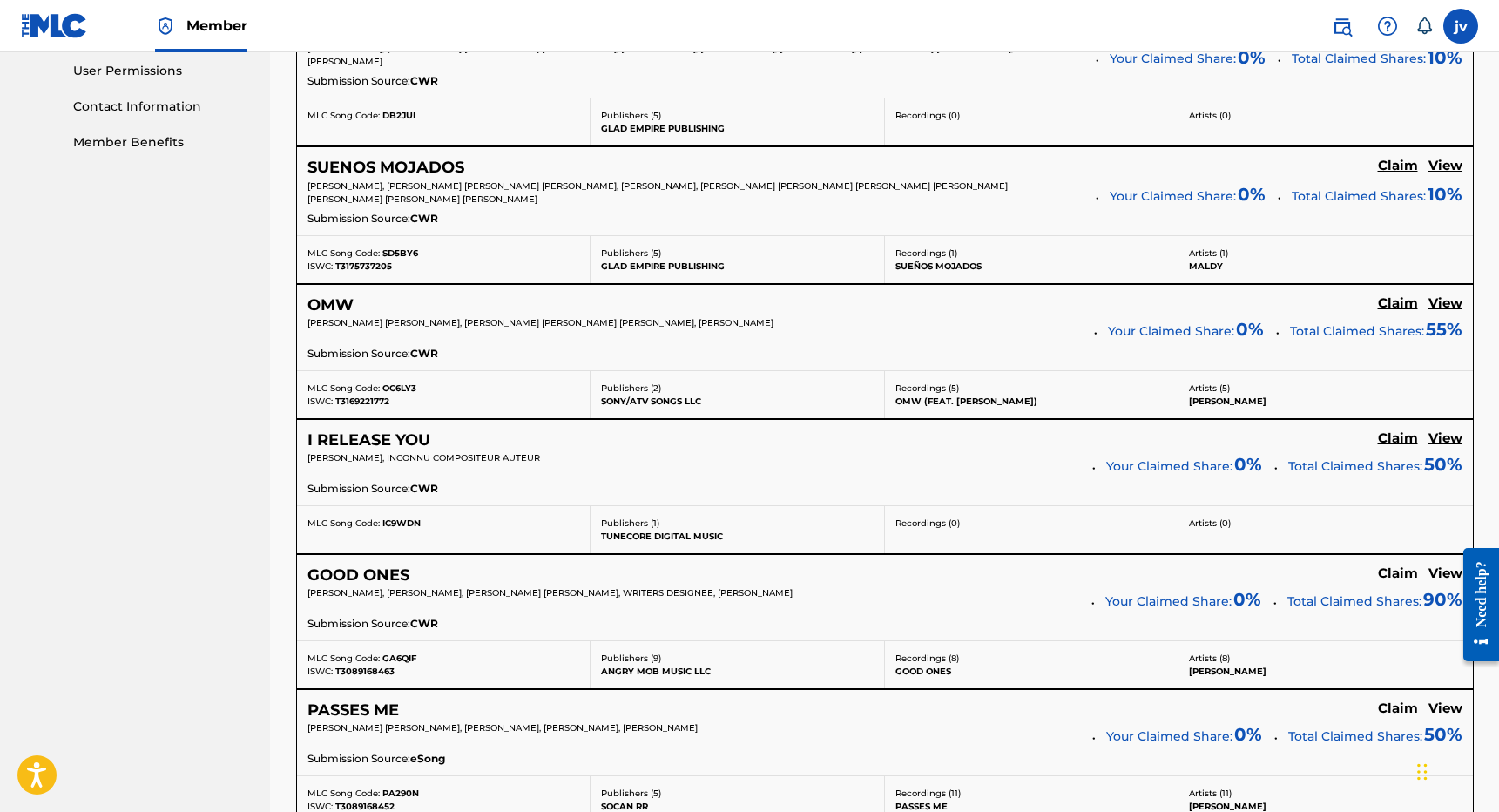
click at [1391, 572] on h5 "Claim" at bounding box center [1398, 573] width 40 height 17
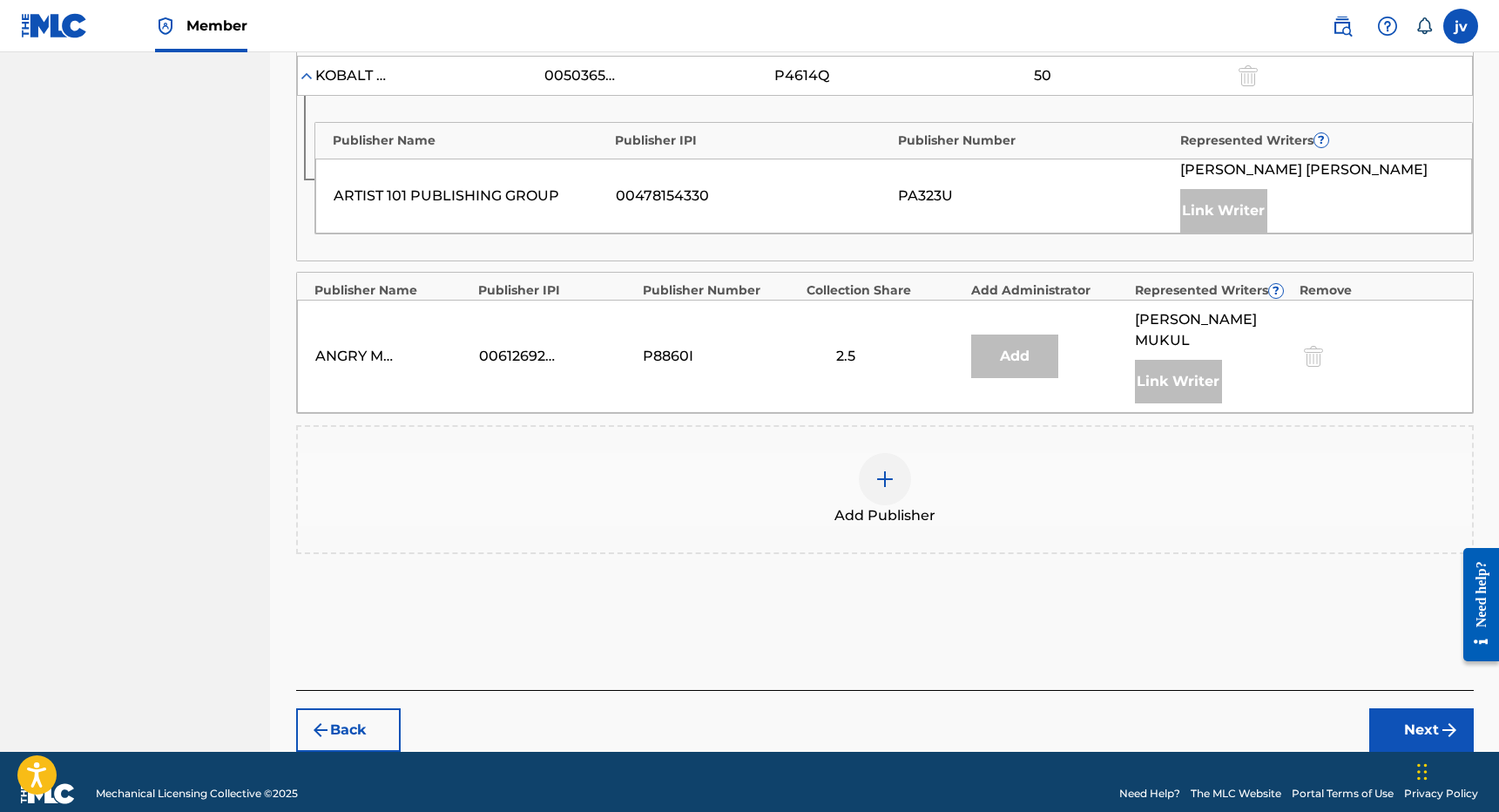
scroll to position [1283, 0]
click at [875, 470] on img at bounding box center [885, 480] width 21 height 21
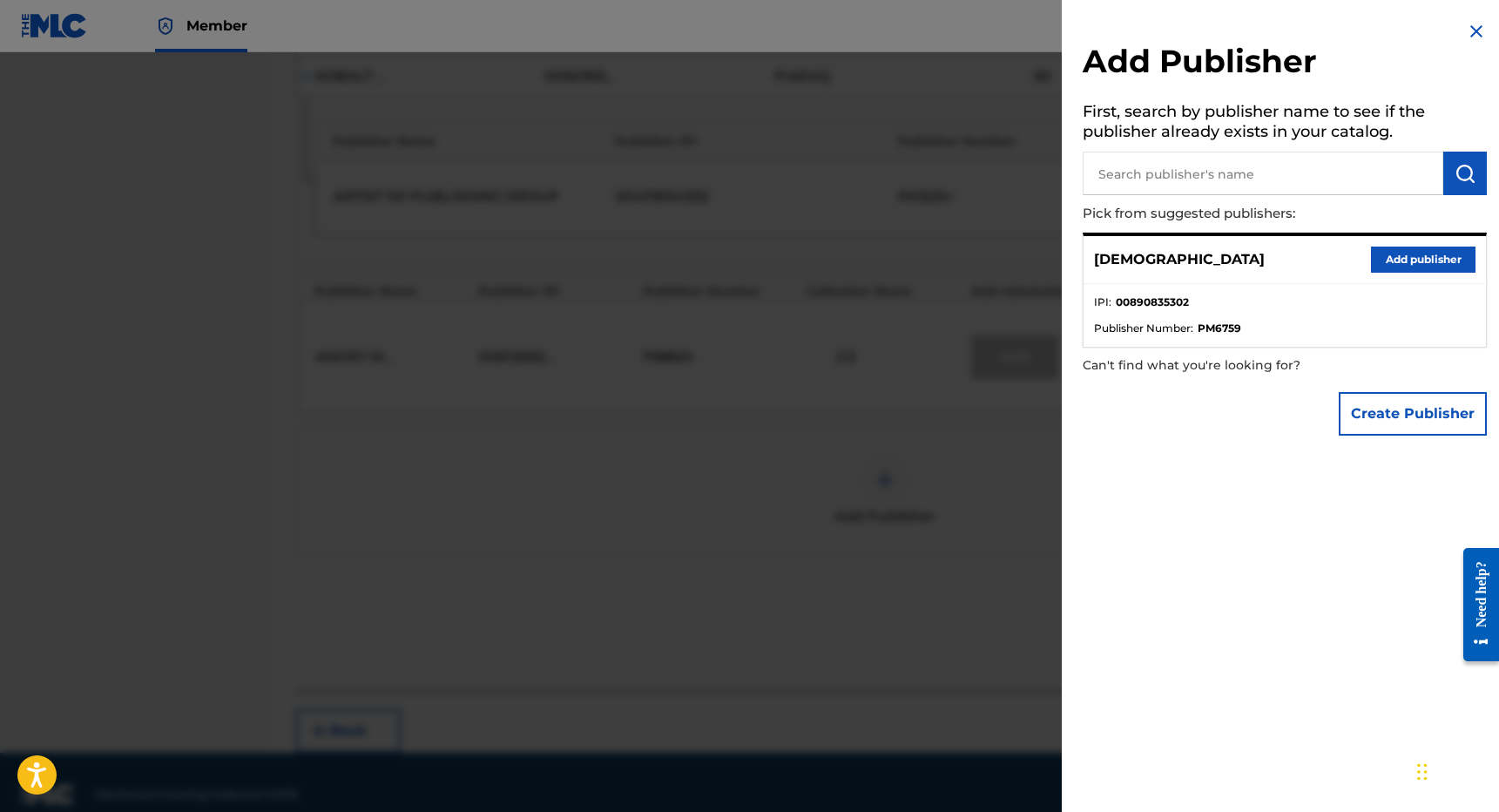
click at [1407, 255] on button "Add publisher" at bounding box center [1424, 260] width 105 height 26
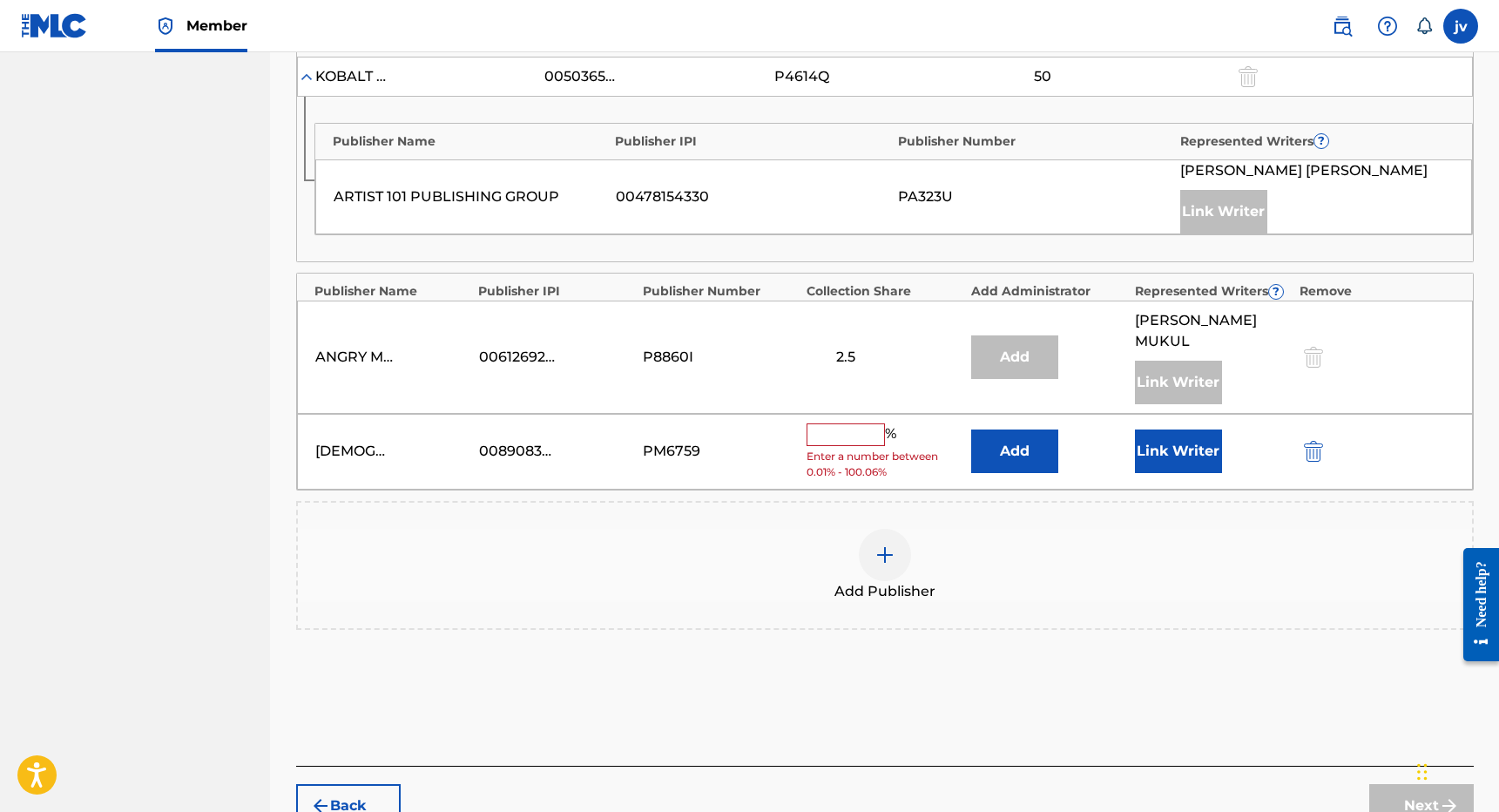
click at [852, 423] on input "text" at bounding box center [845, 434] width 78 height 23
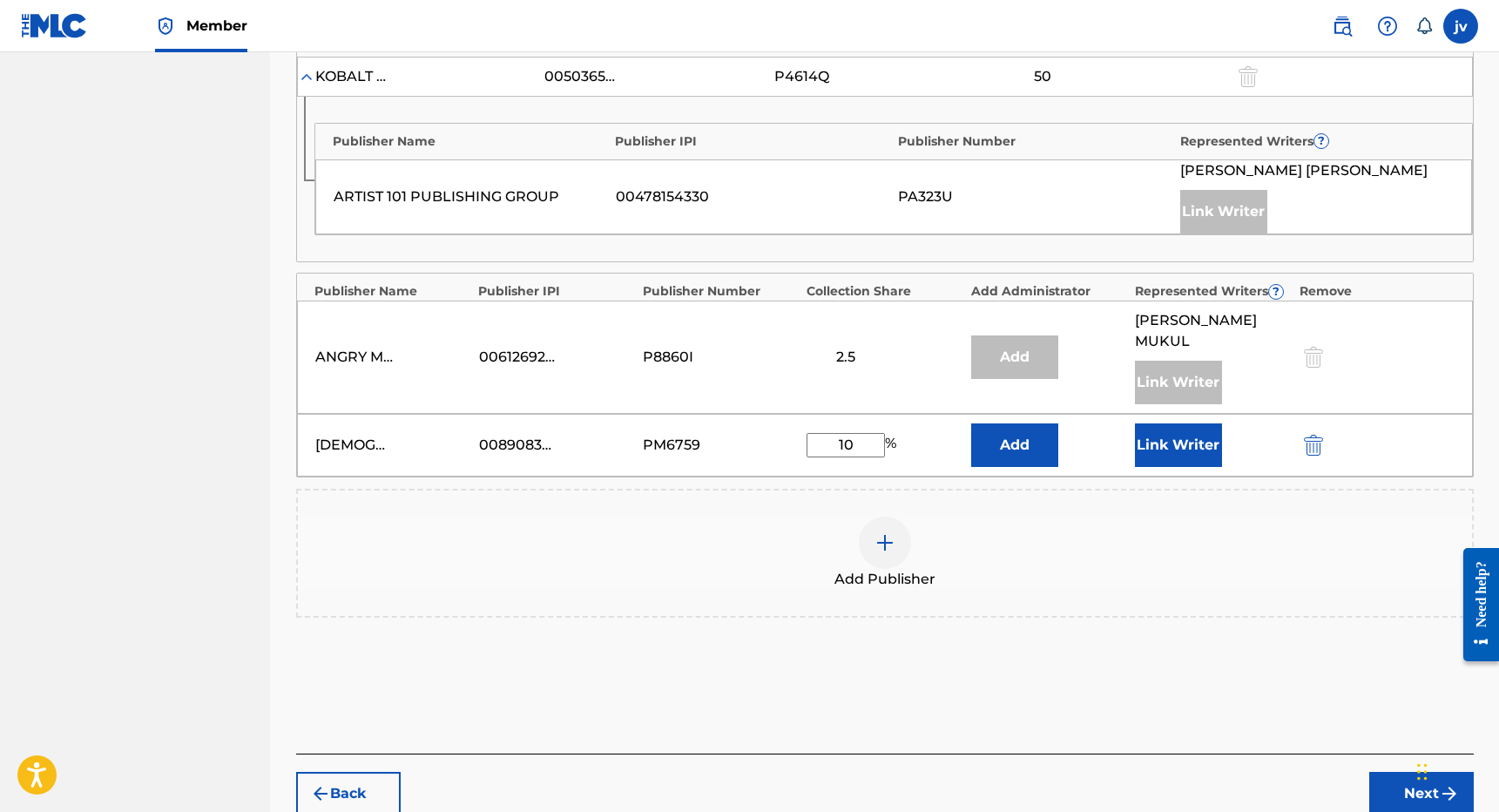
type input "10"
click at [1138, 423] on button "Link Writer" at bounding box center [1179, 444] width 87 height 43
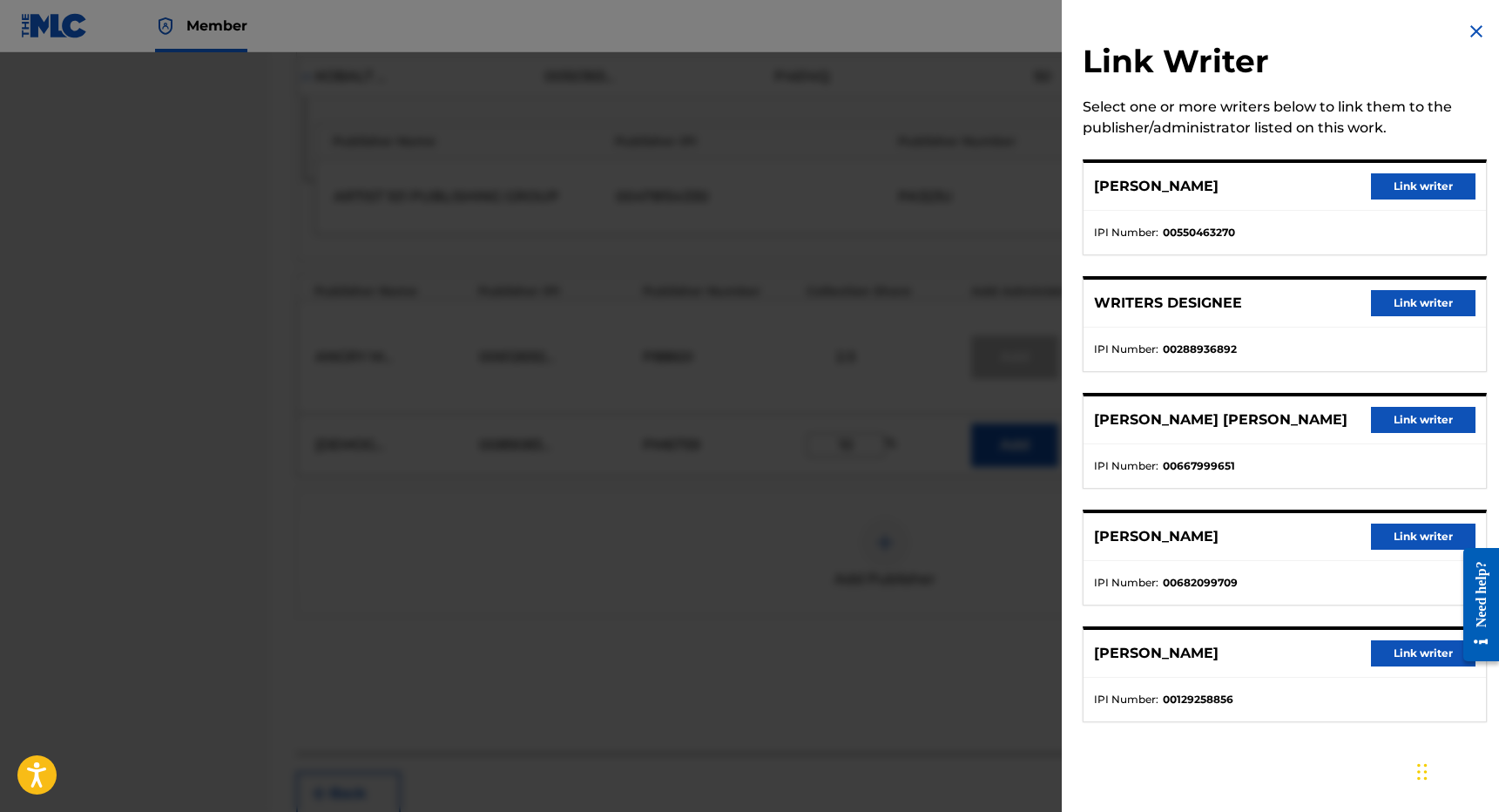
click at [1410, 420] on button "Link writer" at bounding box center [1424, 419] width 105 height 26
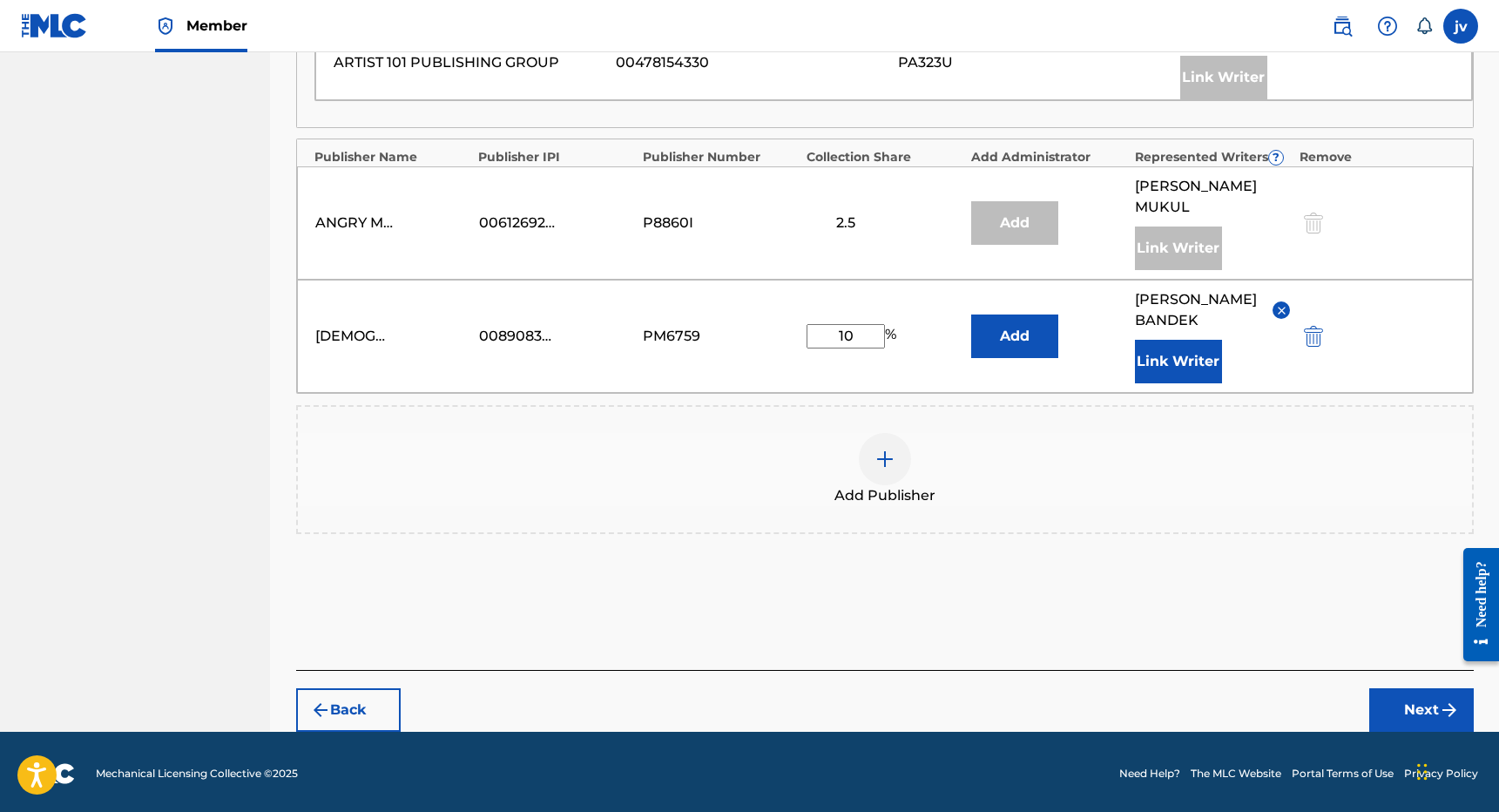
click at [1393, 696] on button "Next" at bounding box center [1422, 709] width 105 height 43
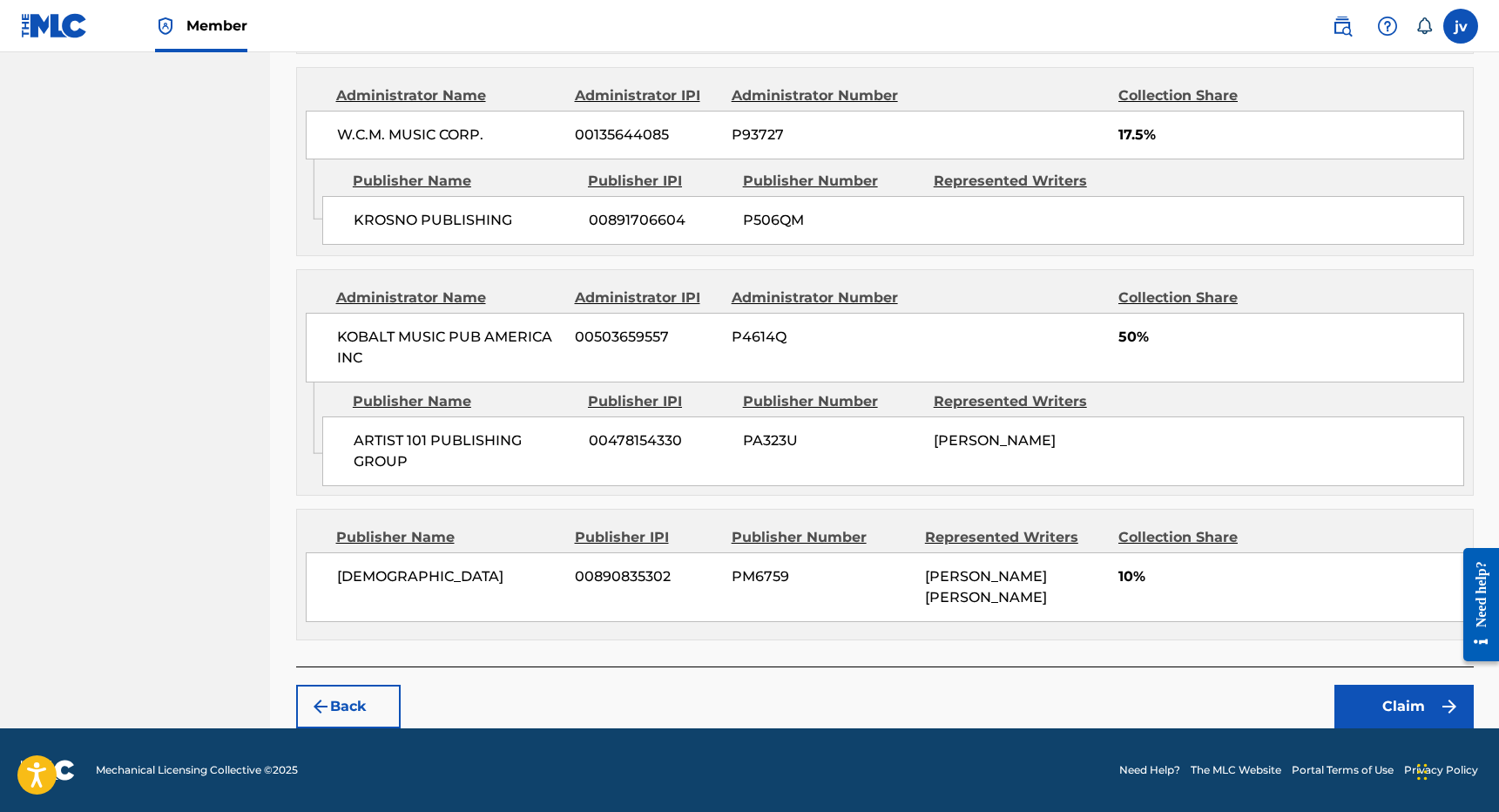
scroll to position [1392, 0]
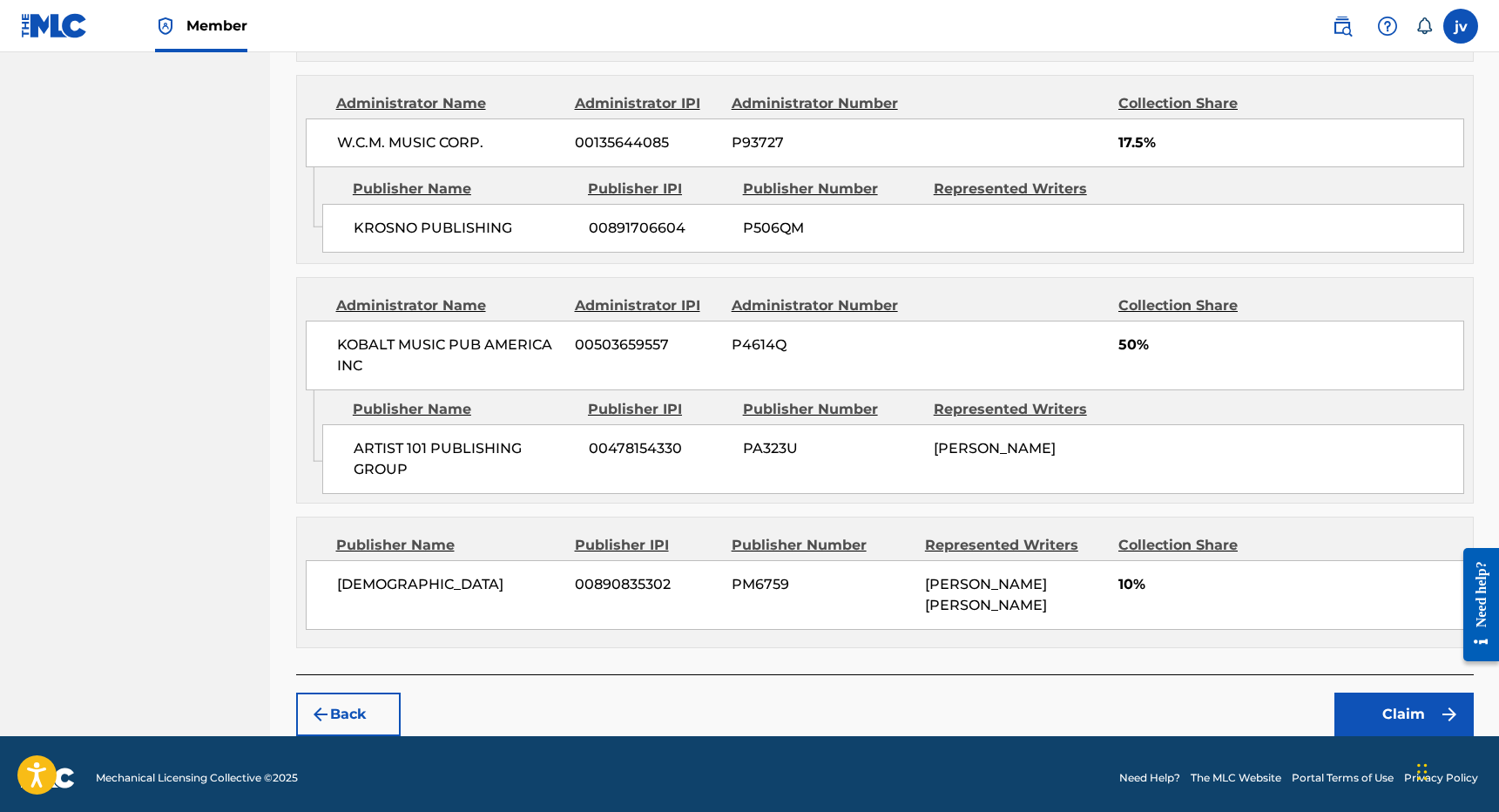
click at [1363, 703] on button "Claim" at bounding box center [1404, 714] width 140 height 43
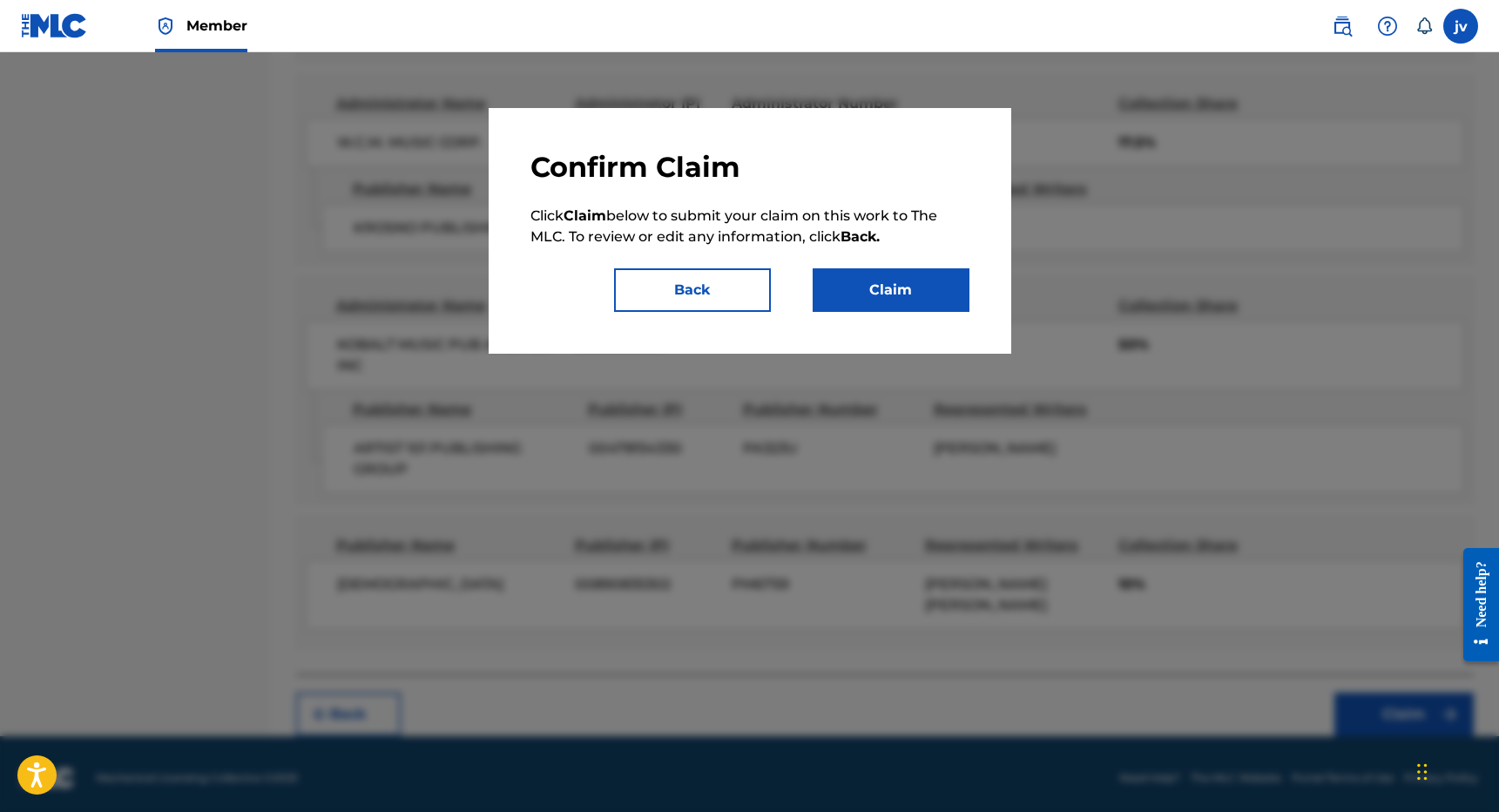
click at [939, 285] on button "Claim" at bounding box center [890, 289] width 157 height 43
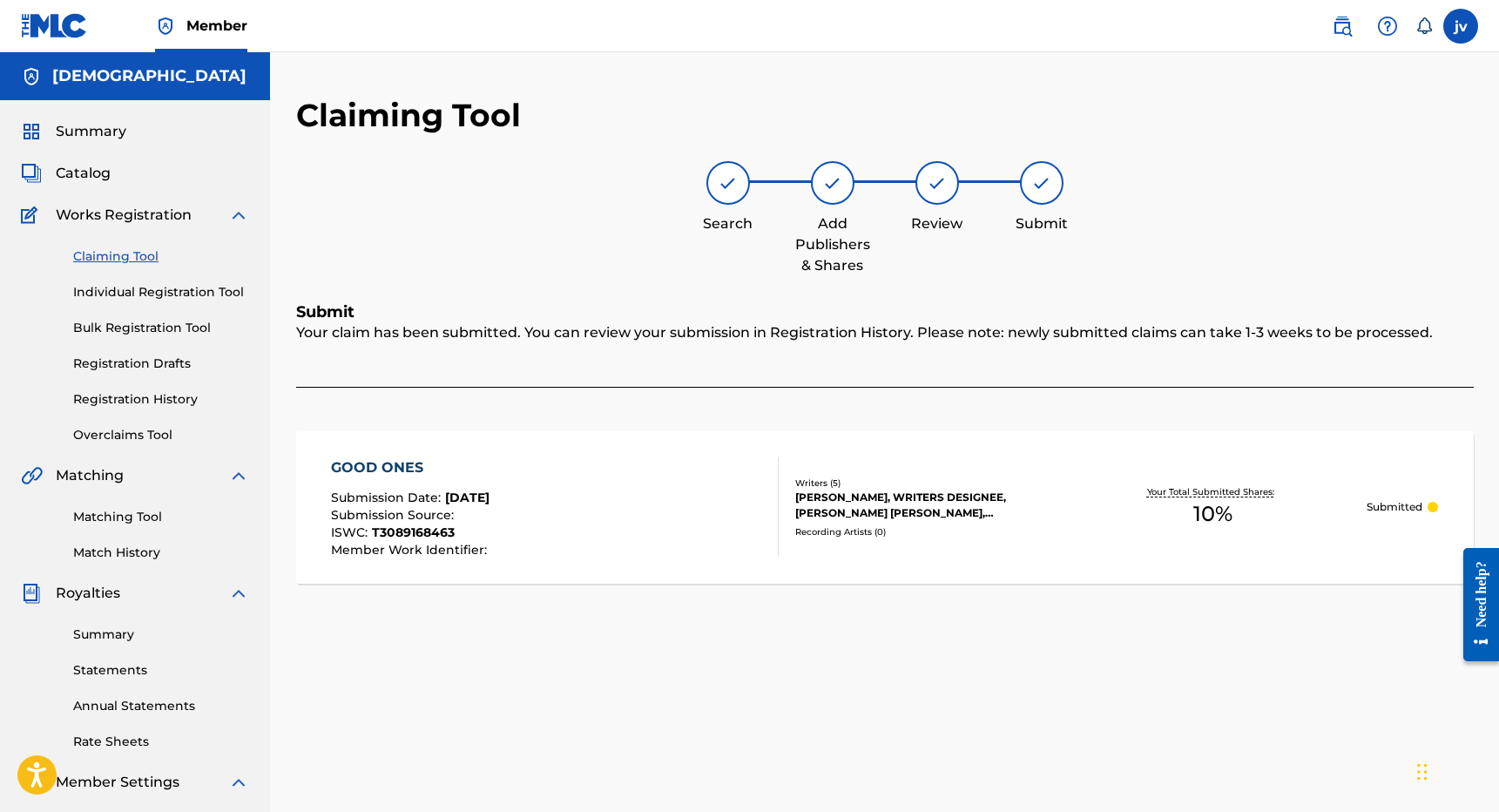
scroll to position [0, 0]
click at [133, 258] on link "Claiming Tool" at bounding box center [162, 257] width 176 height 18
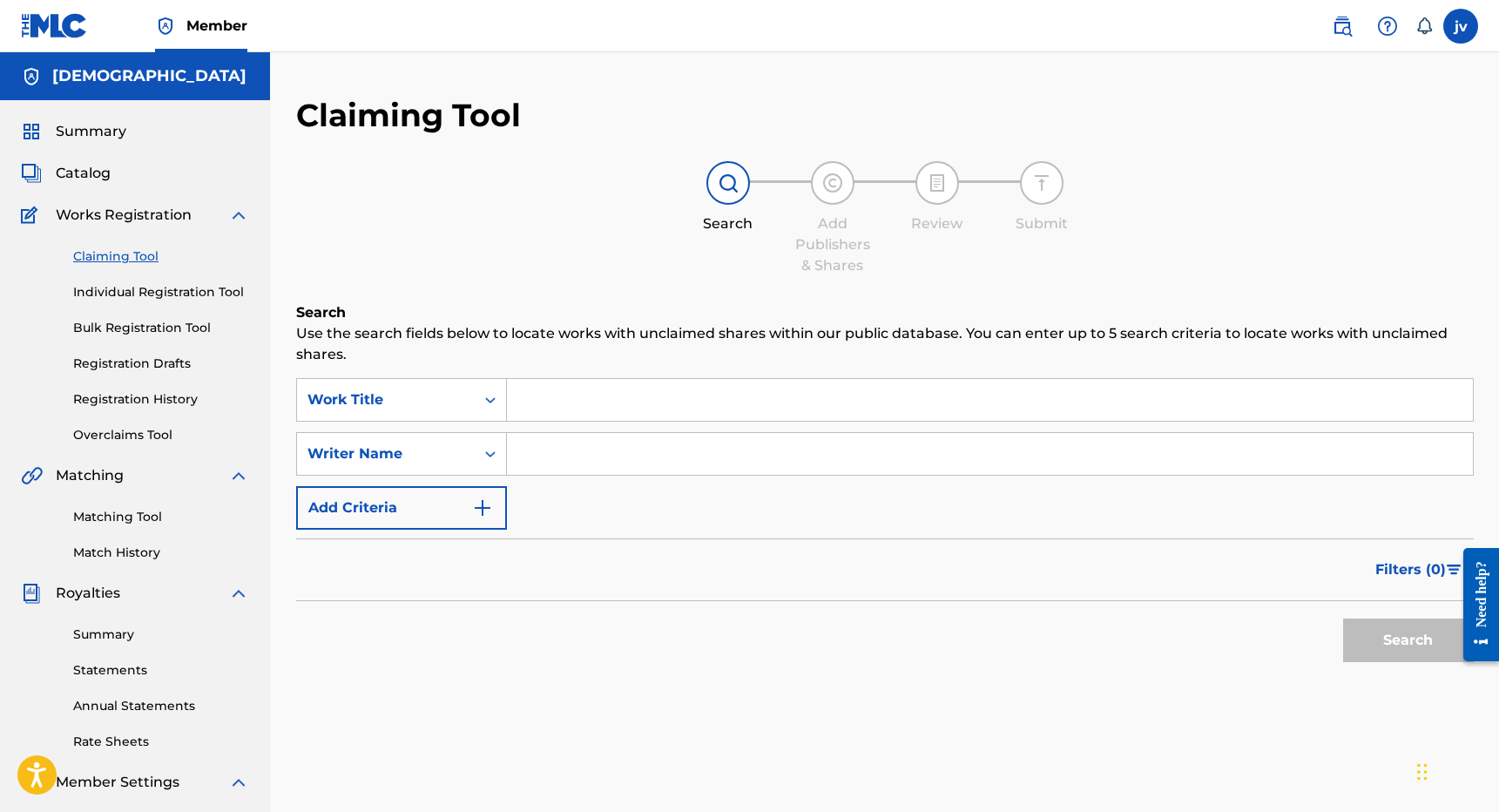
click at [622, 456] on input "Search Form" at bounding box center [990, 454] width 967 height 42
type input "[PERSON_NAME]"
click at [1408, 640] on button "Search" at bounding box center [1408, 640] width 130 height 43
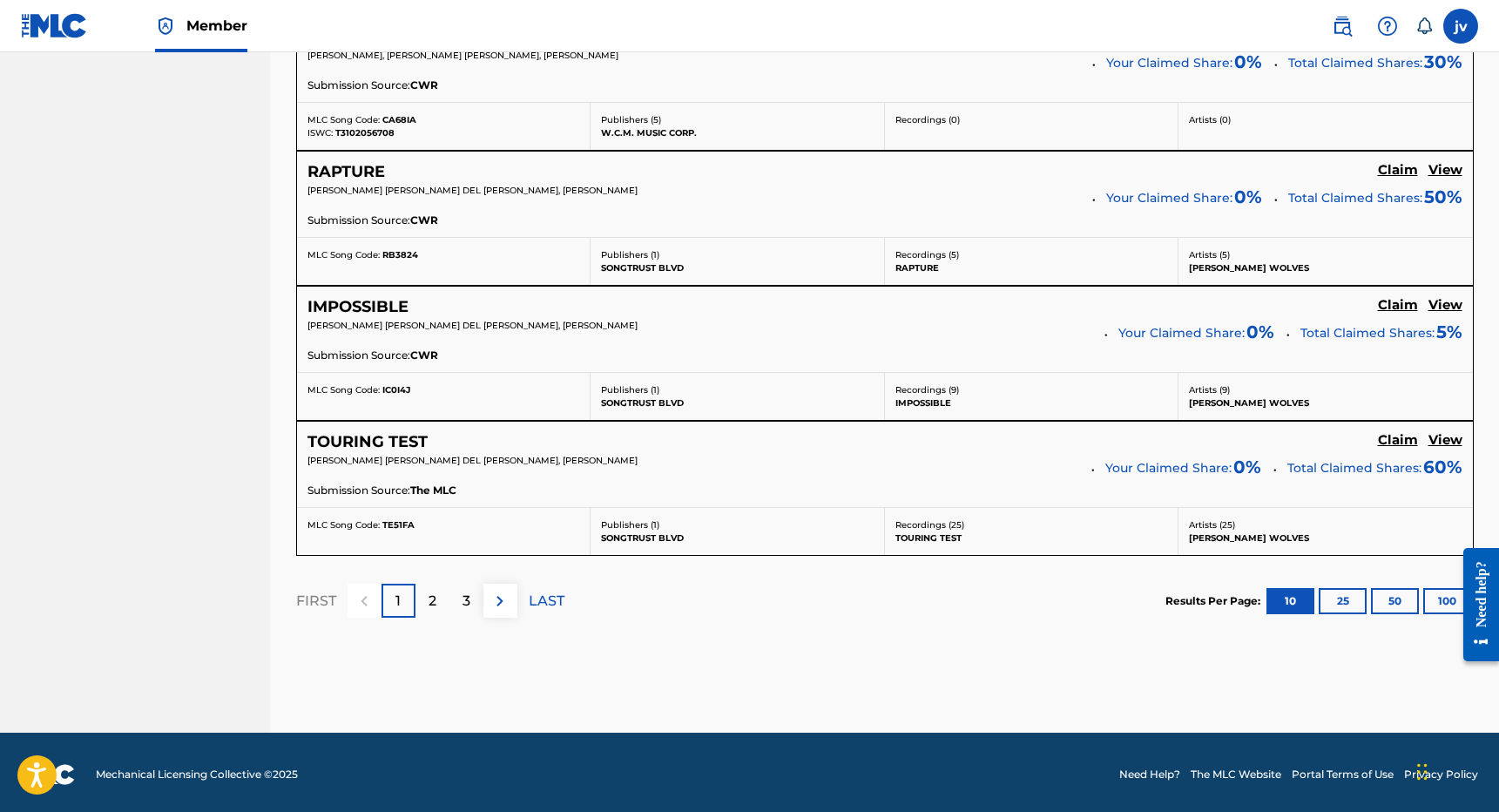
scroll to position [1493, 0]
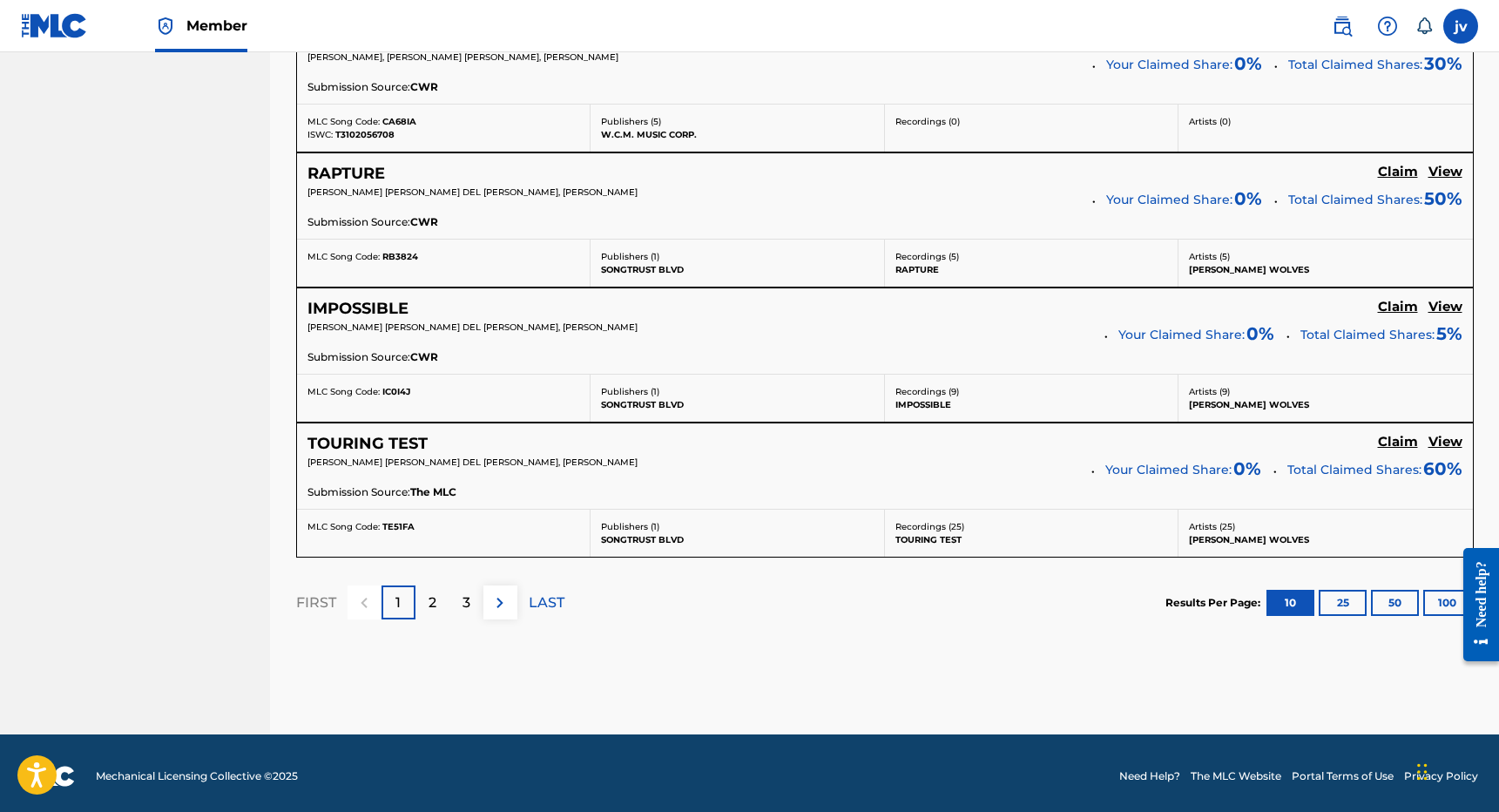
click at [1393, 592] on button "50" at bounding box center [1395, 603] width 48 height 26
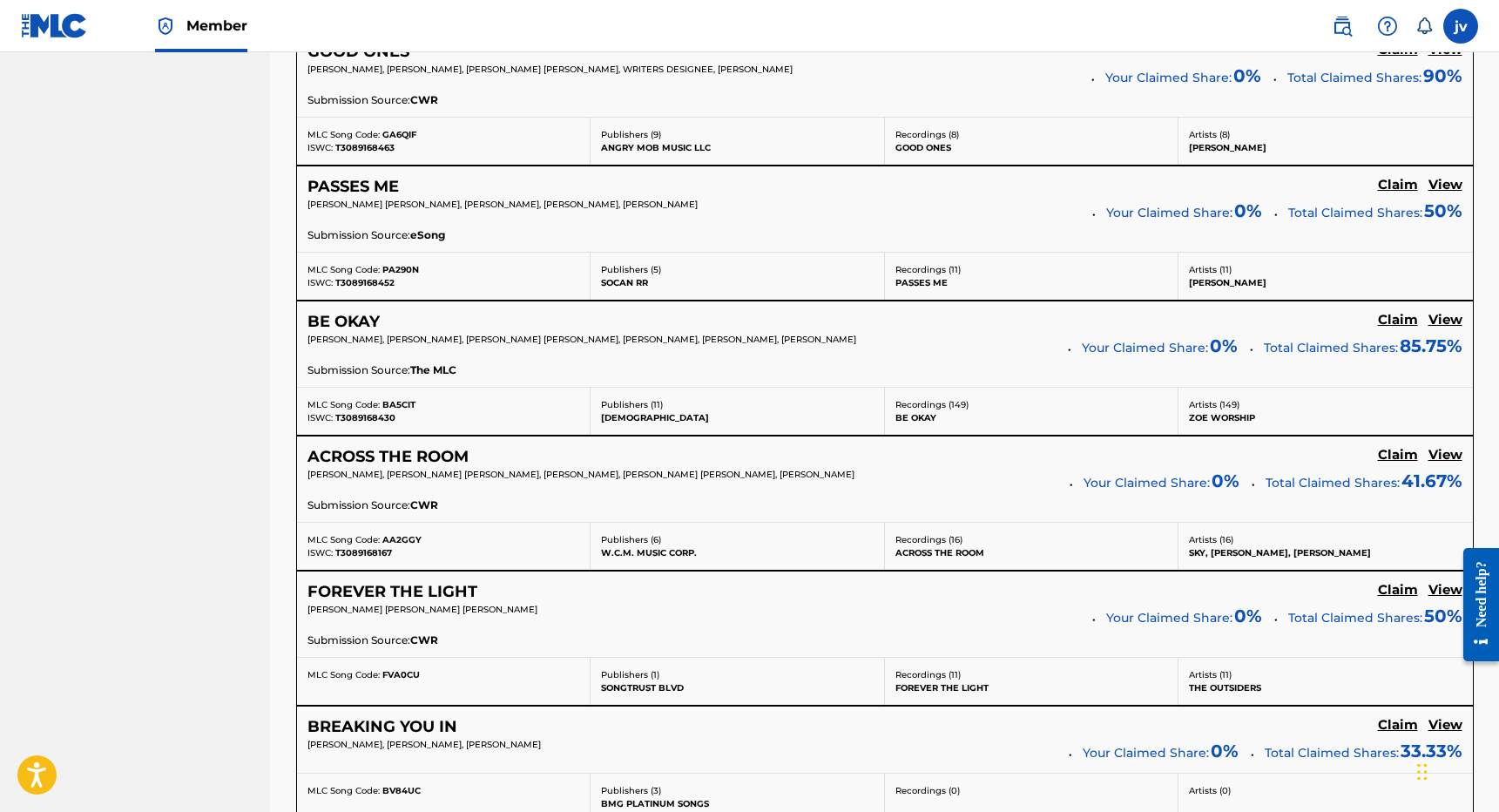
scroll to position [5427, 0]
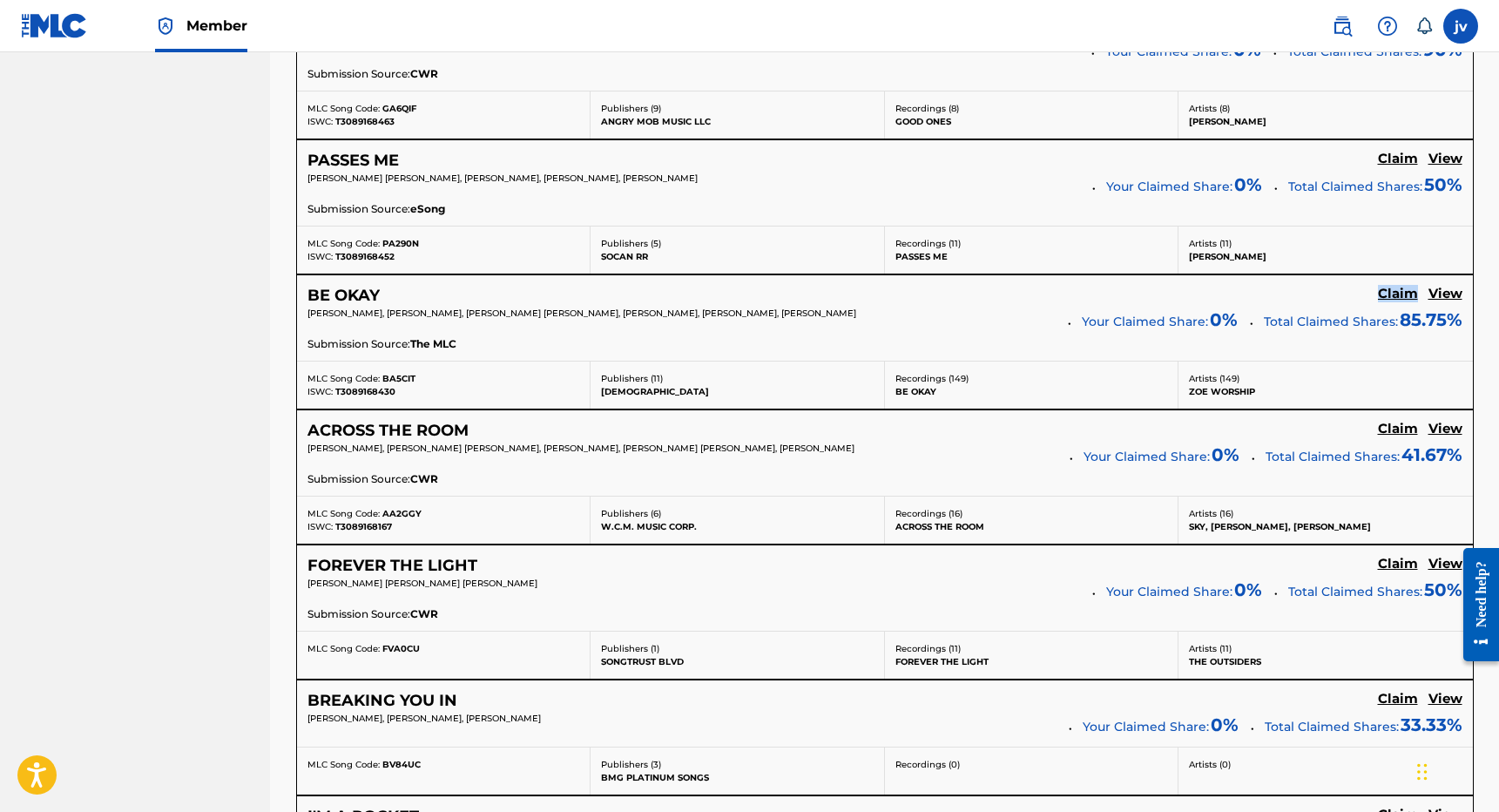
click at [1401, 285] on h5 "Claim" at bounding box center [1398, 294] width 40 height 17
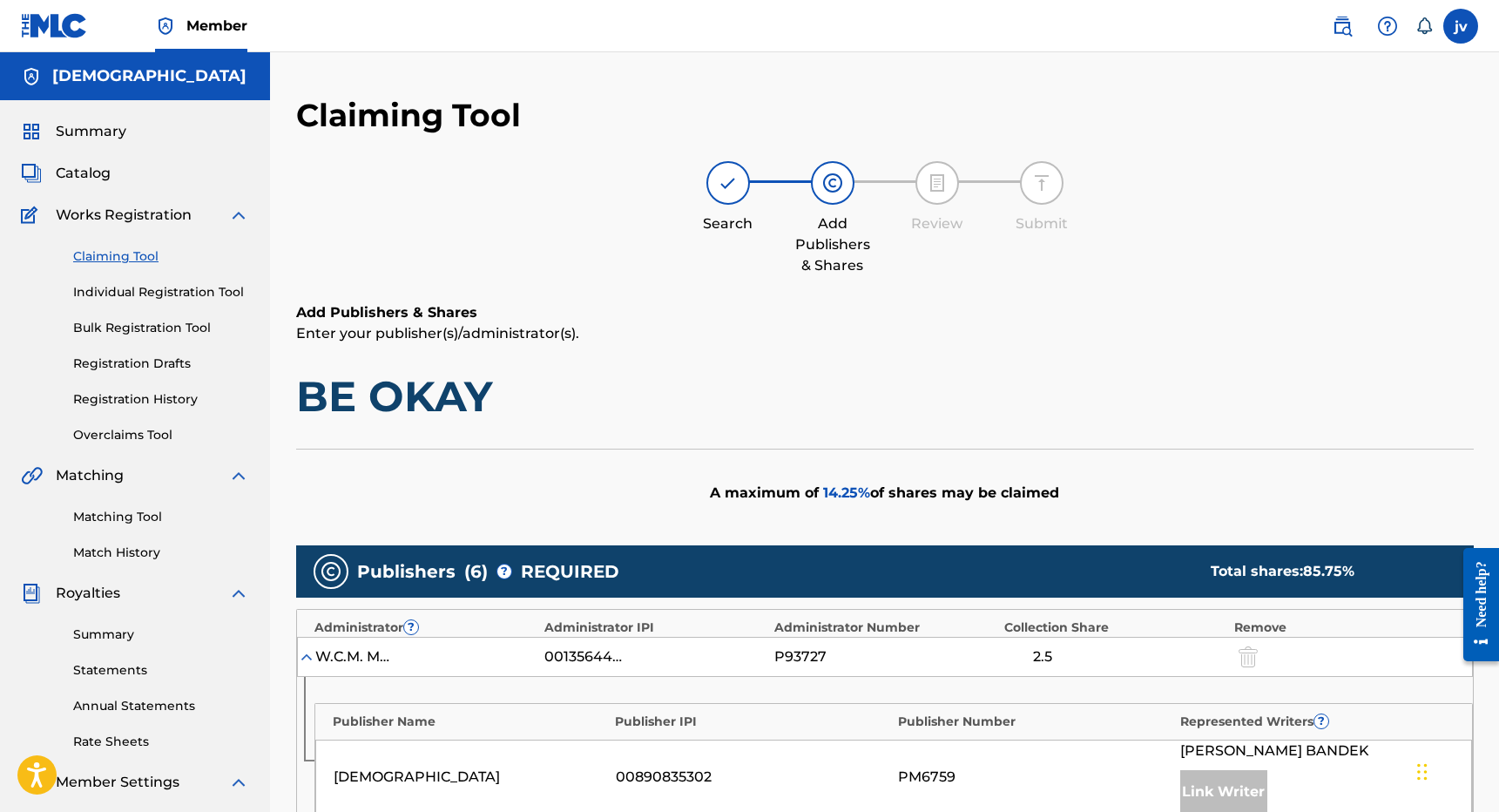
scroll to position [0, 0]
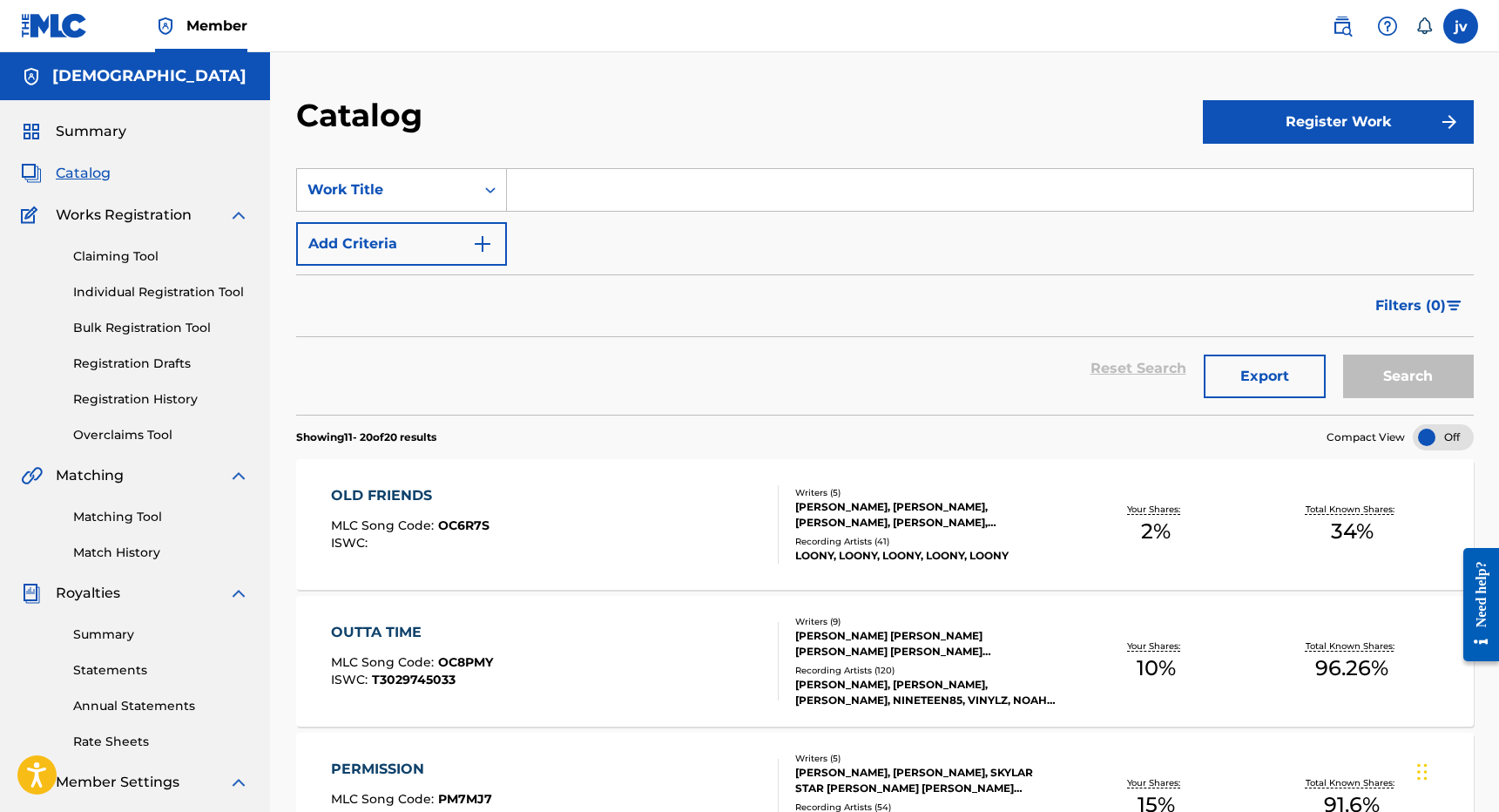
click at [124, 253] on link "Claiming Tool" at bounding box center [162, 257] width 176 height 18
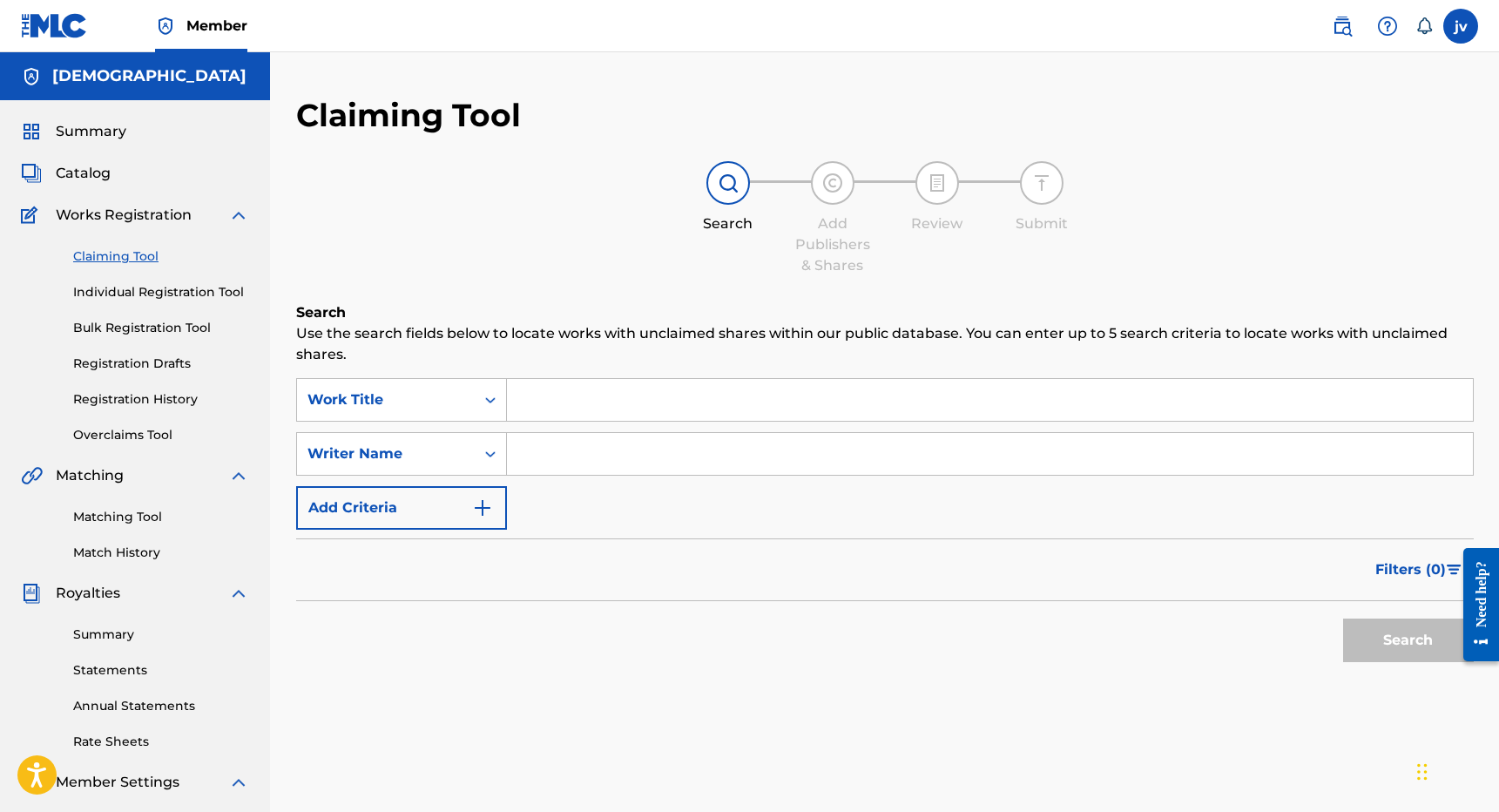
click at [620, 451] on input "Search Form" at bounding box center [990, 454] width 967 height 42
click at [1408, 640] on button "Search" at bounding box center [1408, 640] width 130 height 43
type input "[PERSON_NAME]"
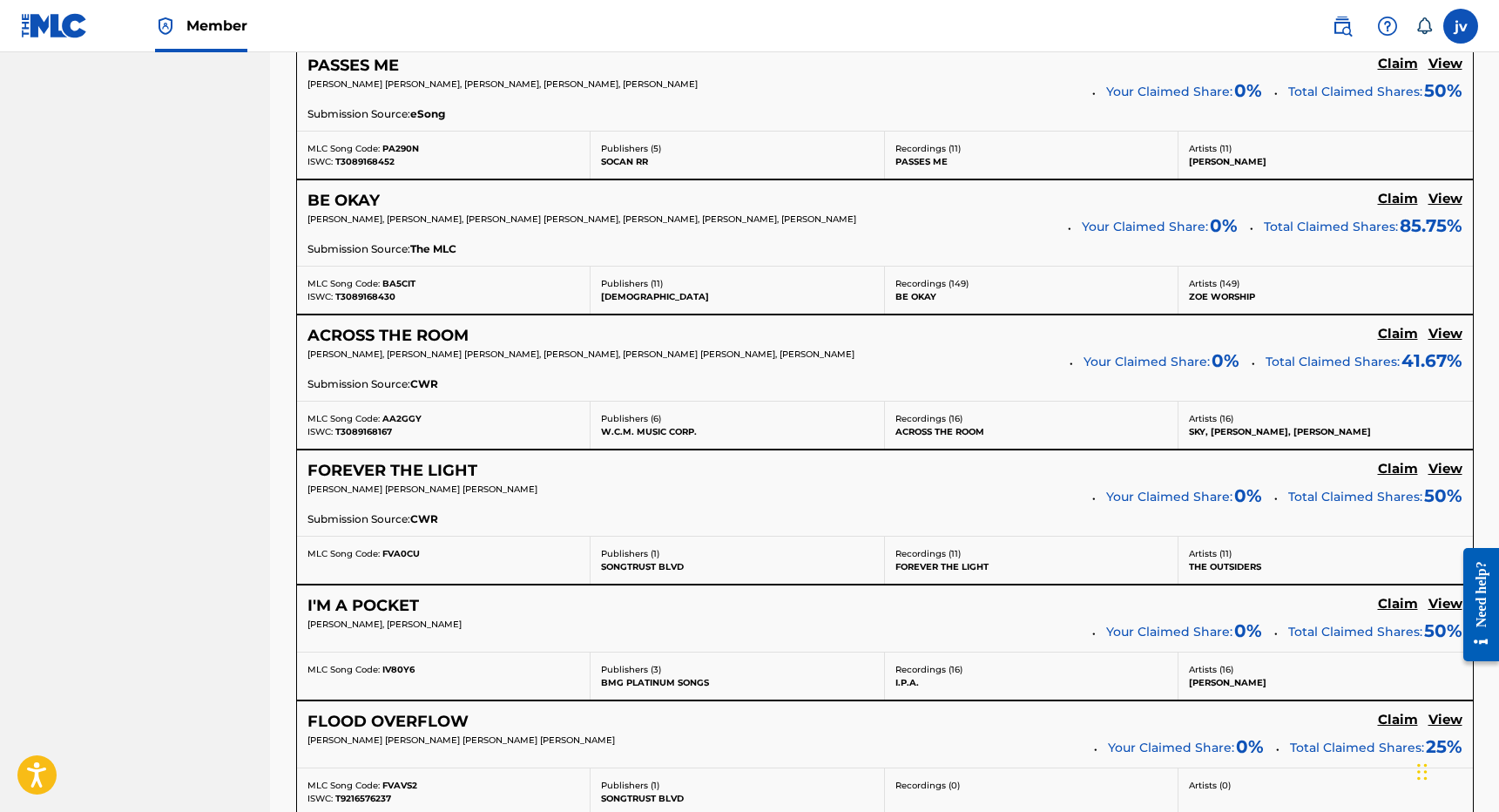
scroll to position [4433, 0]
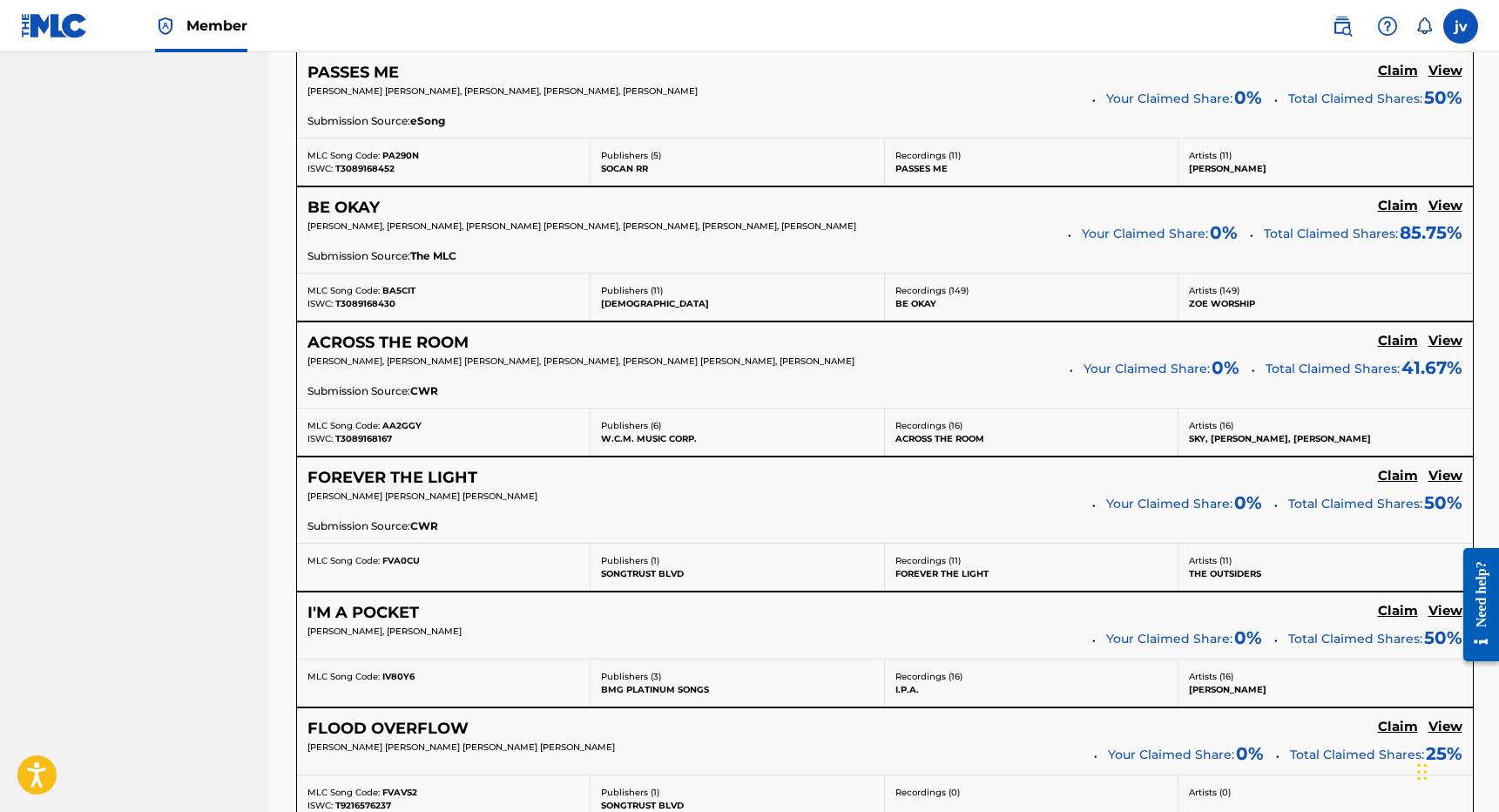
click at [1395, 333] on h5 "Claim" at bounding box center [1398, 341] width 40 height 17
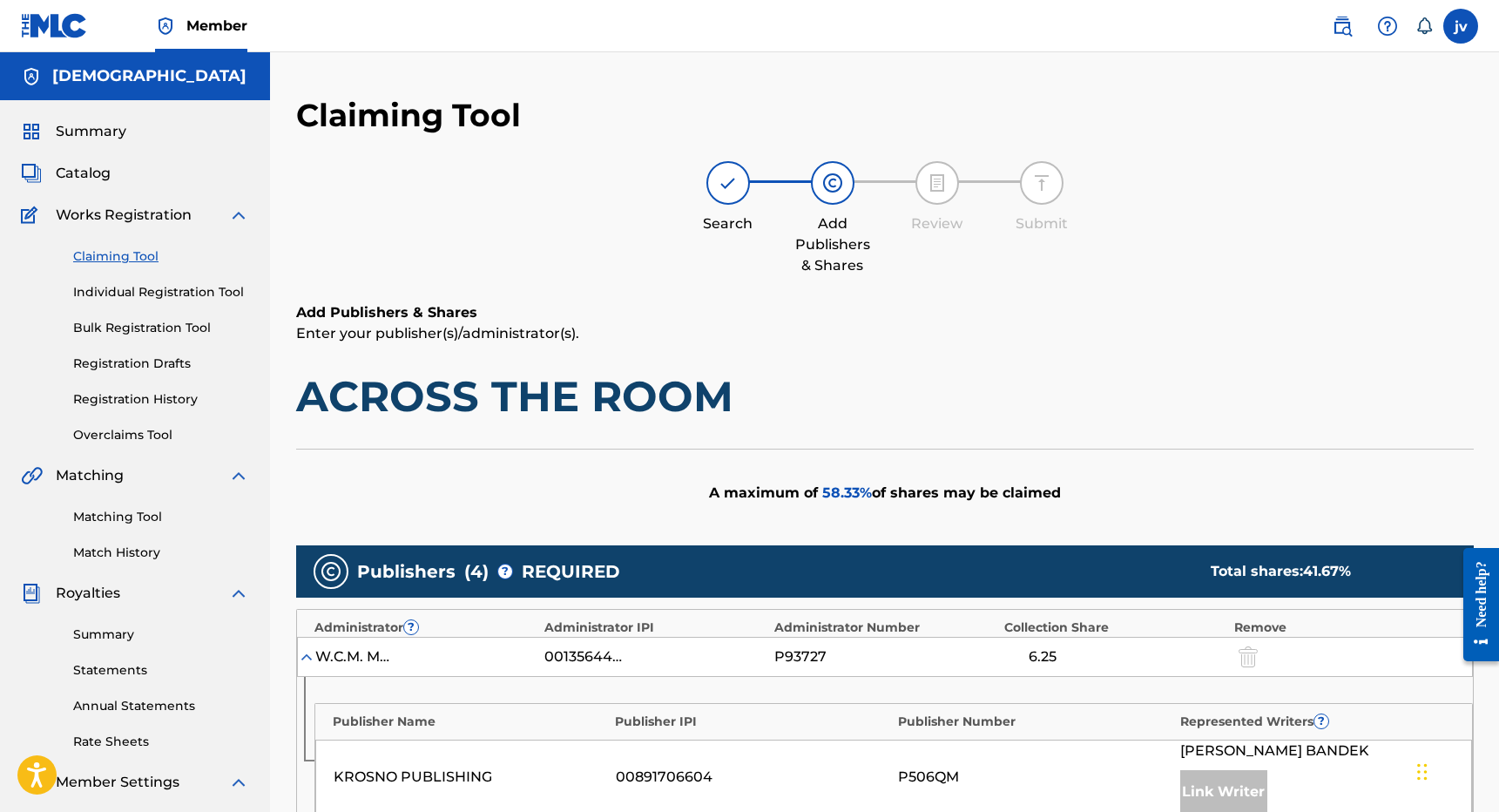
scroll to position [0, 0]
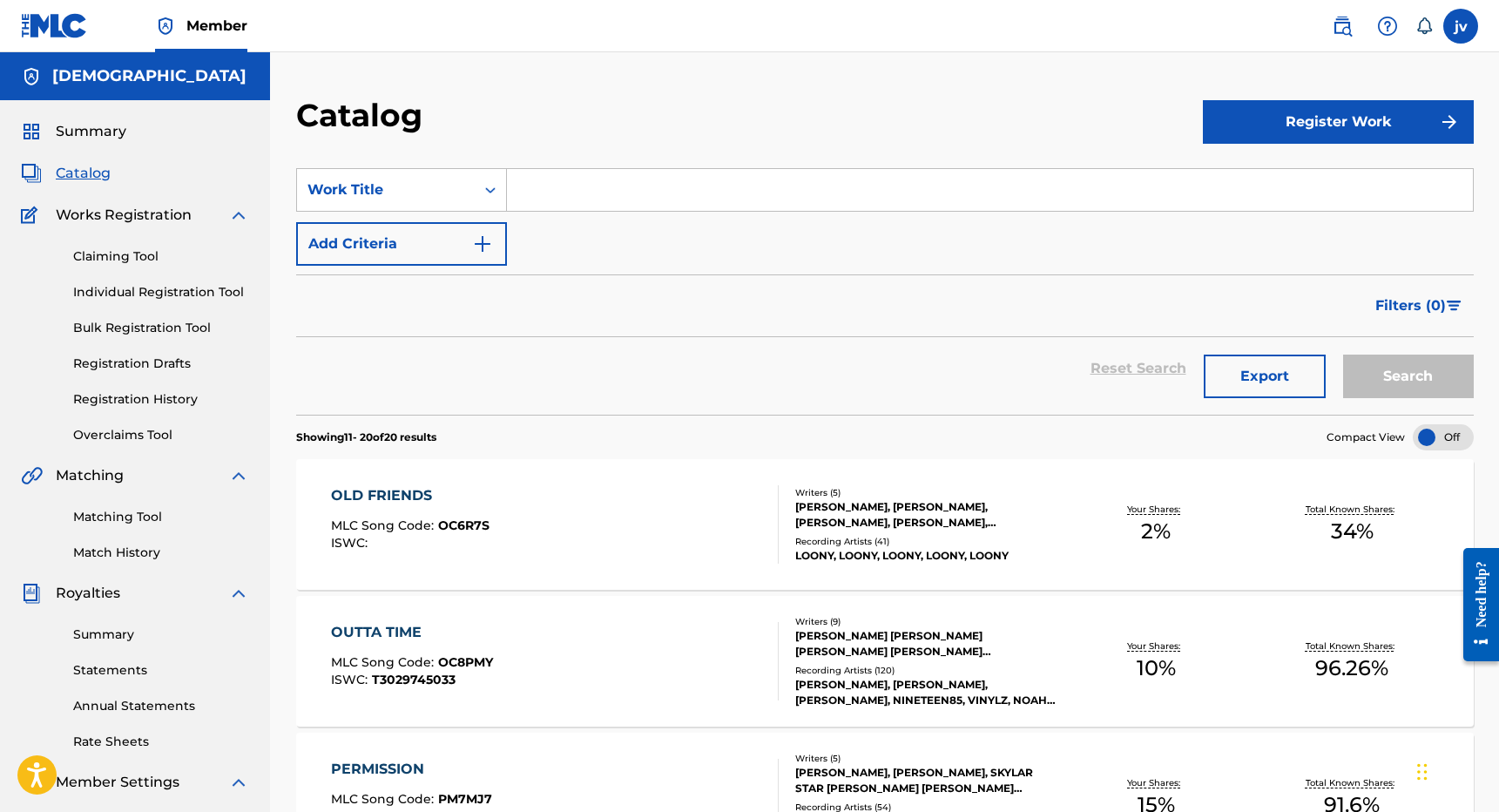
click at [140, 258] on link "Claiming Tool" at bounding box center [162, 257] width 176 height 18
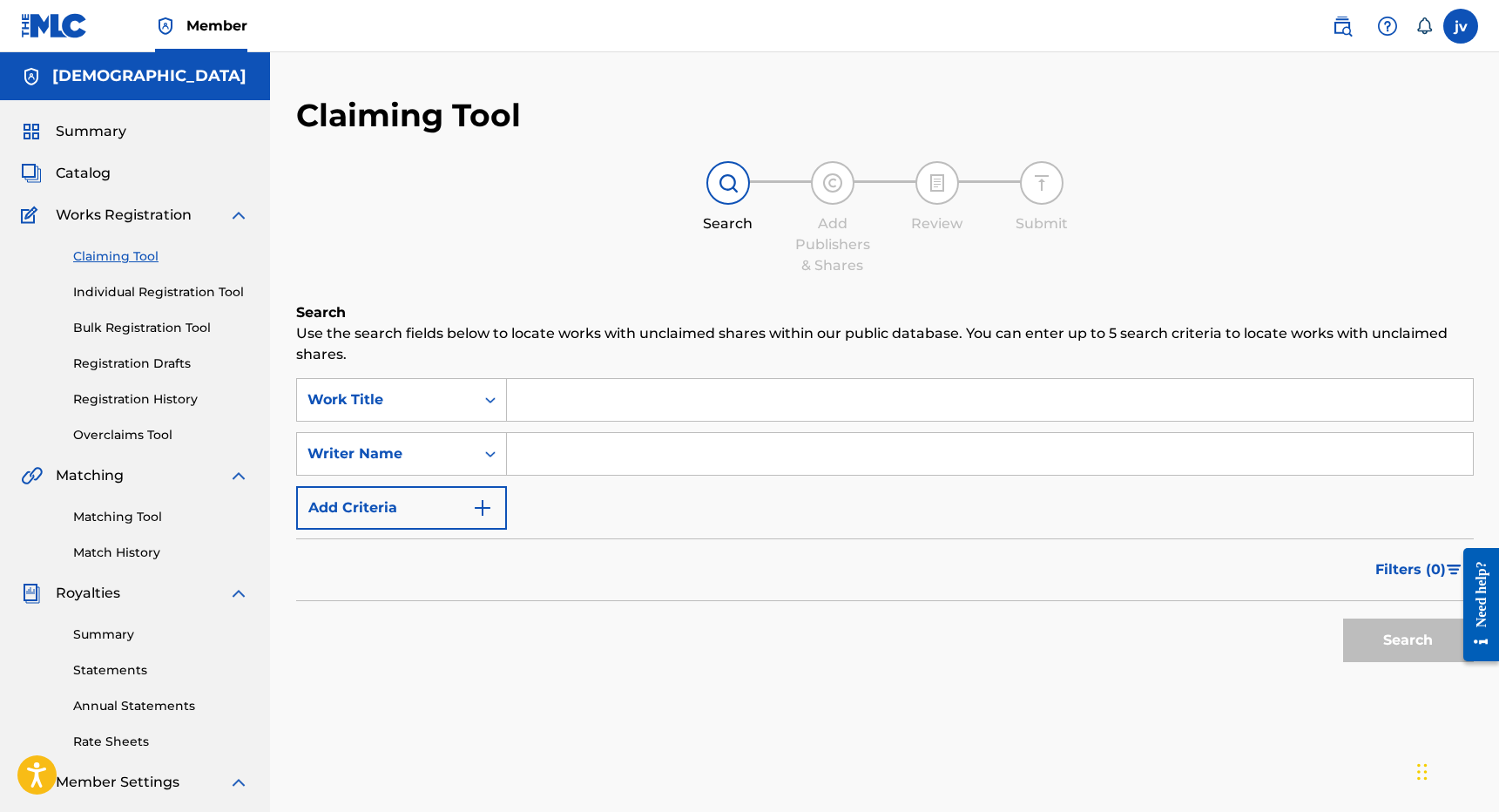
click at [790, 454] on input "Search Form" at bounding box center [990, 454] width 967 height 42
type input "[PERSON_NAME]"
click at [1408, 640] on button "Search" at bounding box center [1408, 640] width 130 height 43
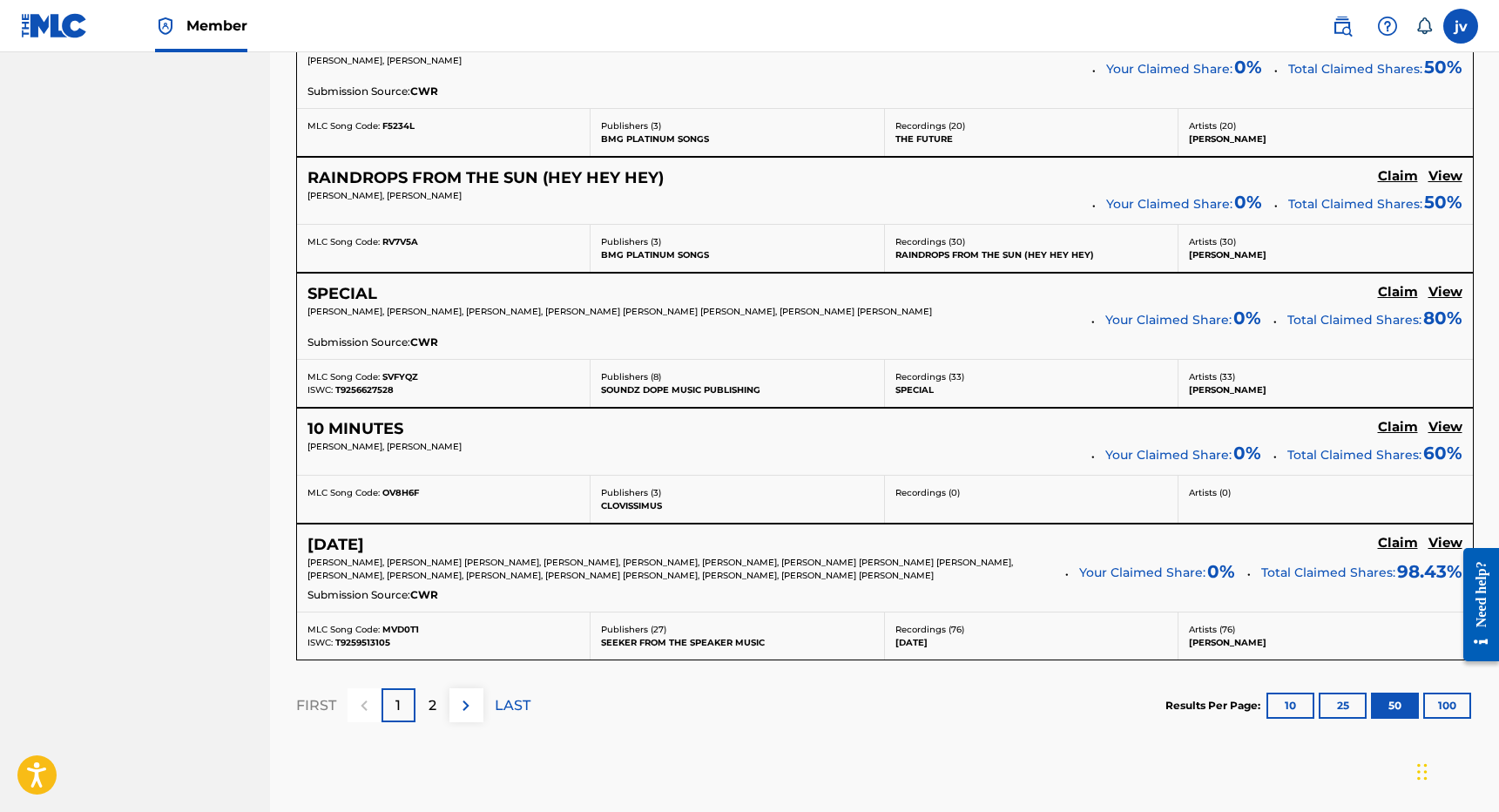
scroll to position [6669, 0]
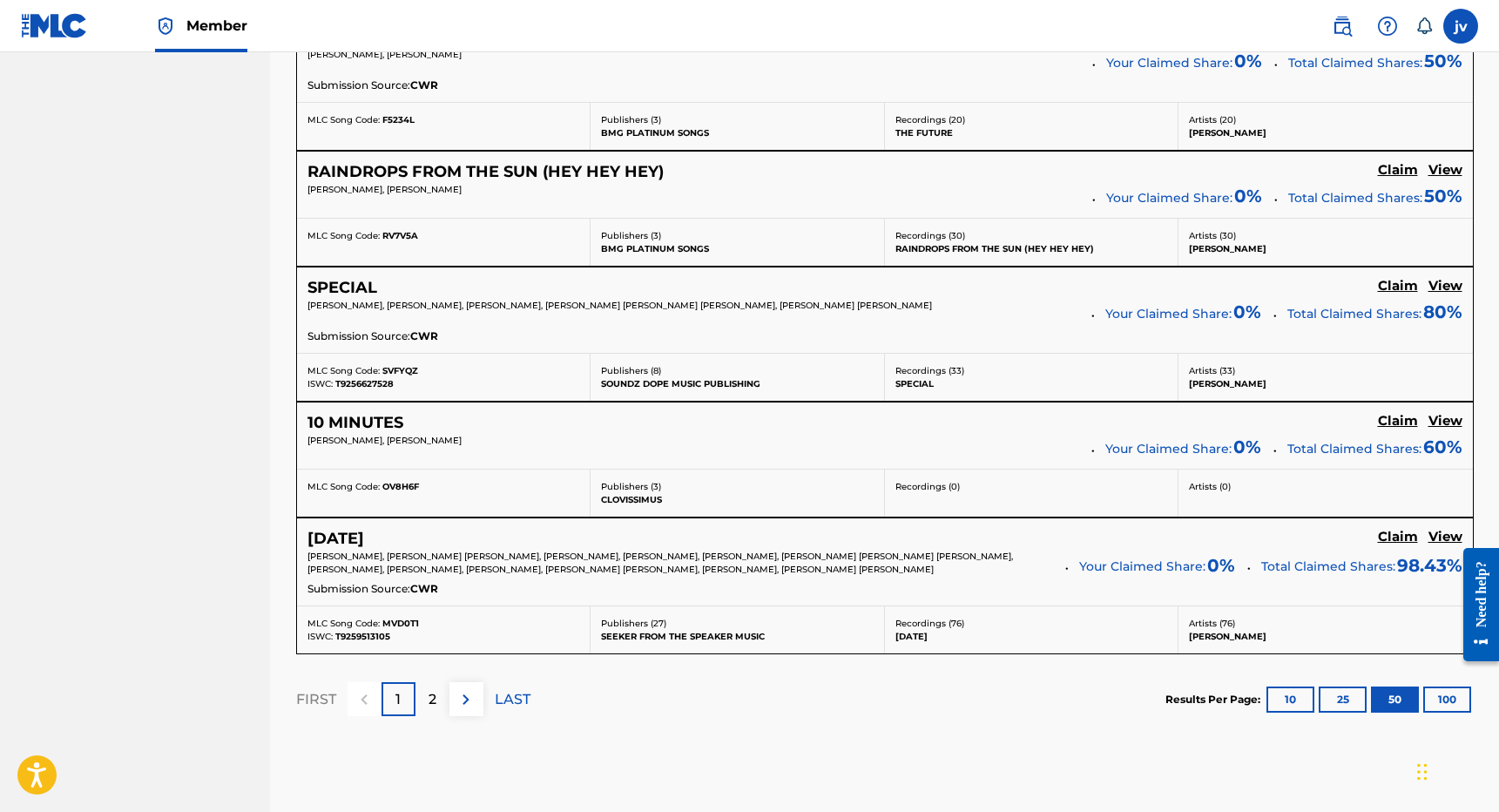
click at [1397, 528] on h5 "Claim" at bounding box center [1398, 537] width 40 height 17
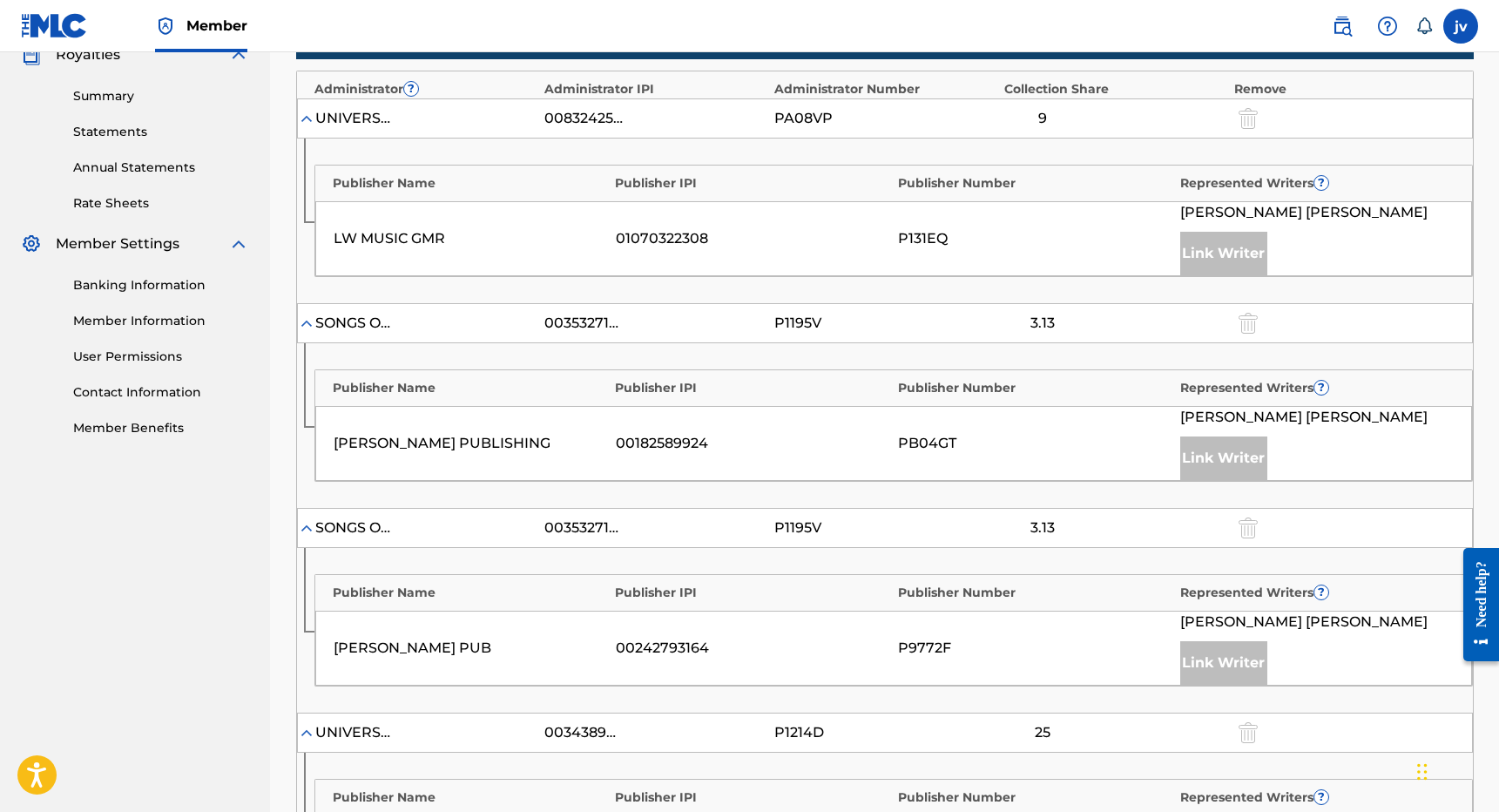
scroll to position [539, 0]
click at [308, 119] on img at bounding box center [307, 118] width 17 height 17
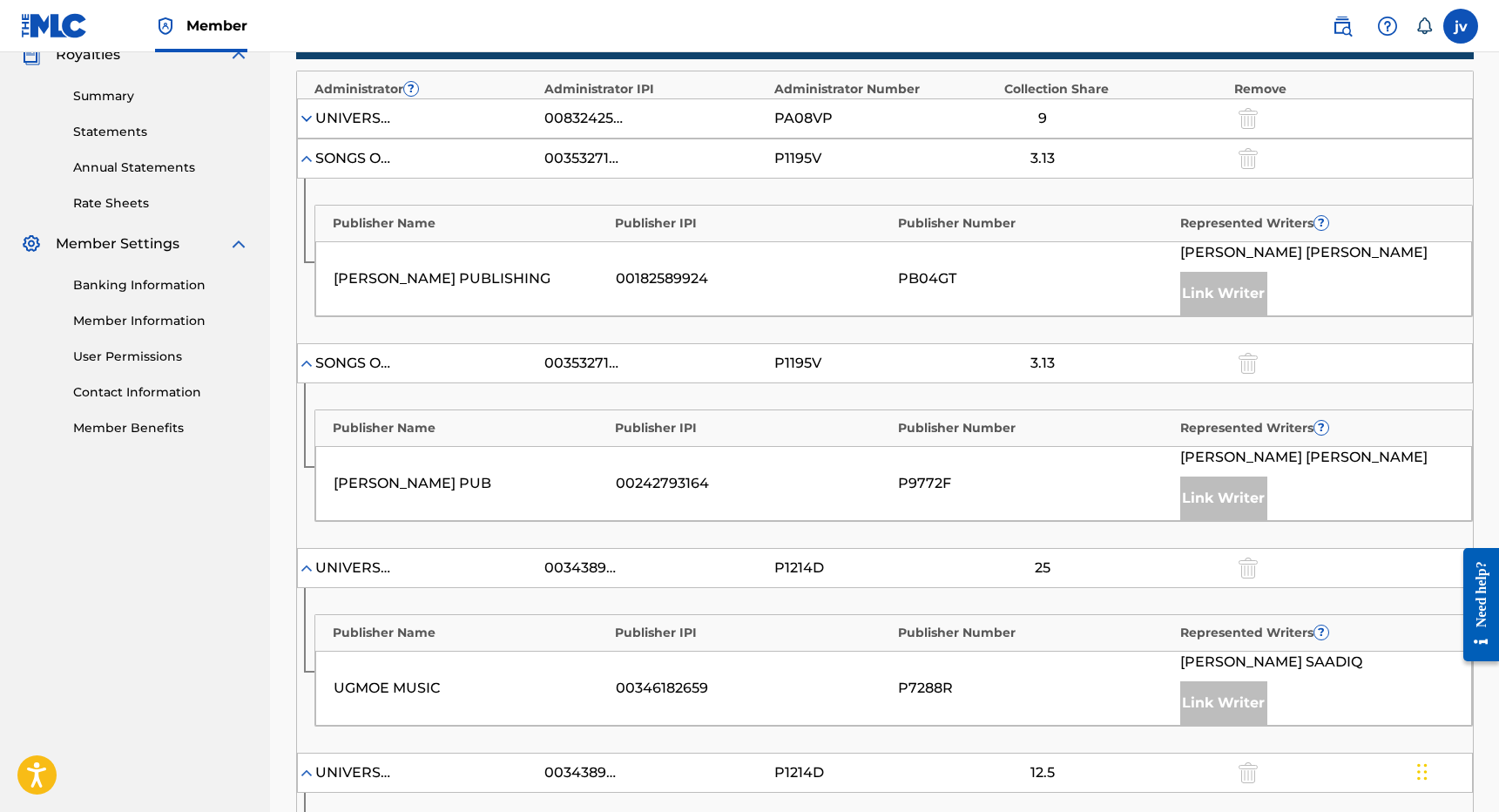
click at [303, 118] on img at bounding box center [307, 118] width 17 height 17
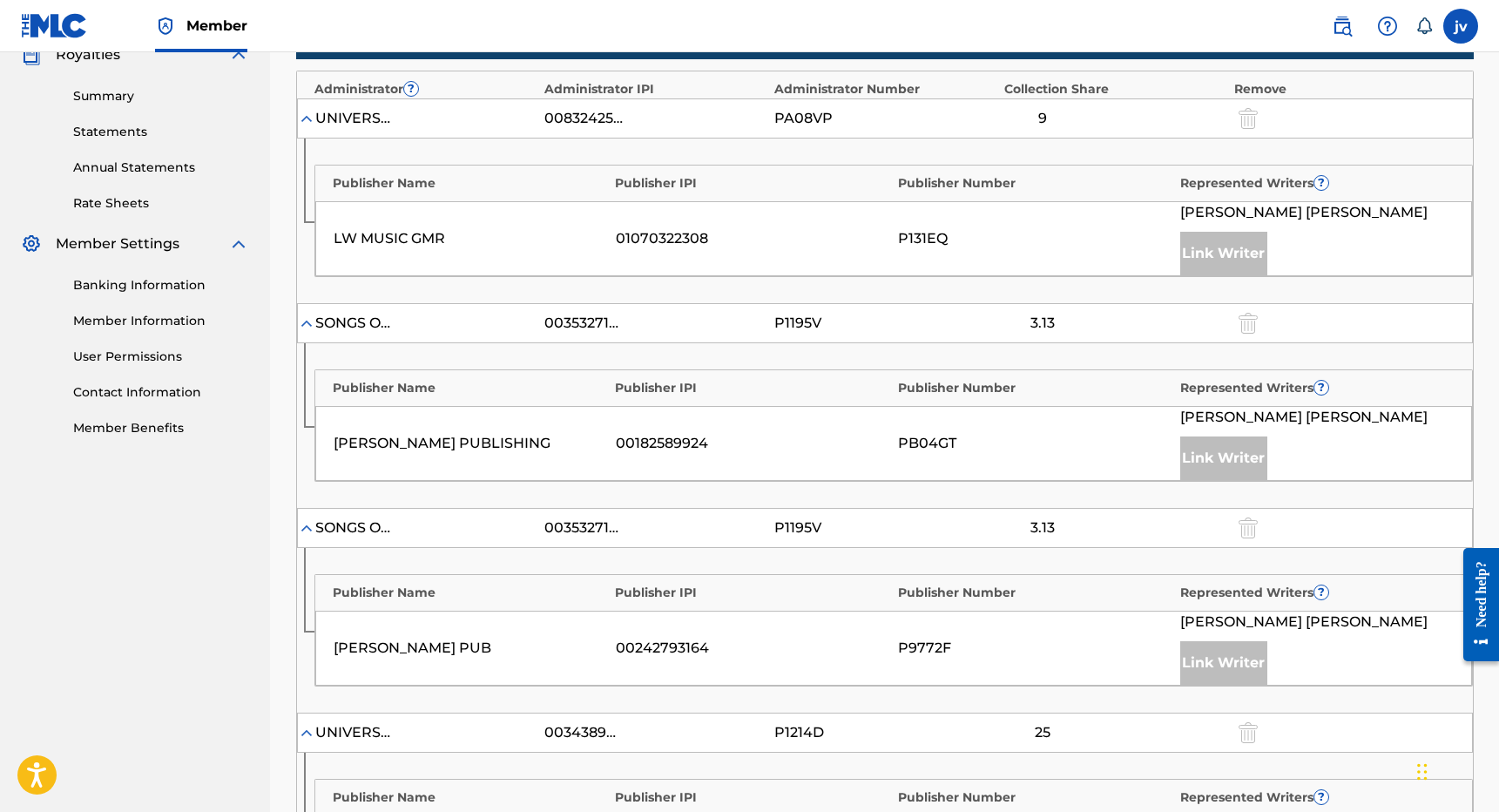
scroll to position [494, 0]
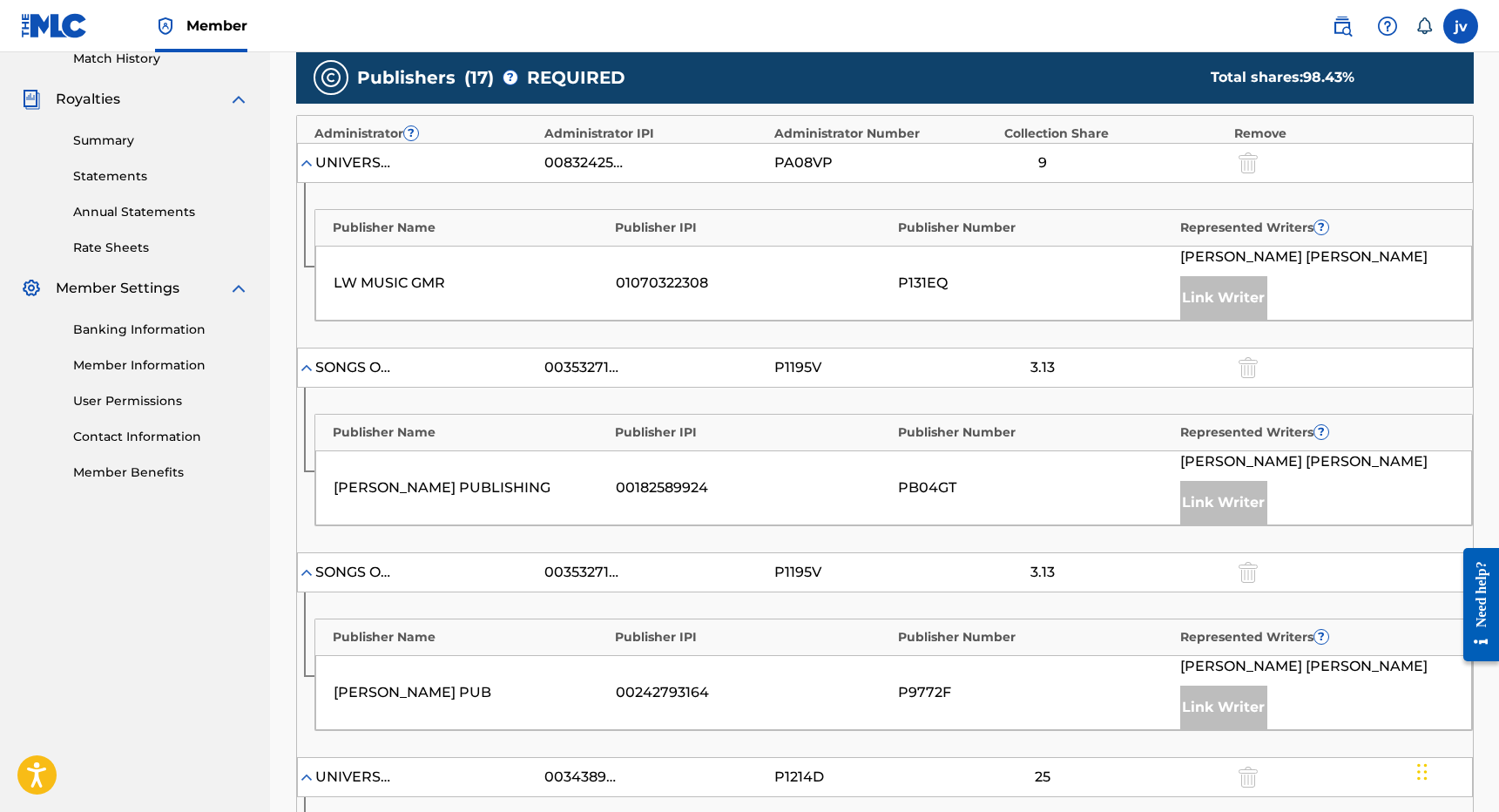
click at [315, 209] on div "Publisher Name Publisher IPI Publisher Number Represented Writers ? LW MUSIC GM…" at bounding box center [894, 265] width 1158 height 112
click at [303, 166] on img at bounding box center [307, 162] width 17 height 17
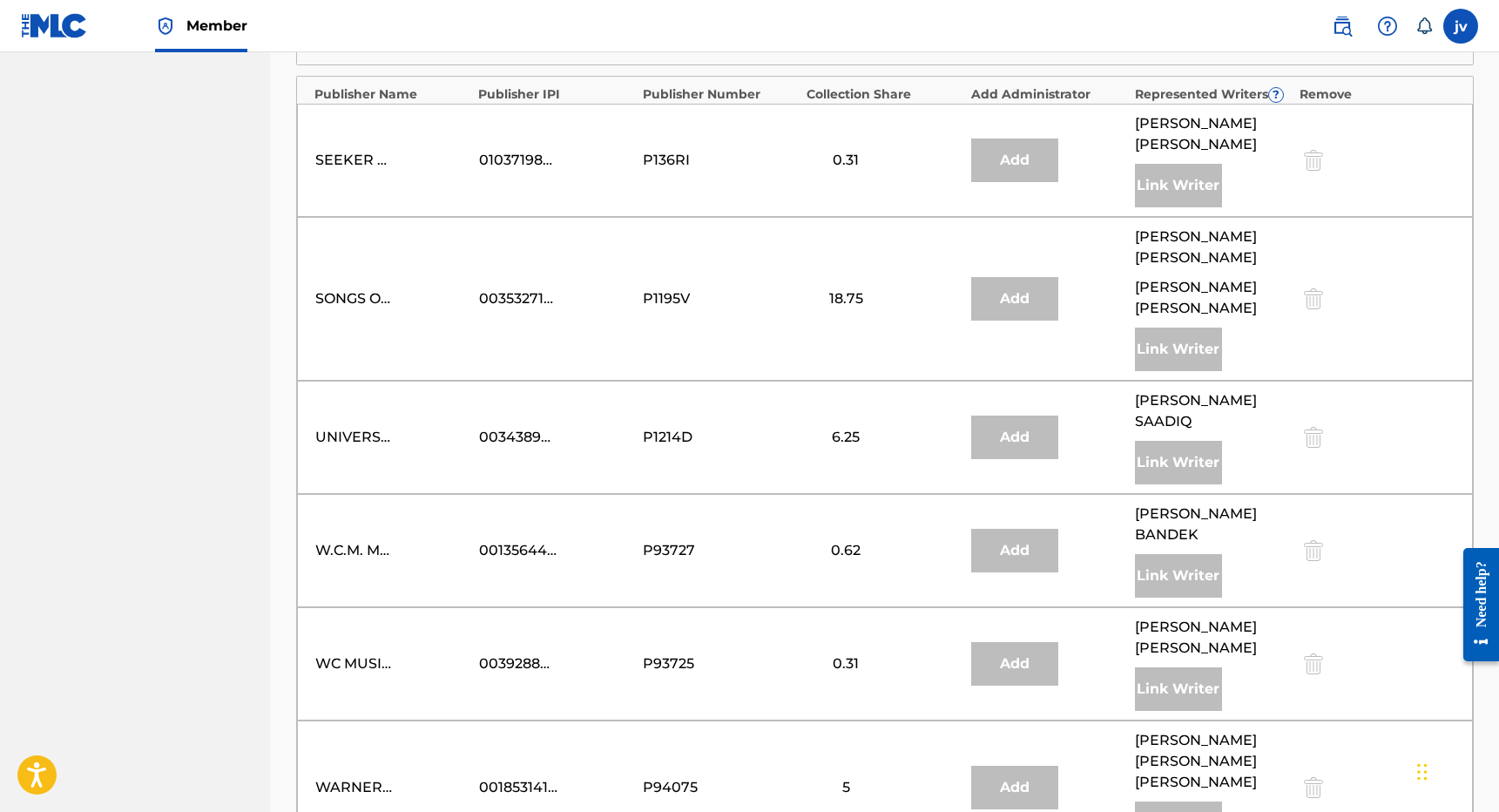
scroll to position [2422, 0]
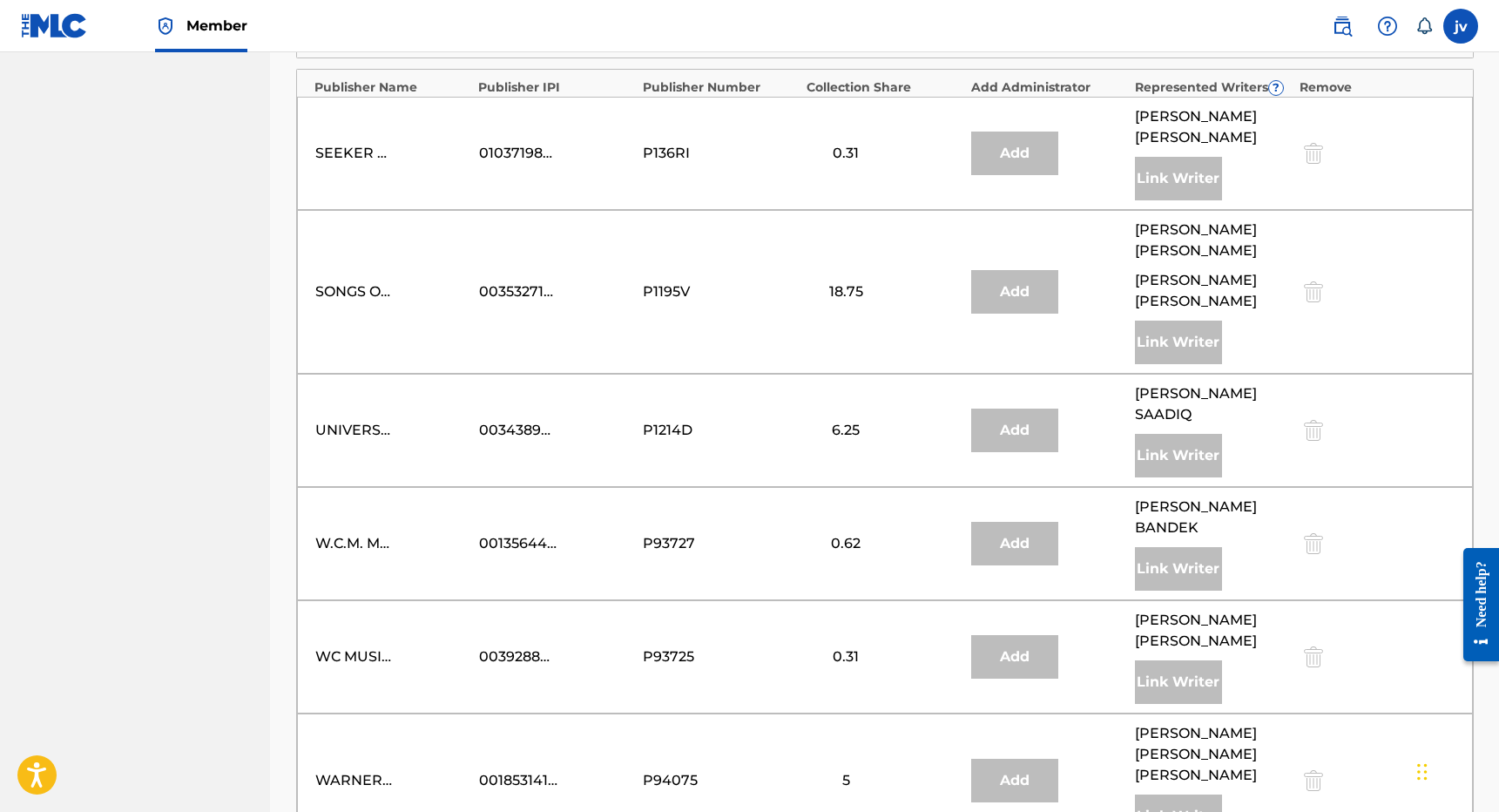
click at [1001, 521] on div "Add" at bounding box center [1014, 542] width 87 height 43
click at [1169, 547] on div "Link Writer" at bounding box center [1179, 568] width 87 height 43
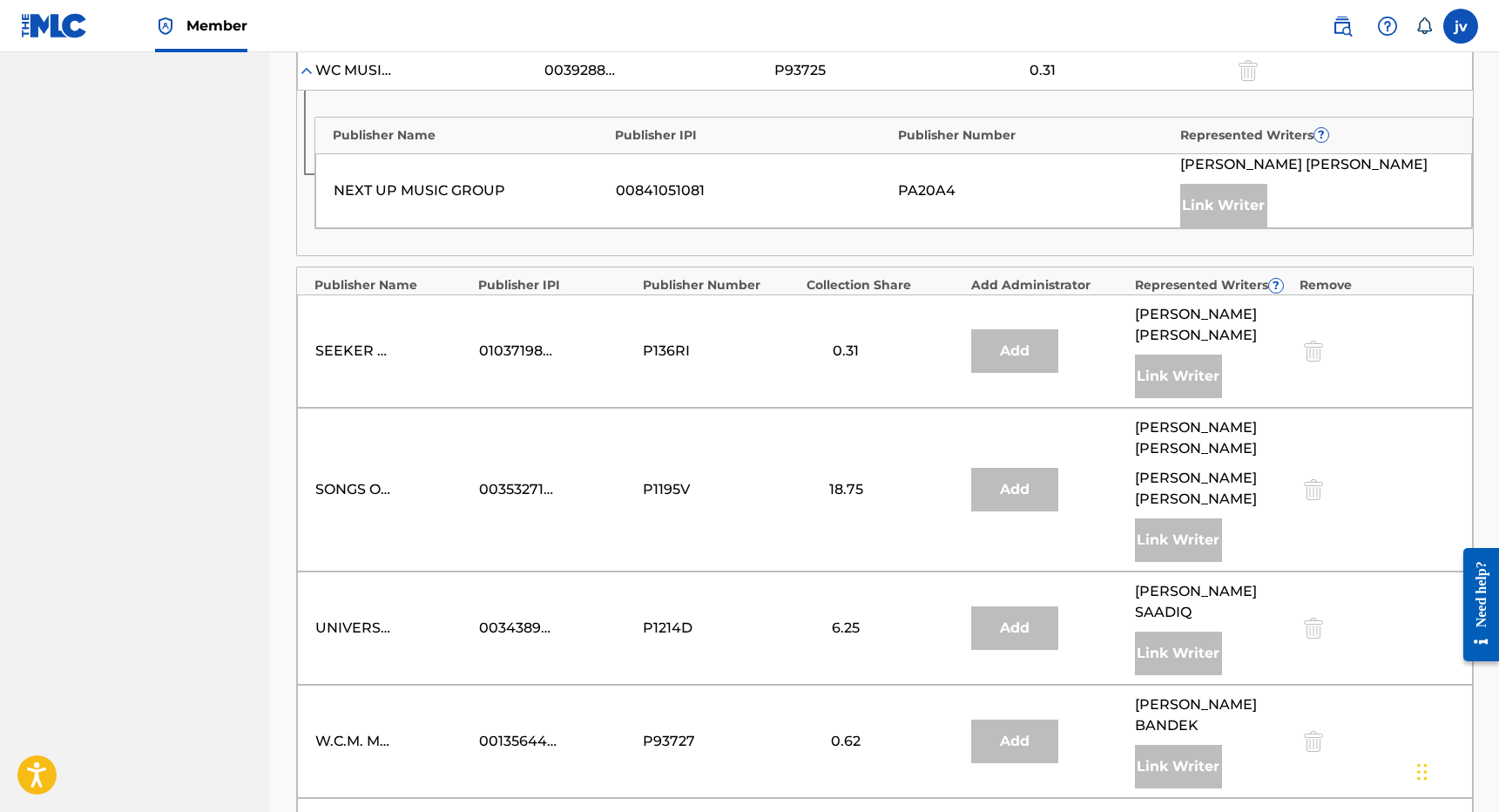
scroll to position [2192, 0]
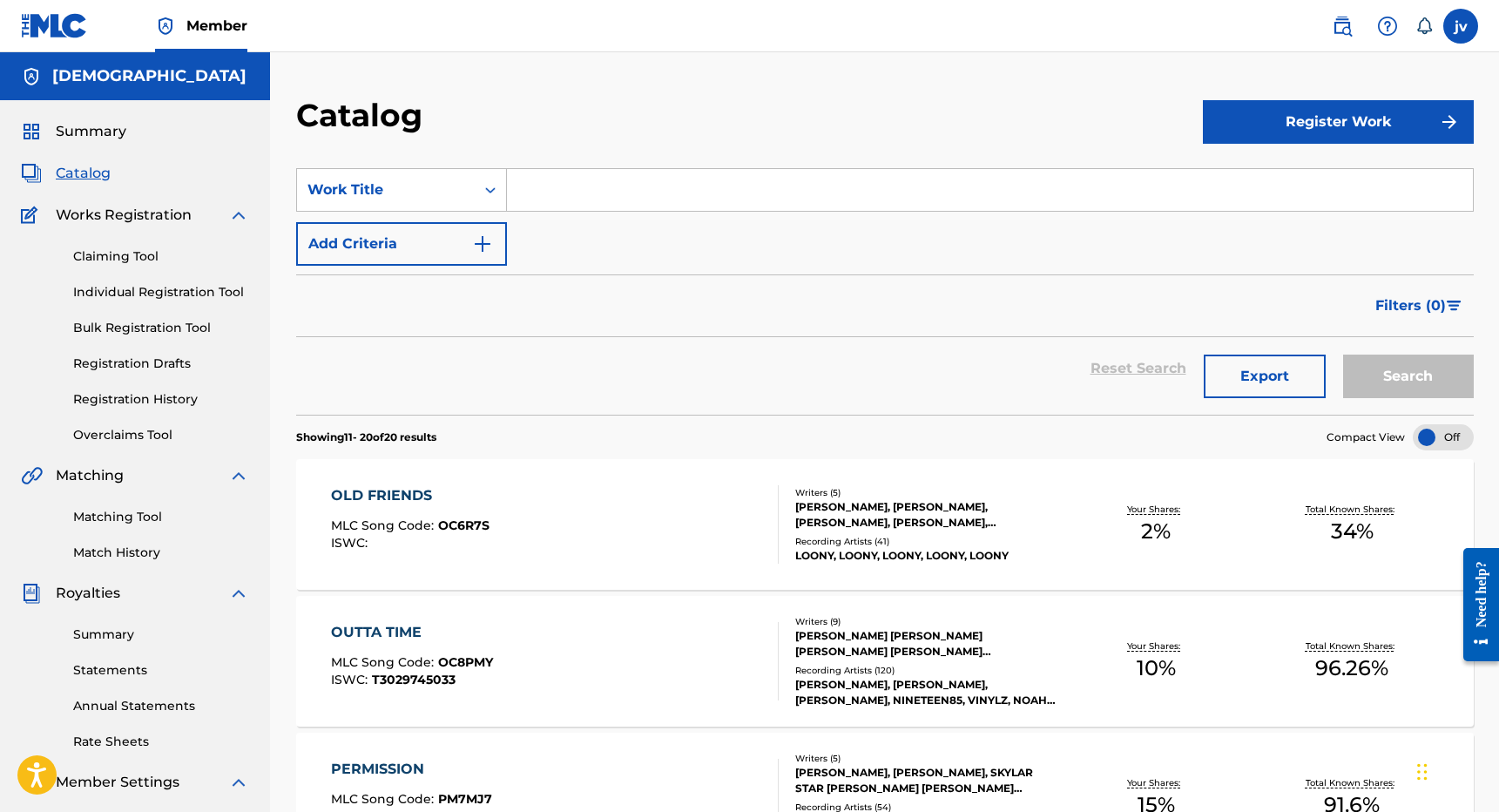
click at [119, 248] on link "Claiming Tool" at bounding box center [162, 257] width 176 height 18
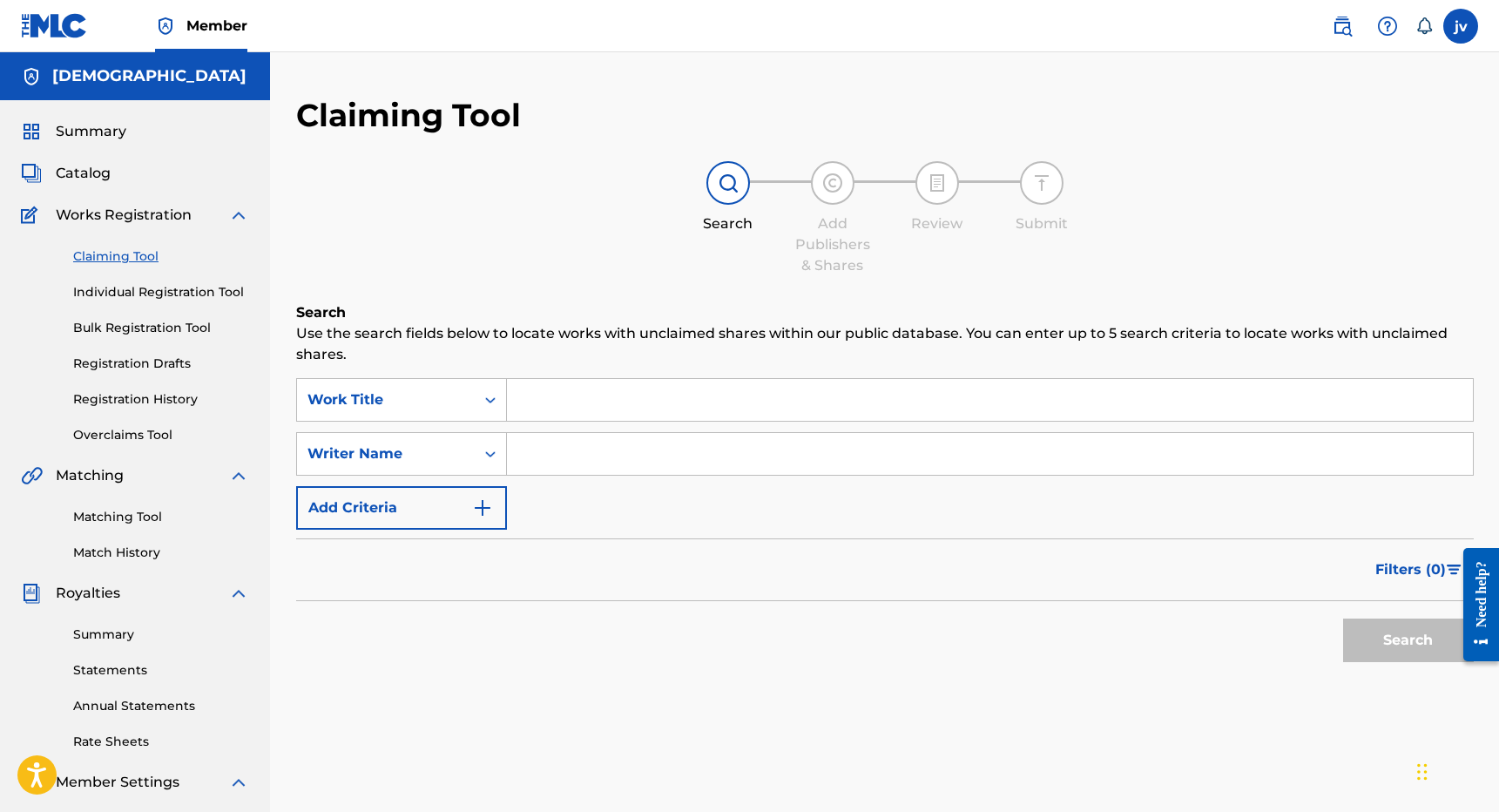
click at [611, 470] on input "Search Form" at bounding box center [990, 454] width 967 height 42
type input "[PERSON_NAME] [PERSON_NAME]"
click at [1408, 640] on button "Search" at bounding box center [1408, 640] width 130 height 43
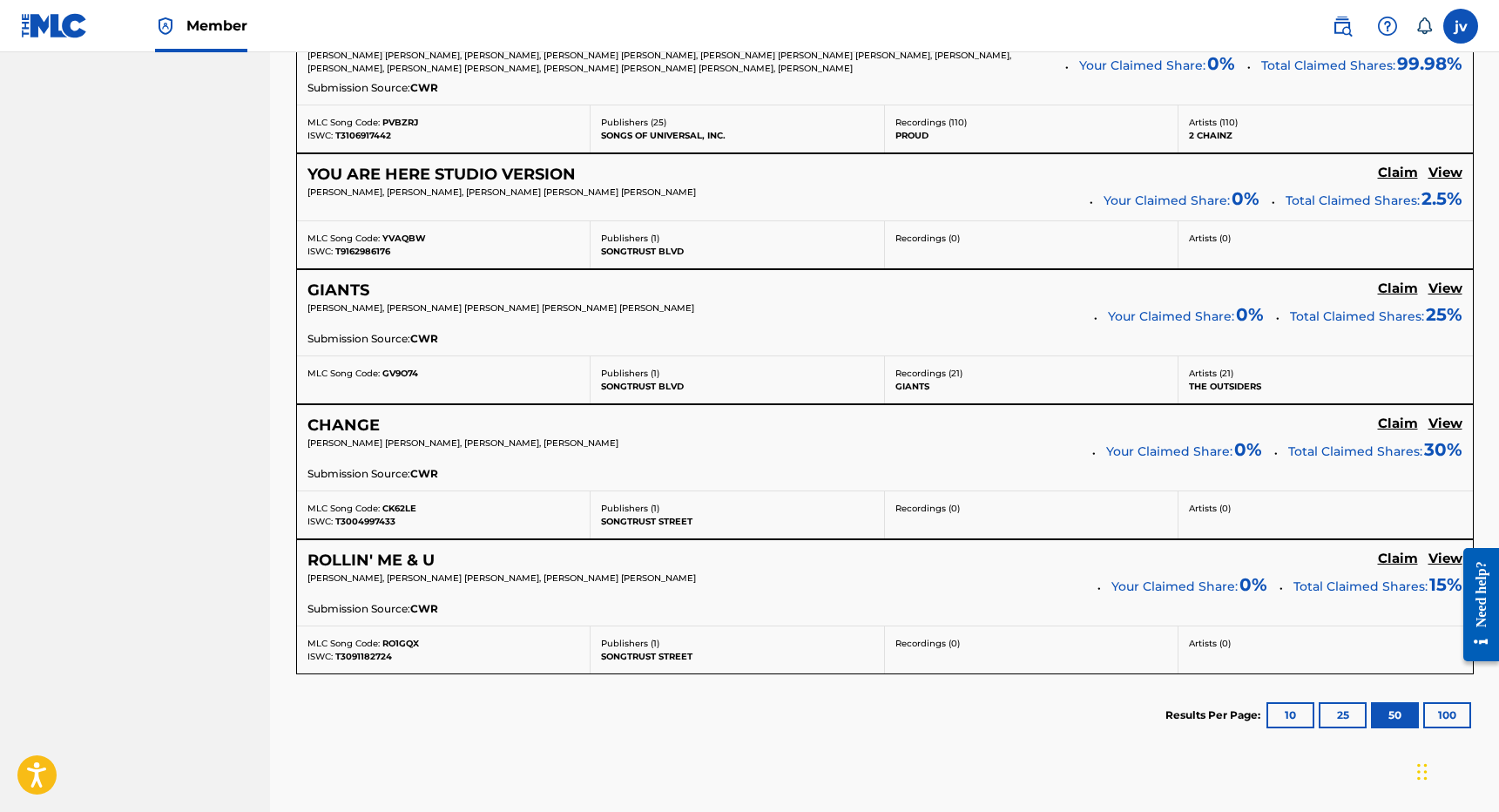
click at [1442, 707] on button "100" at bounding box center [1448, 715] width 48 height 26
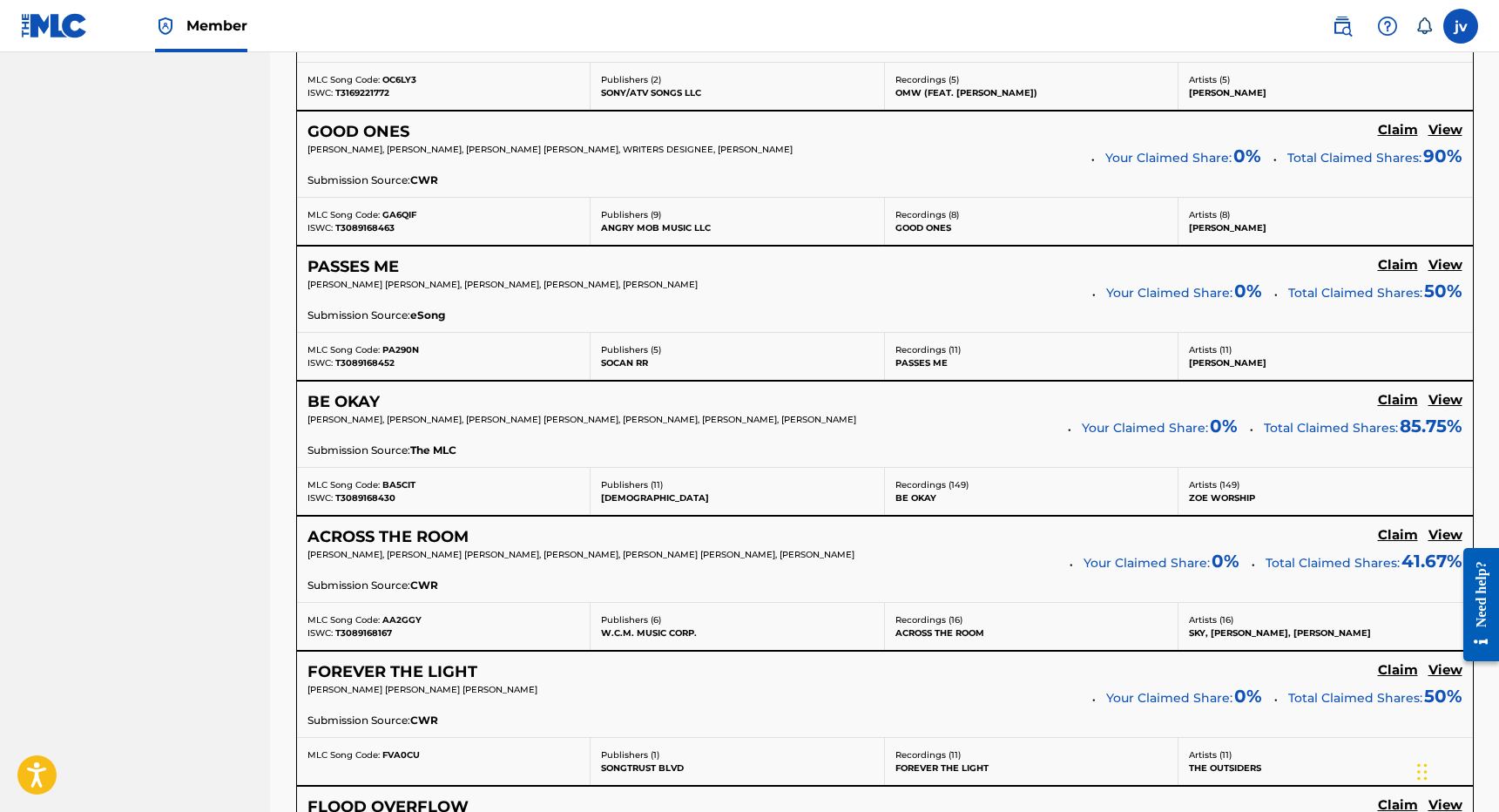
scroll to position [1126, 0]
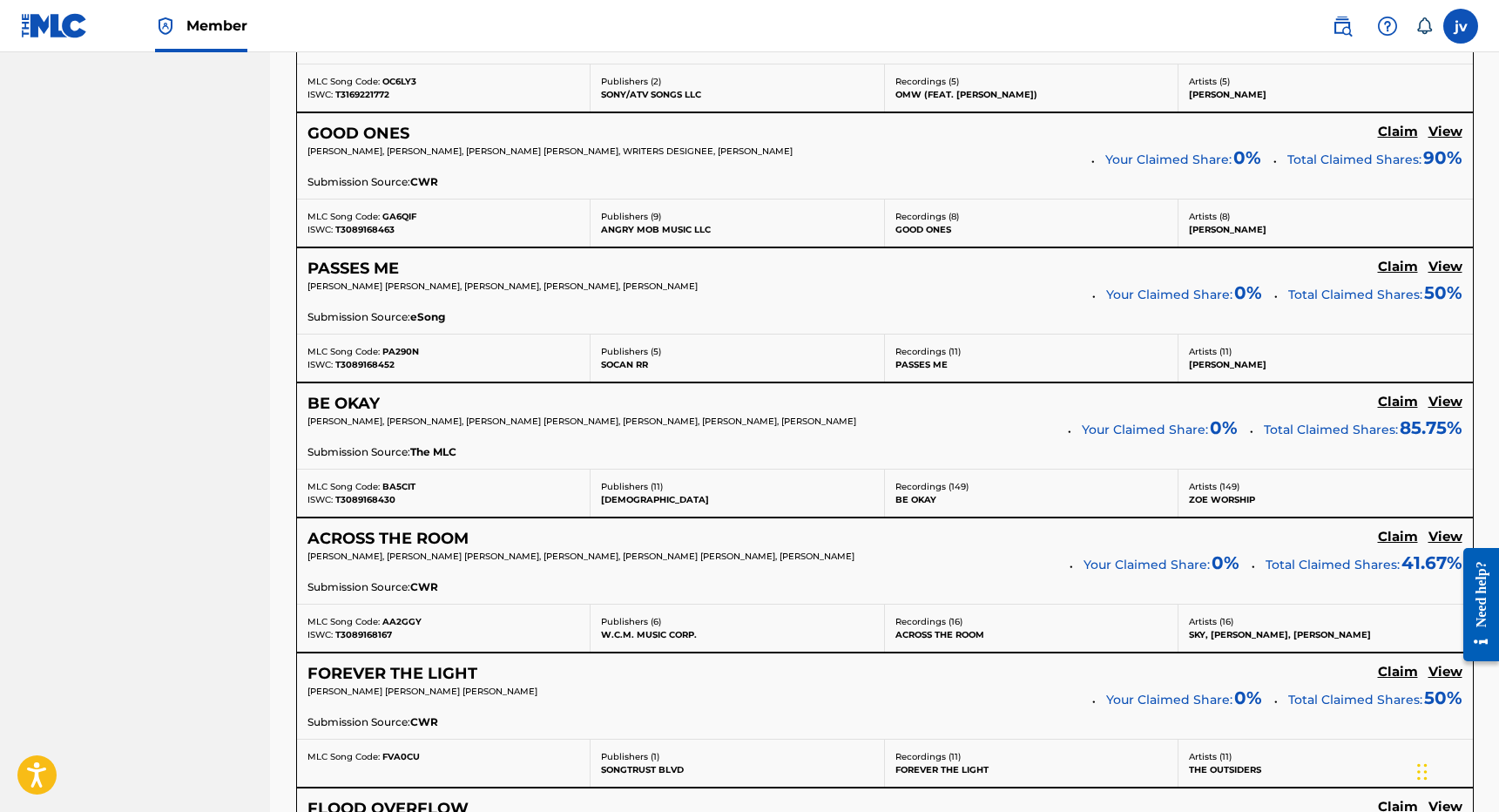
click at [1392, 395] on h5 "Claim" at bounding box center [1398, 402] width 40 height 17
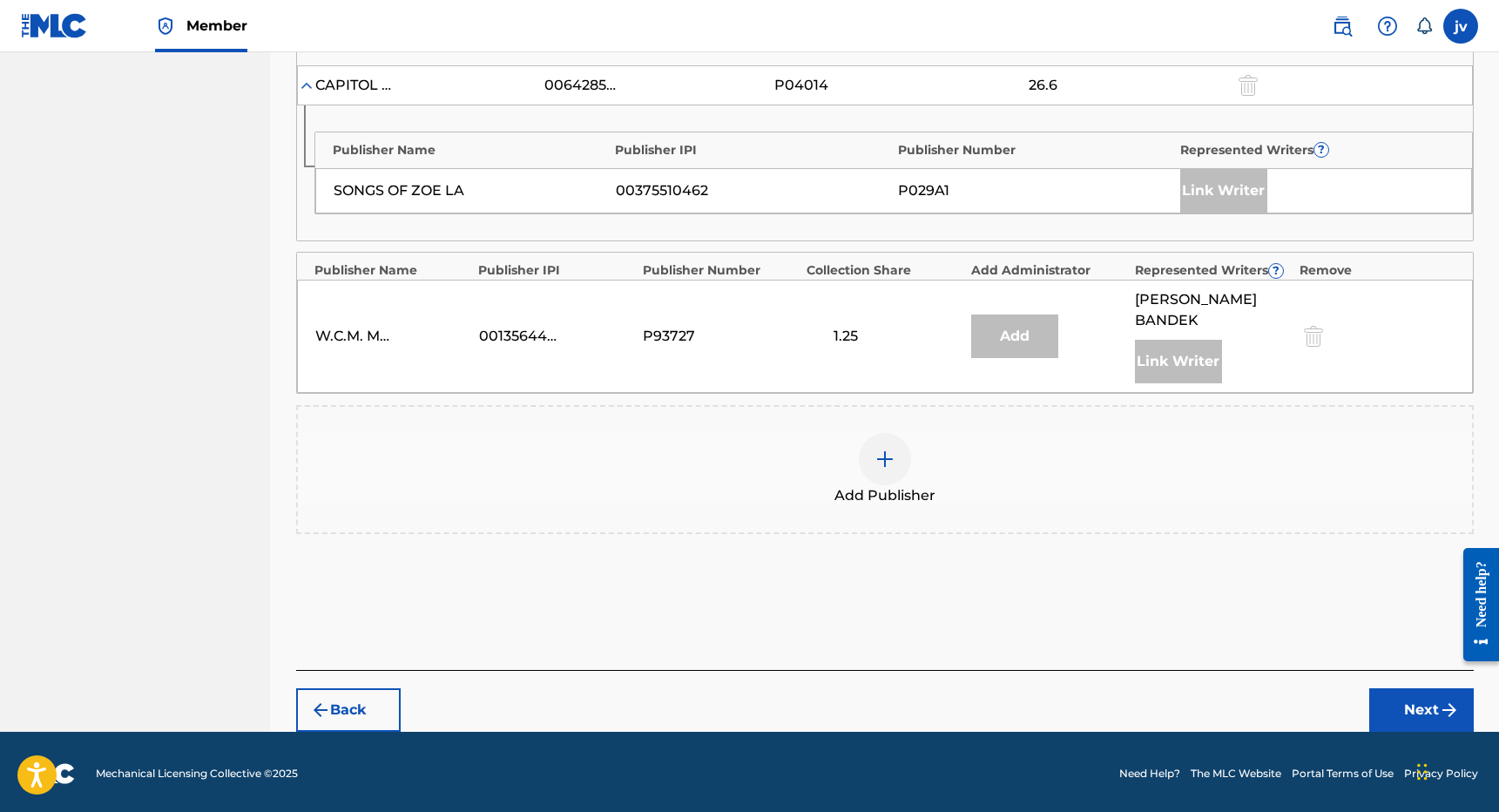
scroll to position [1329, 0]
click at [891, 453] on img at bounding box center [885, 460] width 21 height 21
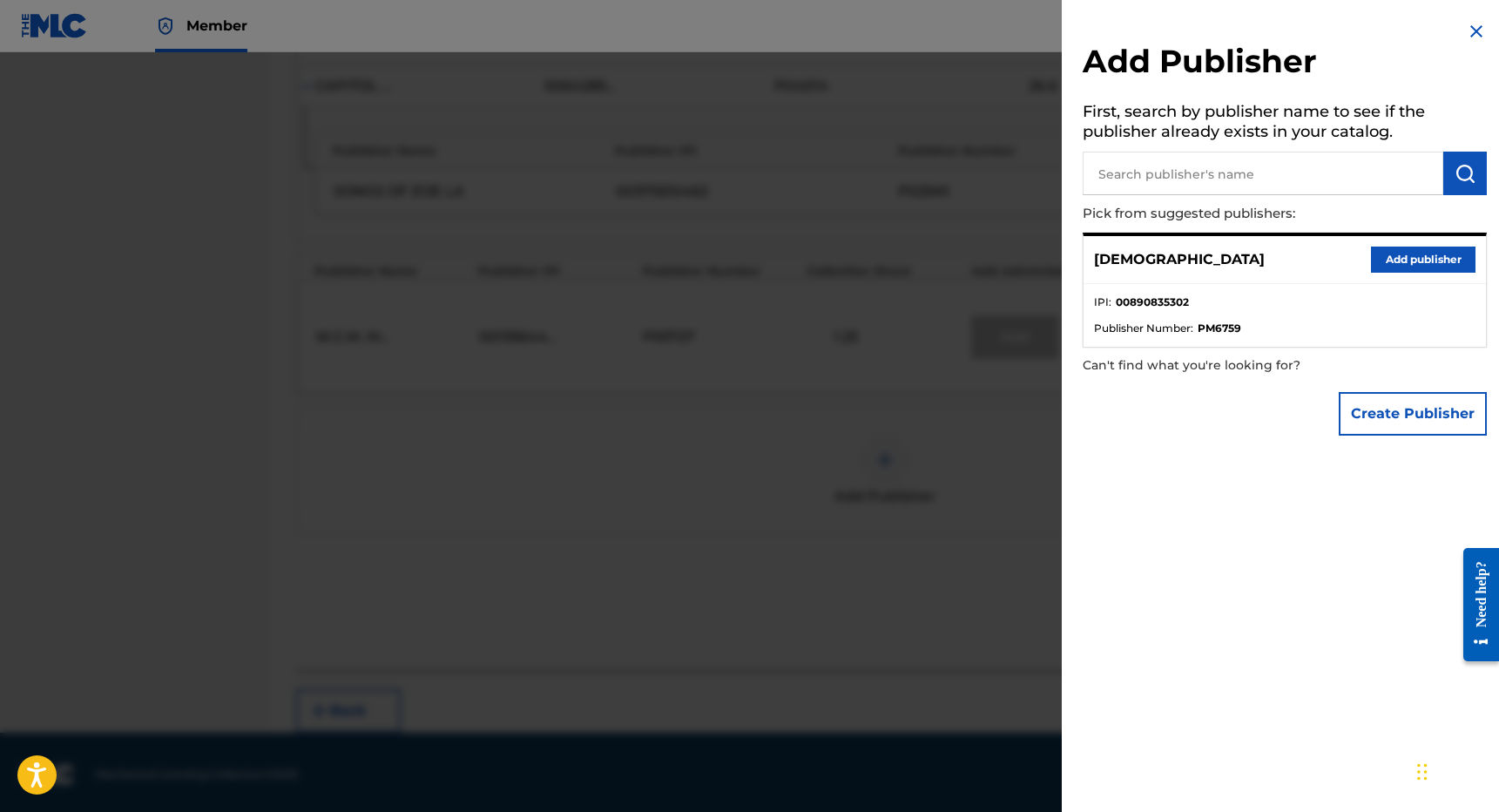
click at [1404, 253] on button "Add publisher" at bounding box center [1424, 260] width 105 height 26
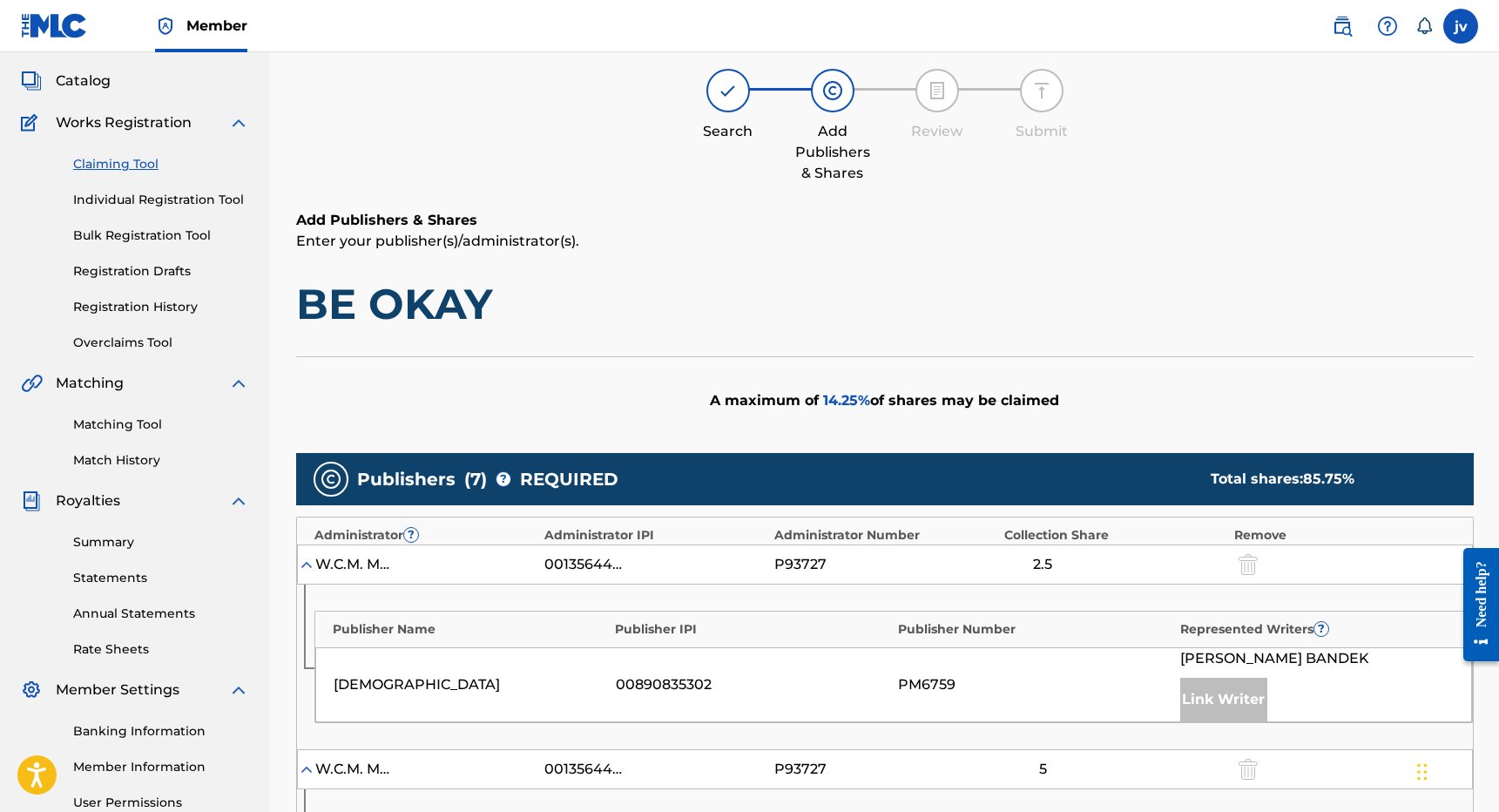
scroll to position [83, 0]
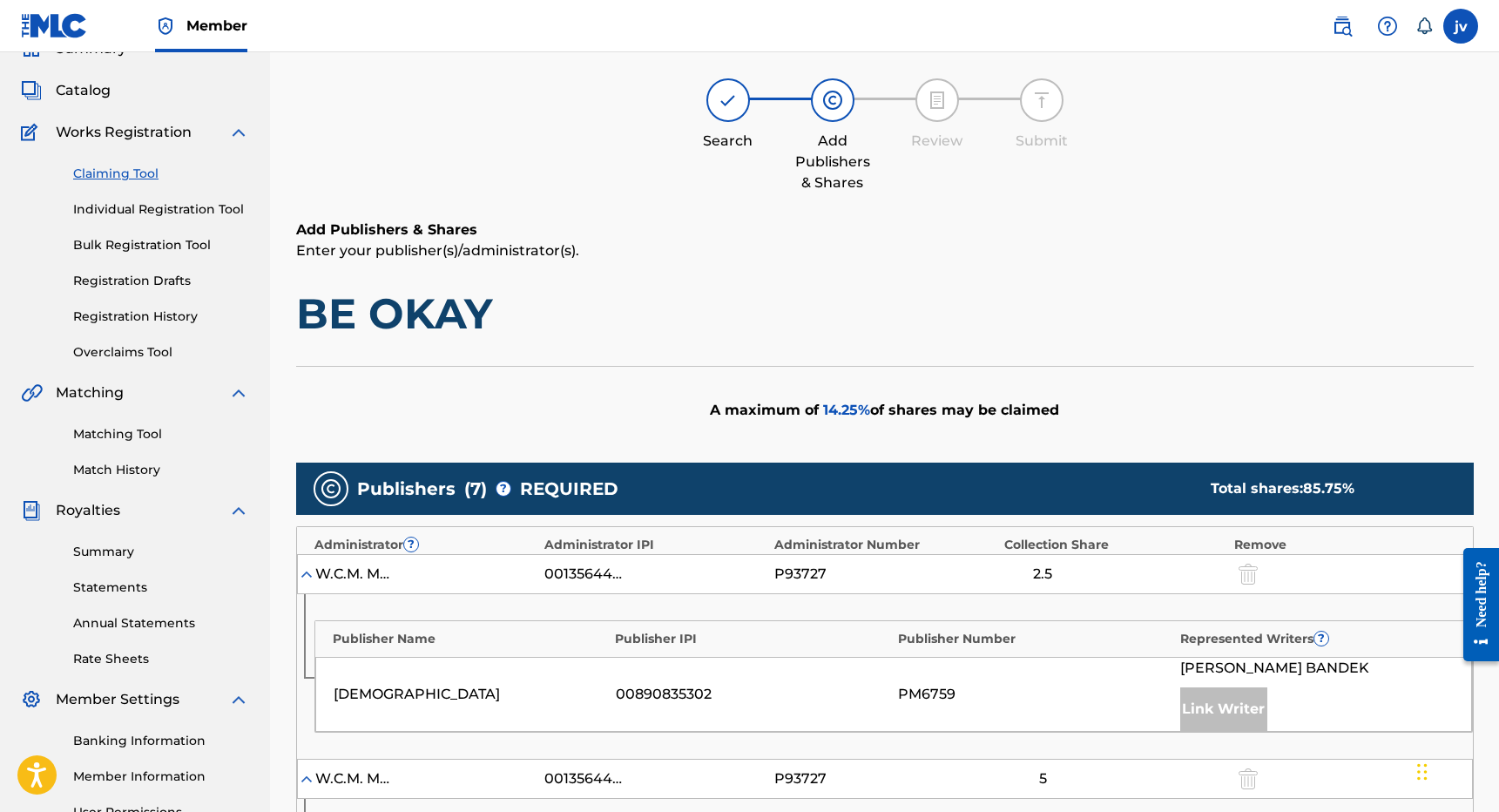
click at [113, 175] on link "Claiming Tool" at bounding box center [162, 173] width 176 height 18
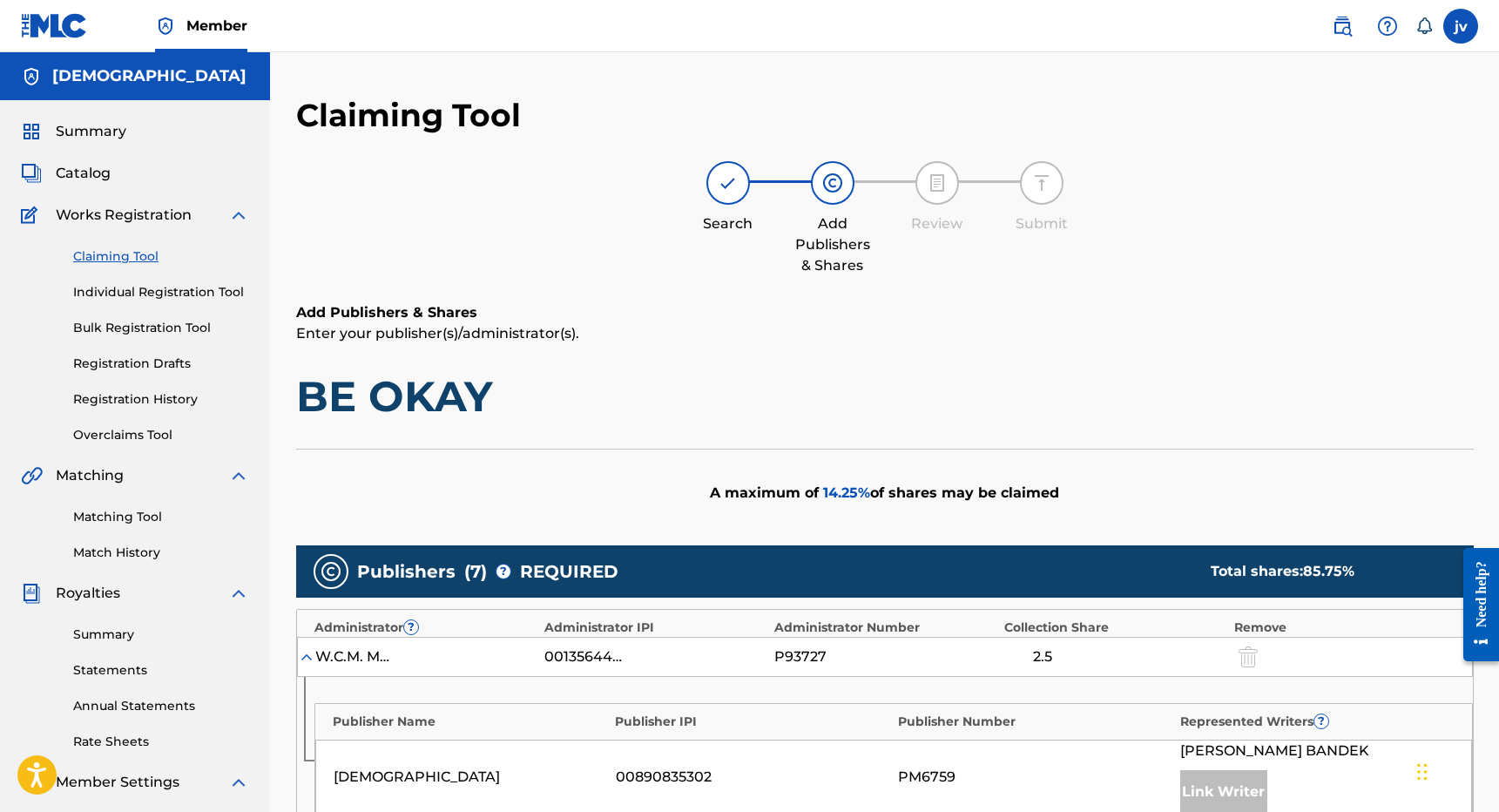
scroll to position [0, 0]
click at [143, 252] on link "Claiming Tool" at bounding box center [162, 257] width 176 height 18
click at [141, 255] on link "Claiming Tool" at bounding box center [162, 257] width 176 height 18
click at [89, 174] on span "Catalog" at bounding box center [84, 172] width 55 height 21
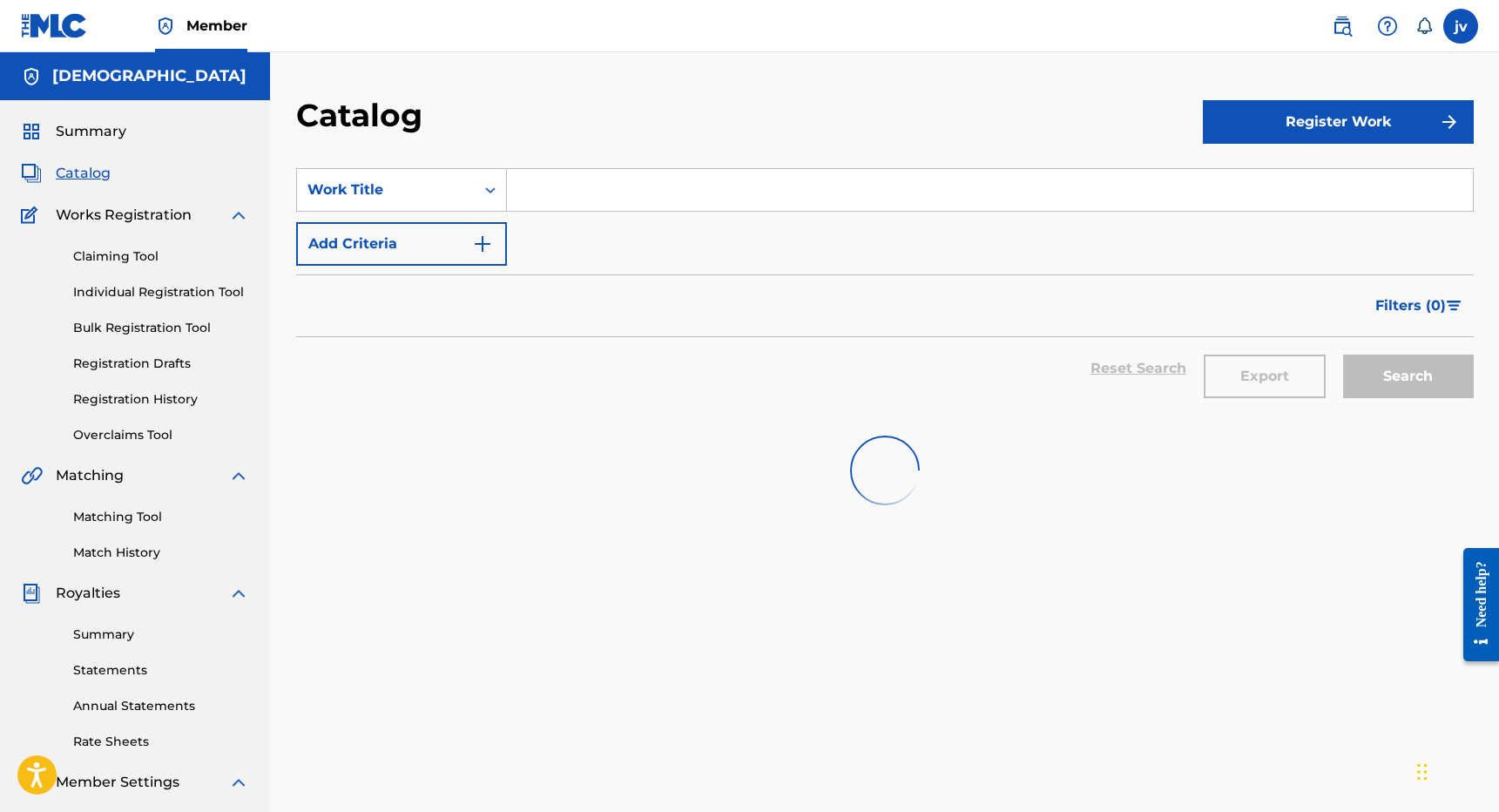
click at [109, 255] on link "Claiming Tool" at bounding box center [162, 257] width 176 height 18
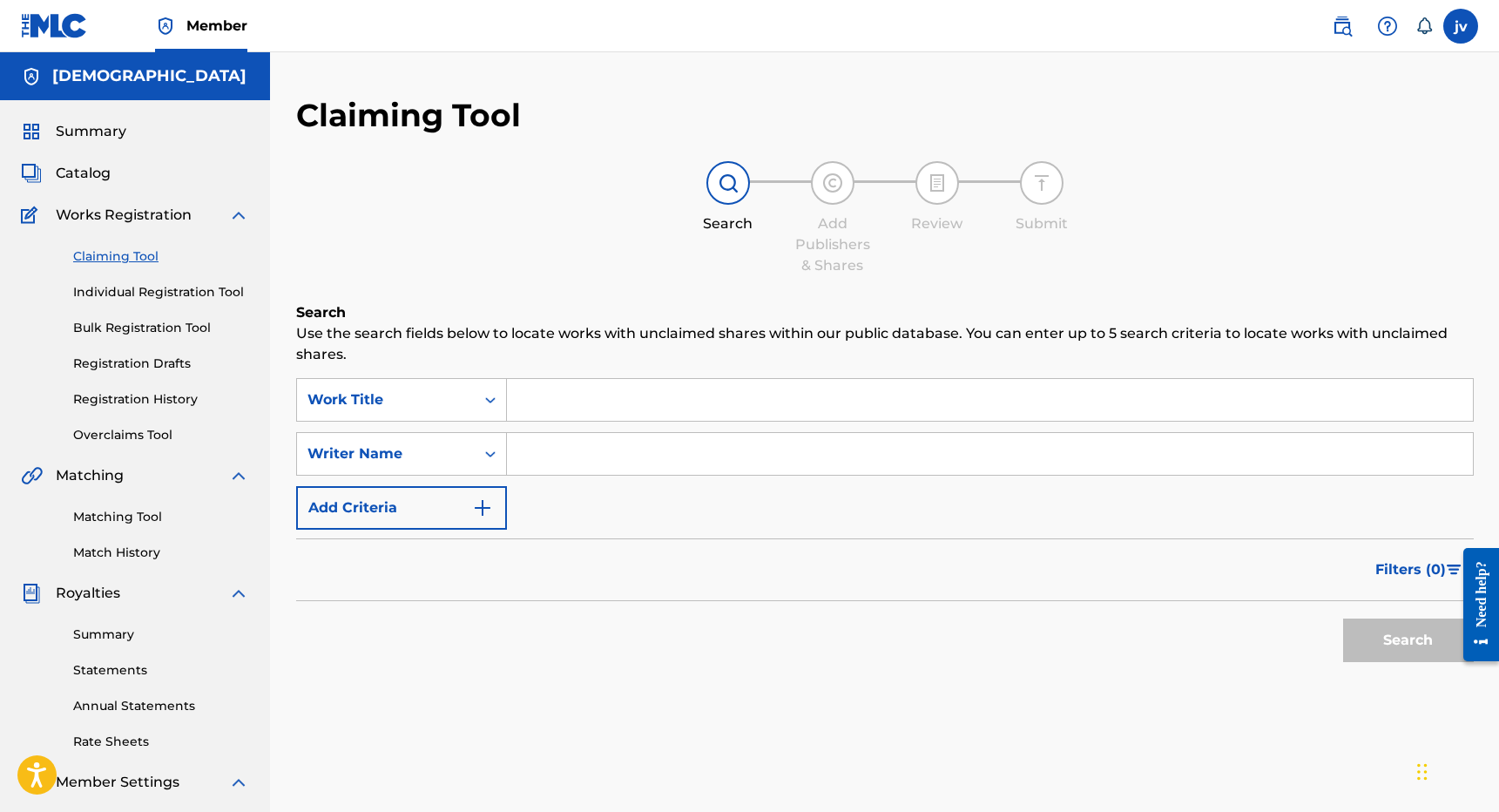
click at [666, 391] on input "Search Form" at bounding box center [990, 400] width 967 height 42
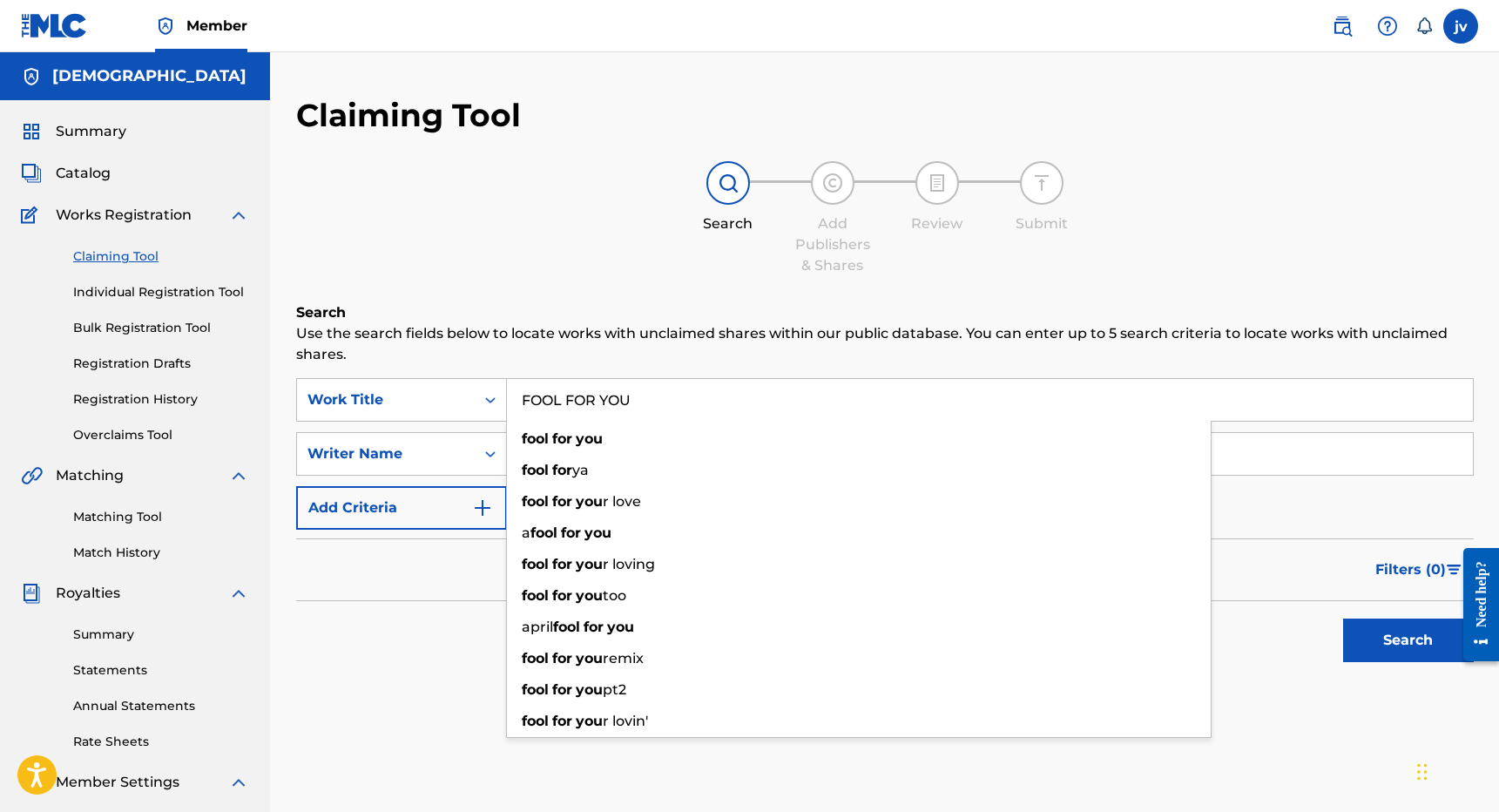
type input "FOOL FOR YOU"
click at [1408, 640] on button "Search" at bounding box center [1408, 640] width 130 height 43
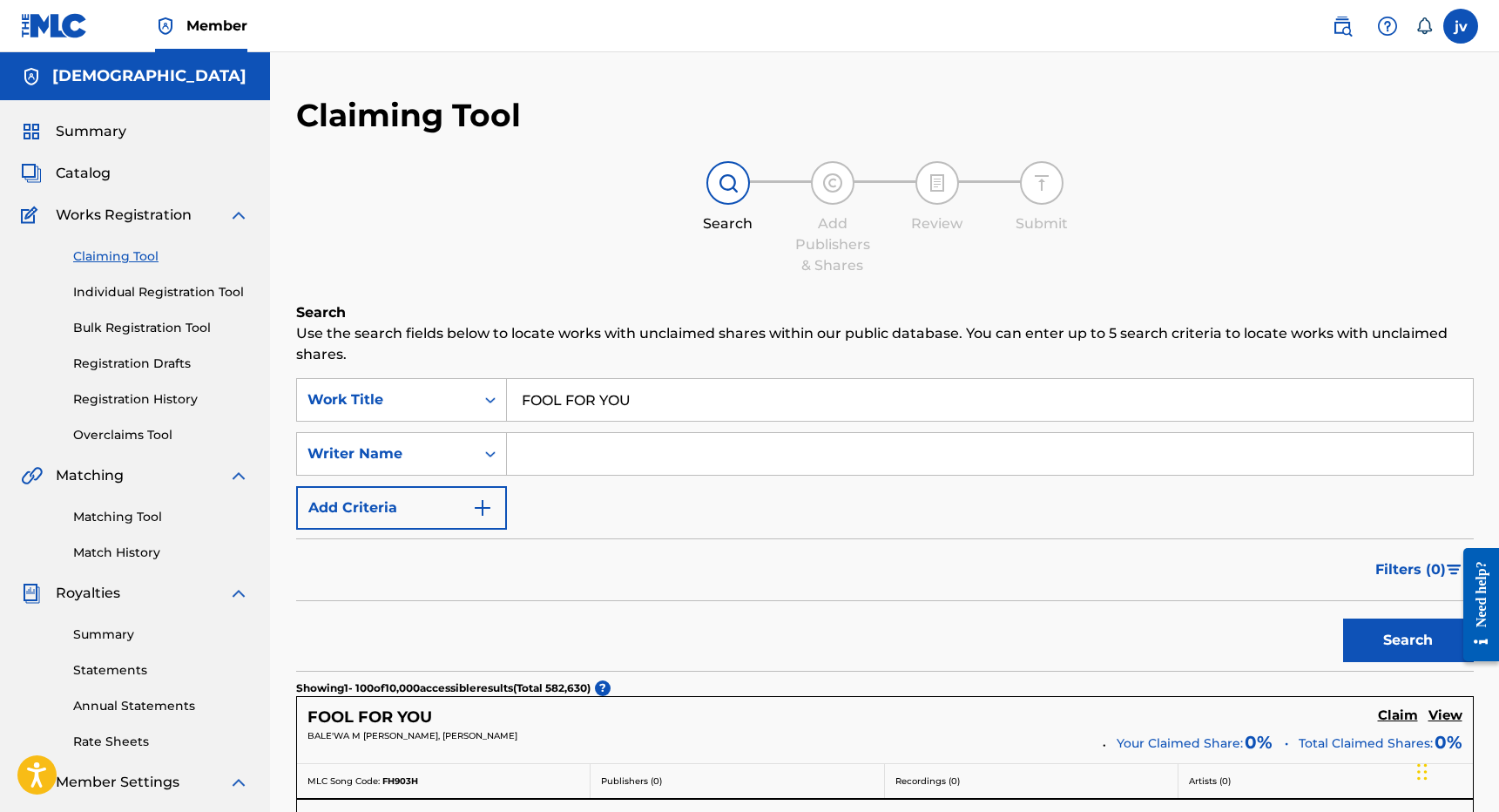
click at [352, 600] on div "Filters ( 0 )" at bounding box center [885, 570] width 1178 height 62
click at [685, 450] on input "Search Form" at bounding box center [990, 454] width 967 height 42
click at [1408, 640] on button "Search" at bounding box center [1408, 640] width 130 height 43
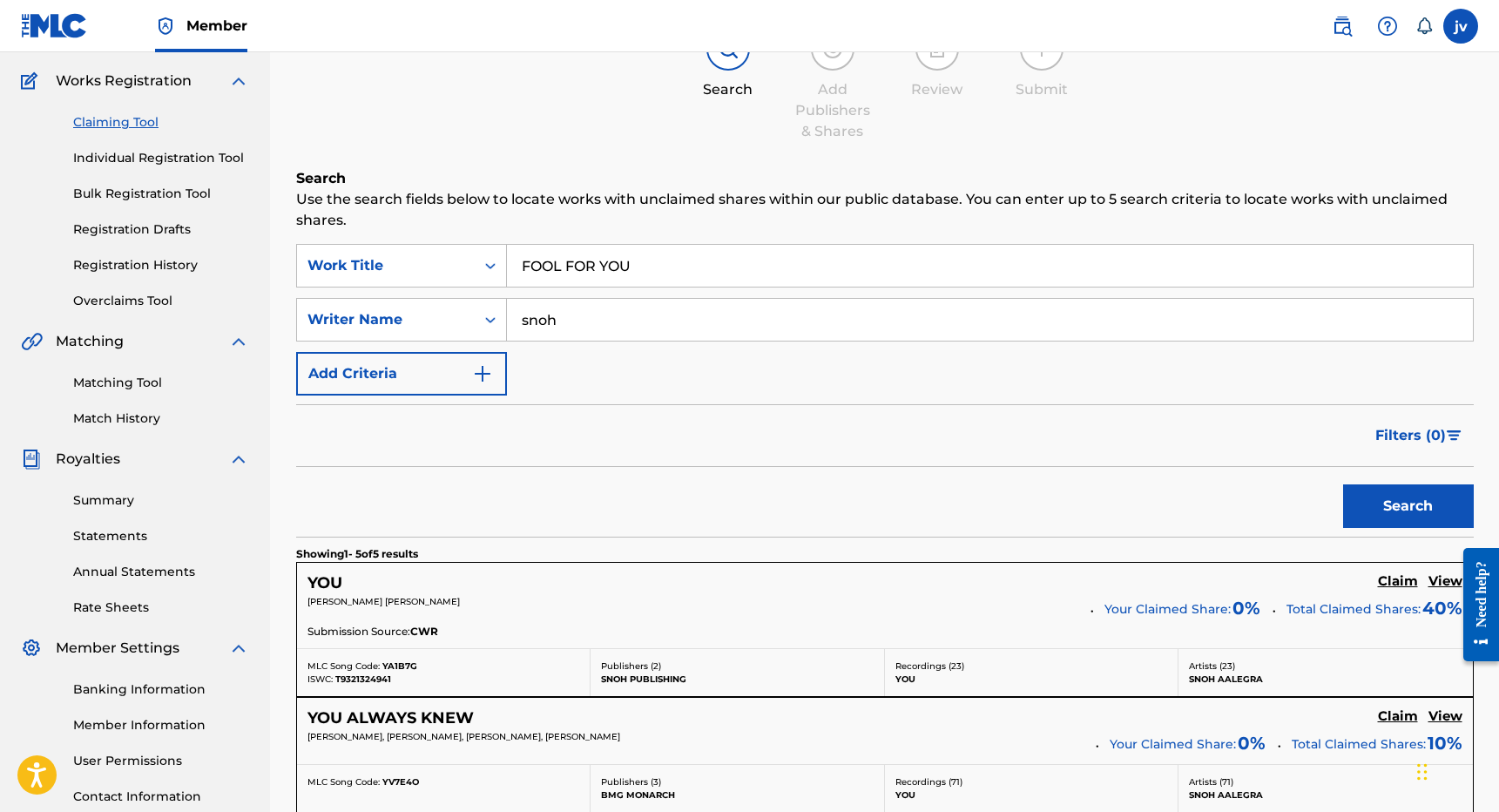
scroll to position [127, 0]
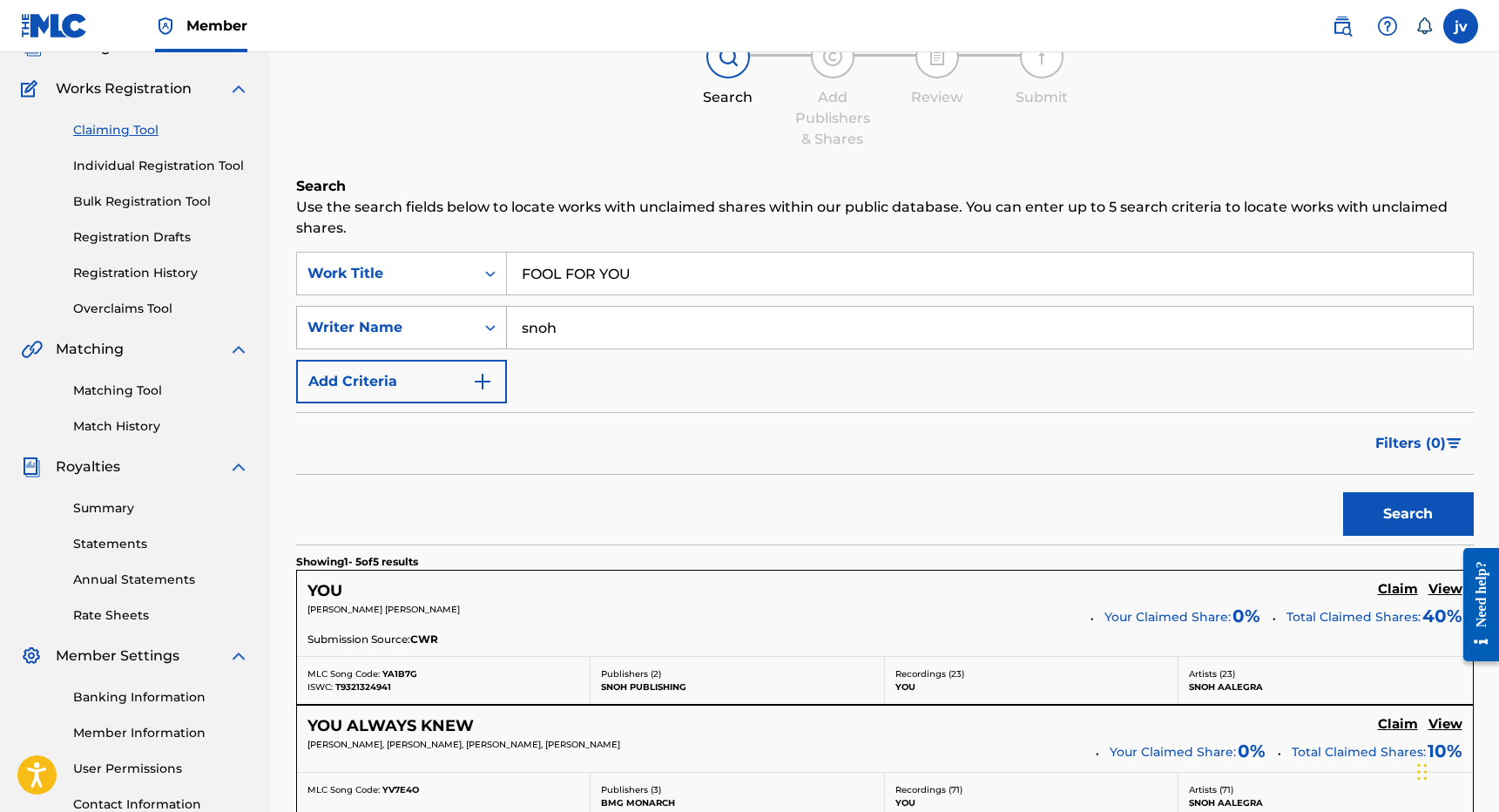
drag, startPoint x: 600, startPoint y: 333, endPoint x: 453, endPoint y: 333, distance: 147.0
click at [453, 333] on div "SearchWithCriteriacd7f90dd-89da-4d28-ba0c-5a93912a0c39 Writer Name snoh" at bounding box center [885, 327] width 1178 height 43
click at [1408, 514] on button "Search" at bounding box center [1408, 513] width 130 height 43
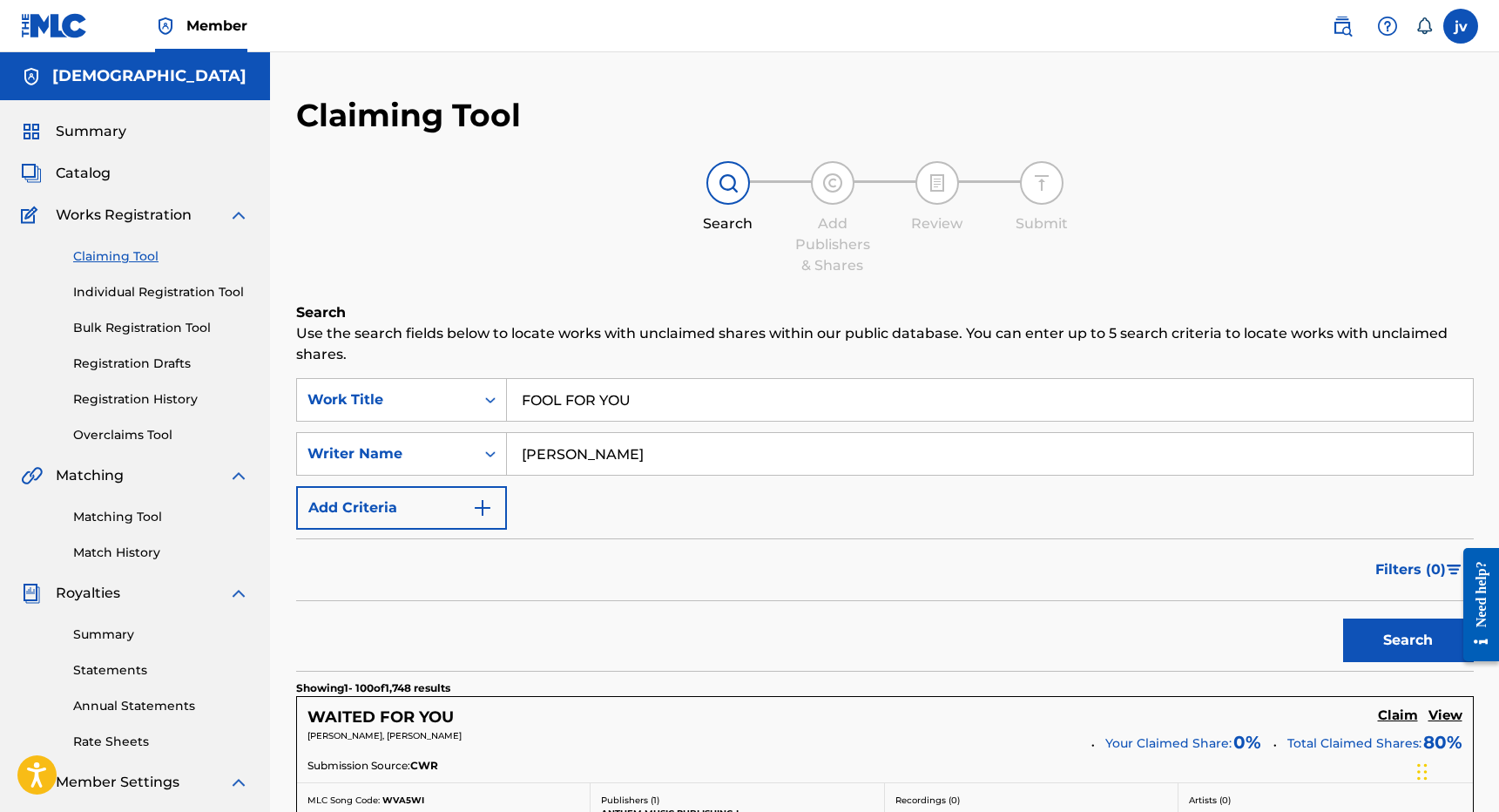
scroll to position [0, 0]
type input "[PERSON_NAME]"
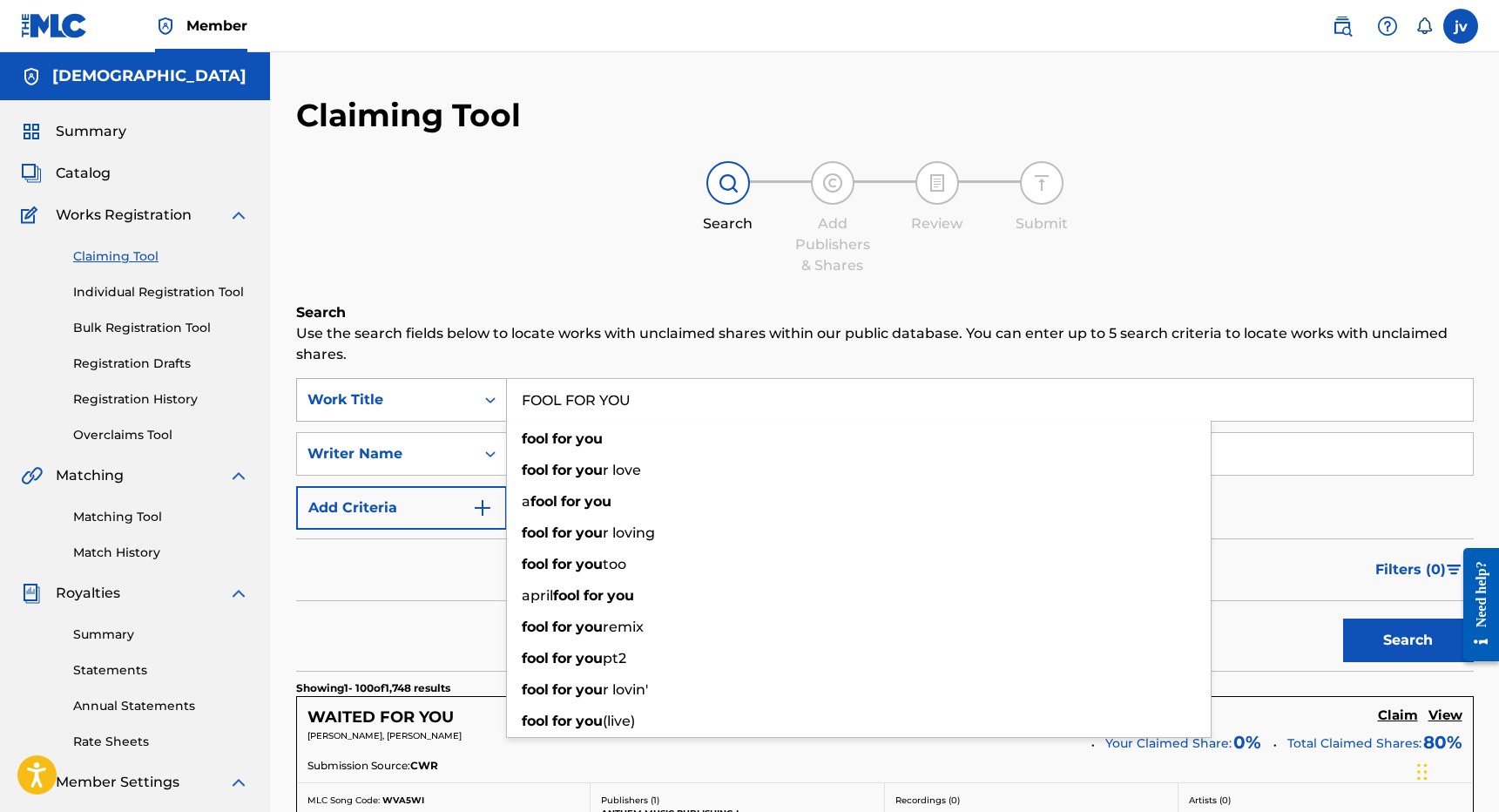
drag, startPoint x: 643, startPoint y: 402, endPoint x: 479, endPoint y: 399, distance: 164.0
click at [479, 399] on div "SearchWithCriteria49960dda-8b4c-4b80-8d89-bb7a416ad67d Work Title FOOL FOR YOU …" at bounding box center [885, 399] width 1178 height 43
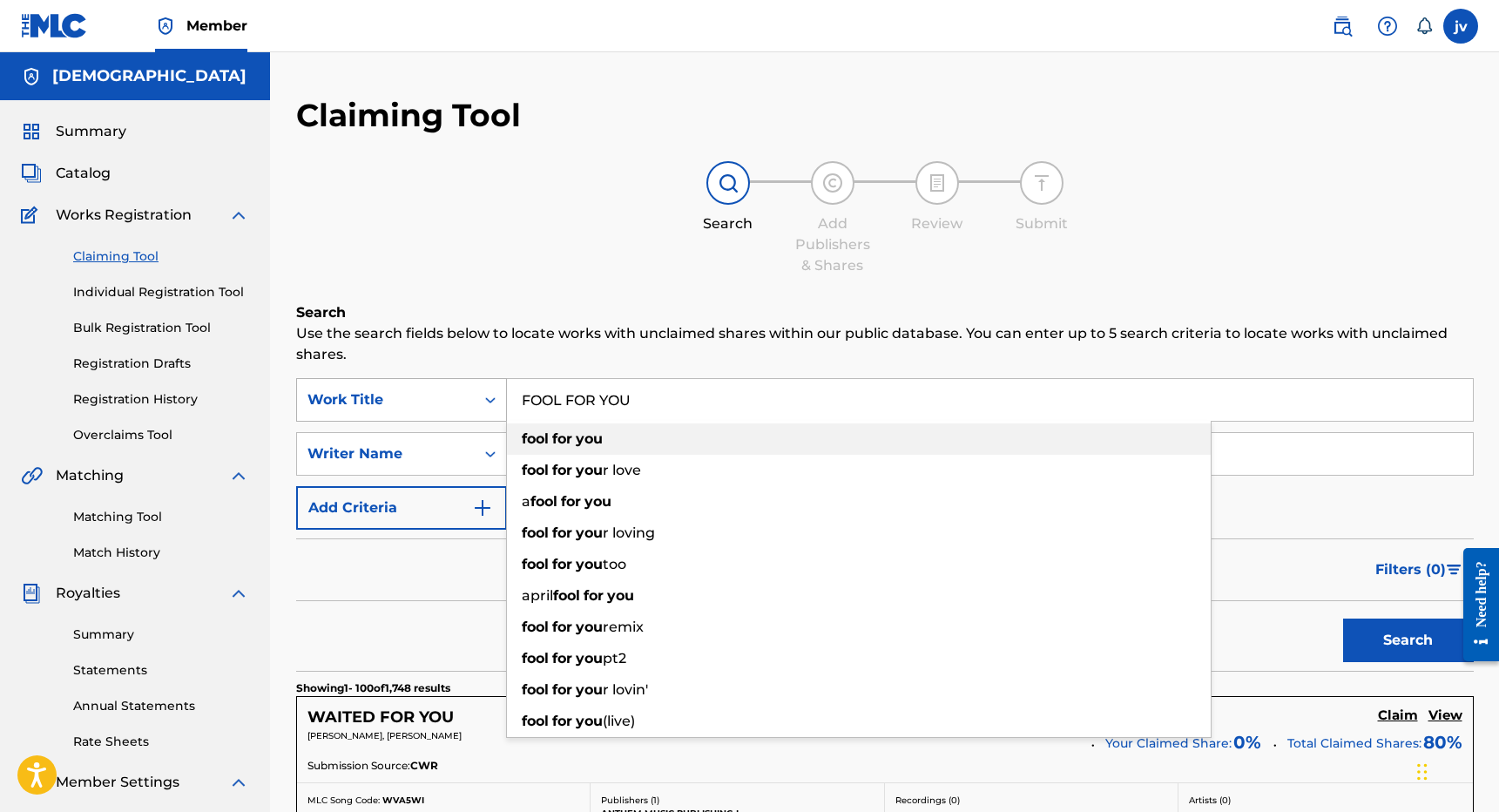
type input "fool for you"
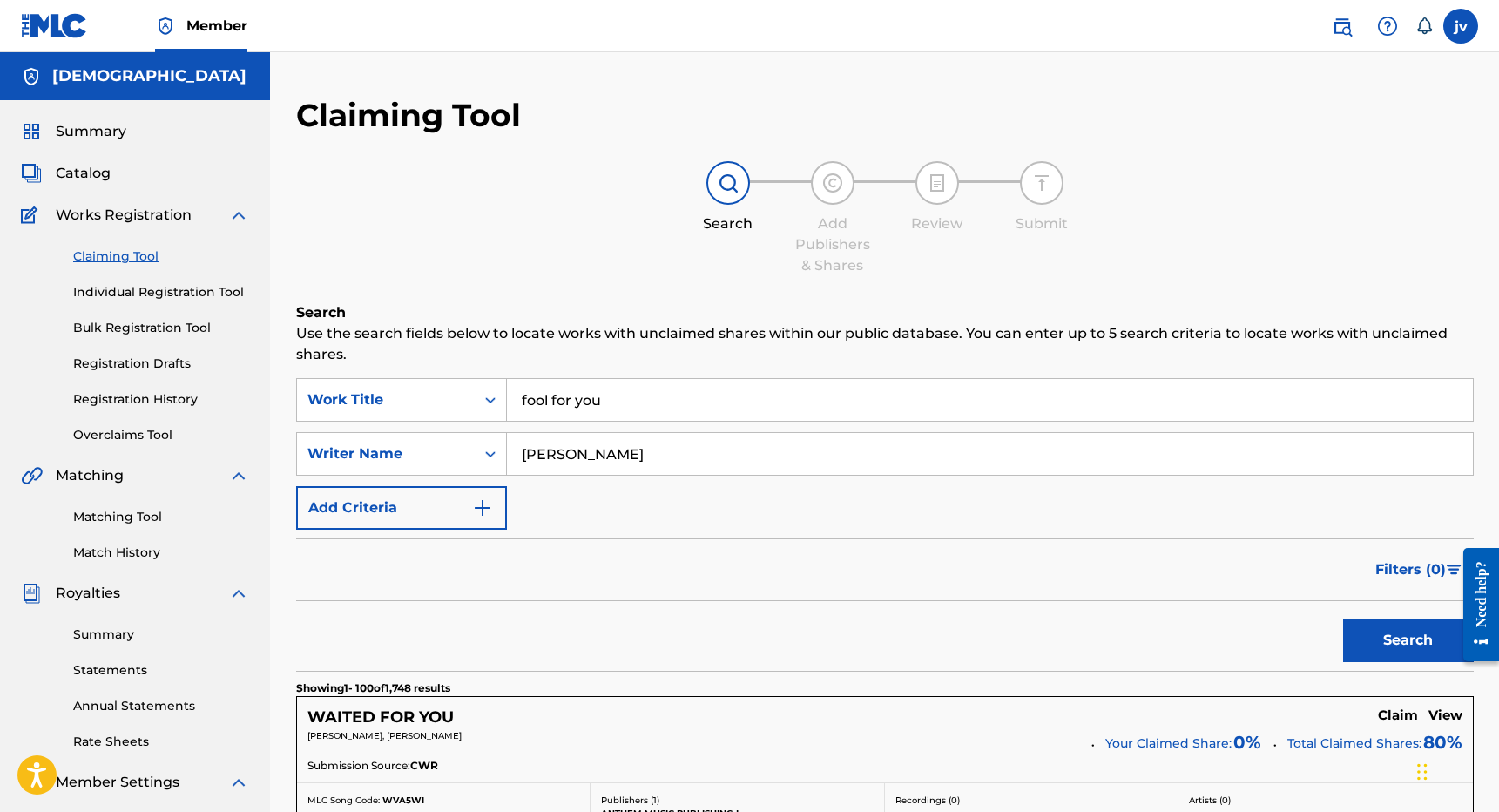
click at [1408, 640] on button "Search" at bounding box center [1408, 640] width 130 height 43
drag, startPoint x: 613, startPoint y: 456, endPoint x: 376, endPoint y: 456, distance: 237.0
click at [376, 456] on div "SearchWithCriteriacd7f90dd-89da-4d28-ba0c-5a93912a0c39 Writer Name [PERSON_NAME]" at bounding box center [885, 453] width 1178 height 43
type input "[PERSON_NAME]"
click at [1408, 640] on button "Search" at bounding box center [1408, 640] width 130 height 43
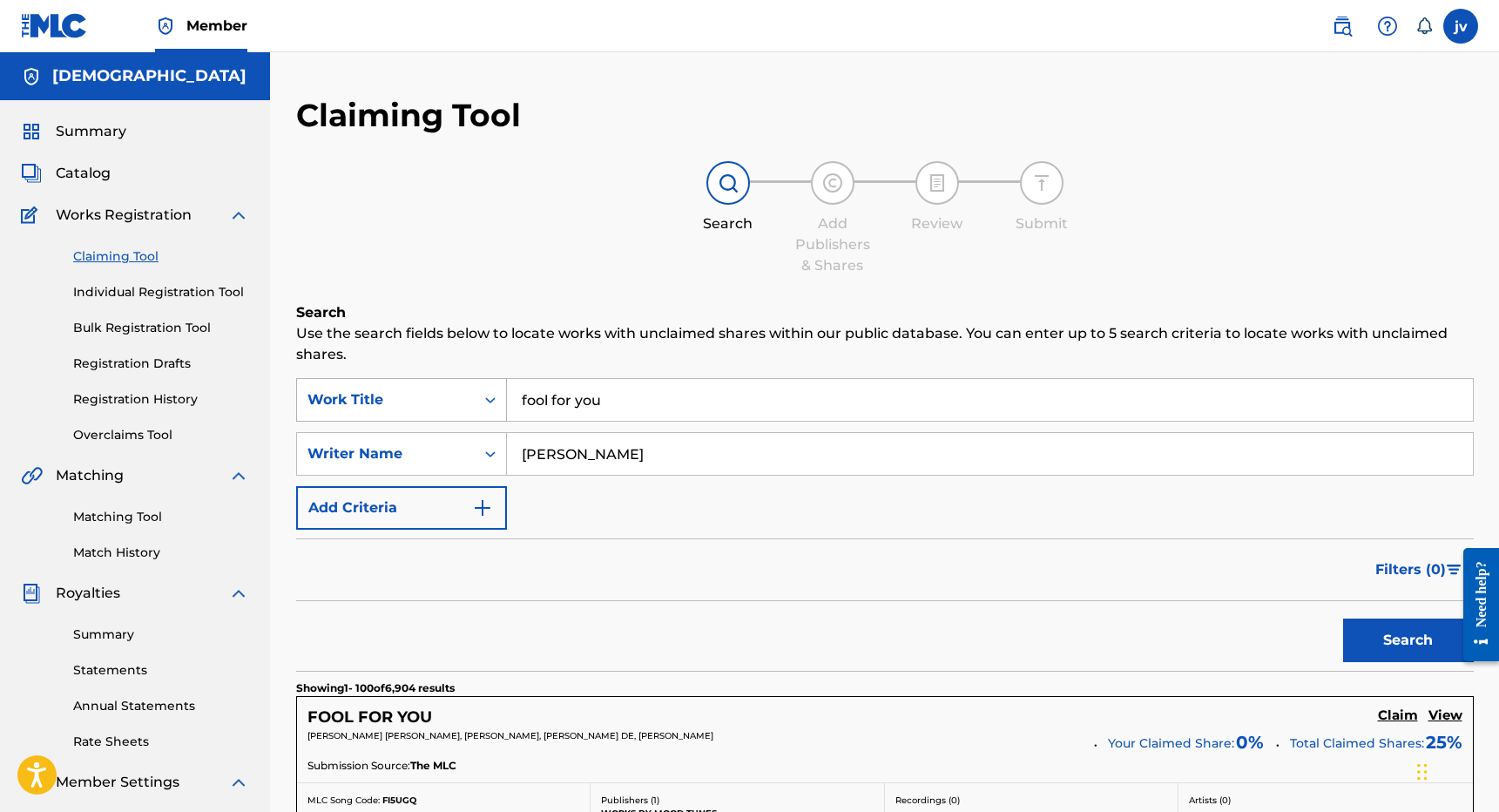
drag, startPoint x: 651, startPoint y: 404, endPoint x: 483, endPoint y: 402, distance: 168.0
click at [483, 402] on div "SearchWithCriteria49960dda-8b4c-4b80-8d89-bb7a416ad67d Work Title fool for you" at bounding box center [885, 399] width 1178 height 43
click at [658, 465] on input "[PERSON_NAME]" at bounding box center [990, 454] width 967 height 42
type input "[PERSON_NAME]"
click at [1408, 640] on button "Search" at bounding box center [1408, 640] width 130 height 43
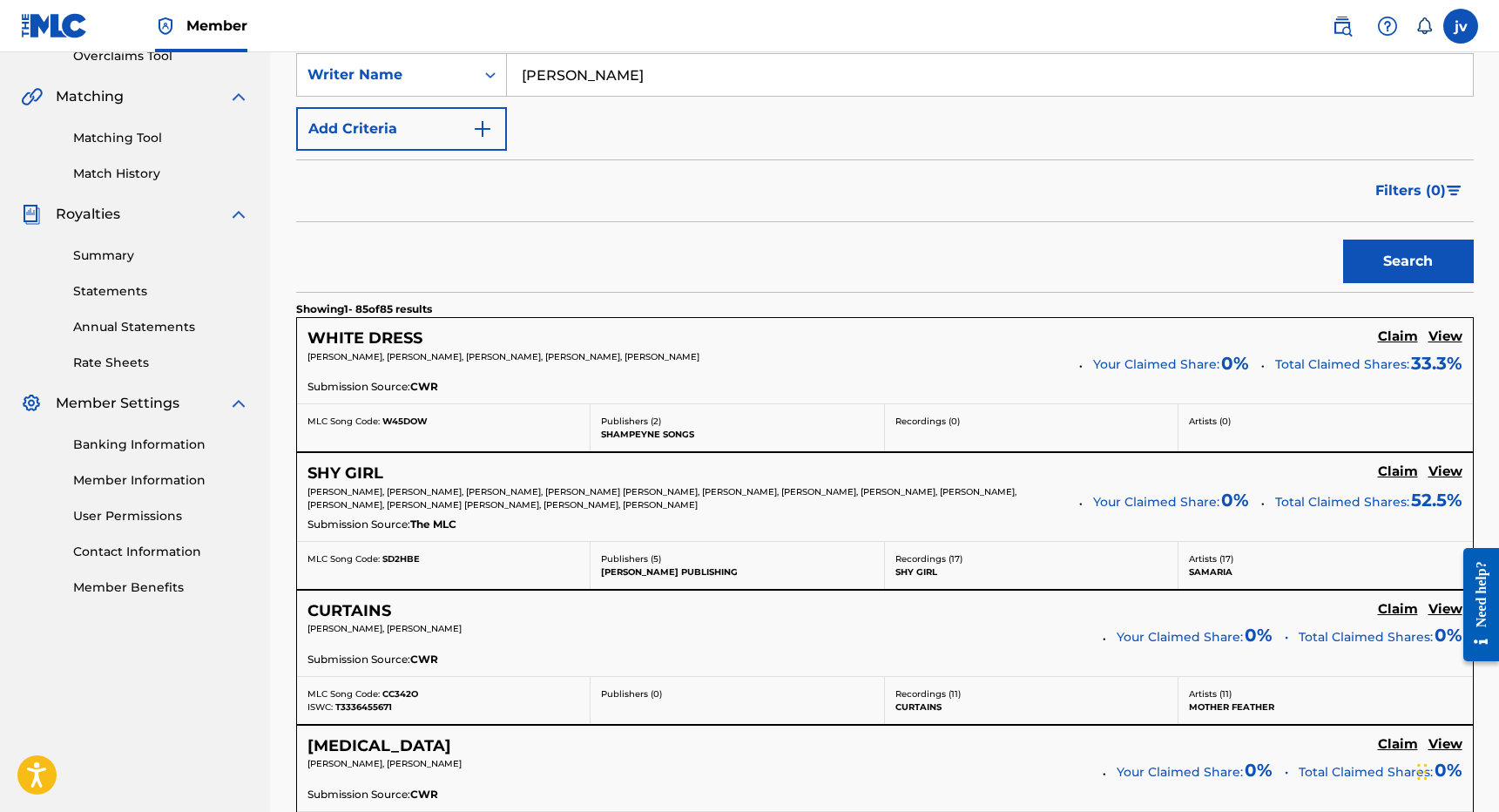
scroll to position [381, 0]
click at [1396, 467] on h5 "Claim" at bounding box center [1398, 470] width 40 height 17
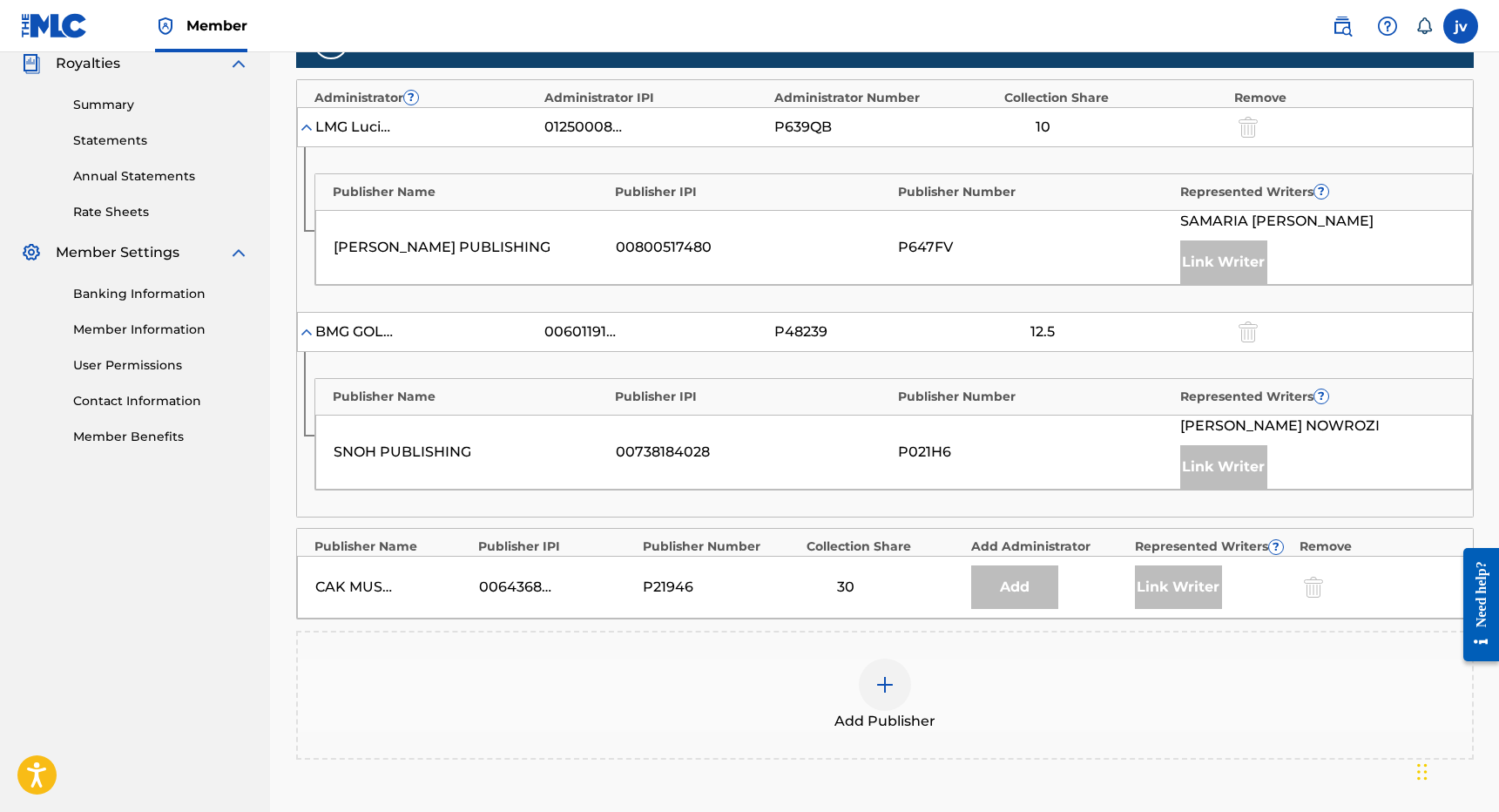
scroll to position [531, 0]
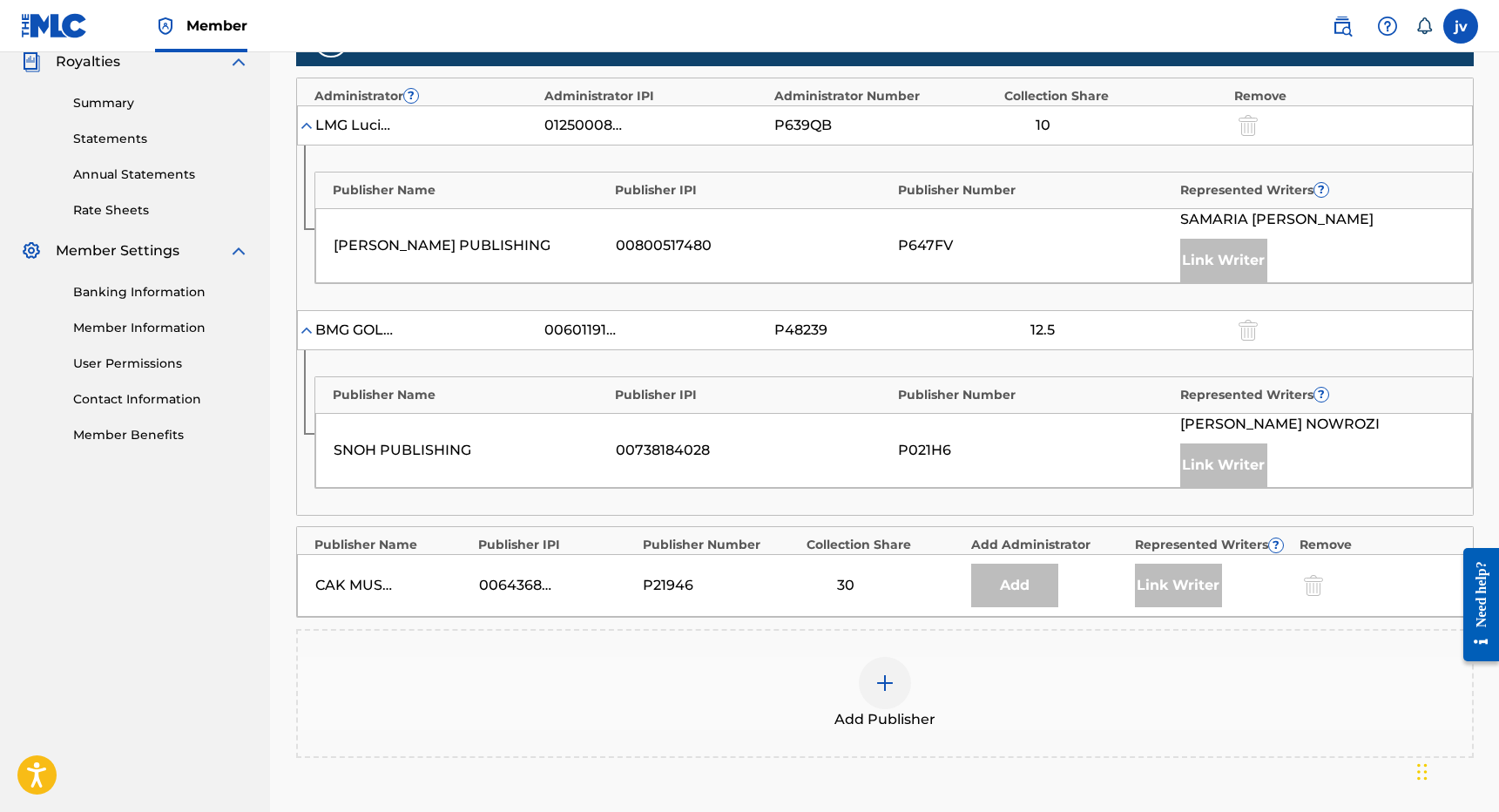
click at [895, 673] on img at bounding box center [885, 683] width 21 height 21
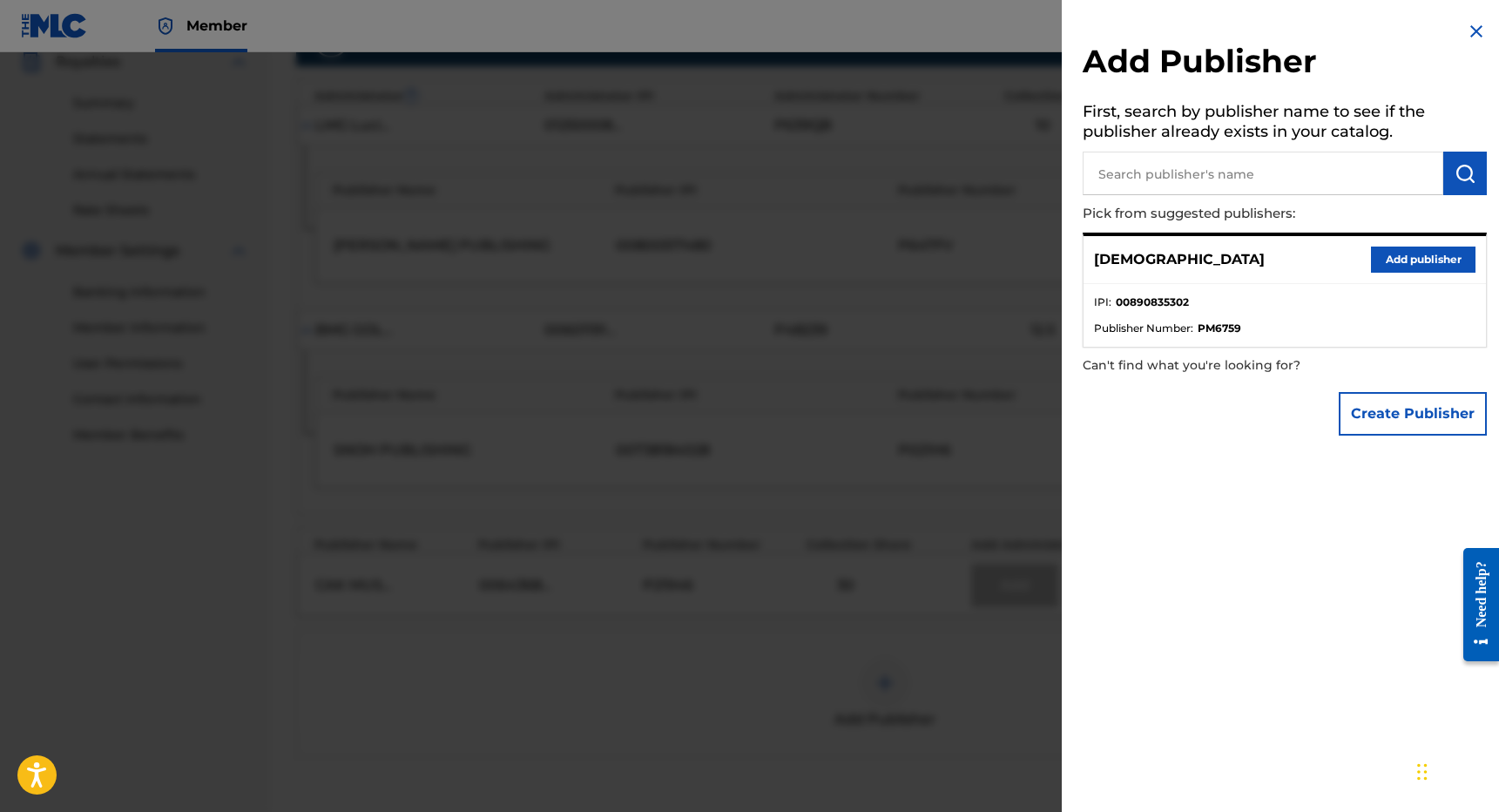
click at [1404, 264] on button "Add publisher" at bounding box center [1424, 260] width 105 height 26
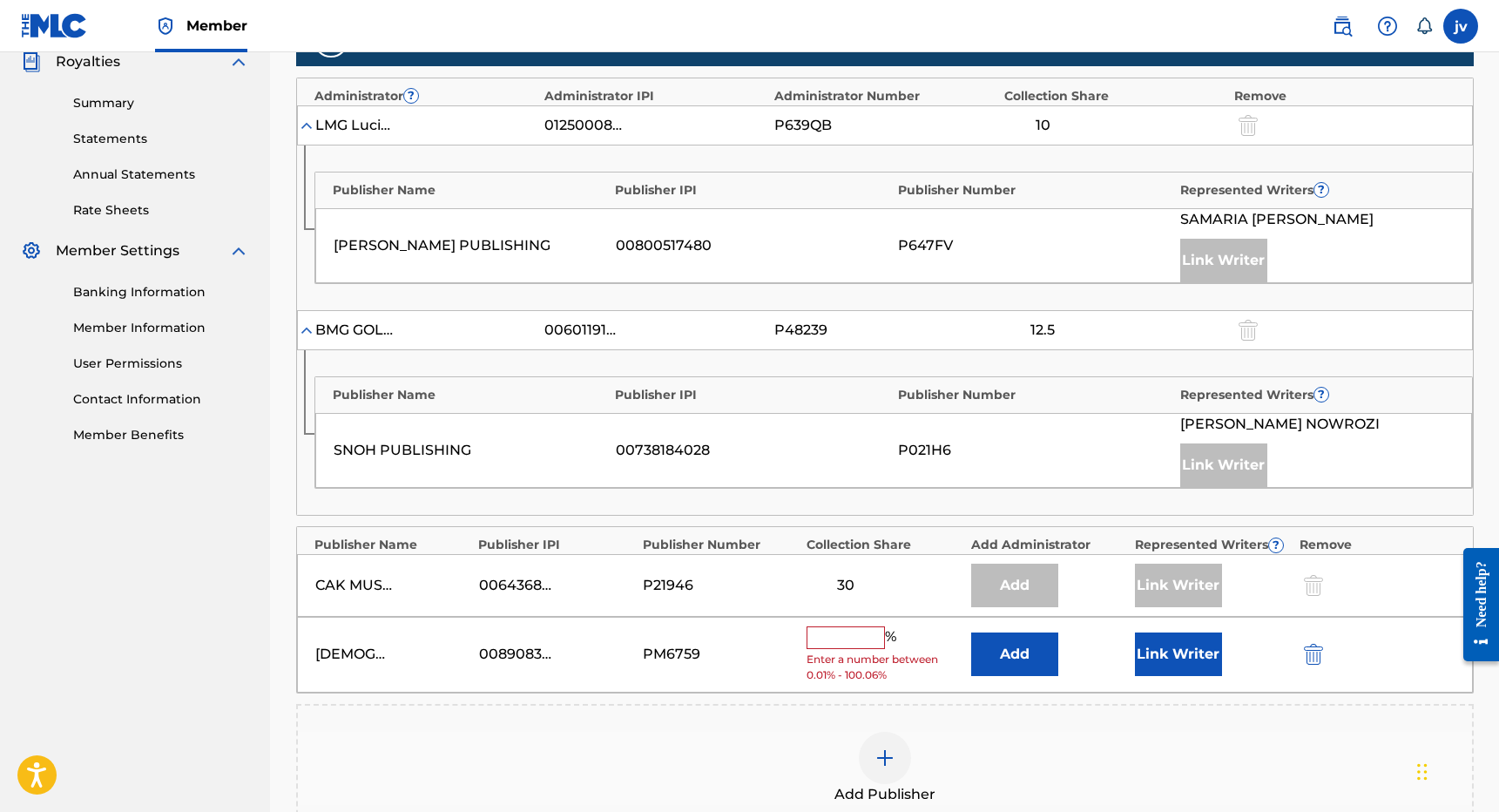
click at [852, 635] on input "text" at bounding box center [845, 637] width 78 height 23
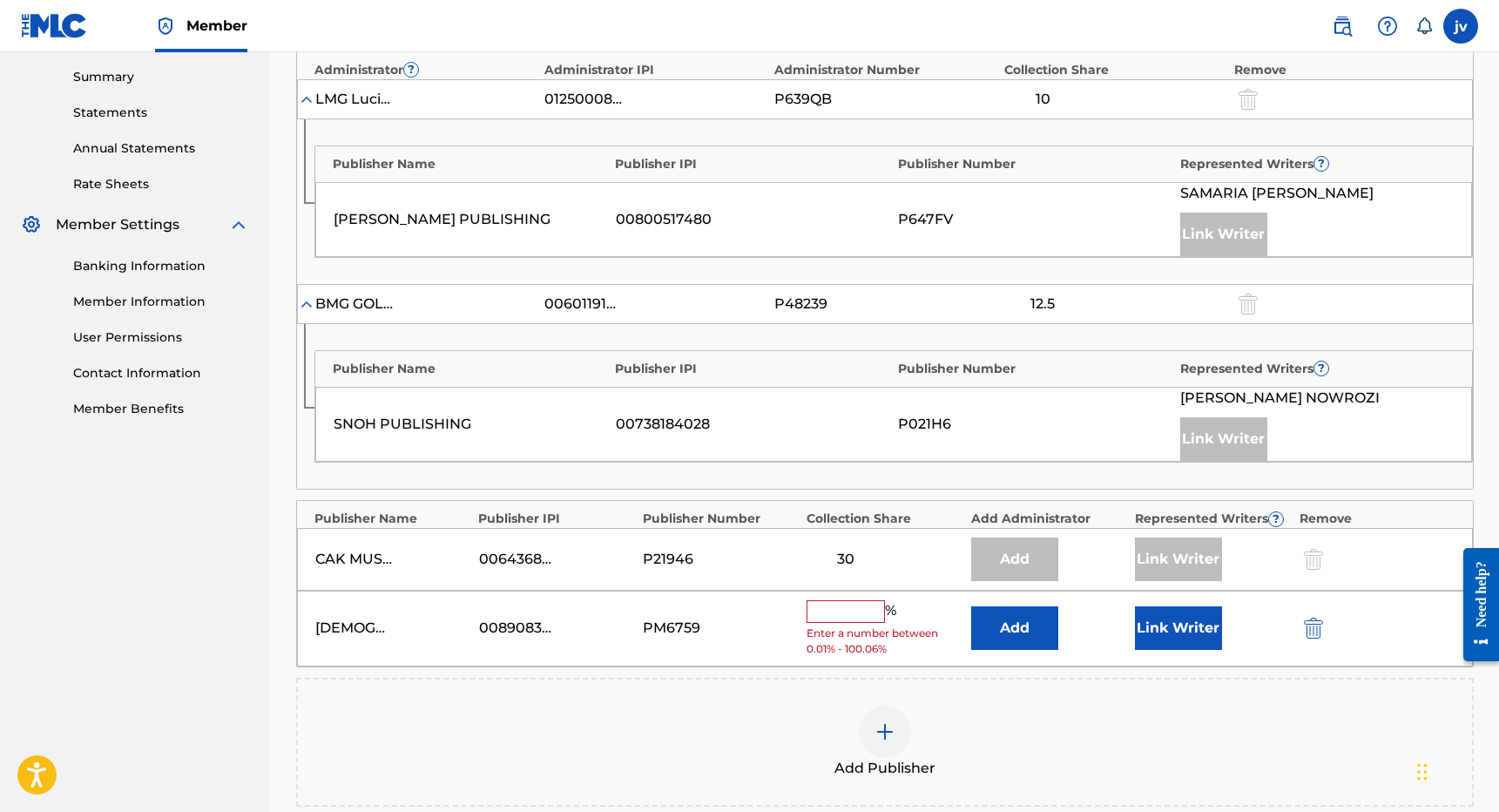
scroll to position [627, 0]
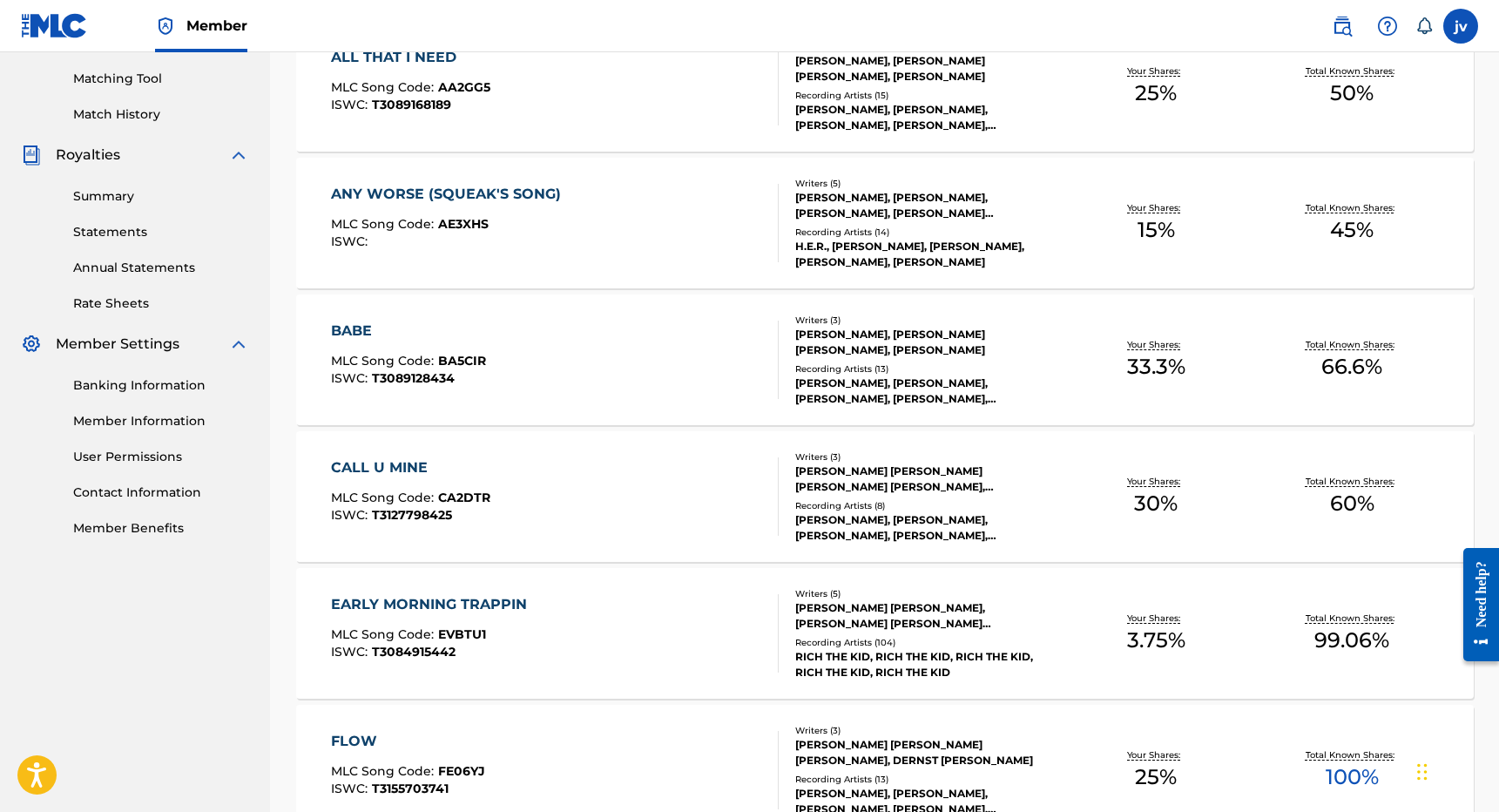
scroll to position [481, 1]
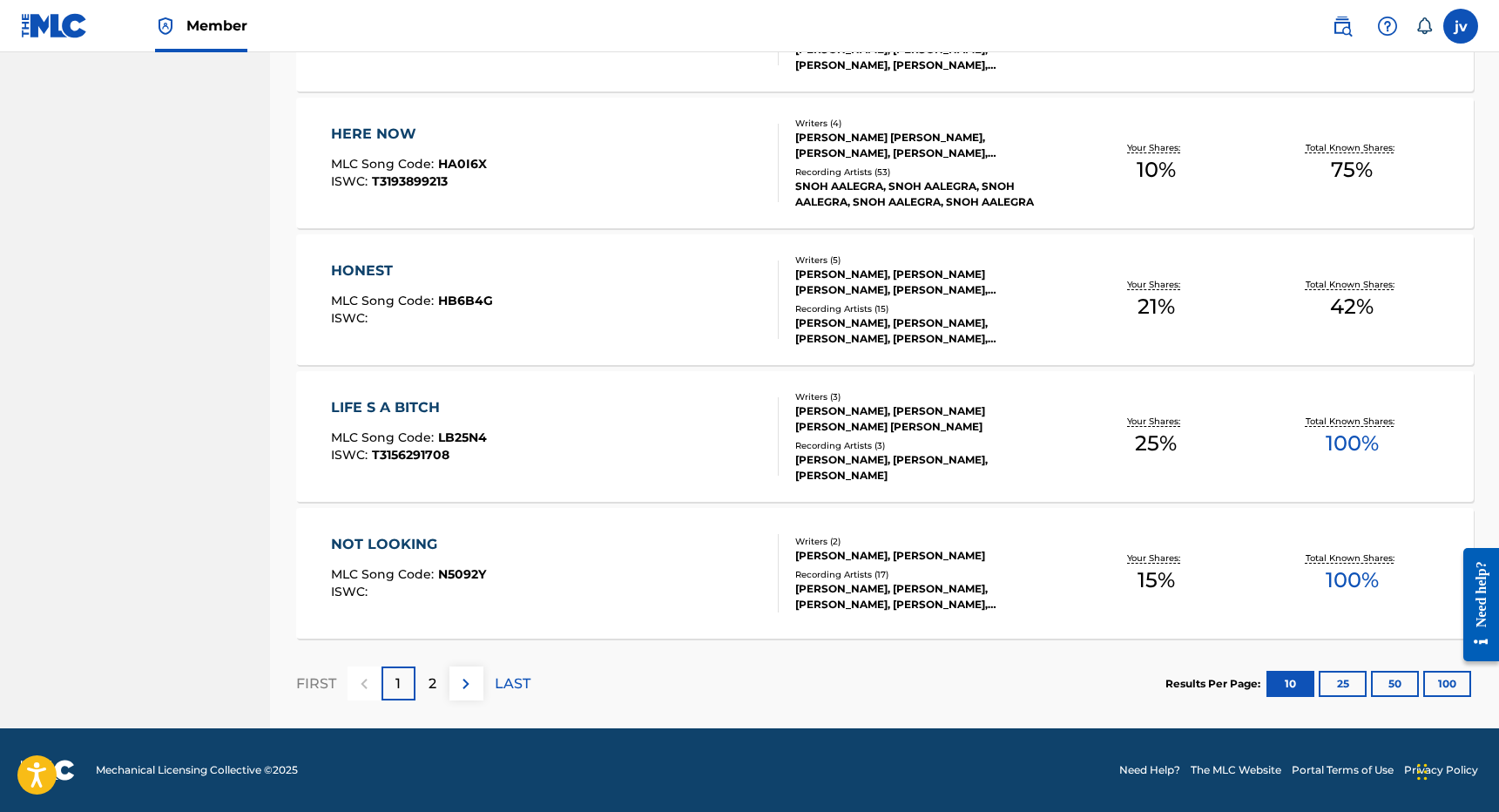
click at [433, 684] on p "2" at bounding box center [432, 684] width 8 height 21
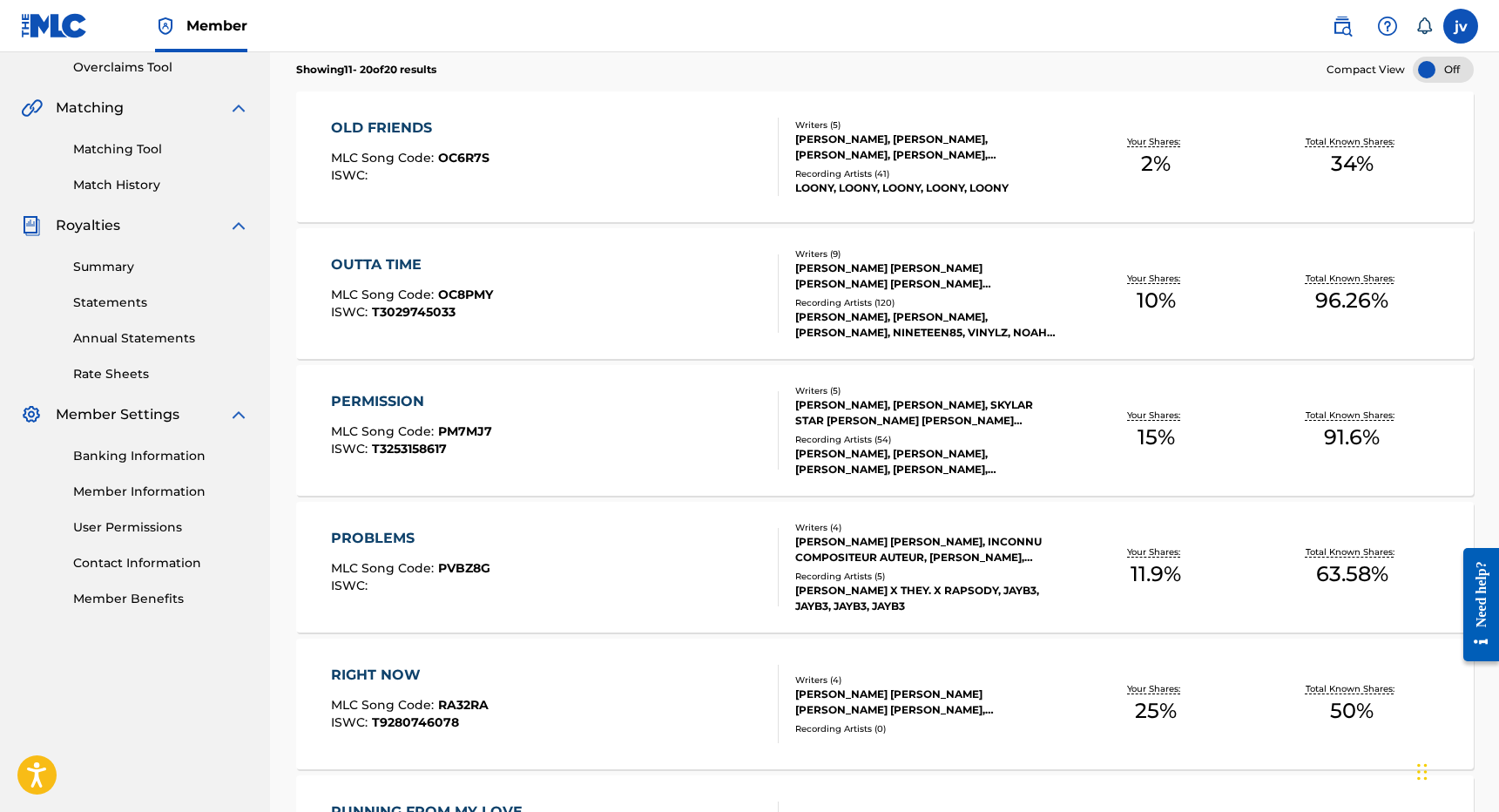
scroll to position [367, 1]
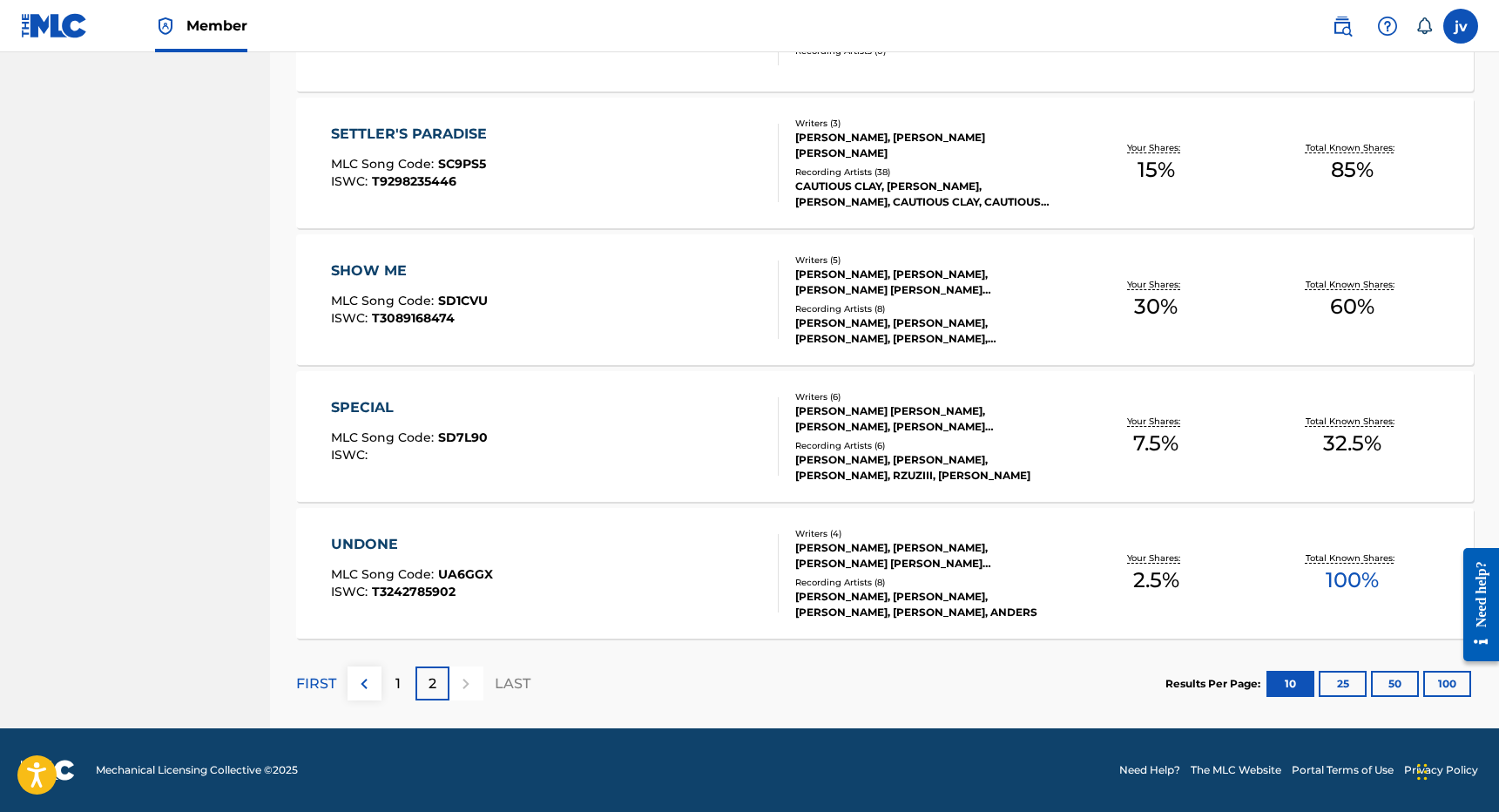
click at [401, 684] on div "1" at bounding box center [398, 683] width 34 height 34
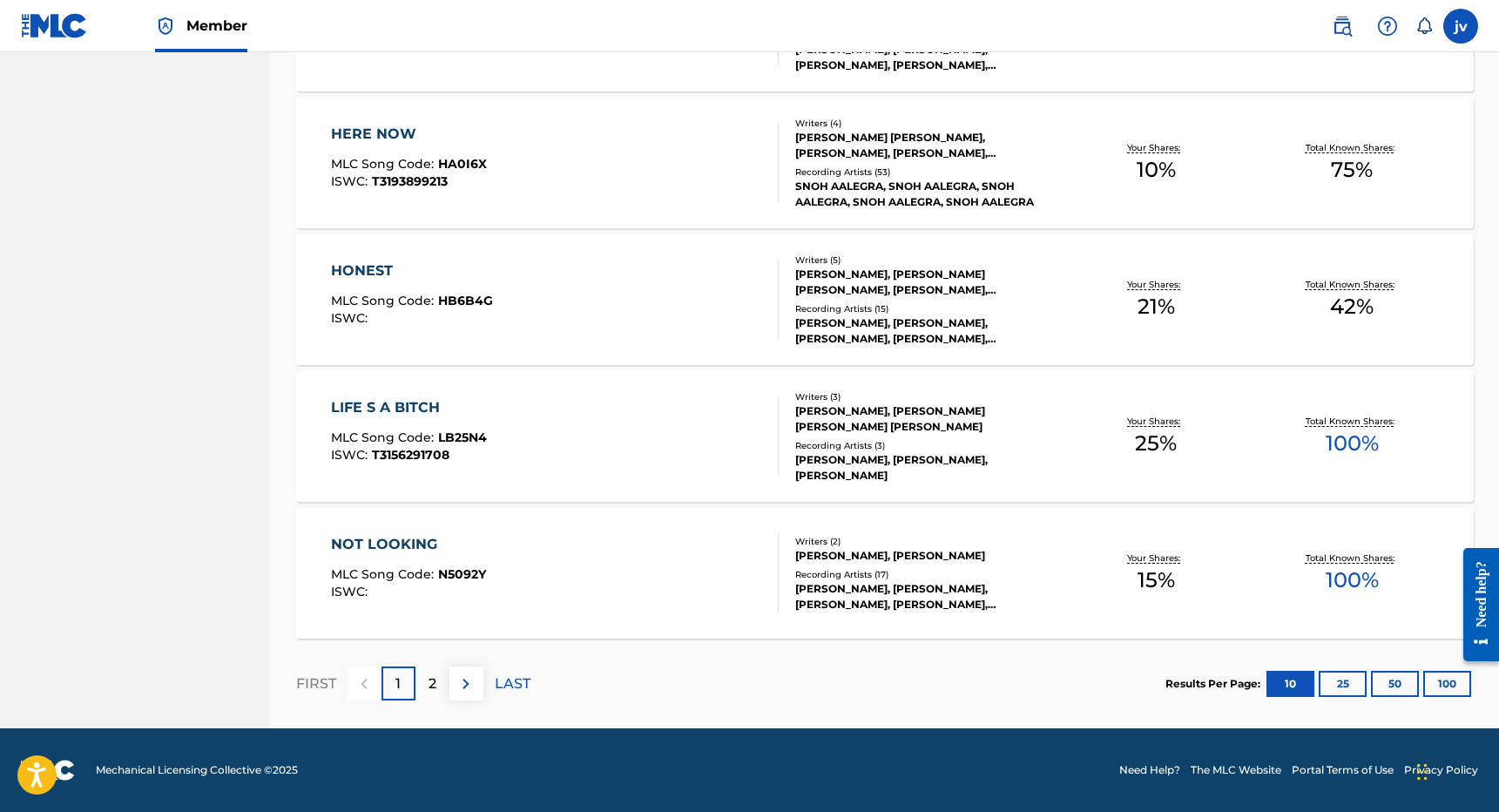
scroll to position [1182, 0]
click at [369, 686] on div at bounding box center [364, 683] width 34 height 34
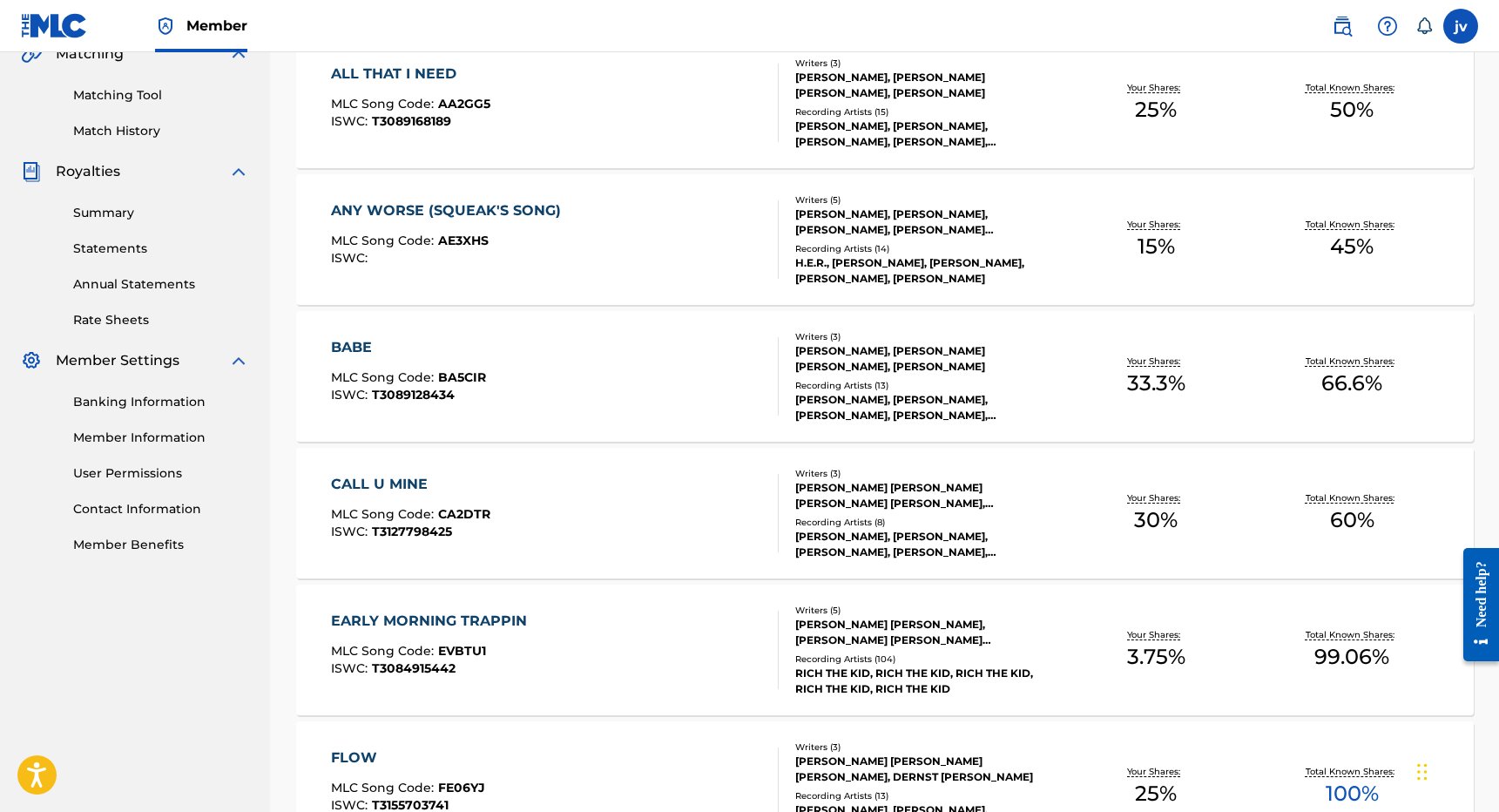
scroll to position [447, 0]
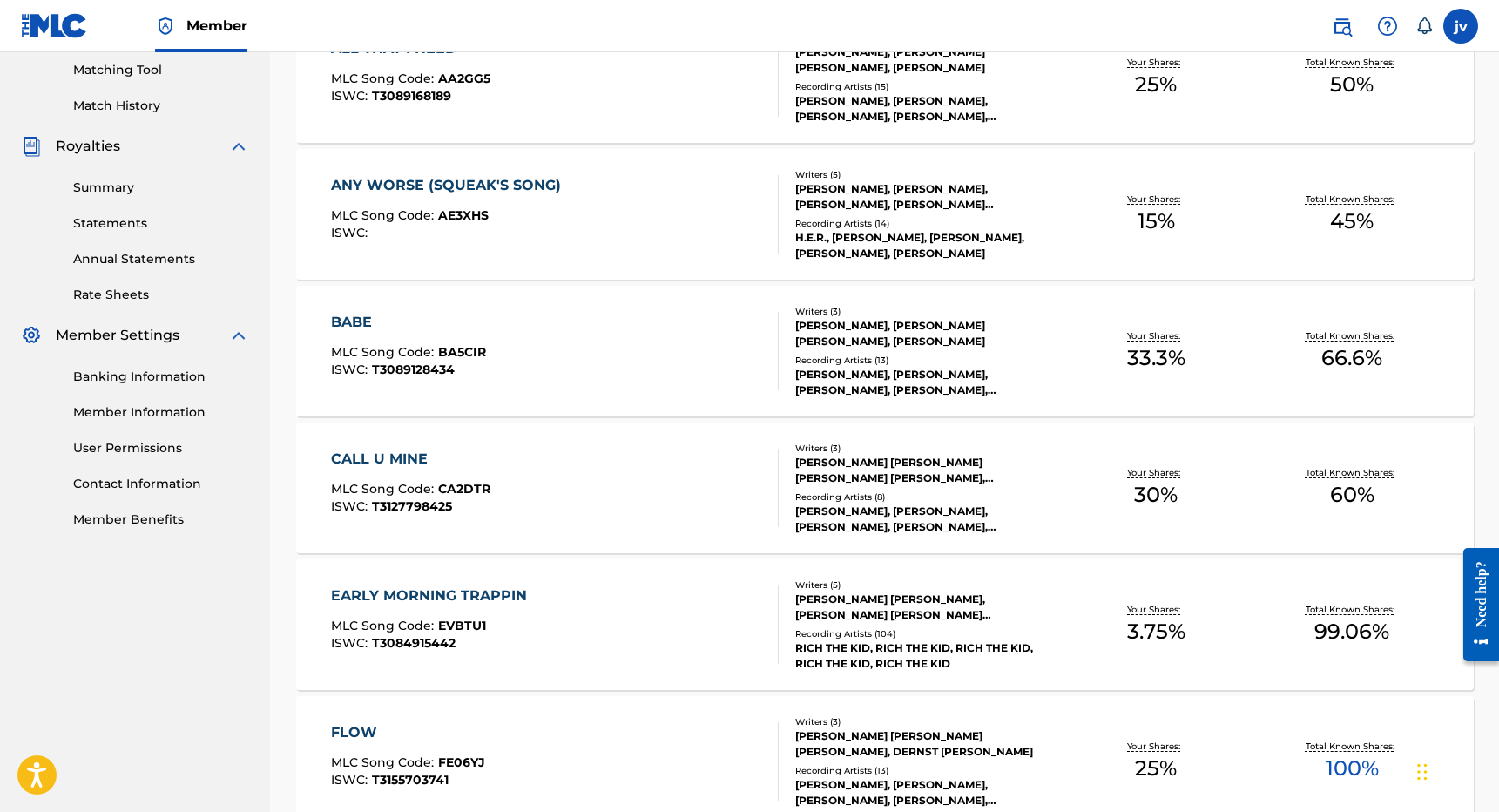
click at [117, 517] on link "Member Benefits" at bounding box center [162, 519] width 176 height 18
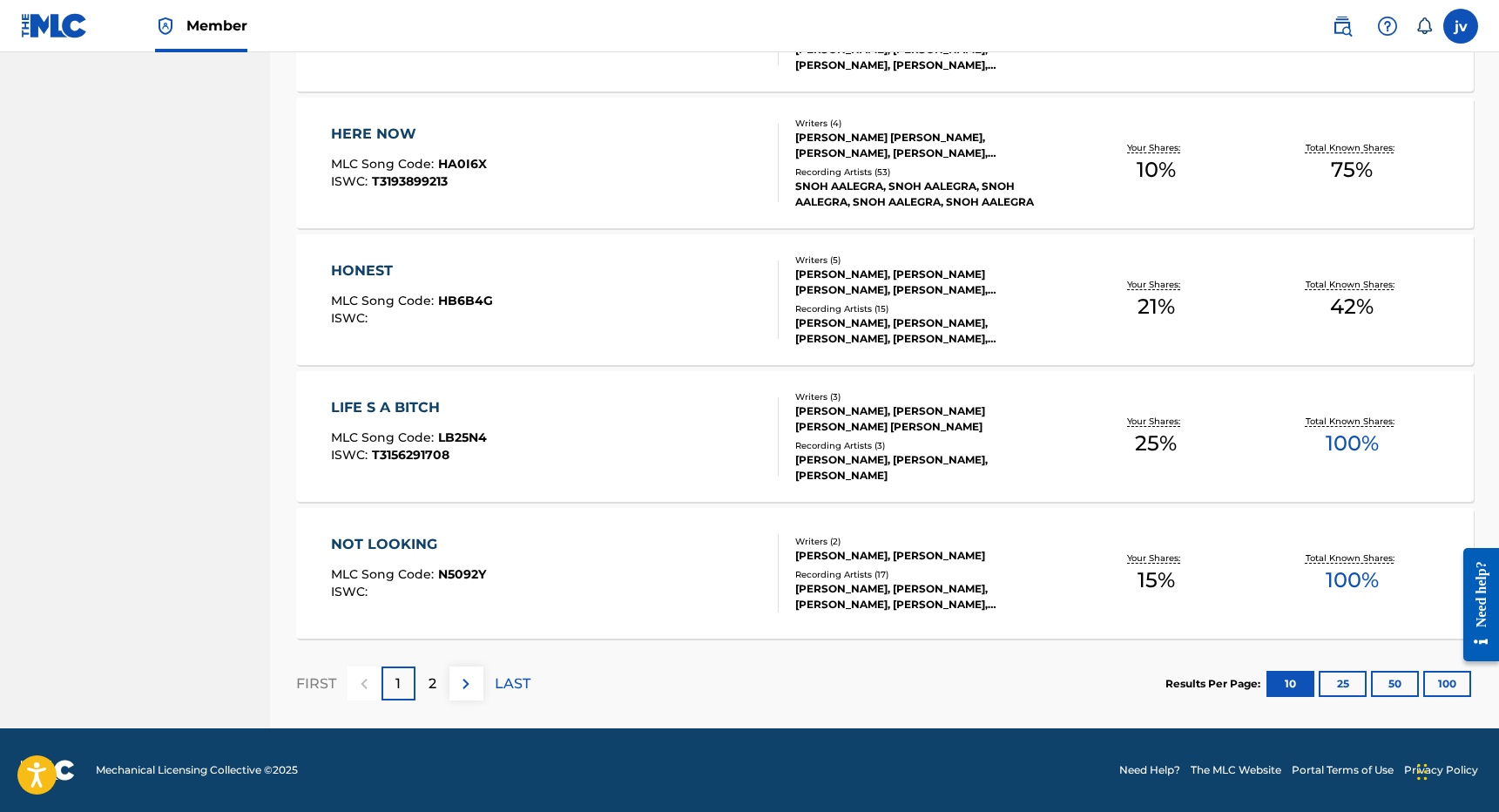
scroll to position [1182, 0]
click at [1387, 683] on button "50" at bounding box center [1395, 684] width 48 height 26
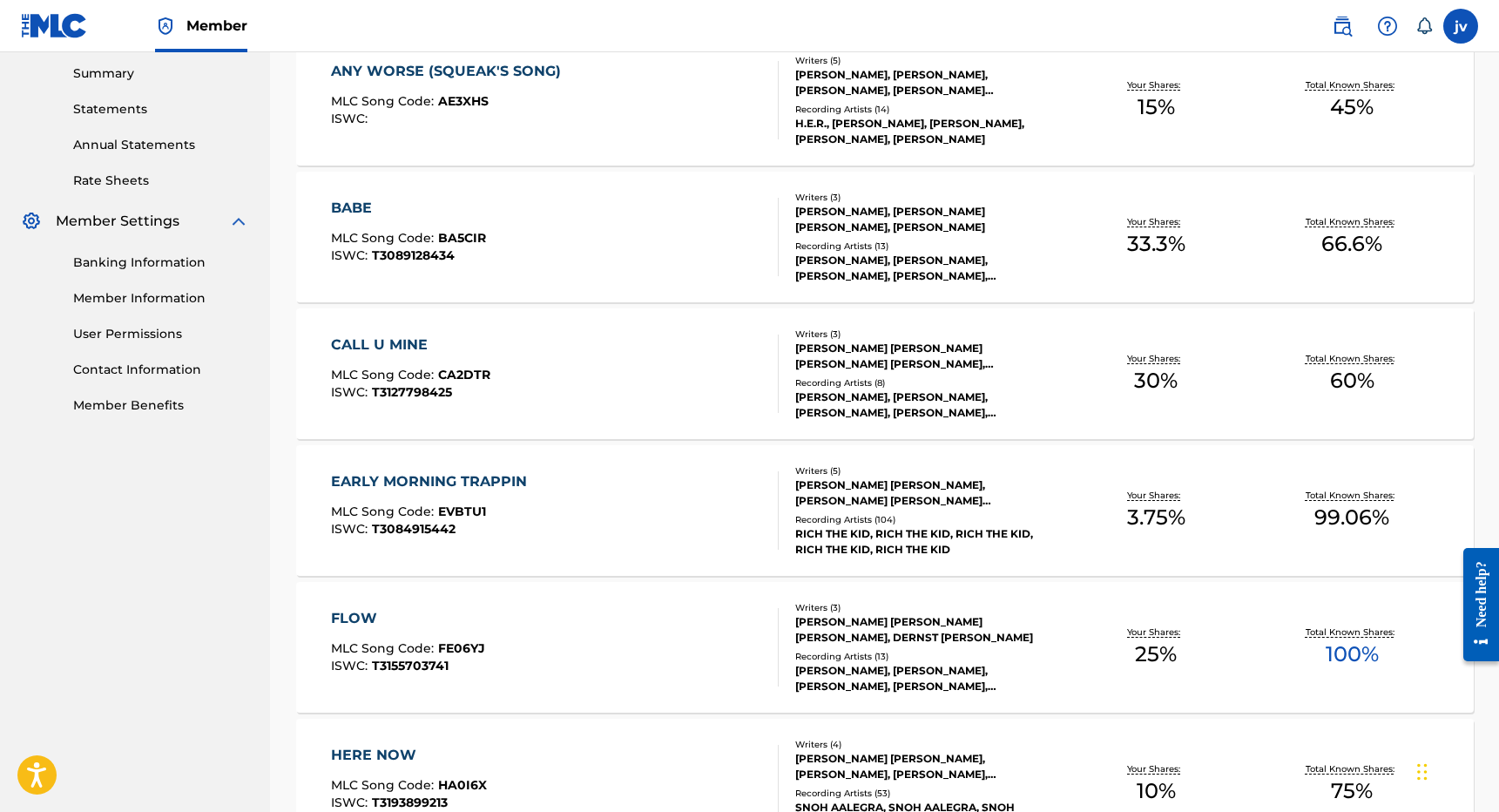
scroll to position [562, 0]
click at [541, 354] on div "CALL U MINE MLC Song Code : CA2DTR ISWC : T3127798425" at bounding box center [555, 372] width 448 height 78
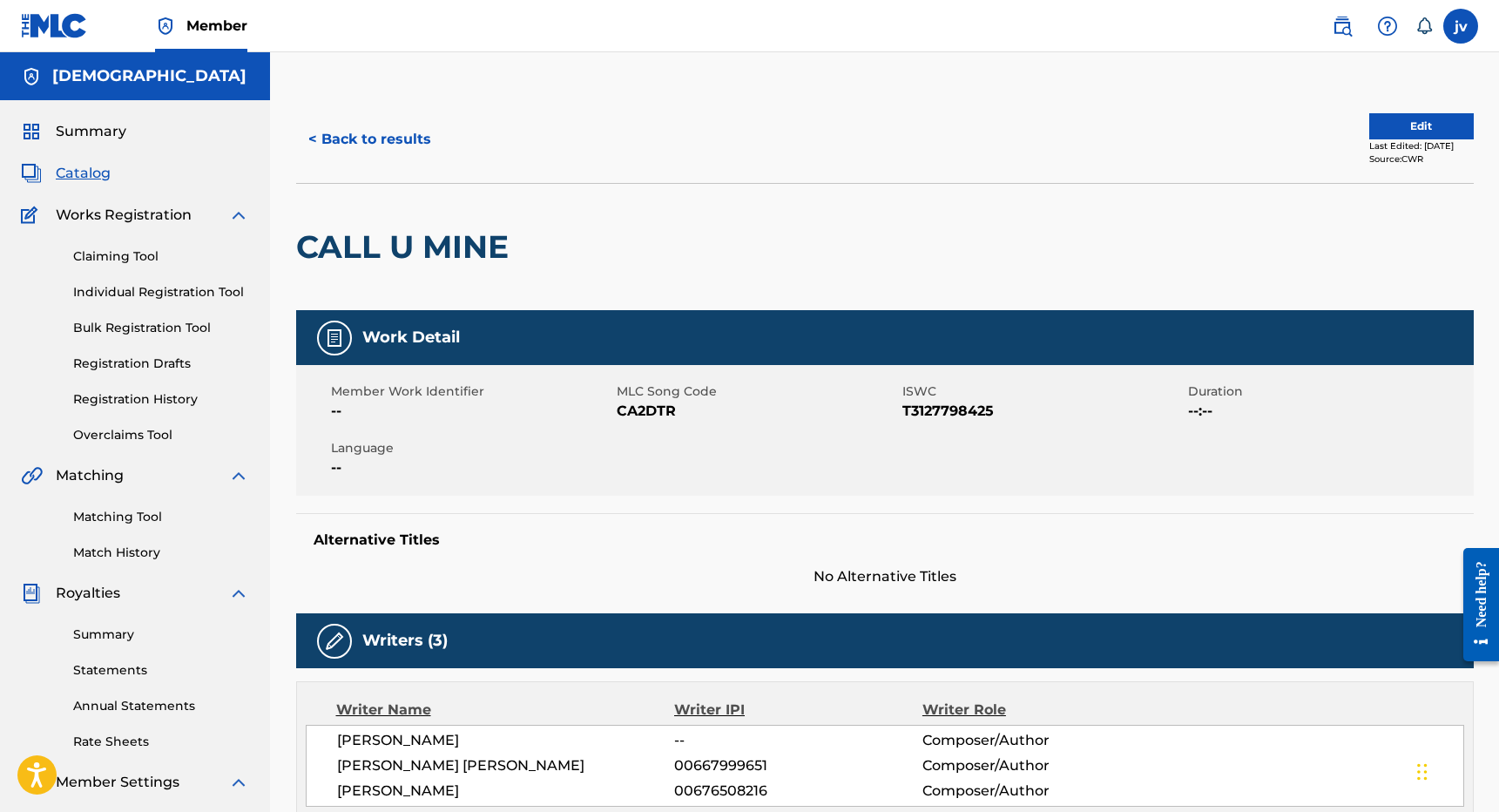
click at [87, 172] on span "Catalog" at bounding box center [84, 172] width 55 height 21
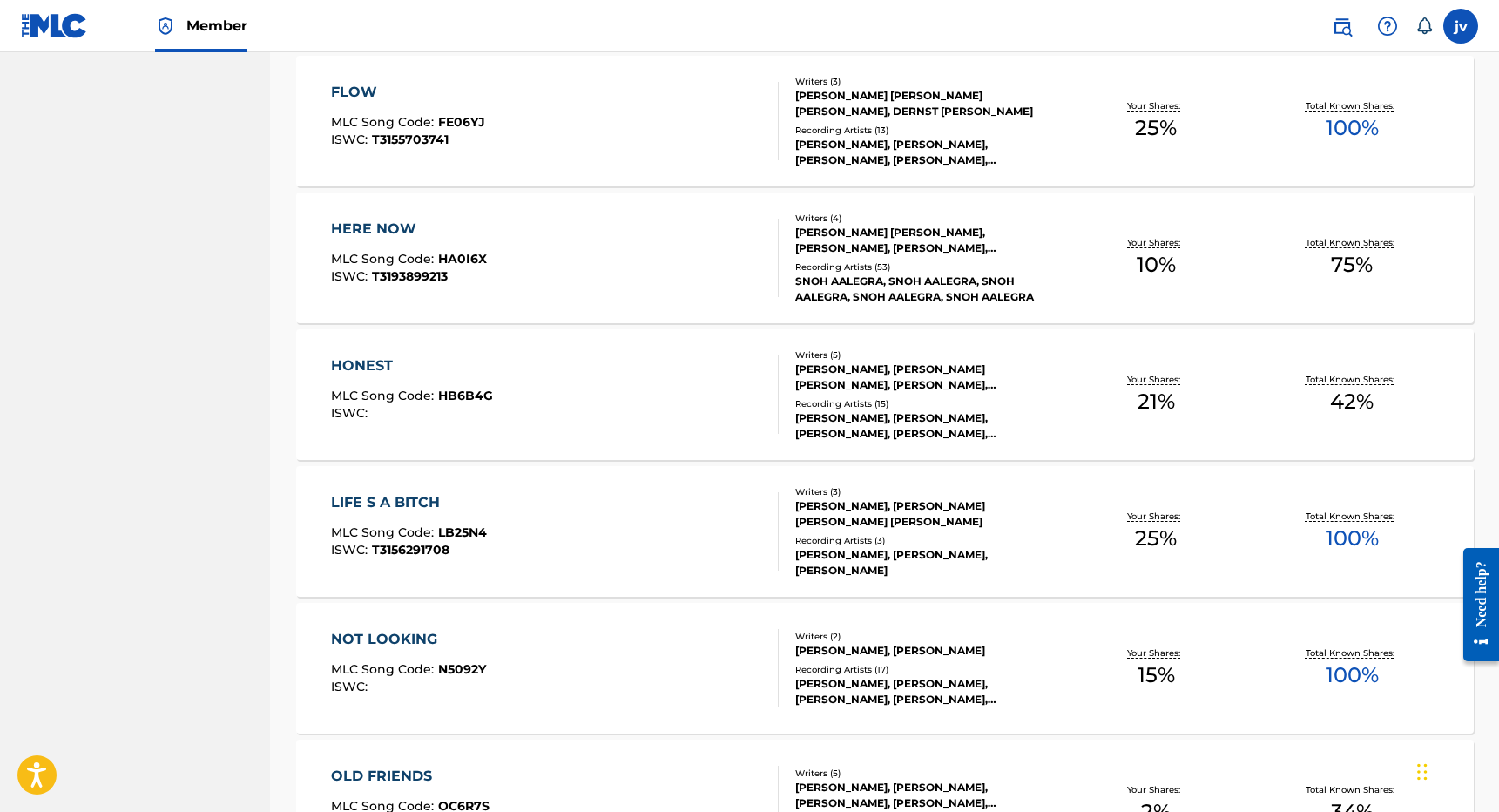
scroll to position [837, 0]
